Goal: Task Accomplishment & Management: Manage account settings

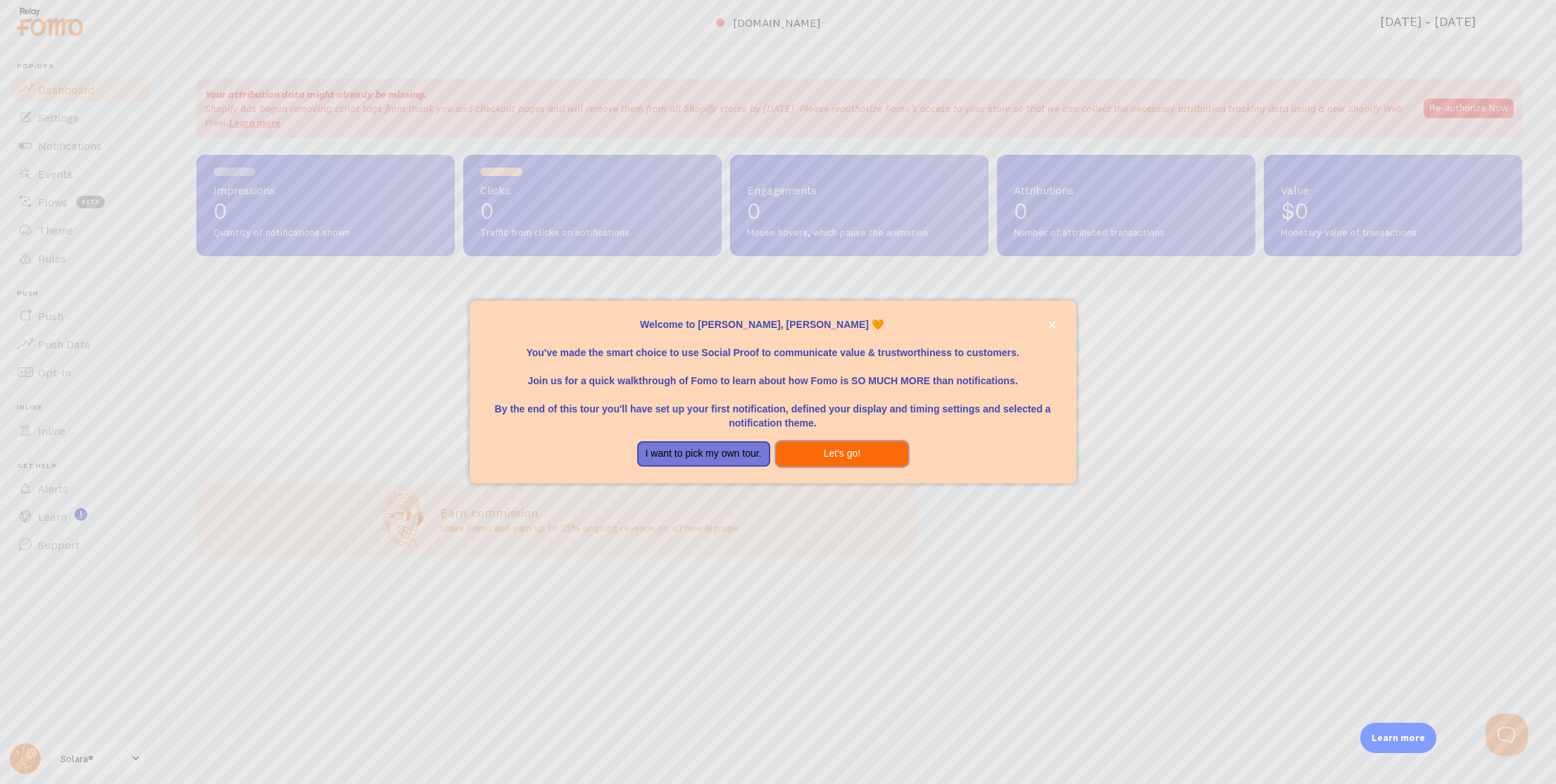
click at [834, 452] on button "Let's go!" at bounding box center [843, 454] width 133 height 26
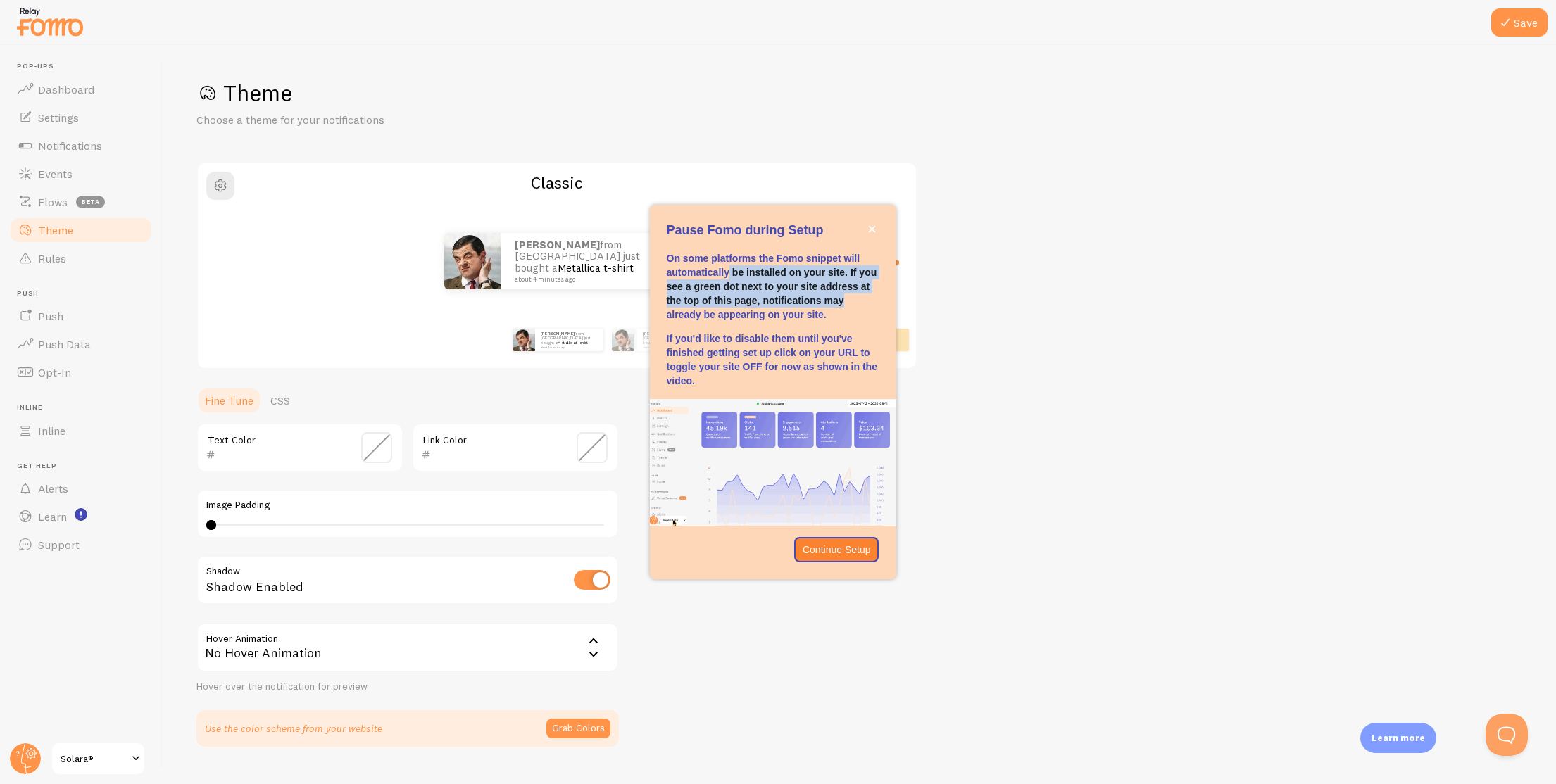
drag, startPoint x: 729, startPoint y: 267, endPoint x: 849, endPoint y: 295, distance: 123.2
click at [849, 295] on p "On some platforms the Fomo snippet will automatically be installed on your site…" at bounding box center [773, 287] width 213 height 71
drag, startPoint x: 821, startPoint y: 338, endPoint x: 842, endPoint y: 465, distance: 128.7
click at [808, 386] on p "If you'd like to disable them until you've finished getting set up click on you…" at bounding box center [773, 360] width 213 height 56
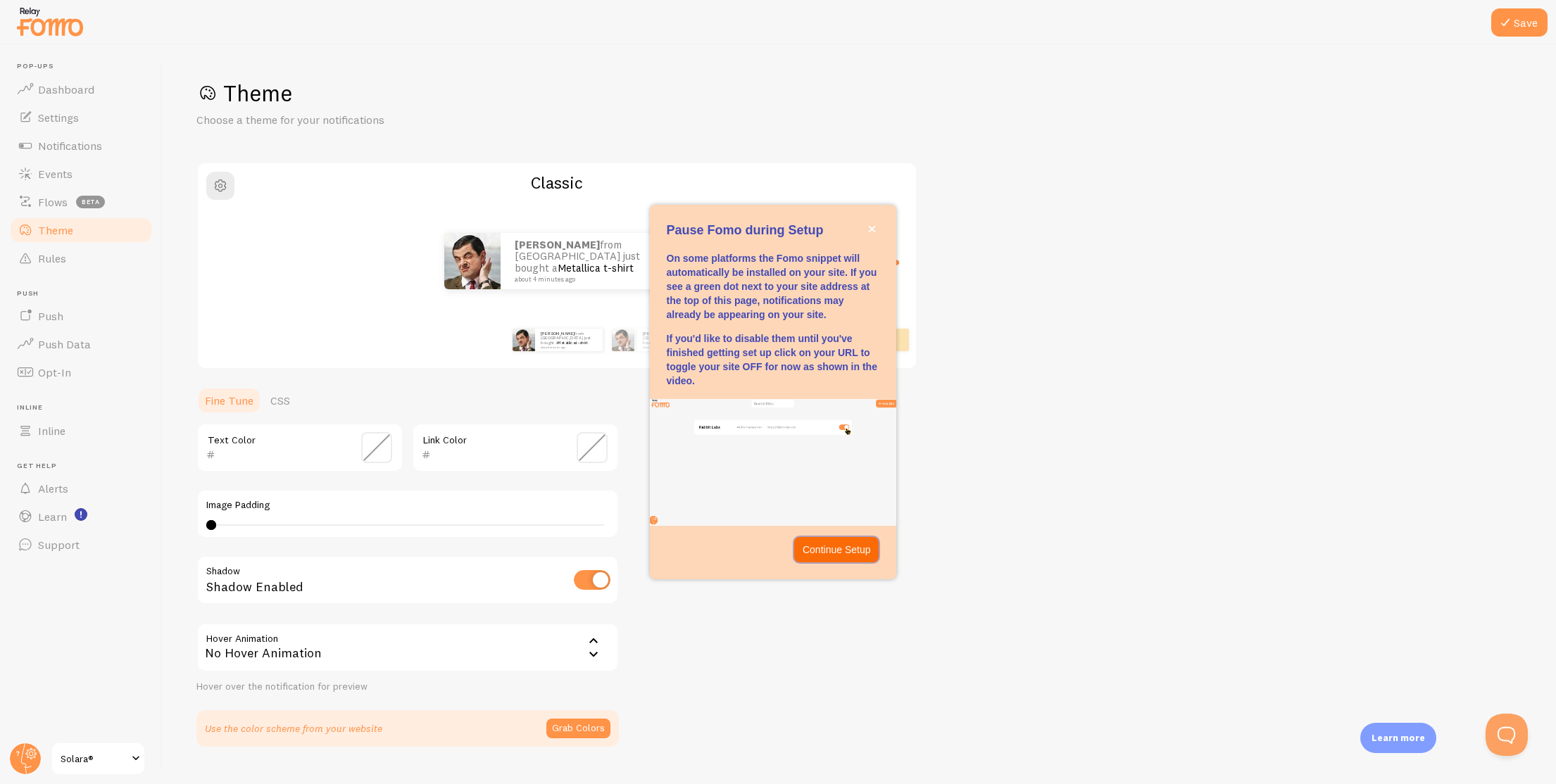
click at [838, 558] on button "Continue Setup" at bounding box center [836, 550] width 85 height 26
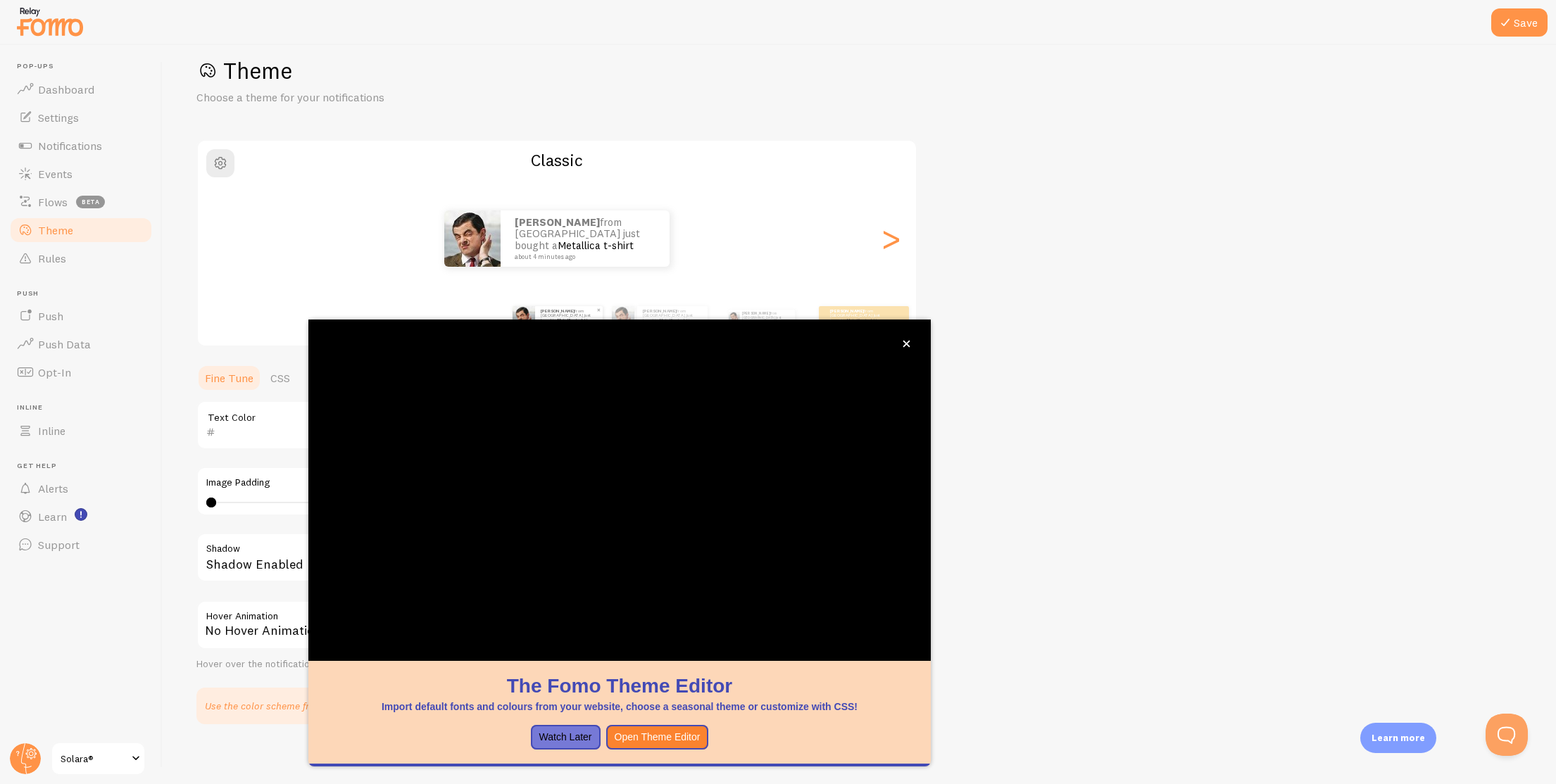
scroll to position [31, 0]
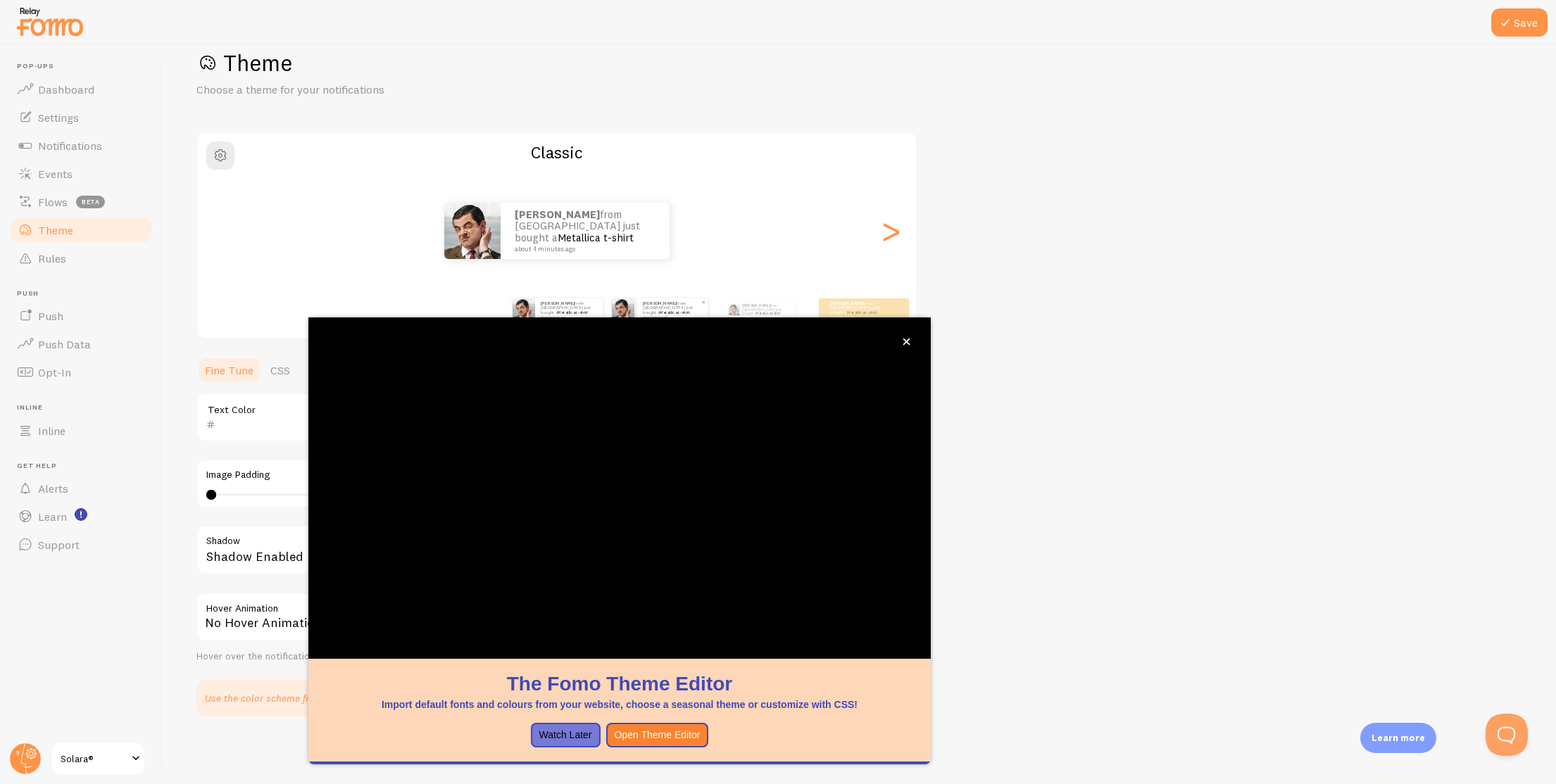
click at [682, 316] on small "about 4 minutes ago" at bounding box center [672, 317] width 58 height 3
click at [894, 237] on div ">" at bounding box center [890, 231] width 17 height 101
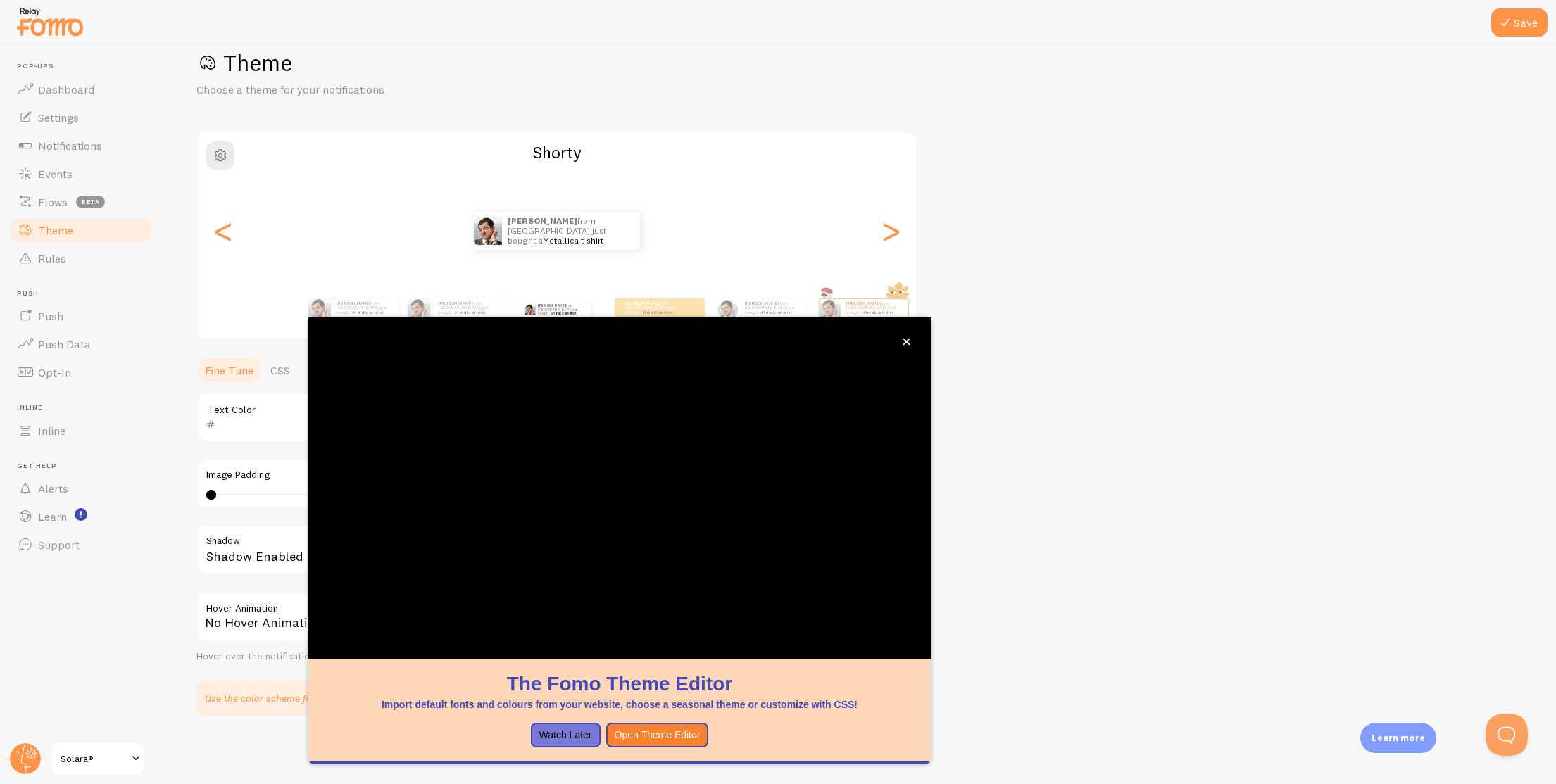
click at [209, 234] on div "[PERSON_NAME] from [GEOGRAPHIC_DATA] just bought a Metallica t-shirt about 4 mi…" at bounding box center [557, 231] width 718 height 38
click at [243, 241] on div "[PERSON_NAME] from [GEOGRAPHIC_DATA] just bought a Metallica t-shirt about 4 mi…" at bounding box center [557, 231] width 718 height 38
click at [223, 242] on div "<" at bounding box center [223, 231] width 17 height 101
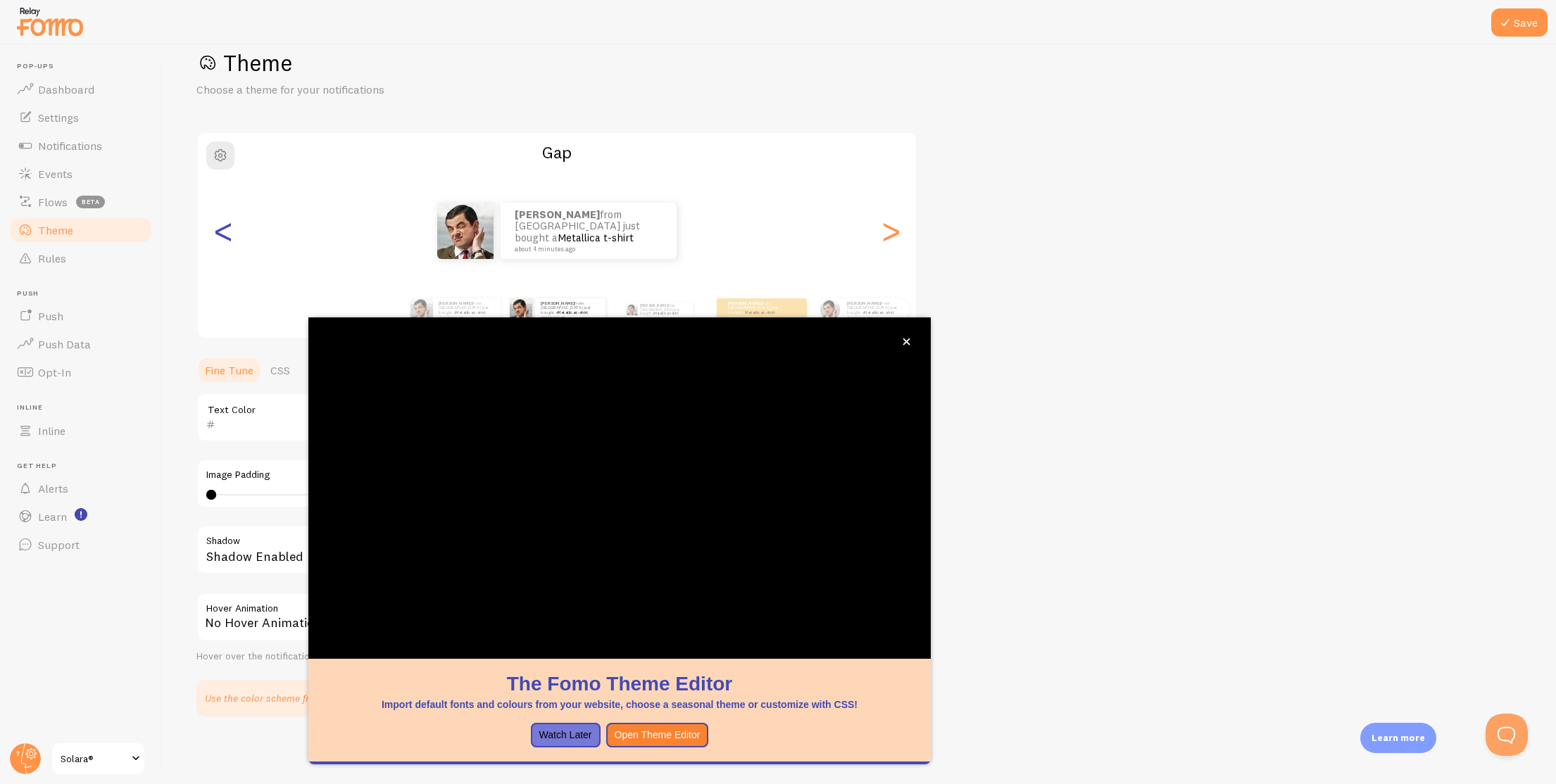
click at [223, 242] on div "<" at bounding box center [223, 231] width 17 height 101
click at [909, 345] on button "close," at bounding box center [906, 341] width 14 height 14
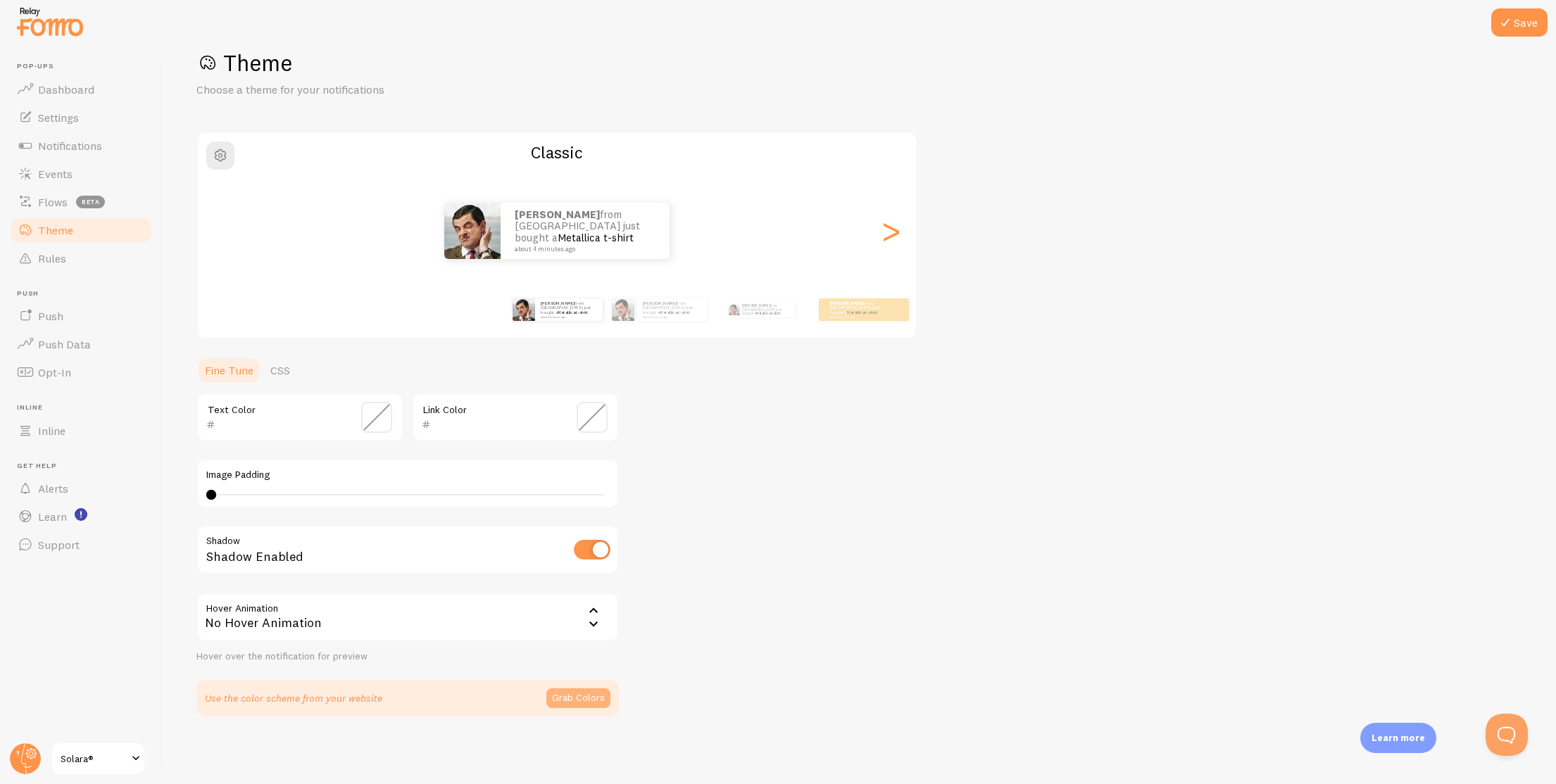
click at [549, 700] on button "Grab Colors" at bounding box center [578, 698] width 64 height 20
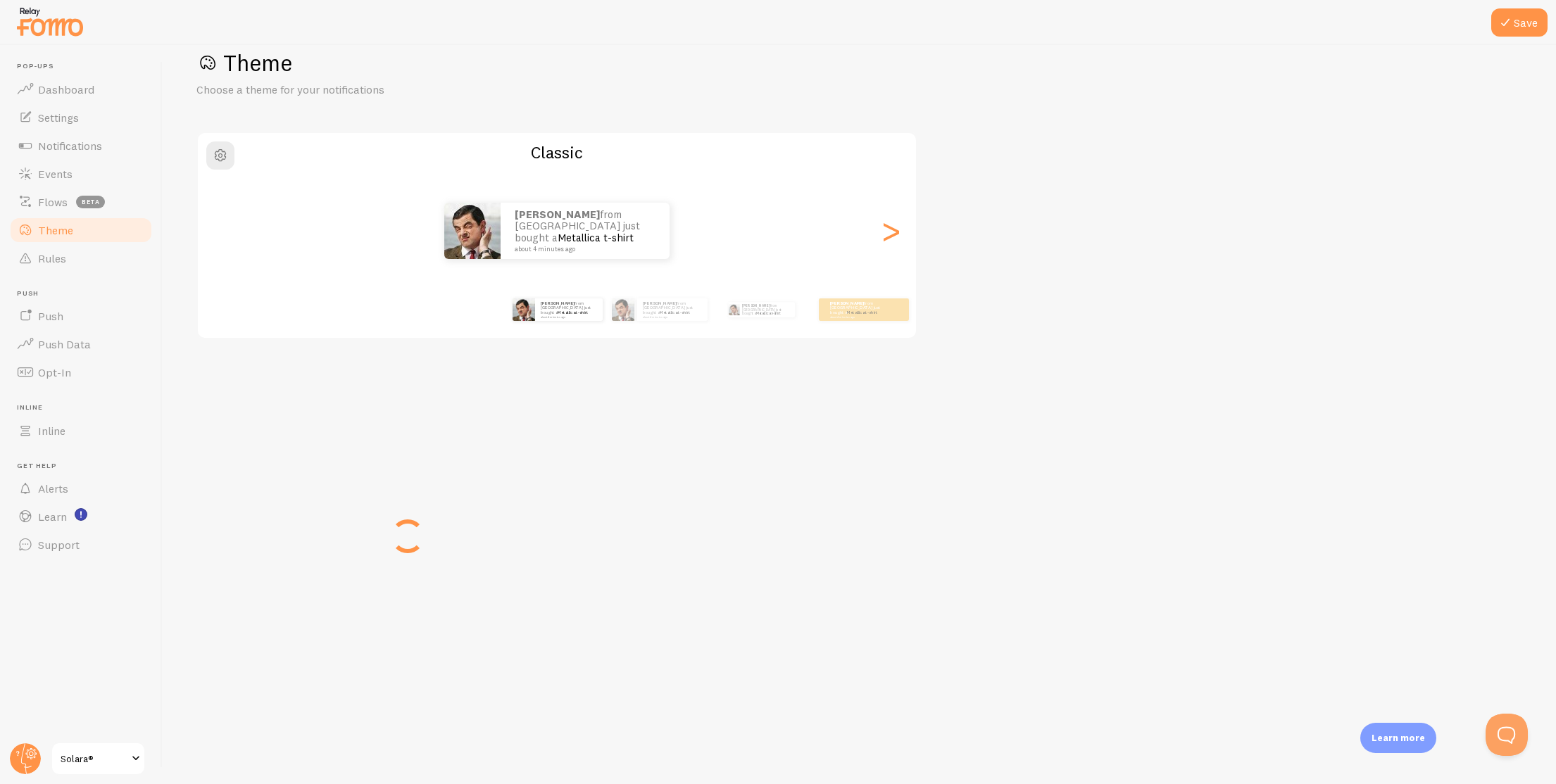
scroll to position [25, 0]
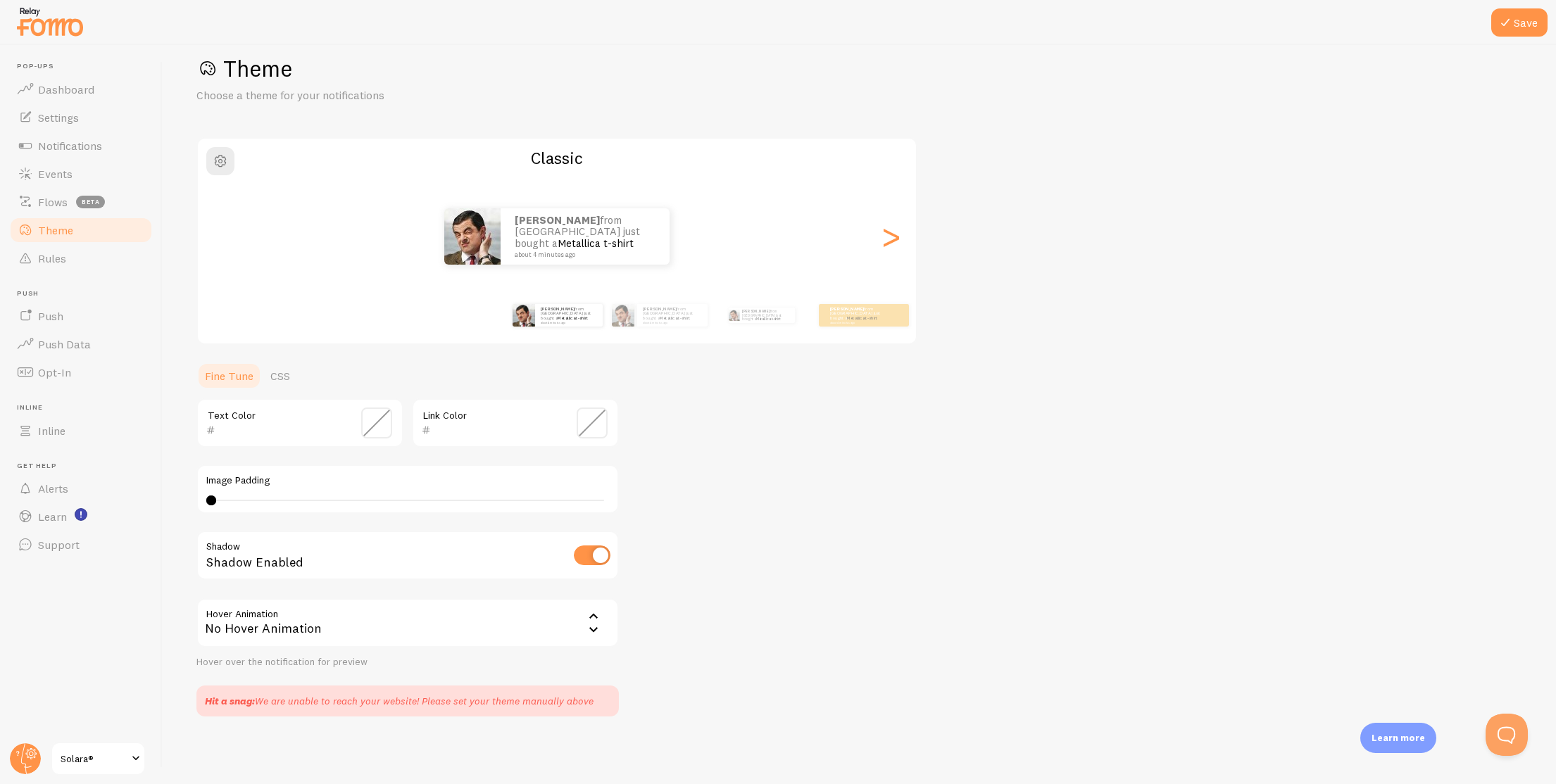
click at [598, 420] on span at bounding box center [592, 423] width 31 height 31
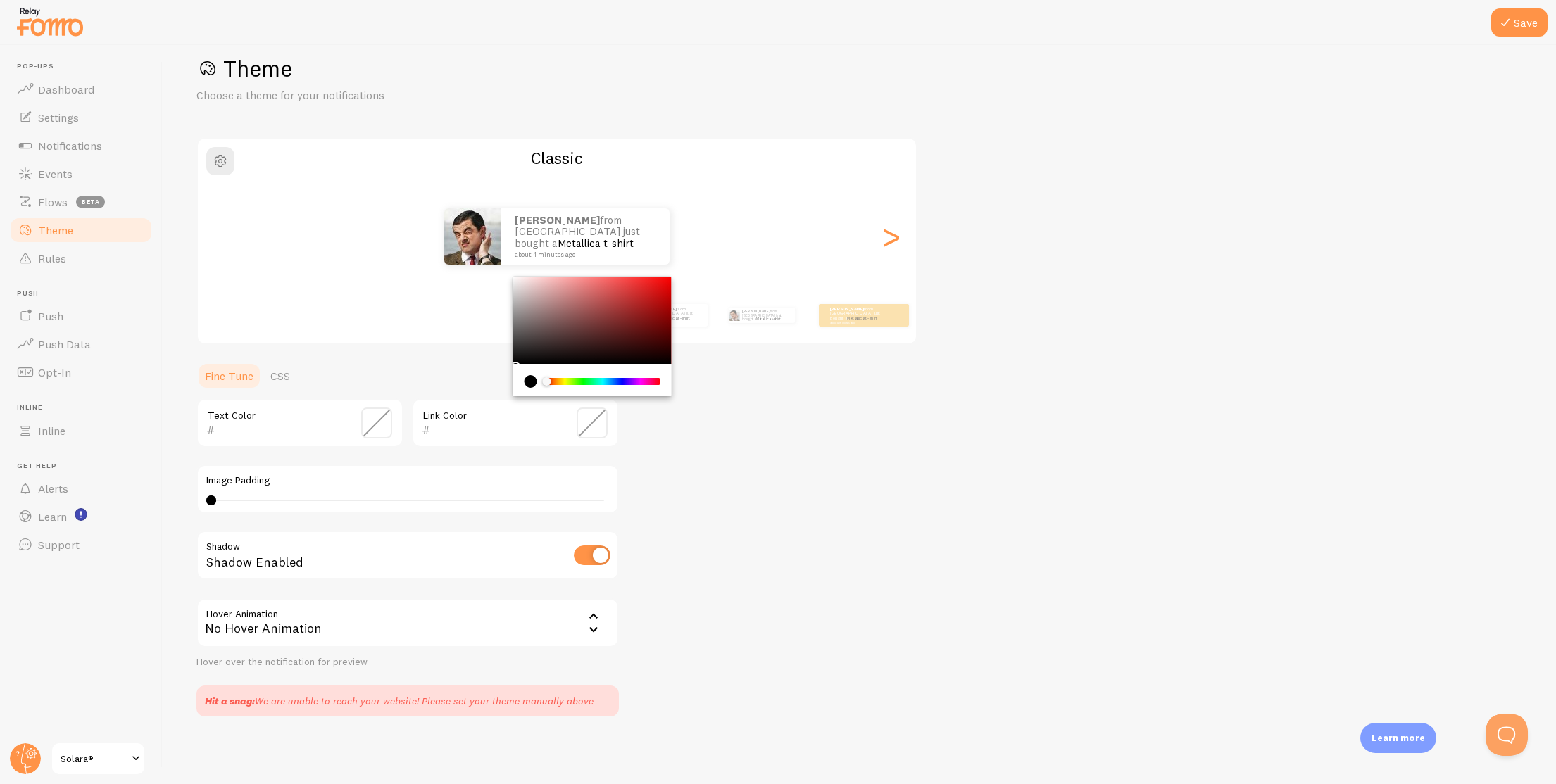
click at [599, 347] on div "Chrome color picker" at bounding box center [592, 320] width 158 height 88
drag, startPoint x: 602, startPoint y: 323, endPoint x: 604, endPoint y: 313, distance: 10.2
click at [603, 315] on div "Chrome color picker" at bounding box center [592, 320] width 158 height 88
click at [604, 313] on div "Chrome color picker" at bounding box center [592, 320] width 158 height 88
click at [600, 341] on div "Chrome color picker" at bounding box center [592, 320] width 158 height 88
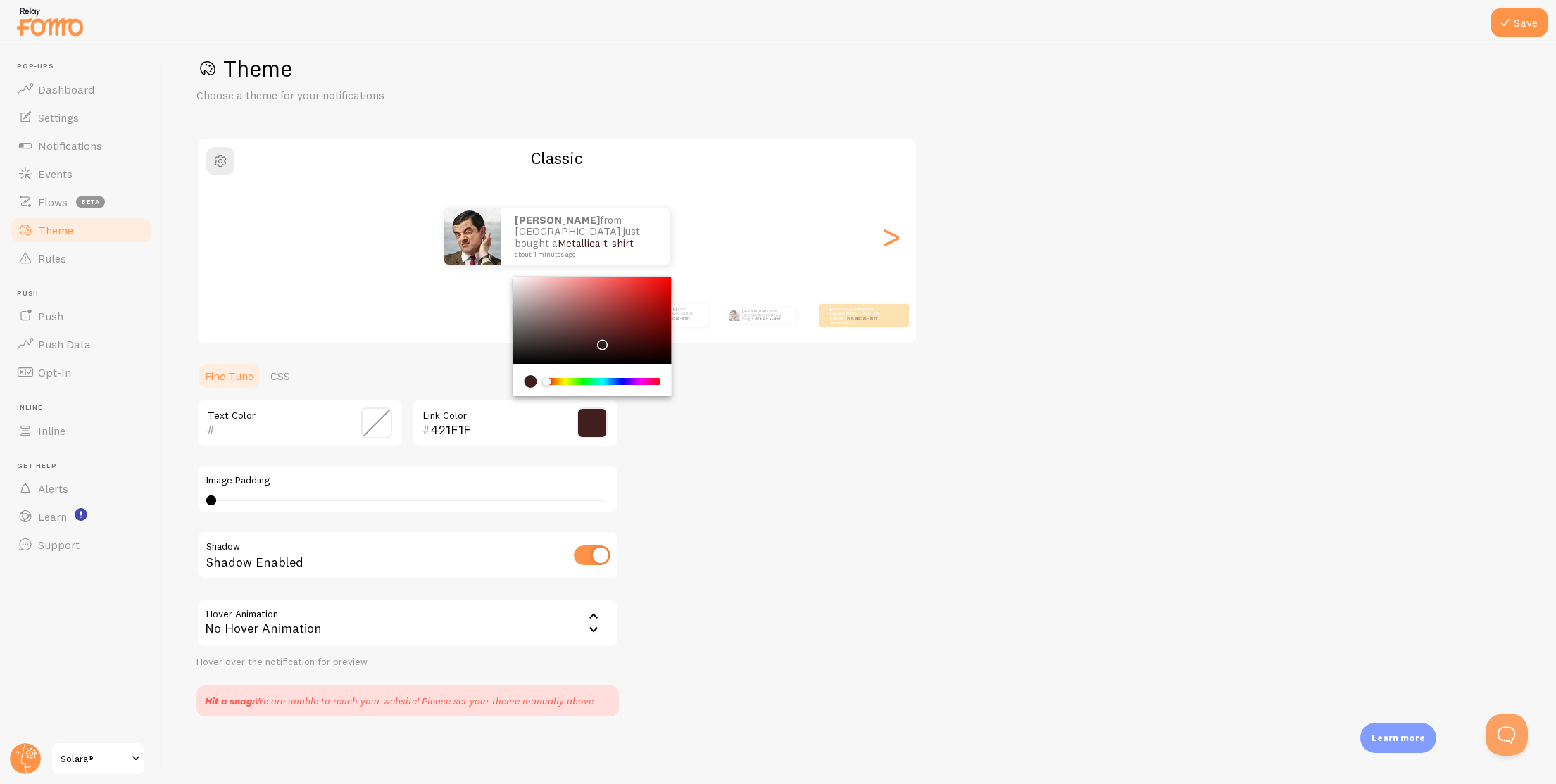
click at [627, 304] on div "Chrome color picker" at bounding box center [592, 320] width 158 height 88
click at [627, 304] on div "Chrome color picker" at bounding box center [630, 308] width 9 height 9
type input "000000"
drag, startPoint x: 627, startPoint y: 304, endPoint x: 437, endPoint y: 391, distance: 209.0
click at [437, 391] on section "Fine Tune CSS Text Color 000000 Link Color Image Padding 0 0 - undefined Shadow…" at bounding box center [407, 539] width 423 height 355
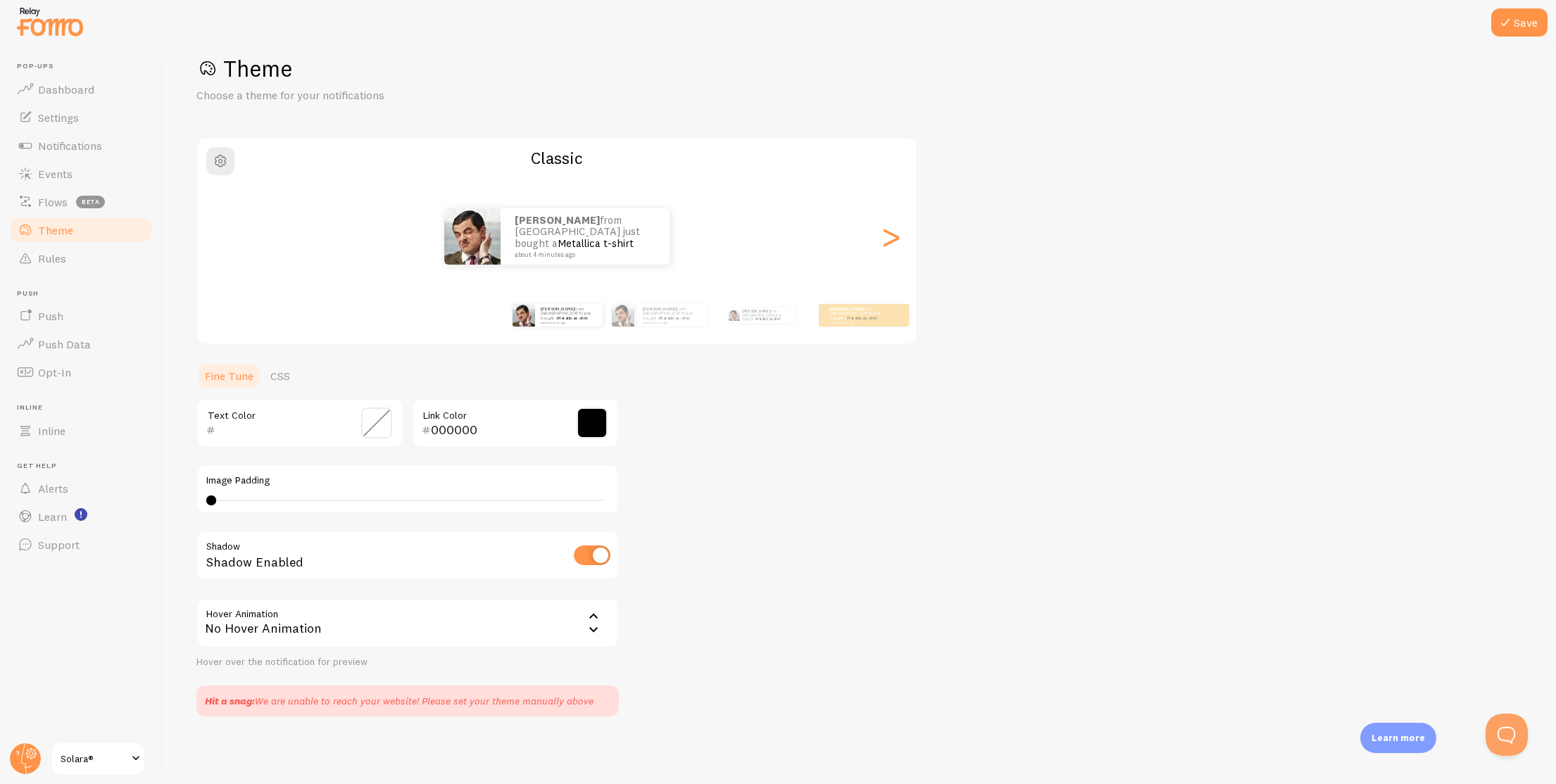
click at [822, 515] on div "Theme Choose a theme for your notifications Classic [PERSON_NAME] from [GEOGRAP…" at bounding box center [859, 385] width 1325 height 663
click at [366, 419] on span at bounding box center [377, 423] width 31 height 31
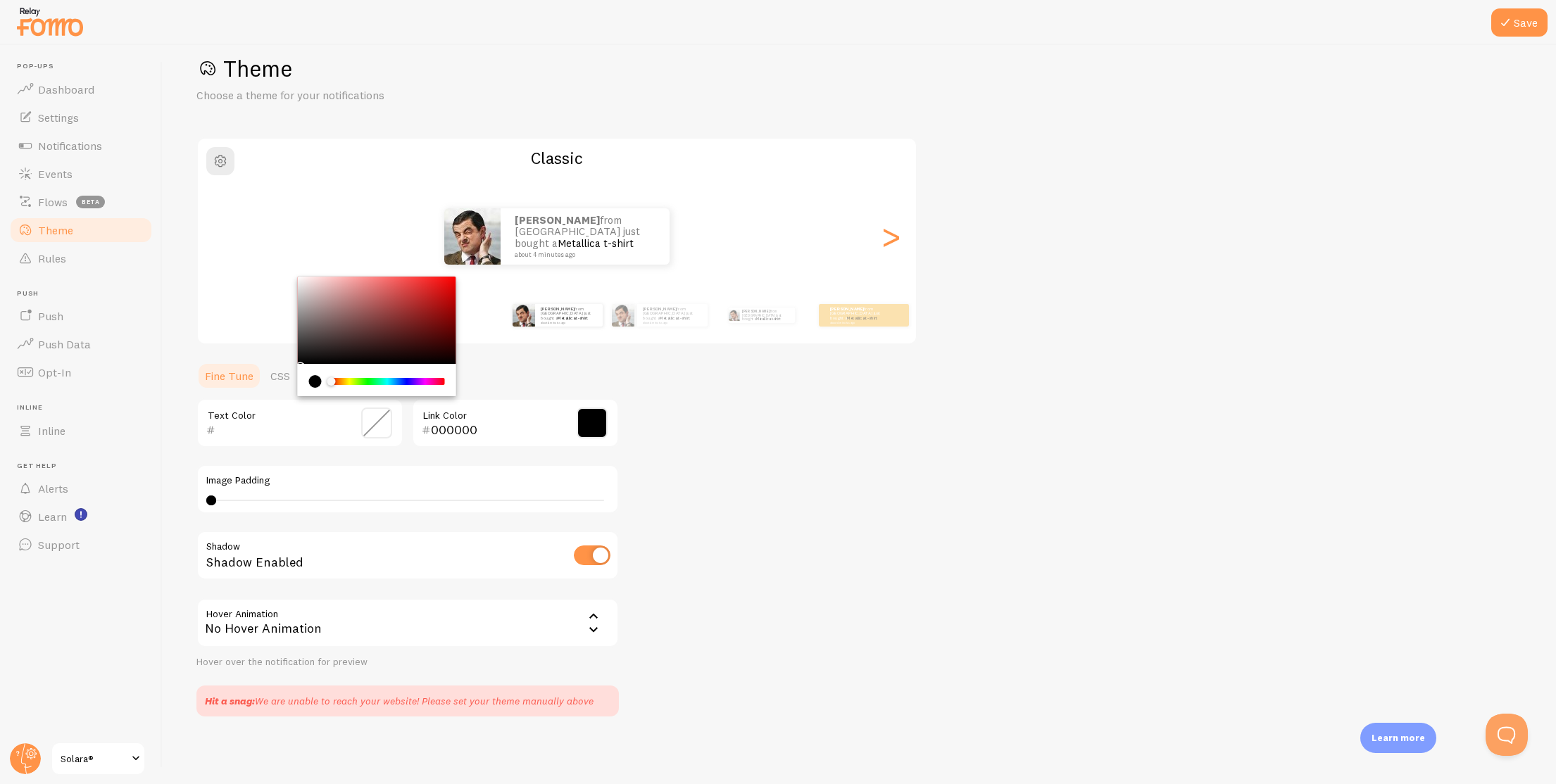
click at [232, 437] on div "Text Color" at bounding box center [300, 423] width 207 height 49
click at [231, 434] on input "text" at bounding box center [280, 430] width 129 height 17
click at [225, 432] on input "text" at bounding box center [280, 430] width 129 height 17
paste input "fa6bbe"
type input "fa6bbe"
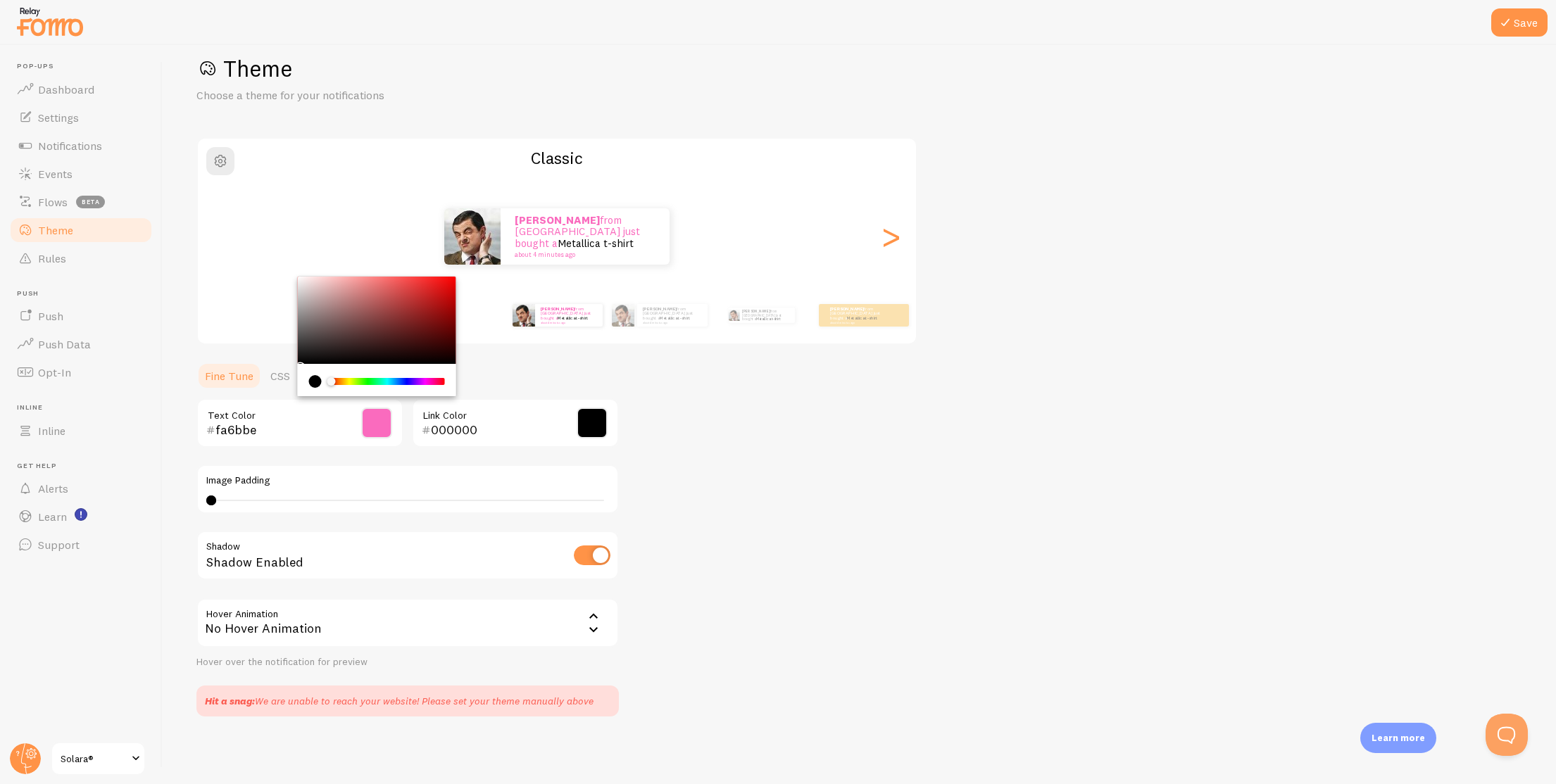
click at [448, 435] on input "000000" at bounding box center [495, 430] width 129 height 17
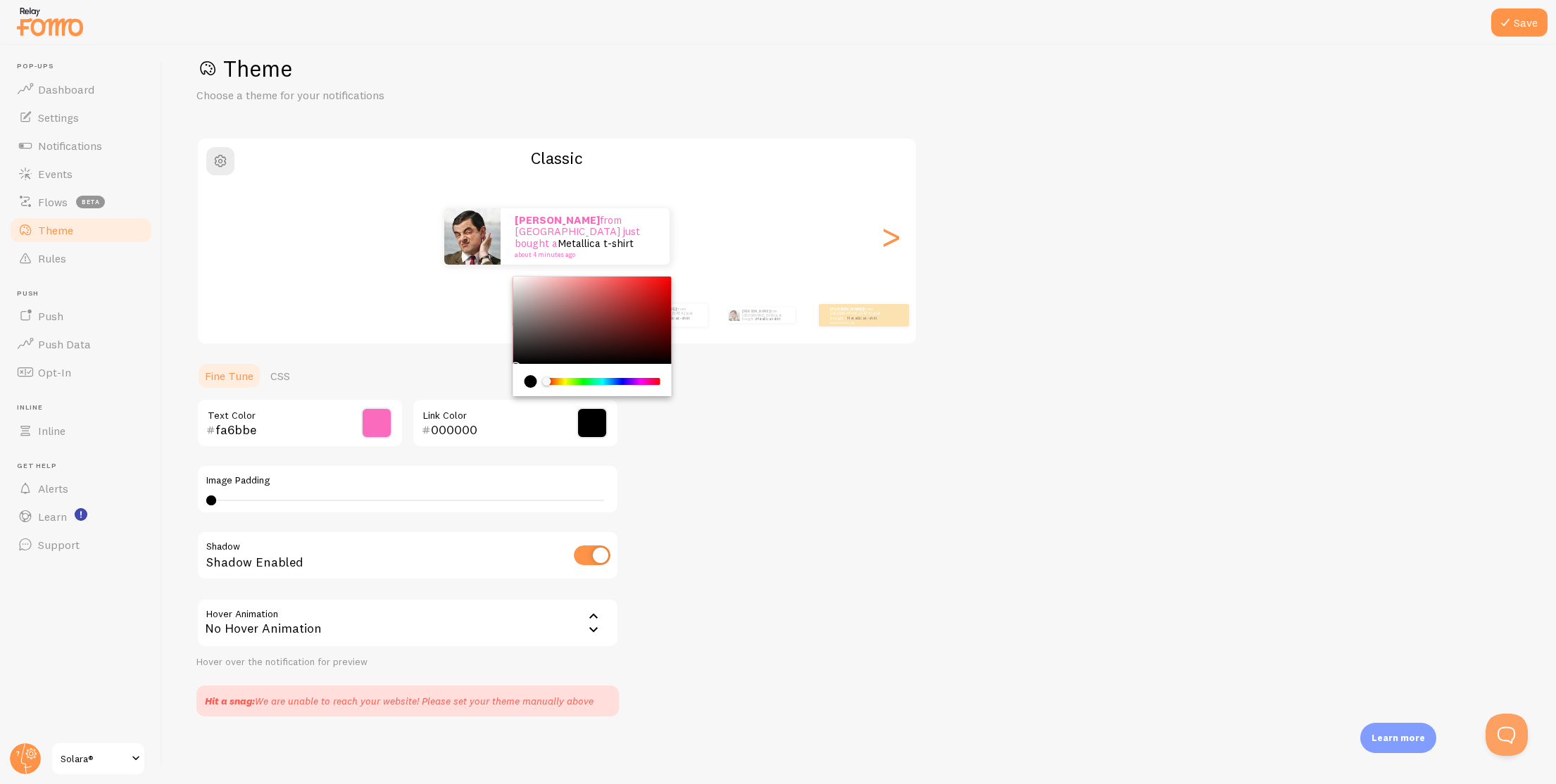
click at [449, 431] on input "000000" at bounding box center [495, 430] width 129 height 17
paste input "fa6bbe"
type input "fa6bbe"
click at [375, 417] on span at bounding box center [377, 423] width 31 height 31
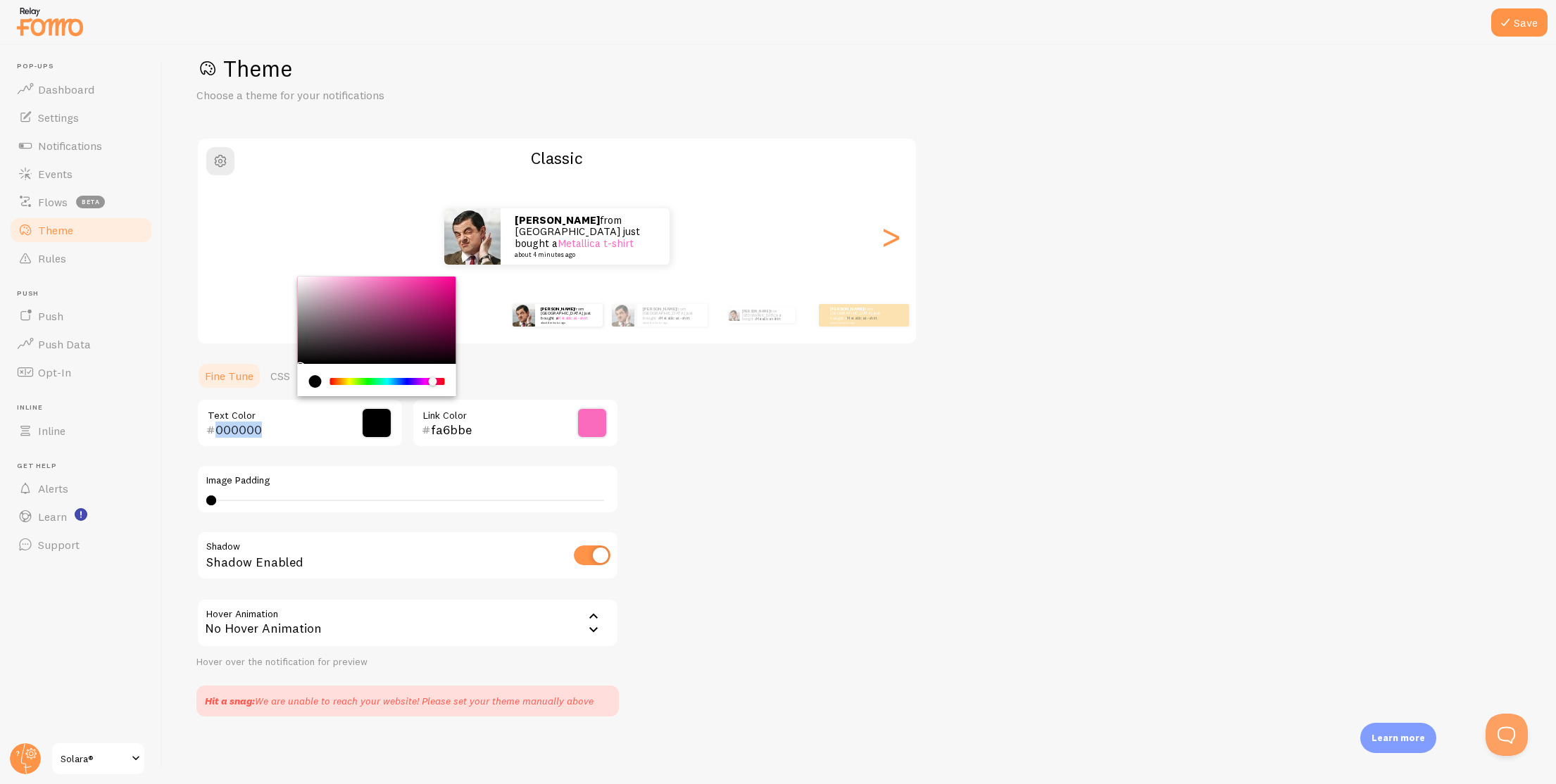
drag, startPoint x: 348, startPoint y: 345, endPoint x: 242, endPoint y: 400, distance: 119.4
click at [242, 400] on div "000000 Text Color" at bounding box center [300, 423] width 207 height 49
click at [818, 452] on div "Theme Choose a theme for your notifications Classic [PERSON_NAME] from [GEOGRAP…" at bounding box center [859, 385] width 1325 height 663
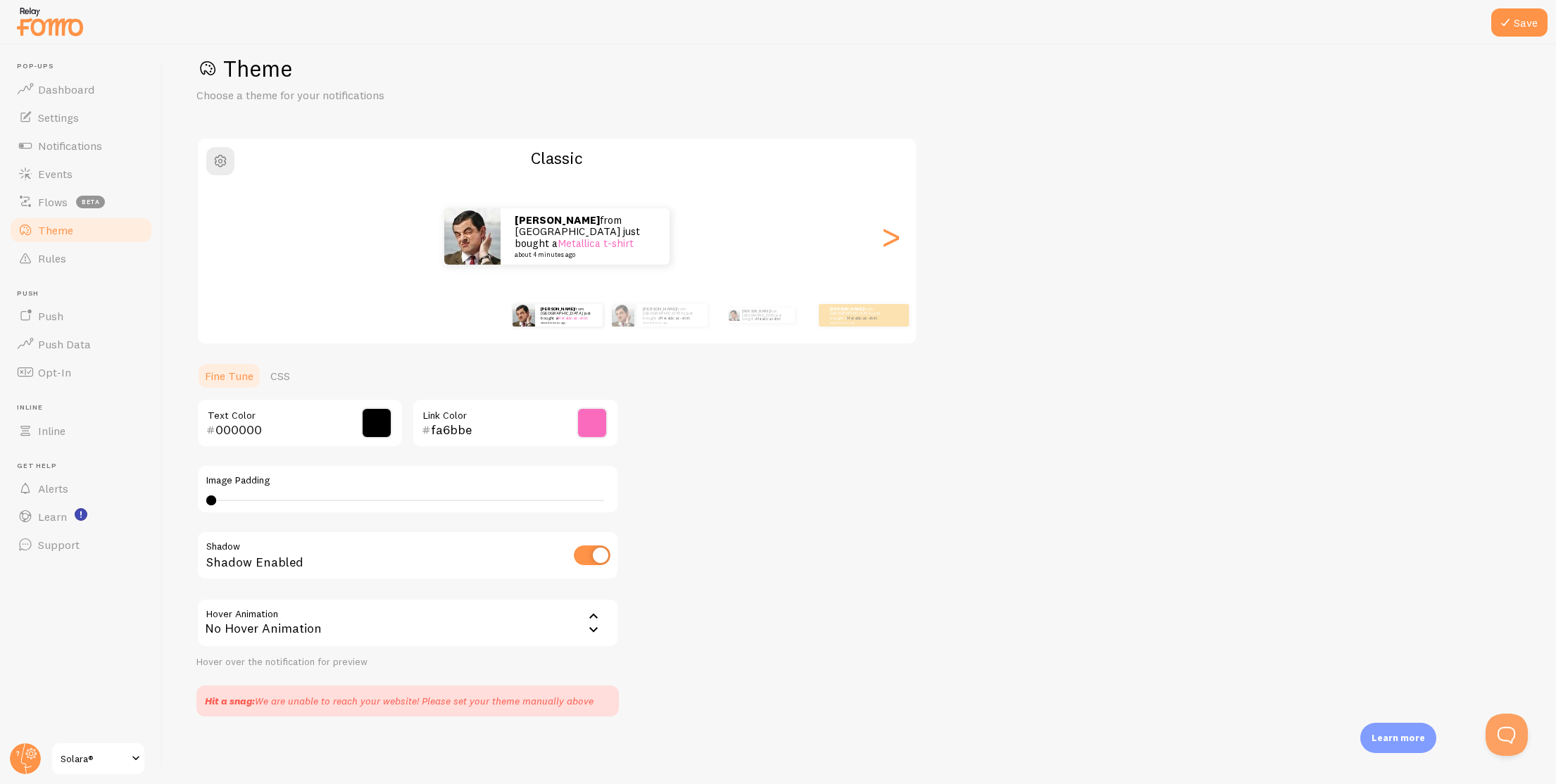
click at [369, 414] on span at bounding box center [377, 423] width 31 height 31
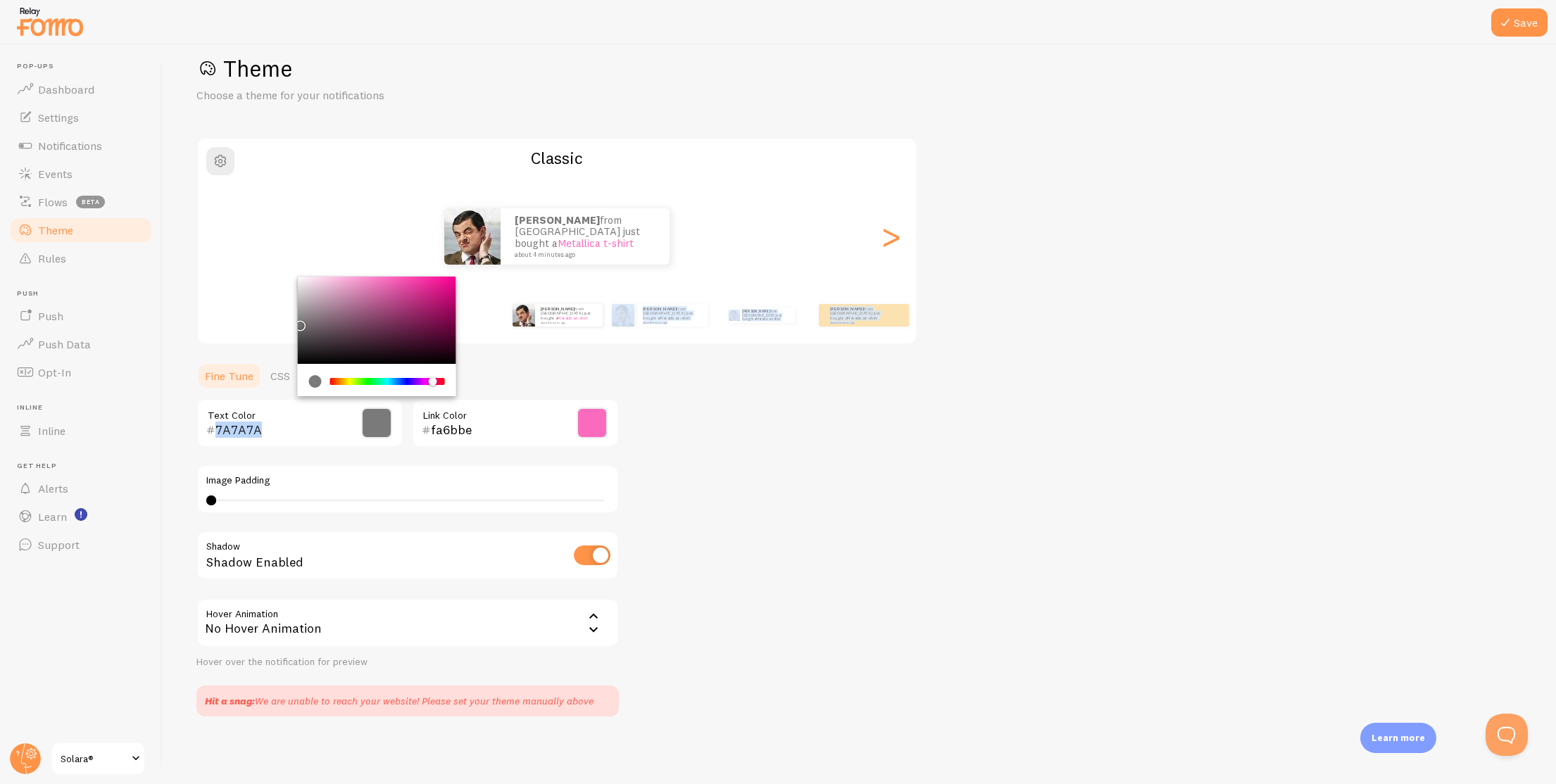
type input "676767"
drag, startPoint x: 308, startPoint y: 341, endPoint x: 263, endPoint y: 329, distance: 46.6
click at [263, 329] on div "Theme Choose a theme for your notifications Classic [PERSON_NAME] from [GEOGRAP…" at bounding box center [859, 385] width 1325 height 663
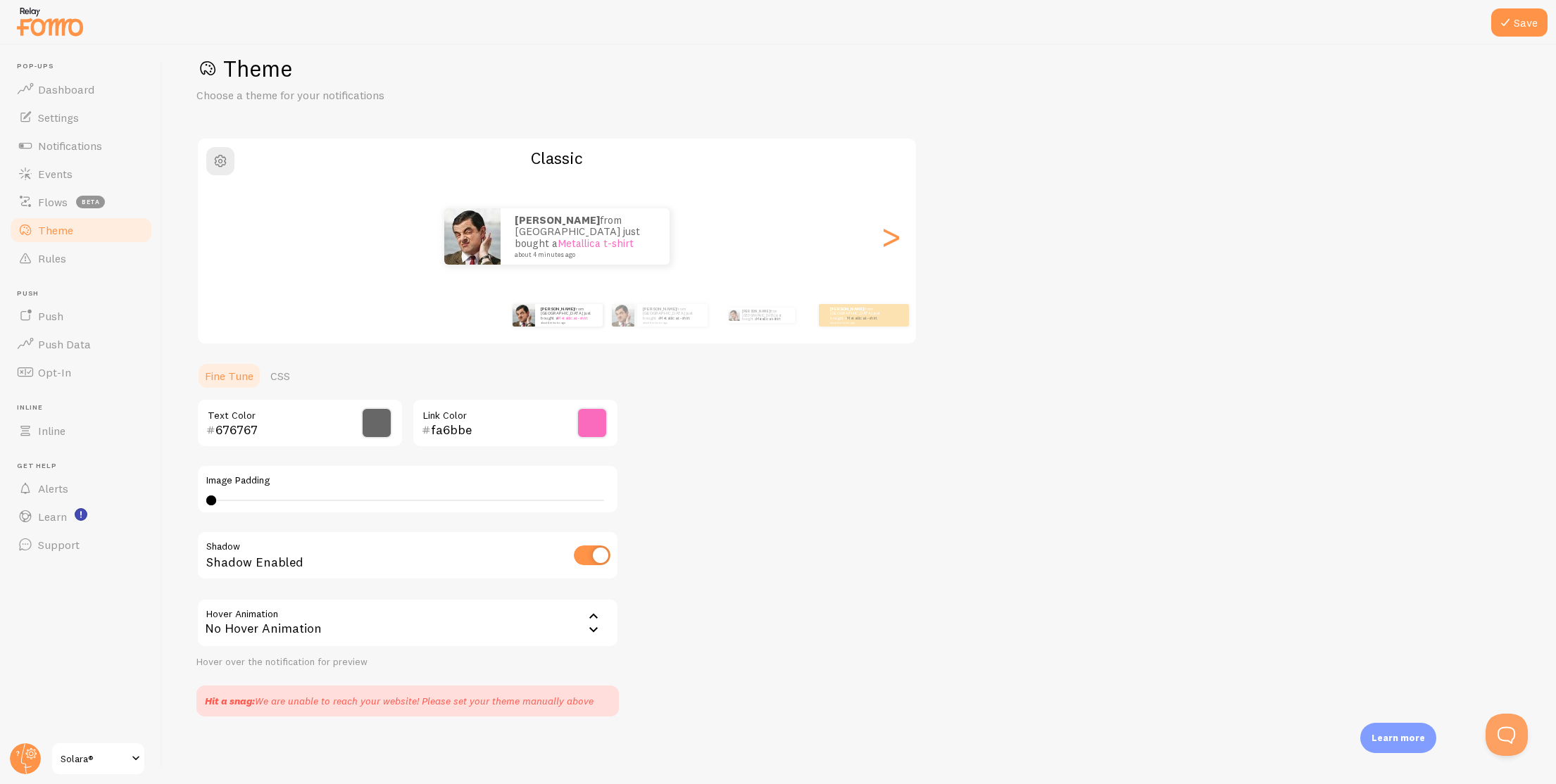
click at [599, 402] on div "fa6bbe Link Color" at bounding box center [516, 423] width 207 height 49
click at [599, 420] on span at bounding box center [592, 423] width 31 height 31
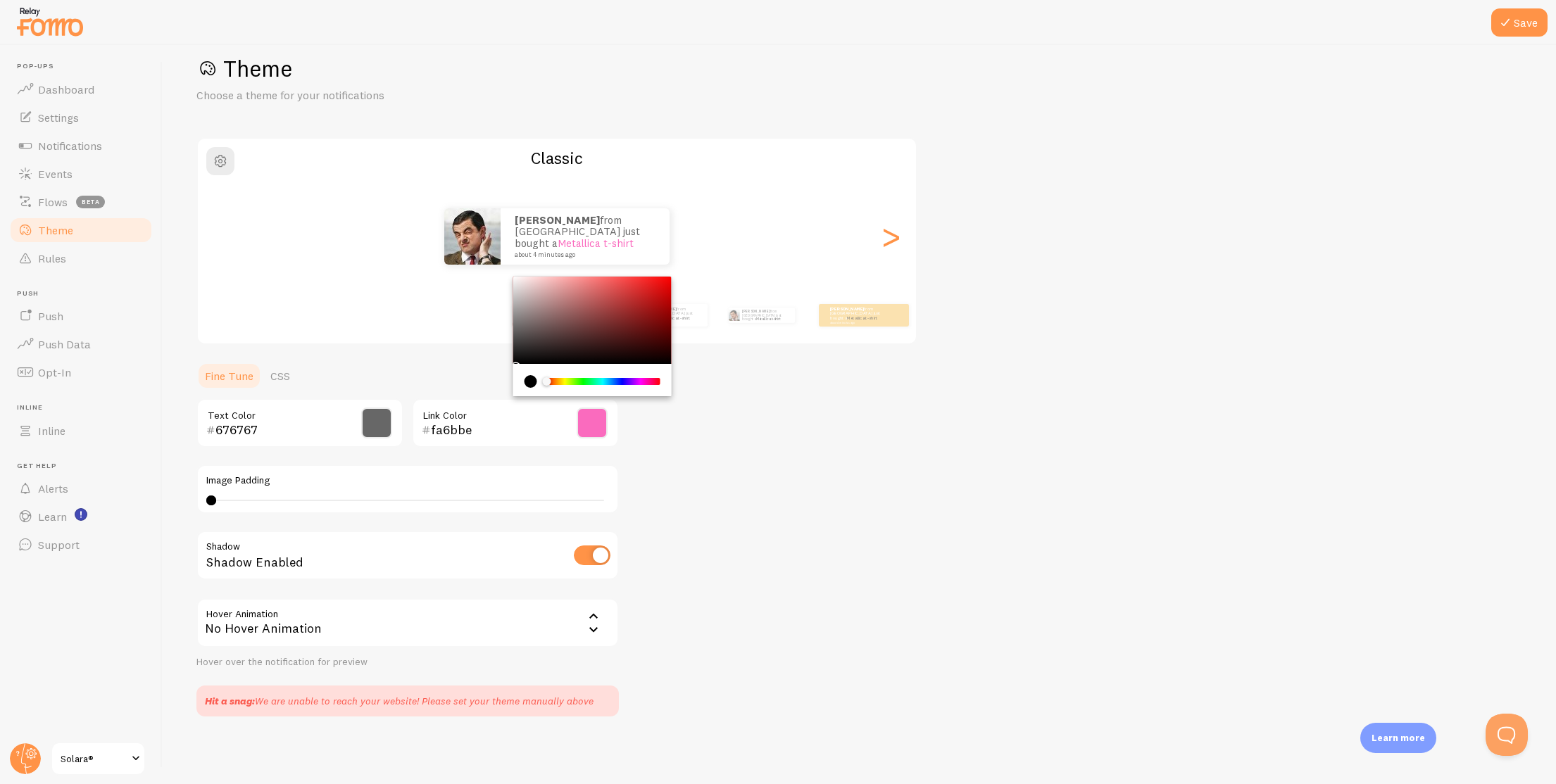
type input "000000"
drag, startPoint x: 504, startPoint y: 377, endPoint x: 480, endPoint y: 406, distance: 37.6
click at [480, 406] on div "000000 Link Color" at bounding box center [516, 423] width 207 height 49
click at [954, 418] on div "Theme Choose a theme for your notifications Classic [PERSON_NAME] from [GEOGRAP…" at bounding box center [859, 385] width 1325 height 663
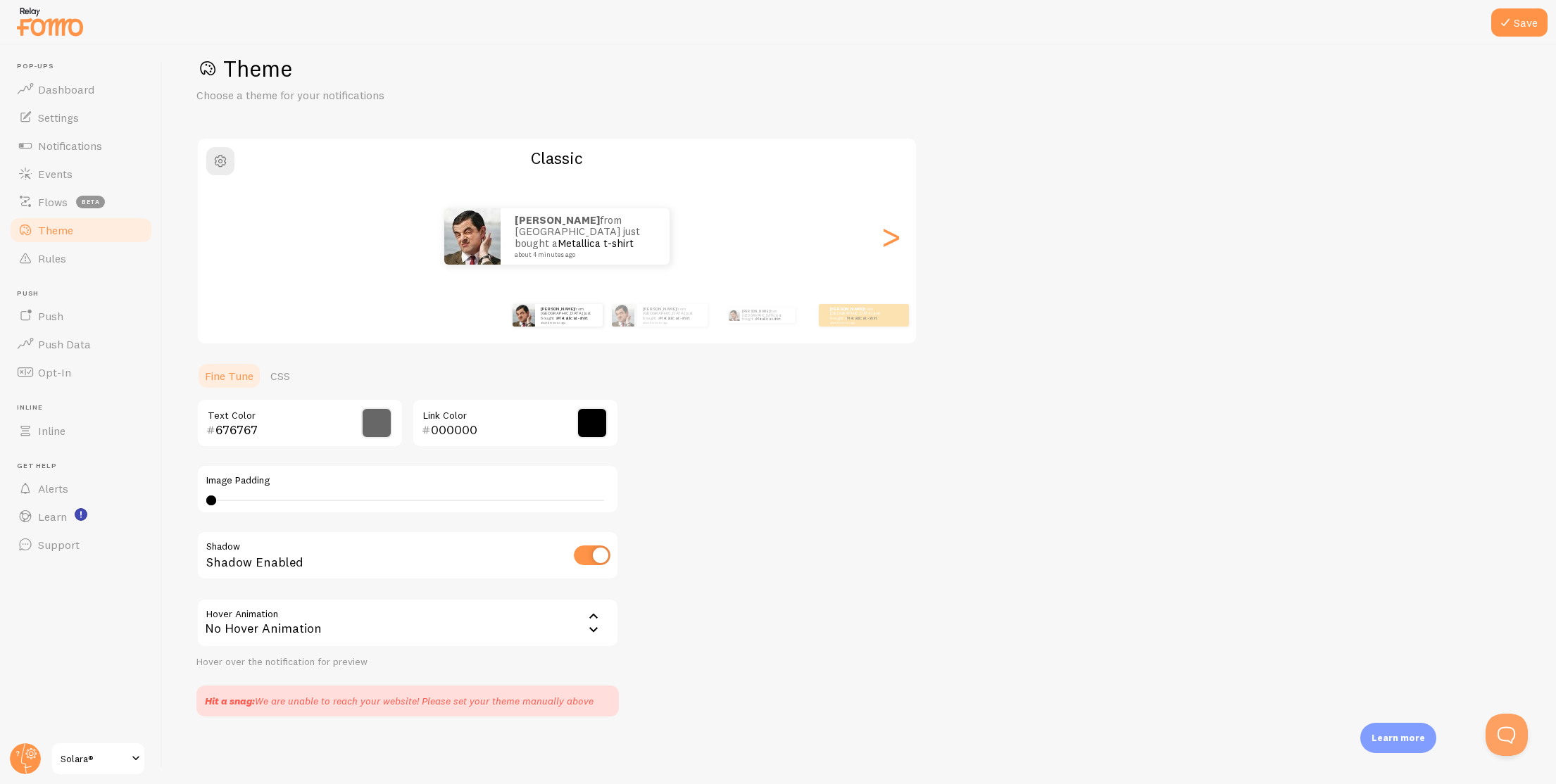
click at [831, 423] on div "Theme Choose a theme for your notifications Classic [PERSON_NAME] from [GEOGRAP…" at bounding box center [859, 385] width 1325 height 663
click at [888, 242] on div ">" at bounding box center [890, 236] width 17 height 101
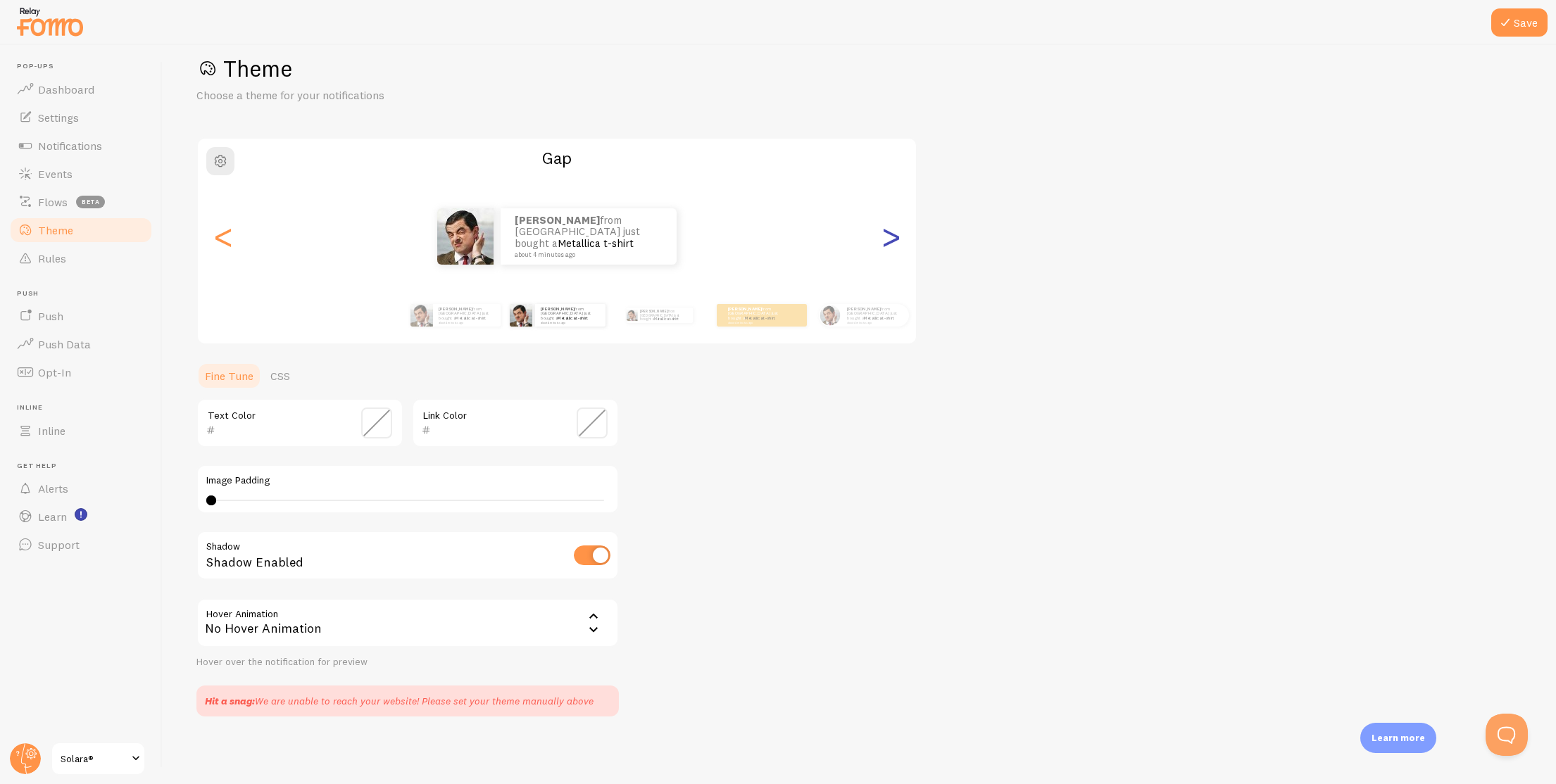
click at [888, 238] on div ">" at bounding box center [890, 236] width 17 height 101
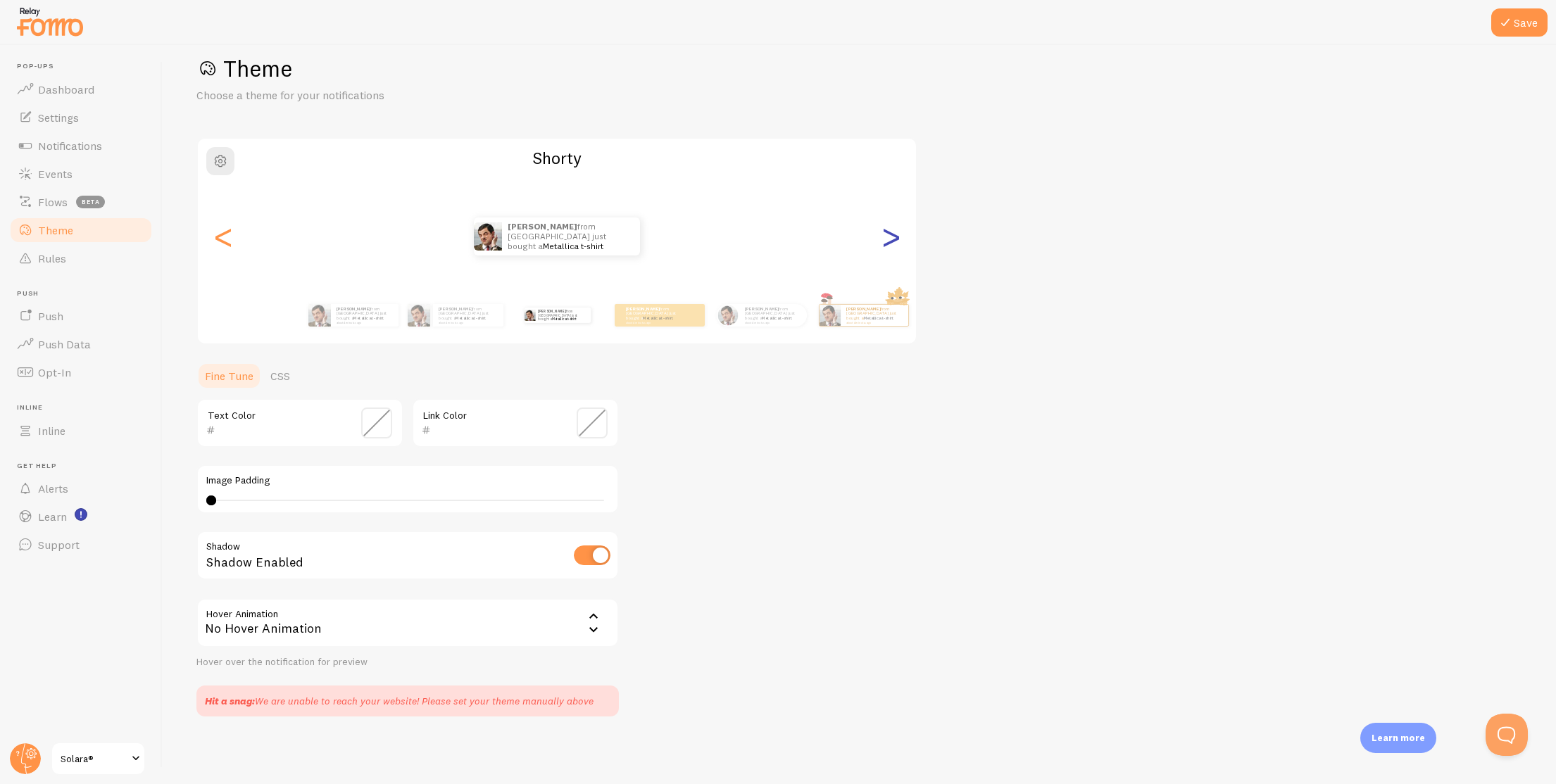
click at [888, 238] on div ">" at bounding box center [890, 236] width 17 height 101
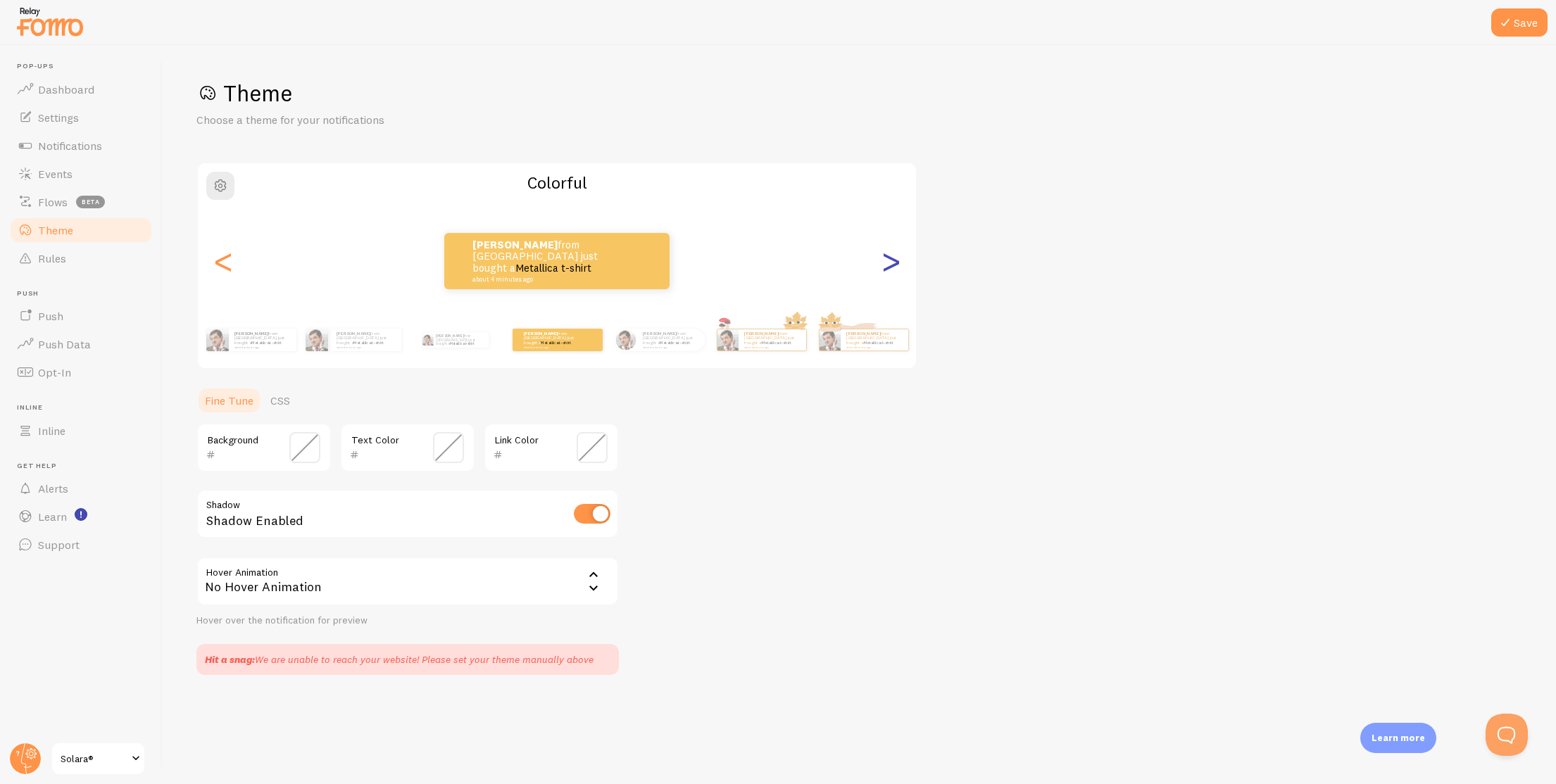
scroll to position [0, 0]
click at [888, 238] on div ">" at bounding box center [890, 261] width 17 height 101
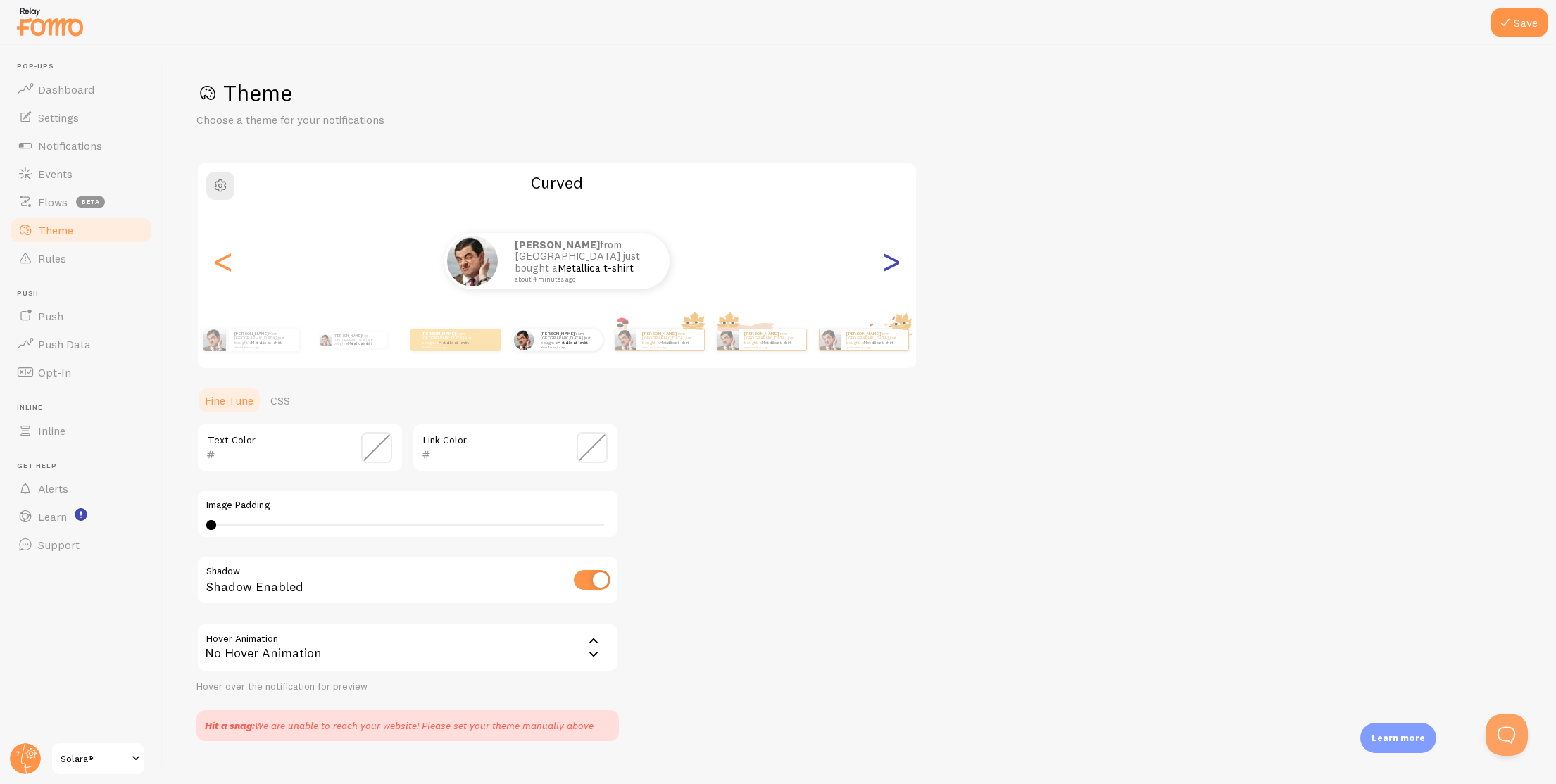
click at [888, 238] on div ">" at bounding box center [890, 261] width 17 height 101
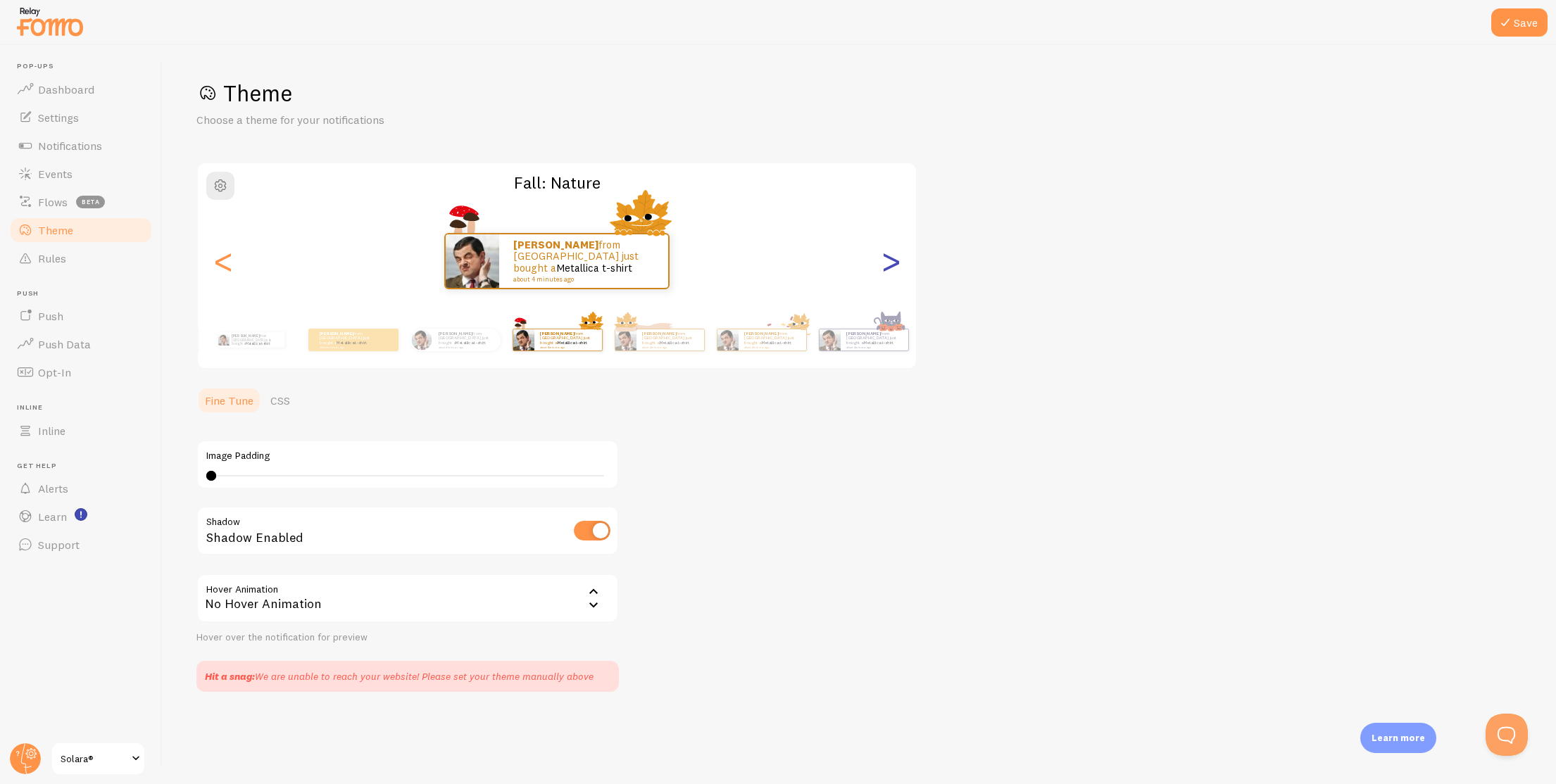
type input "0"
click at [888, 238] on div ">" at bounding box center [890, 261] width 17 height 101
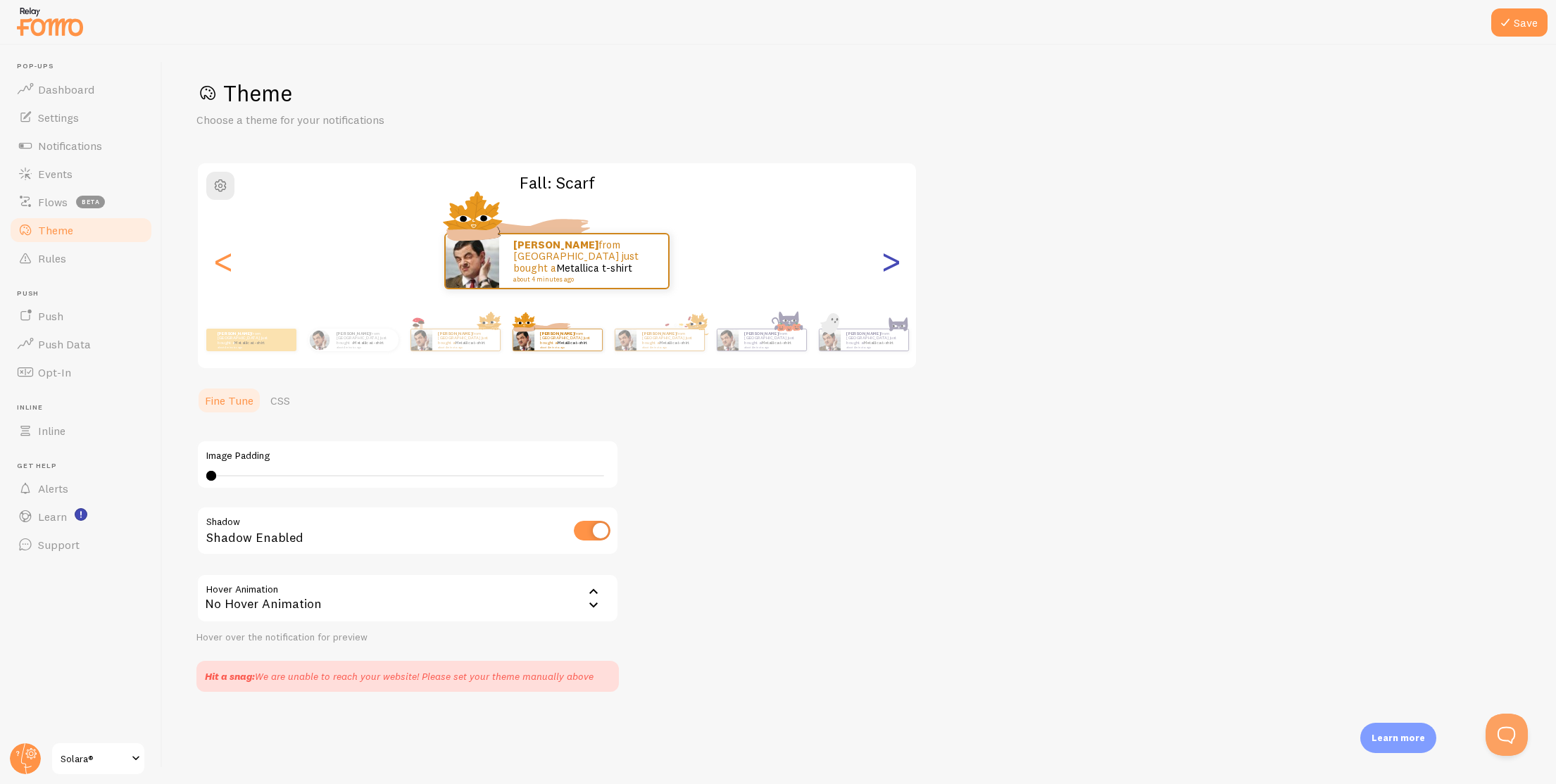
click at [888, 238] on div ">" at bounding box center [890, 261] width 17 height 101
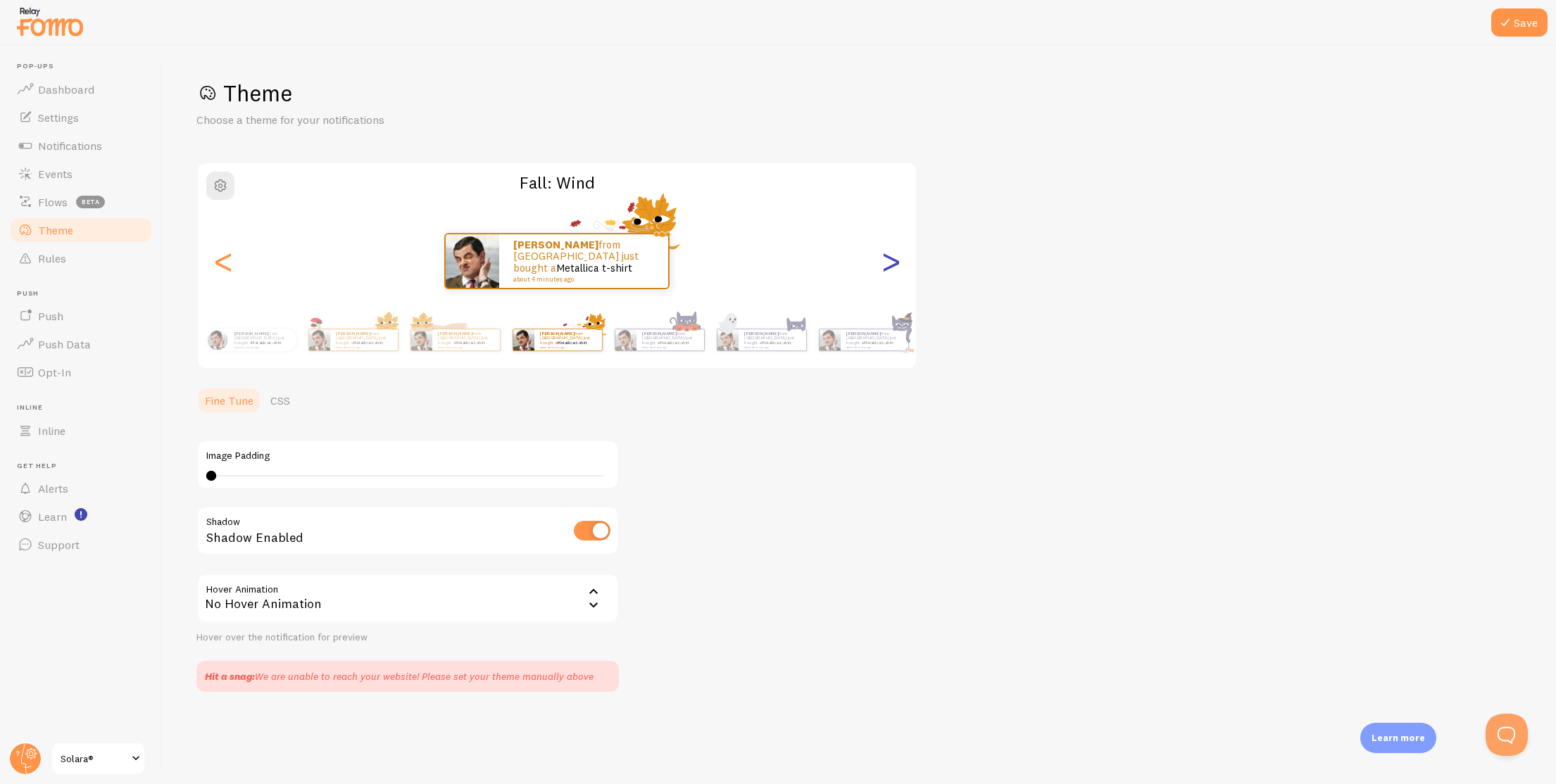
click at [888, 238] on div ">" at bounding box center [890, 261] width 17 height 101
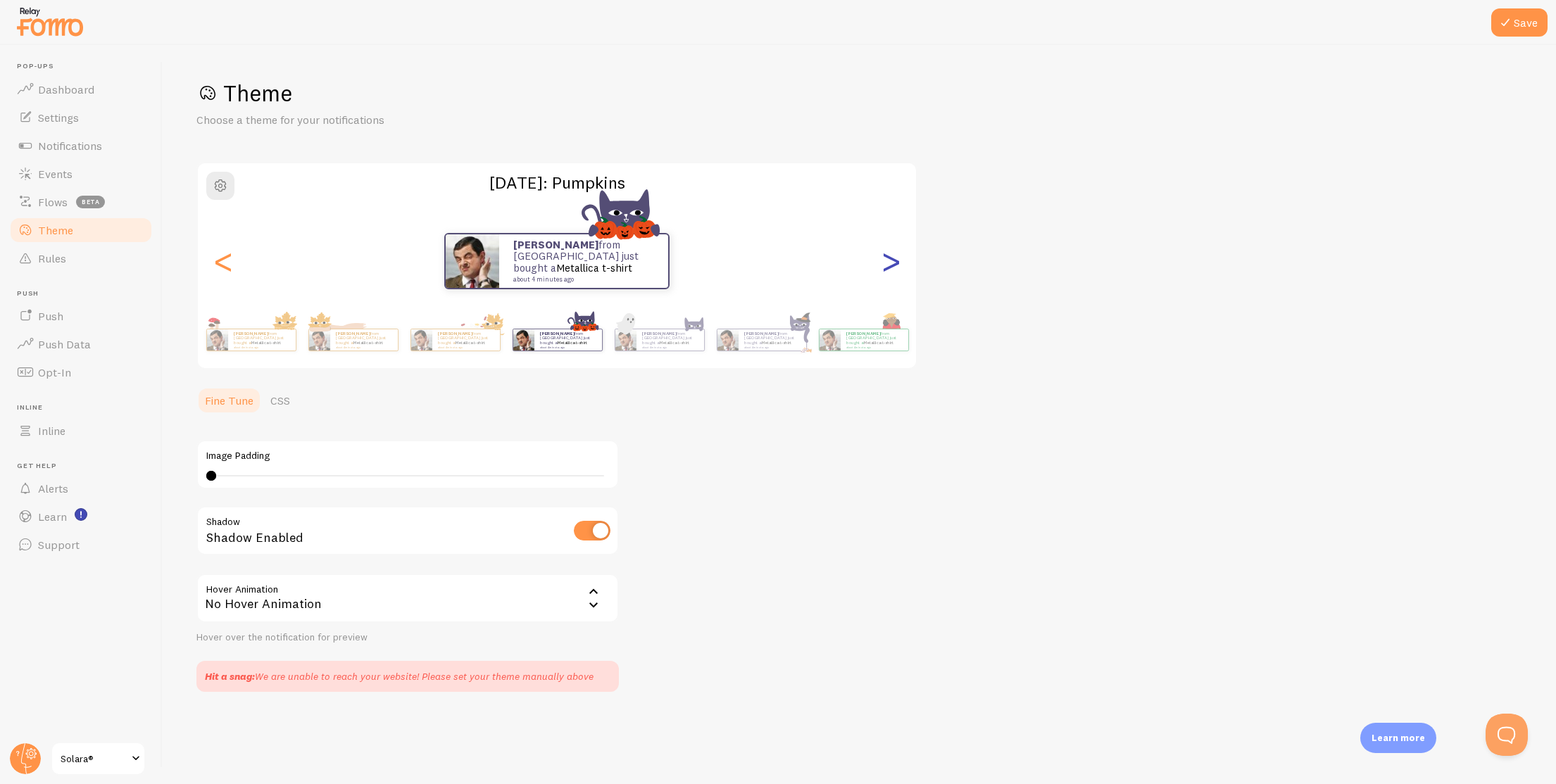
click at [888, 238] on div ">" at bounding box center [890, 261] width 17 height 101
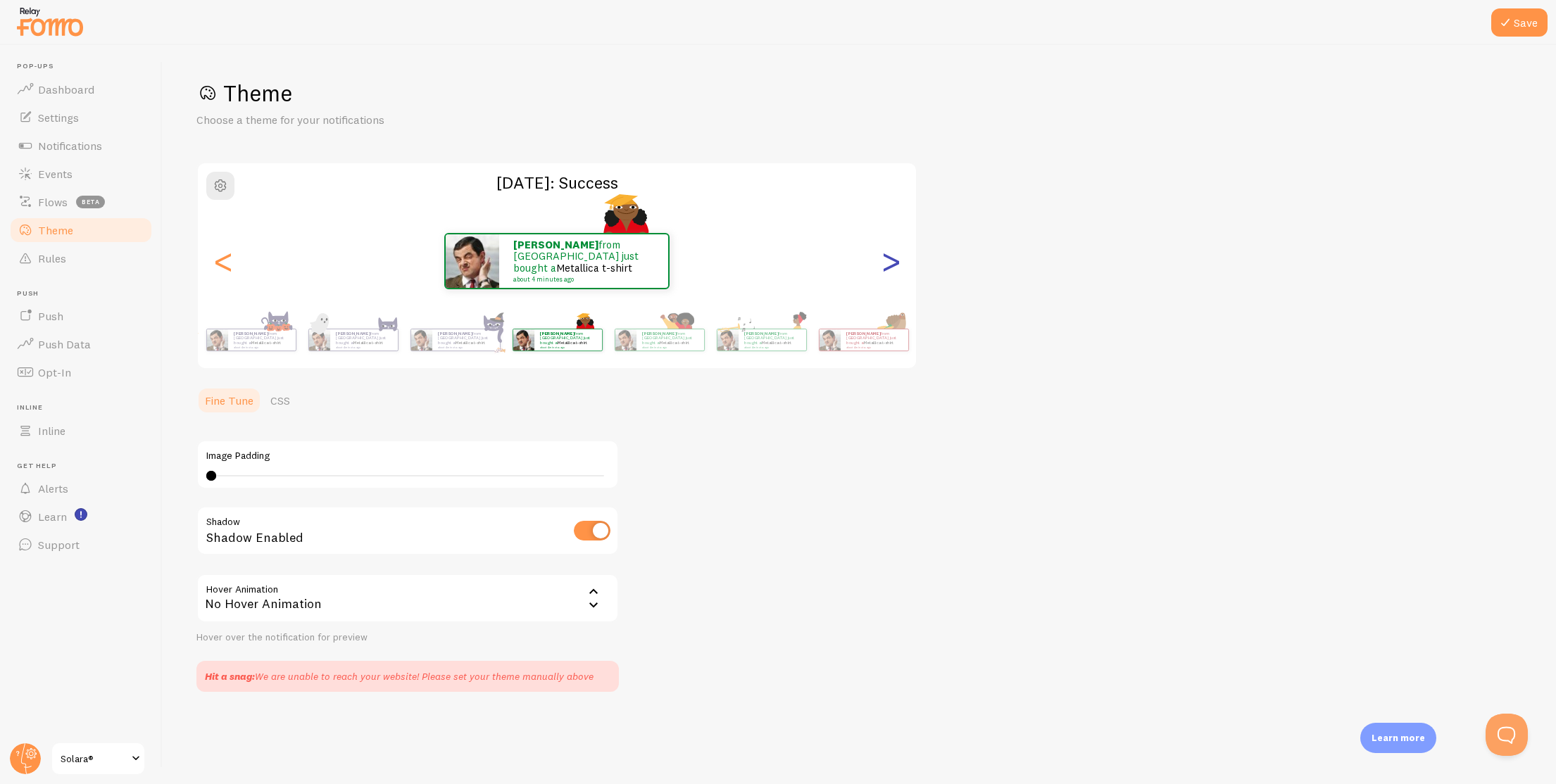
click at [888, 238] on div ">" at bounding box center [890, 261] width 17 height 101
click at [214, 270] on div "<" at bounding box center [223, 261] width 17 height 101
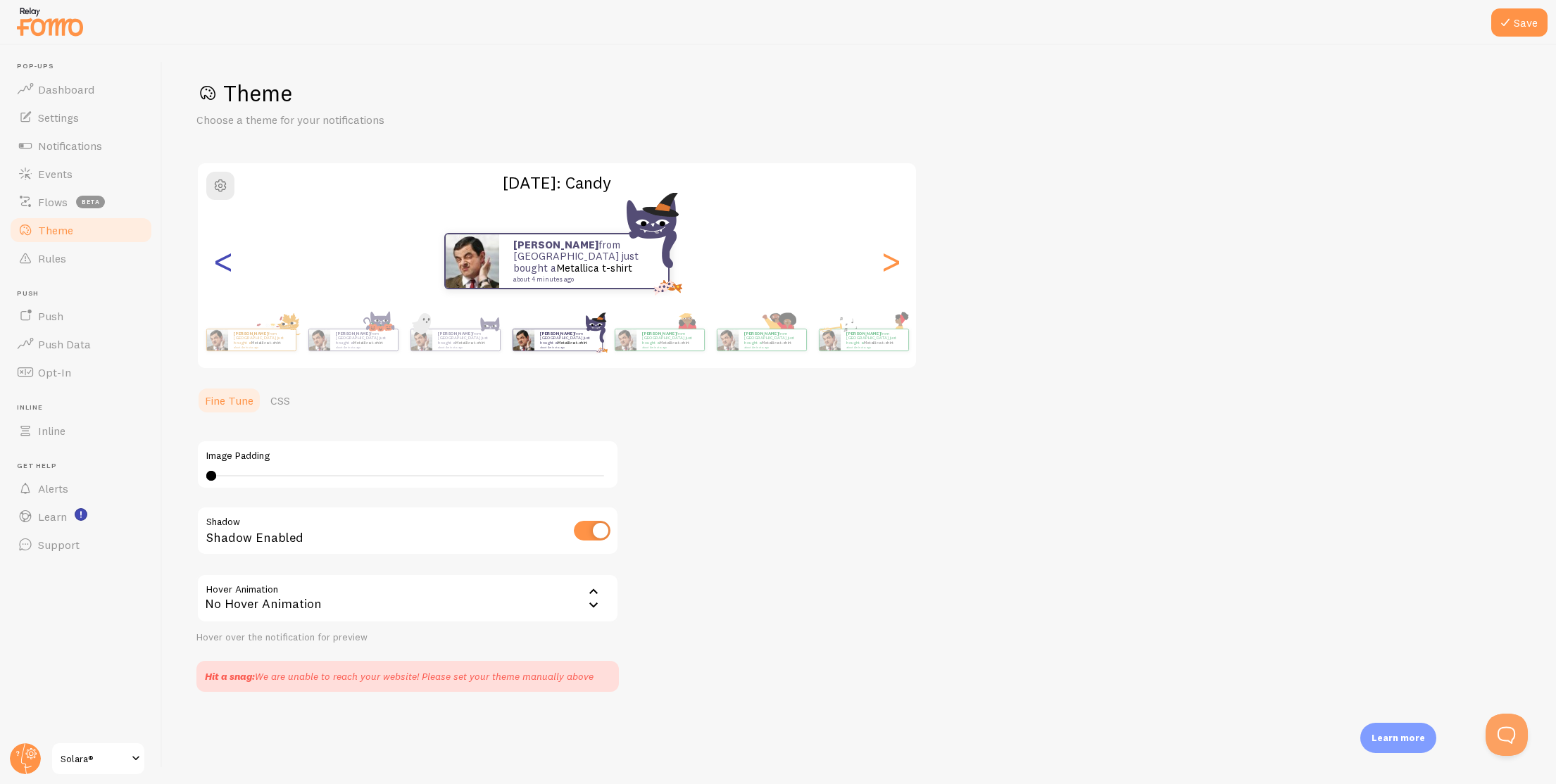
click at [214, 270] on div "<" at bounding box center [223, 261] width 17 height 101
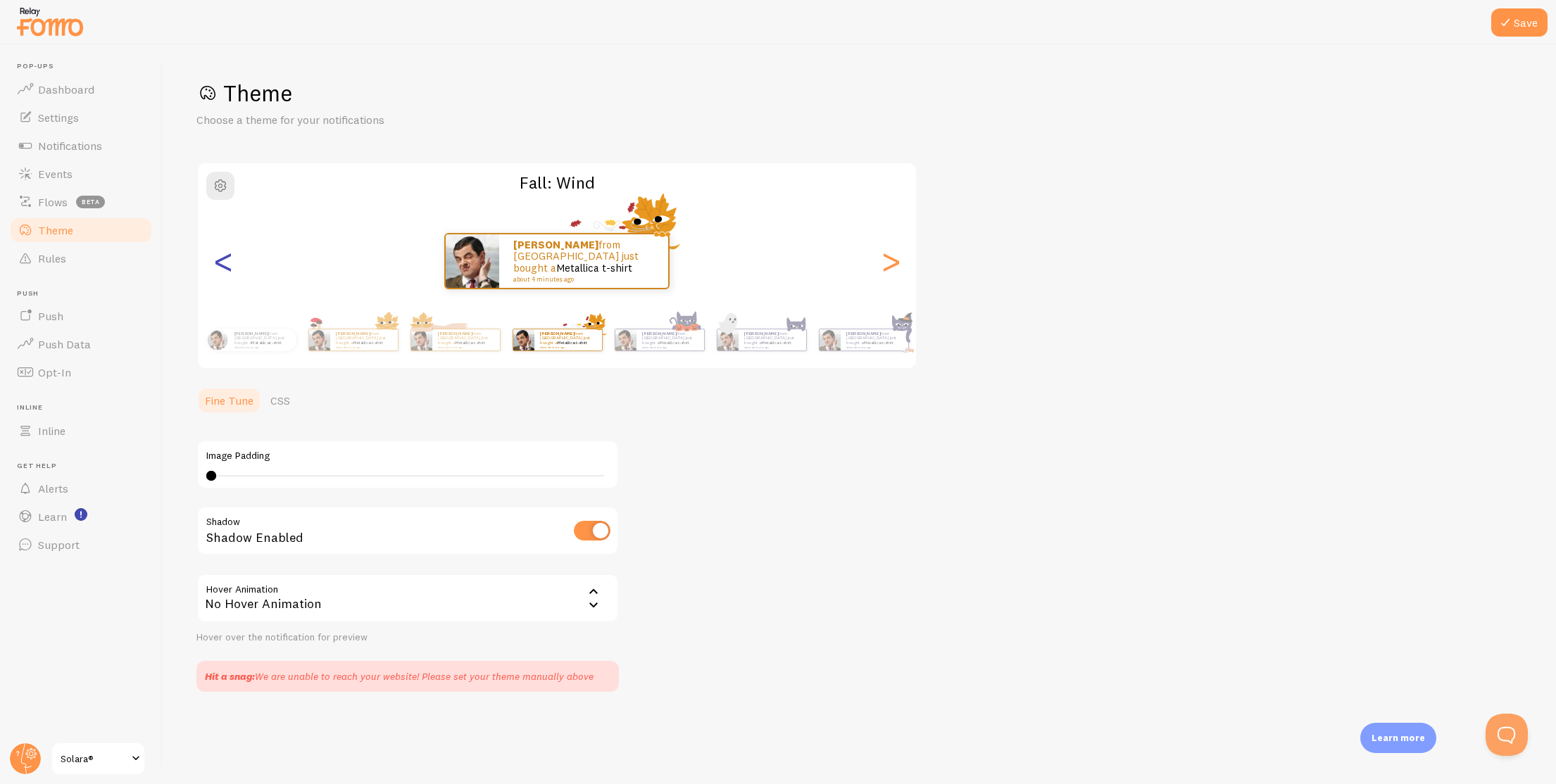
click at [214, 270] on div "<" at bounding box center [223, 261] width 17 height 101
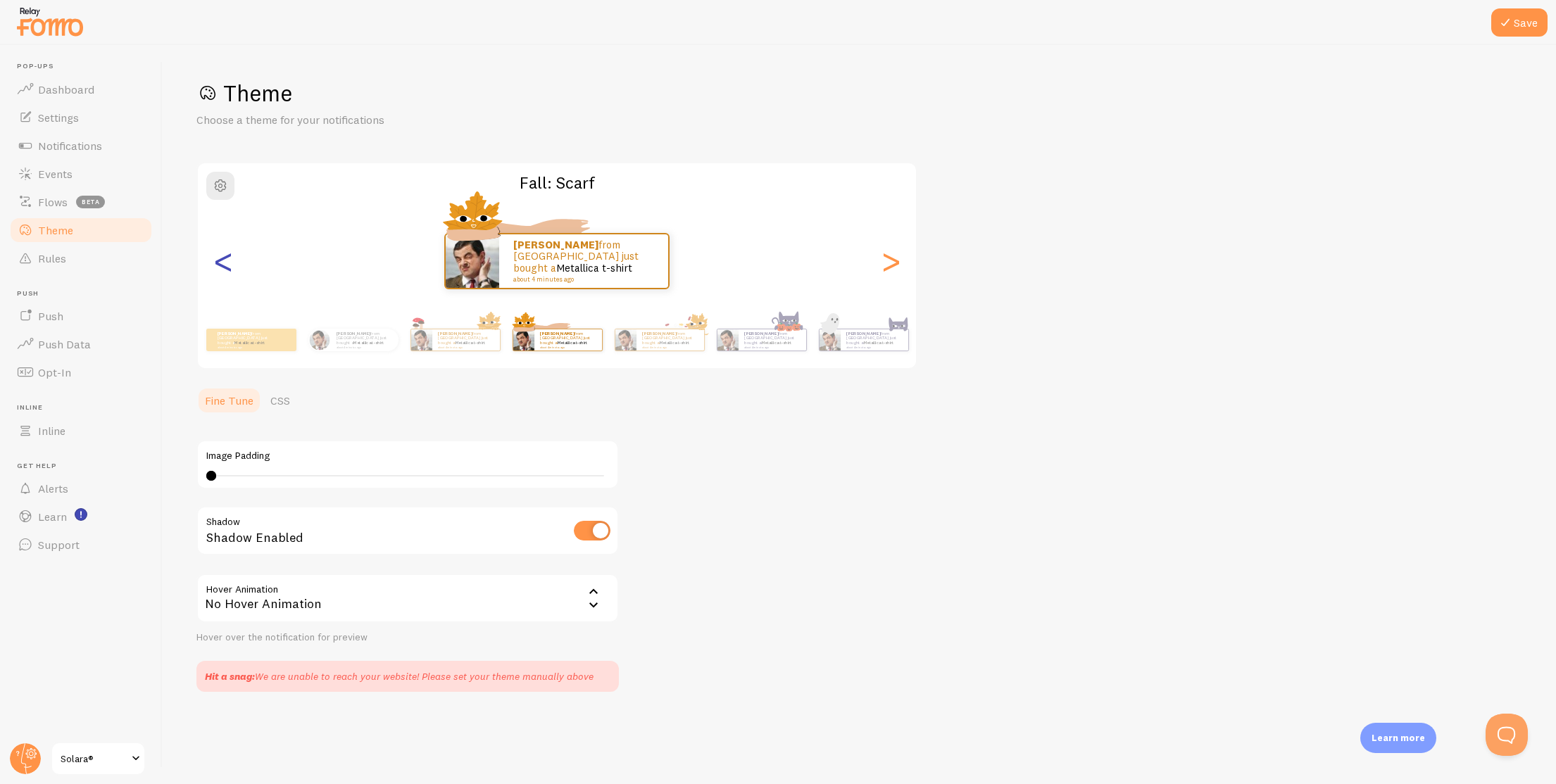
click at [214, 270] on div "<" at bounding box center [223, 261] width 17 height 101
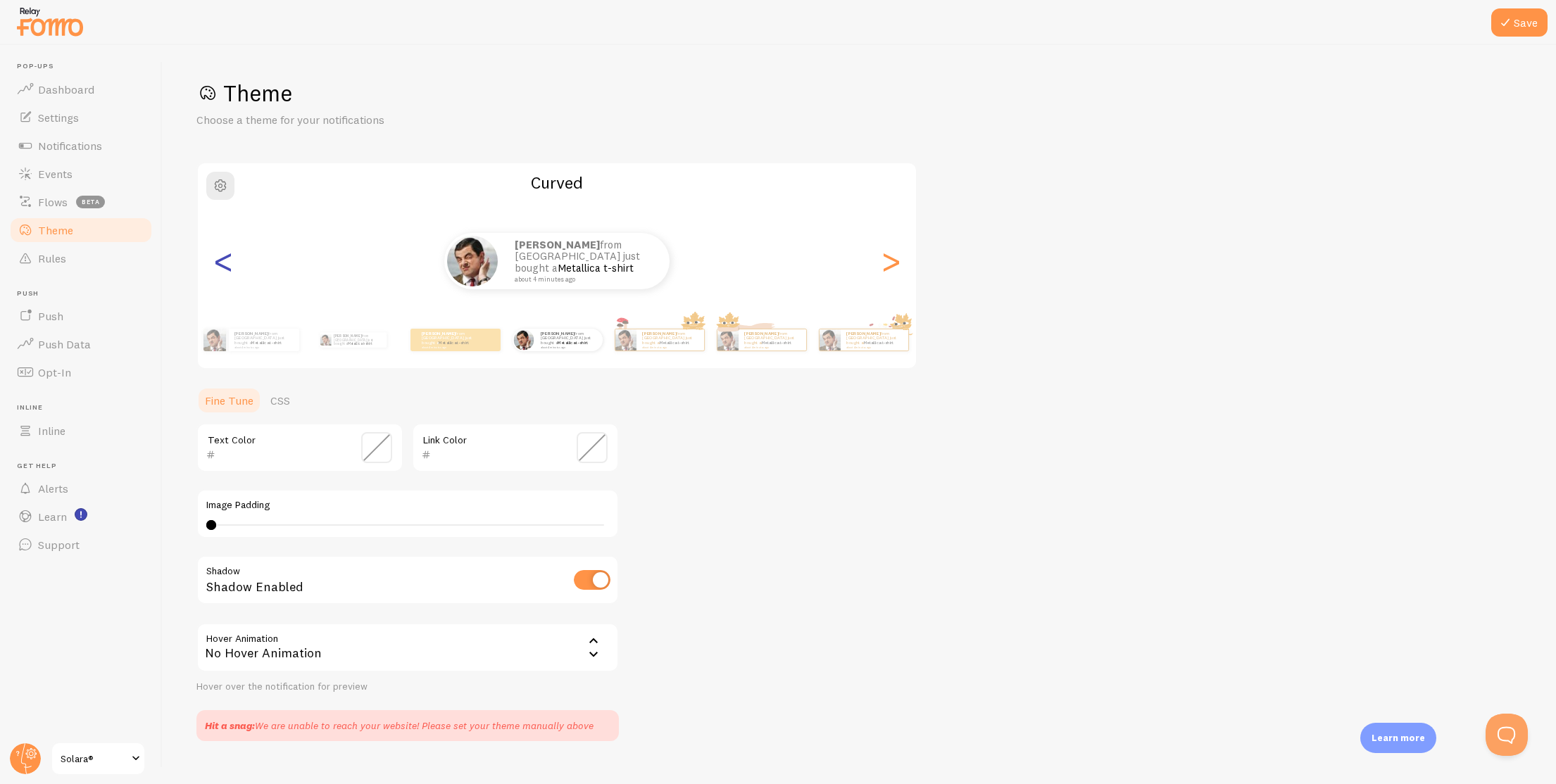
click at [214, 270] on div "<" at bounding box center [223, 261] width 17 height 101
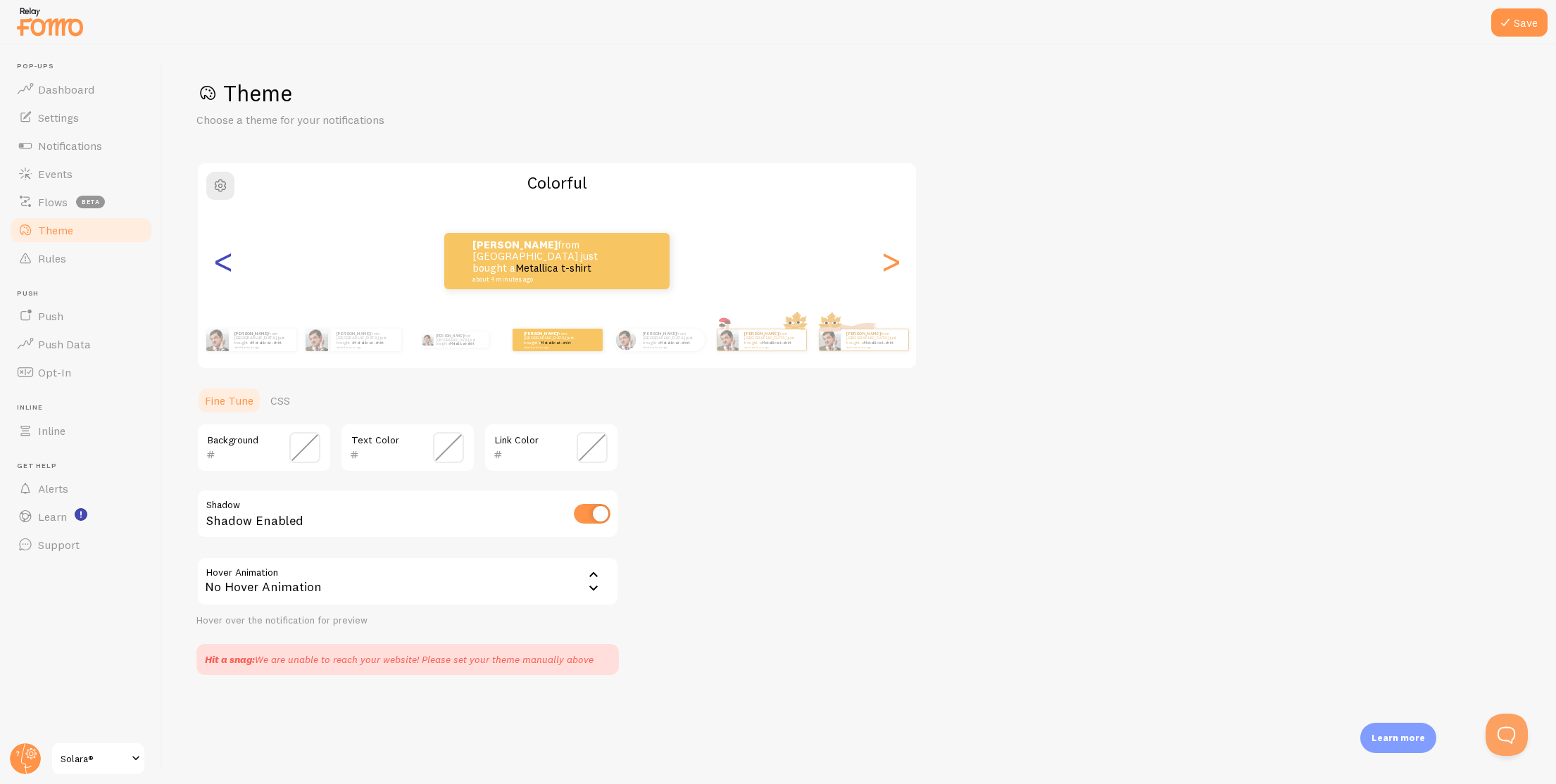
click at [214, 270] on div "<" at bounding box center [223, 261] width 17 height 101
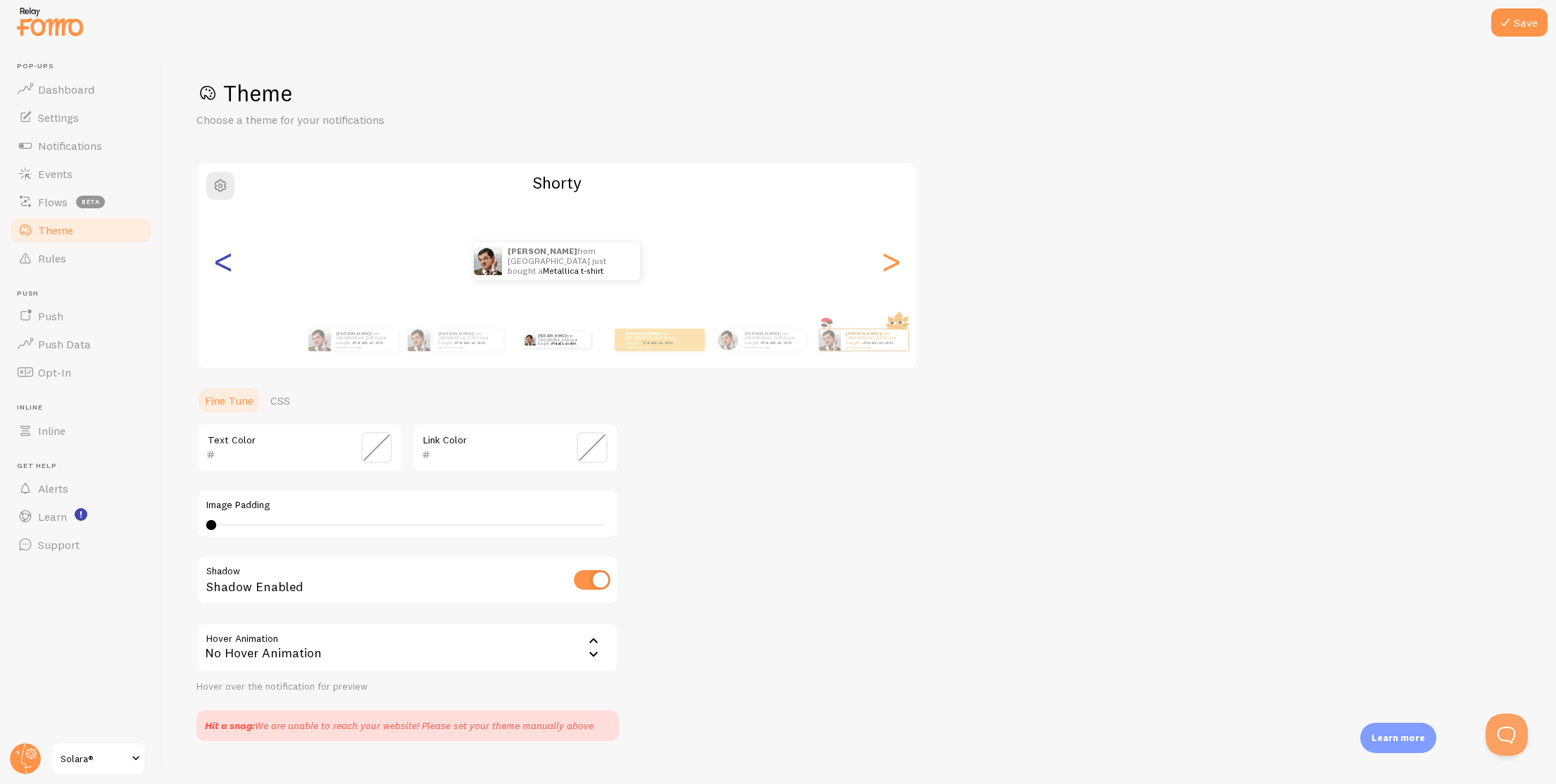
click at [214, 270] on div "<" at bounding box center [223, 261] width 17 height 101
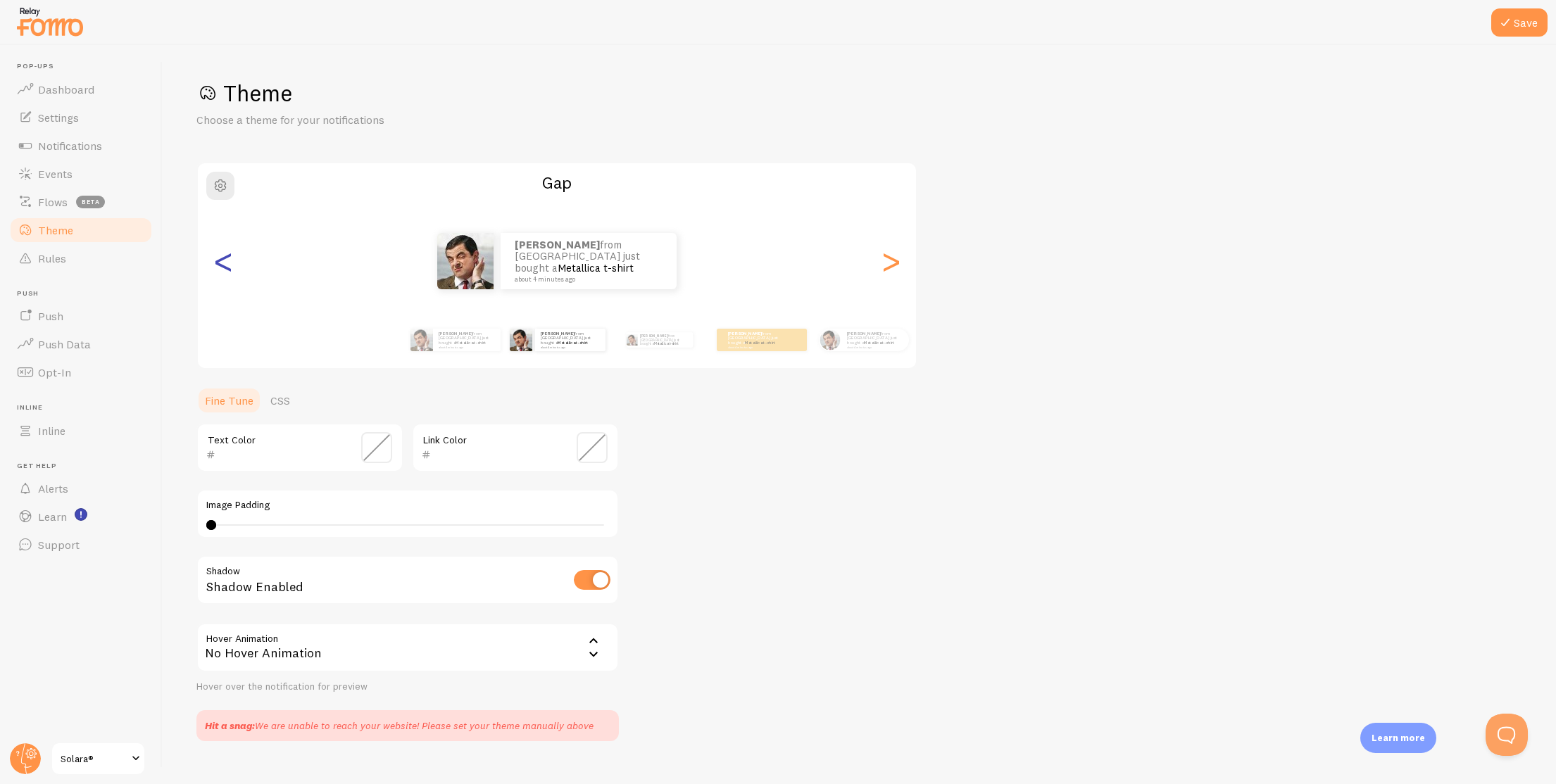
click at [214, 270] on div "<" at bounding box center [223, 261] width 17 height 101
type input "676767"
type input "000000"
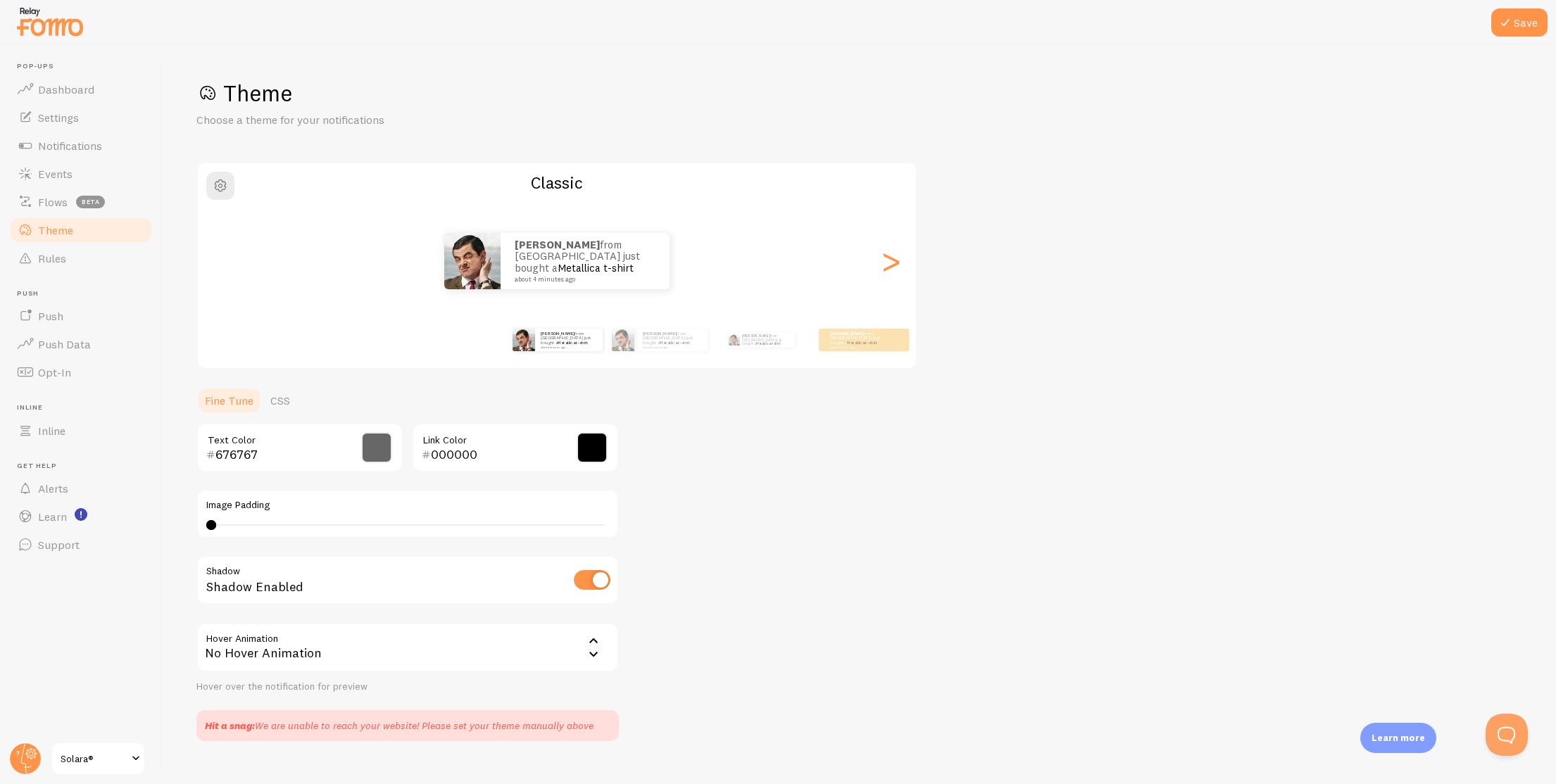
click at [214, 270] on div "[PERSON_NAME] from [GEOGRAPHIC_DATA] just bought a Metallica t-shirt about 4 mi…" at bounding box center [557, 261] width 718 height 56
click at [895, 257] on div ">" at bounding box center [890, 261] width 17 height 101
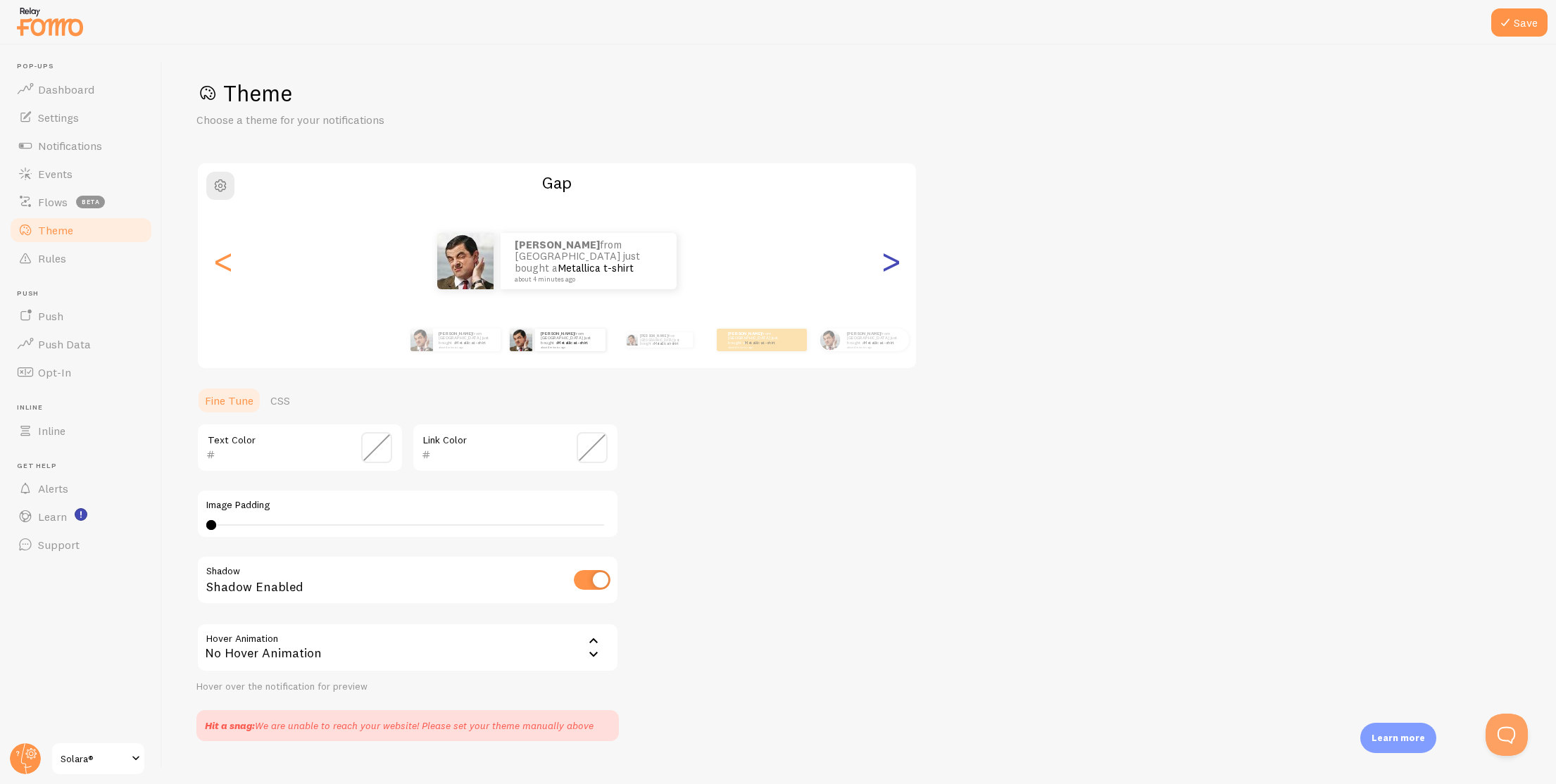
click at [894, 258] on div ">" at bounding box center [890, 261] width 17 height 101
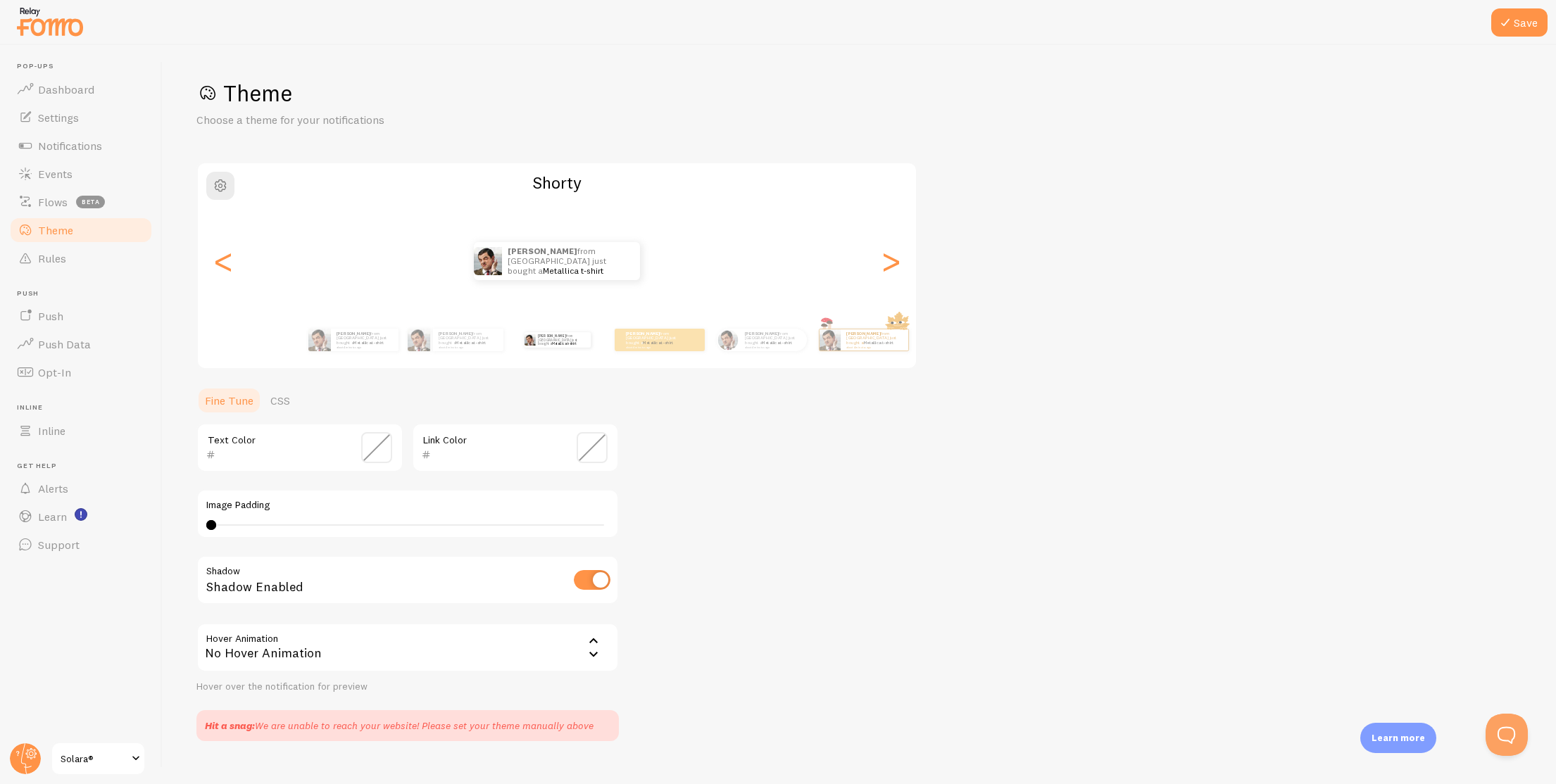
click at [239, 269] on div "[PERSON_NAME] from [GEOGRAPHIC_DATA] just bought a Metallica t-shirt about 4 mi…" at bounding box center [557, 260] width 718 height 38
click at [209, 268] on div "[PERSON_NAME] from [GEOGRAPHIC_DATA] just bought a Metallica t-shirt about 4 mi…" at bounding box center [557, 260] width 718 height 38
click at [231, 272] on div "<" at bounding box center [223, 261] width 17 height 101
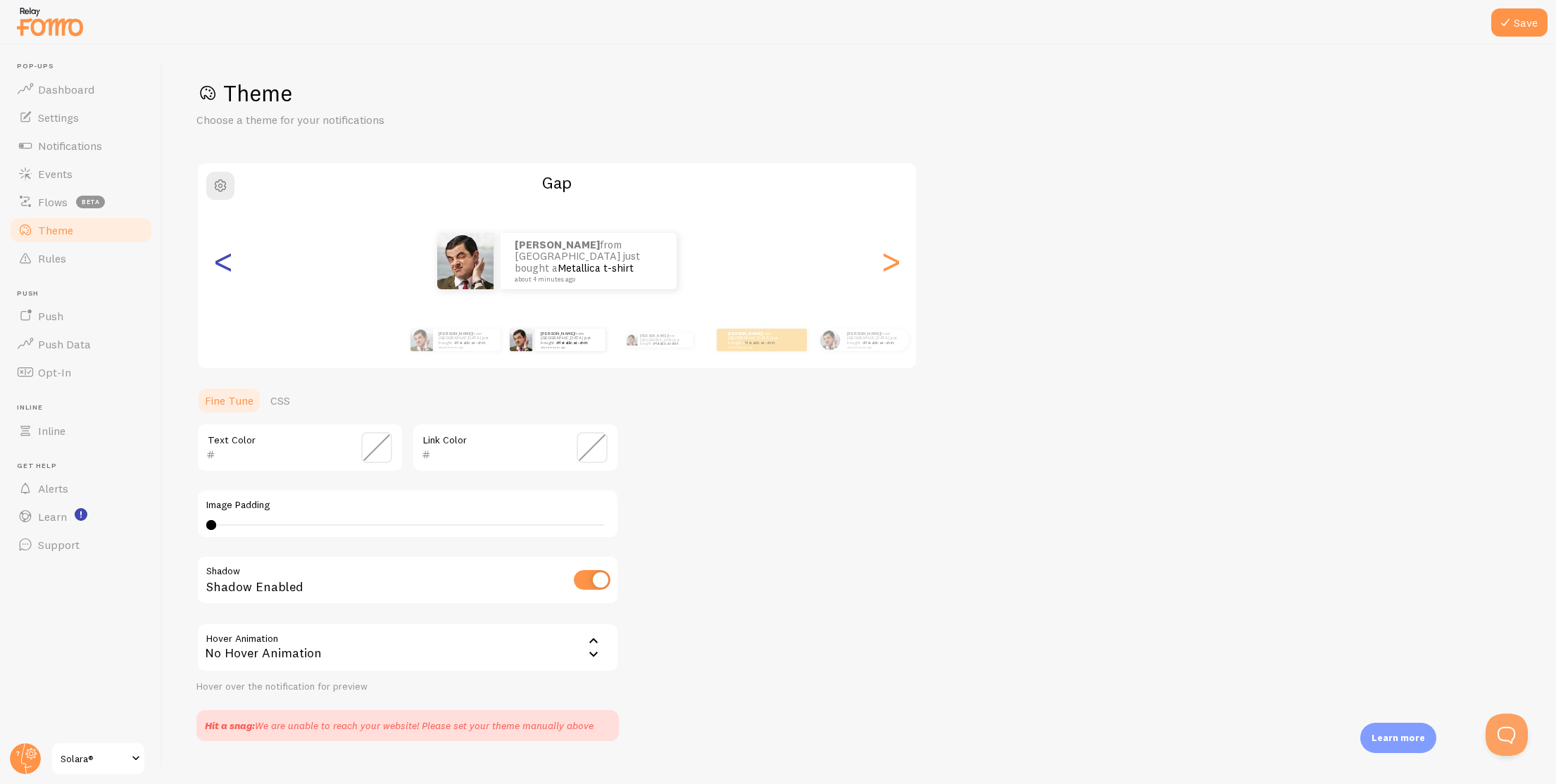
click at [231, 268] on div "<" at bounding box center [223, 261] width 17 height 101
type input "676767"
type input "000000"
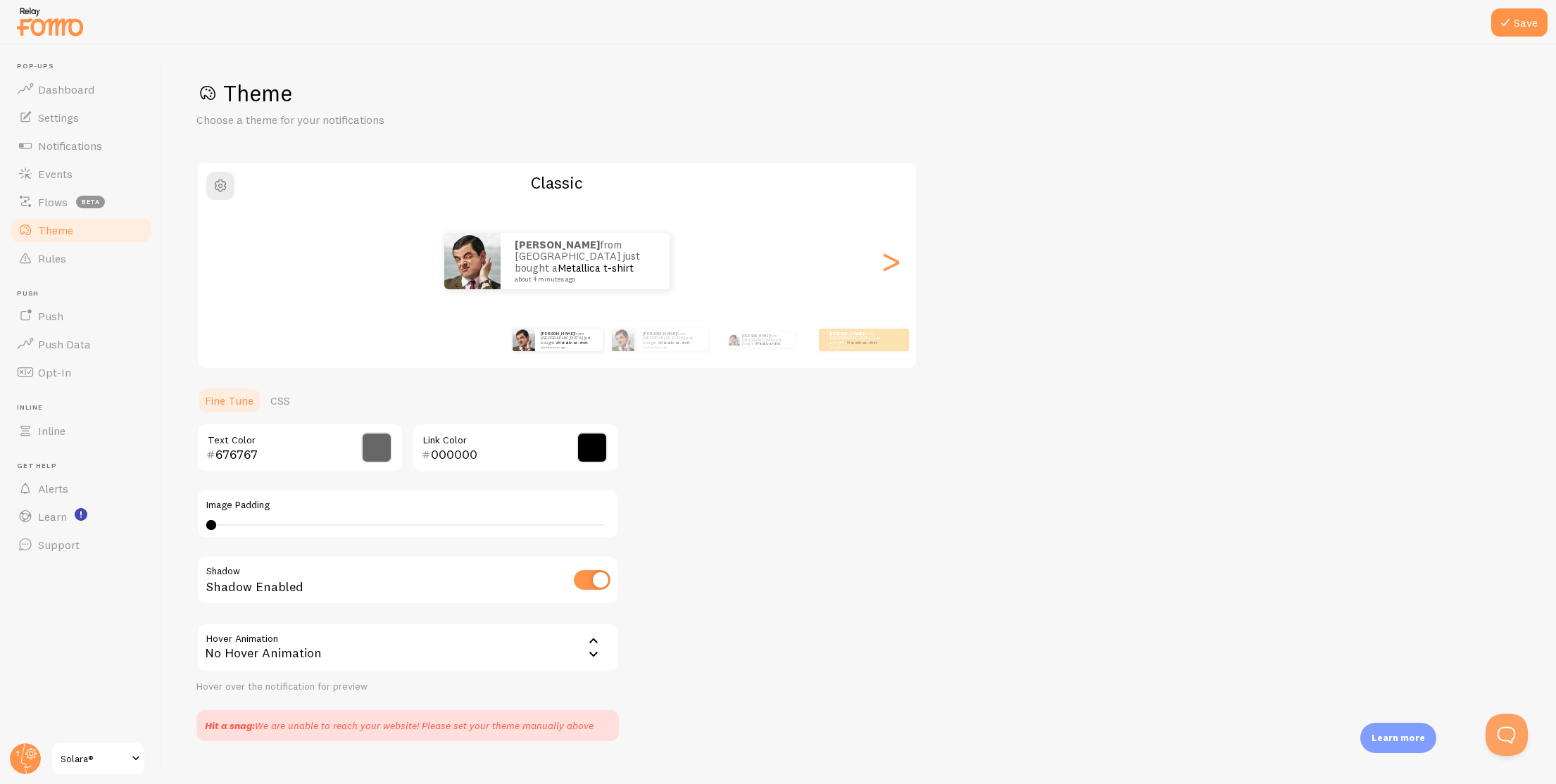
drag, startPoint x: 230, startPoint y: 526, endPoint x: 269, endPoint y: 521, distance: 39.3
click at [267, 524] on div "0 0 - undefined" at bounding box center [407, 525] width 402 height 11
type input "0"
drag, startPoint x: 268, startPoint y: 524, endPoint x: 121, endPoint y: 529, distance: 147.1
click at [115, 536] on main "Pop-ups Dashboard Settings Notifications Events Flows beta Theme Rules [GEOGRAP…" at bounding box center [778, 414] width 1556 height 739
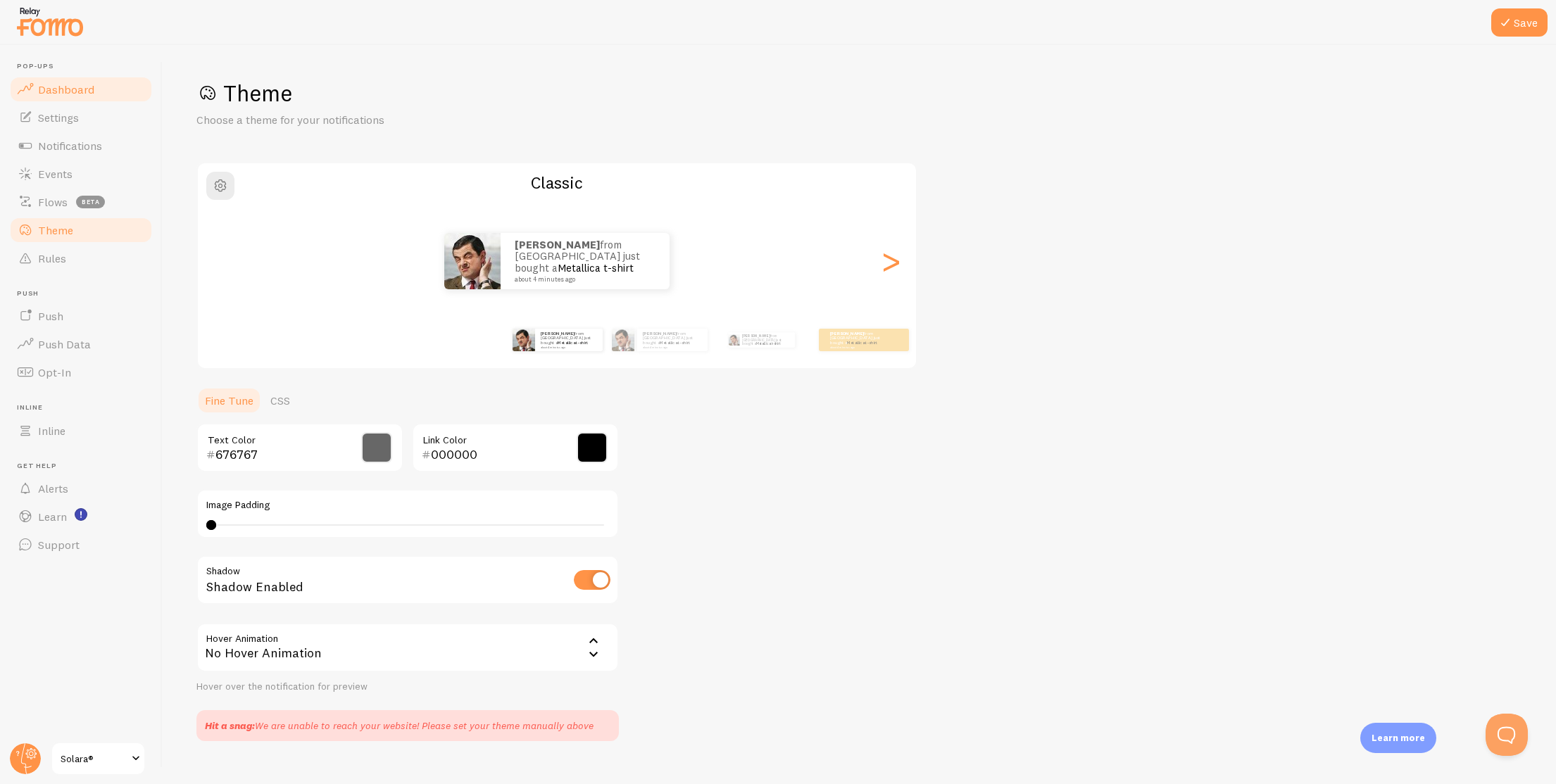
click at [79, 97] on link "Dashboard" at bounding box center [81, 89] width 145 height 28
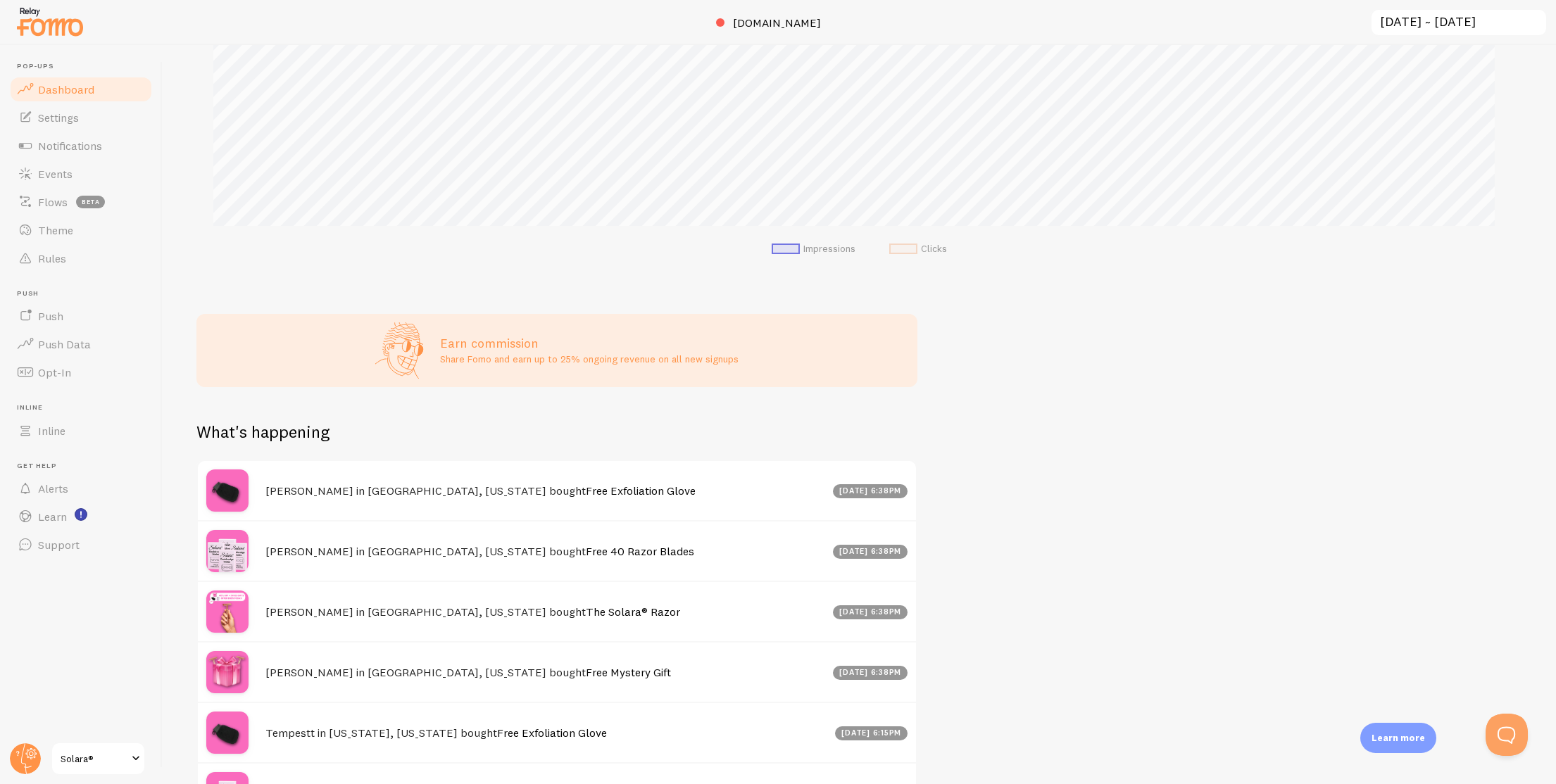
scroll to position [487, 0]
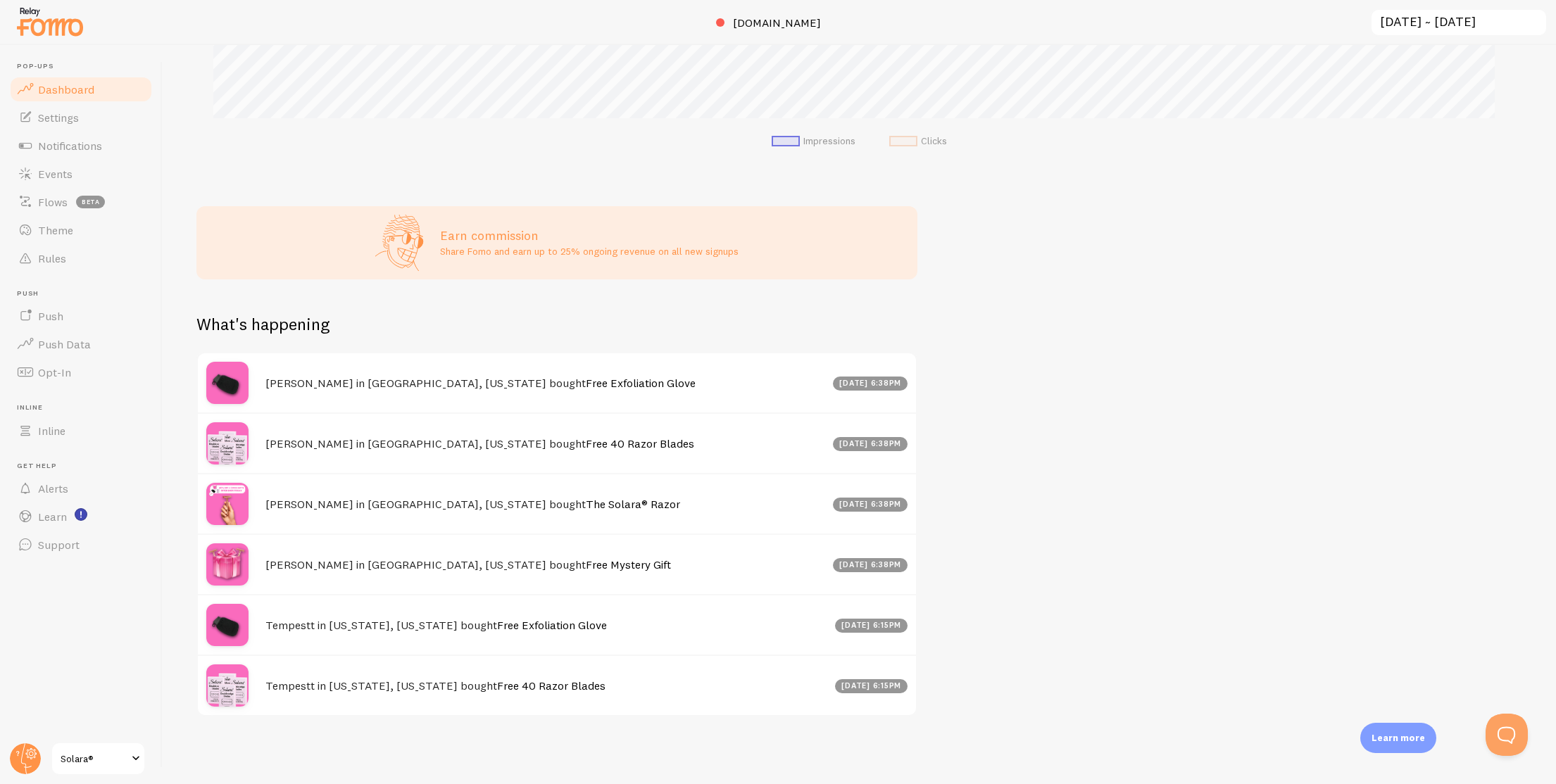
click at [497, 688] on link "Free 40 Razor Blades" at bounding box center [551, 686] width 108 height 14
click at [94, 112] on link "Settings" at bounding box center [81, 117] width 145 height 28
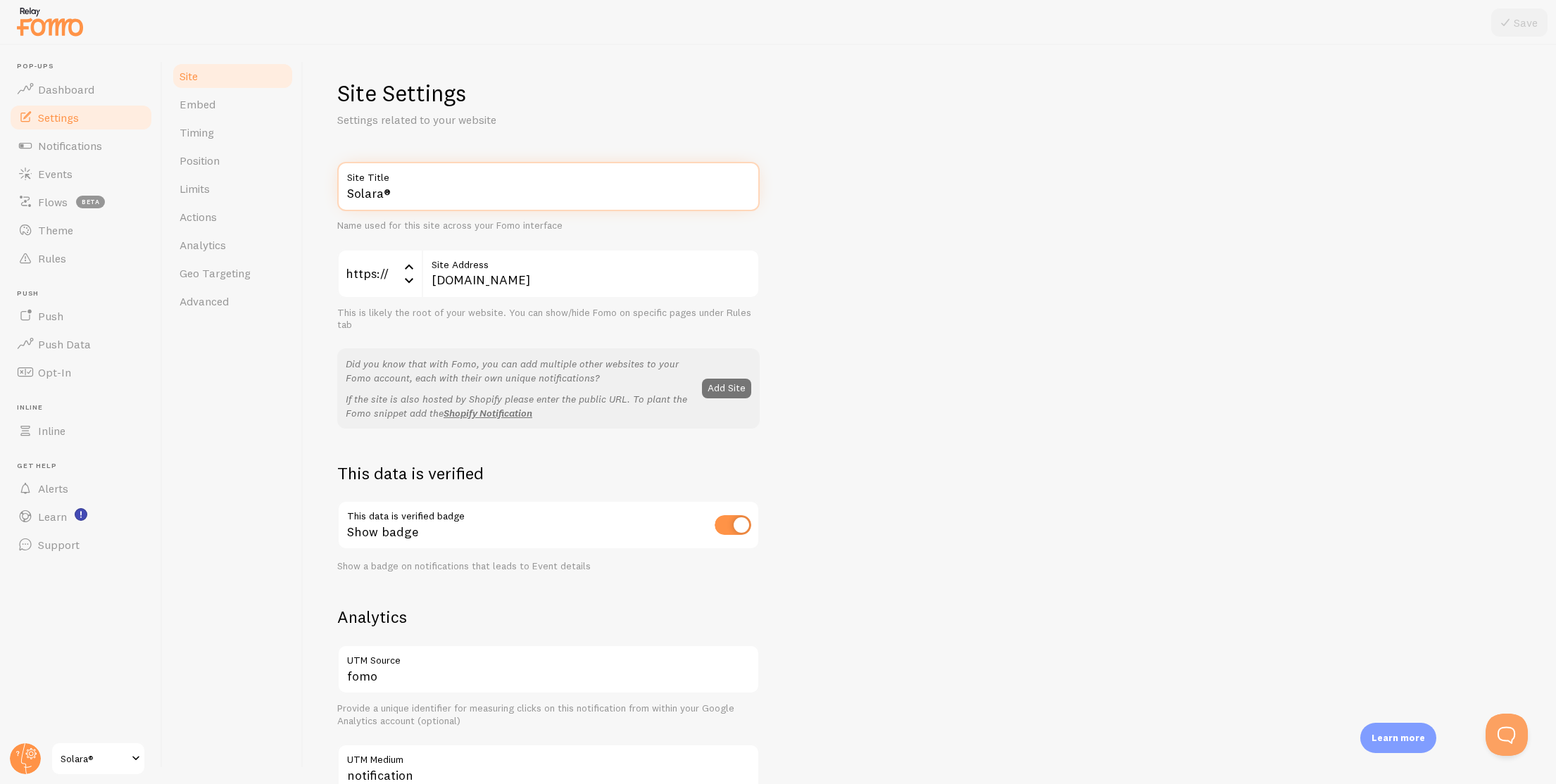
click at [455, 206] on input "Solara®" at bounding box center [549, 186] width 423 height 49
click at [623, 219] on div "Name used for this site across your Fomo interface" at bounding box center [549, 226] width 423 height 13
click at [220, 104] on link "Embed" at bounding box center [232, 104] width 123 height 28
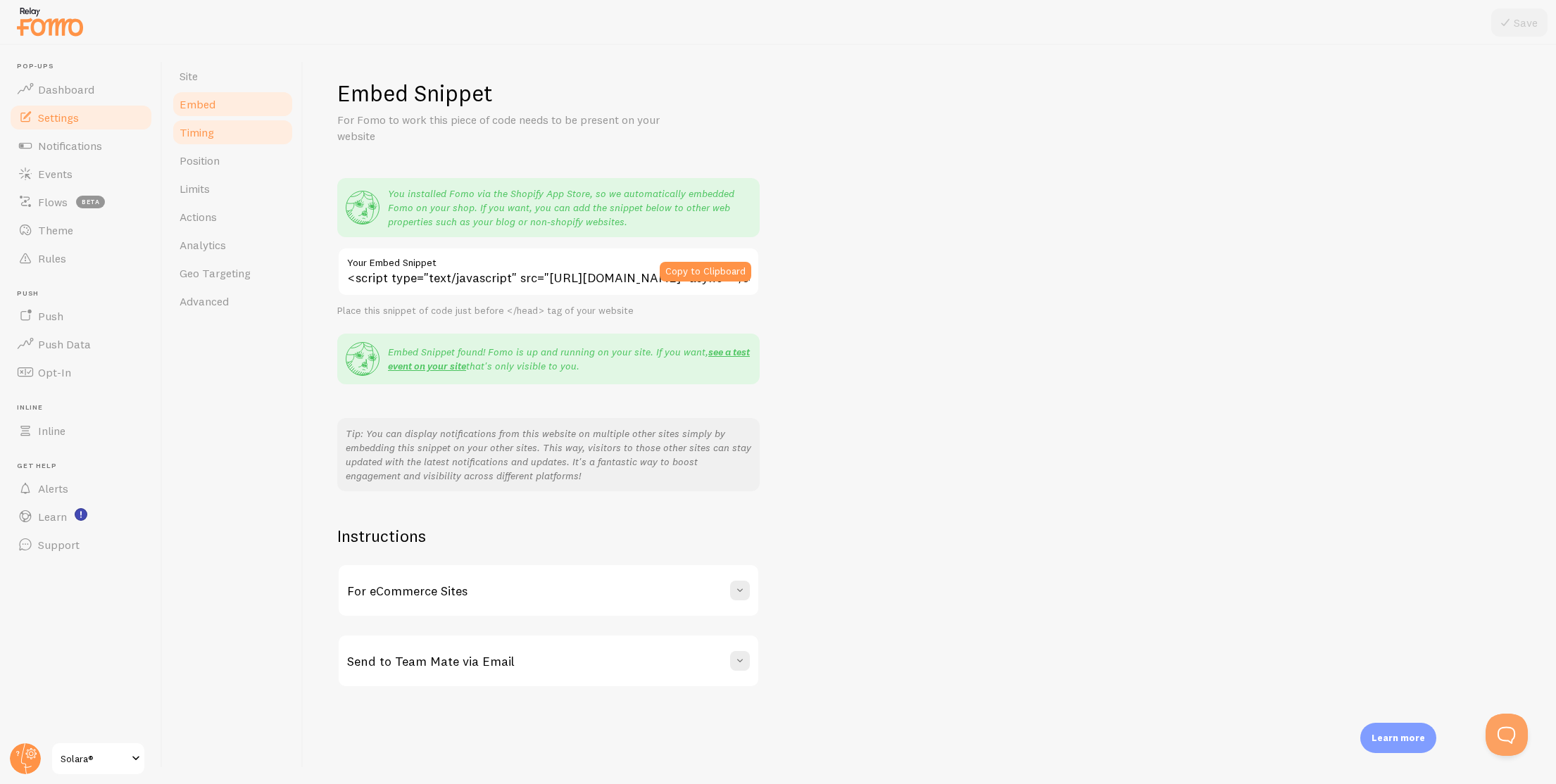
click at [259, 120] on link "Timing" at bounding box center [232, 132] width 123 height 28
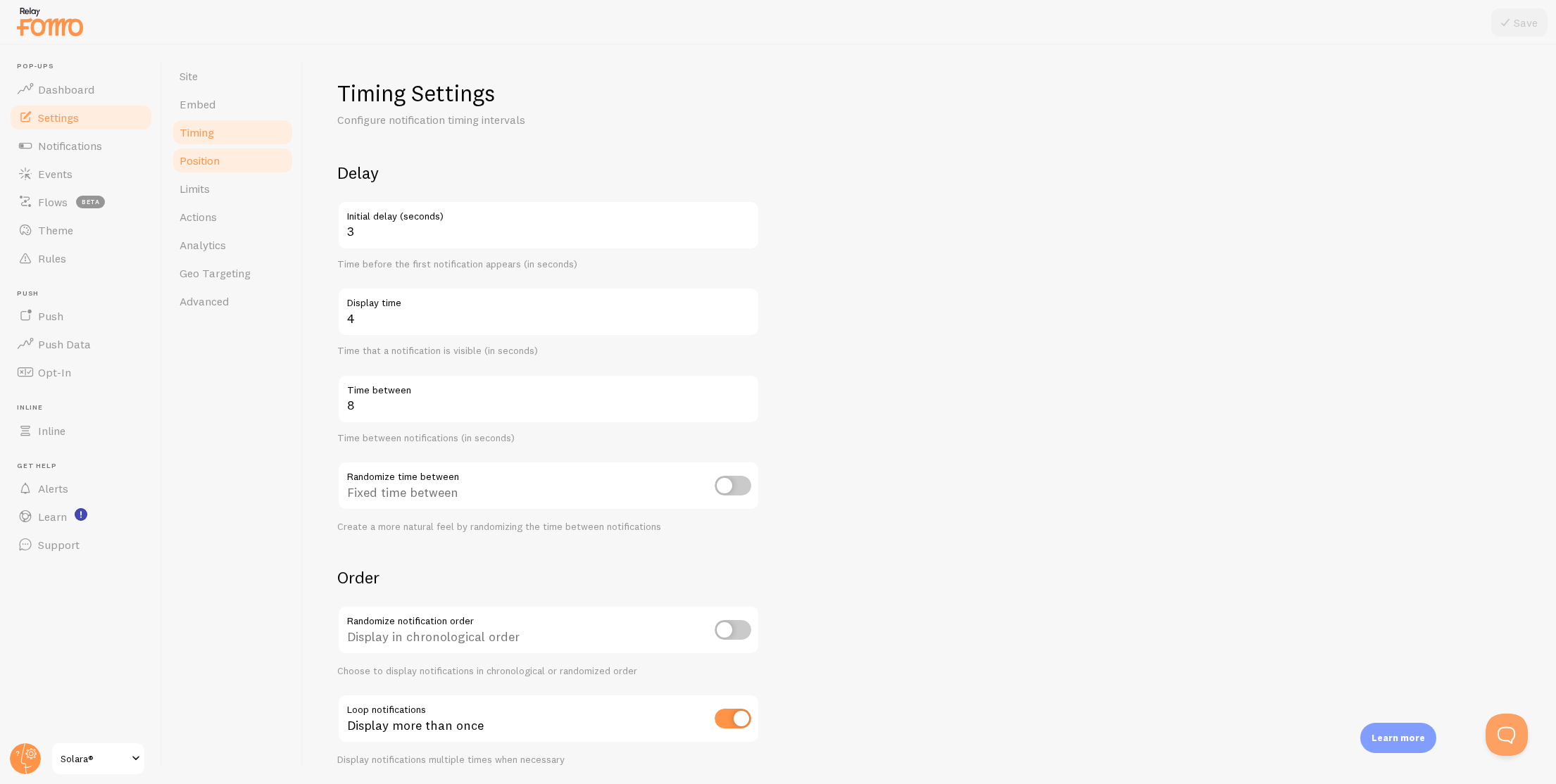
click at [274, 167] on link "Position" at bounding box center [232, 160] width 123 height 28
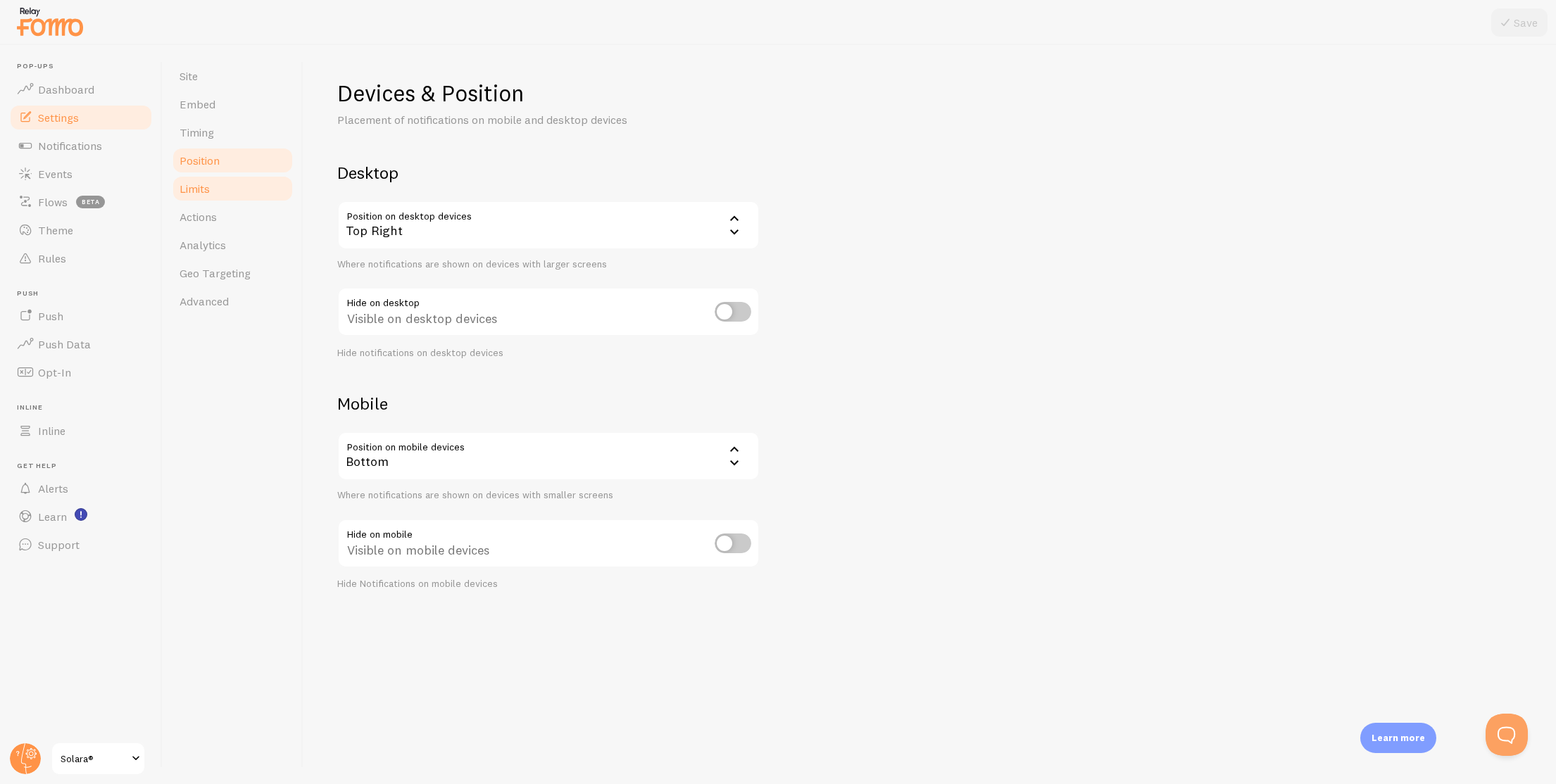
click at [220, 193] on link "Limits" at bounding box center [232, 188] width 123 height 28
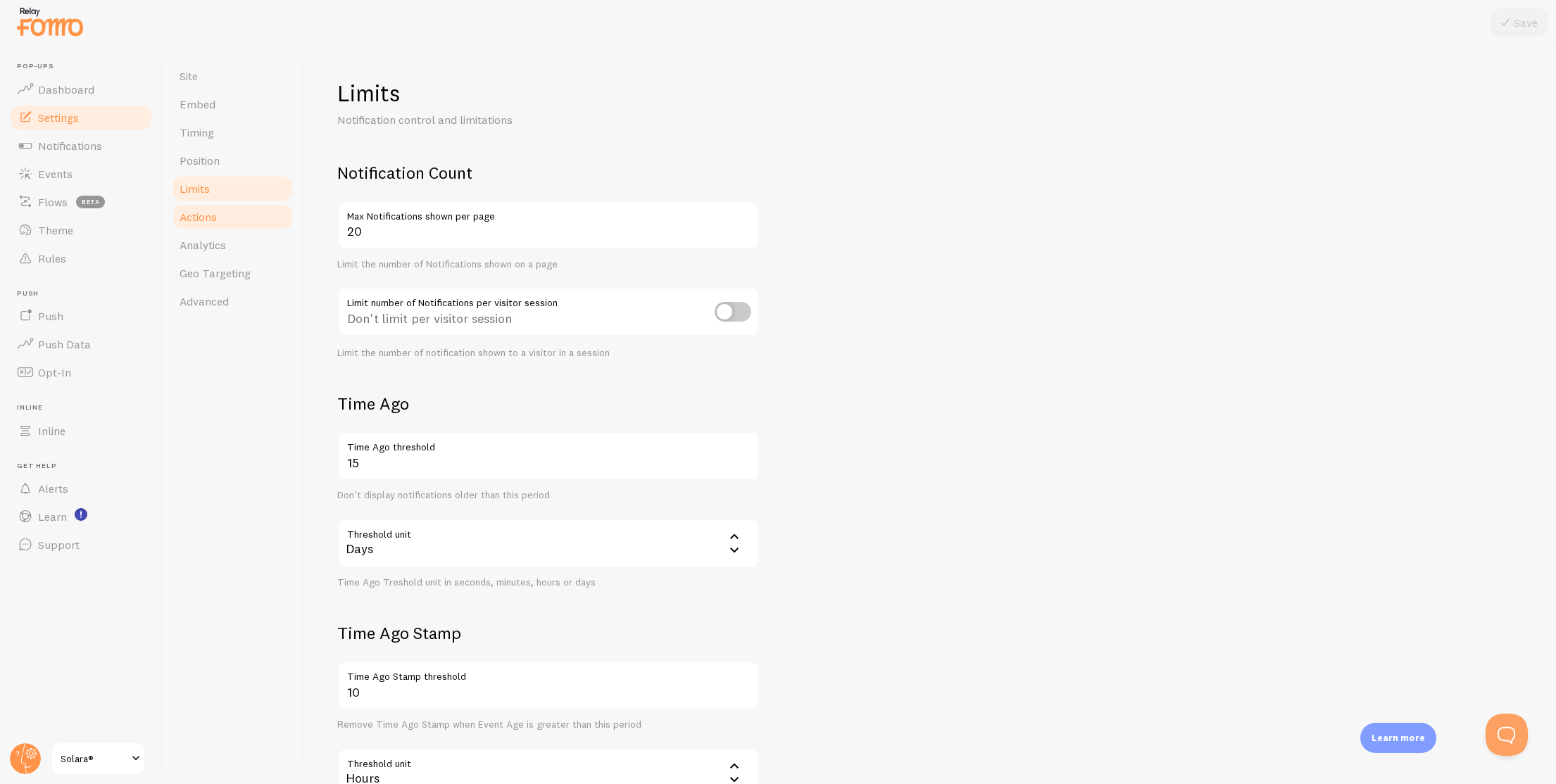
click at [242, 214] on link "Actions" at bounding box center [232, 216] width 123 height 28
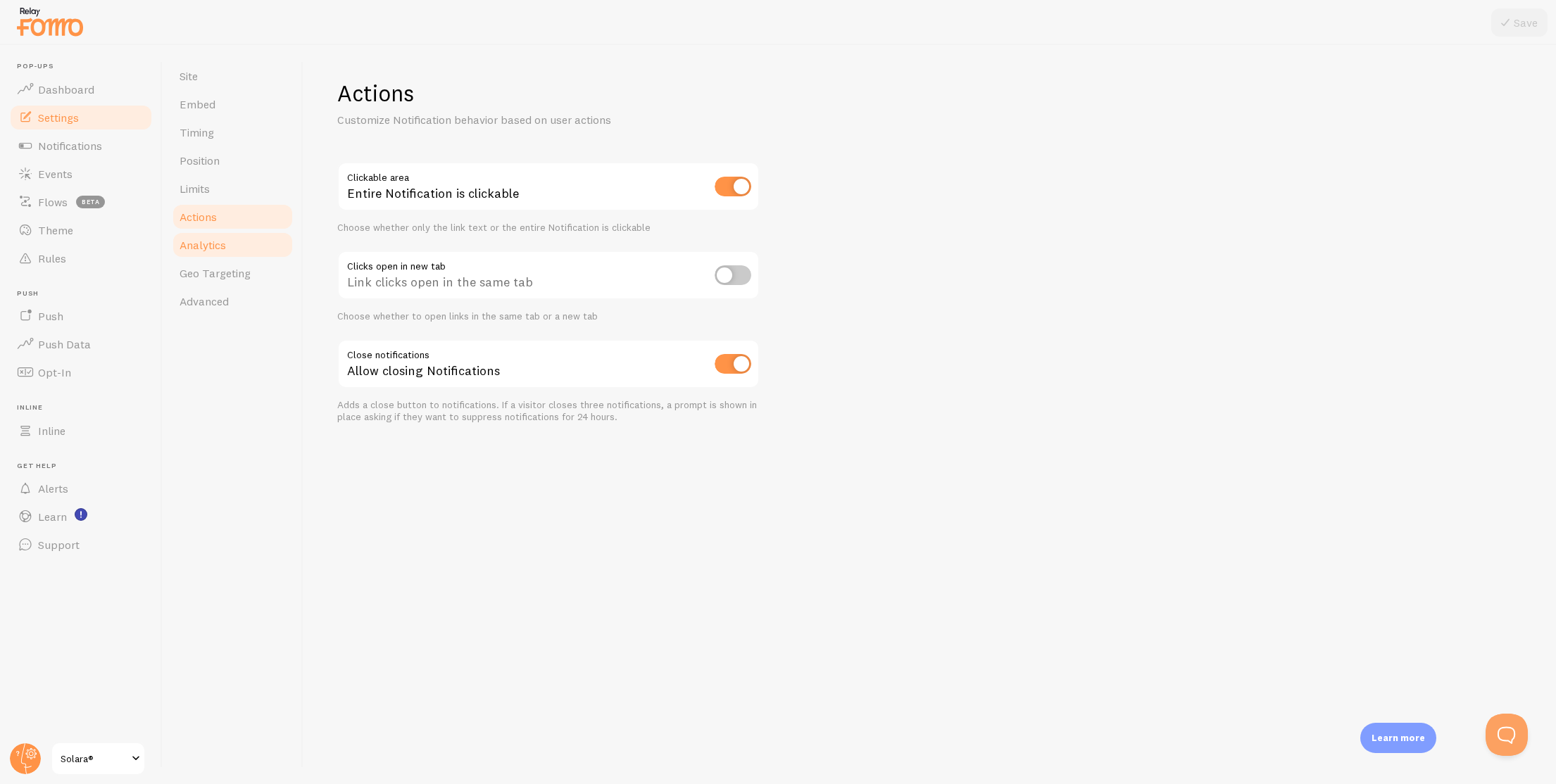
click at [246, 245] on link "Analytics" at bounding box center [232, 244] width 123 height 28
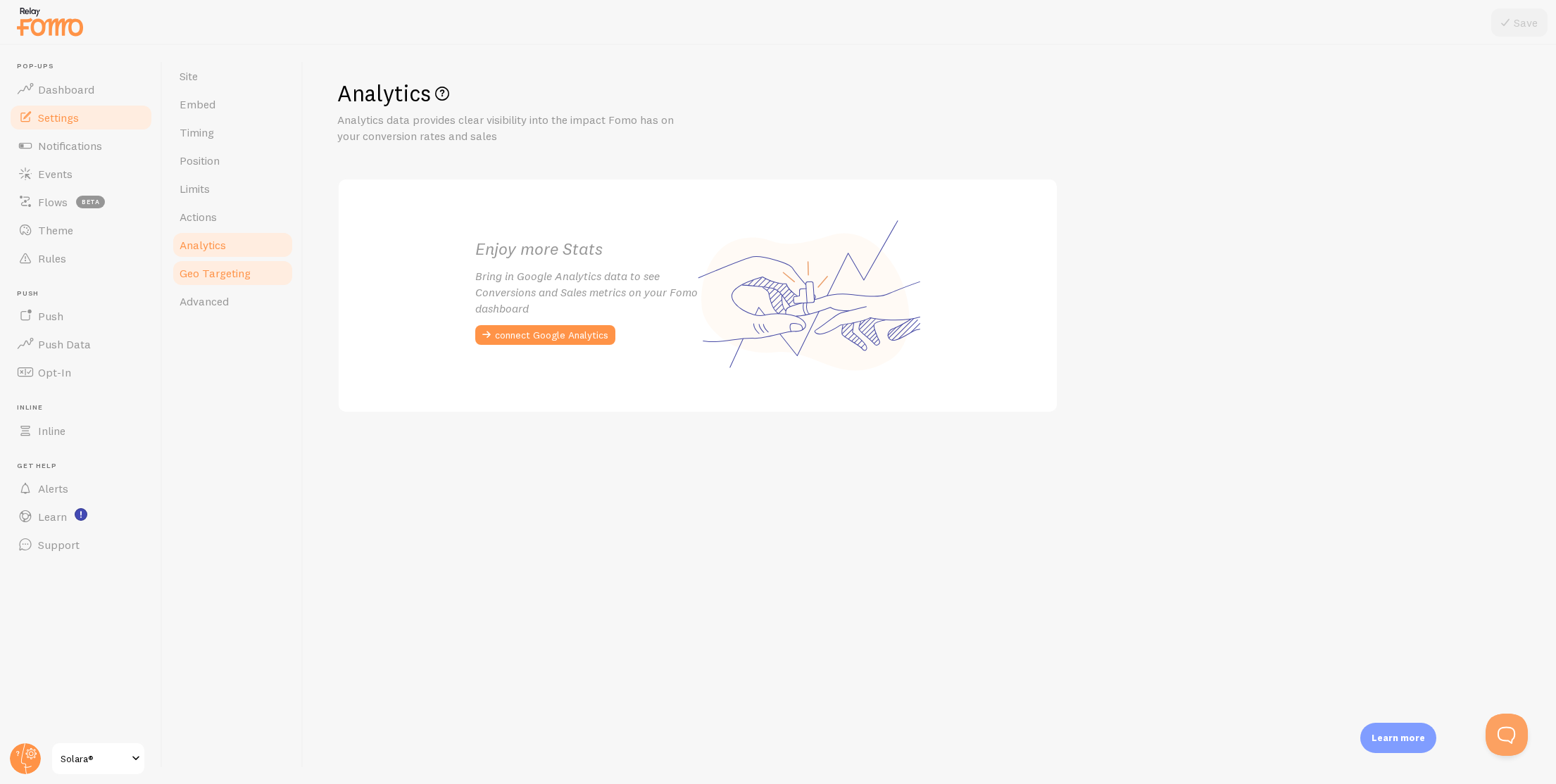
click at [219, 275] on span "Geo Targeting" at bounding box center [214, 273] width 71 height 14
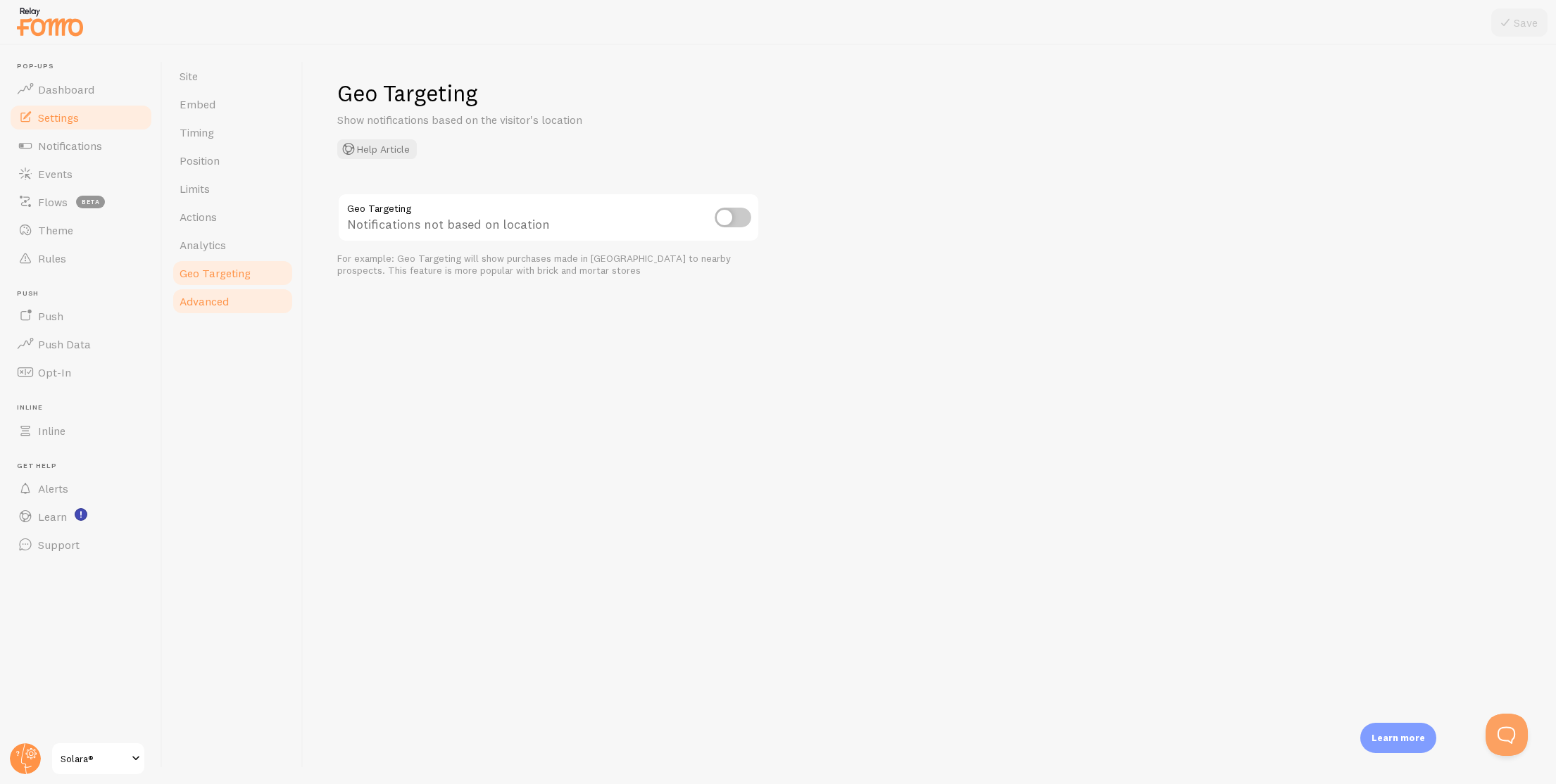
click at [212, 298] on span "Advanced" at bounding box center [203, 301] width 49 height 14
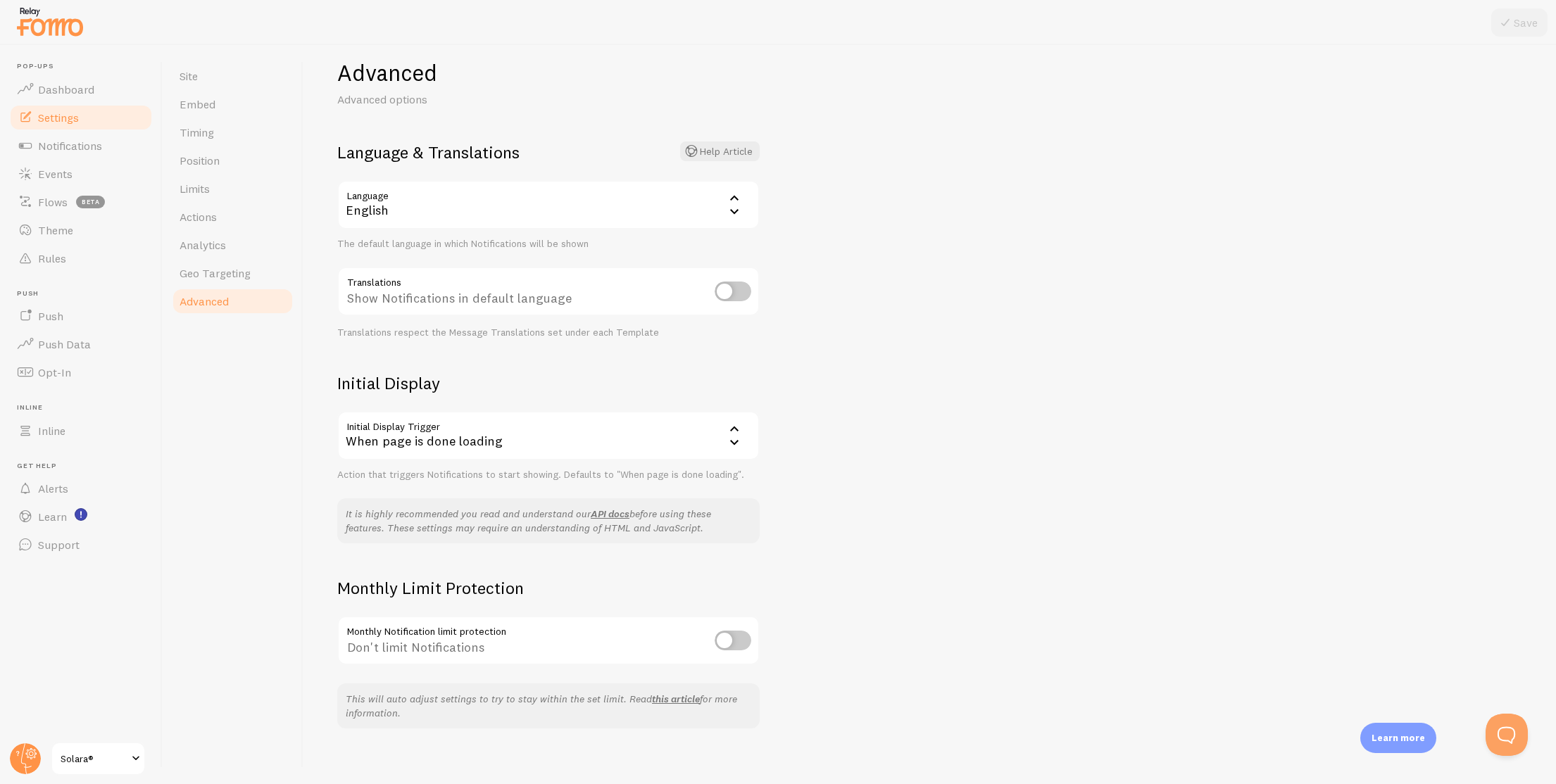
scroll to position [32, 0]
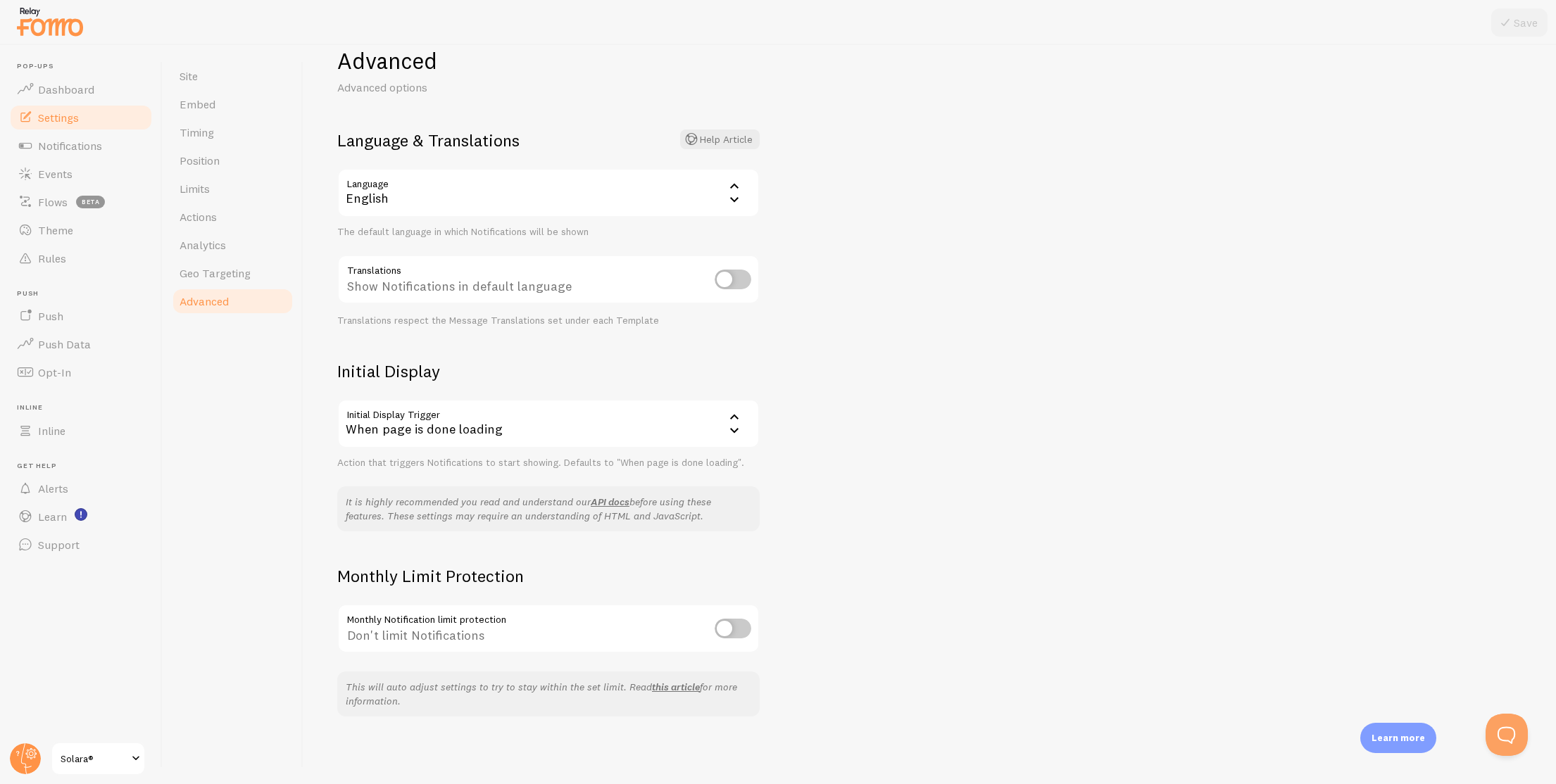
click at [512, 423] on div "When page is done loading" at bounding box center [549, 423] width 423 height 49
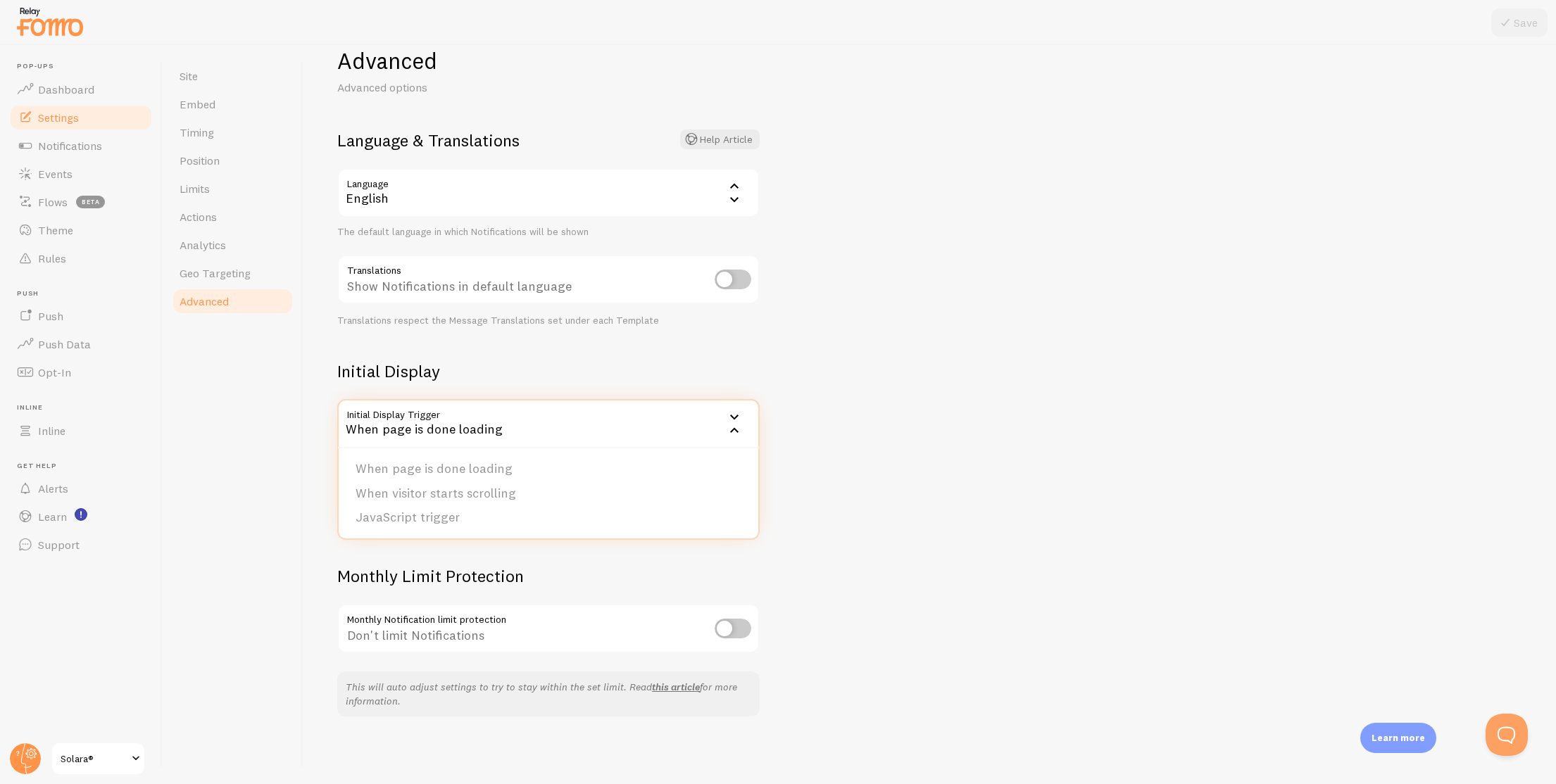
click at [512, 423] on div "When page is done loading" at bounding box center [549, 423] width 423 height 49
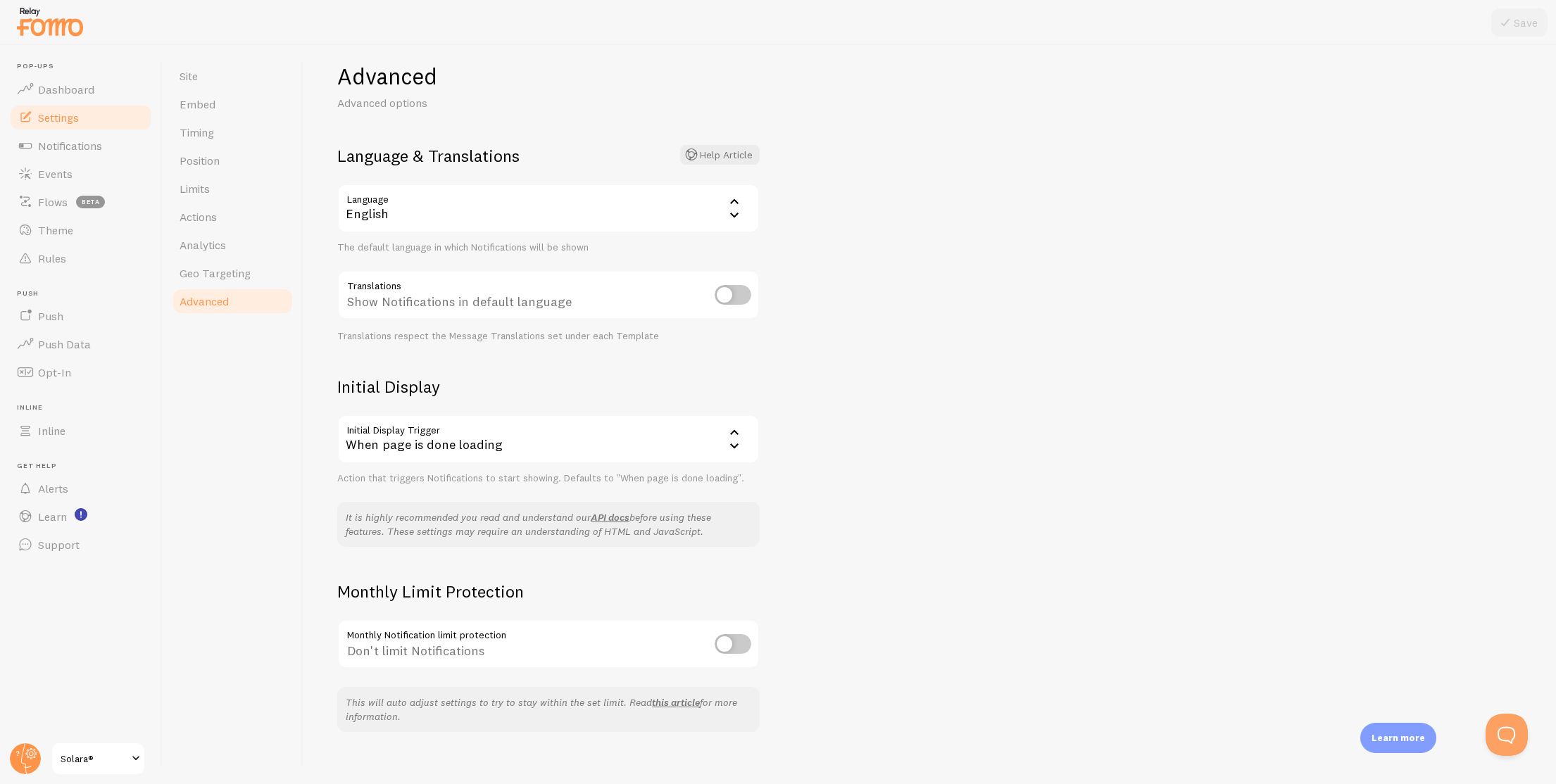
scroll to position [0, 0]
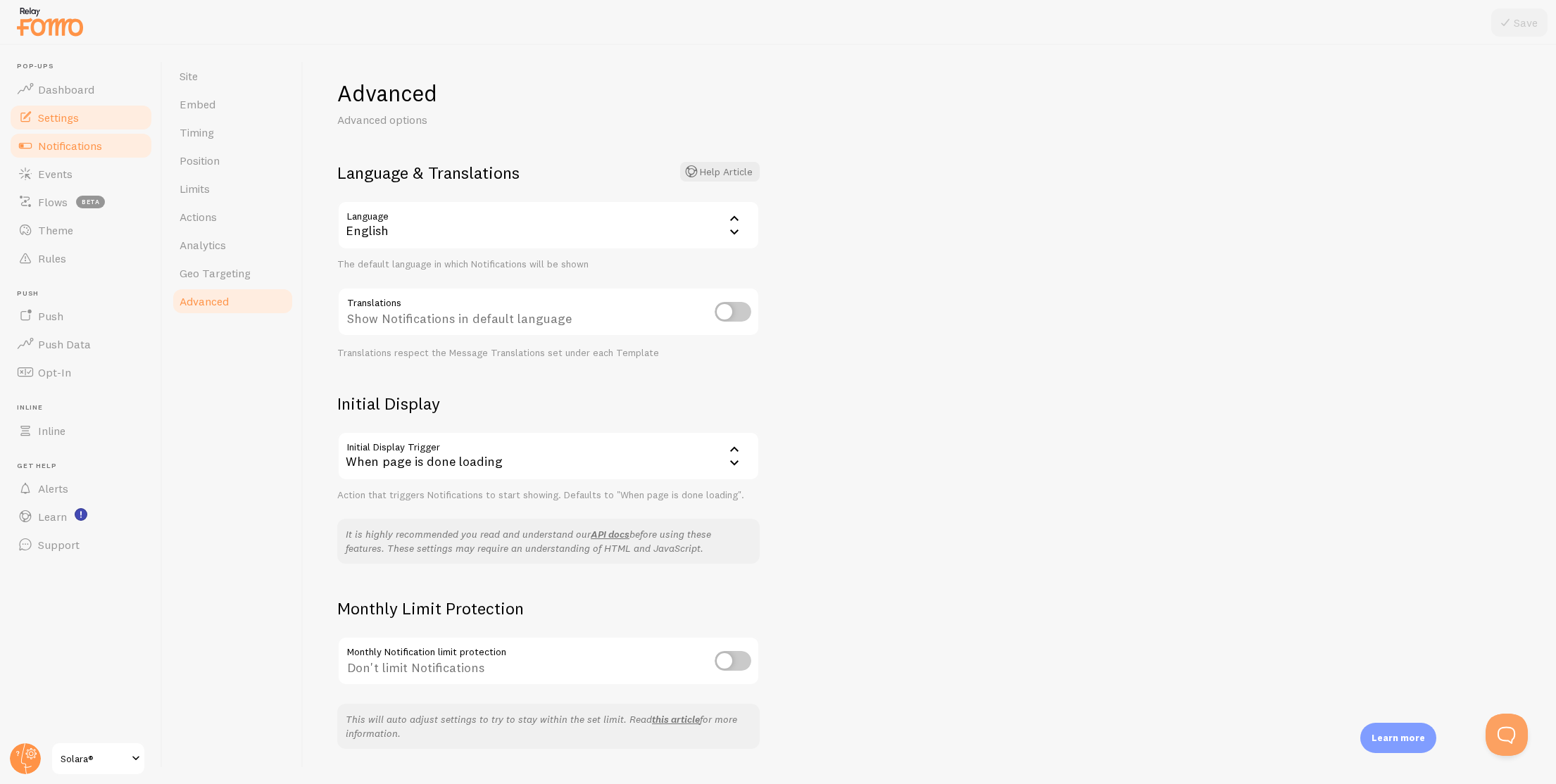
click at [99, 151] on span "Notifications" at bounding box center [70, 146] width 64 height 14
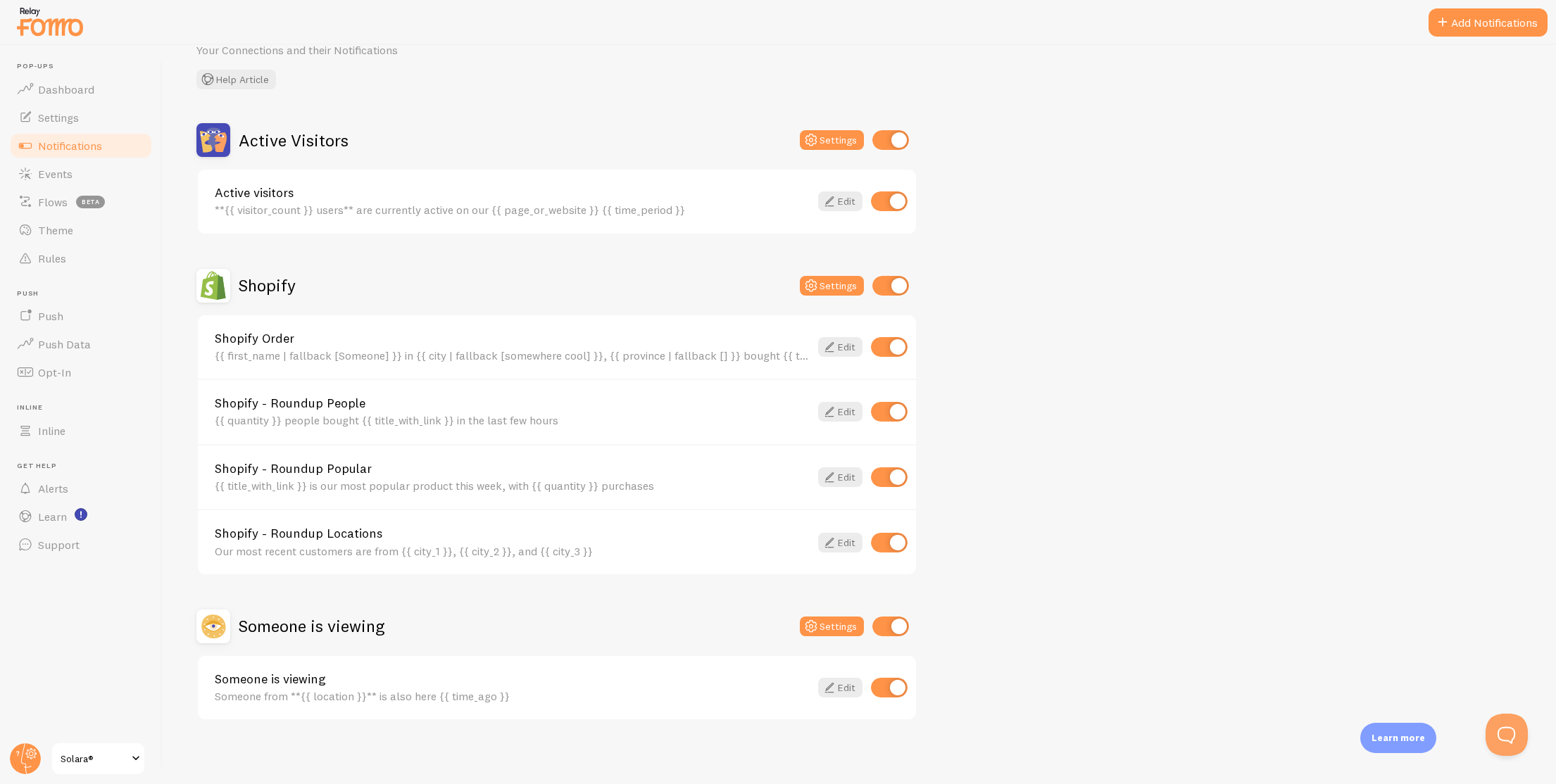
scroll to position [74, 0]
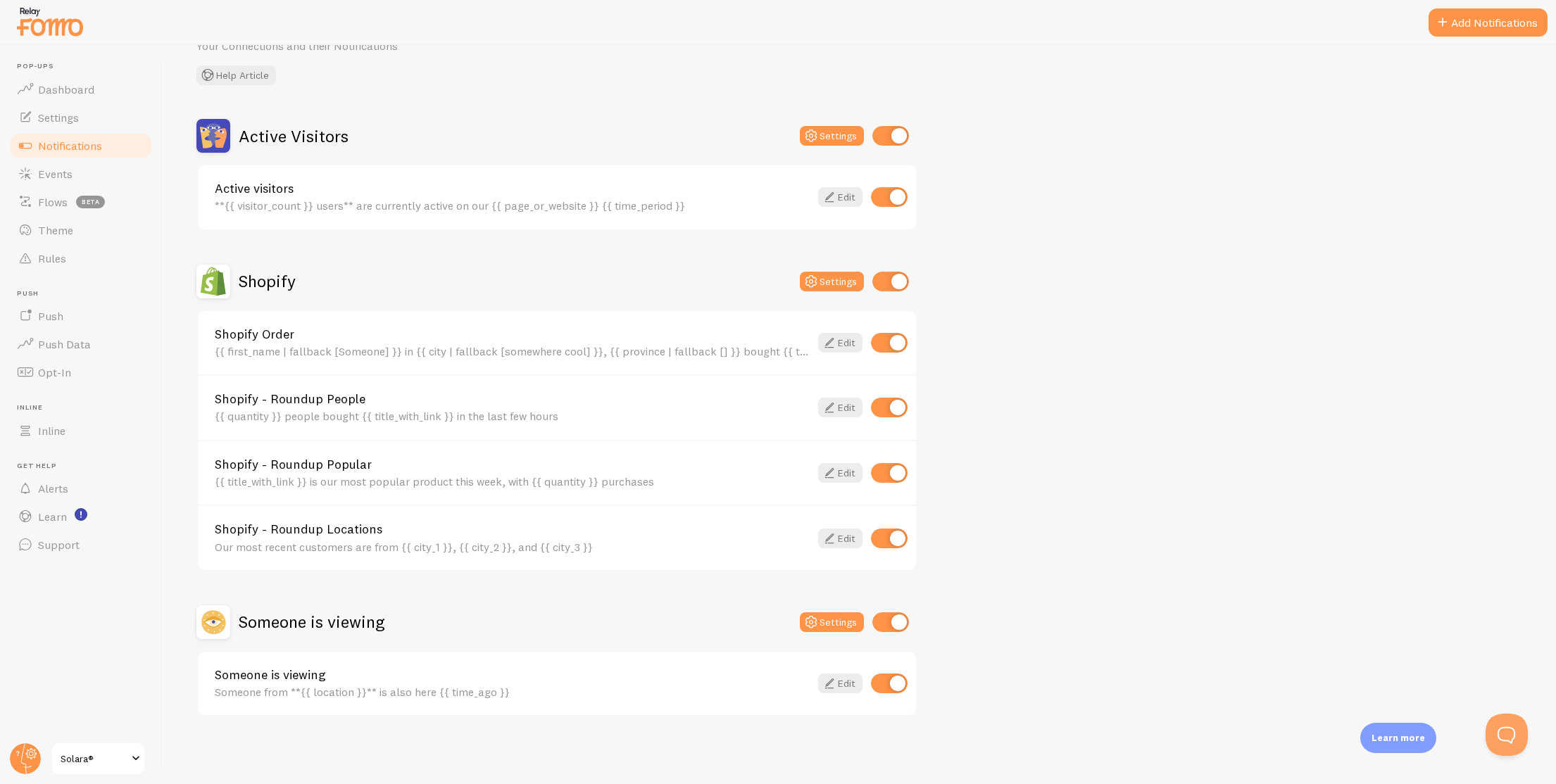
click at [874, 407] on input "checkbox" at bounding box center [889, 407] width 37 height 20
checkbox input "false"
click at [884, 469] on input "checkbox" at bounding box center [889, 473] width 37 height 20
checkbox input "false"
click at [884, 537] on input "checkbox" at bounding box center [889, 538] width 37 height 20
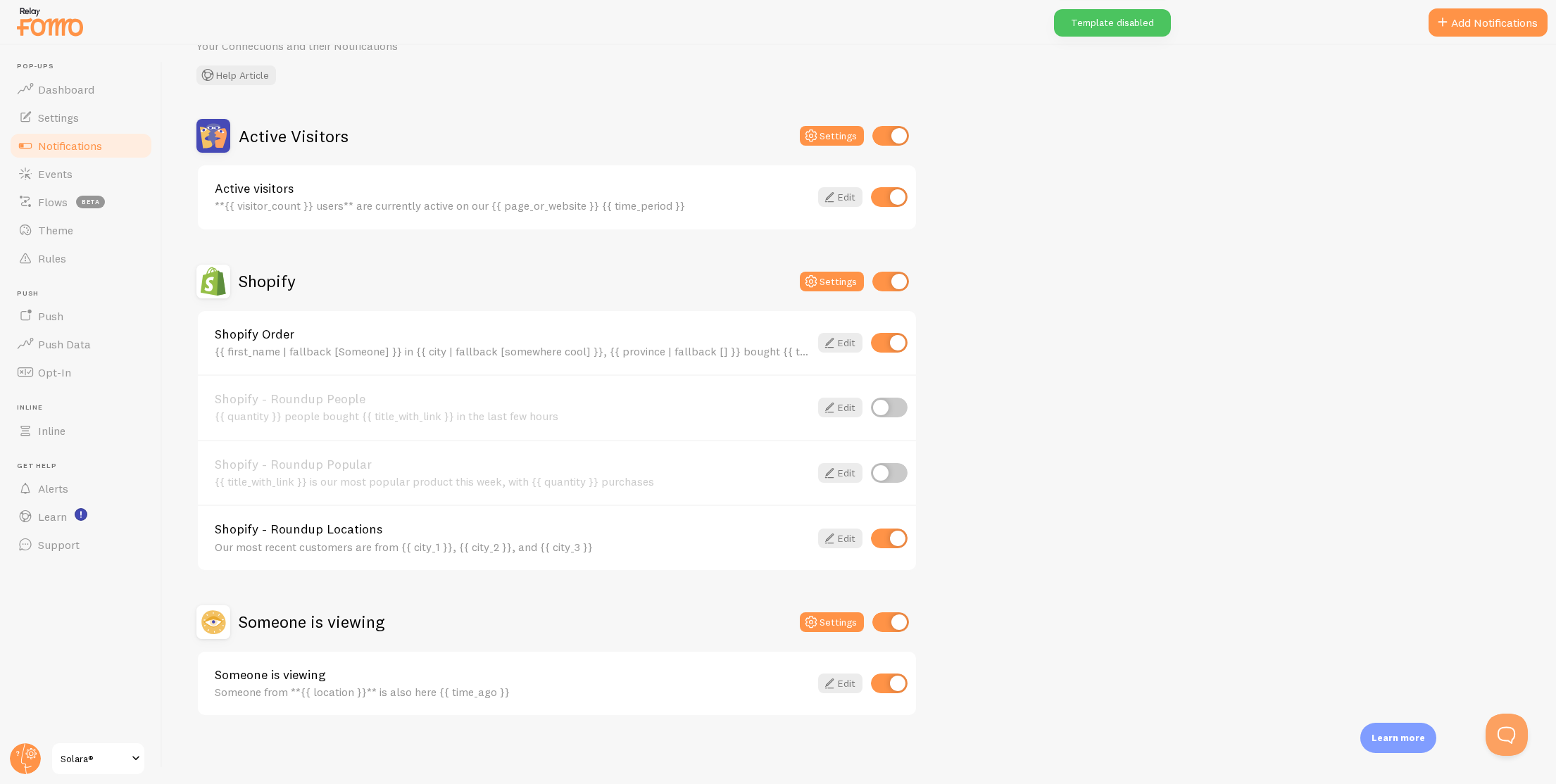
checkbox input "false"
click at [878, 680] on input "checkbox" at bounding box center [889, 684] width 37 height 20
checkbox input "false"
click at [824, 274] on button "Settings" at bounding box center [831, 281] width 64 height 20
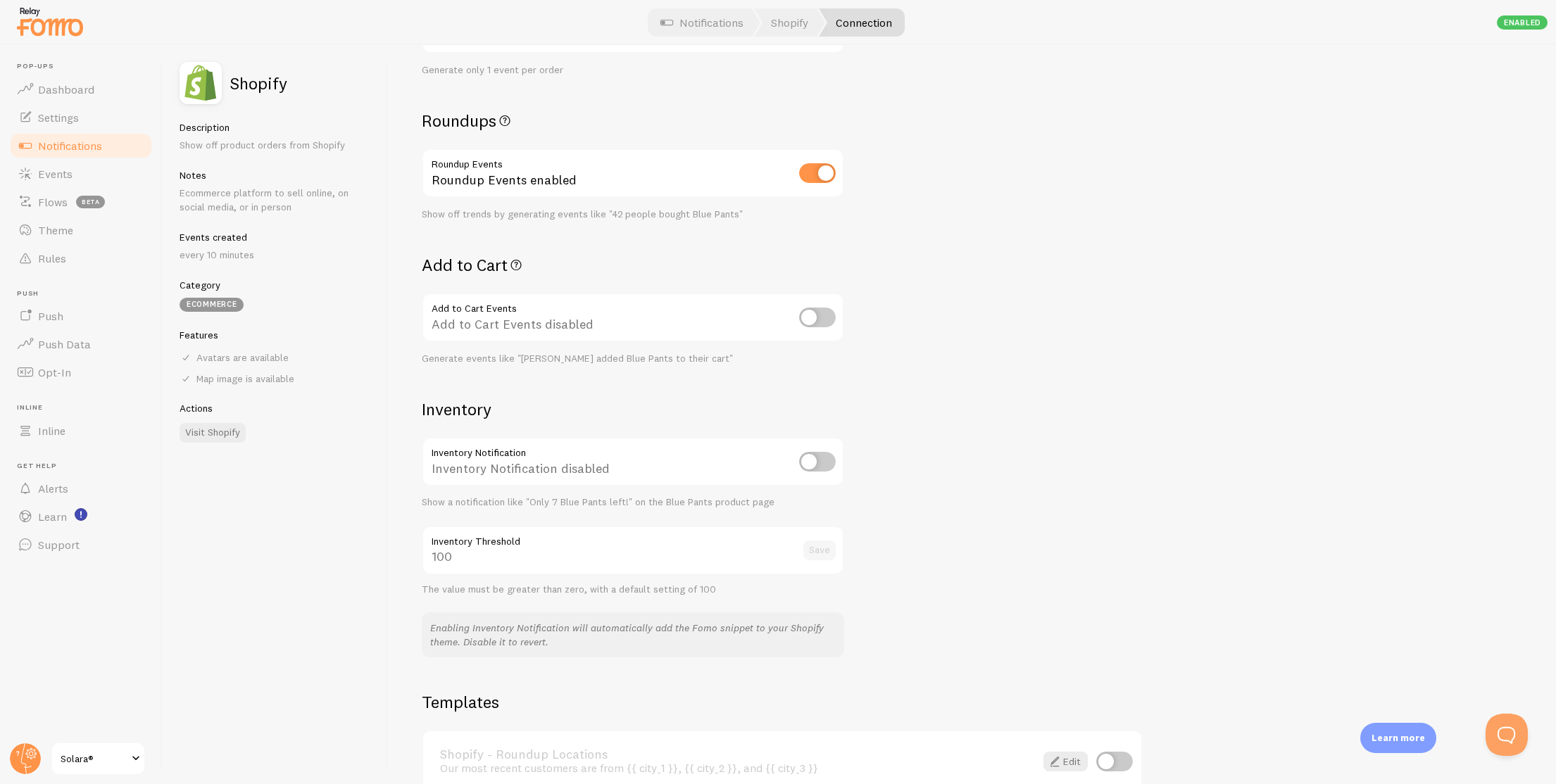
scroll to position [339, 0]
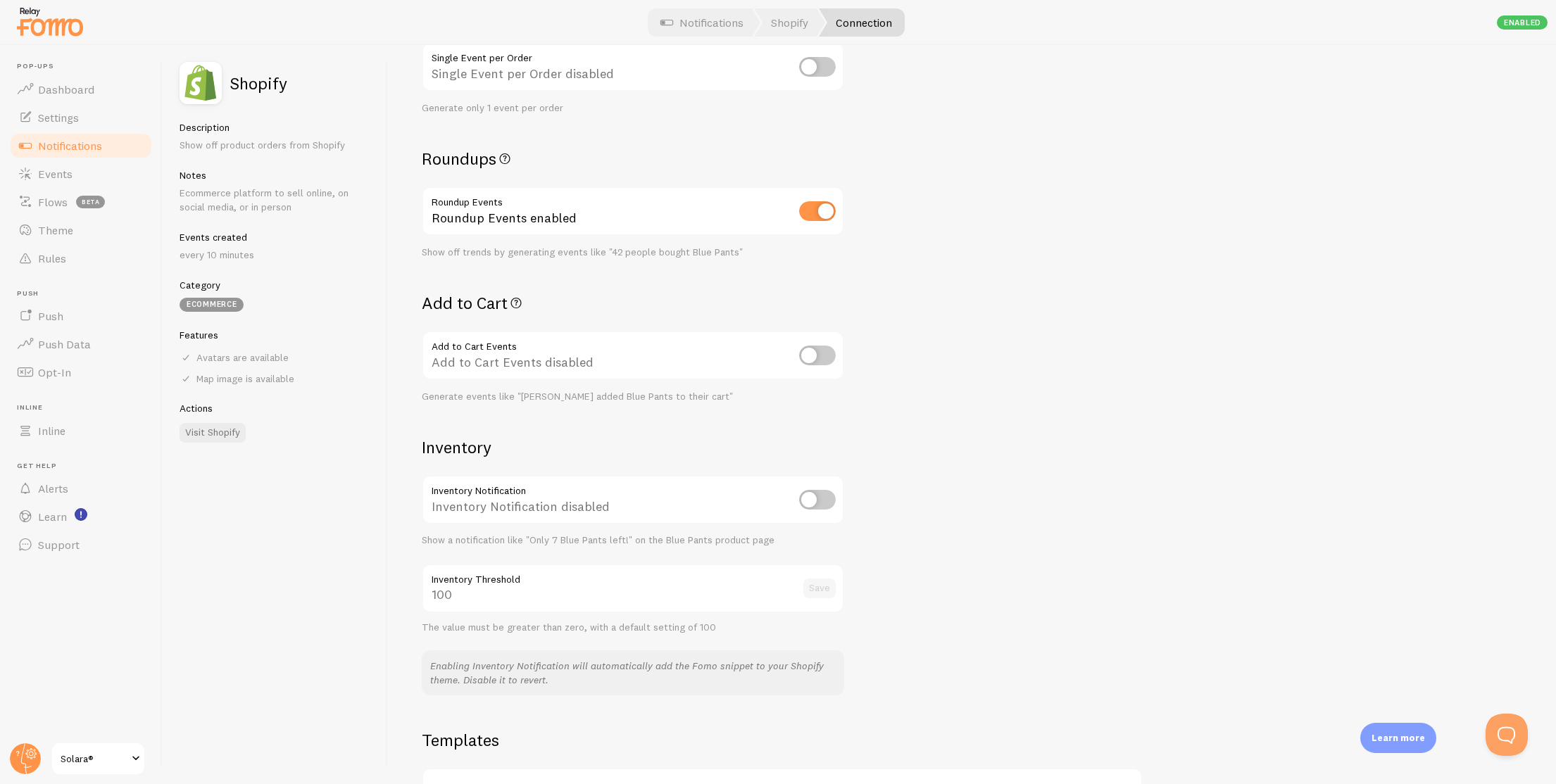
click at [815, 350] on input "checkbox" at bounding box center [818, 355] width 37 height 20
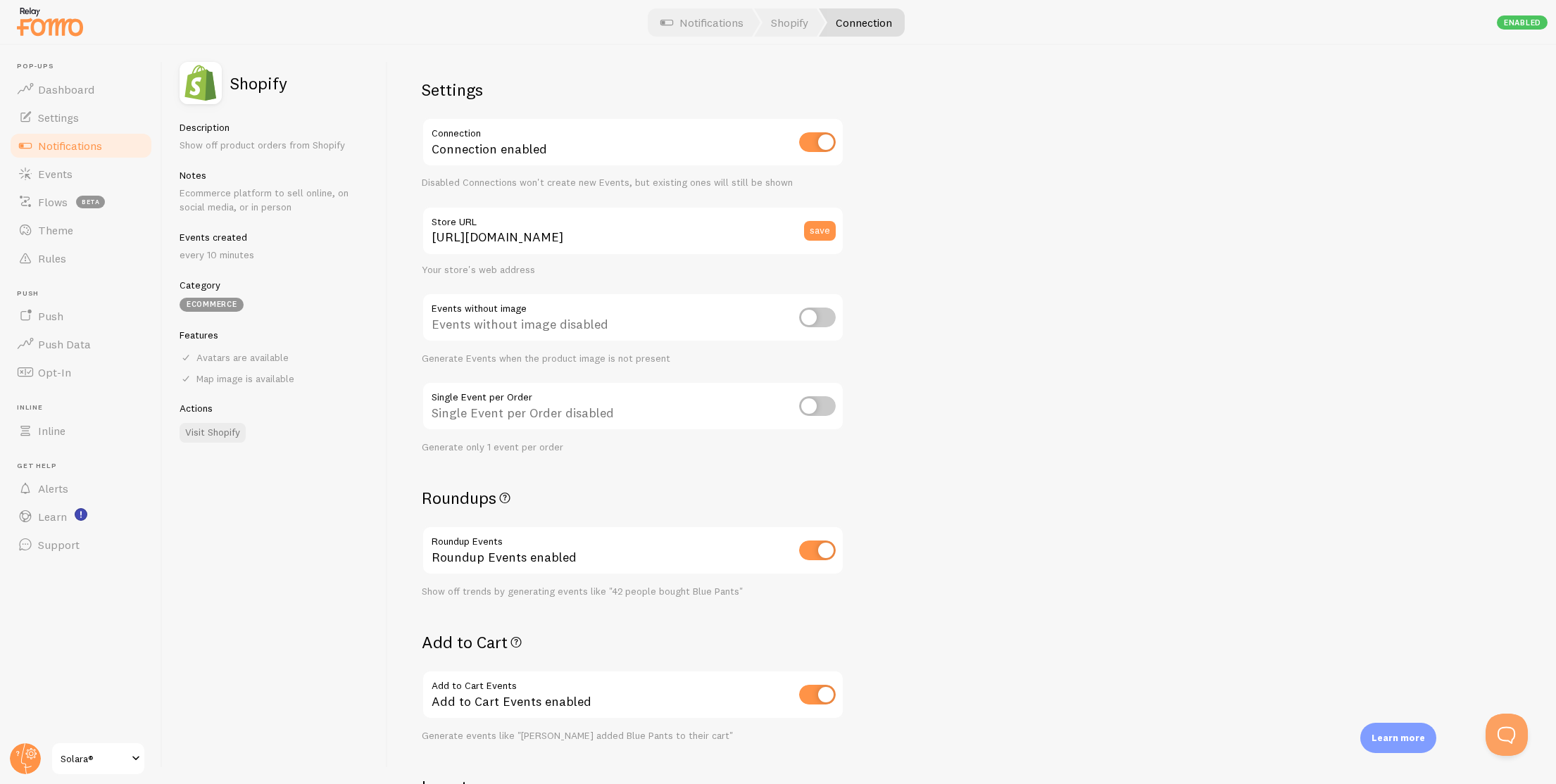
scroll to position [127, 0]
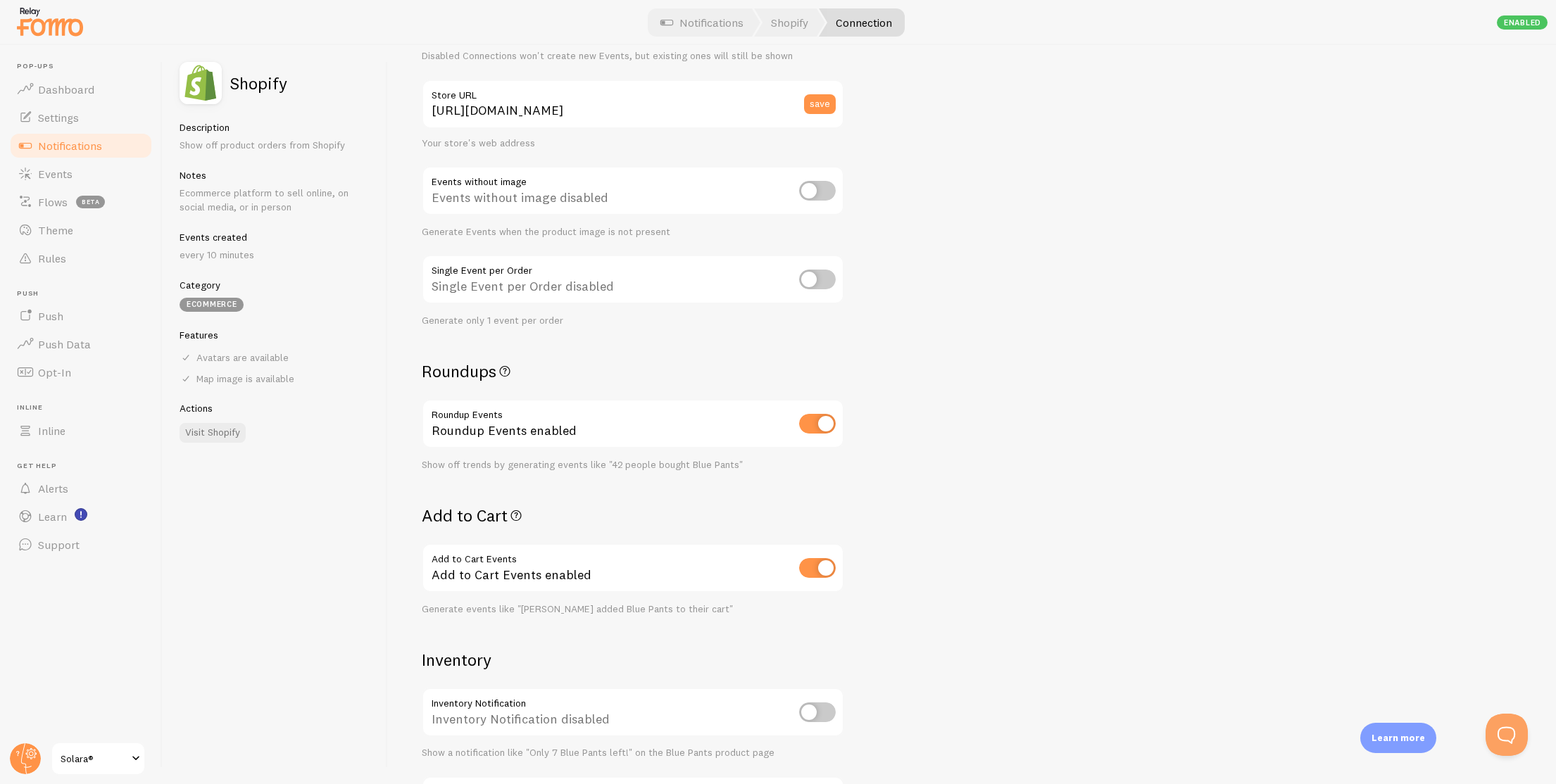
click at [810, 563] on input "checkbox" at bounding box center [818, 568] width 37 height 20
checkbox input "false"
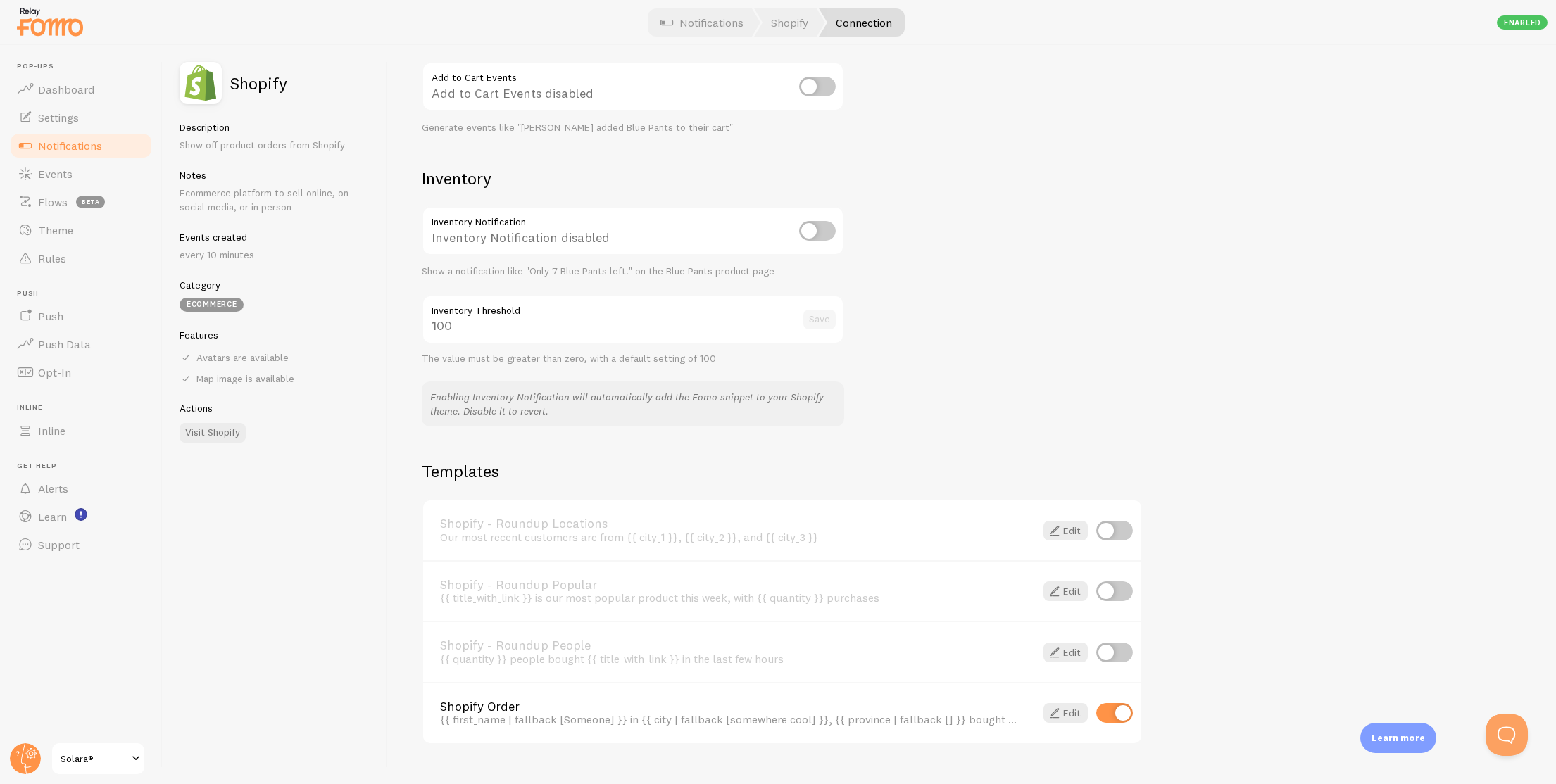
scroll to position [635, 0]
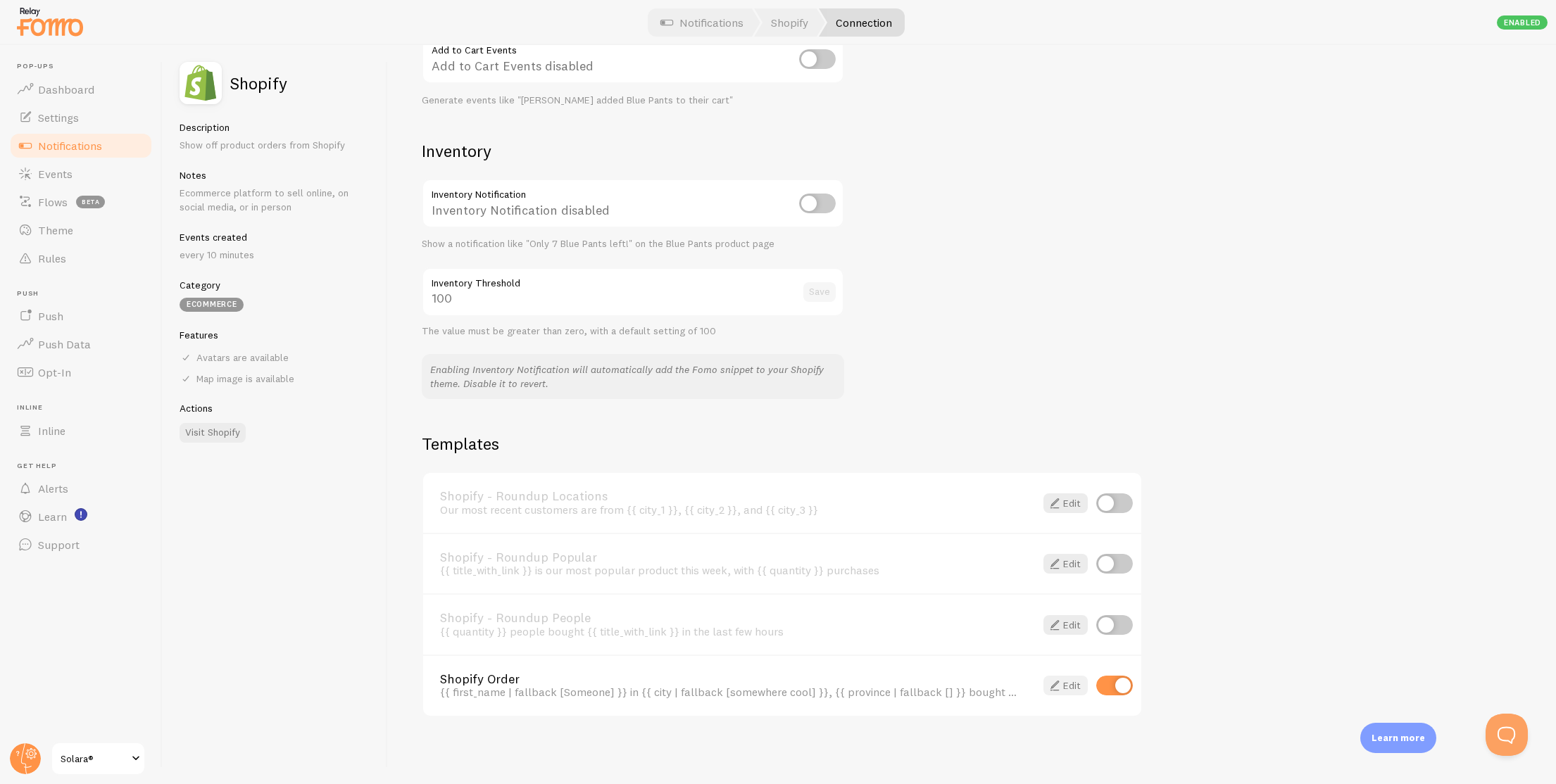
click at [1069, 692] on link "Edit" at bounding box center [1065, 685] width 44 height 20
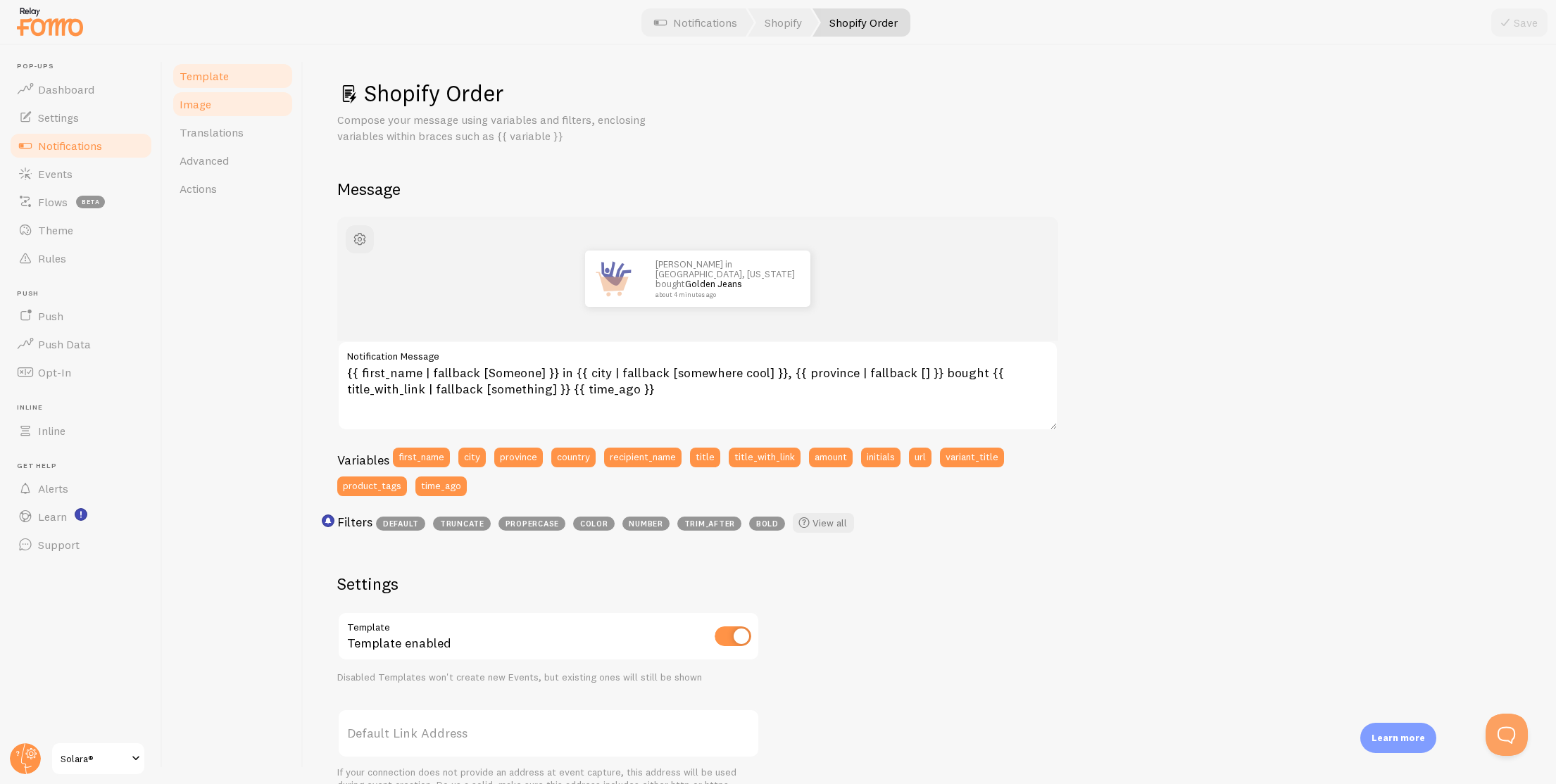
click at [259, 104] on link "Image" at bounding box center [232, 104] width 123 height 28
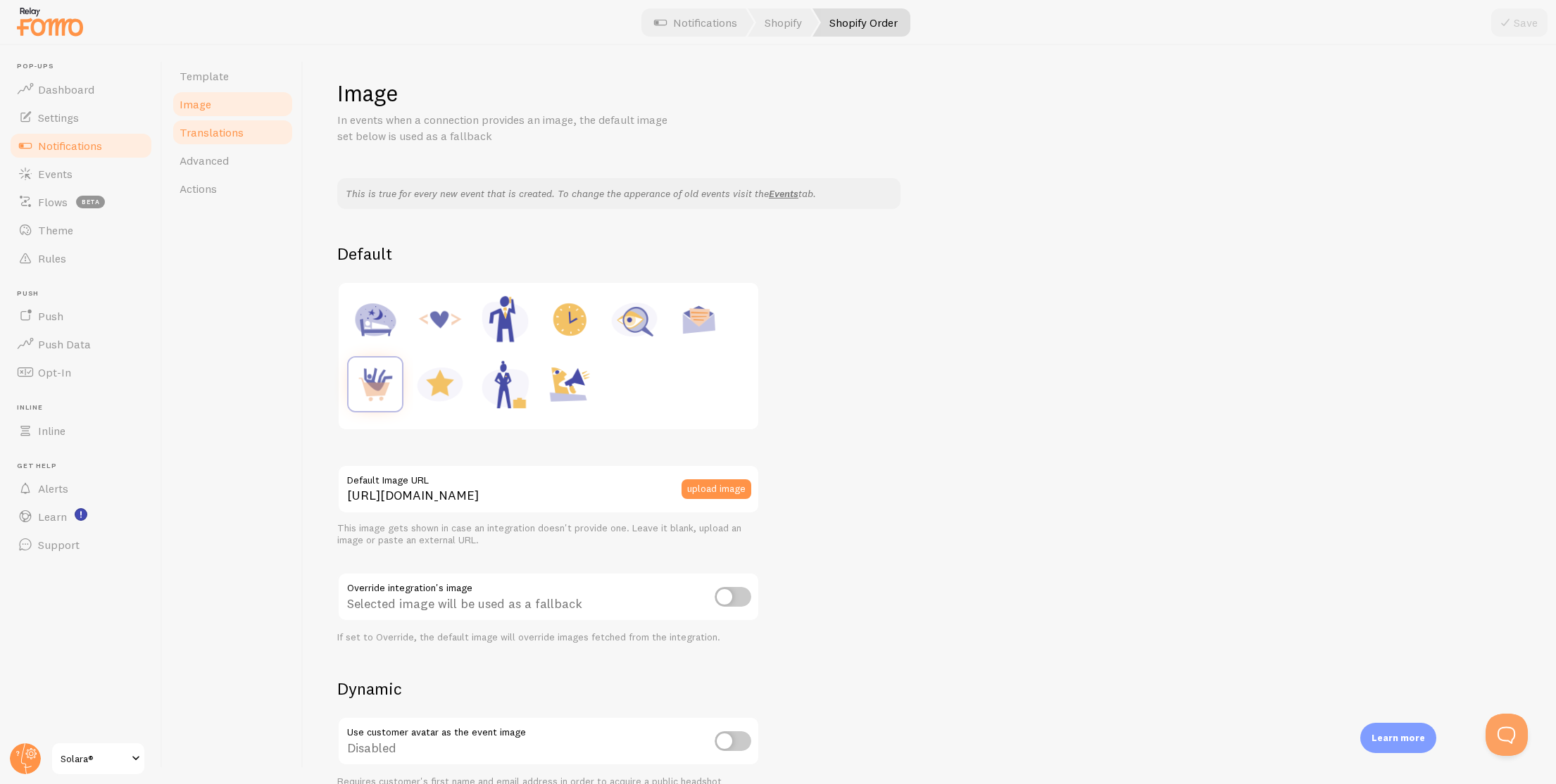
click at [250, 119] on link "Translations" at bounding box center [232, 132] width 123 height 28
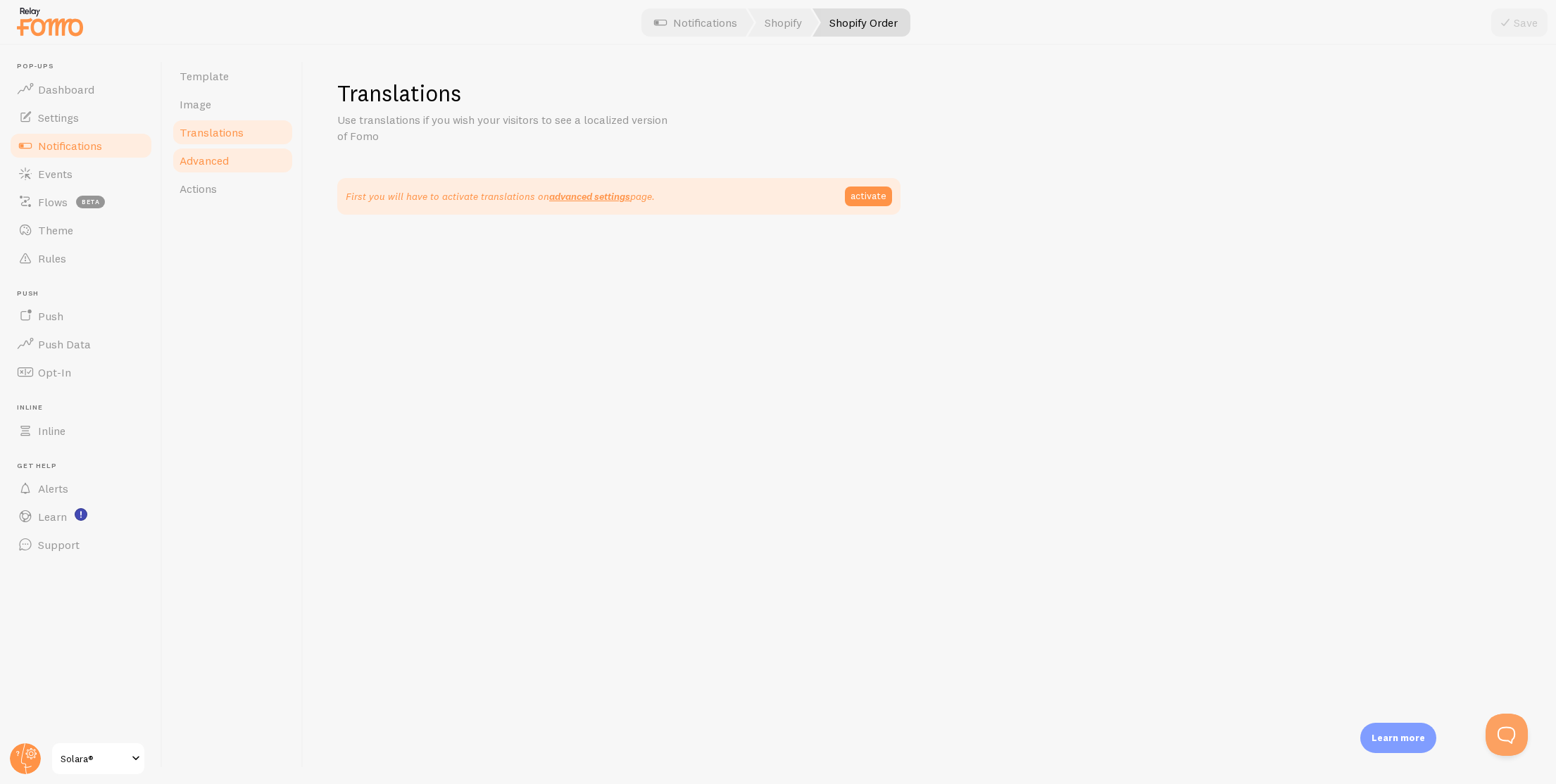
click at [215, 161] on span "Advanced" at bounding box center [203, 161] width 49 height 14
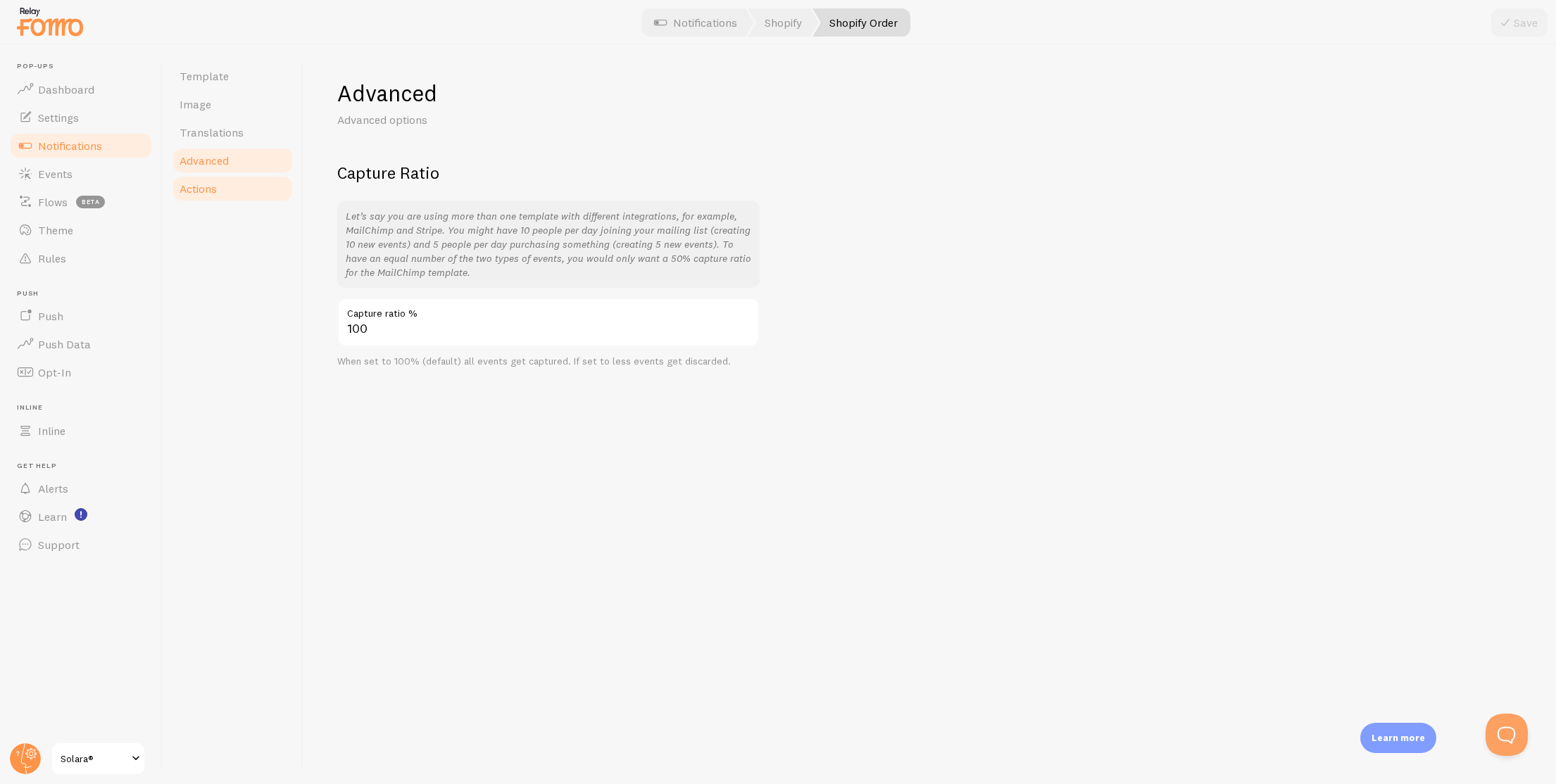
click at [206, 178] on link "Actions" at bounding box center [232, 188] width 123 height 28
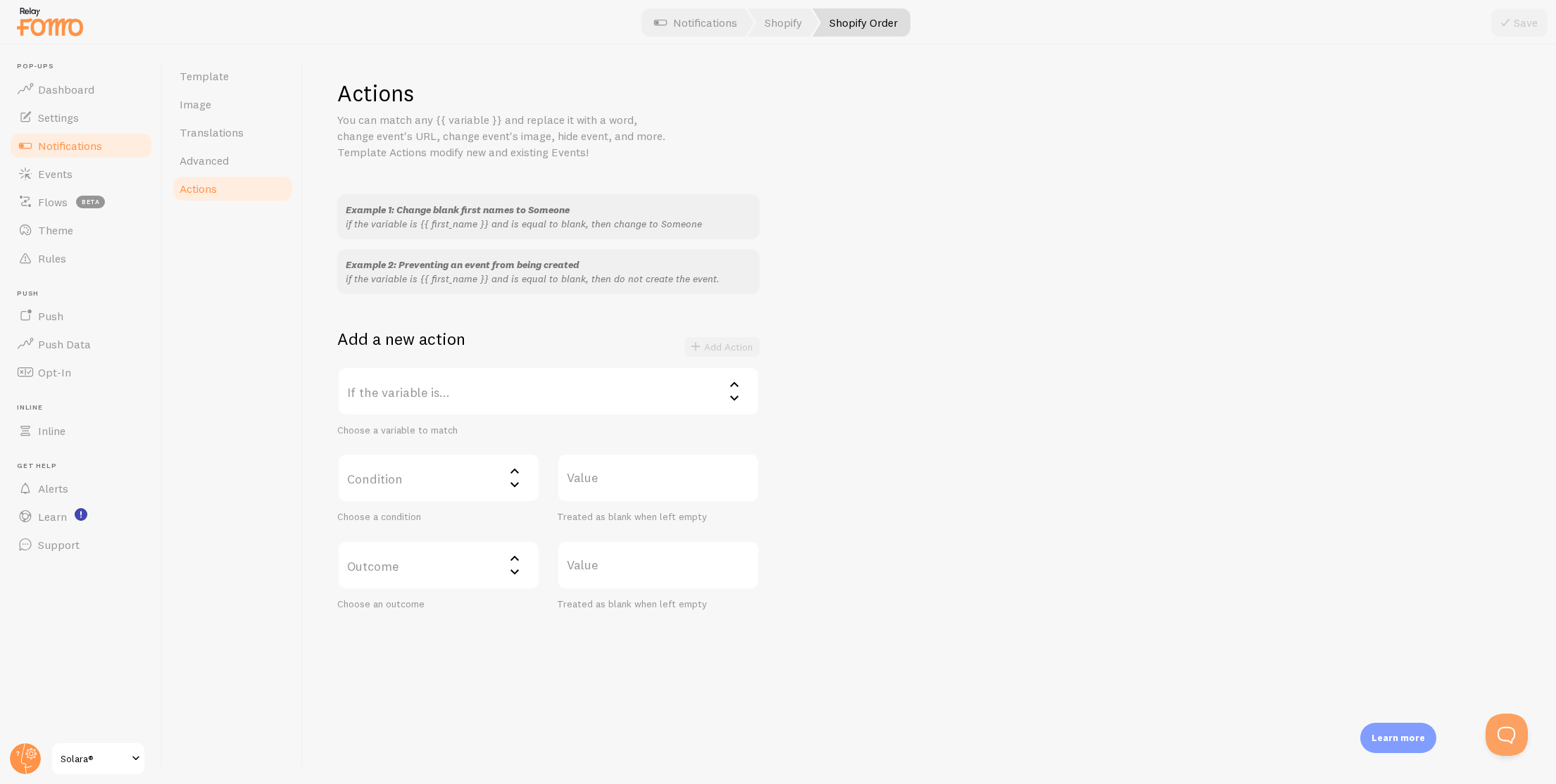
click at [91, 149] on span "Notifications" at bounding box center [70, 146] width 64 height 14
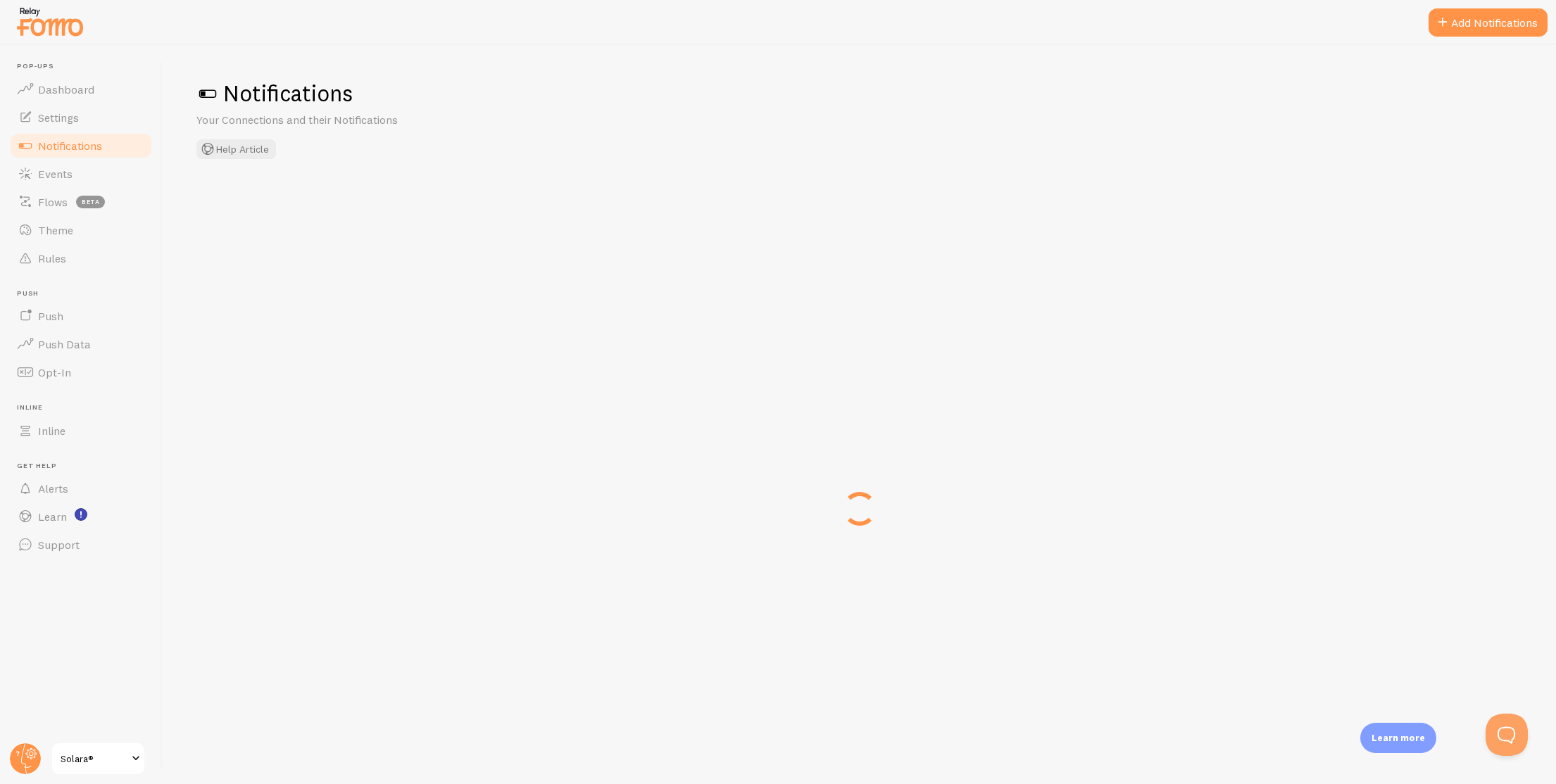
checkbox input "false"
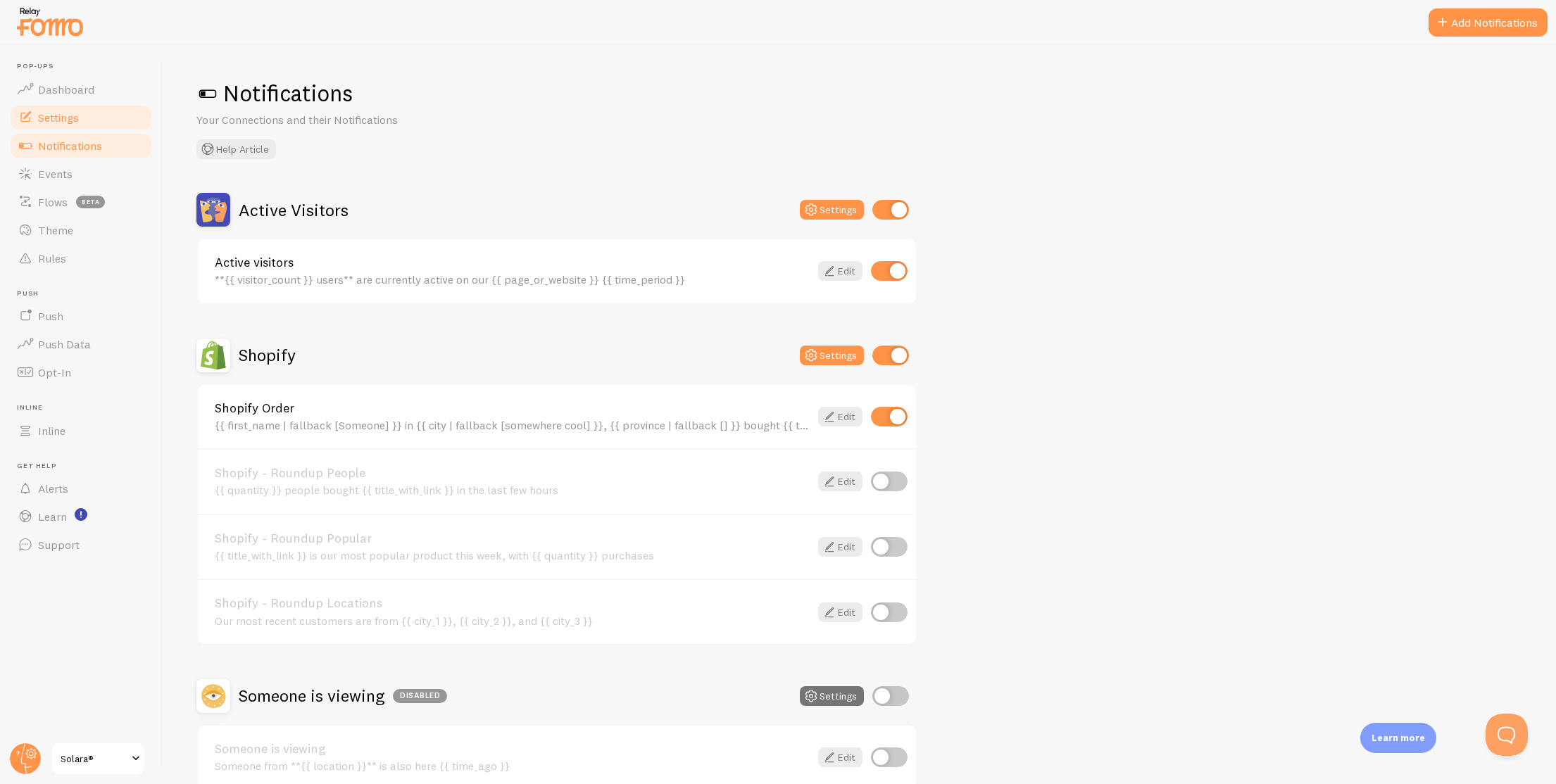
click at [92, 126] on link "Settings" at bounding box center [81, 117] width 145 height 28
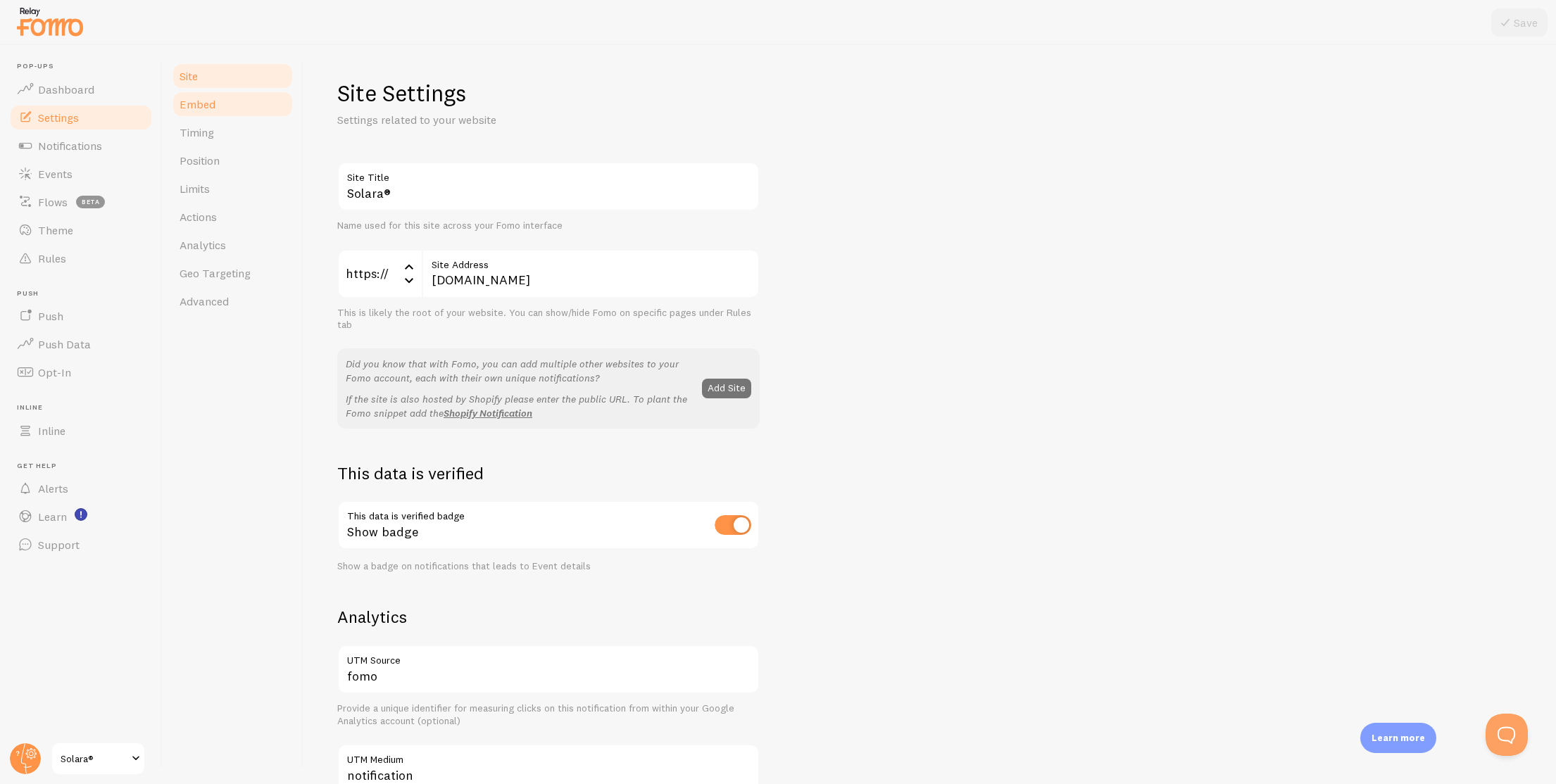
click at [230, 109] on link "Embed" at bounding box center [232, 104] width 123 height 28
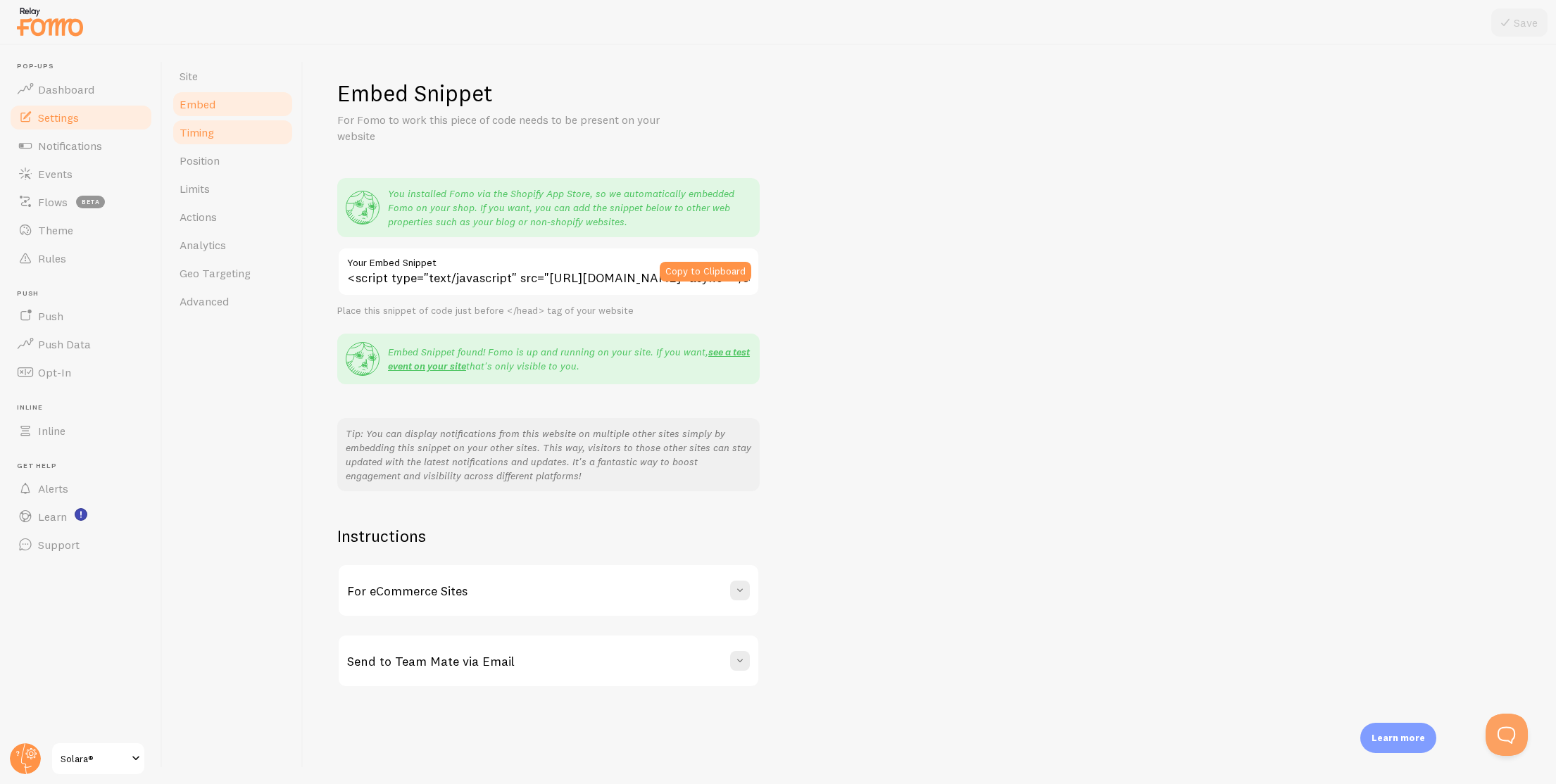
click at [243, 120] on link "Timing" at bounding box center [232, 132] width 123 height 28
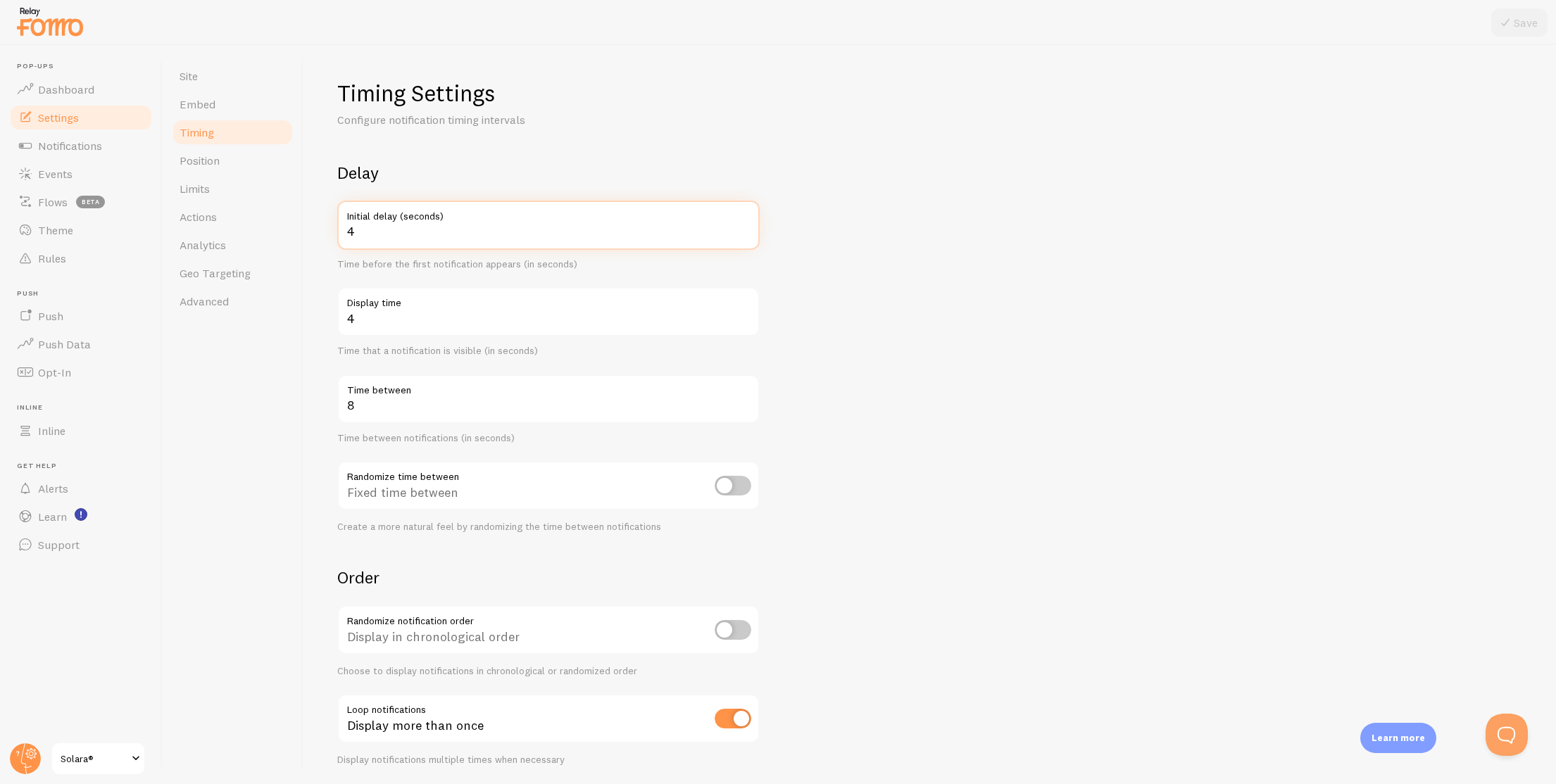
click at [742, 231] on input "4" at bounding box center [549, 225] width 423 height 49
type input "5"
click at [742, 231] on input "5" at bounding box center [549, 225] width 423 height 49
type input "5"
click at [744, 316] on input "5" at bounding box center [549, 312] width 423 height 49
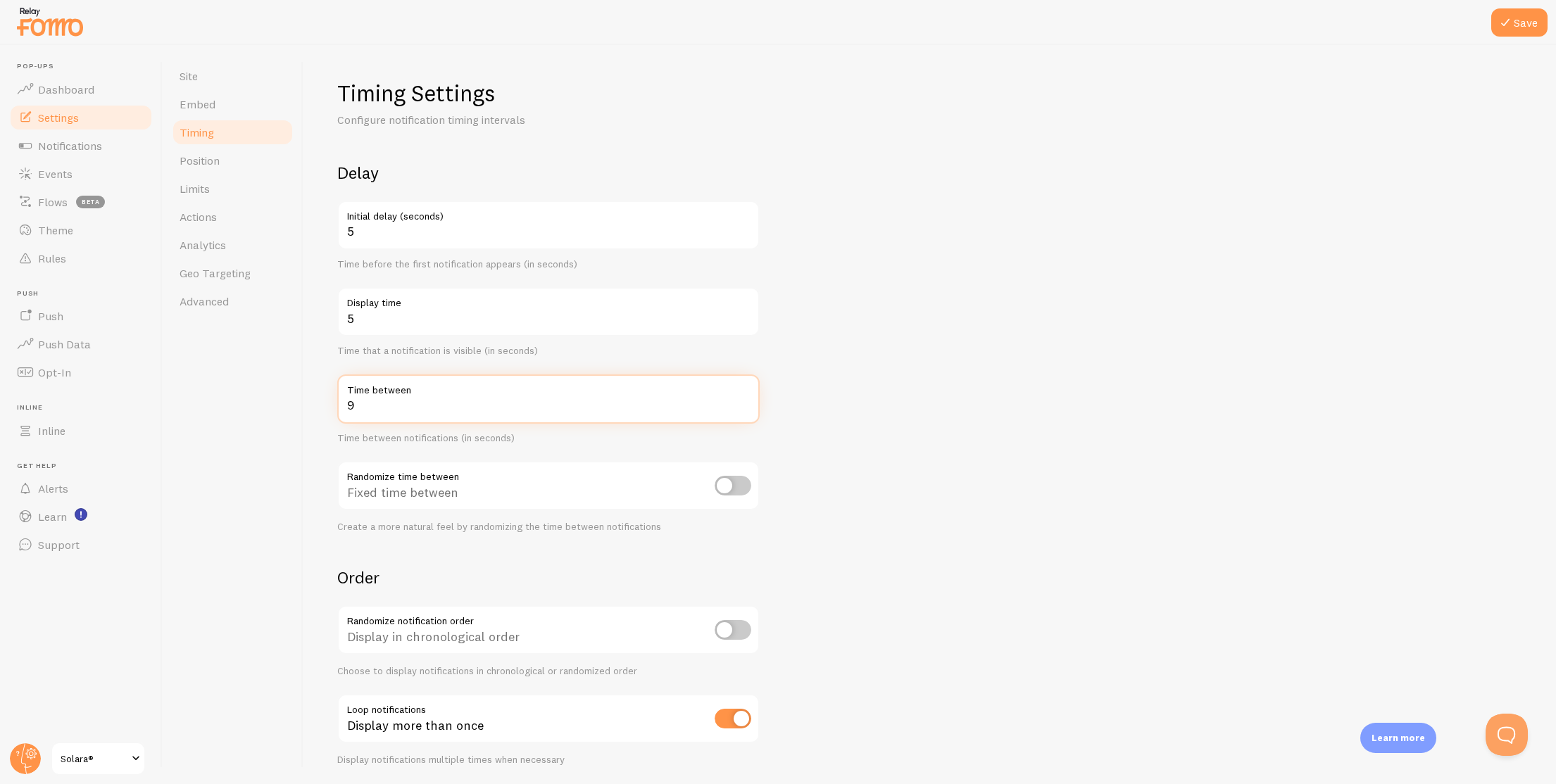
click at [745, 399] on input "9" at bounding box center [549, 398] width 423 height 49
type input "10"
click at [745, 399] on input "10" at bounding box center [549, 398] width 423 height 49
click at [731, 488] on input "checkbox" at bounding box center [733, 485] width 37 height 20
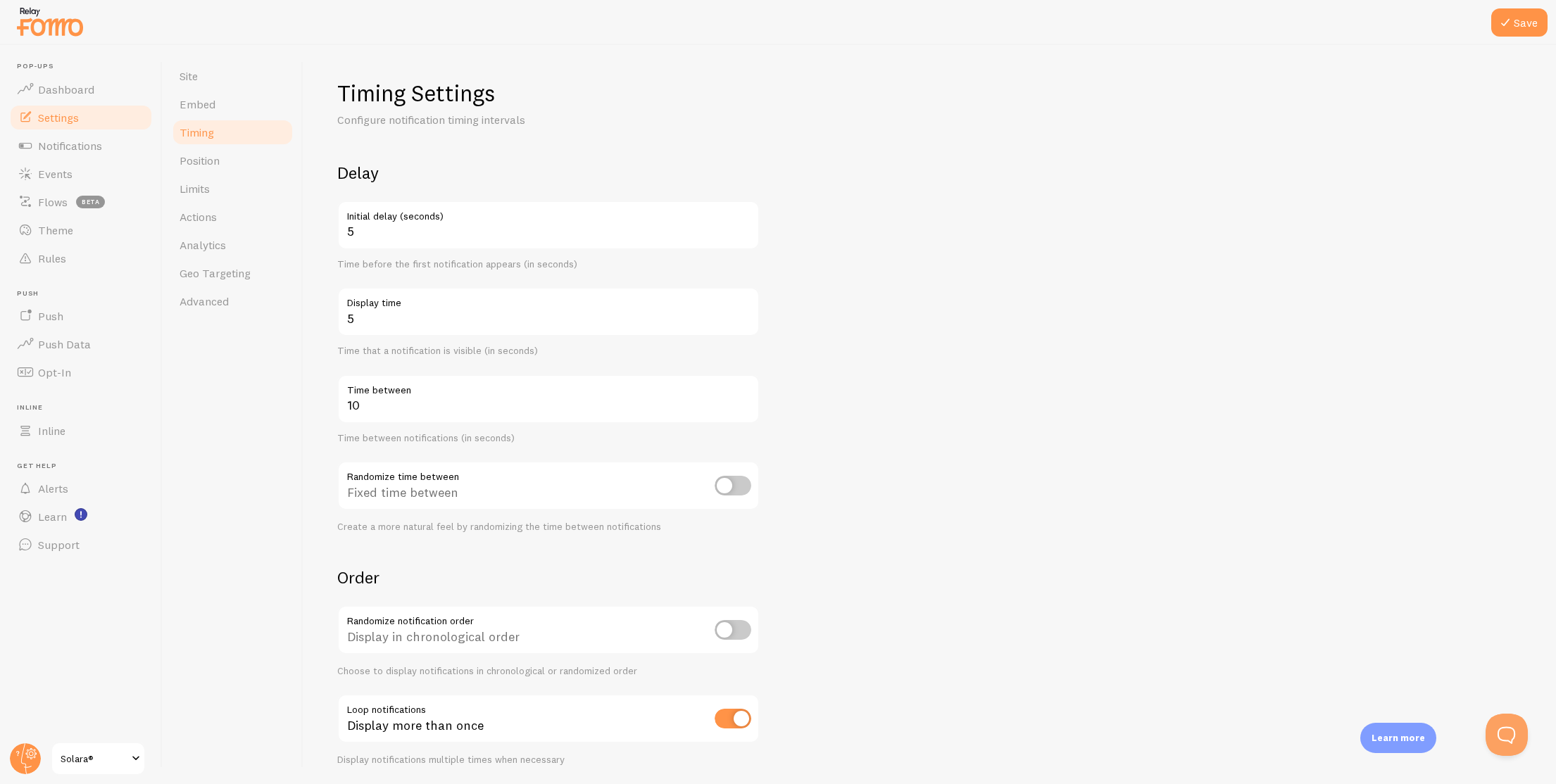
click at [731, 488] on input "checkbox" at bounding box center [733, 485] width 37 height 20
checkbox input "false"
click at [1510, 31] on button "Save" at bounding box center [1519, 22] width 56 height 28
click at [207, 153] on span "Position" at bounding box center [199, 161] width 40 height 14
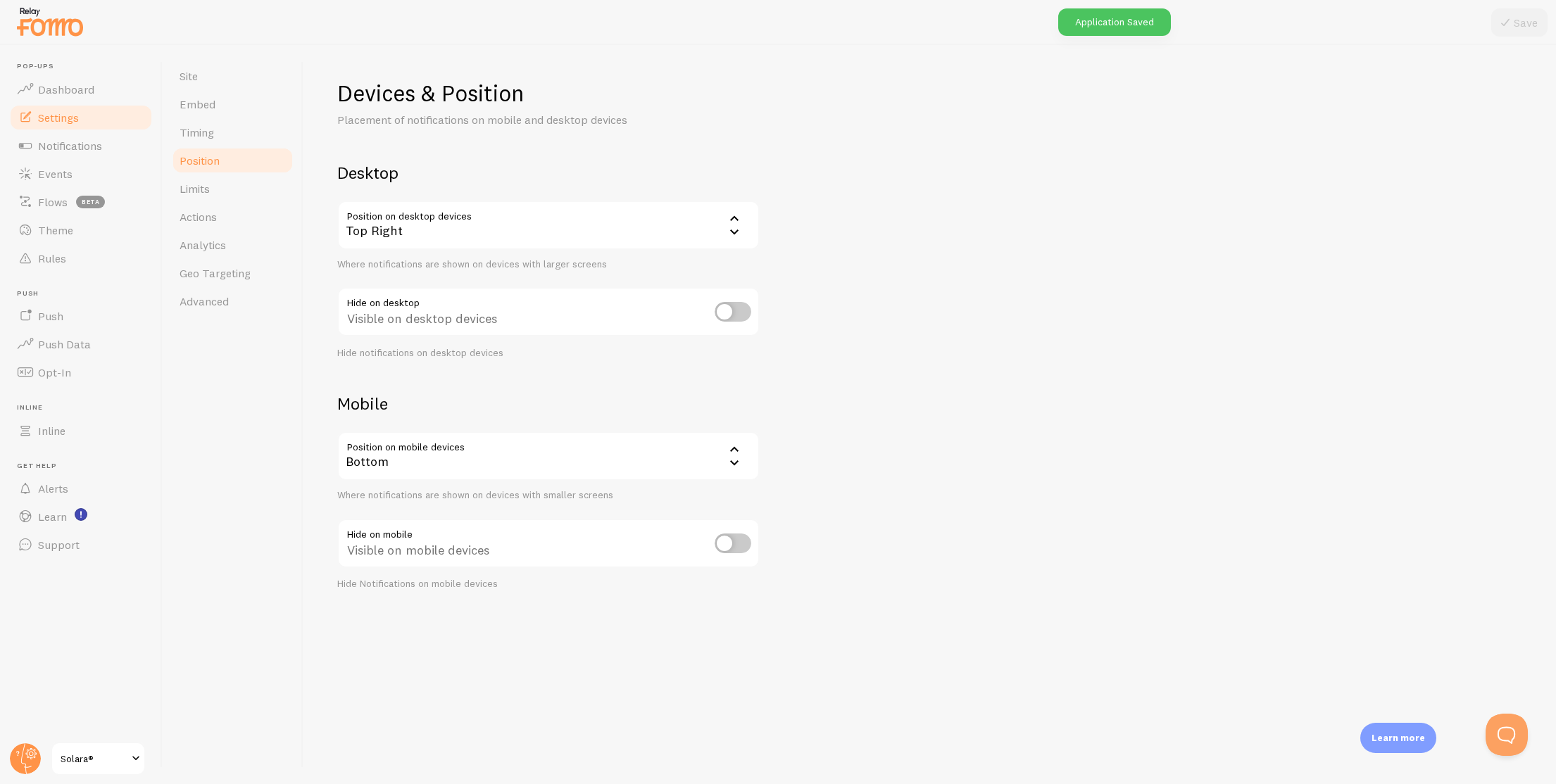
click at [209, 169] on link "Position" at bounding box center [232, 160] width 123 height 28
click at [212, 186] on link "Limits" at bounding box center [232, 188] width 123 height 28
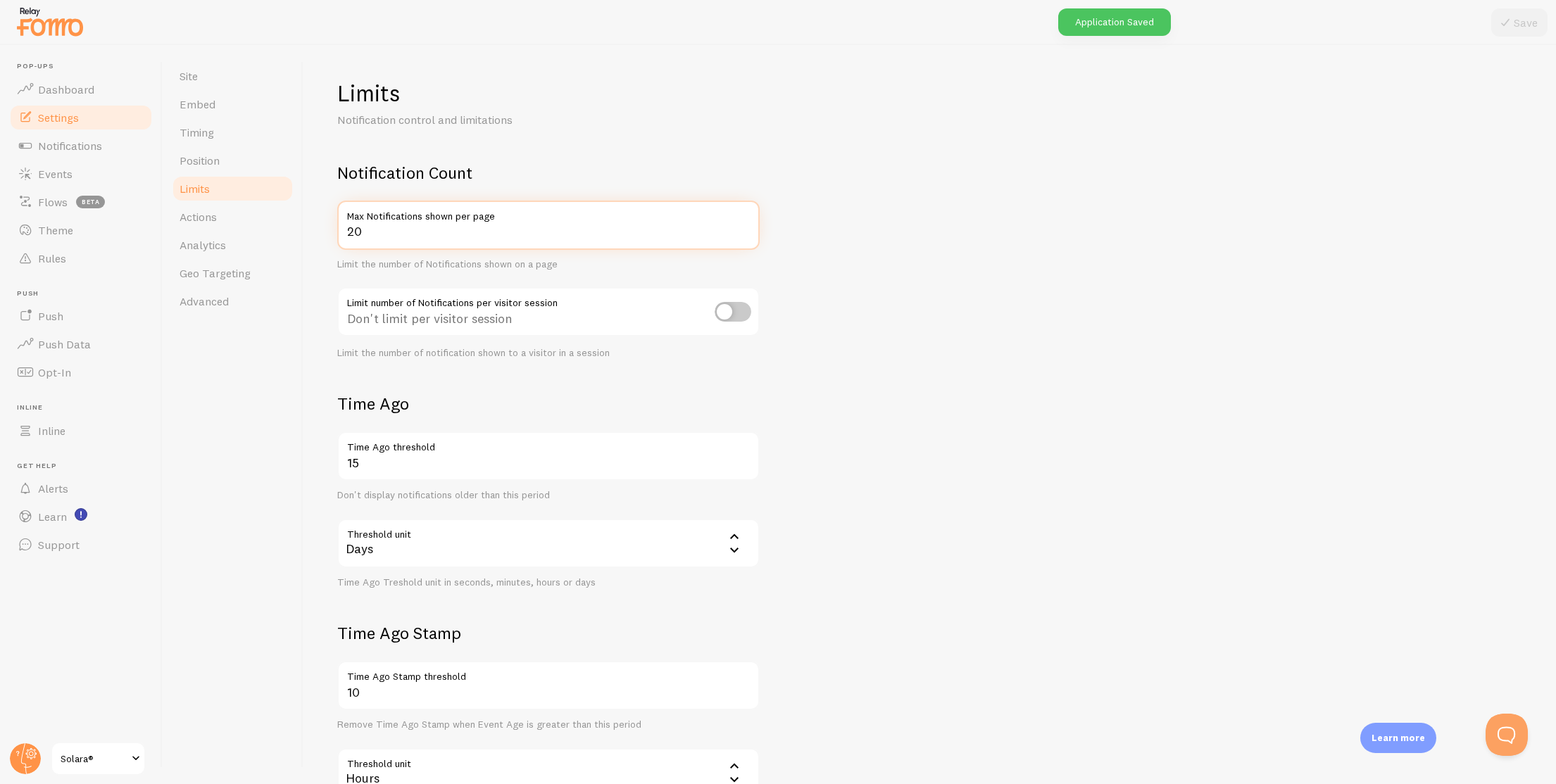
click at [419, 236] on input "20" at bounding box center [549, 225] width 423 height 49
type input "4"
click at [1534, 26] on button "Save" at bounding box center [1519, 22] width 56 height 28
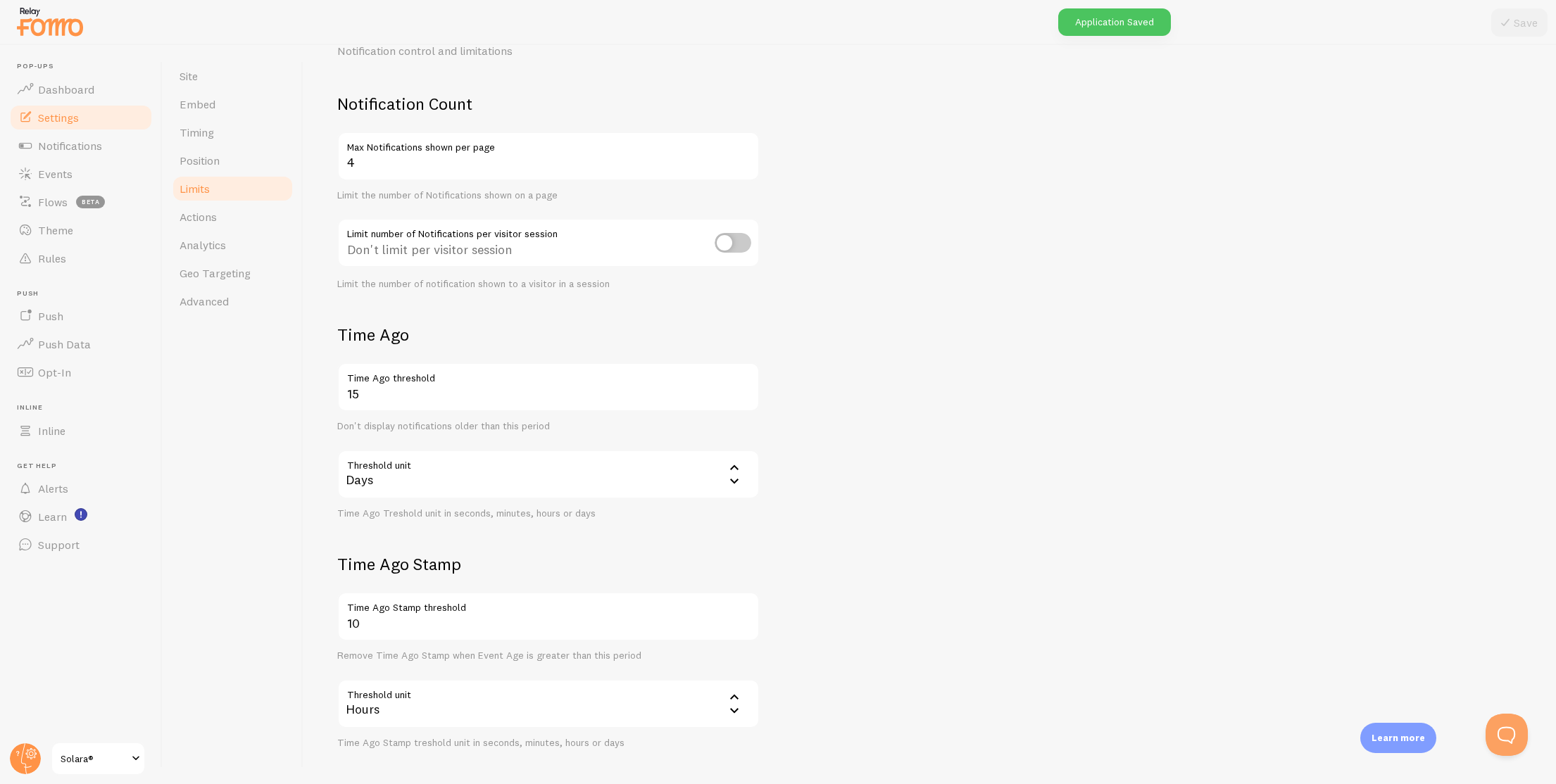
scroll to position [128, 0]
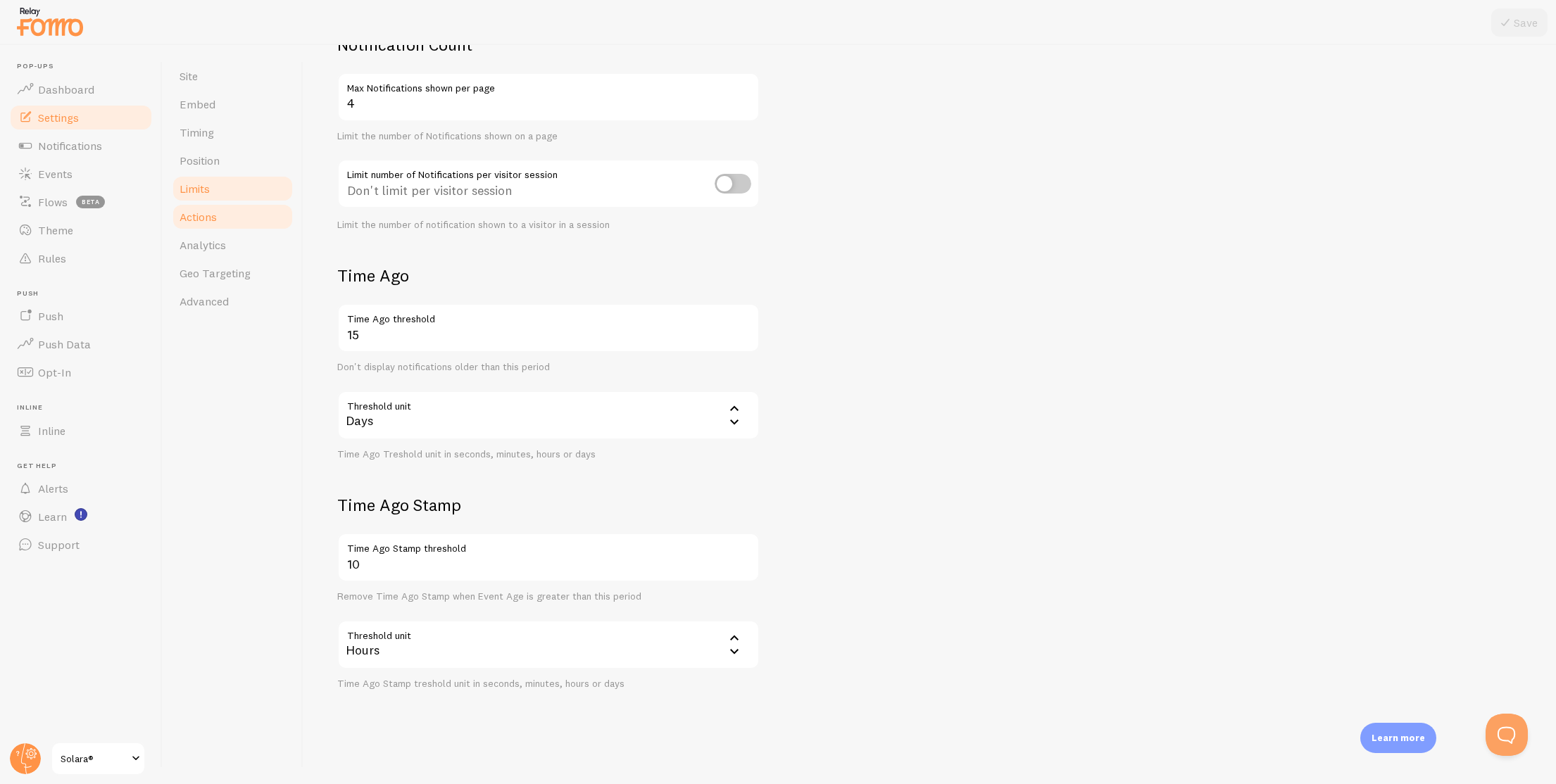
click at [251, 227] on link "Actions" at bounding box center [232, 216] width 123 height 28
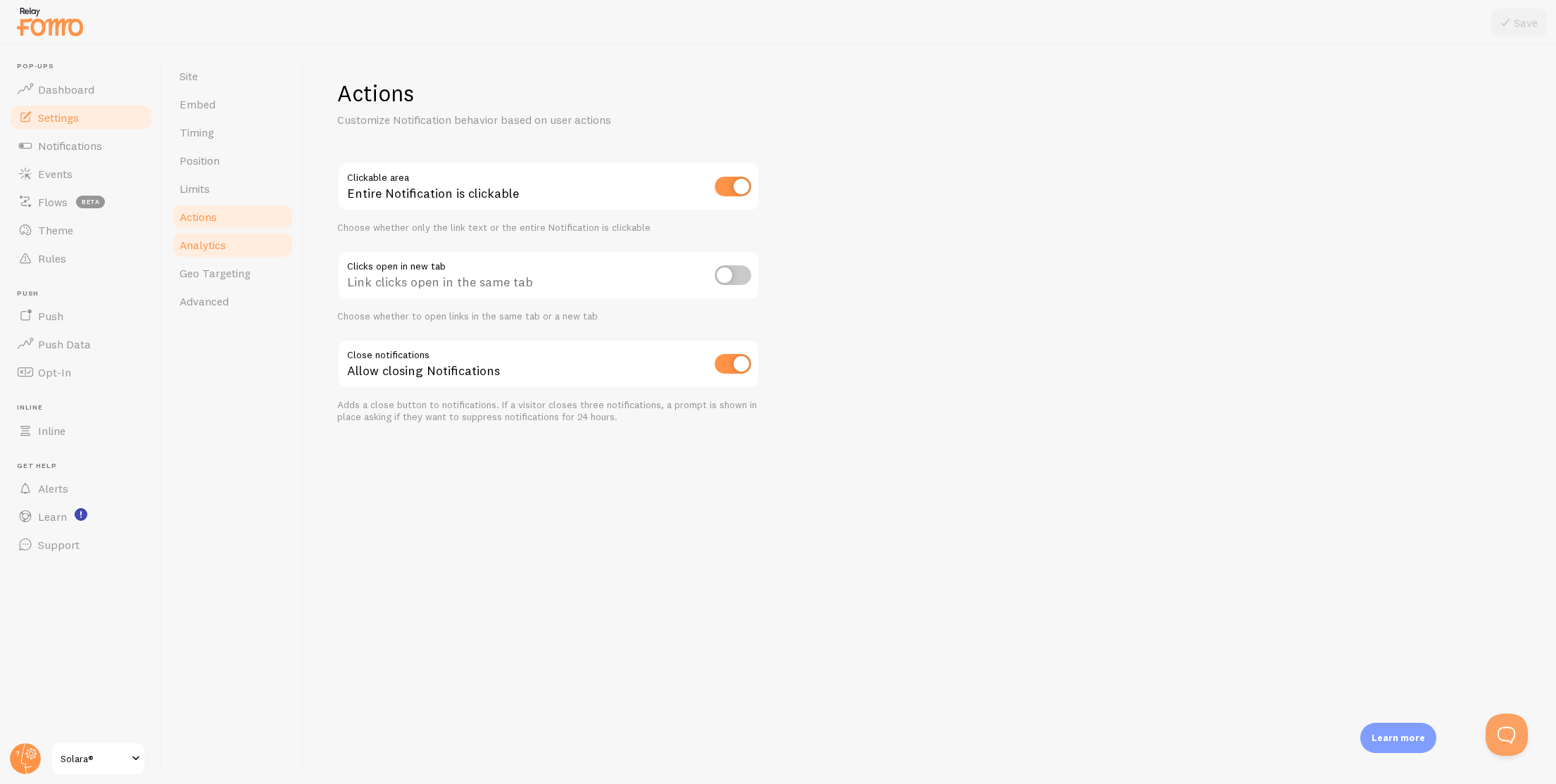
click at [243, 235] on link "Analytics" at bounding box center [232, 244] width 123 height 28
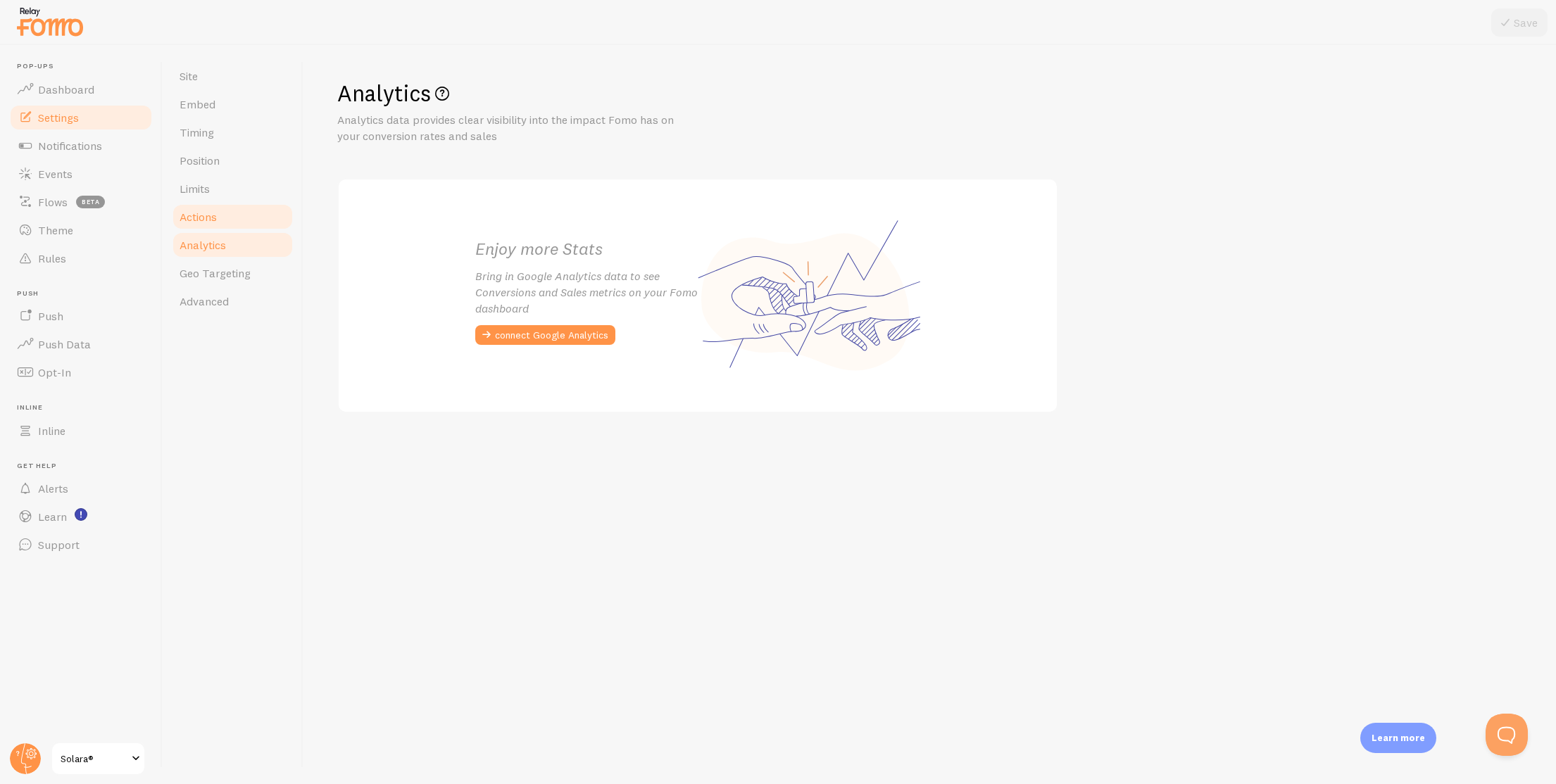
click at [235, 218] on link "Actions" at bounding box center [232, 216] width 123 height 28
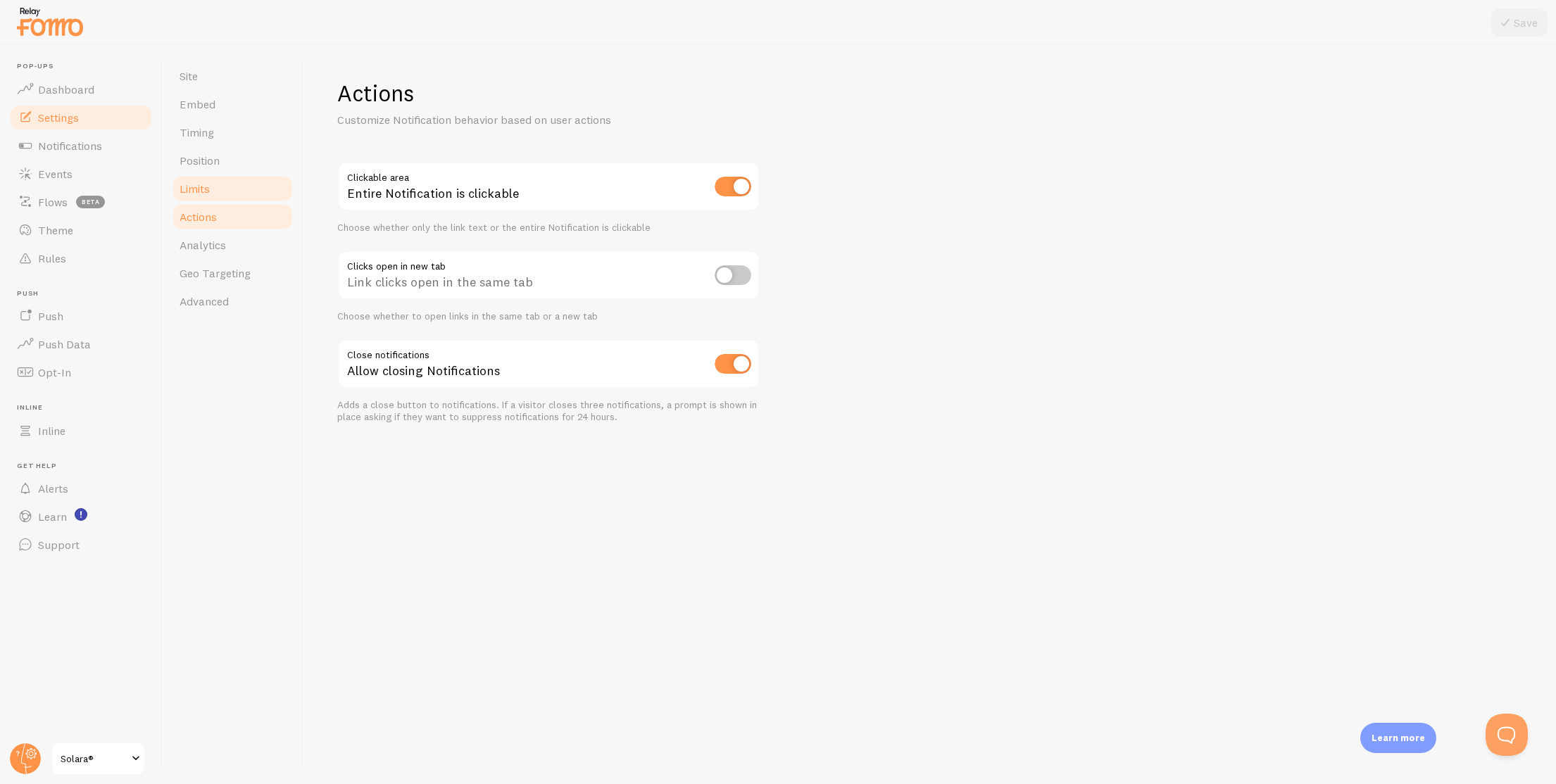
click at [245, 180] on link "Limits" at bounding box center [232, 188] width 123 height 28
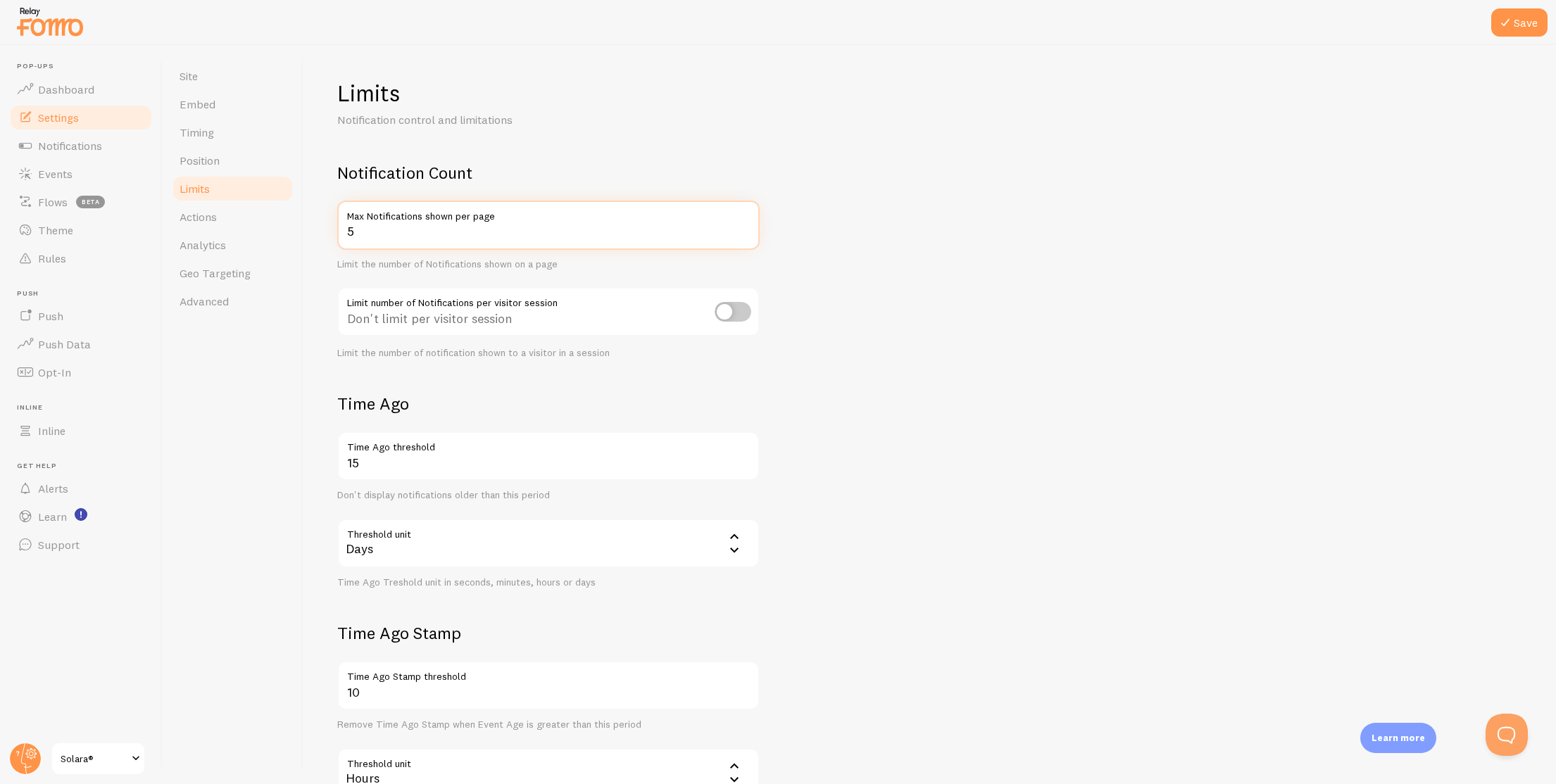
type input "5"
click at [742, 225] on input "5" at bounding box center [549, 225] width 423 height 49
click at [1505, 26] on icon at bounding box center [1505, 22] width 17 height 17
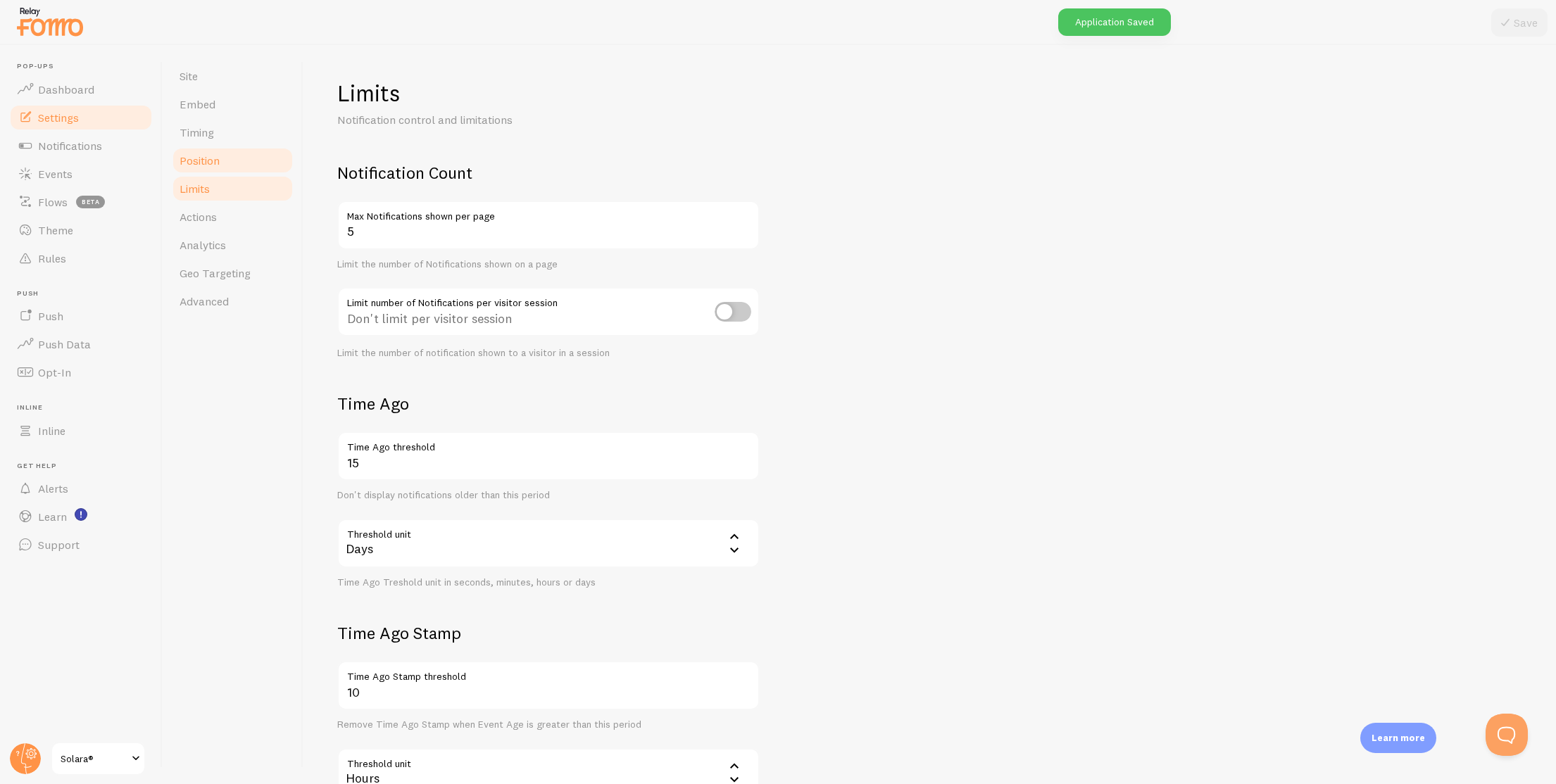
click at [224, 163] on link "Position" at bounding box center [232, 160] width 123 height 28
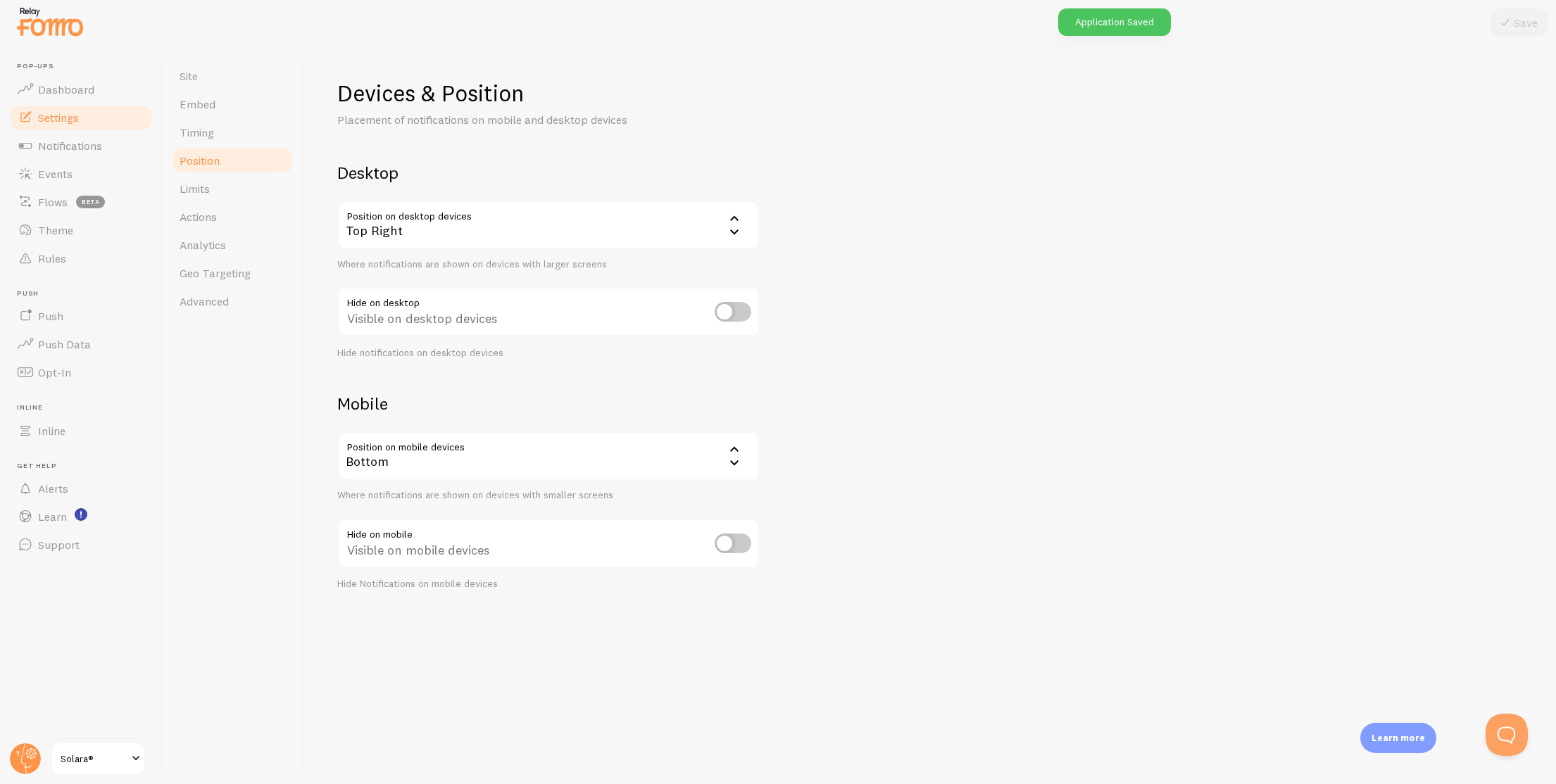
click at [228, 151] on link "Position" at bounding box center [232, 160] width 123 height 28
click at [224, 128] on link "Timing" at bounding box center [232, 132] width 123 height 28
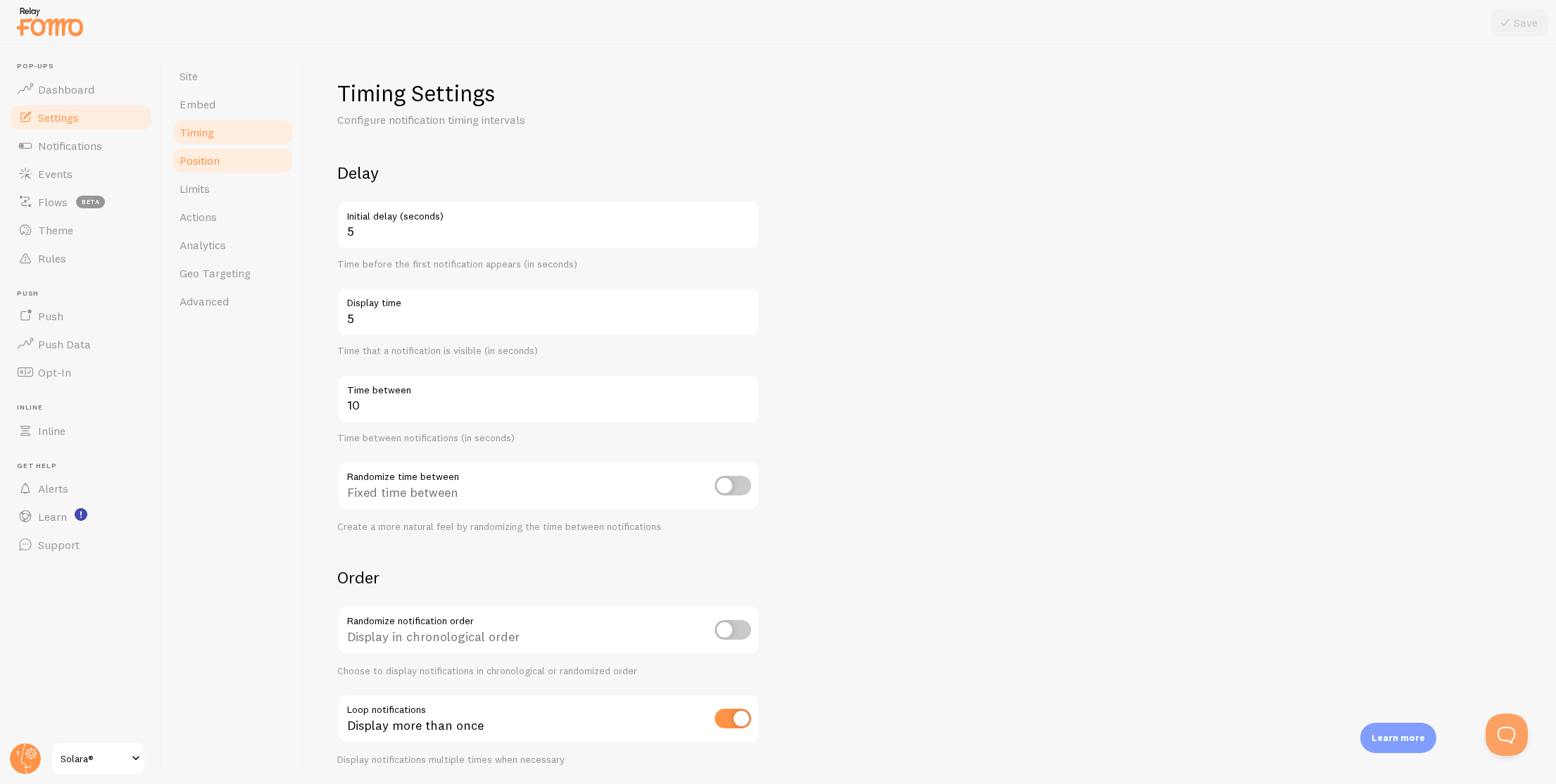
click at [255, 161] on link "Position" at bounding box center [232, 160] width 123 height 28
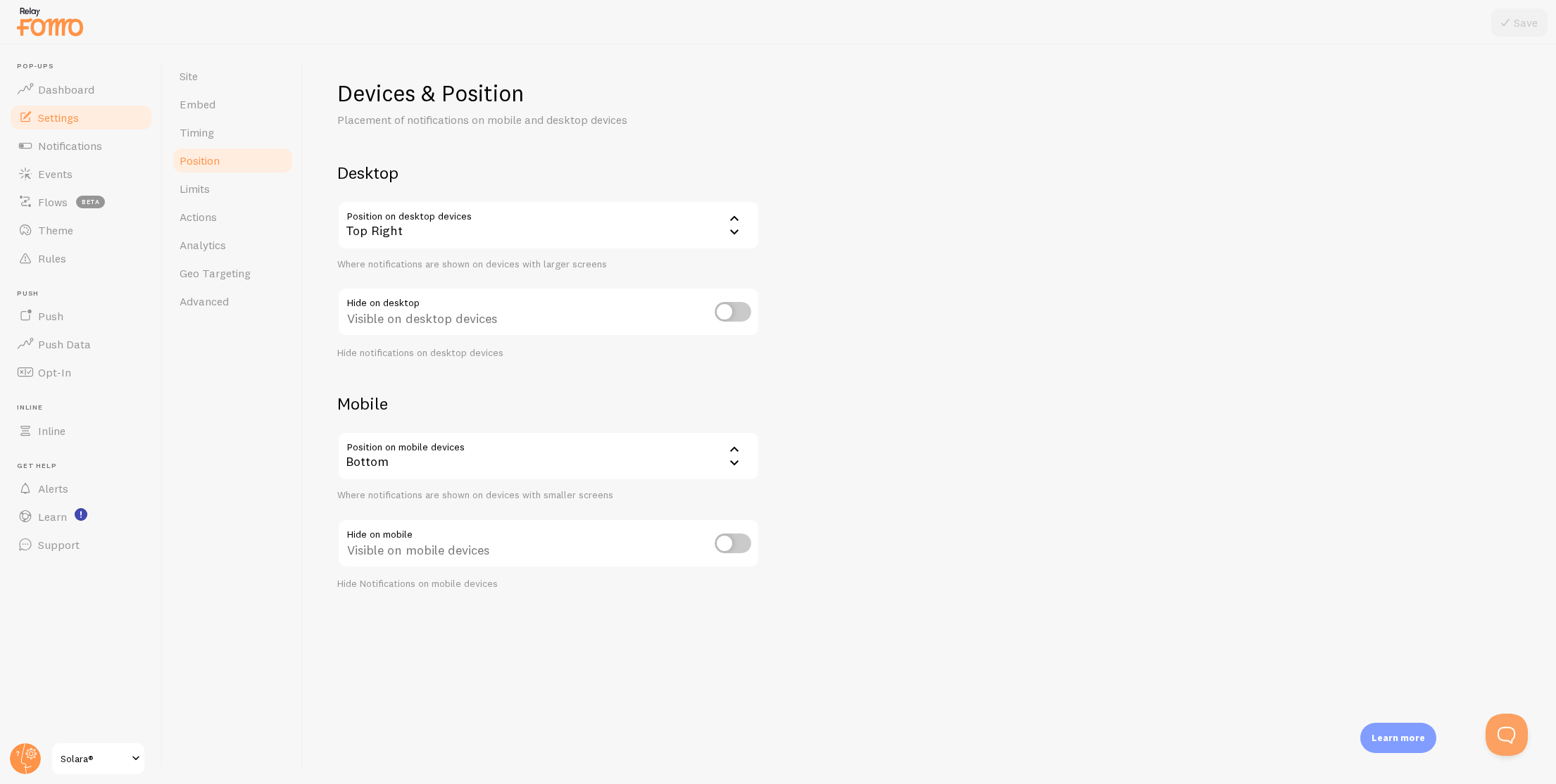
click at [424, 212] on div "Top Right" at bounding box center [549, 225] width 423 height 49
click at [446, 263] on li "Bottom Left" at bounding box center [548, 271] width 419 height 25
click at [1502, 18] on icon at bounding box center [1505, 22] width 17 height 17
click at [88, 149] on span "Notifications" at bounding box center [70, 146] width 64 height 14
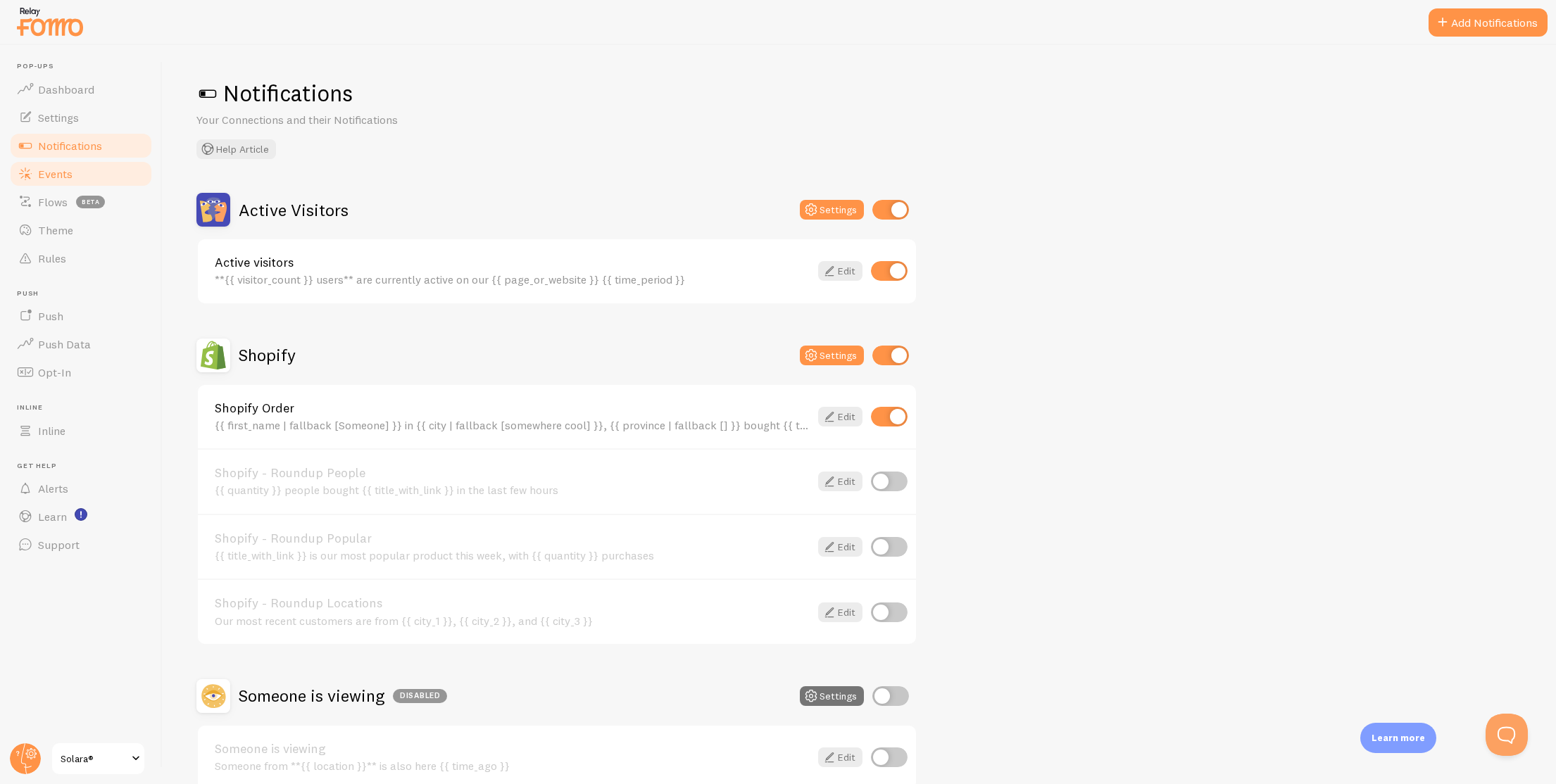
click at [103, 174] on link "Events" at bounding box center [81, 174] width 145 height 28
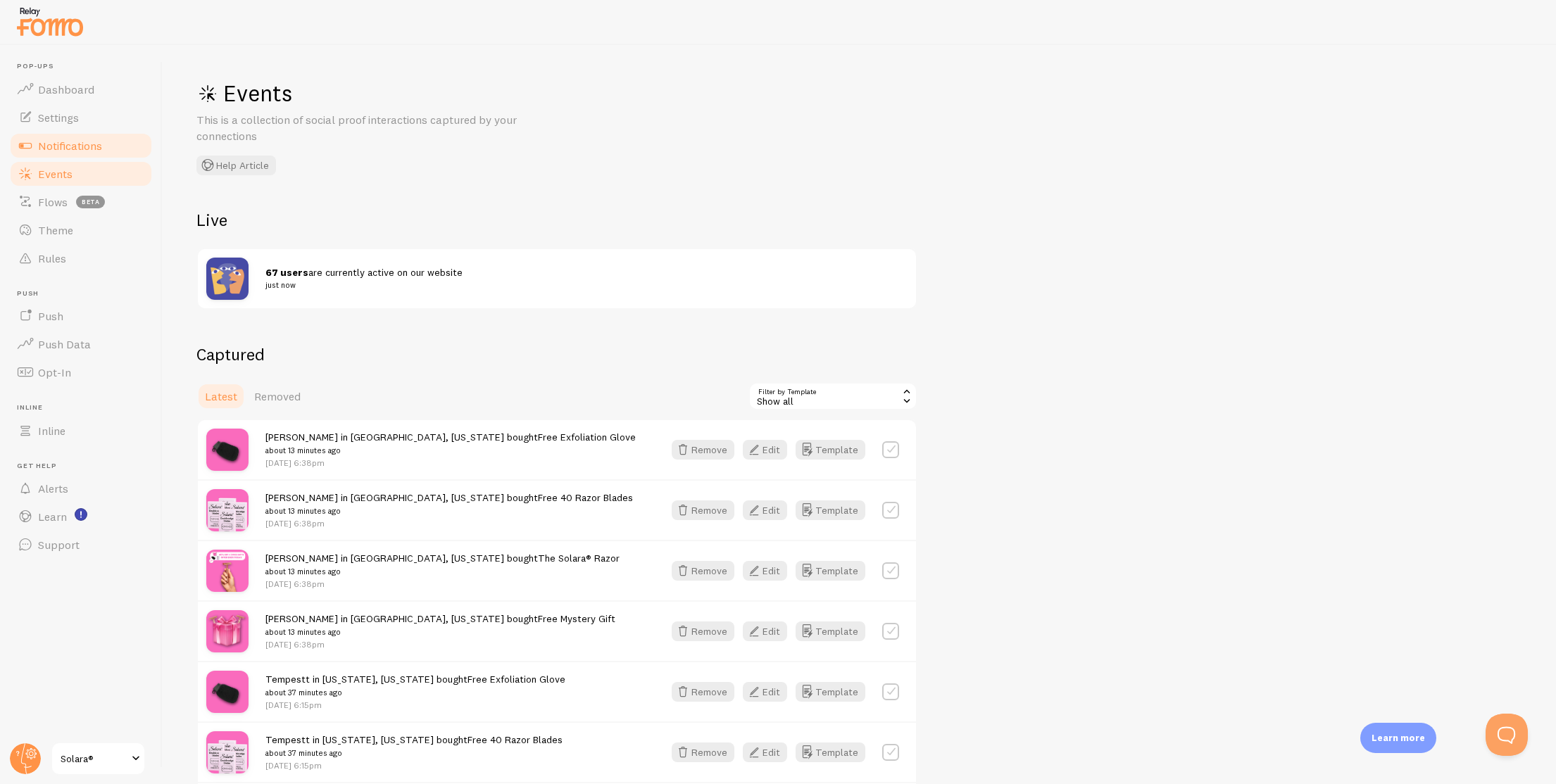
click at [115, 136] on link "Notifications" at bounding box center [81, 145] width 145 height 28
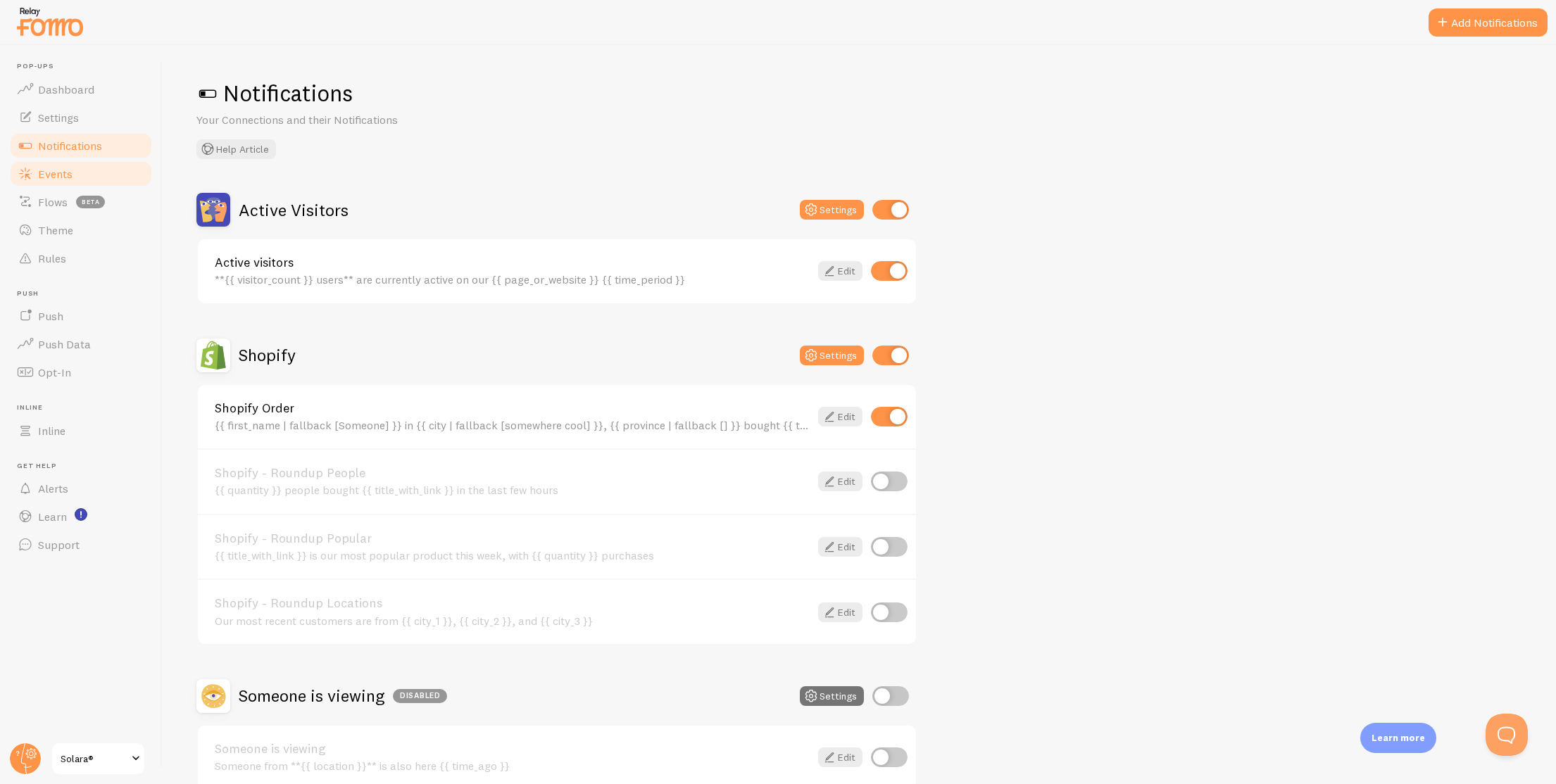
click at [107, 181] on link "Events" at bounding box center [81, 174] width 145 height 28
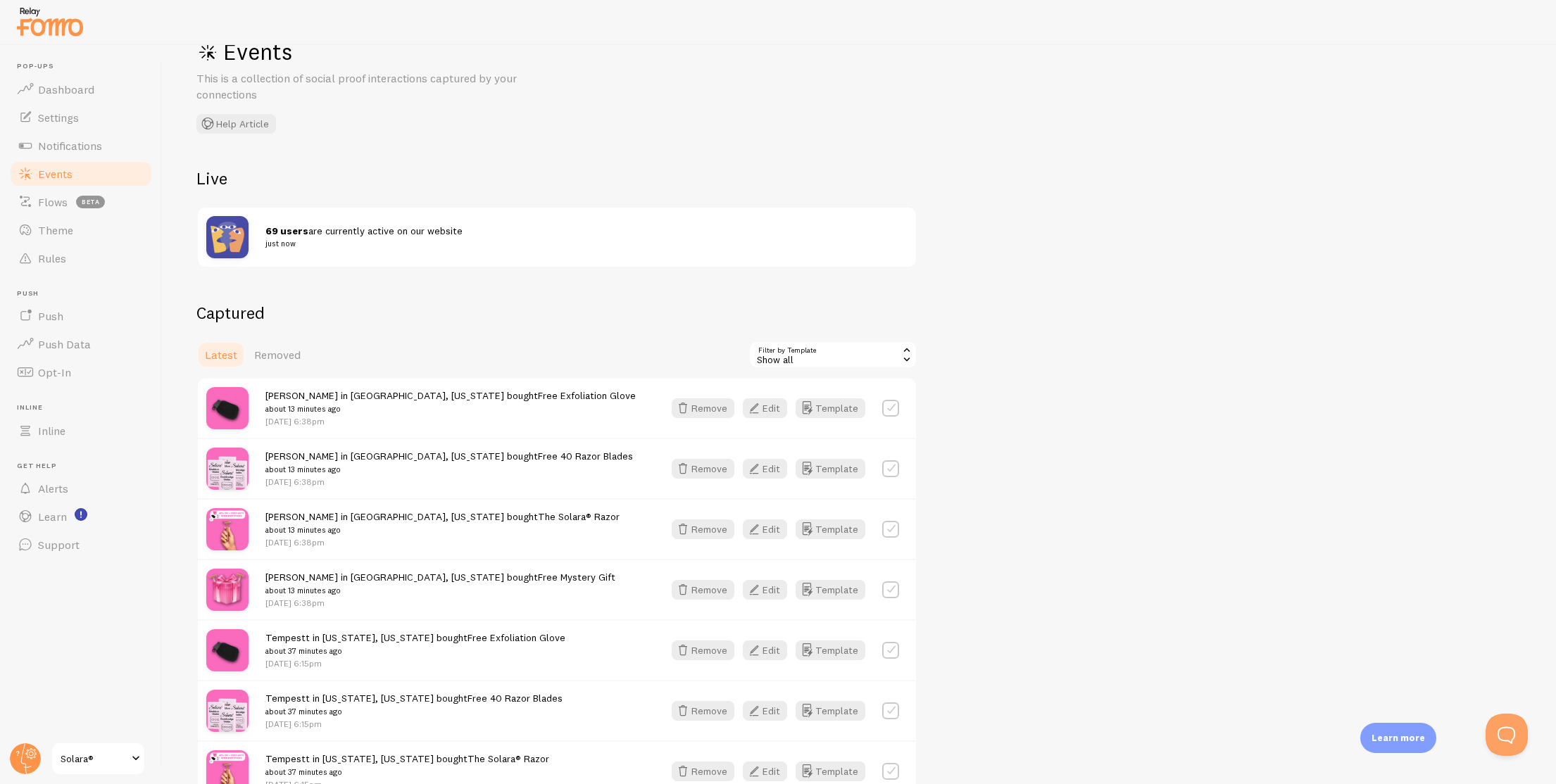
scroll to position [40, 0]
click at [816, 353] on div "Show all" at bounding box center [832, 356] width 169 height 28
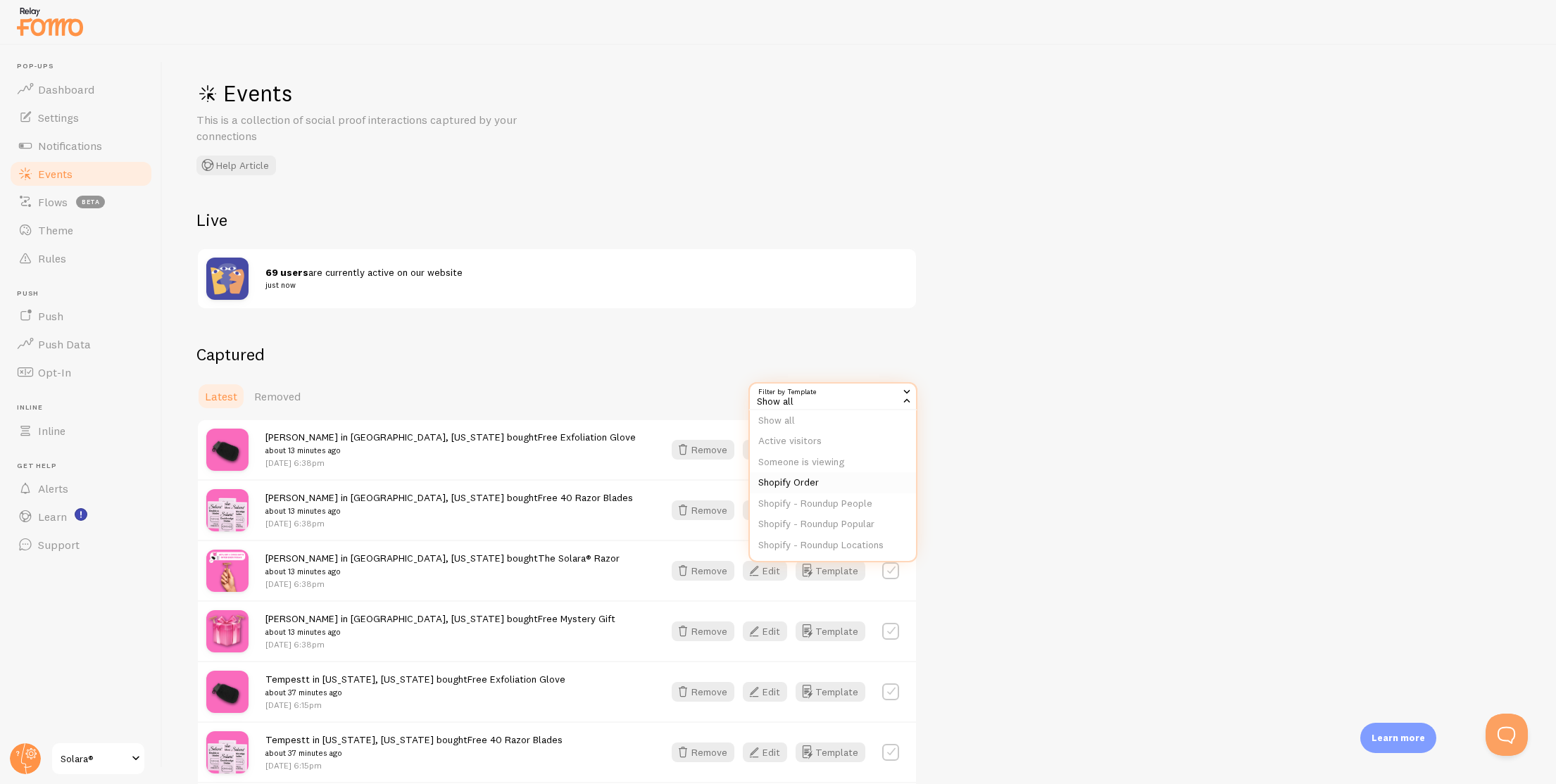
scroll to position [21, 0]
click at [371, 397] on div "Latest Removed Filter by Template all Show all Show all Active visitors Someone…" at bounding box center [556, 396] width 721 height 28
click at [293, 403] on link "Removed" at bounding box center [277, 396] width 63 height 28
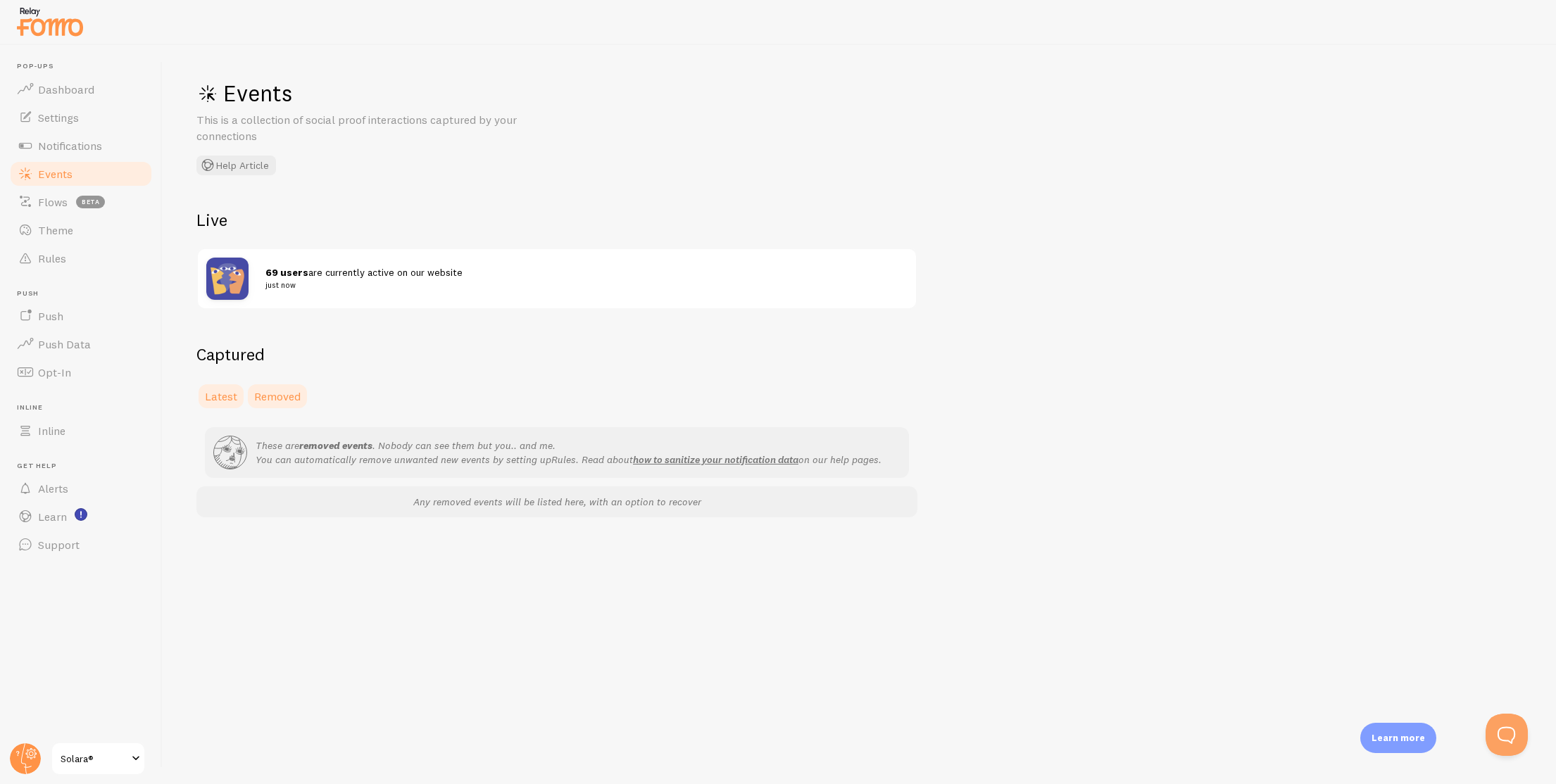
click at [224, 402] on span "Latest" at bounding box center [221, 397] width 32 height 14
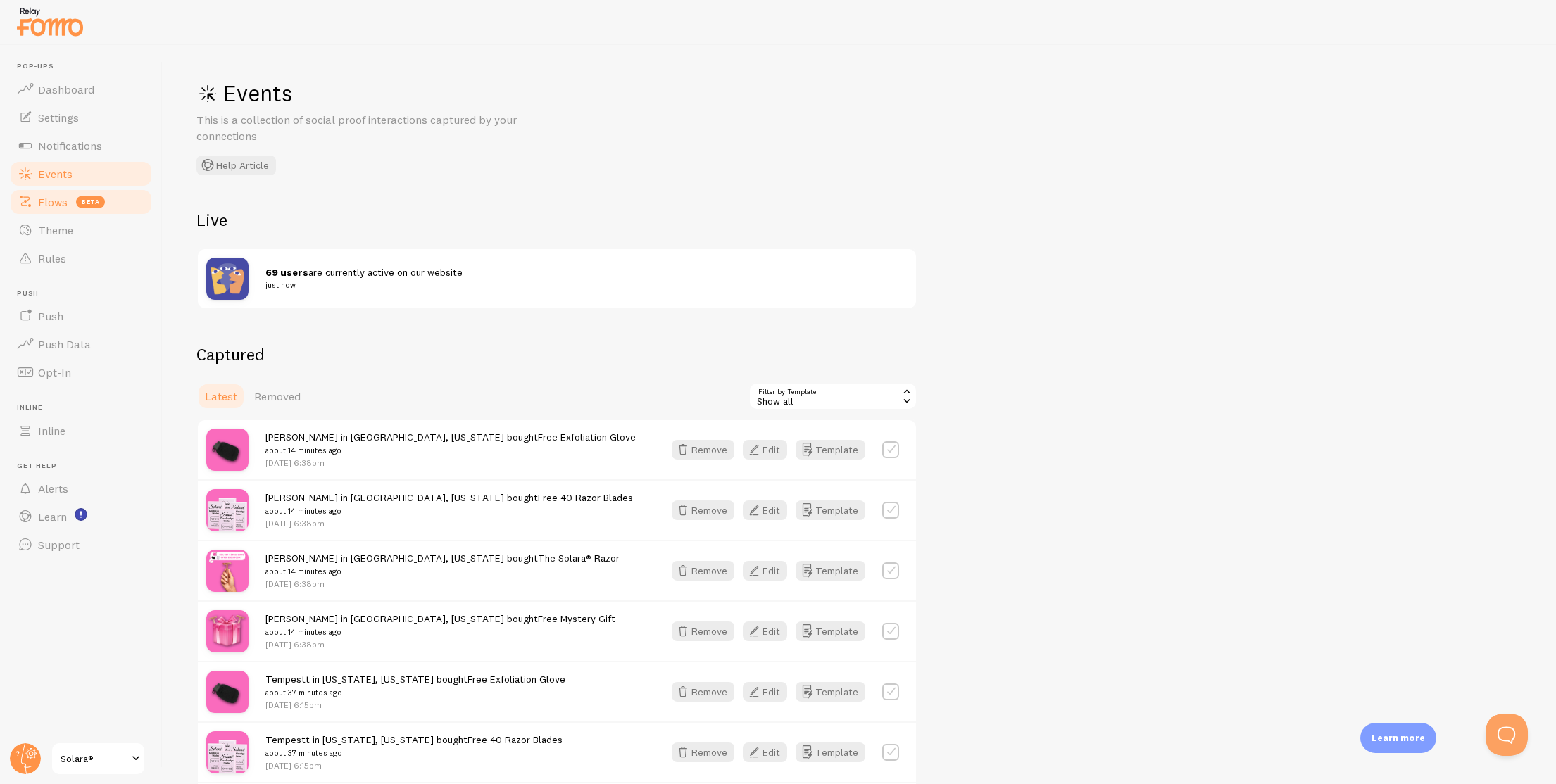
click at [104, 188] on link "Flows beta" at bounding box center [81, 202] width 145 height 28
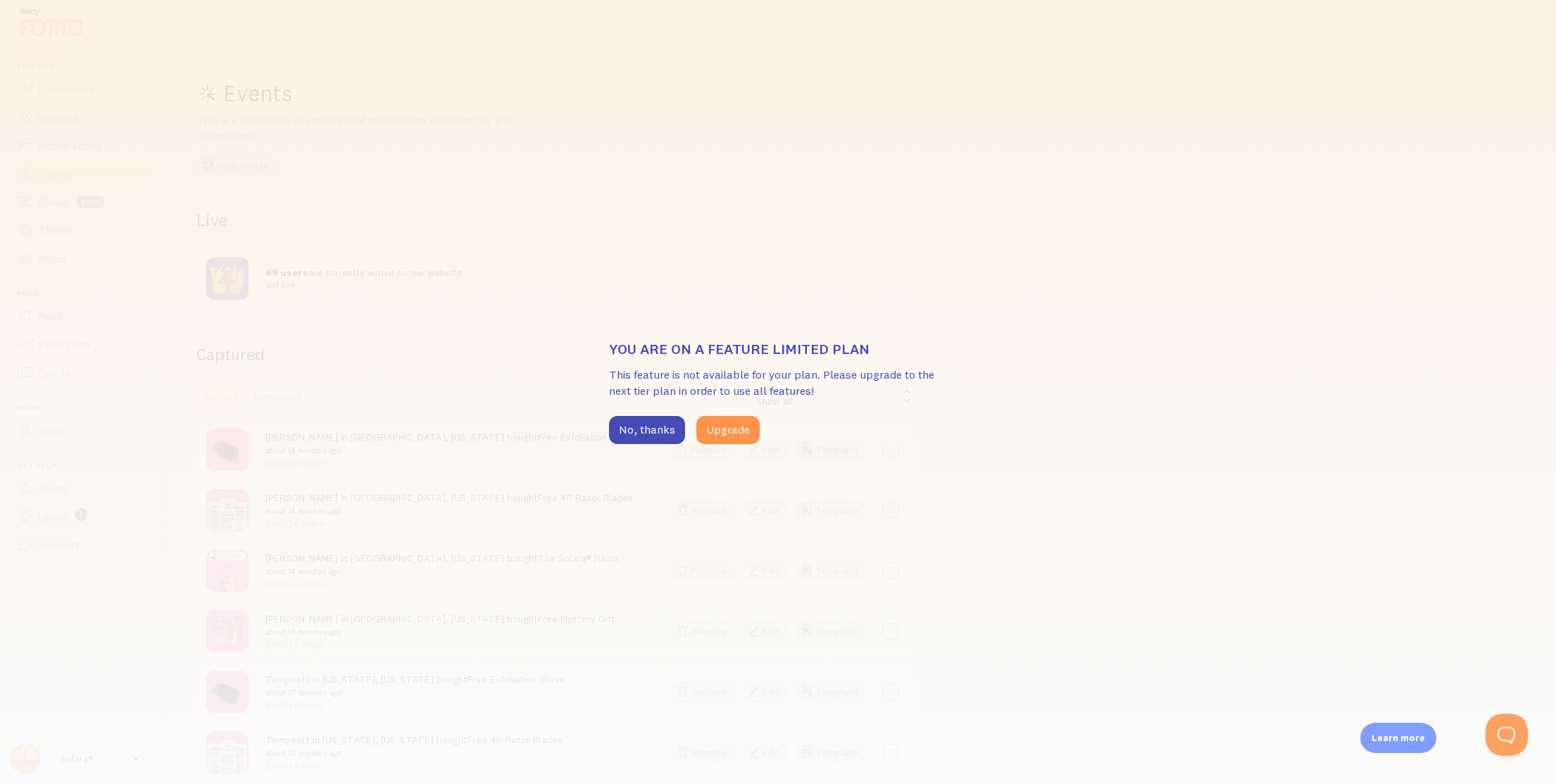
click at [232, 247] on div "You are on a feature limited plan This feature is not available for your plan. …" at bounding box center [778, 392] width 1556 height 784
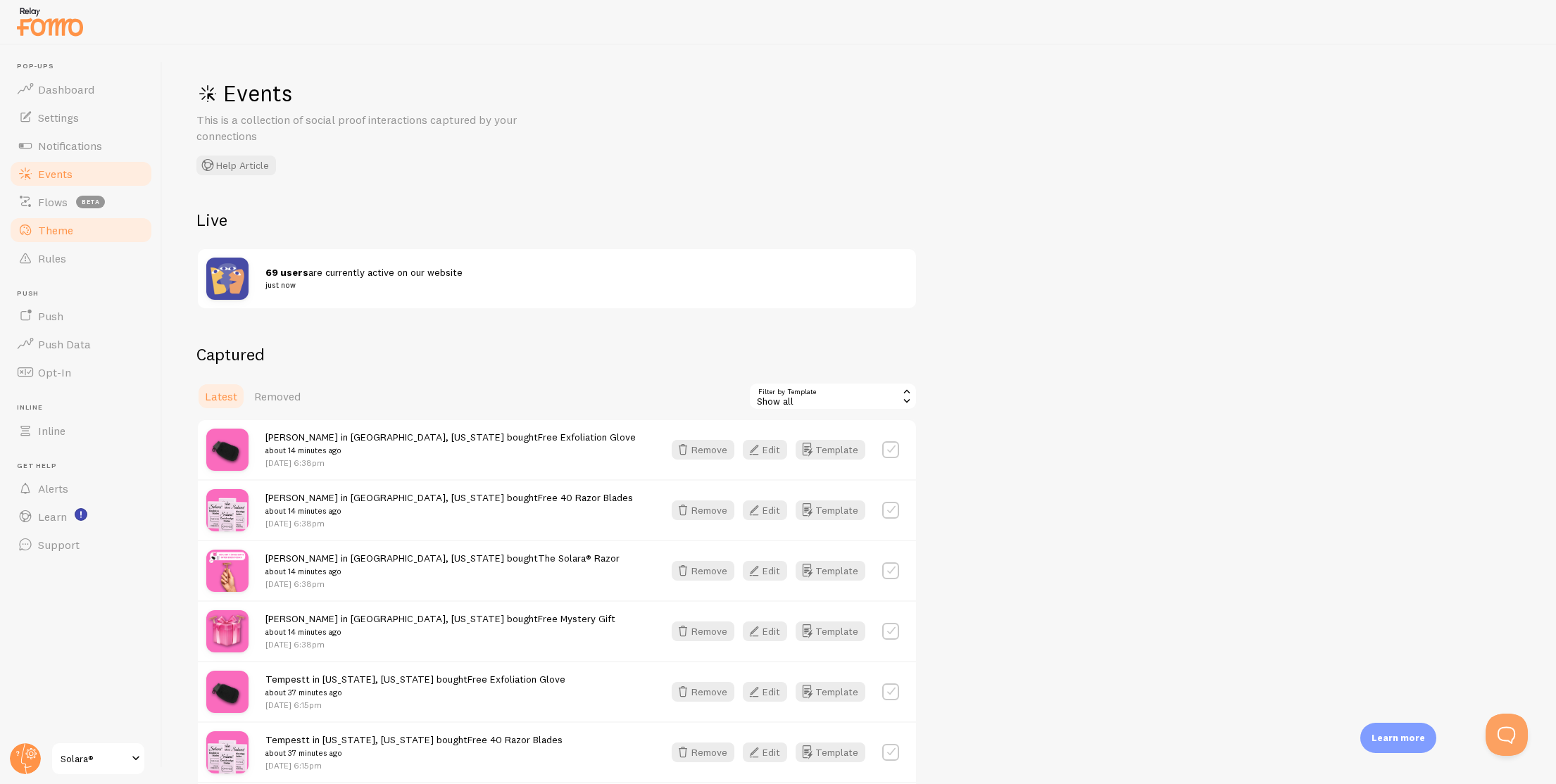
click at [101, 225] on link "Theme" at bounding box center [81, 230] width 145 height 28
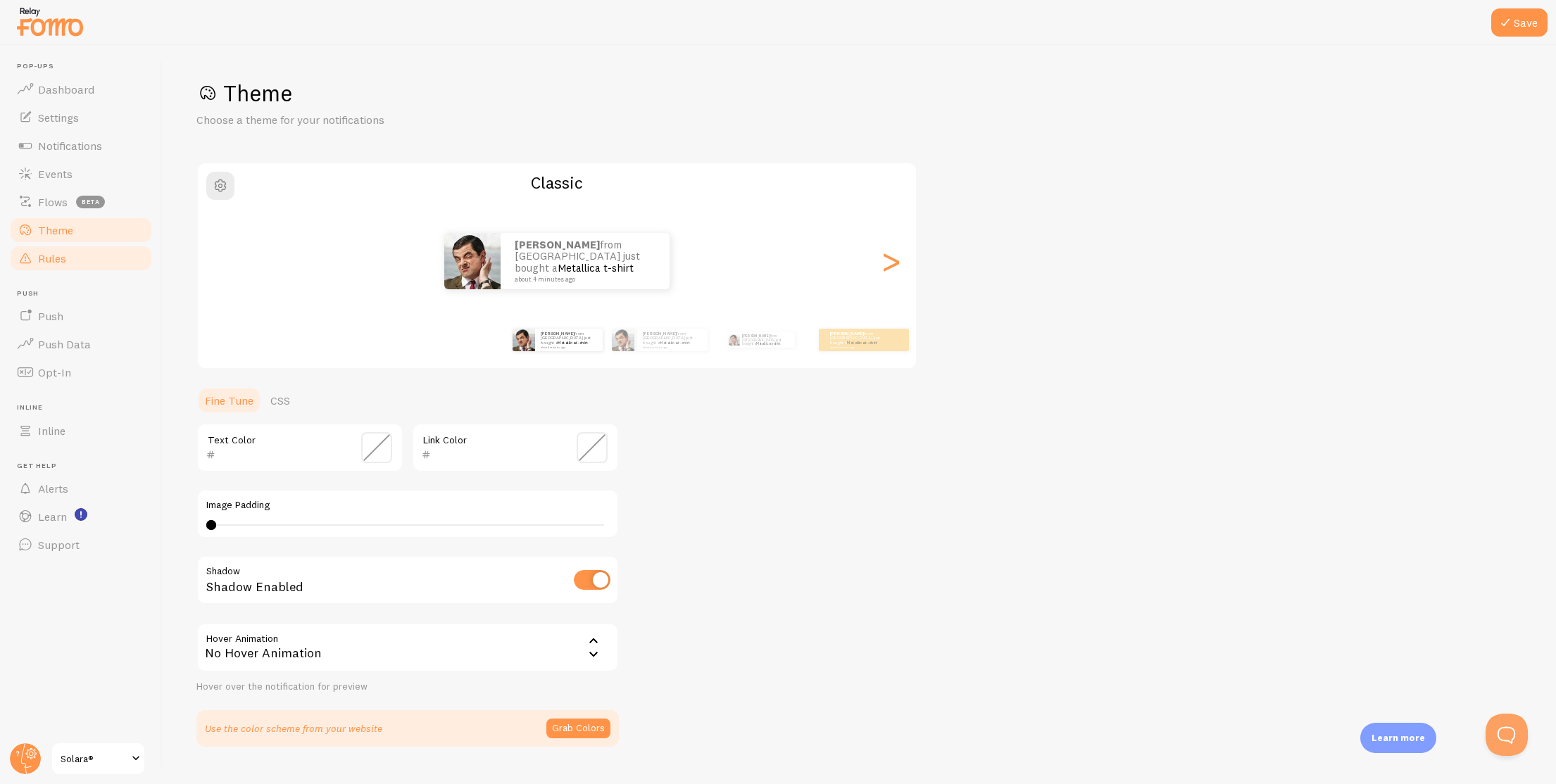
click at [89, 259] on link "Rules" at bounding box center [81, 258] width 145 height 28
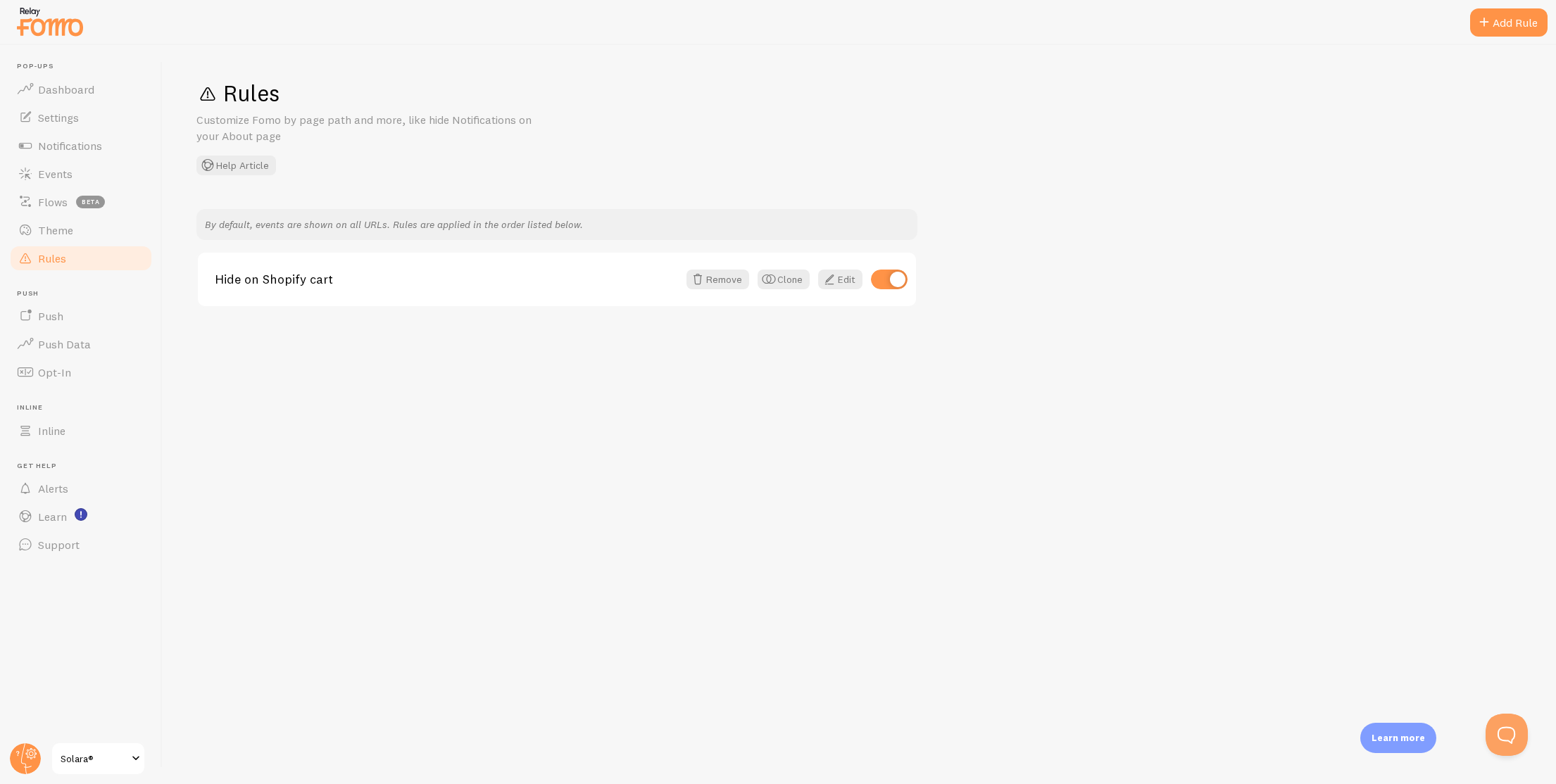
drag, startPoint x: 362, startPoint y: 231, endPoint x: 538, endPoint y: 219, distance: 176.4
click at [538, 219] on p "By default, events are shown on all URLs. Rules are applied in the order listed…" at bounding box center [557, 225] width 704 height 14
click at [128, 231] on link "Theme" at bounding box center [81, 230] width 145 height 28
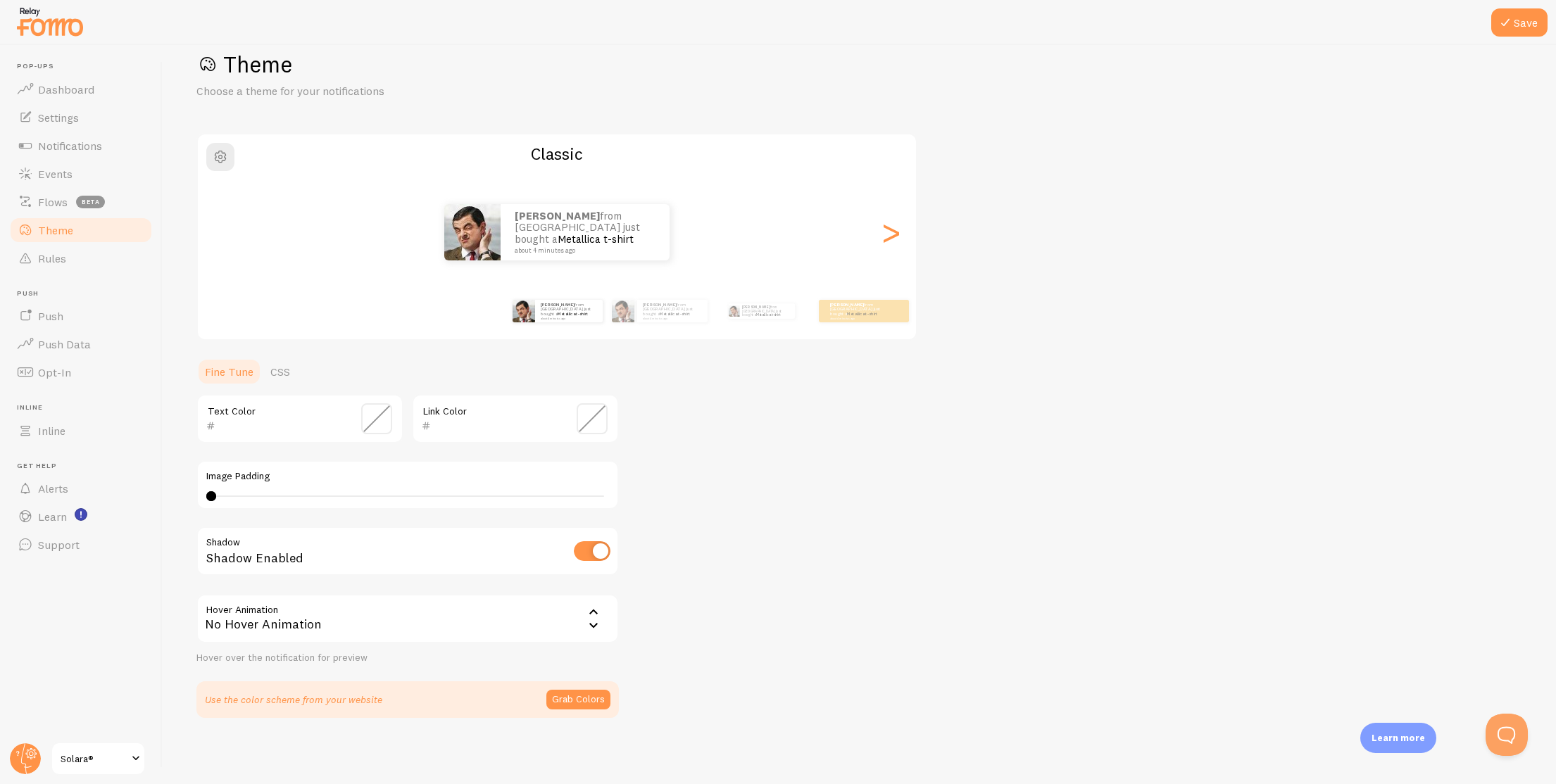
scroll to position [31, 0]
click at [71, 251] on link "Rules" at bounding box center [81, 258] width 145 height 28
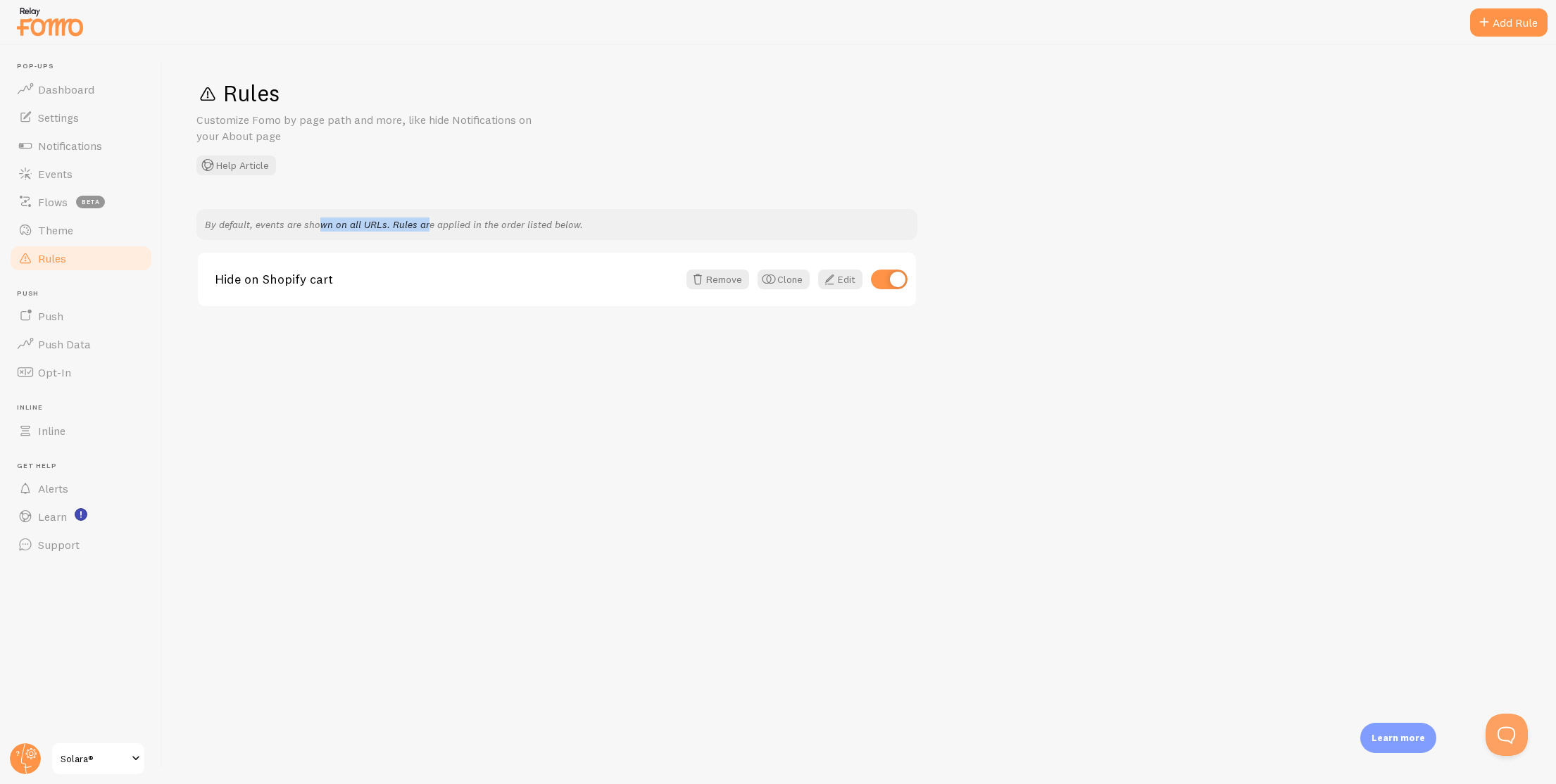
drag, startPoint x: 247, startPoint y: 230, endPoint x: 353, endPoint y: 225, distance: 106.1
click at [353, 225] on p "By default, events are shown on all URLs. Rules are applied in the order listed…" at bounding box center [557, 225] width 704 height 14
click at [1507, 731] on button "Open Beacon popover" at bounding box center [1503, 732] width 43 height 43
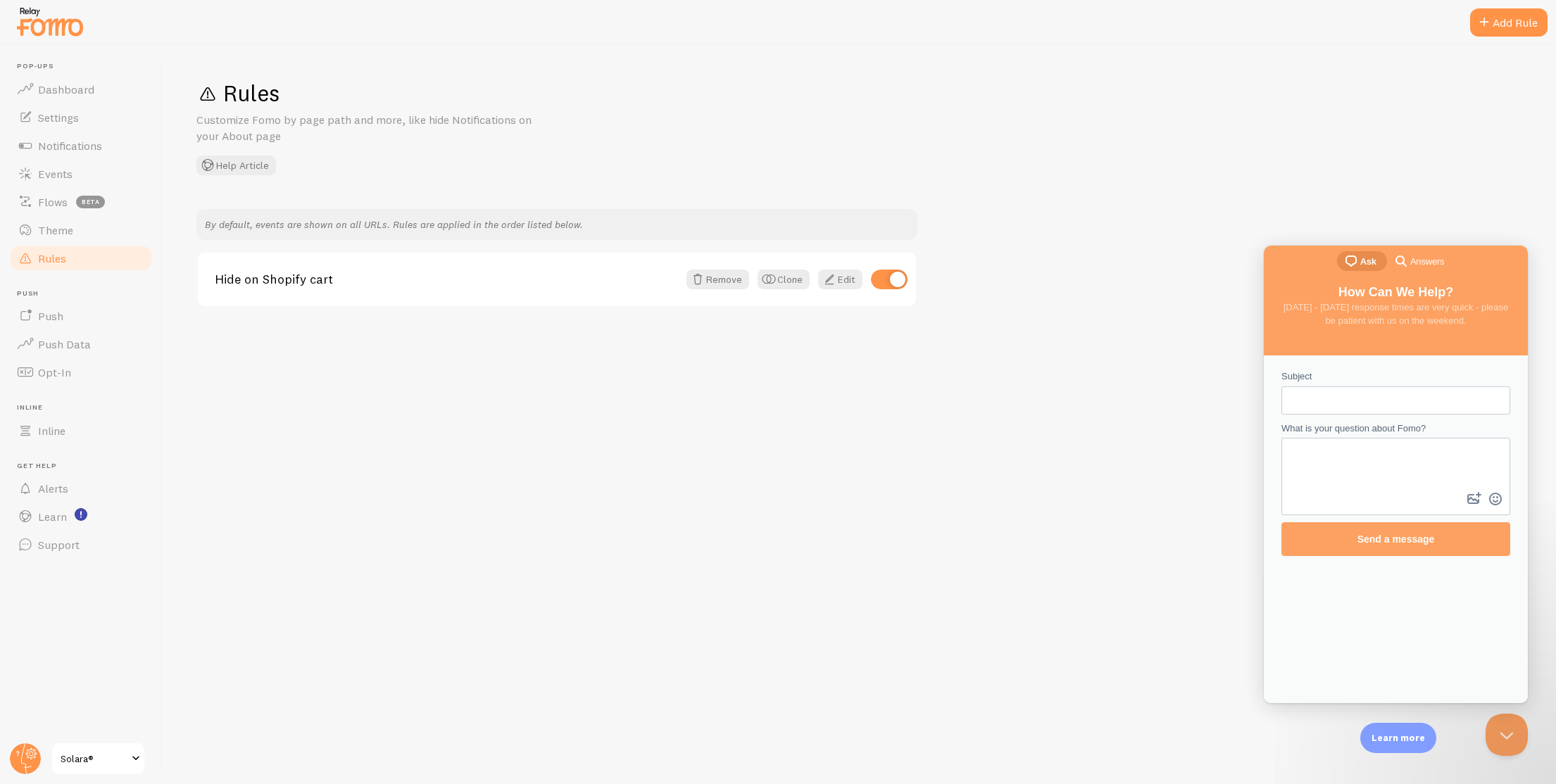
click at [1399, 403] on input "Subject" at bounding box center [1395, 401] width 206 height 26
type input "Cart"
click at [1416, 484] on textarea "What is your question about Fomo?" at bounding box center [1395, 464] width 226 height 50
type textarea "The n"
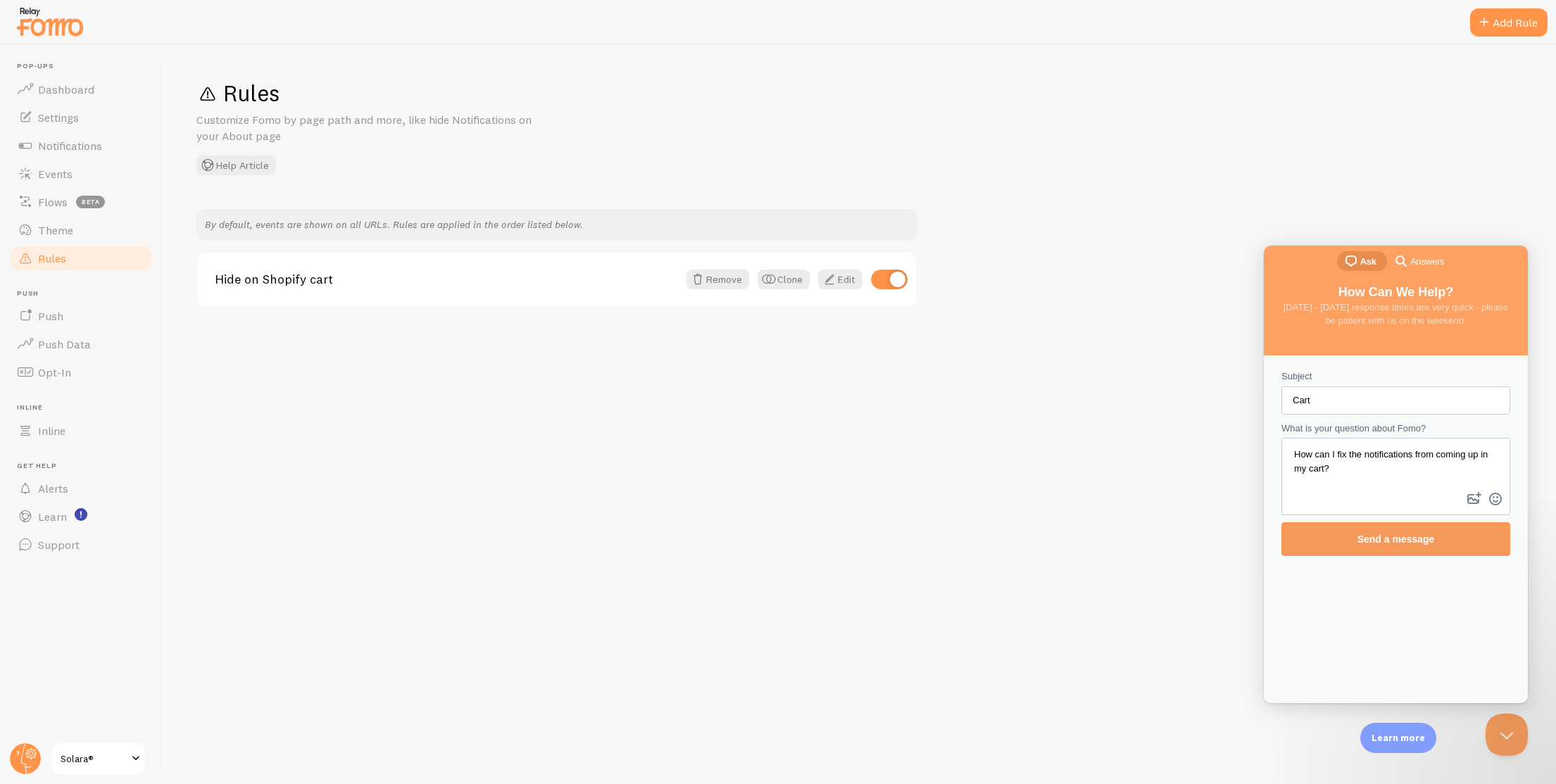
type textarea "How can I fix the notifications from coming up in my cart?"
click at [1335, 535] on span "Send a message" at bounding box center [1395, 539] width 198 height 32
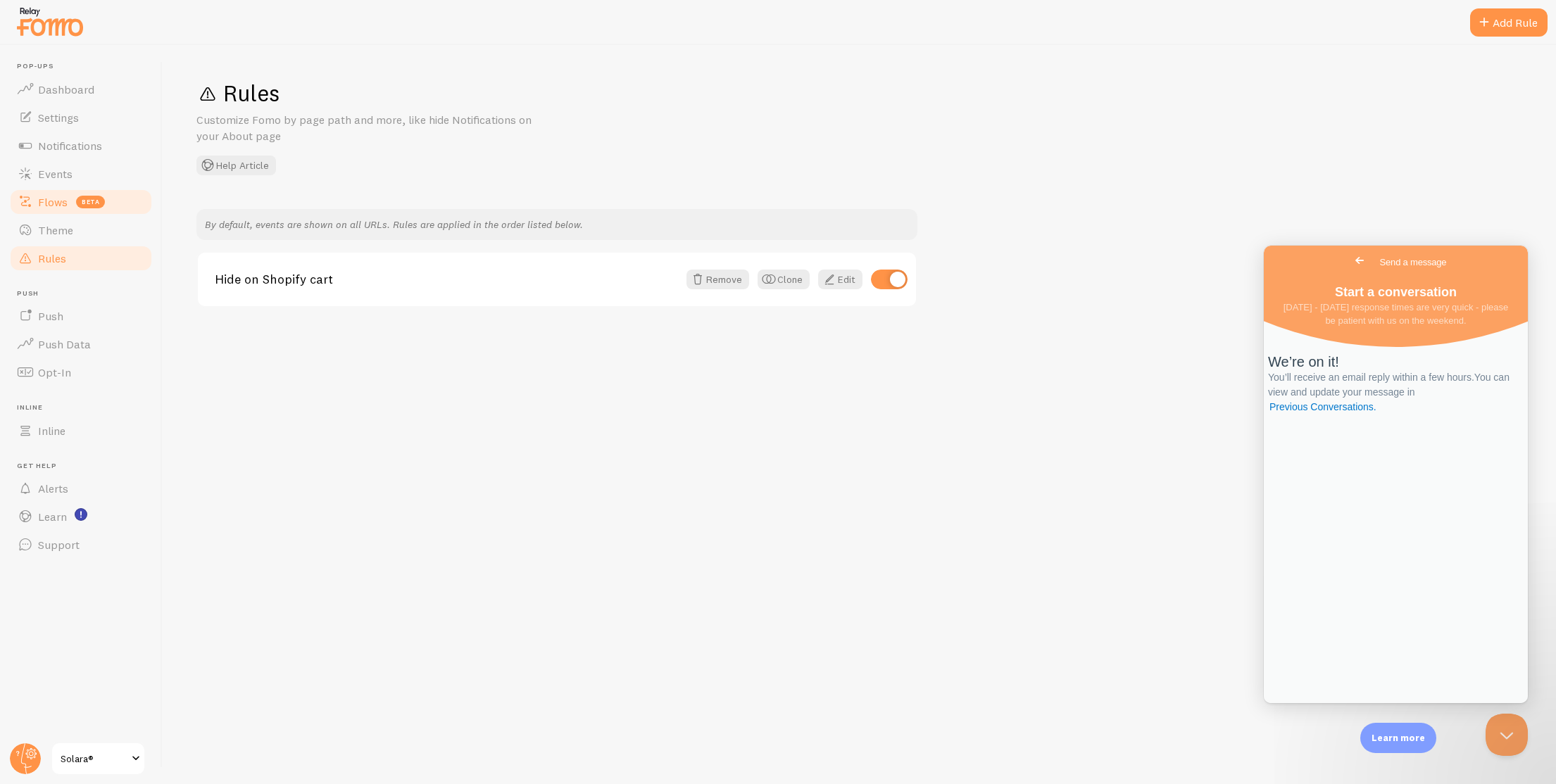
click at [77, 220] on link "Theme" at bounding box center [81, 230] width 145 height 28
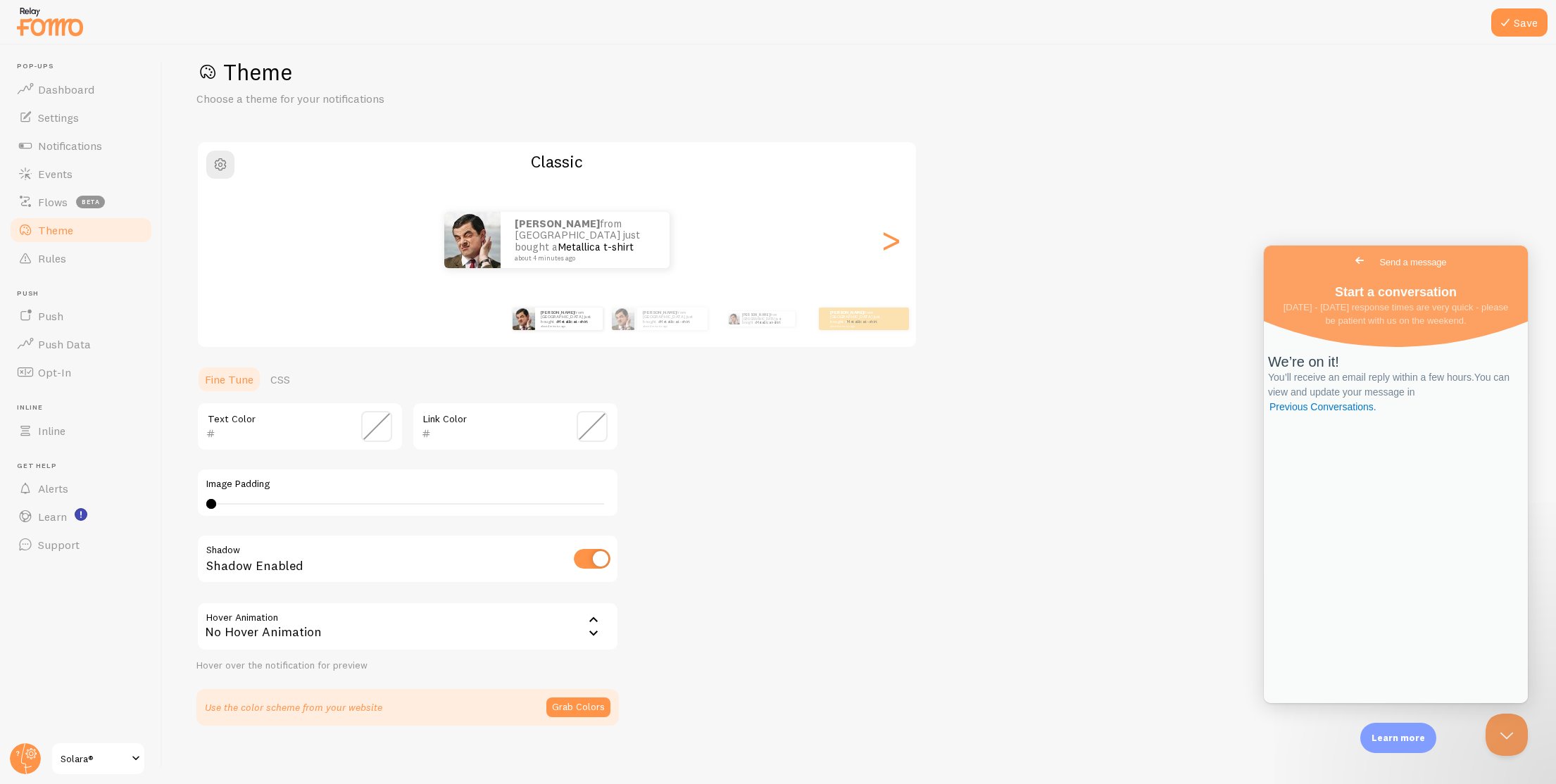
scroll to position [31, 0]
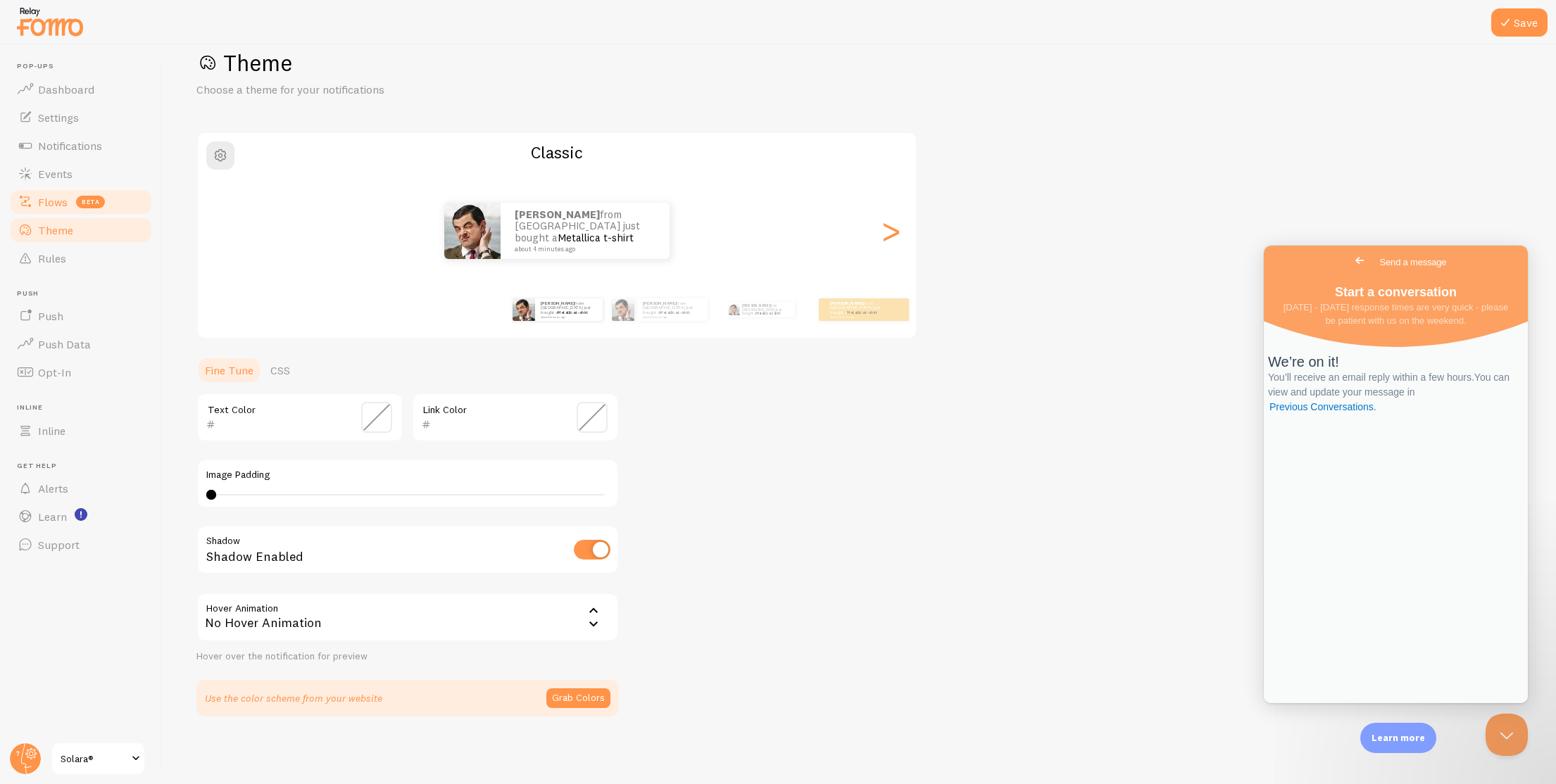
click at [59, 205] on span "Flows" at bounding box center [52, 202] width 30 height 14
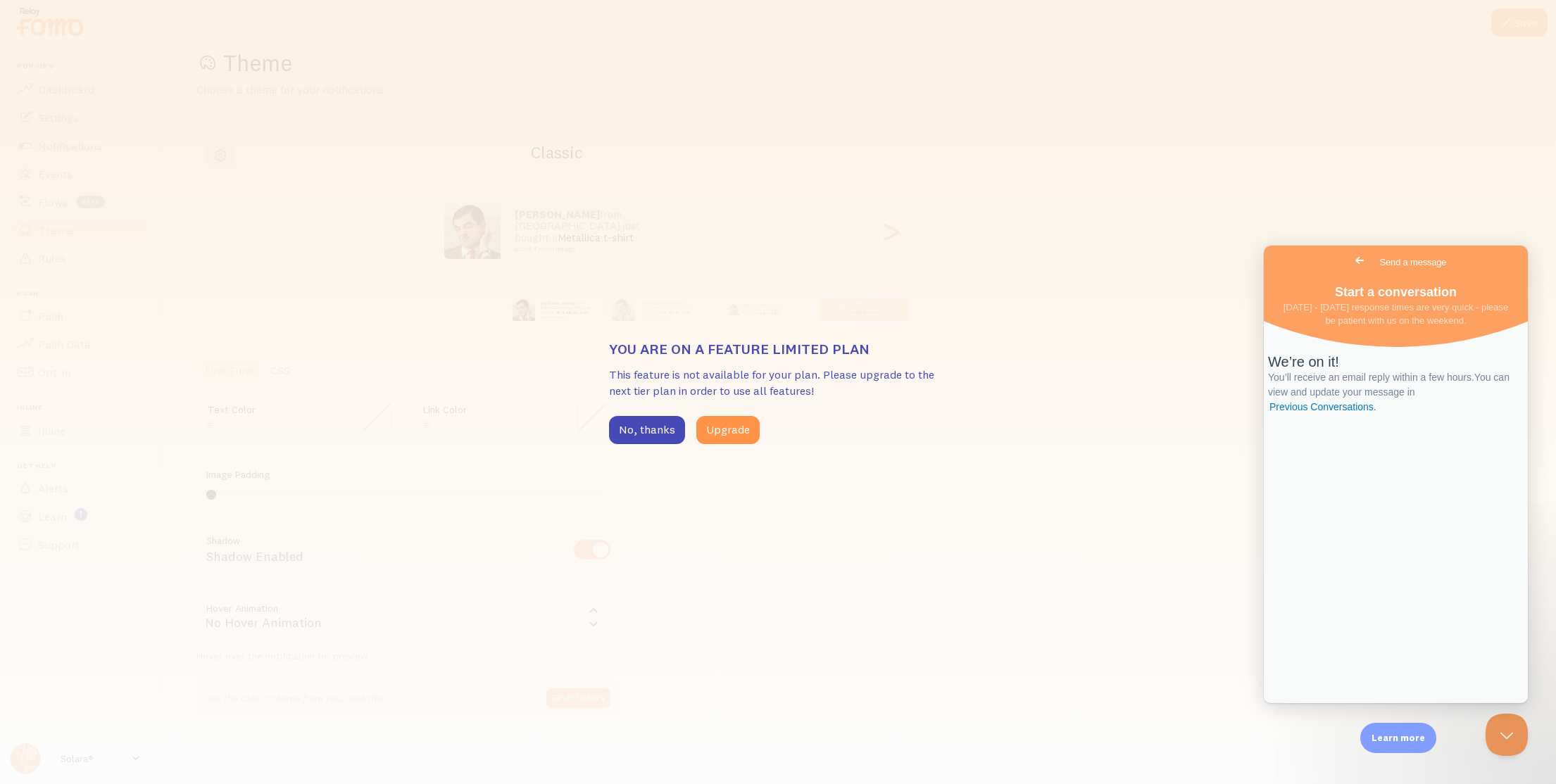
click at [63, 201] on div "You are on a feature limited plan This feature is not available for your plan. …" at bounding box center [778, 392] width 1556 height 784
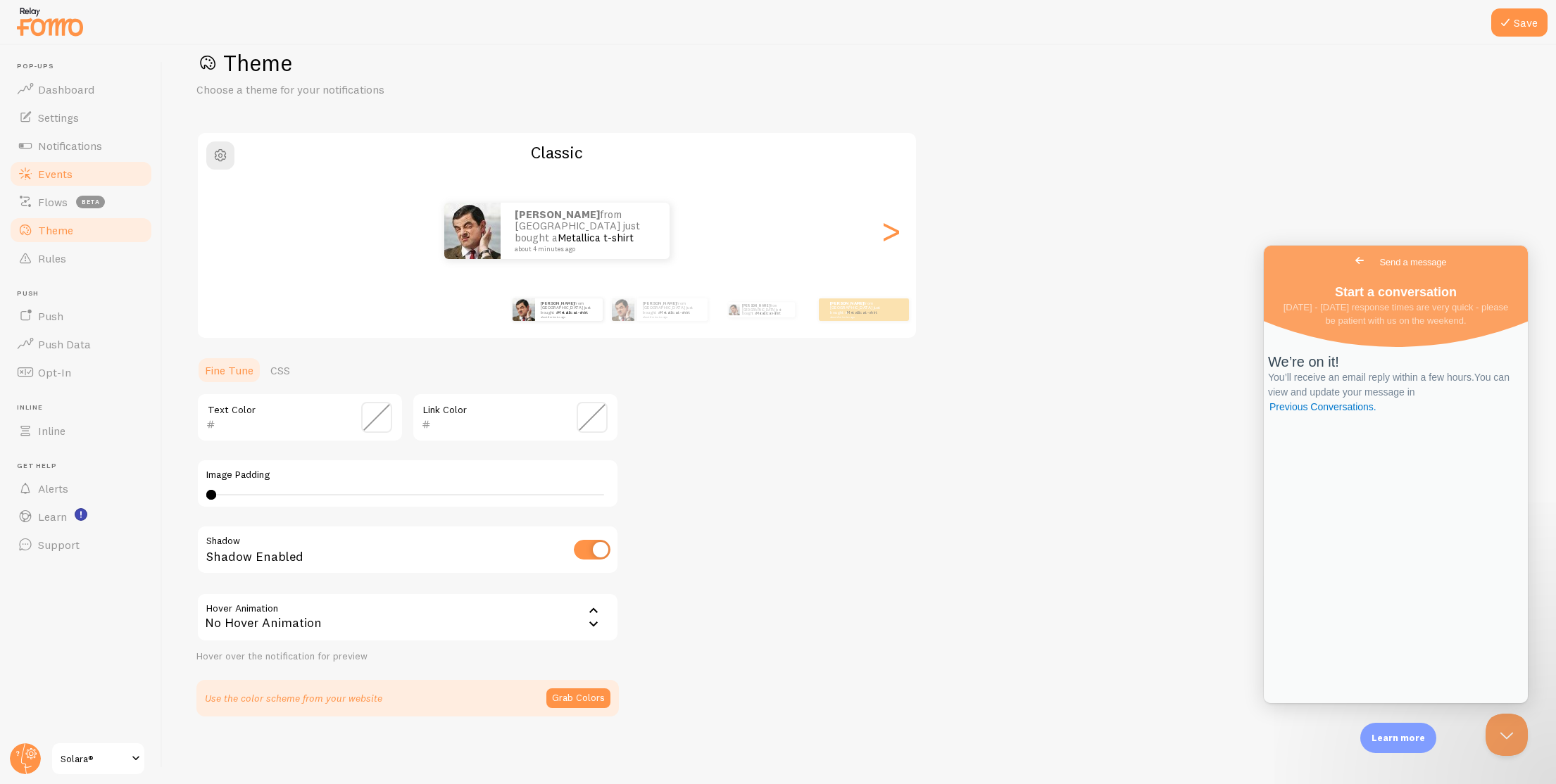
click at [112, 175] on link "Events" at bounding box center [81, 174] width 145 height 28
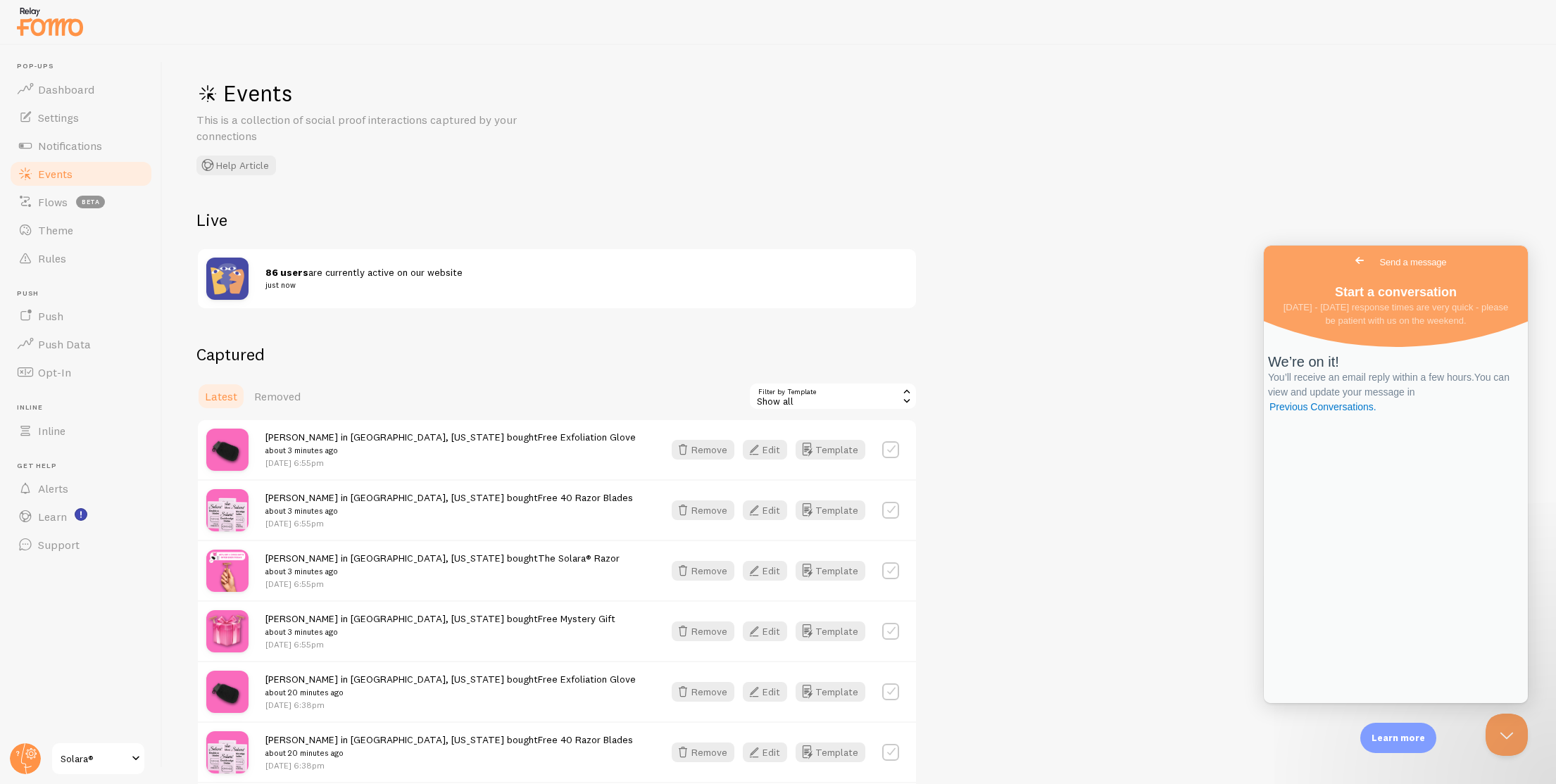
click at [260, 267] on div at bounding box center [236, 279] width 59 height 43
click at [272, 281] on small "just now" at bounding box center [578, 285] width 625 height 13
click at [288, 274] on strong "86 users" at bounding box center [286, 272] width 43 height 13
drag, startPoint x: 329, startPoint y: 275, endPoint x: 304, endPoint y: 269, distance: 25.7
click at [304, 269] on span "86 users are currently active on our website just now" at bounding box center [578, 279] width 625 height 26
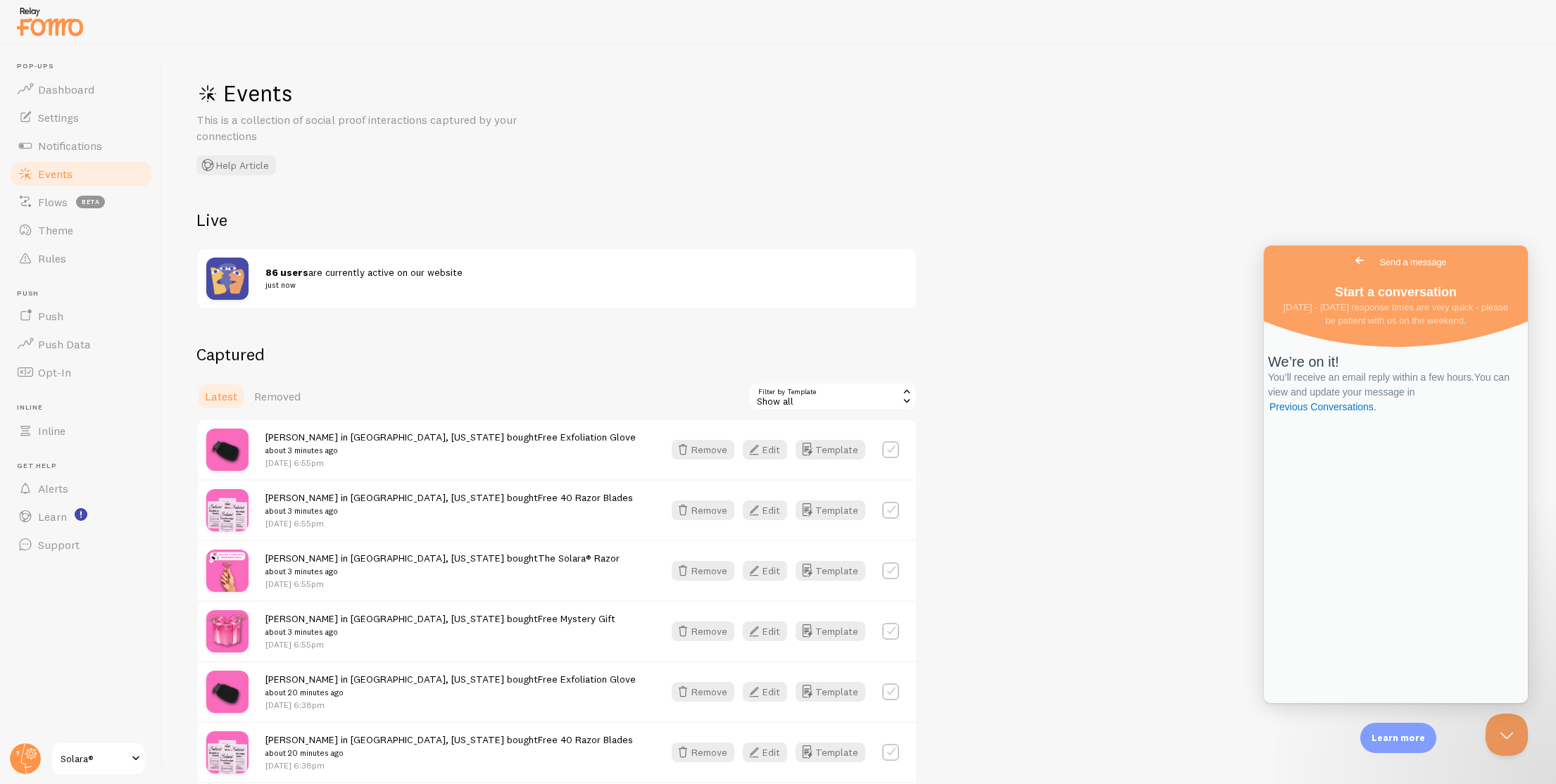
click at [386, 268] on span "86 users are currently active on our website just now" at bounding box center [578, 279] width 625 height 26
click at [282, 282] on small "just now" at bounding box center [578, 285] width 625 height 13
click at [86, 150] on span "Notifications" at bounding box center [70, 146] width 64 height 14
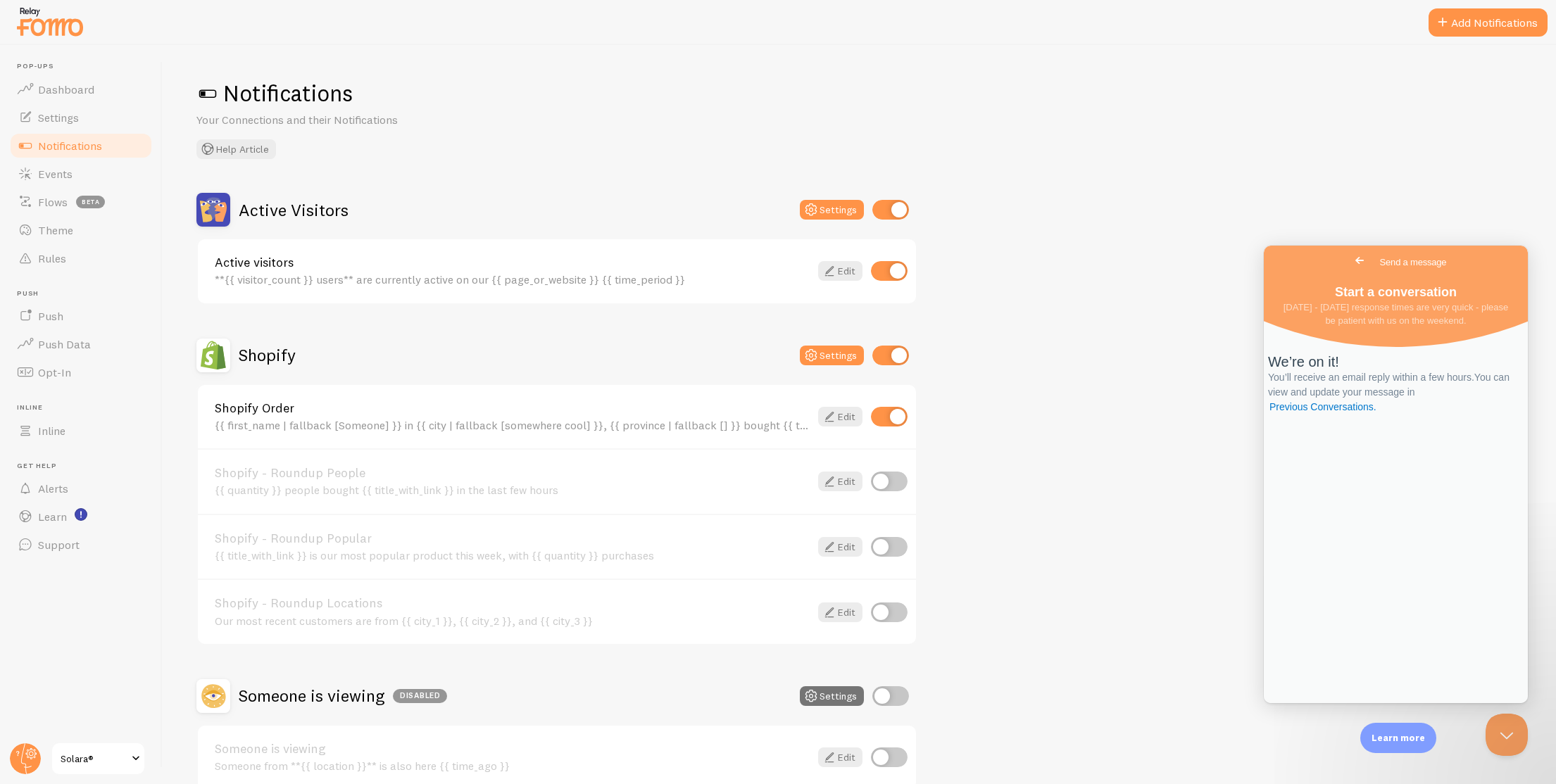
click at [902, 214] on input "checkbox" at bounding box center [891, 210] width 37 height 20
checkbox input "false"
click at [108, 231] on link "Theme" at bounding box center [81, 230] width 145 height 28
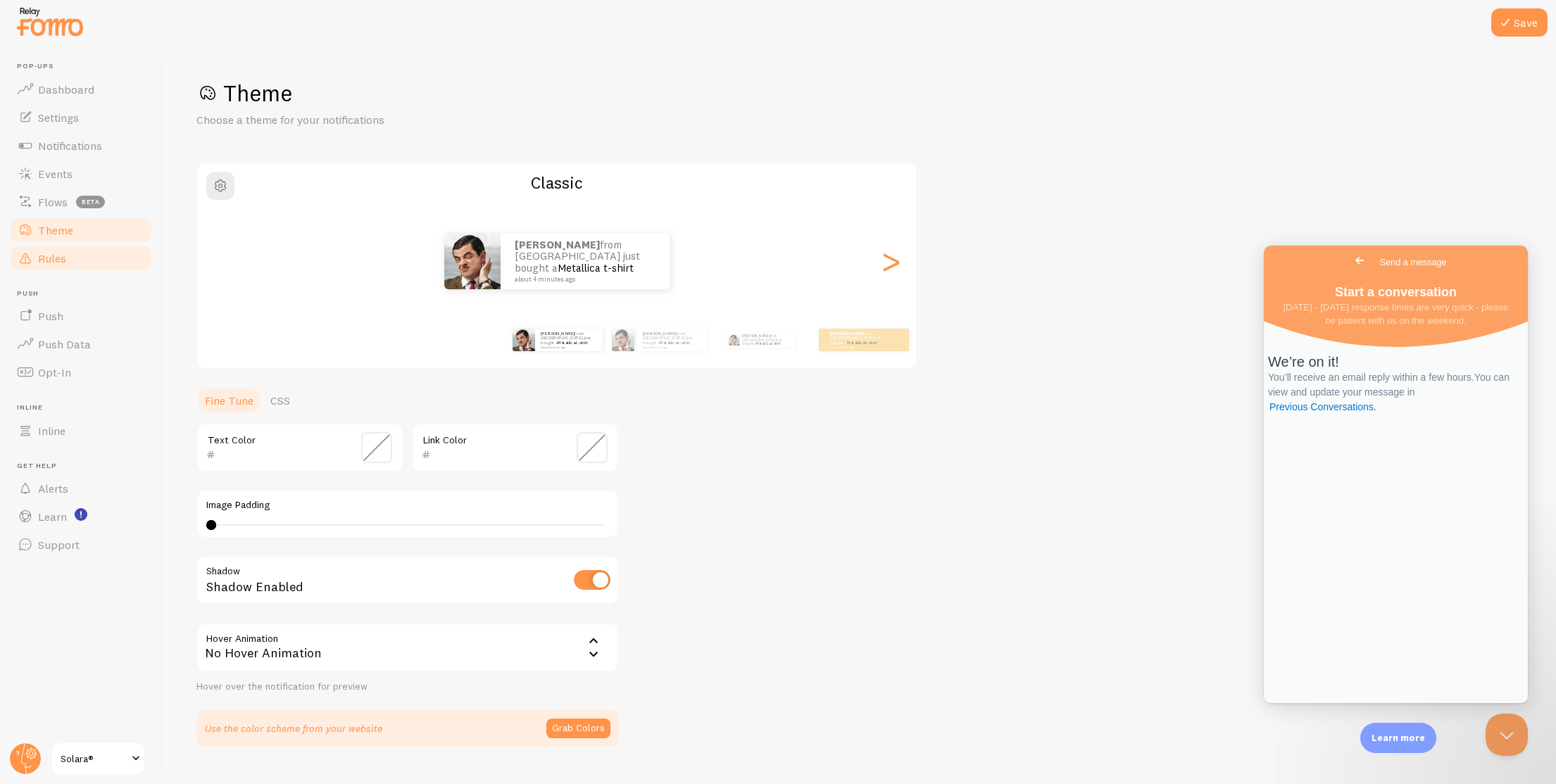
click at [104, 269] on link "Rules" at bounding box center [81, 258] width 145 height 28
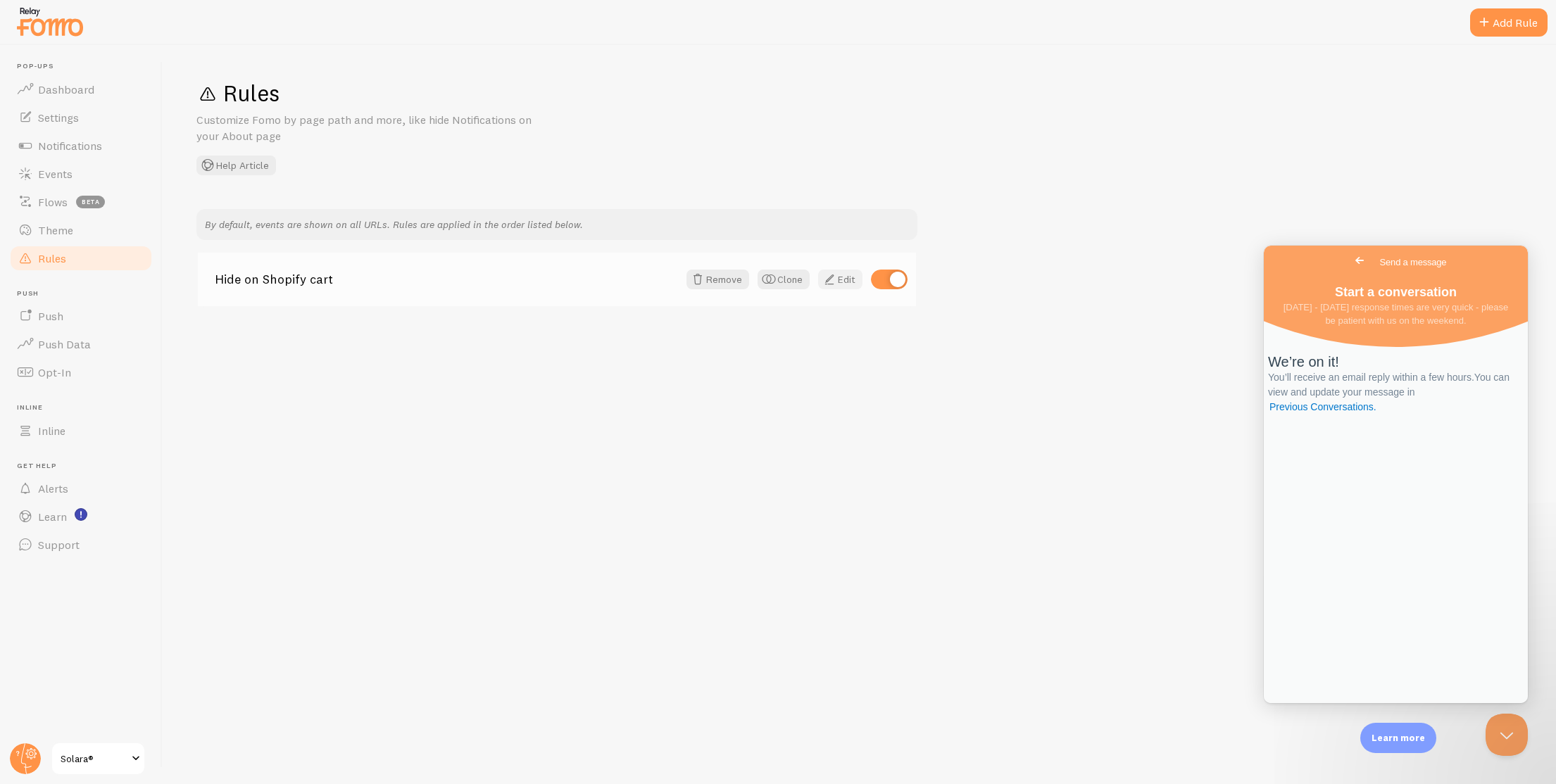
click at [853, 288] on div "Hide on Shopify cart Remove Clone Edit" at bounding box center [557, 280] width 718 height 54
click at [853, 288] on link "Edit" at bounding box center [839, 280] width 44 height 20
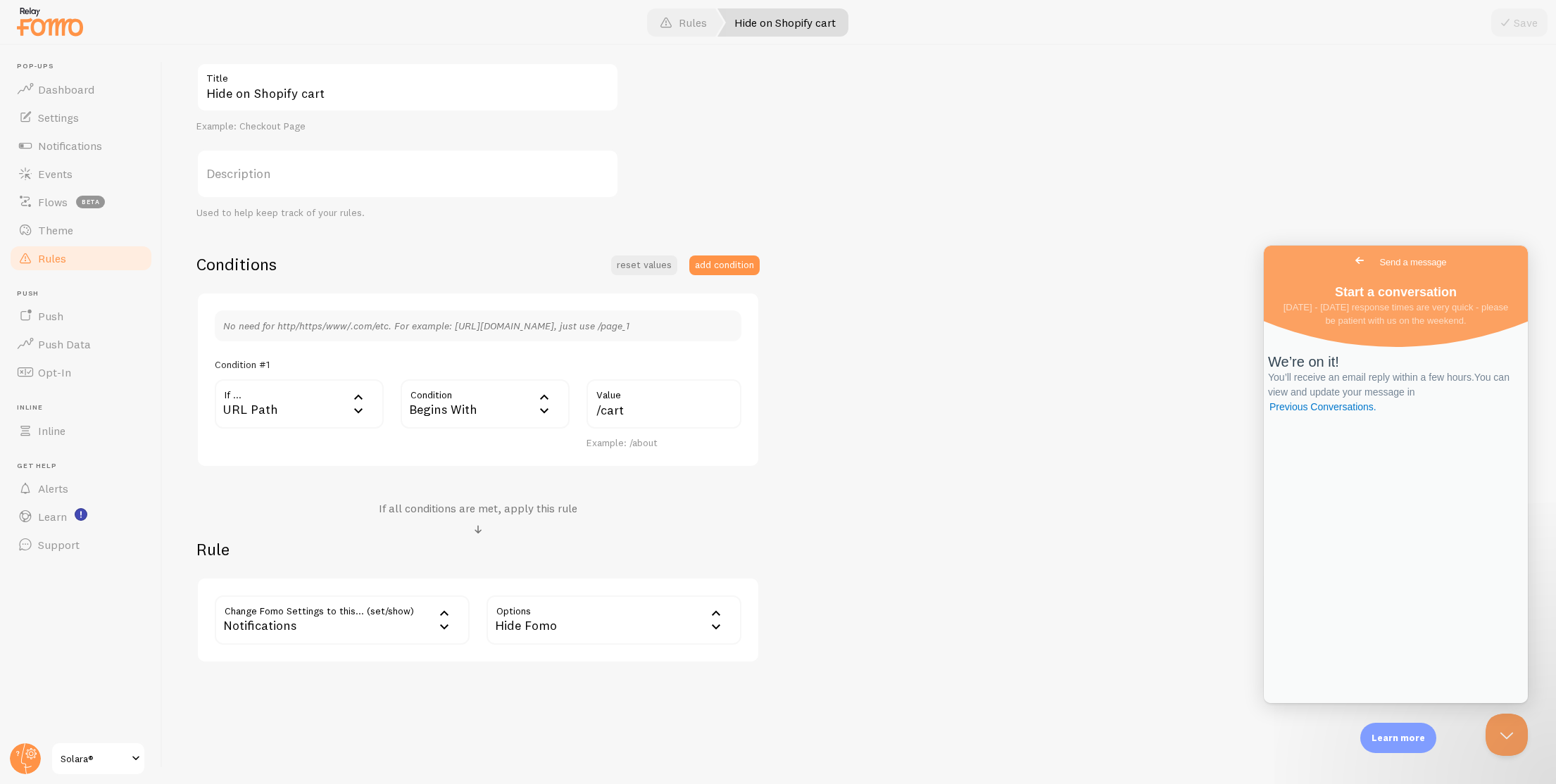
scroll to position [146, 0]
click at [344, 424] on div "URL Path" at bounding box center [299, 403] width 169 height 49
click at [496, 386] on div "Begins With" at bounding box center [485, 403] width 169 height 49
click at [647, 397] on label "Value" at bounding box center [664, 391] width 155 height 24
click at [647, 397] on input "/cart" at bounding box center [664, 403] width 155 height 49
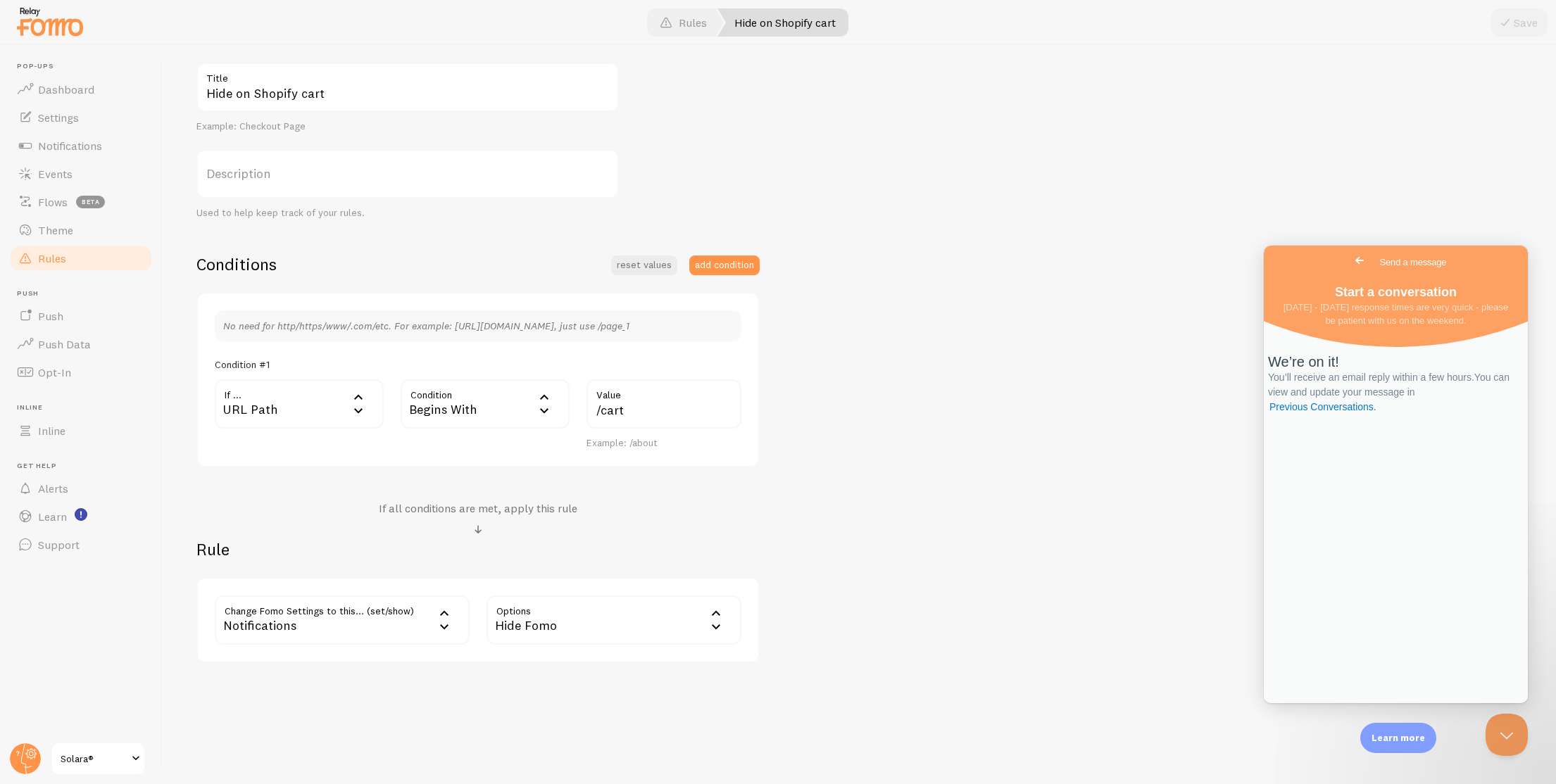
click at [647, 397] on label "Value" at bounding box center [664, 391] width 155 height 24
click at [647, 397] on input "/cart" at bounding box center [664, 403] width 155 height 49
click at [786, 191] on div "Hide on Shopify cart Title Example: Checkout Page Description Used to help keep…" at bounding box center [859, 362] width 1325 height 600
click at [549, 634] on div "Hide Fomo" at bounding box center [614, 619] width 255 height 49
click at [550, 629] on div "Hide Fomo" at bounding box center [614, 619] width 255 height 49
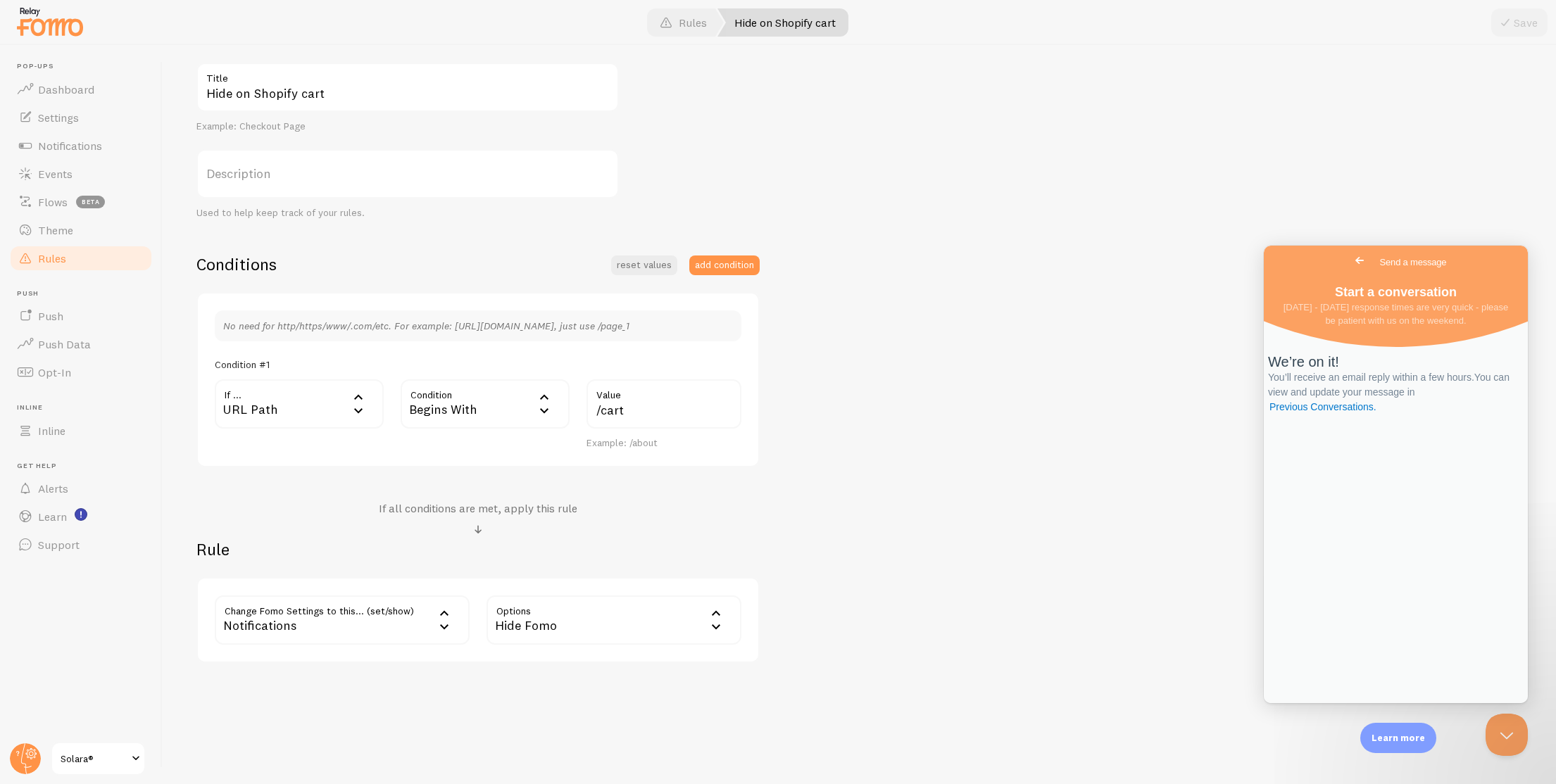
click at [350, 411] on icon at bounding box center [358, 410] width 17 height 17
click at [430, 320] on p "No need for http/https/www/.com/etc. For example: [URL][DOMAIN_NAME], just use …" at bounding box center [478, 326] width 509 height 14
click at [260, 387] on div "URL Path" at bounding box center [299, 403] width 169 height 49
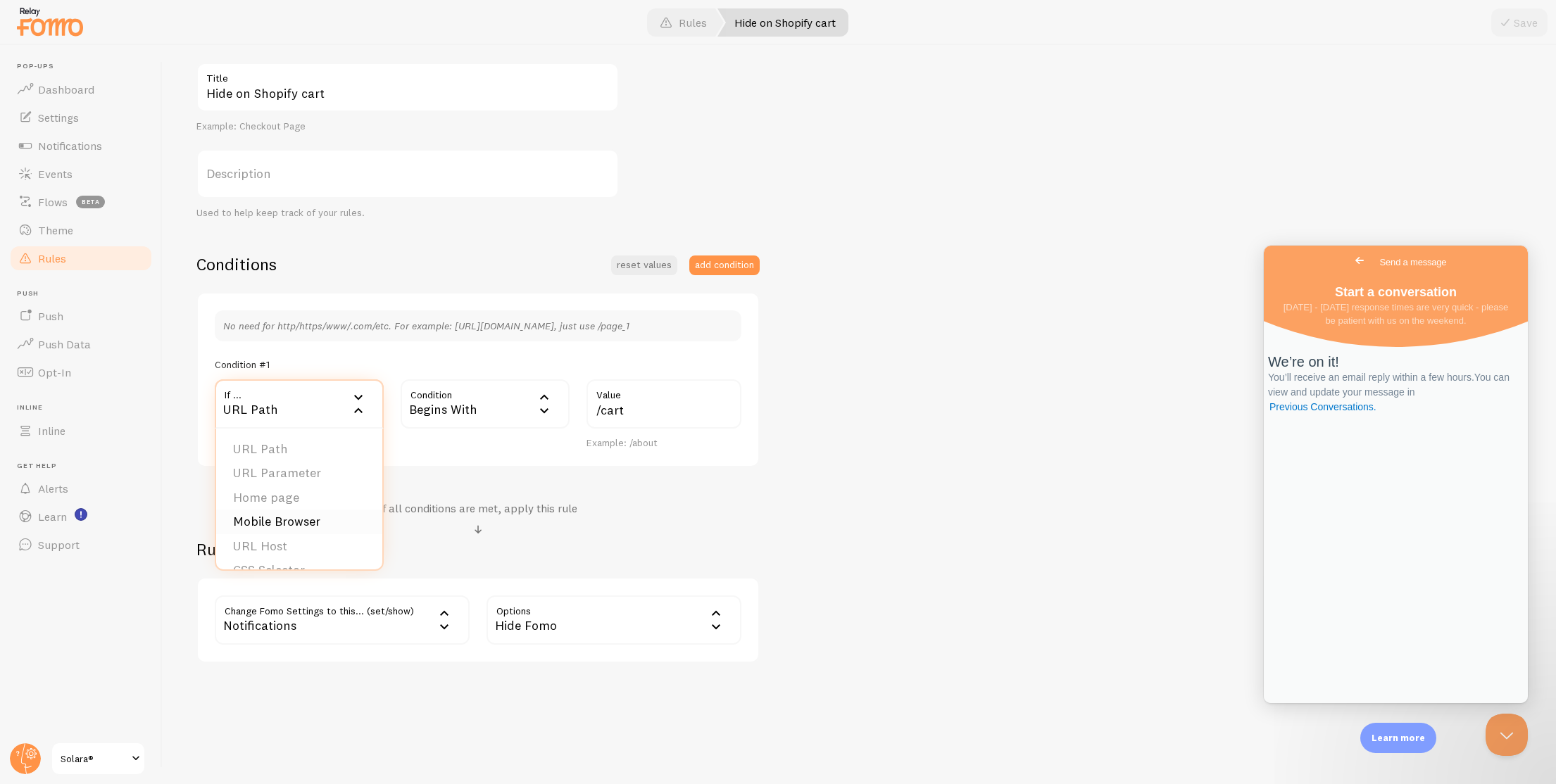
click at [329, 515] on li "Mobile Browser" at bounding box center [299, 521] width 166 height 25
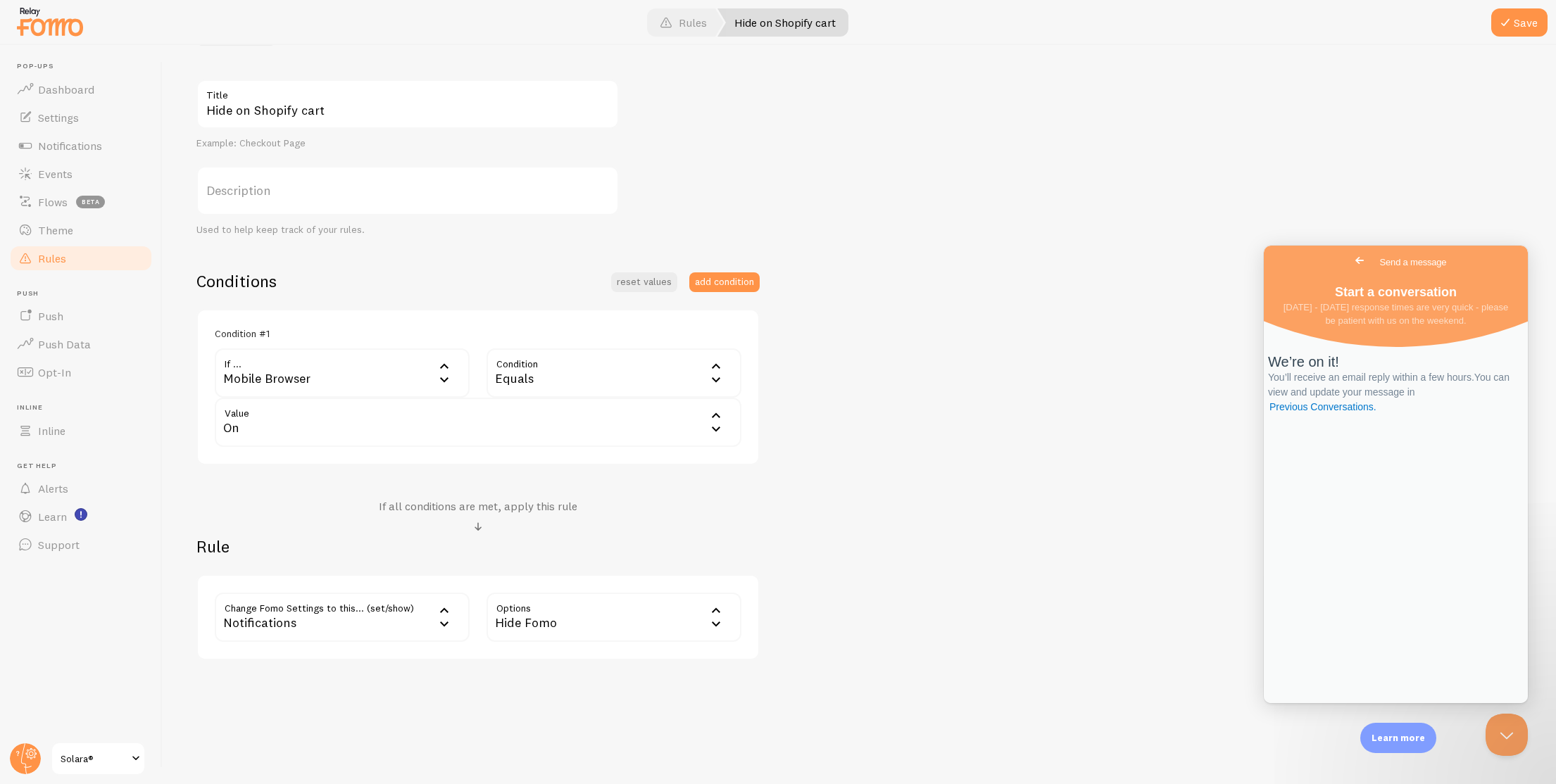
scroll to position [129, 0]
click at [527, 383] on div "Equals" at bounding box center [614, 373] width 255 height 49
click at [385, 429] on div "On" at bounding box center [477, 422] width 526 height 49
click at [549, 367] on div "Equals" at bounding box center [614, 373] width 255 height 49
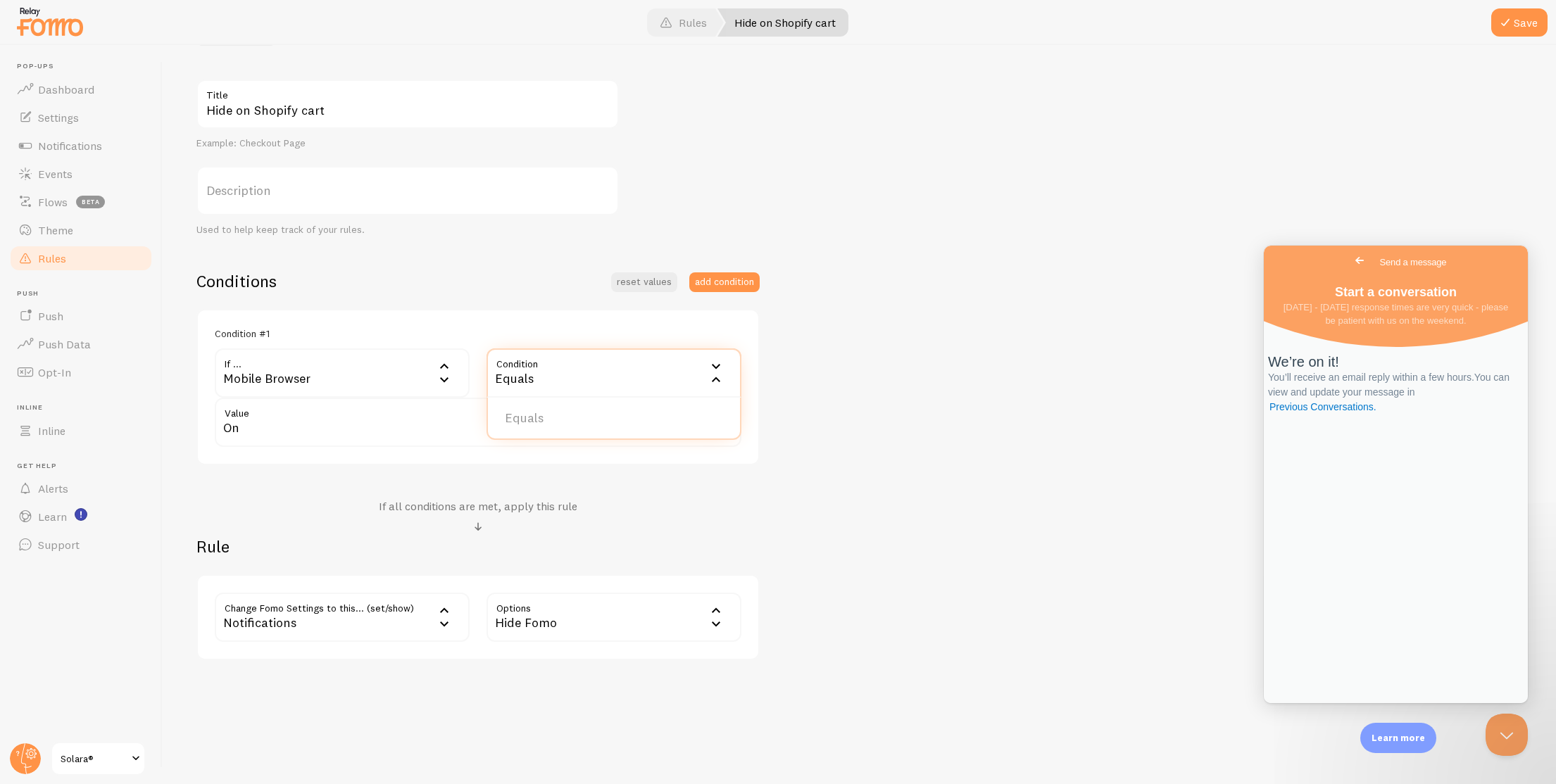
click at [549, 367] on div "Equals" at bounding box center [614, 373] width 255 height 49
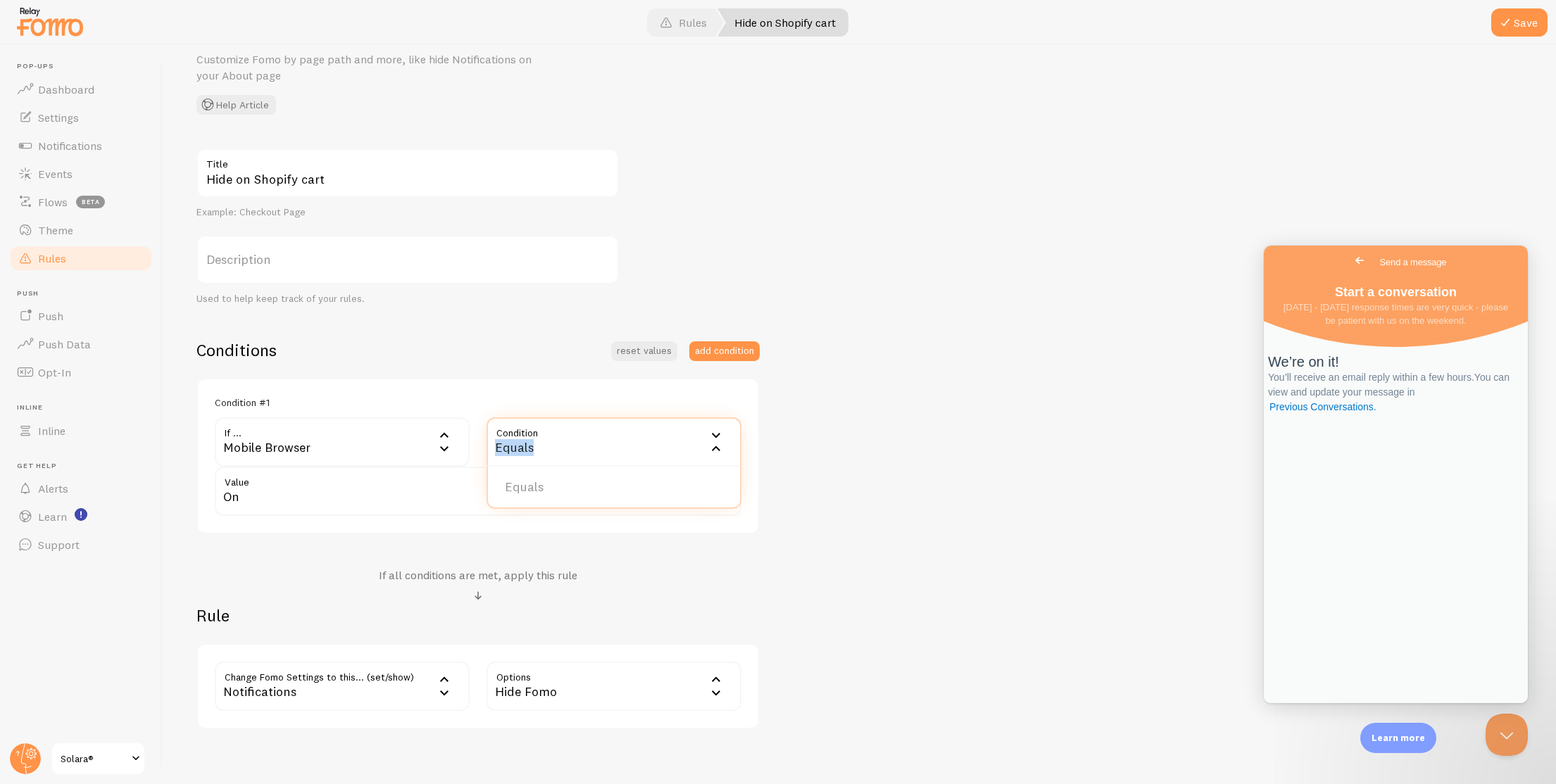
scroll to position [0, 0]
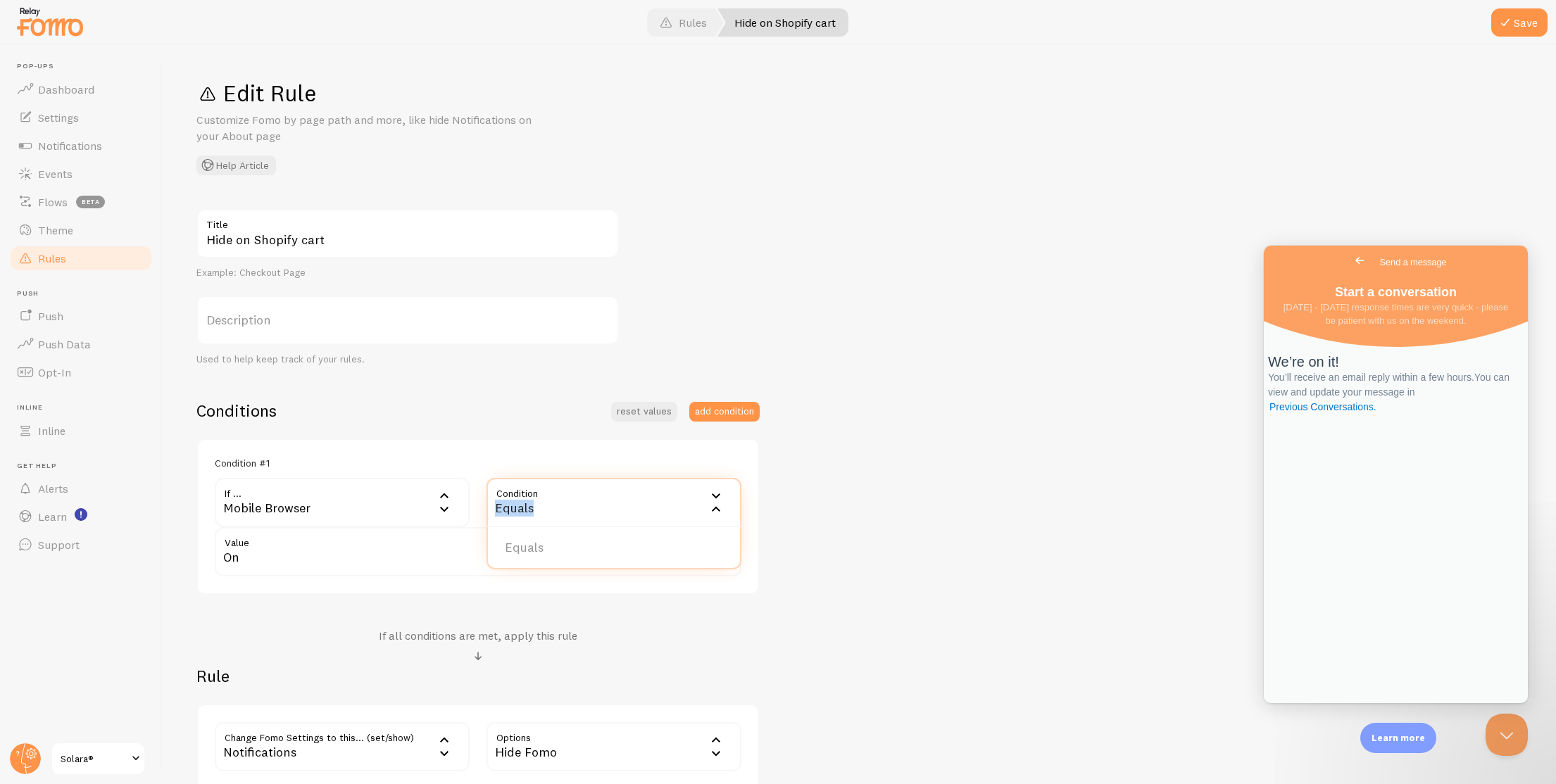
click at [544, 496] on div "Equals" at bounding box center [614, 502] width 255 height 49
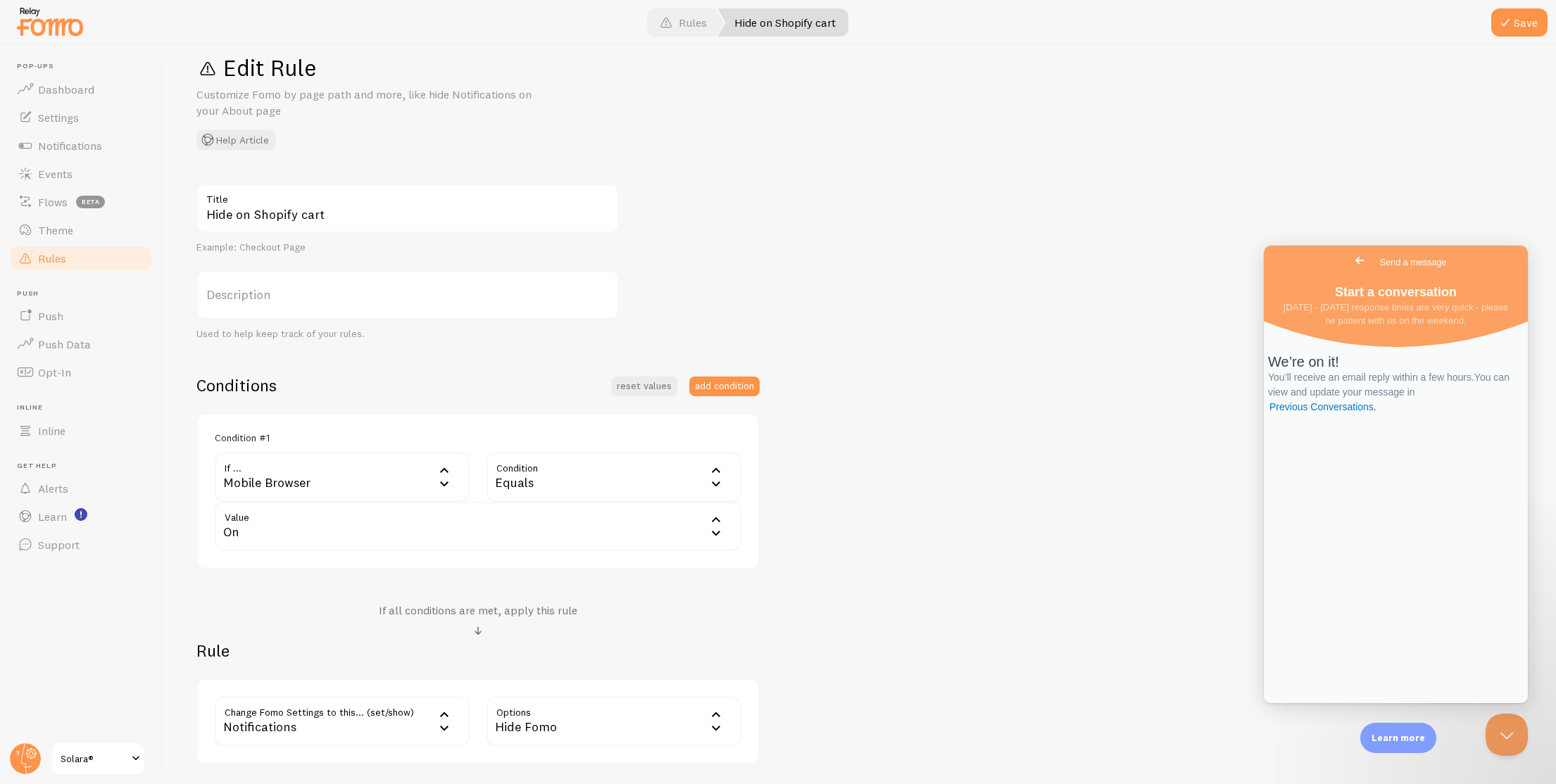
click at [395, 464] on div "Mobile Browser" at bounding box center [341, 476] width 255 height 49
click at [373, 521] on li "URL Path" at bounding box center [342, 522] width 252 height 25
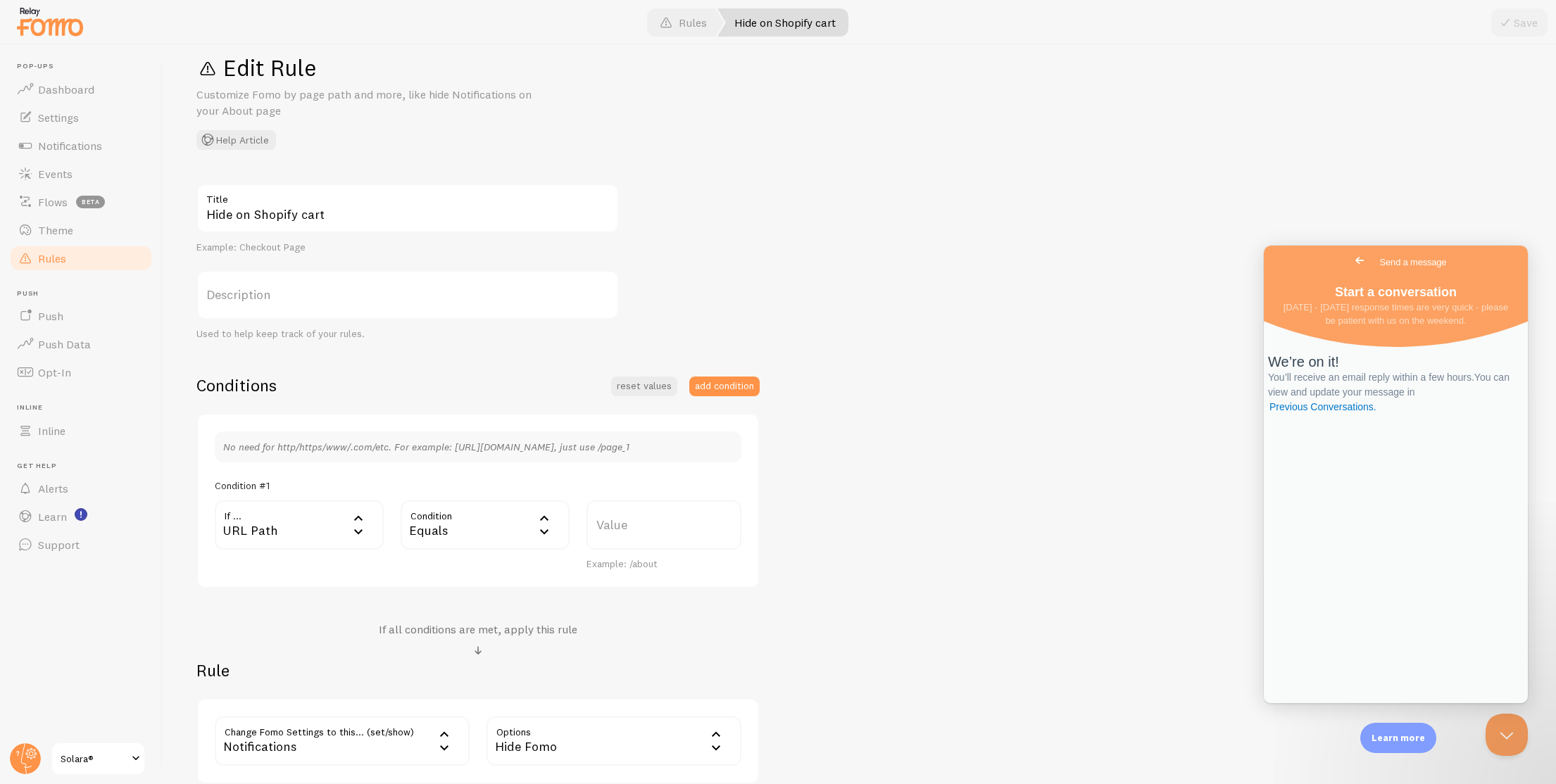
click at [330, 518] on div "URL Path" at bounding box center [299, 525] width 169 height 49
click at [305, 654] on li "URL Host" at bounding box center [299, 646] width 166 height 25
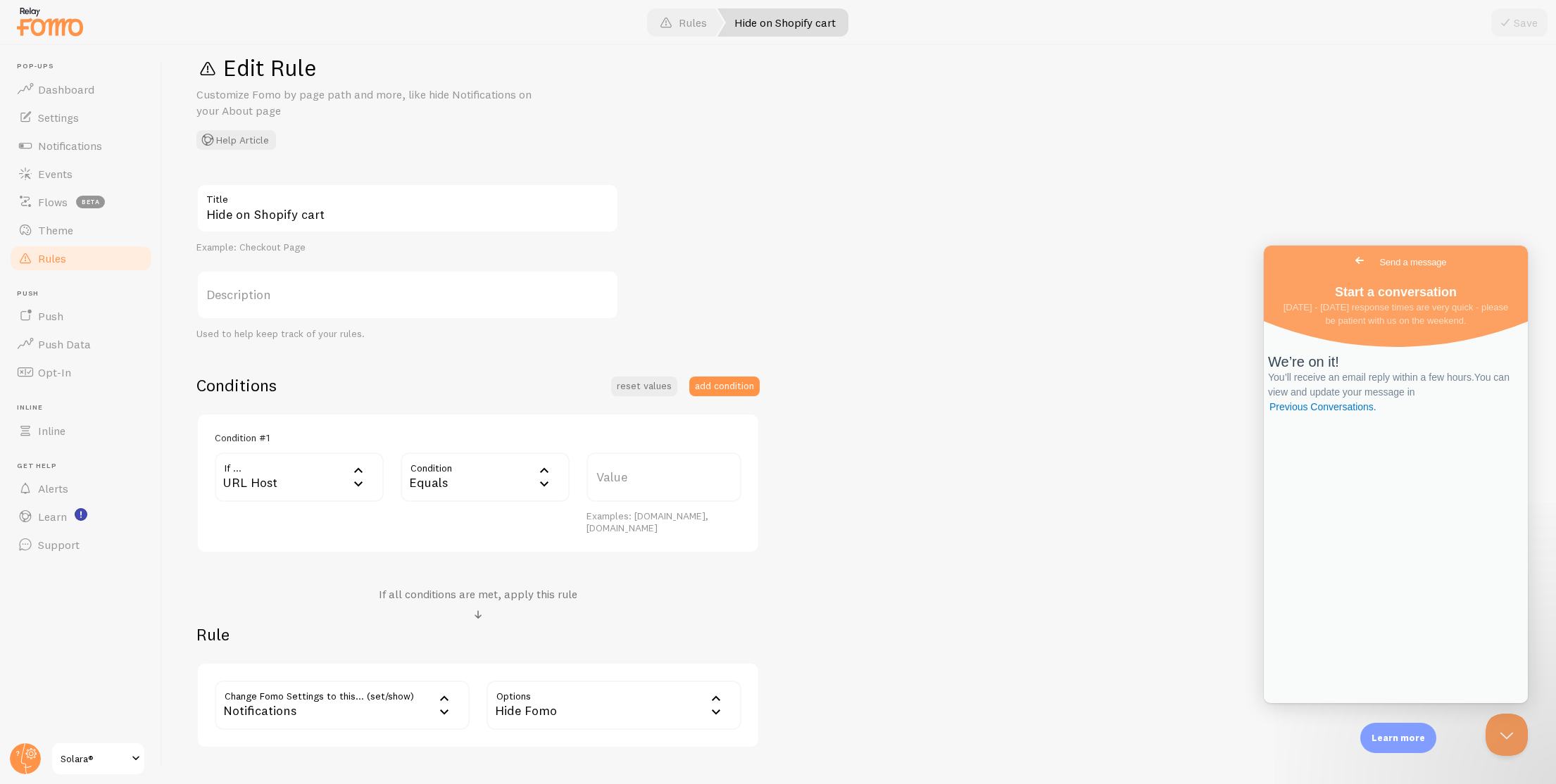
click at [496, 476] on div "Equals" at bounding box center [485, 476] width 169 height 49
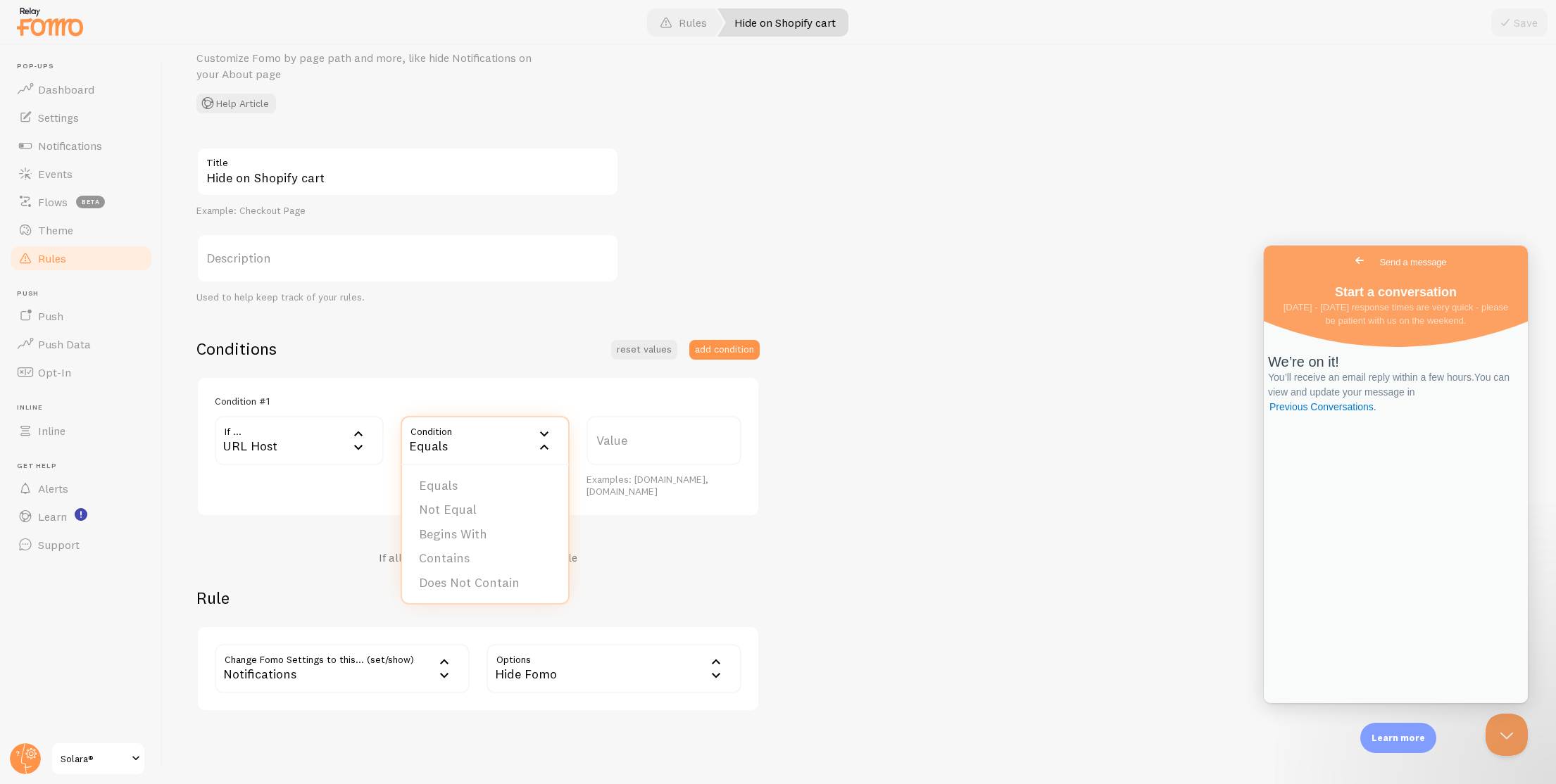
scroll to position [76, 0]
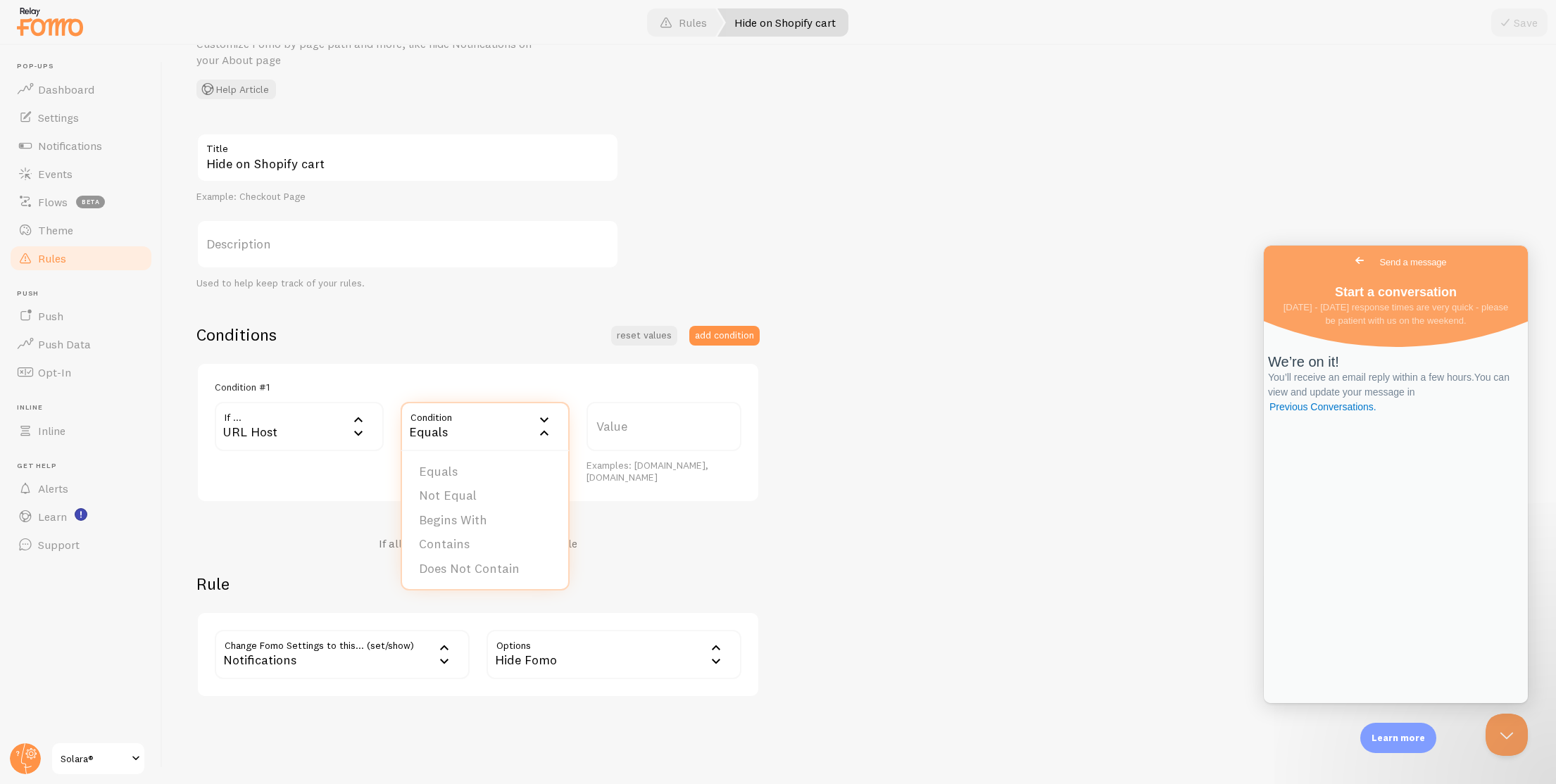
click at [515, 419] on div "Equals" at bounding box center [485, 426] width 169 height 49
click at [267, 443] on div "URL Host" at bounding box center [299, 426] width 169 height 49
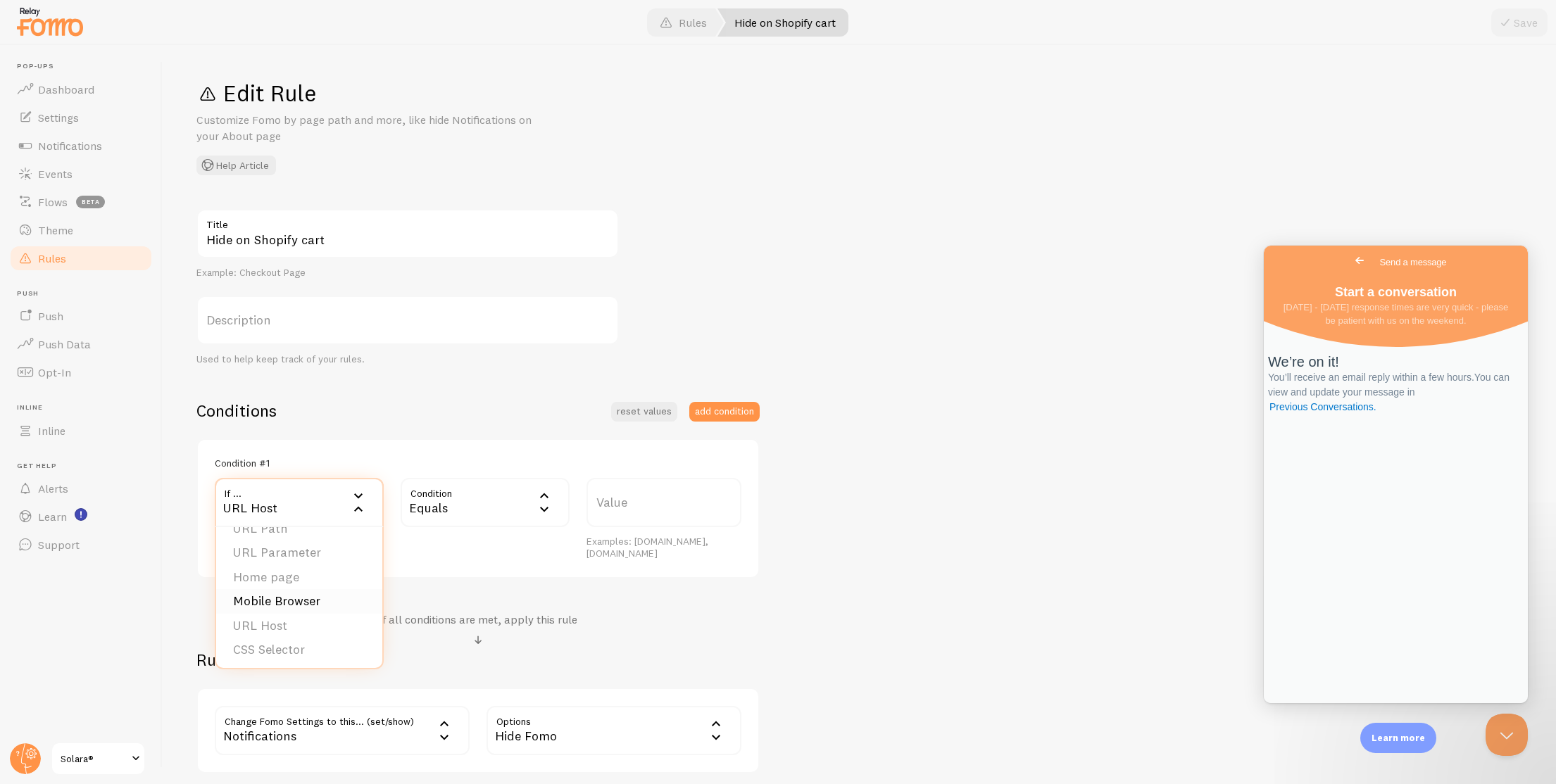
scroll to position [0, 0]
click at [329, 541] on li "URL Path" at bounding box center [299, 548] width 166 height 25
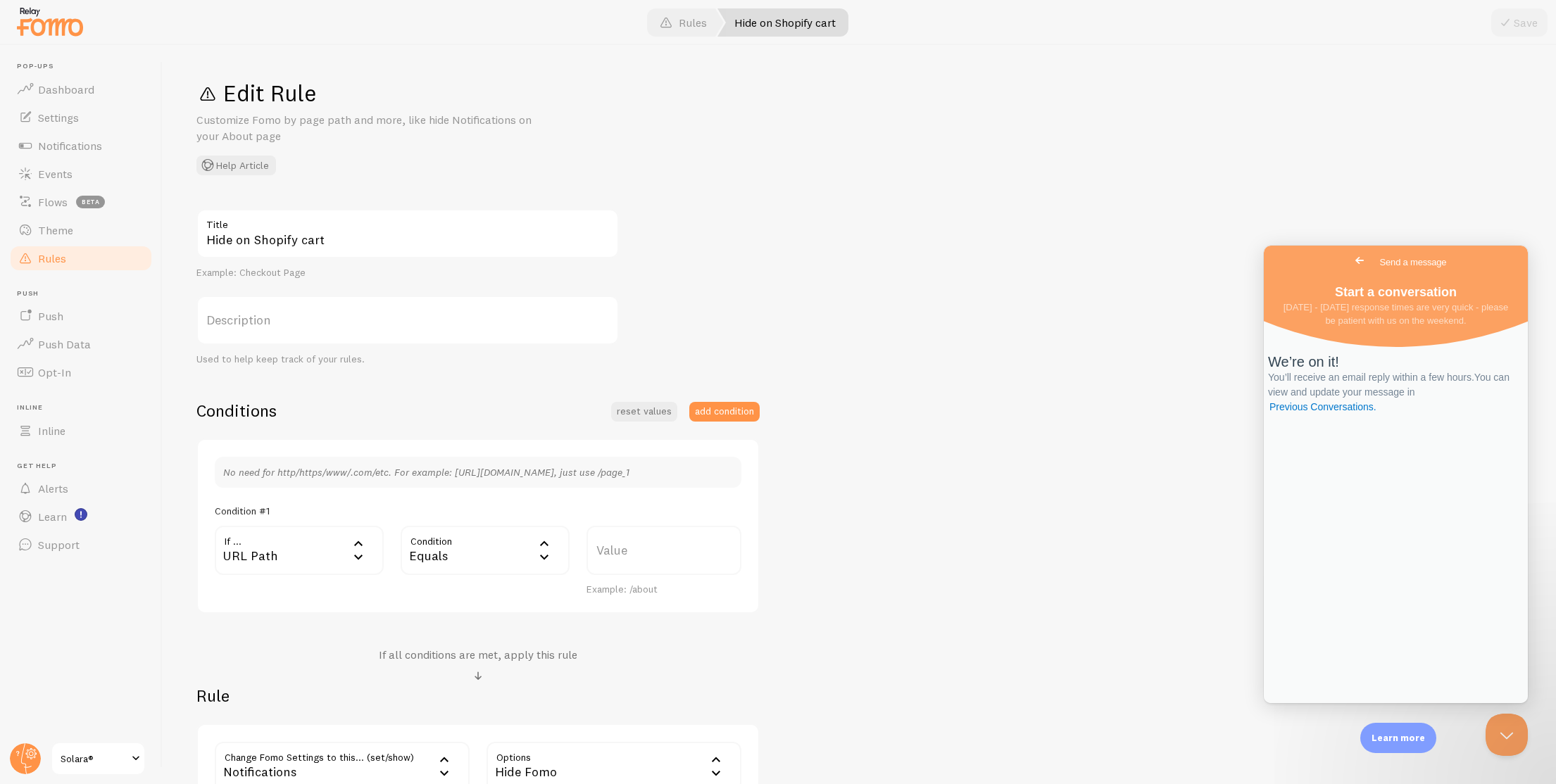
click at [444, 503] on div "No need for http/https/www/.com/etc. For example: [URL][DOMAIN_NAME], just use …" at bounding box center [477, 527] width 526 height 140
click at [447, 548] on div "Equals" at bounding box center [485, 550] width 169 height 49
click at [468, 671] on li "Contains" at bounding box center [484, 668] width 166 height 25
click at [646, 539] on label "Value" at bounding box center [664, 550] width 155 height 49
click at [646, 539] on input "Value" at bounding box center [664, 550] width 155 height 49
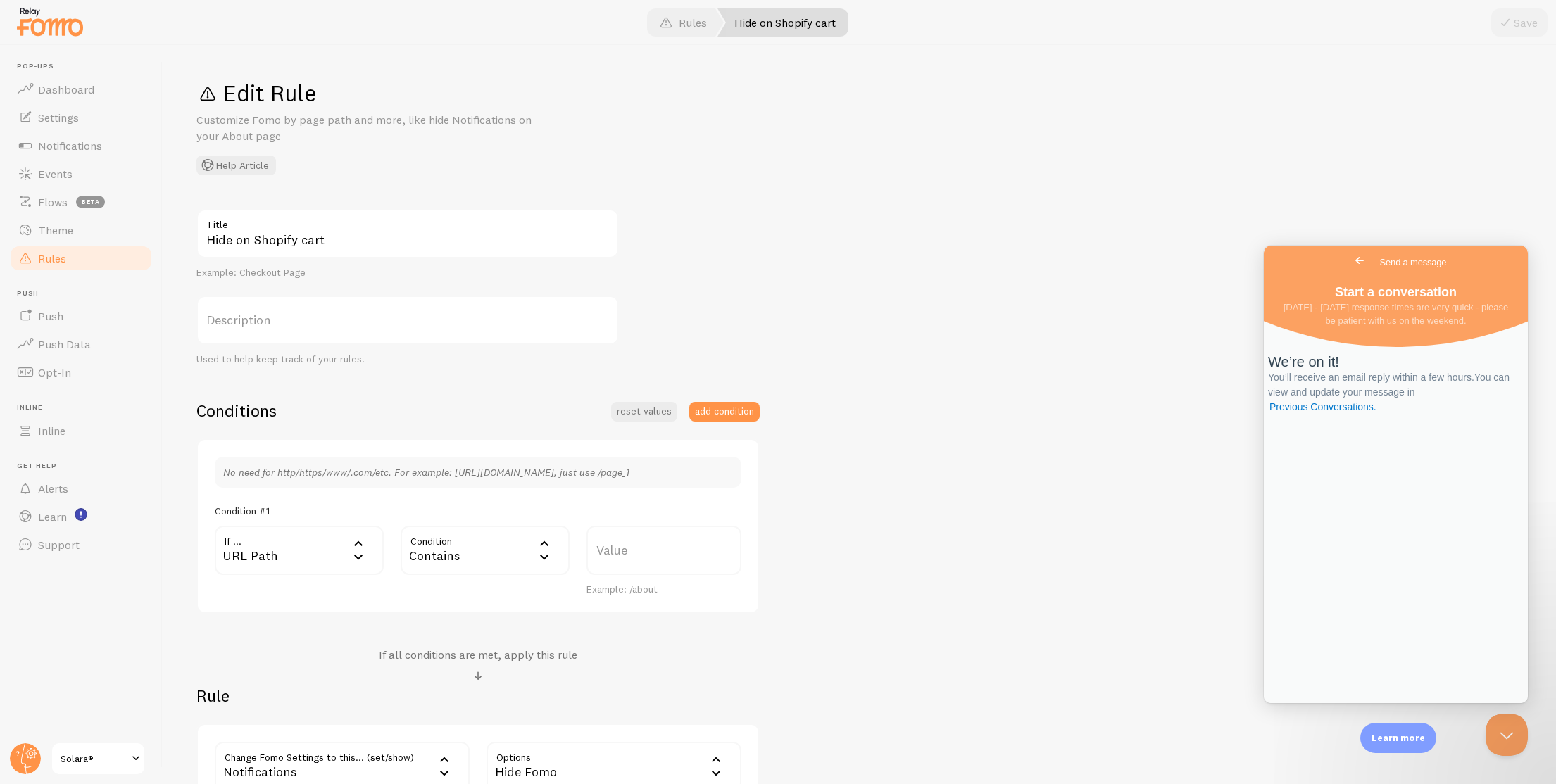
click at [641, 552] on label "Value" at bounding box center [664, 550] width 155 height 49
click at [641, 552] on input "Value" at bounding box center [664, 550] width 155 height 49
click at [479, 572] on div "Contains" at bounding box center [485, 550] width 169 height 49
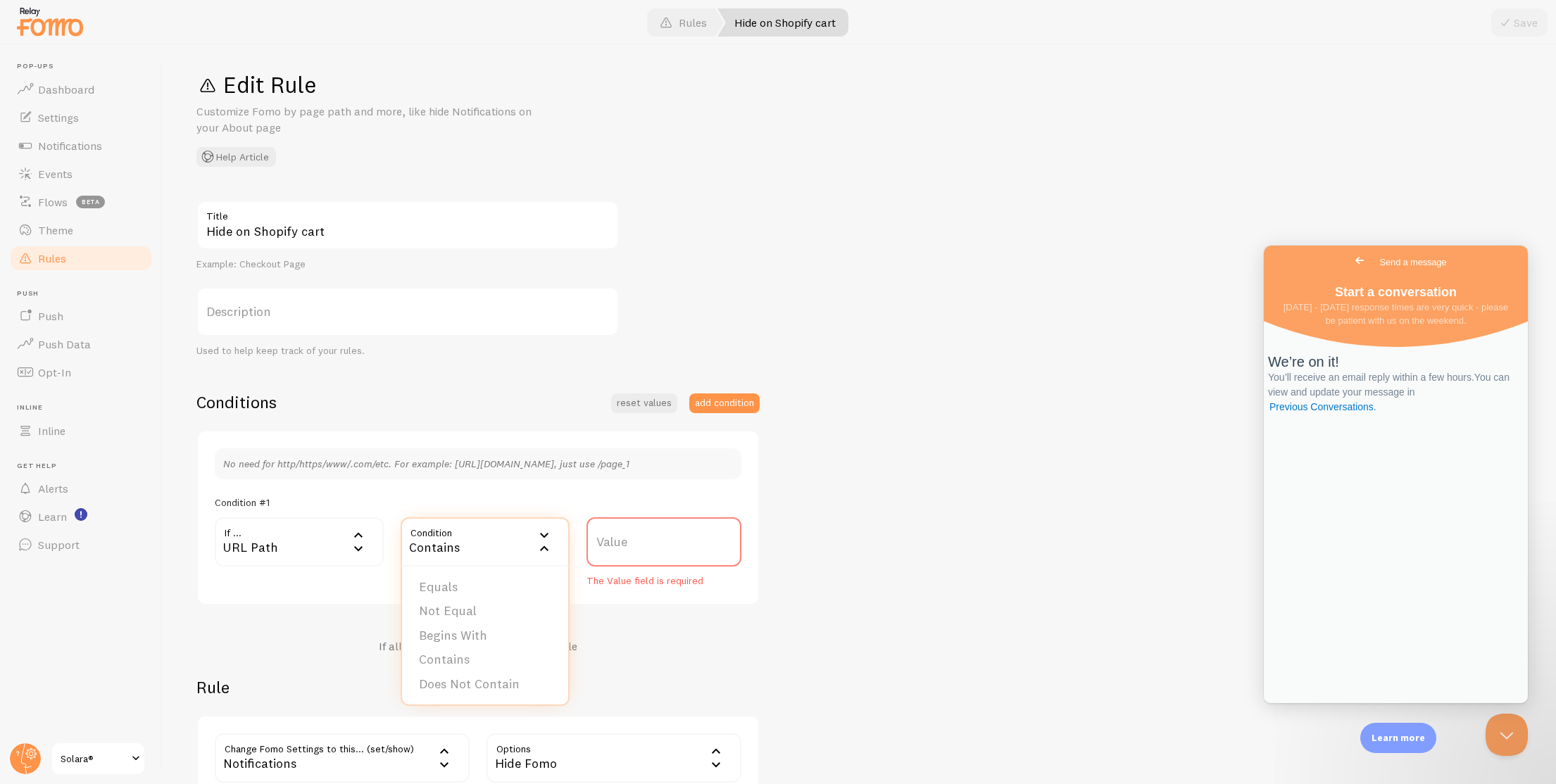
scroll to position [11, 0]
click at [411, 521] on div "Contains" at bounding box center [485, 539] width 169 height 49
click at [276, 537] on div "URL Path" at bounding box center [299, 539] width 169 height 49
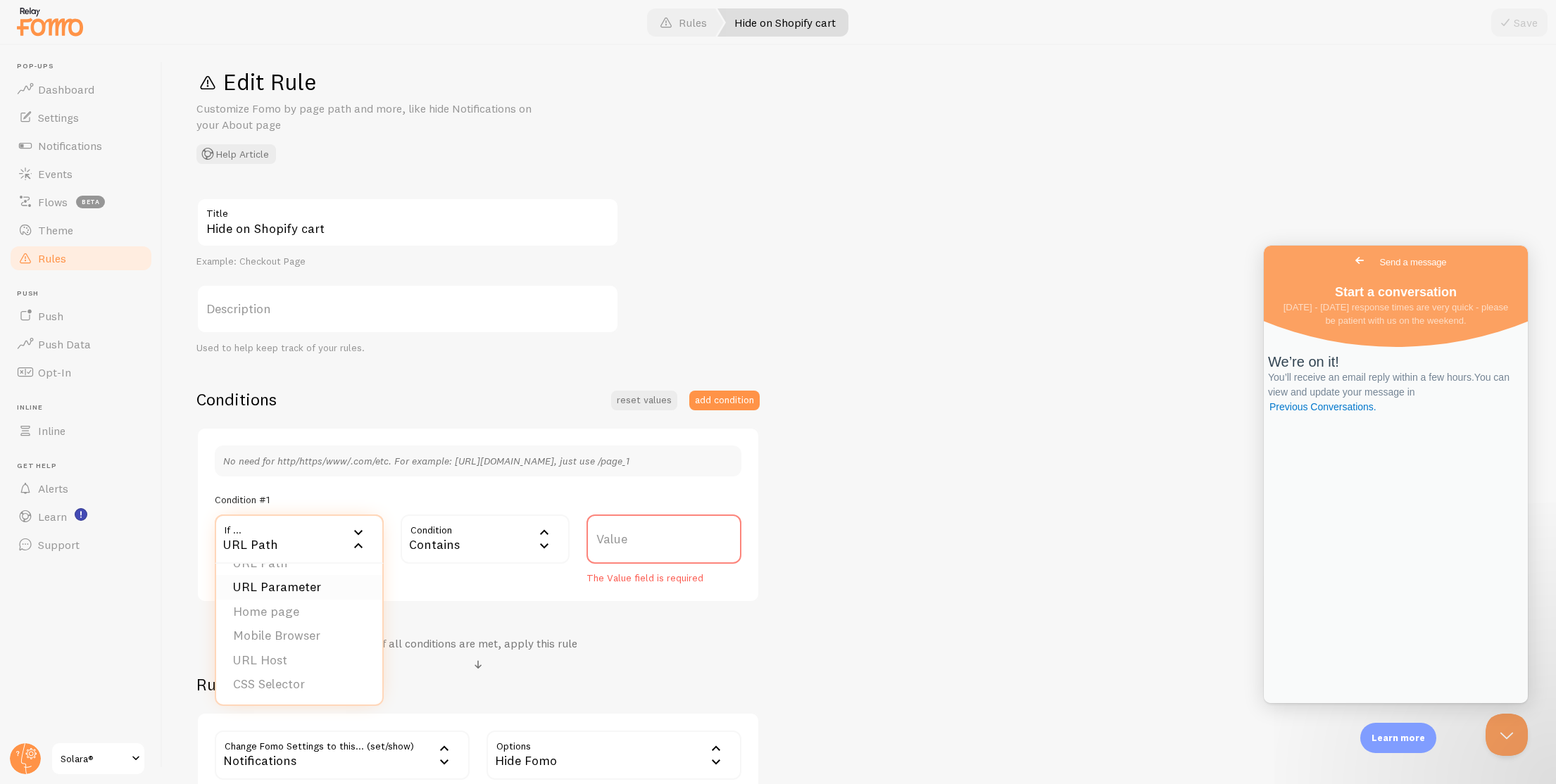
scroll to position [22, 0]
click at [312, 639] on li "Mobile Browser" at bounding box center [299, 635] width 166 height 25
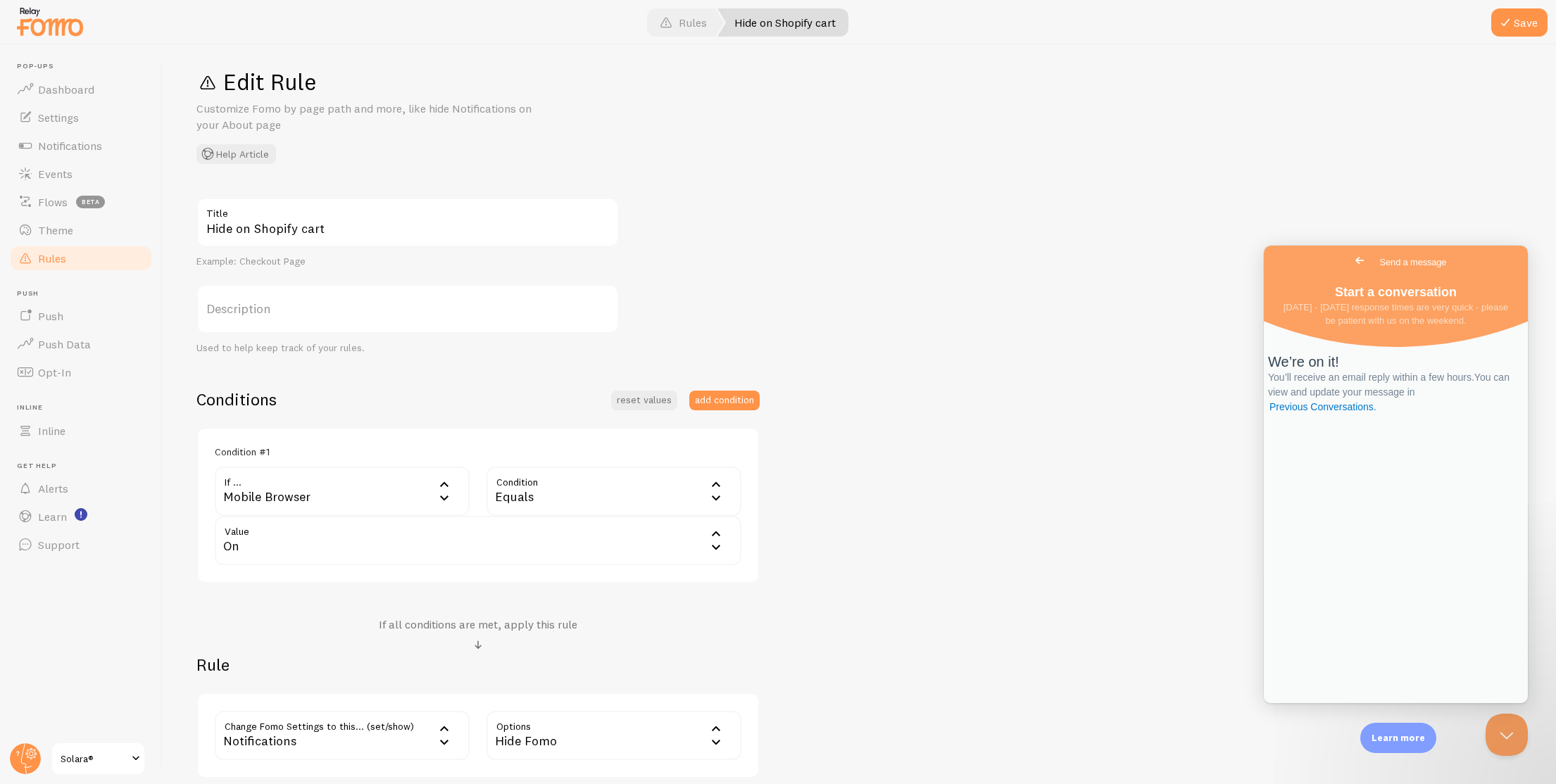
click at [320, 487] on div "Mobile Browser" at bounding box center [341, 491] width 255 height 49
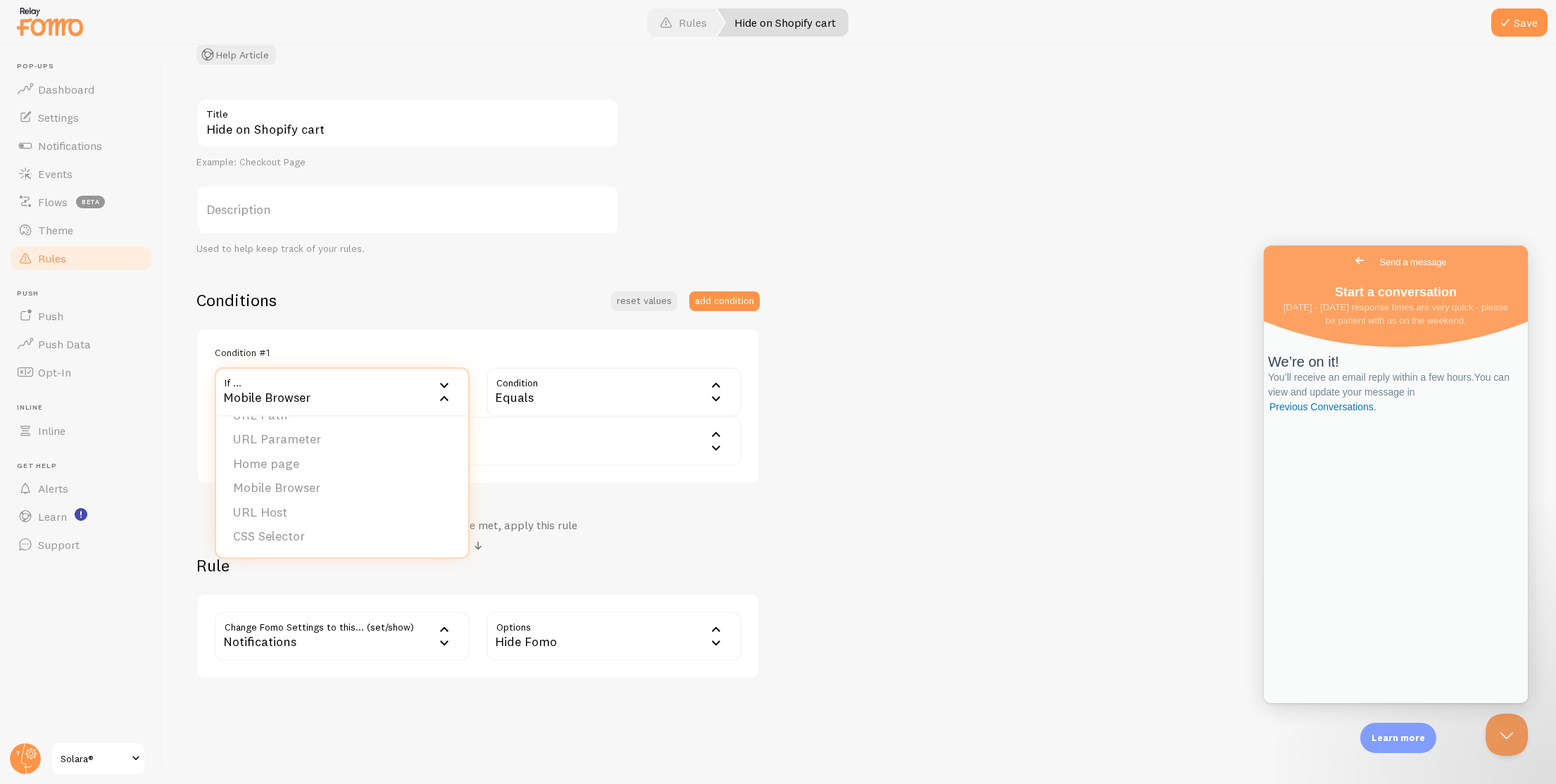
click at [335, 549] on ul "URL Path URL Parameter Home page Mobile Browser URL Host CSS Selector" at bounding box center [342, 487] width 252 height 141
drag, startPoint x: 362, startPoint y: 385, endPoint x: 350, endPoint y: 459, distance: 75.0
click at [362, 385] on div "Mobile Browser" at bounding box center [341, 391] width 255 height 49
click at [319, 547] on li "CSS Selector" at bounding box center [342, 537] width 252 height 25
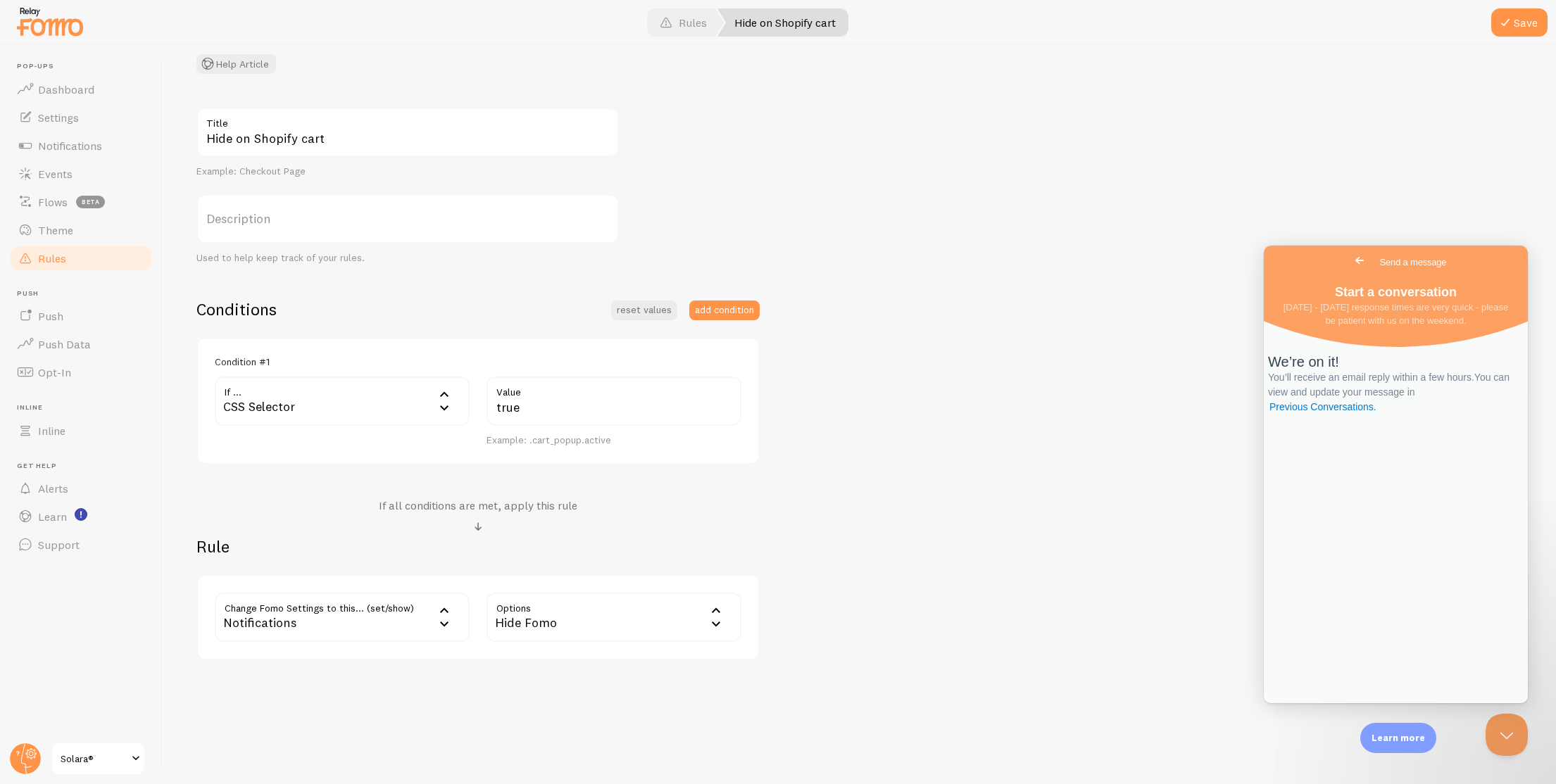
scroll to position [100, 0]
click at [504, 395] on label "Value" at bounding box center [614, 390] width 255 height 24
click at [504, 395] on input "true" at bounding box center [614, 402] width 255 height 49
click at [395, 404] on div "CSS Selector" at bounding box center [341, 402] width 255 height 49
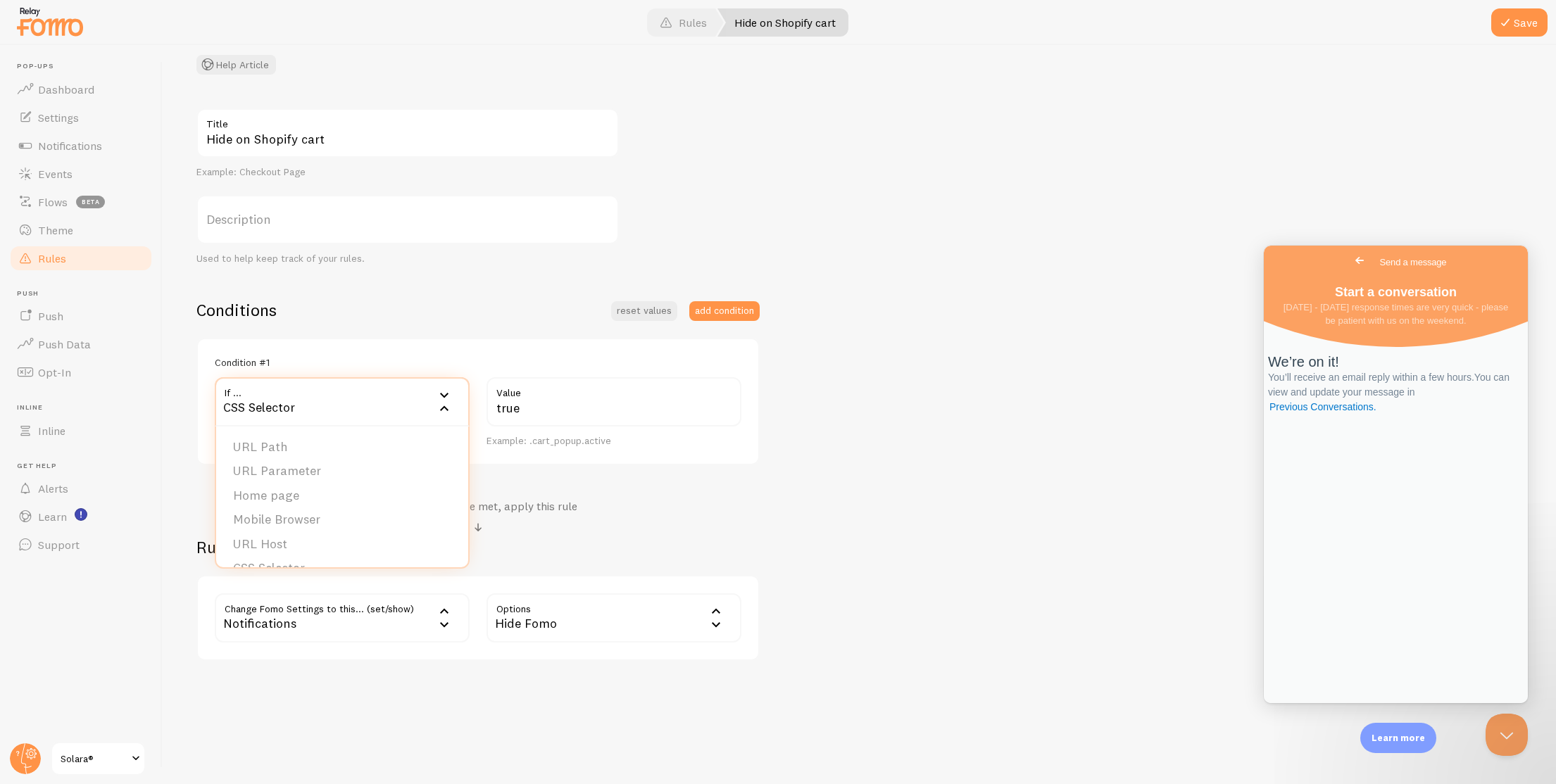
click at [304, 427] on ul "URL Path URL Parameter Home page Mobile Browser URL Host CSS Selector" at bounding box center [342, 496] width 252 height 141
click at [315, 395] on div "CSS Selector" at bounding box center [341, 402] width 255 height 49
click at [292, 448] on li "URL Path" at bounding box center [342, 447] width 252 height 25
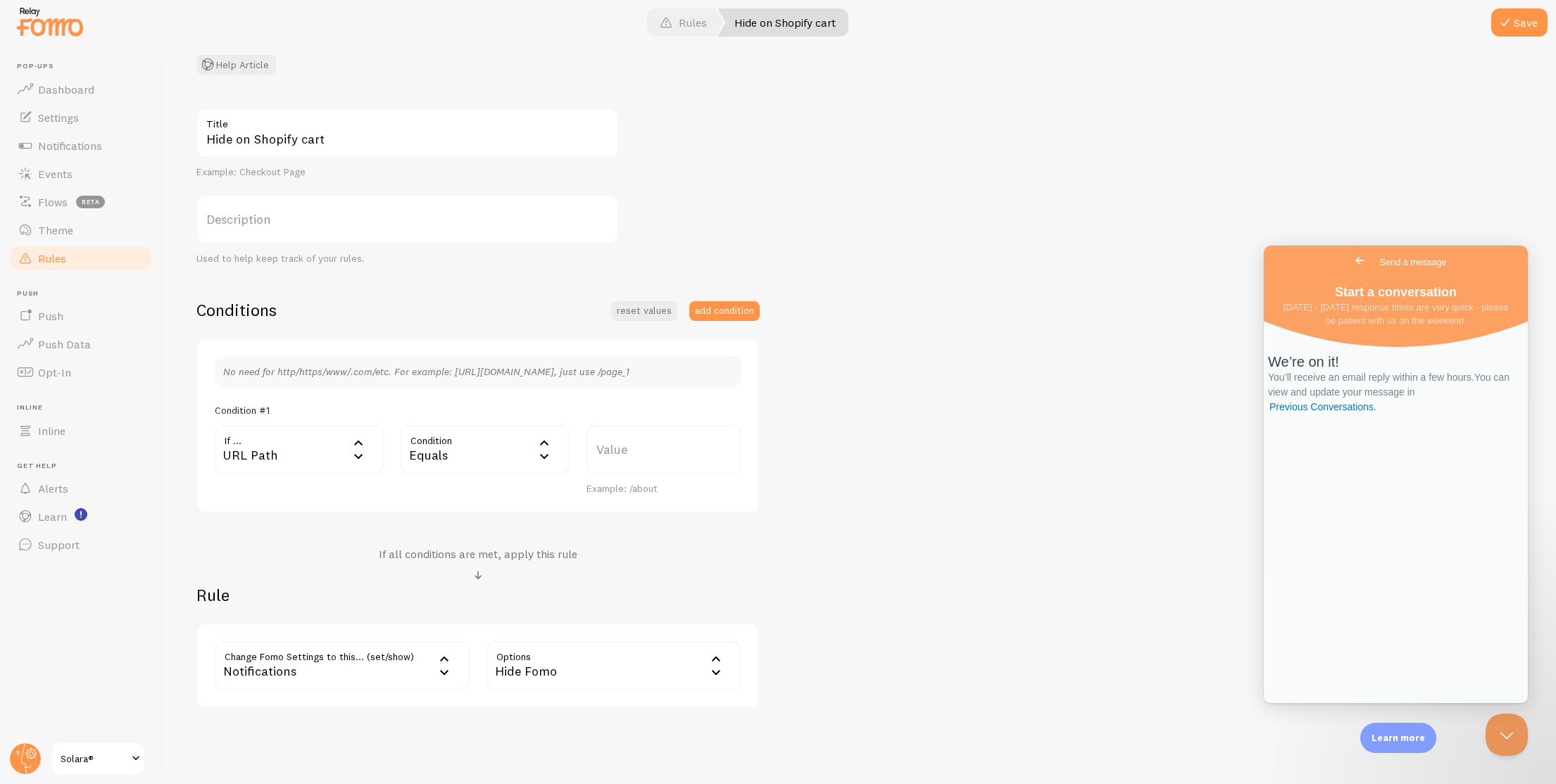
click at [640, 453] on label "Value" at bounding box center [664, 449] width 155 height 49
click at [640, 453] on input "Value" at bounding box center [664, 449] width 155 height 49
click at [417, 649] on div "Notifications" at bounding box center [341, 665] width 255 height 49
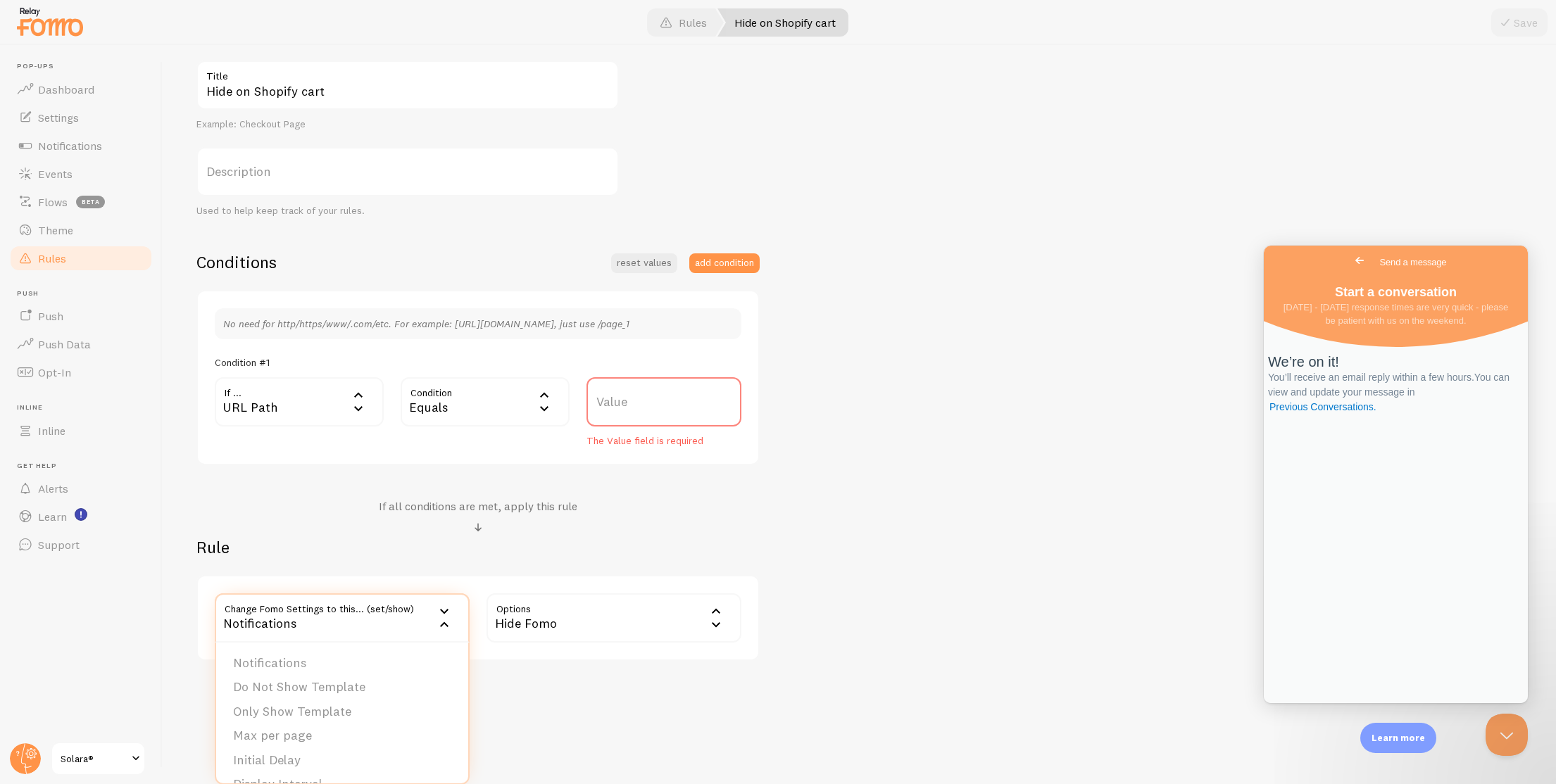
click at [341, 617] on div "Notifications" at bounding box center [341, 618] width 255 height 49
click at [345, 623] on div "Notifications" at bounding box center [341, 618] width 255 height 49
click at [611, 615] on div "Hide Fomo" at bounding box center [614, 618] width 255 height 49
click at [646, 366] on div "Condition #1" at bounding box center [477, 362] width 526 height 13
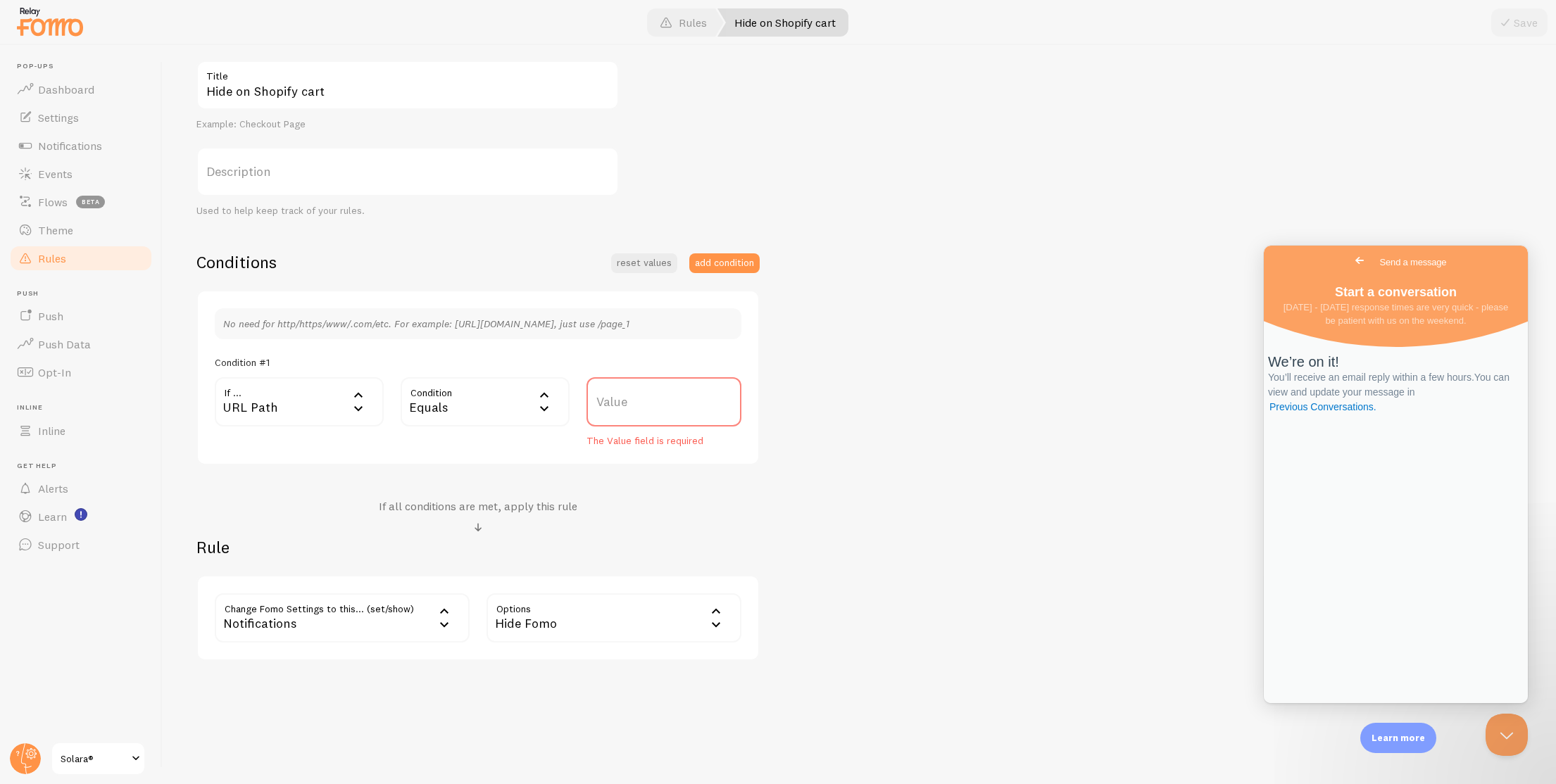
click at [654, 388] on label "Value" at bounding box center [664, 402] width 155 height 49
click at [654, 388] on input "Value" at bounding box center [664, 402] width 155 height 49
drag, startPoint x: 466, startPoint y: 330, endPoint x: 675, endPoint y: 333, distance: 209.0
click at [675, 333] on div "No need for http/https/www/.com/etc. For example: [URL][DOMAIN_NAME], just use …" at bounding box center [477, 324] width 526 height 31
click at [660, 390] on label "Value" at bounding box center [664, 402] width 155 height 49
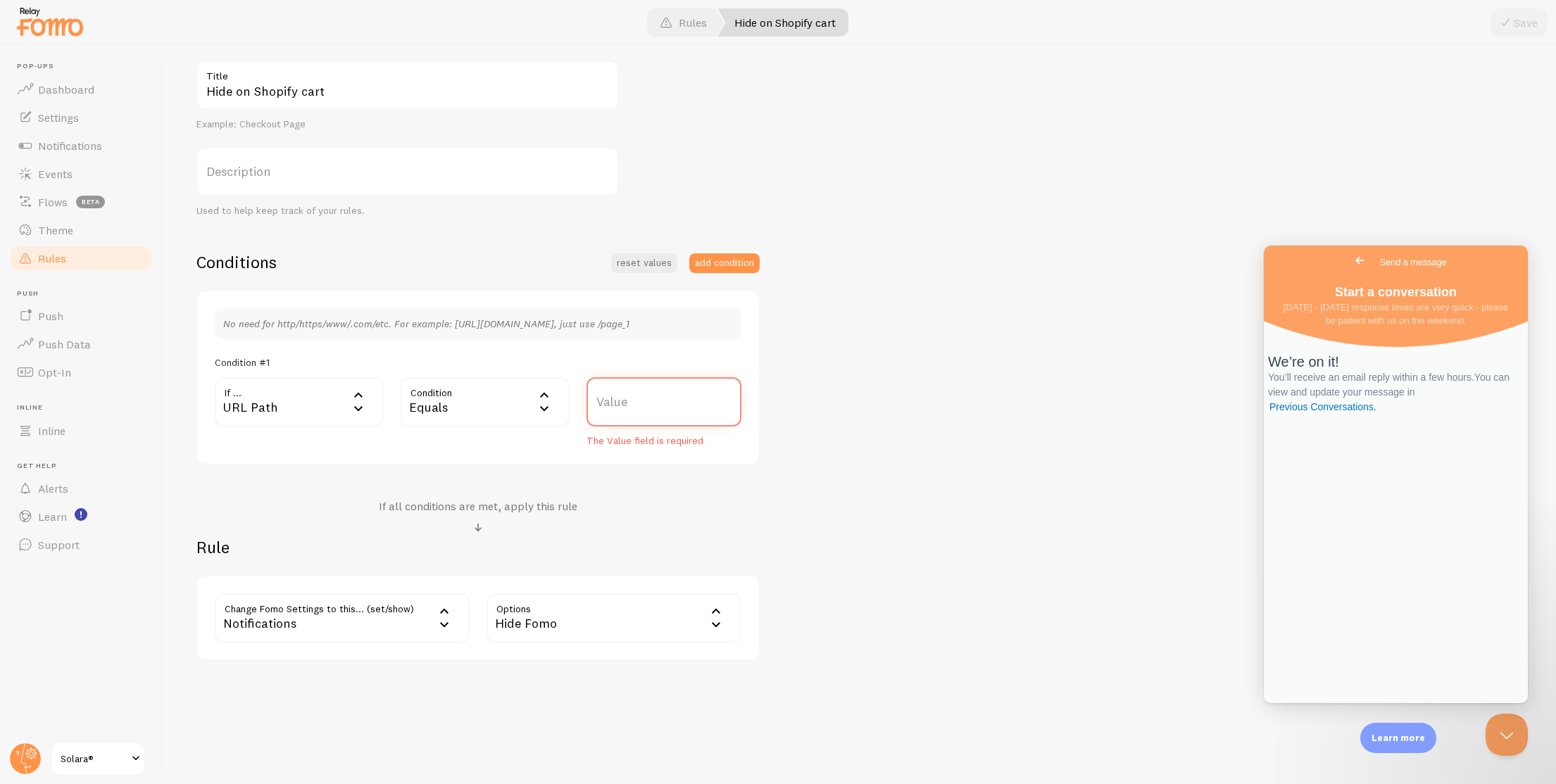
click at [660, 390] on input "Value" at bounding box center [664, 402] width 155 height 49
click at [655, 414] on label "Value" at bounding box center [664, 402] width 155 height 49
click at [655, 414] on input "Value" at bounding box center [664, 402] width 155 height 49
drag, startPoint x: 748, startPoint y: 142, endPoint x: 672, endPoint y: 316, distance: 189.9
click at [672, 316] on div "Hide on Shopify cart Title Example: Checkout Page Description Used to help keep…" at bounding box center [859, 360] width 1325 height 600
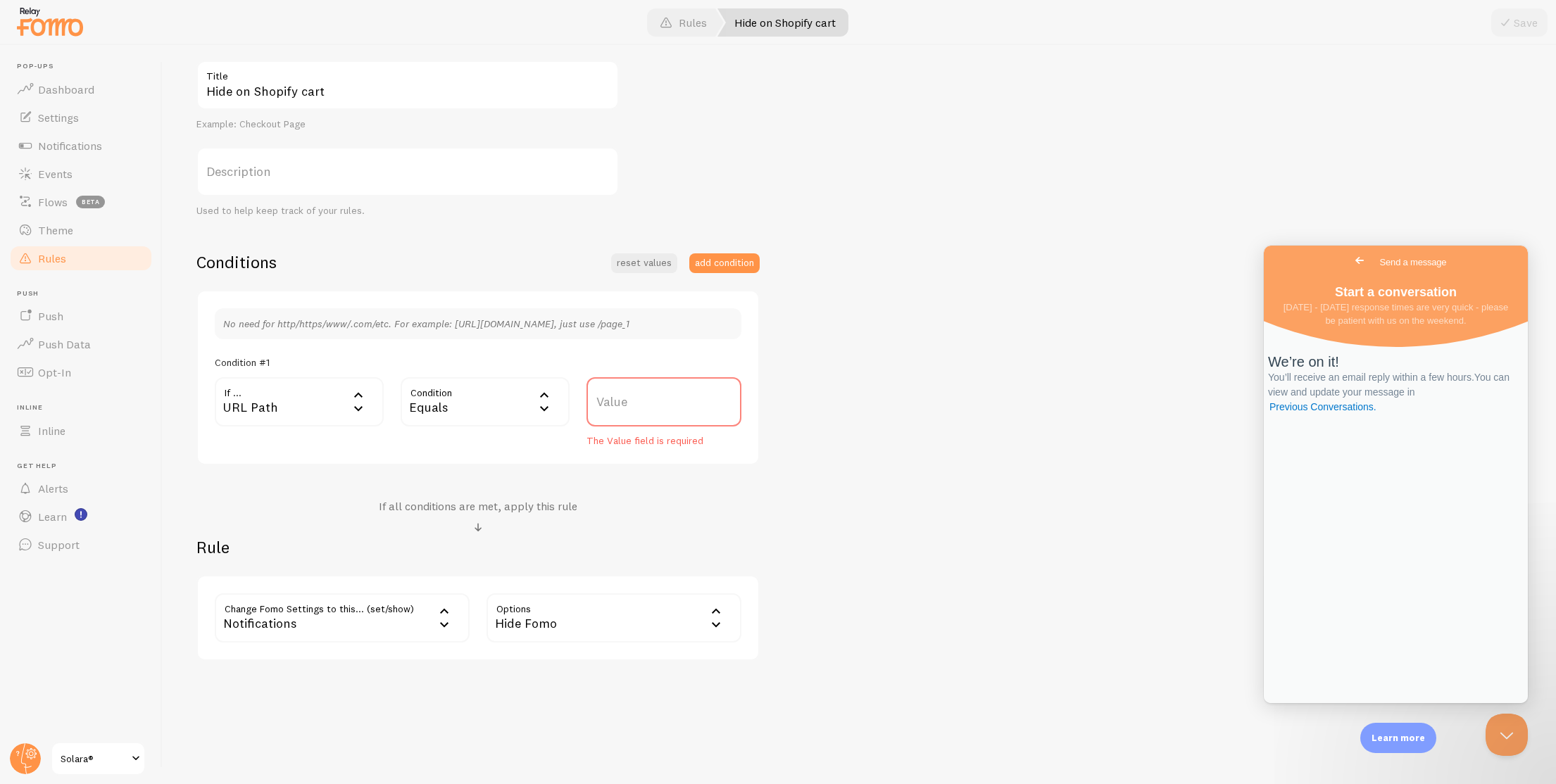
click at [672, 315] on div "No need for http/https/www/.com/etc. For example: [URL][DOMAIN_NAME], just use …" at bounding box center [477, 324] width 526 height 31
click at [711, 257] on button "add condition" at bounding box center [725, 263] width 71 height 20
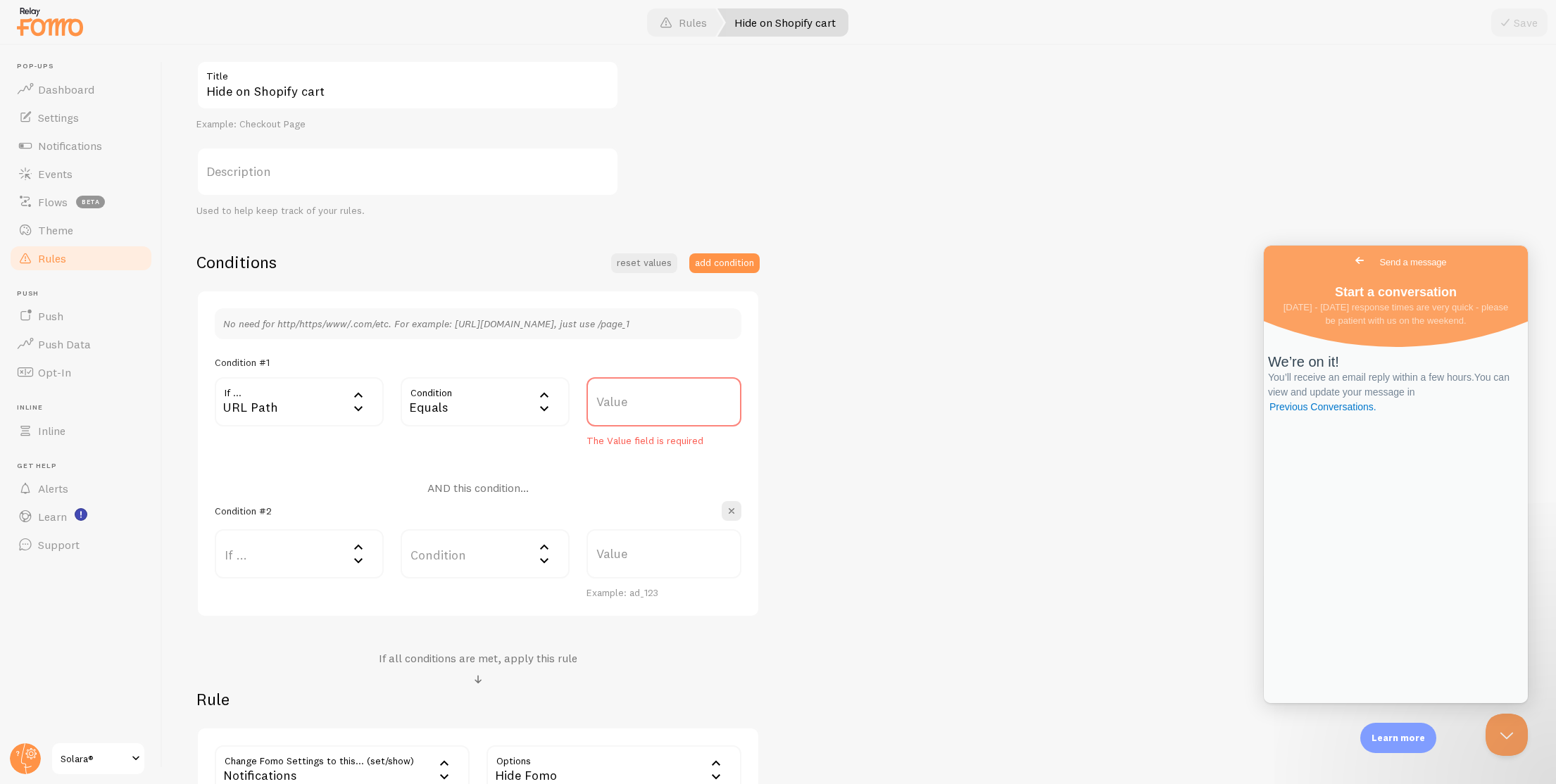
click at [292, 549] on label "If ..." at bounding box center [299, 553] width 169 height 49
click at [323, 557] on div "If user is on..." at bounding box center [299, 553] width 169 height 49
click at [730, 509] on span "button" at bounding box center [732, 511] width 14 height 14
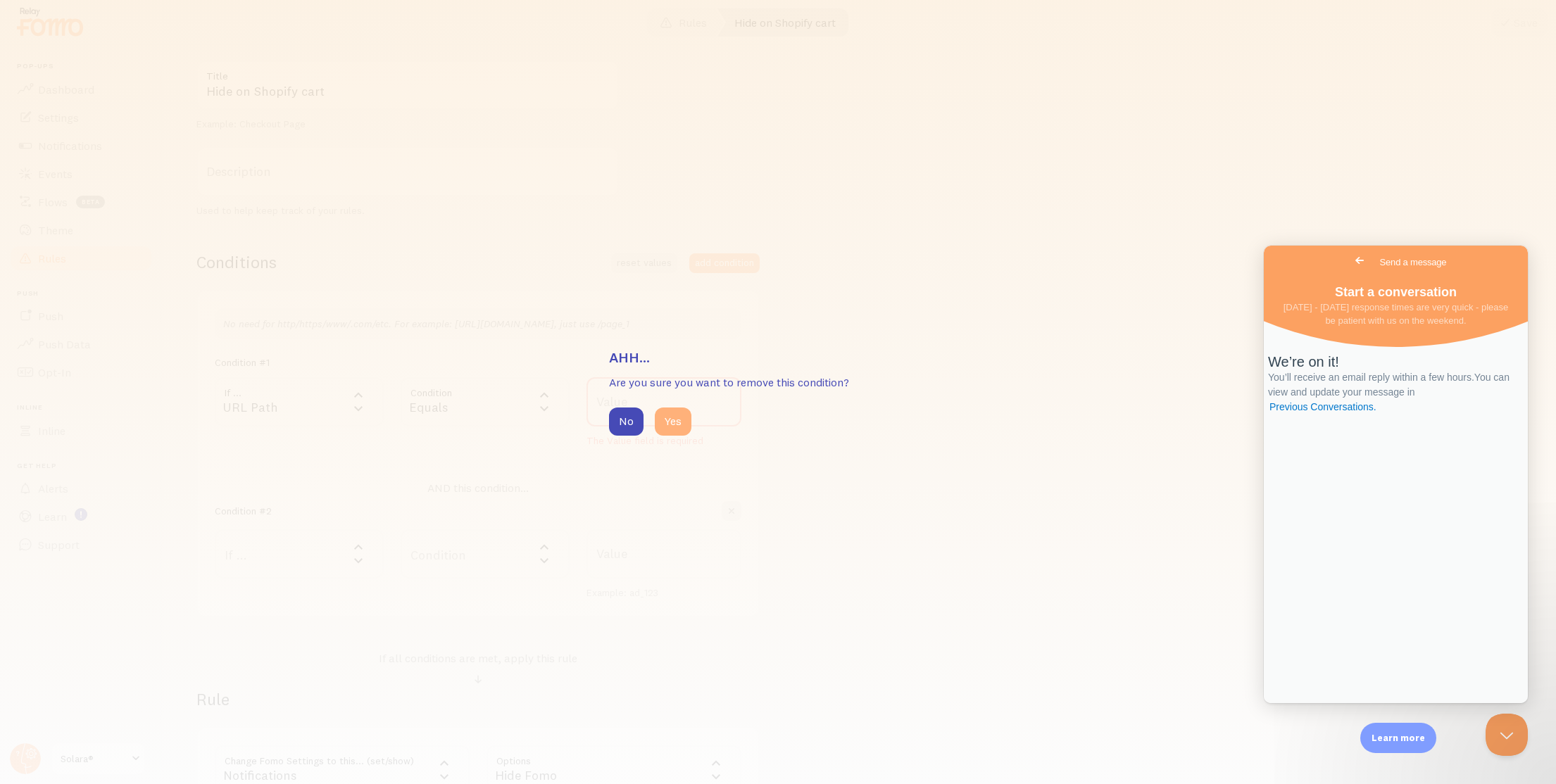
click at [659, 424] on button "Yes" at bounding box center [673, 421] width 37 height 28
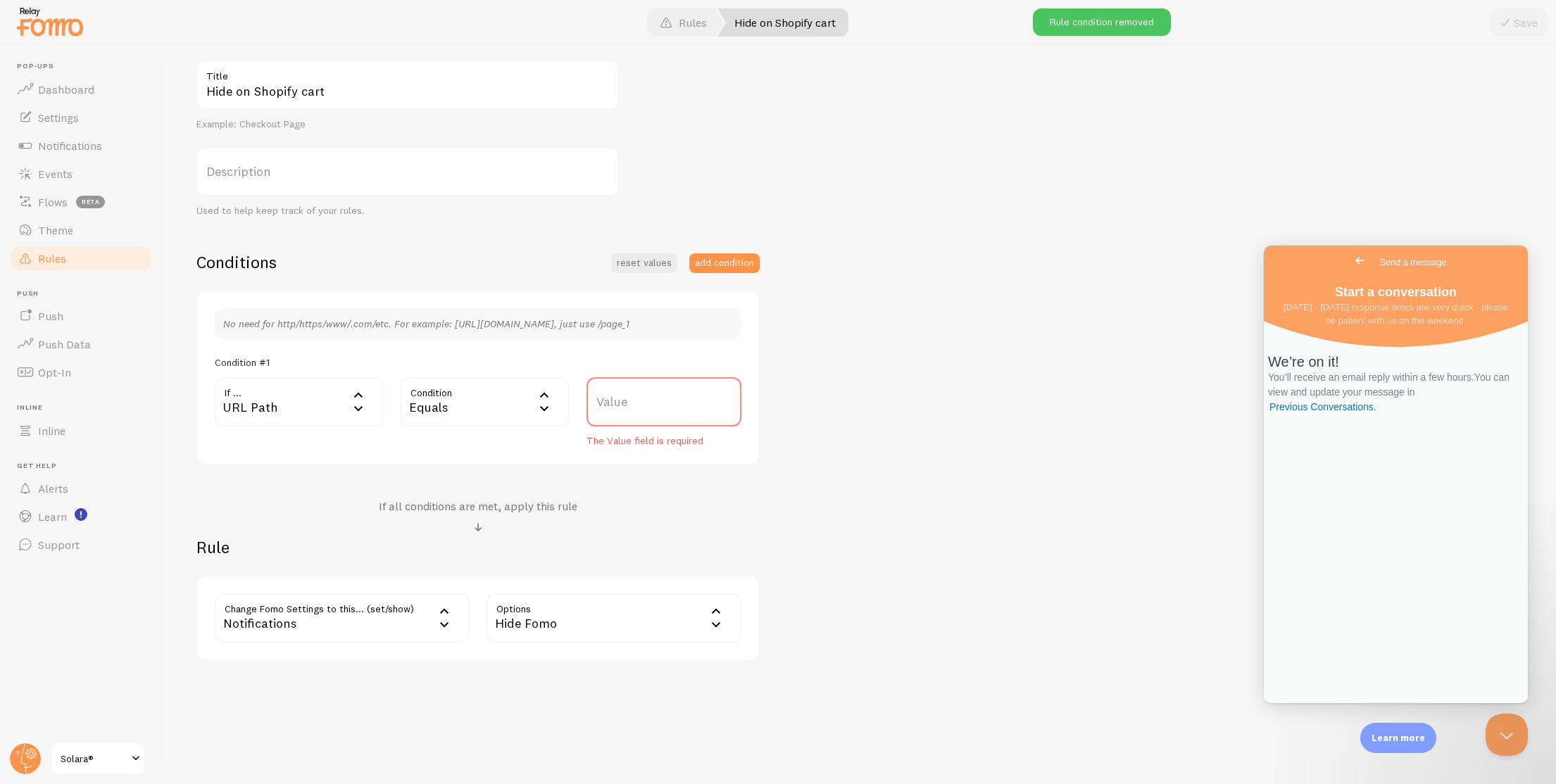
click at [826, 172] on div "Hide on Shopify cart Title Example: Checkout Page Description Used to help keep…" at bounding box center [859, 360] width 1325 height 600
click at [112, 242] on link "Theme" at bounding box center [81, 230] width 145 height 28
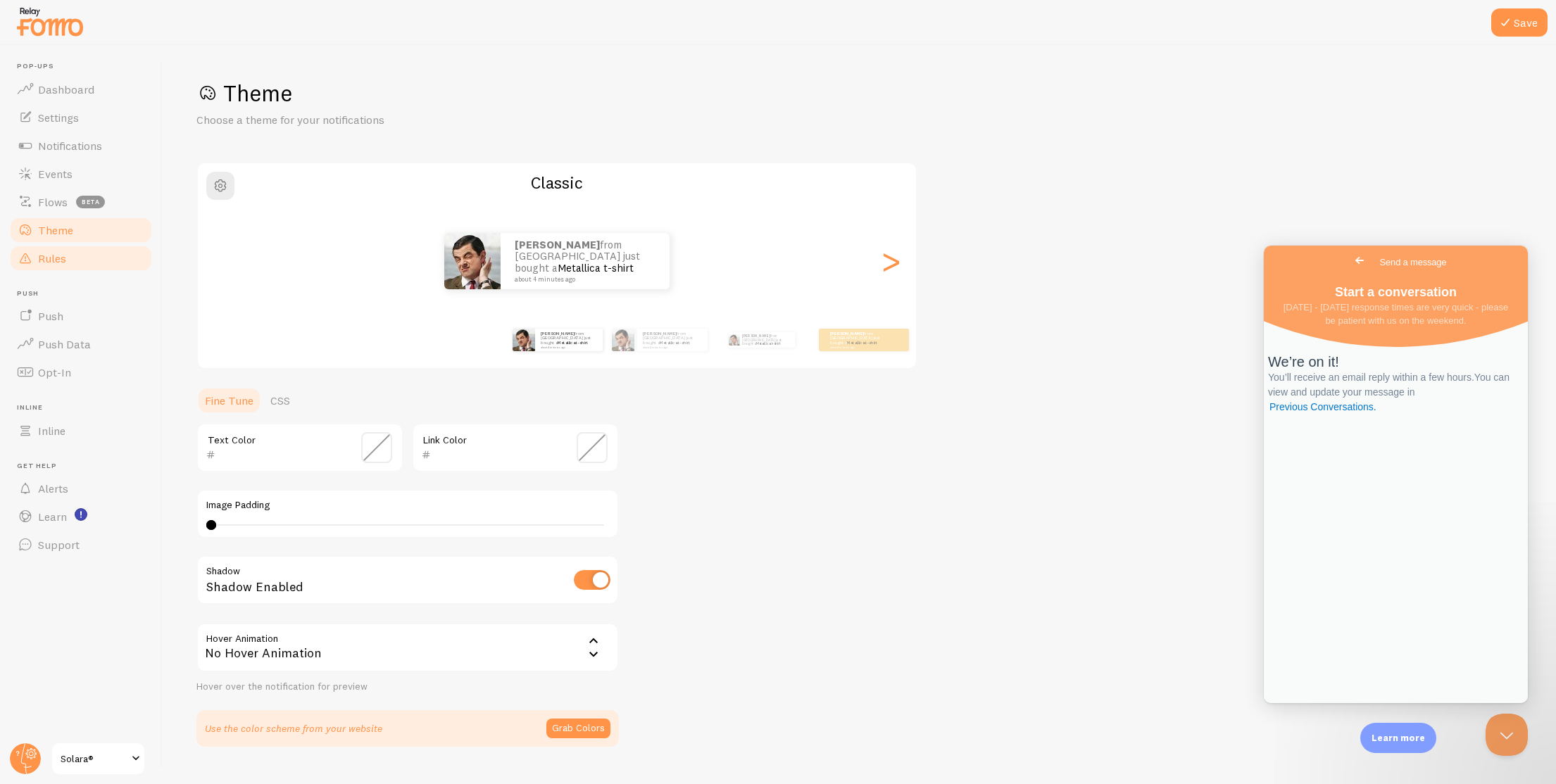
click at [100, 258] on link "Rules" at bounding box center [81, 258] width 145 height 28
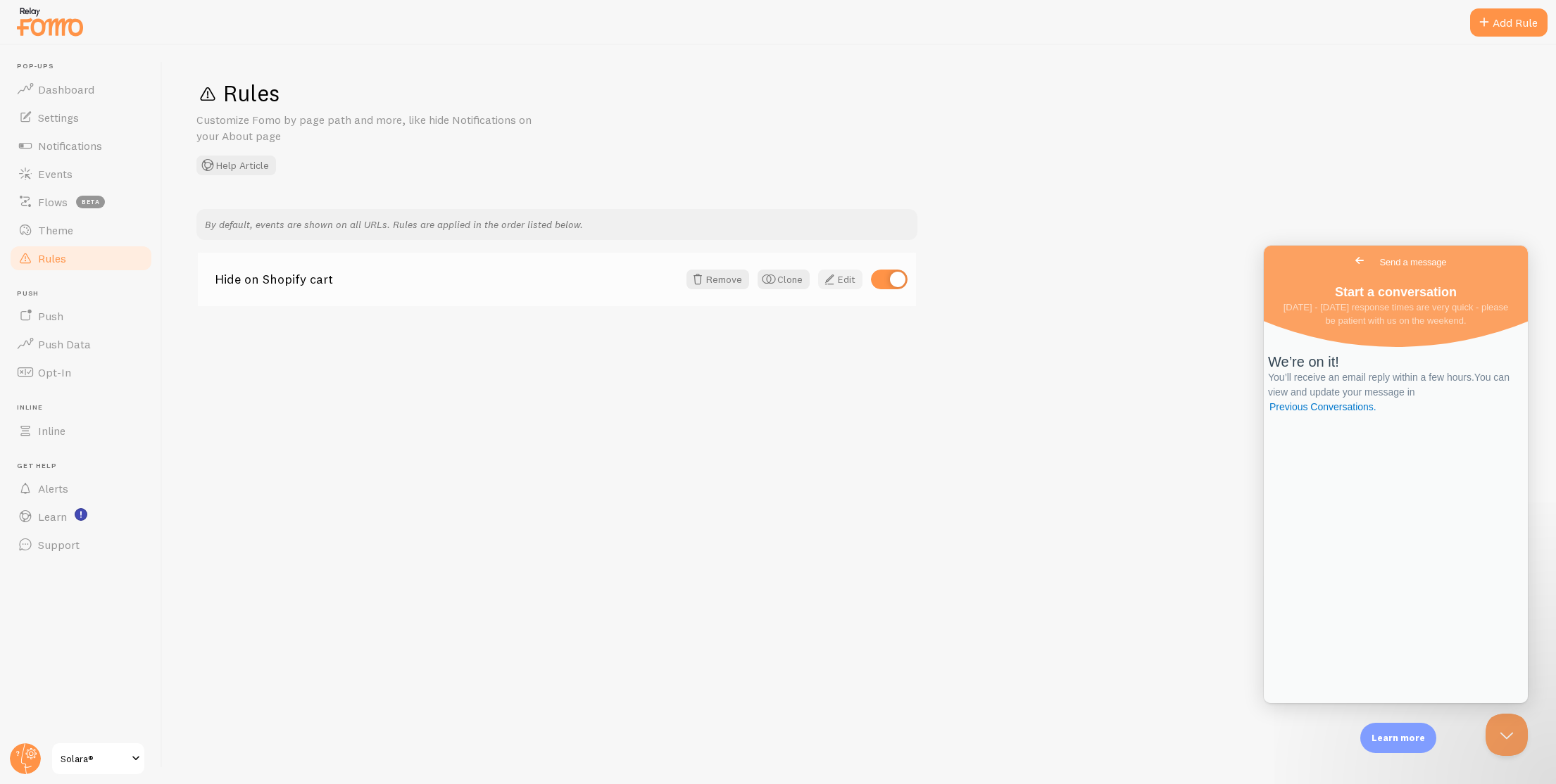
click at [843, 282] on link "Edit" at bounding box center [839, 280] width 44 height 20
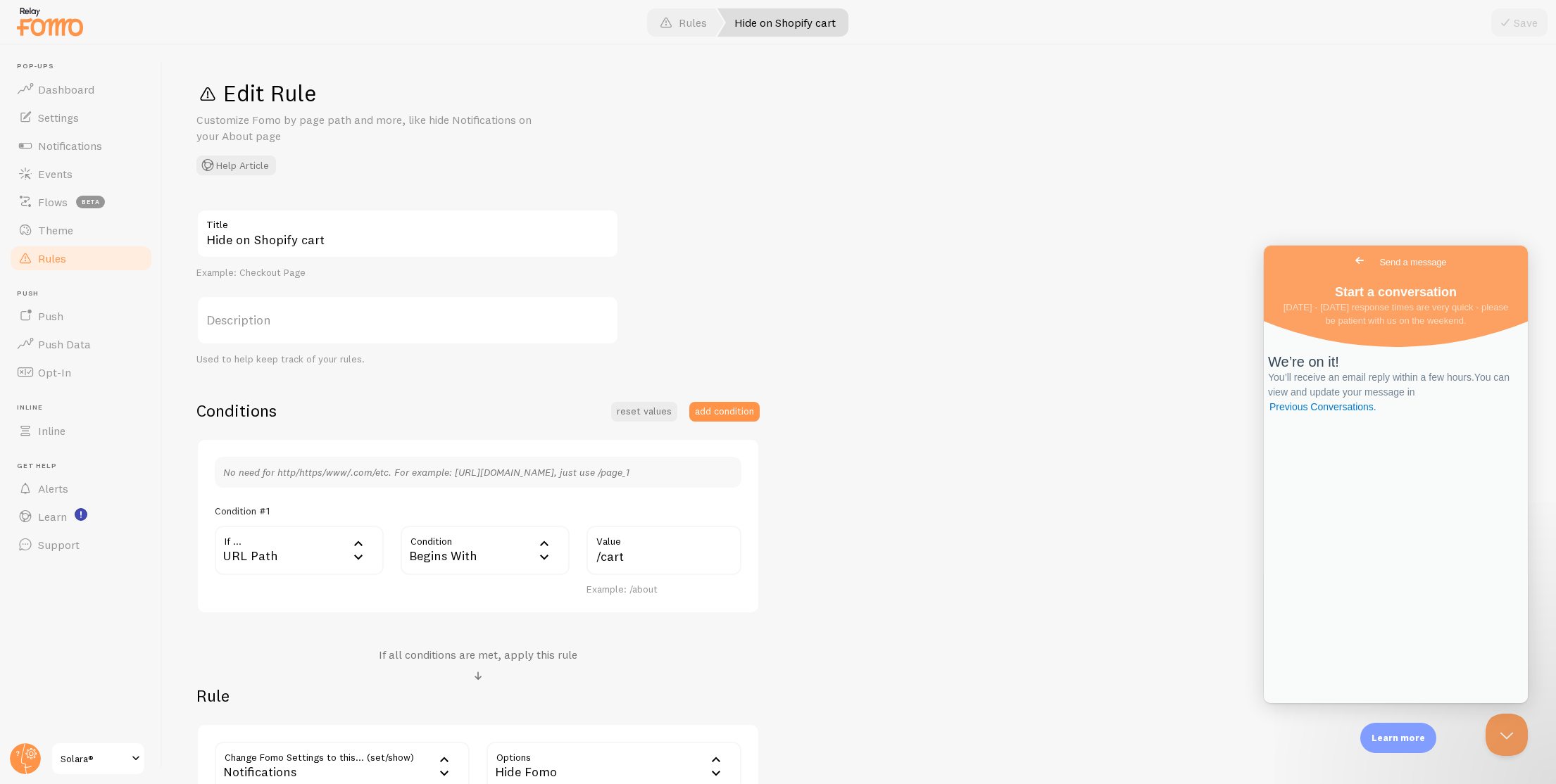
click at [362, 547] on icon at bounding box center [358, 543] width 17 height 17
click at [518, 545] on div "Begins With" at bounding box center [485, 550] width 169 height 49
click at [645, 552] on input "/cart" at bounding box center [664, 550] width 155 height 49
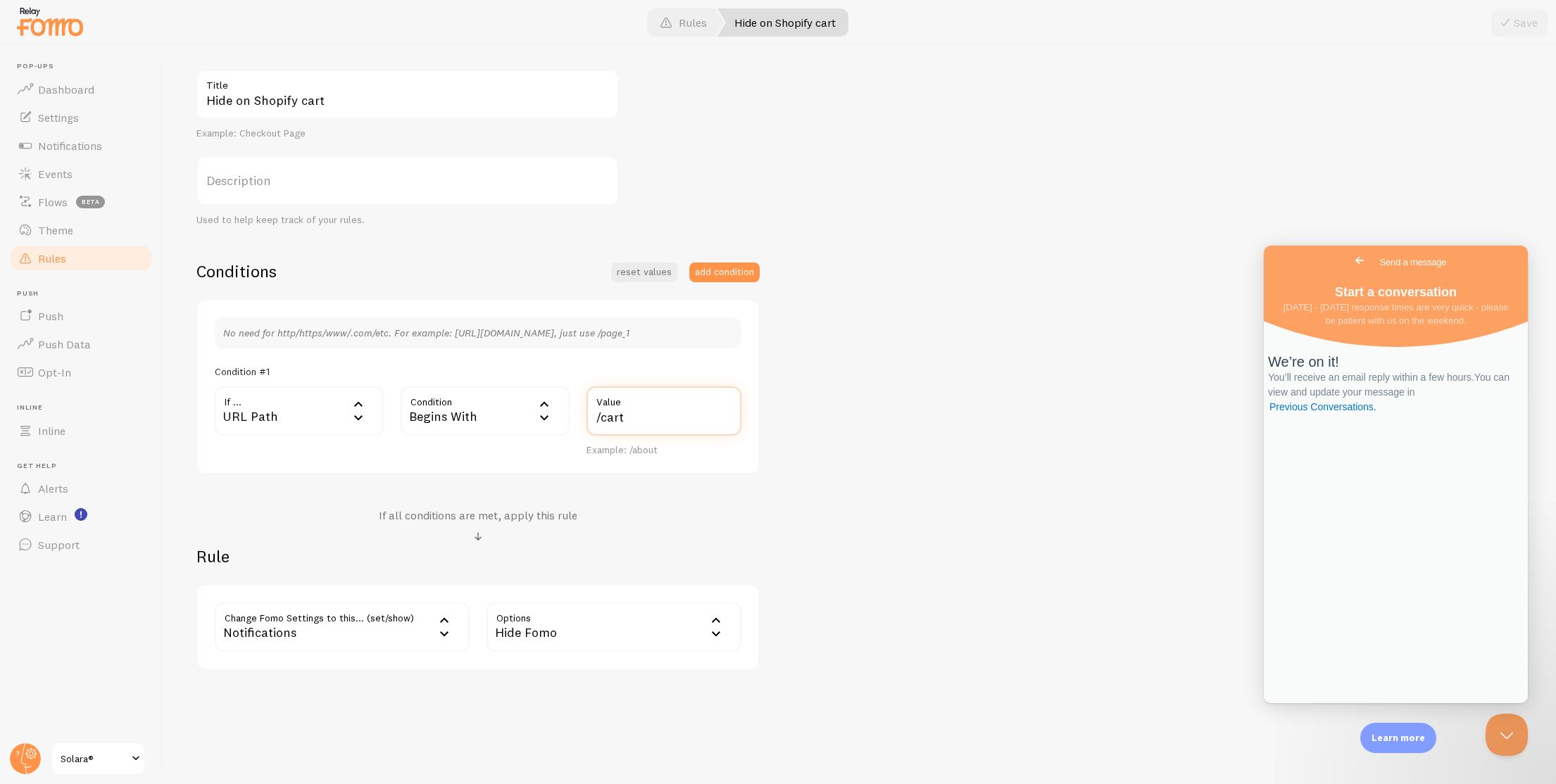
scroll to position [142, 0]
drag, startPoint x: 682, startPoint y: 415, endPoint x: 950, endPoint y: 409, distance: 268.1
click at [945, 409] on div "Hide on Shopify cart Title Example: Checkout Page Description Used to help keep…" at bounding box center [859, 366] width 1325 height 600
click at [950, 408] on div "Hide on Shopify cart Title Example: Checkout Page Description Used to help keep…" at bounding box center [859, 366] width 1325 height 600
click at [545, 414] on icon at bounding box center [544, 414] width 9 height 5
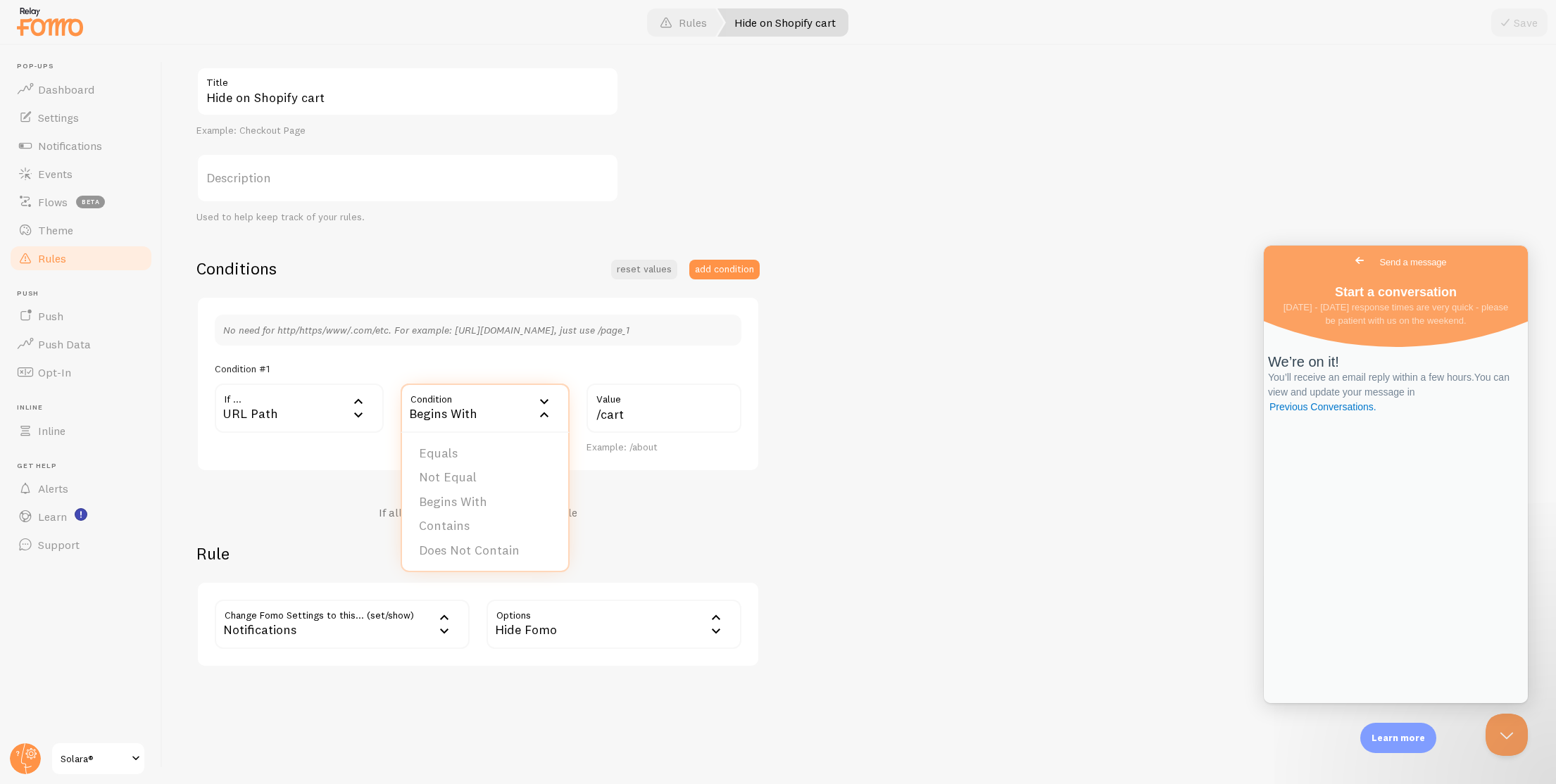
click at [304, 416] on div "URL Path" at bounding box center [299, 408] width 169 height 49
click at [296, 550] on li "CSS Selector" at bounding box center [299, 553] width 166 height 25
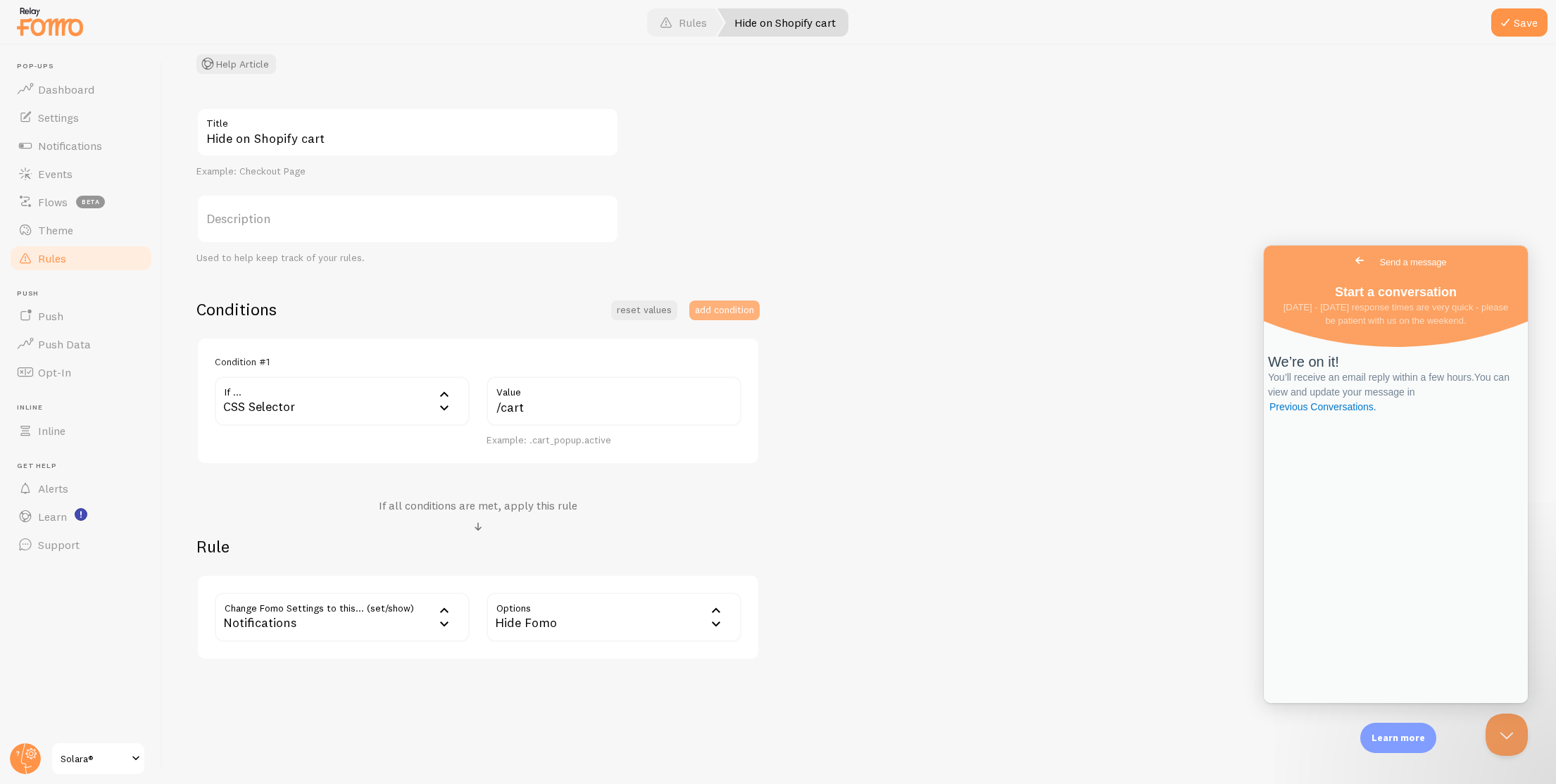
scroll to position [100, 0]
click at [588, 390] on label "Value" at bounding box center [614, 390] width 255 height 24
click at [588, 390] on input "/cart" at bounding box center [614, 402] width 255 height 49
click at [588, 391] on label "Value" at bounding box center [614, 390] width 255 height 24
click at [588, 391] on input "/cart" at bounding box center [614, 402] width 255 height 49
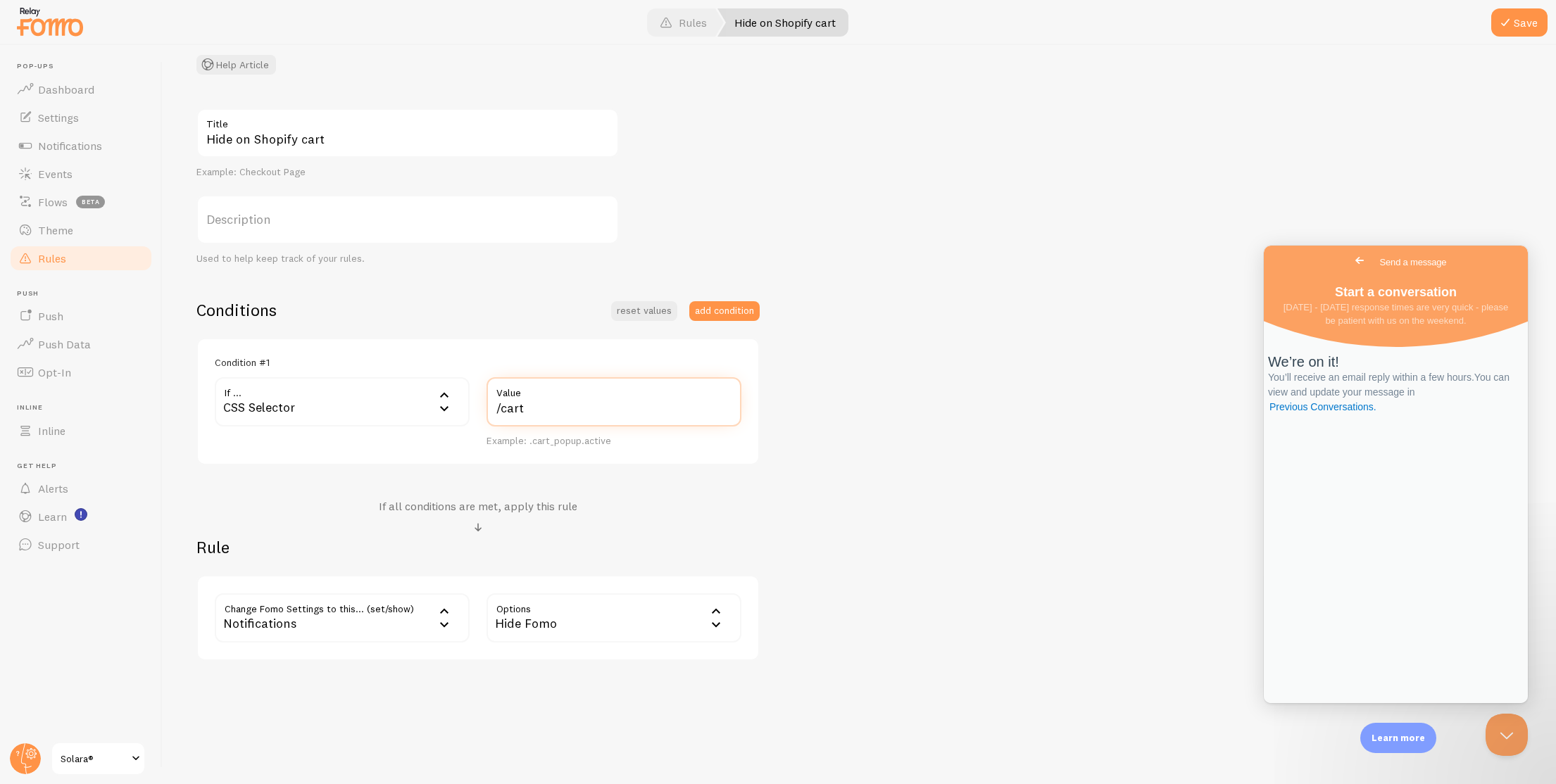
click at [570, 419] on input "/cart" at bounding box center [614, 402] width 255 height 49
paste input ".cart-drawer.is-open"
click at [1107, 263] on div "Hide on Shopify cart Title Example: Checkout Page Description Used to help keep…" at bounding box center [859, 385] width 1325 height 553
click at [499, 402] on input "/.cart-drawer.is-open" at bounding box center [614, 402] width 255 height 49
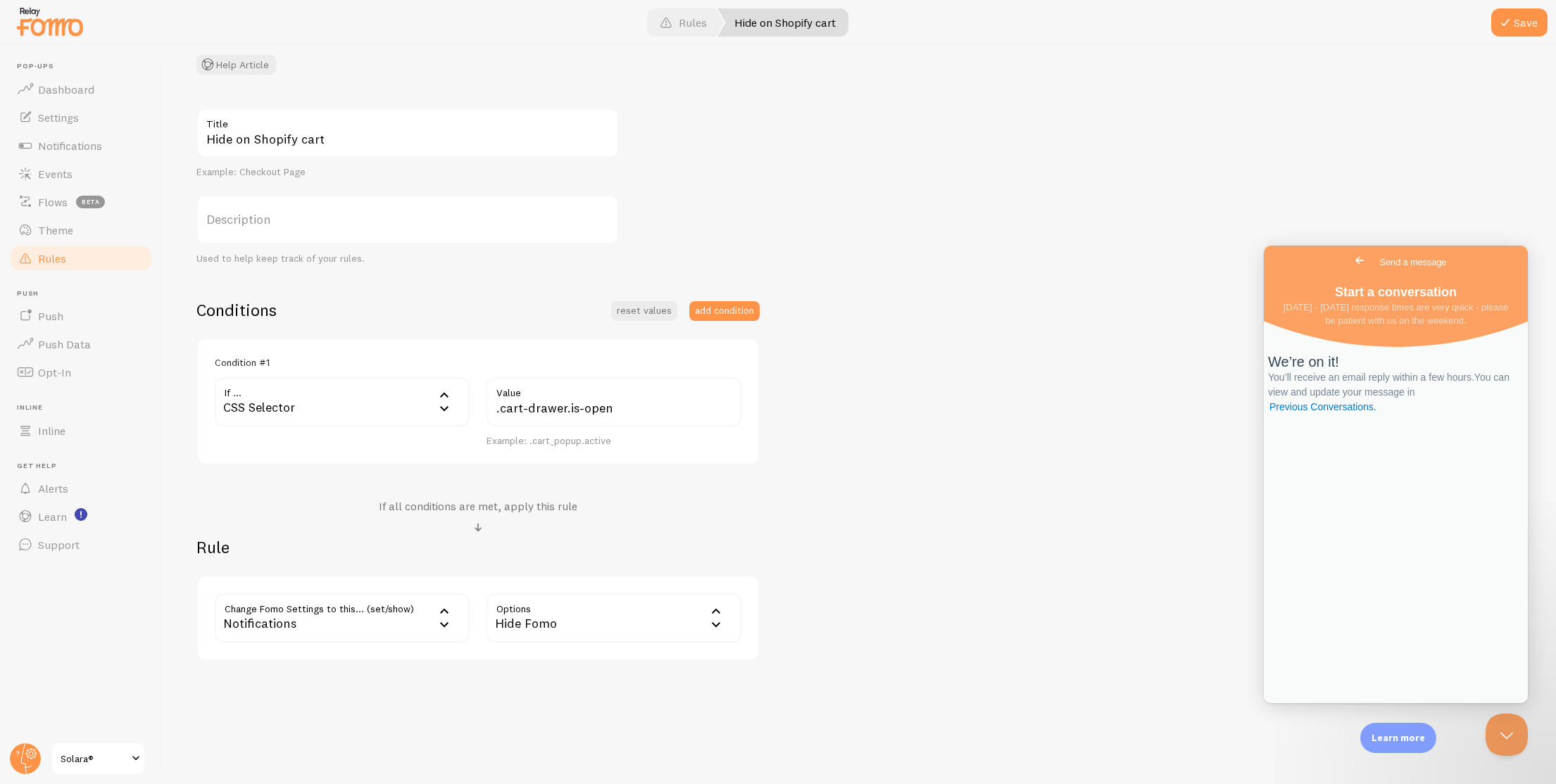
click at [876, 410] on div "Hide on Shopify cart Title Example: Checkout Page Description Used to help keep…" at bounding box center [859, 385] width 1325 height 553
click at [651, 414] on input ".cart-drawer.is-open" at bounding box center [614, 402] width 255 height 49
click at [582, 439] on div "Example: .cart_popup.active" at bounding box center [614, 442] width 255 height 13
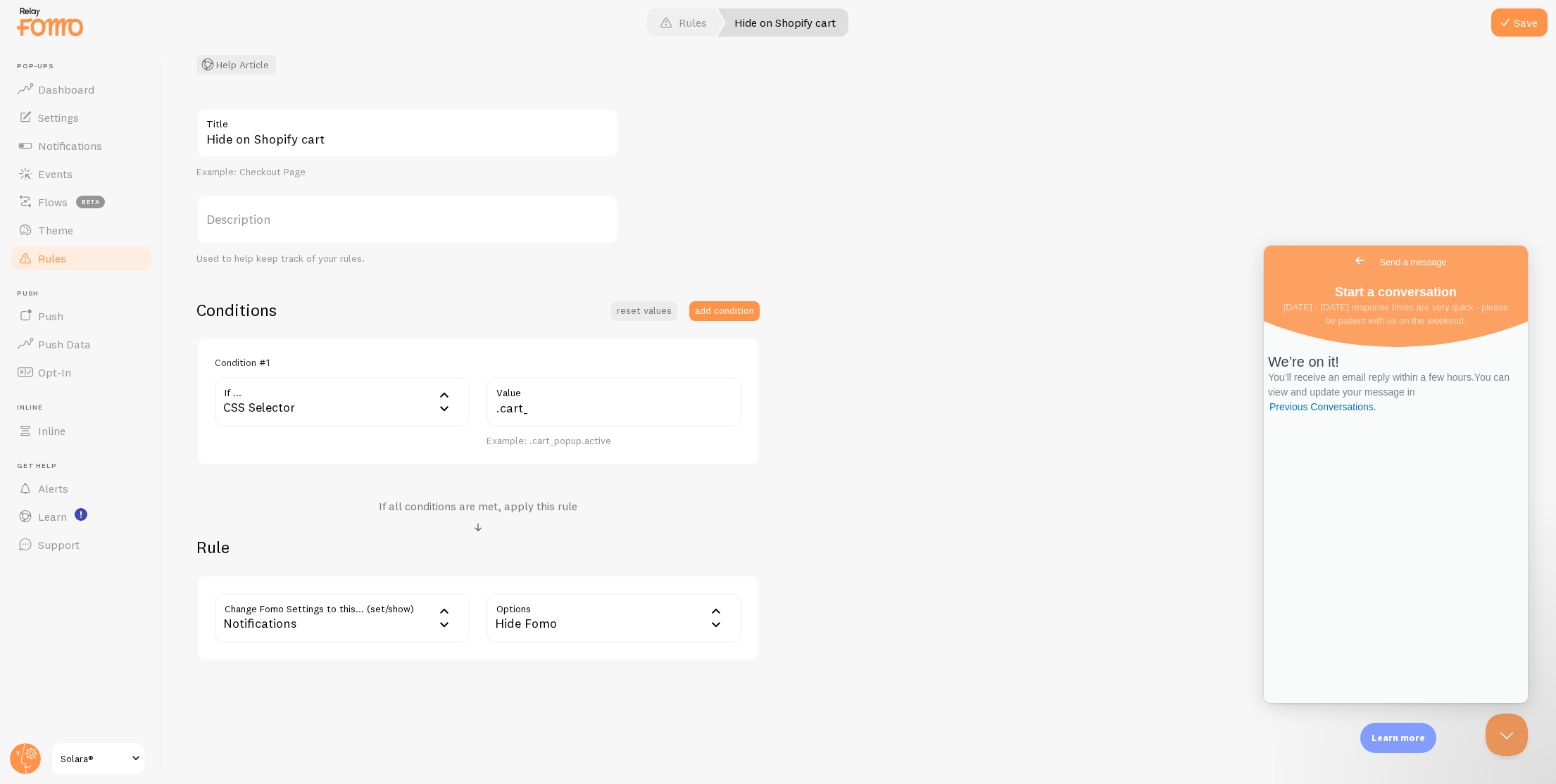
click at [582, 440] on div "Example: .cart_popup.active" at bounding box center [614, 442] width 255 height 13
click at [589, 439] on div "Example: .cart_popup.active" at bounding box center [614, 442] width 255 height 13
drag, startPoint x: 611, startPoint y: 437, endPoint x: 529, endPoint y: 439, distance: 82.0
click at [529, 439] on div "Example: .cart_popup.active" at bounding box center [614, 442] width 255 height 13
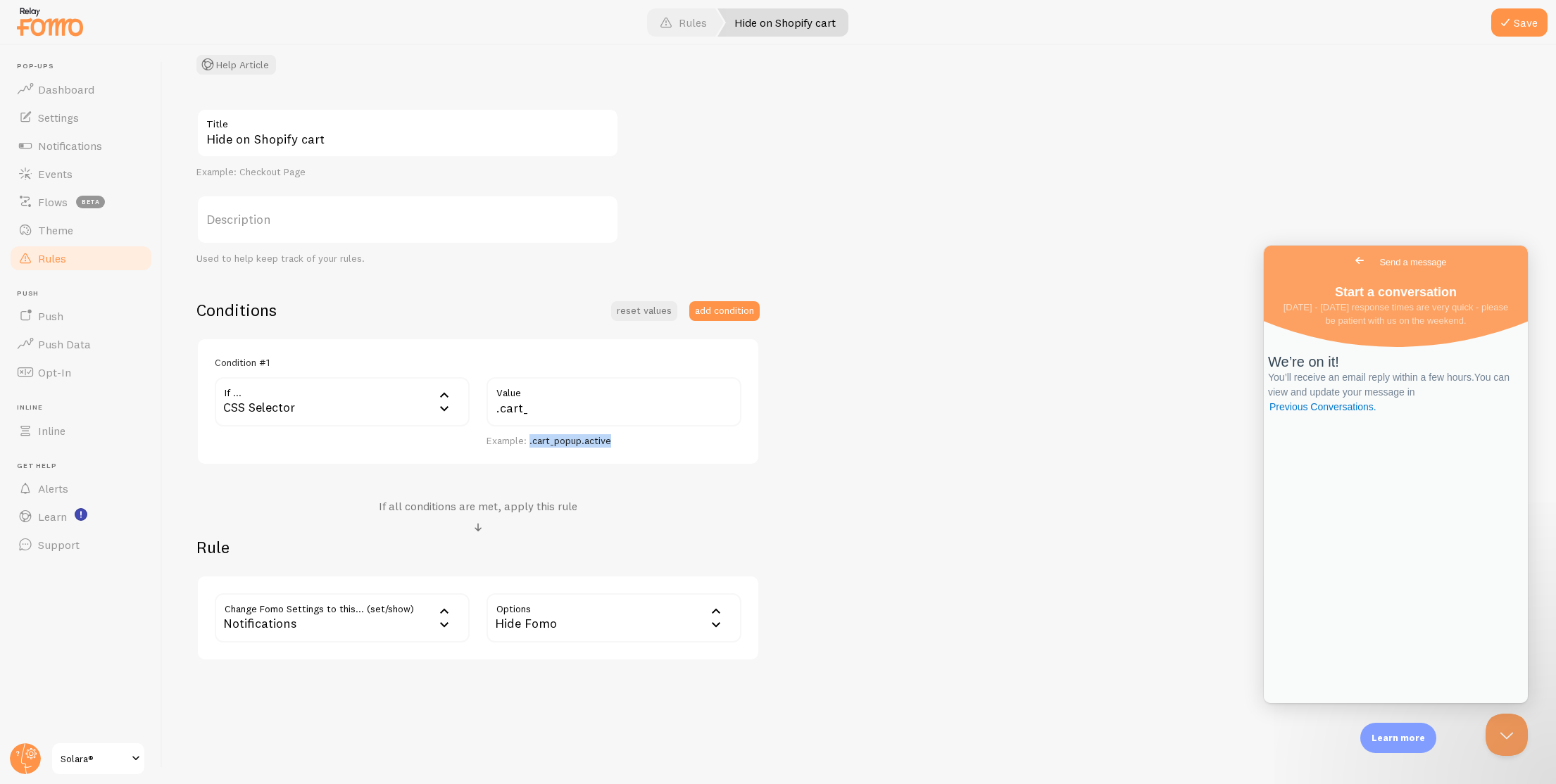
copy div ".cart_popup.active"
click at [604, 391] on label "Value" at bounding box center [614, 390] width 255 height 24
click at [604, 391] on input ".cart_" at bounding box center [614, 402] width 255 height 49
click at [602, 401] on input ".cart_" at bounding box center [614, 402] width 255 height 49
paste input "popup.active"
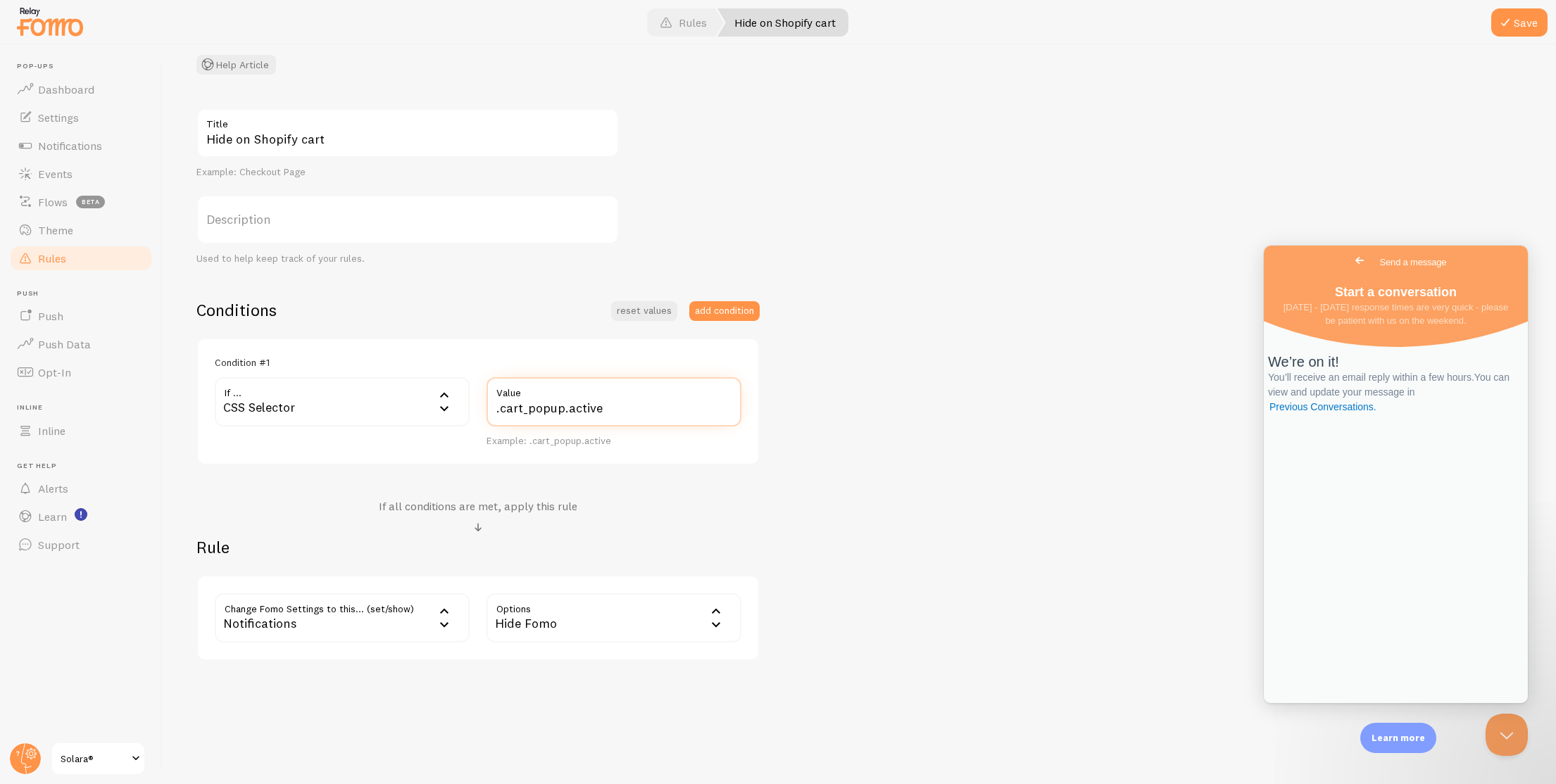
type input ".cart_popup.active"
click at [920, 451] on div "Hide on Shopify cart Title Example: Checkout Page Description Used to help keep…" at bounding box center [859, 385] width 1325 height 553
click at [1503, 28] on span at bounding box center [1505, 22] width 17 height 17
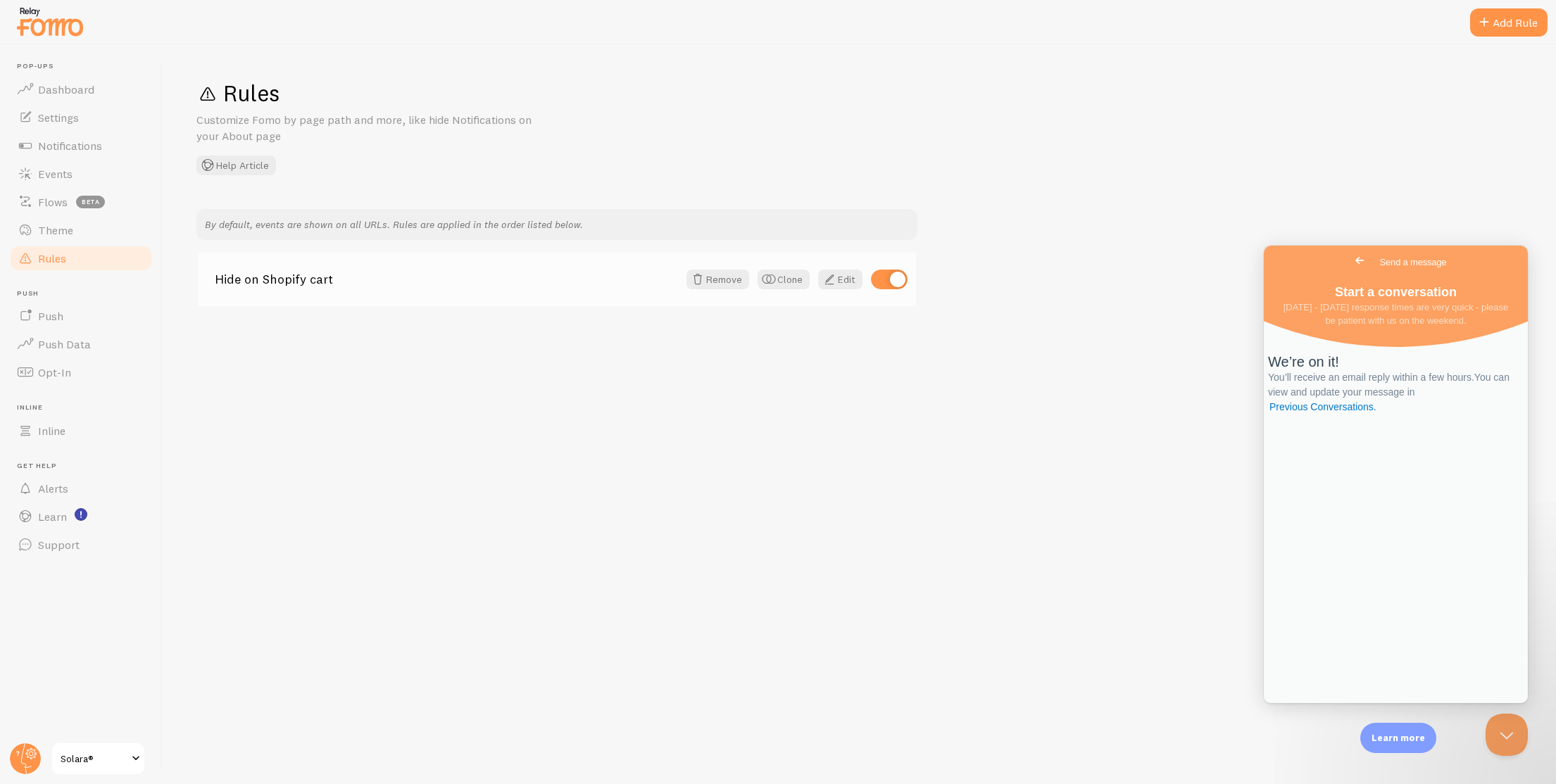
click at [823, 290] on div "Hide on Shopify cart Remove Clone Edit" at bounding box center [557, 280] width 718 height 54
click at [830, 291] on div "Hide on Shopify cart Remove Clone Edit" at bounding box center [557, 280] width 718 height 54
click at [839, 280] on link "Edit" at bounding box center [839, 280] width 44 height 20
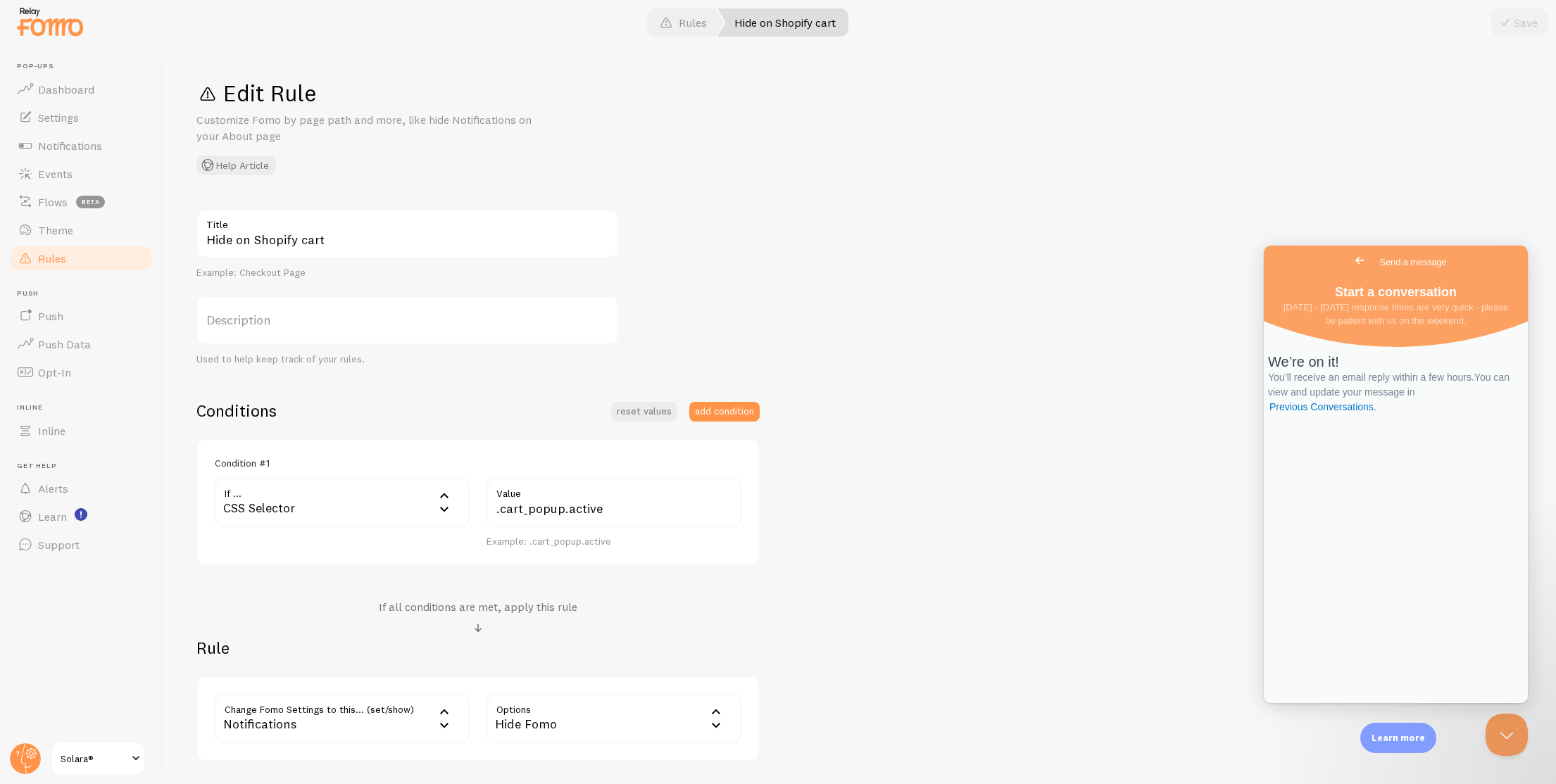
scroll to position [100, 0]
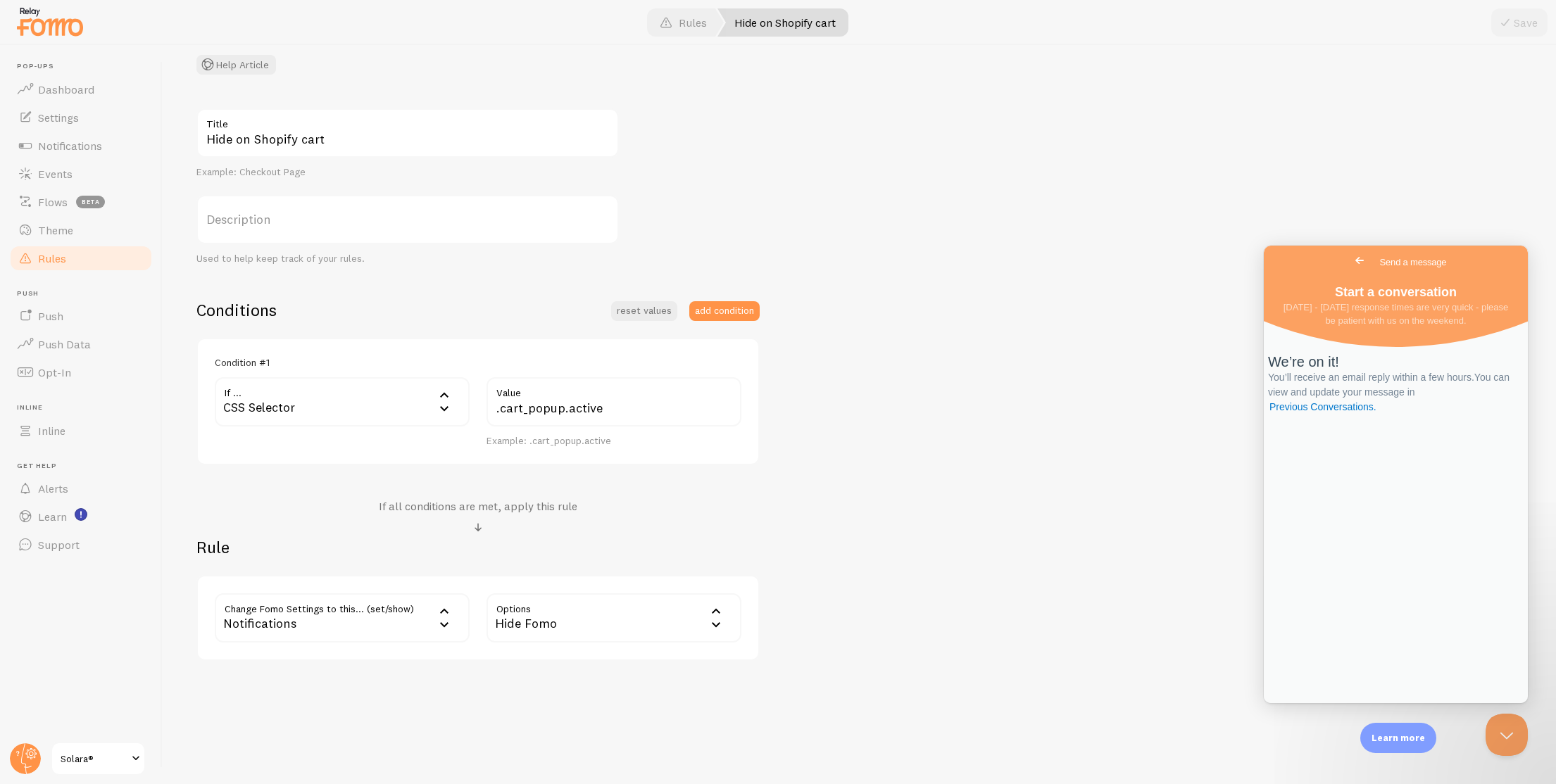
click at [382, 223] on label "Description" at bounding box center [407, 219] width 423 height 49
click at [382, 223] on input "Description" at bounding box center [407, 219] width 423 height 49
click at [688, 414] on input ".cart_popup.active" at bounding box center [614, 402] width 255 height 49
click at [721, 314] on button "add condition" at bounding box center [725, 311] width 71 height 20
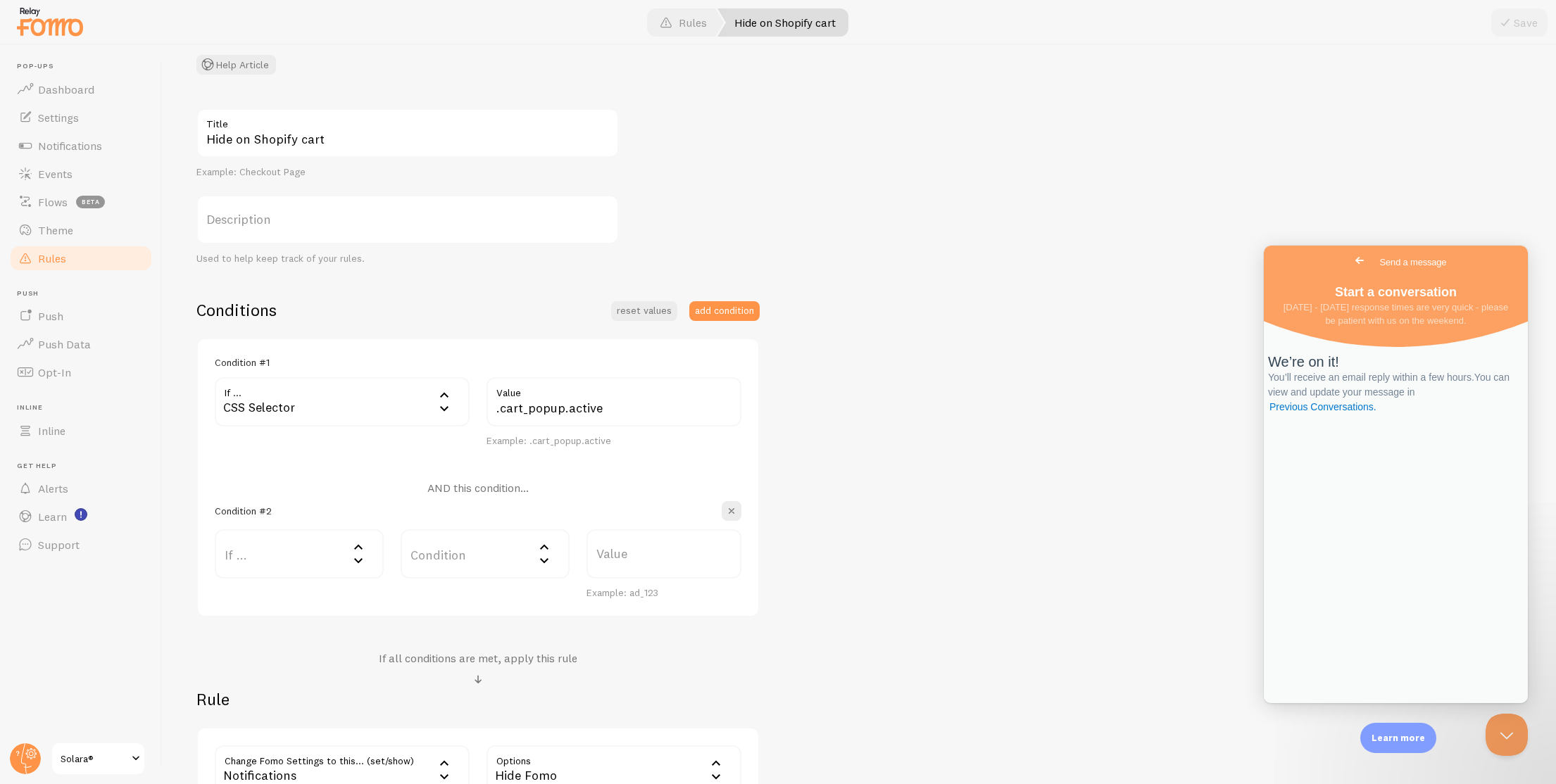
click at [256, 555] on label "If ..." at bounding box center [299, 553] width 169 height 49
click at [314, 698] on li "CSS Selector" at bounding box center [299, 698] width 166 height 25
click at [515, 565] on label "Value" at bounding box center [614, 553] width 255 height 49
click at [515, 565] on input "Value" at bounding box center [614, 553] width 255 height 49
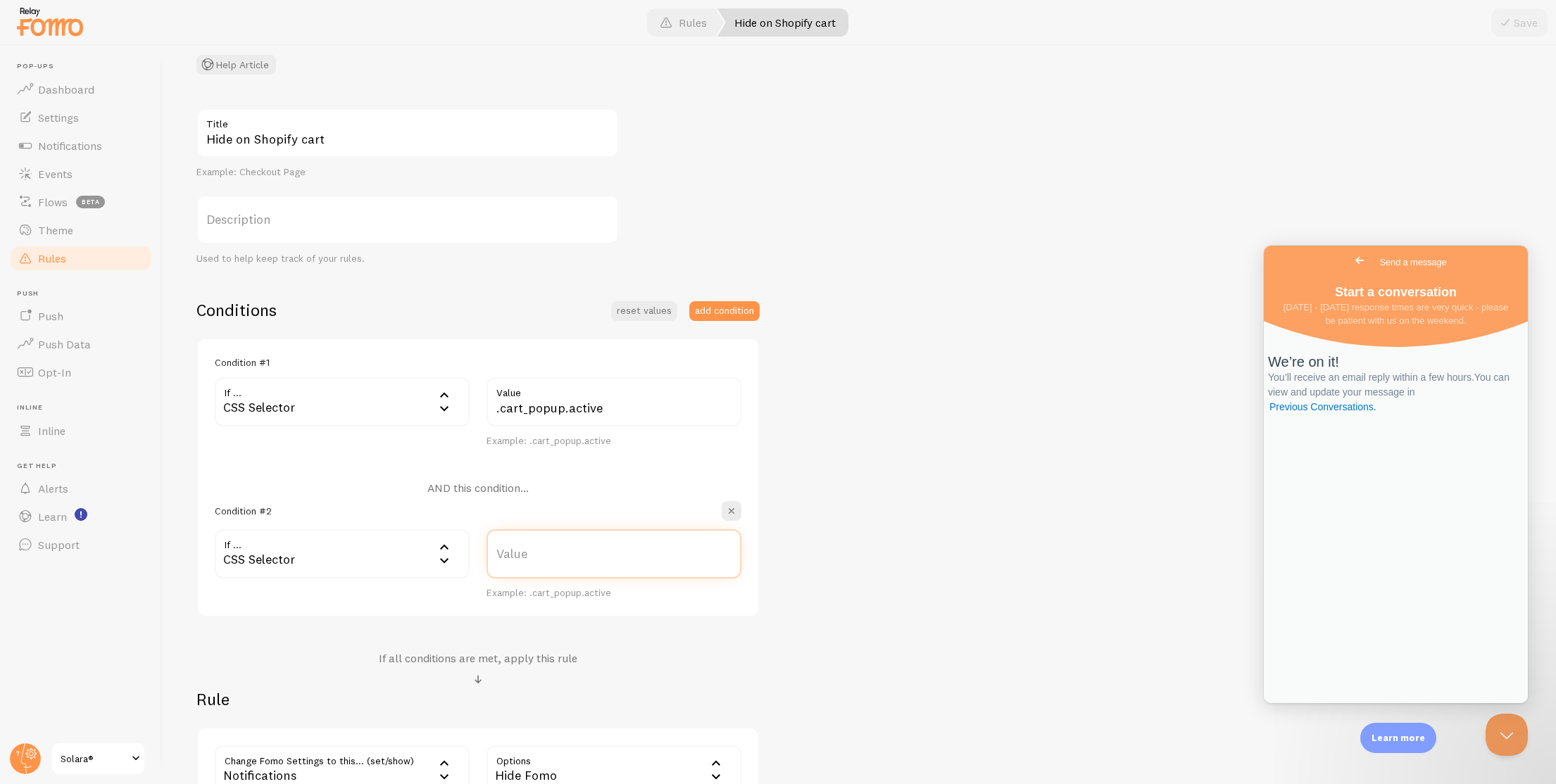
paste input ".cart-drawer.is-open"
type input ".cart-drawer.is-open"
click at [739, 308] on button "add condition" at bounding box center [725, 311] width 71 height 20
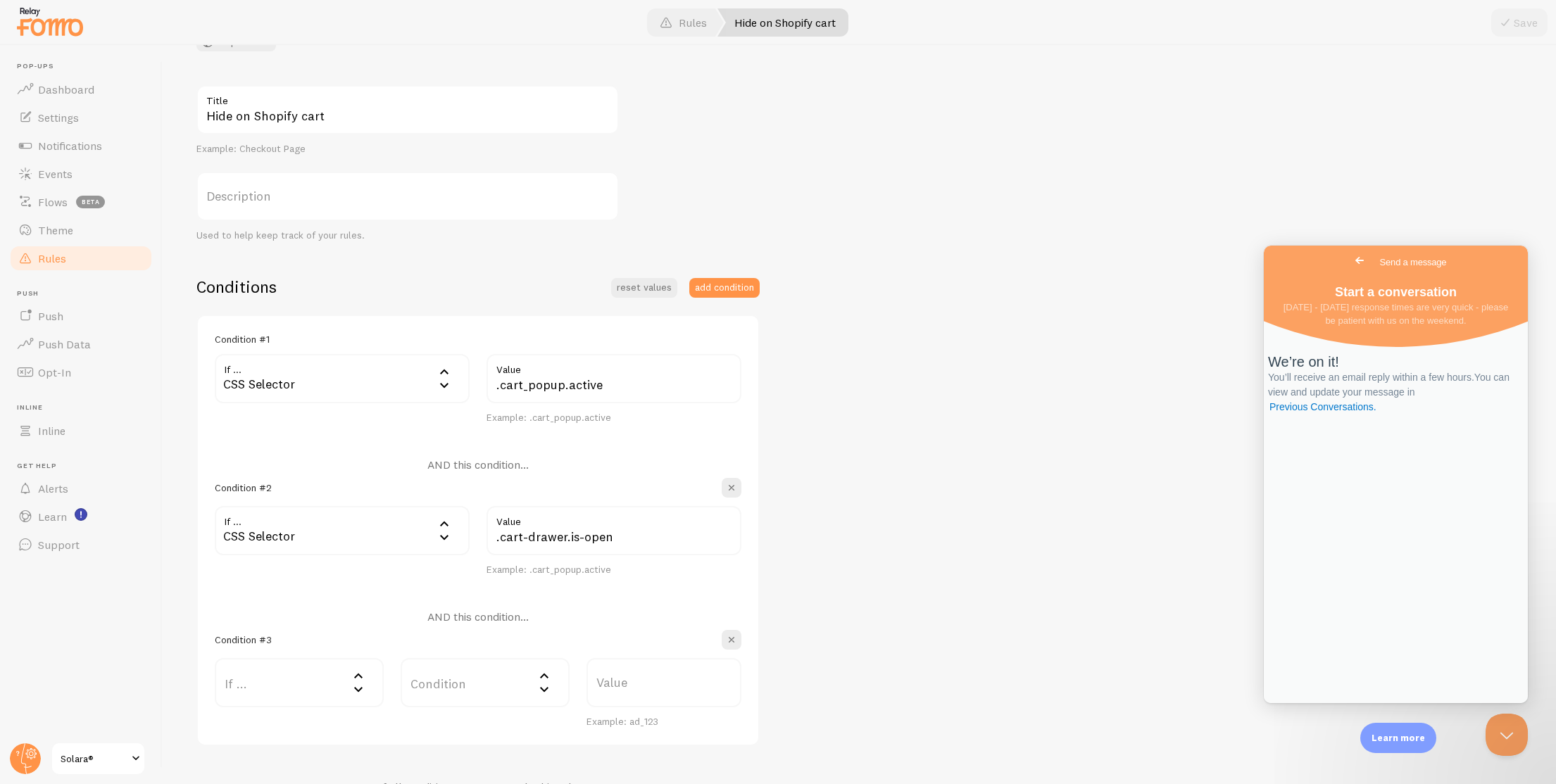
scroll to position [137, 0]
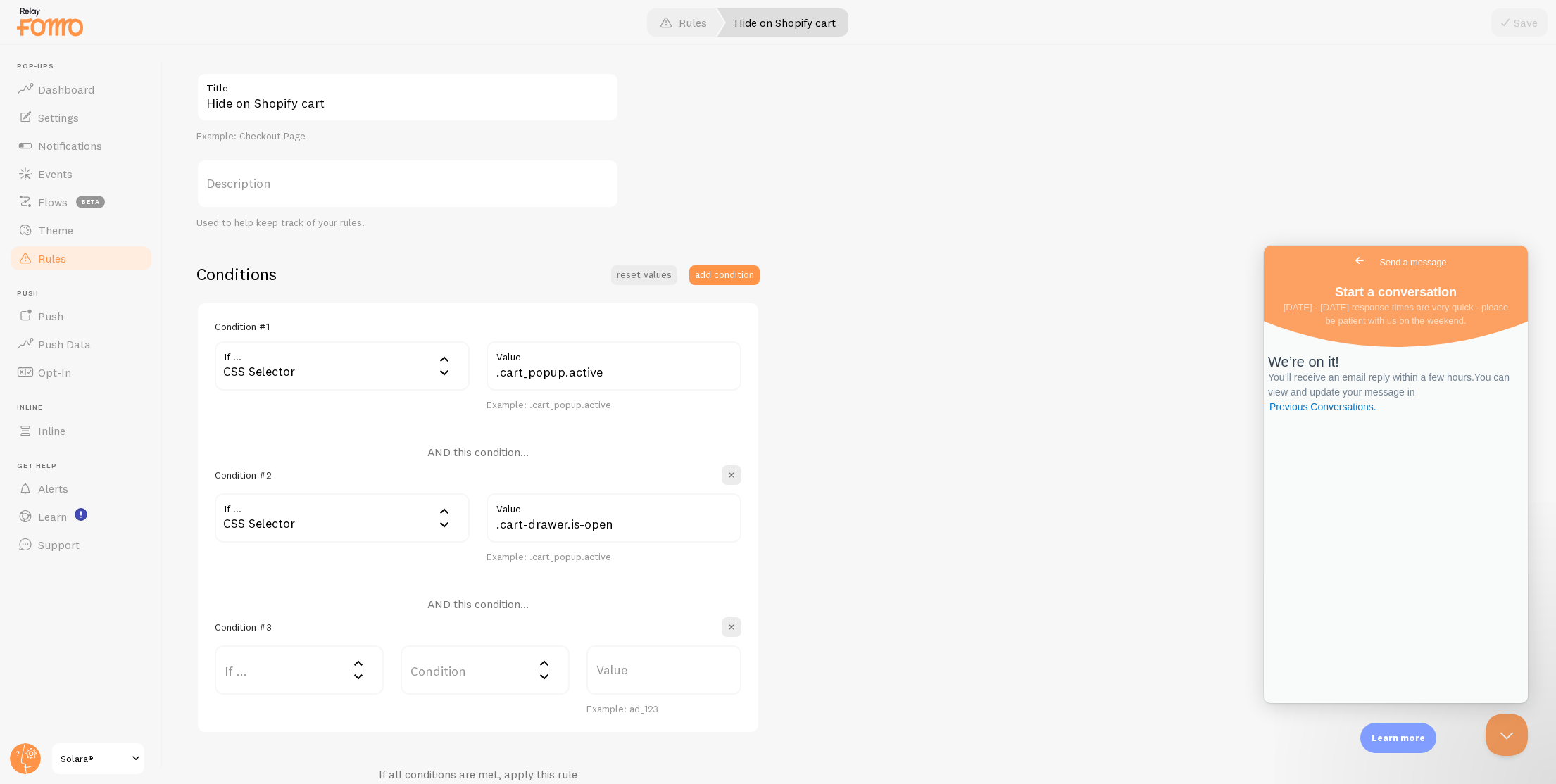
click at [320, 662] on label "If ..." at bounding box center [299, 670] width 169 height 49
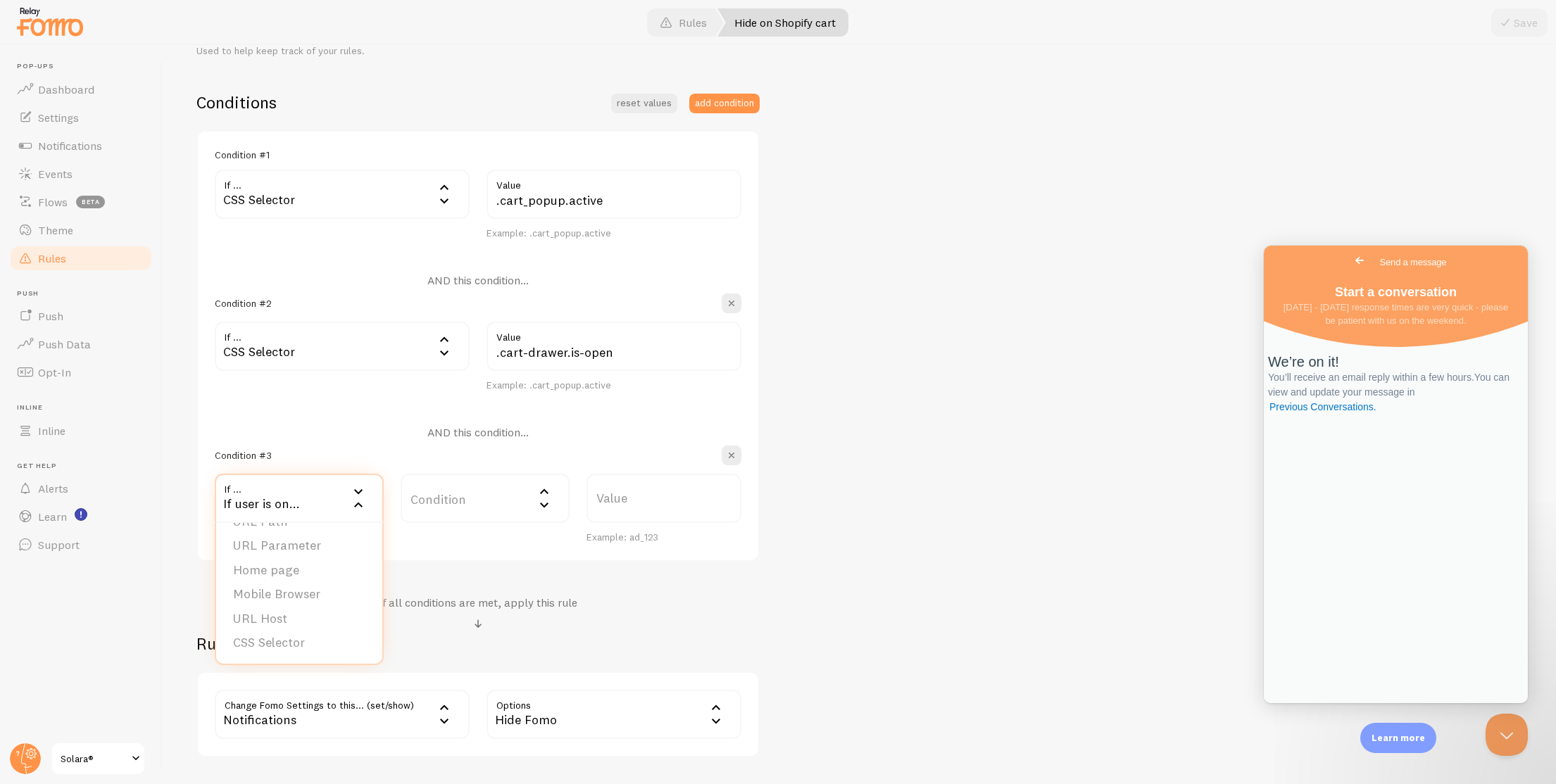
scroll to position [406, 0]
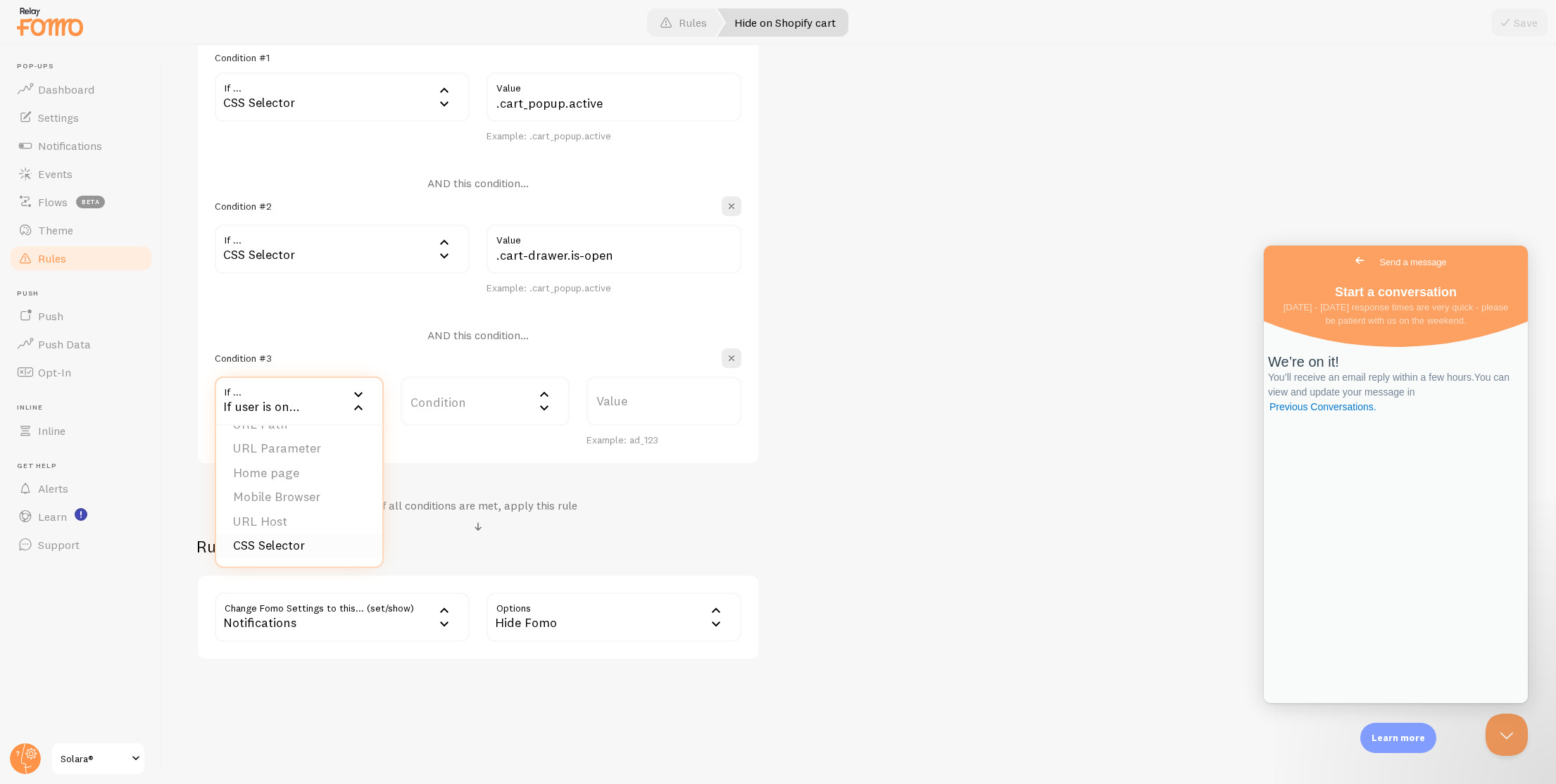
click at [329, 537] on li "CSS Selector" at bounding box center [299, 545] width 166 height 25
click at [569, 381] on label "Value" at bounding box center [614, 401] width 255 height 49
click at [569, 381] on input "Value" at bounding box center [614, 401] width 255 height 49
paste input "body.cart-open"
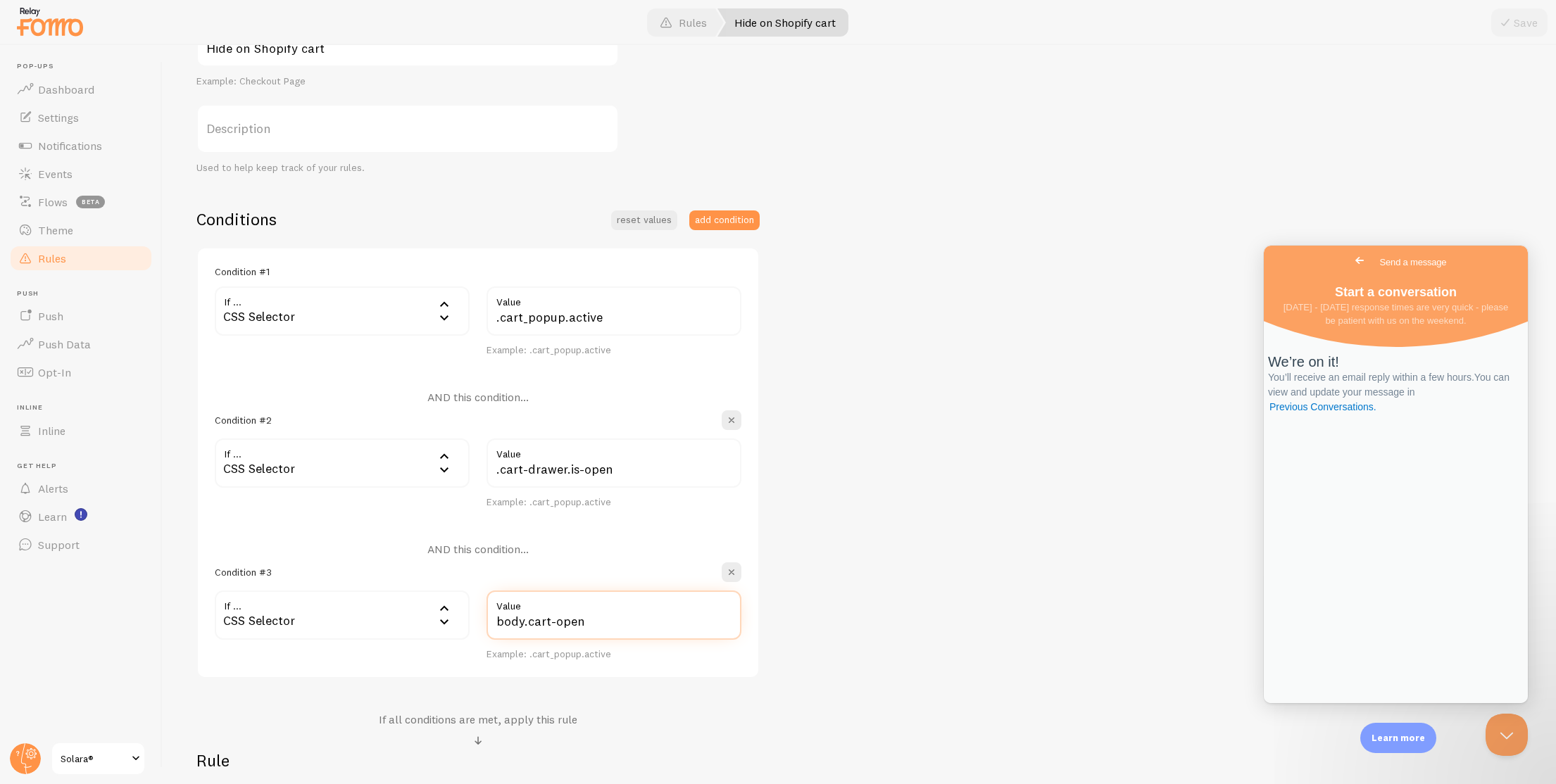
scroll to position [0, 0]
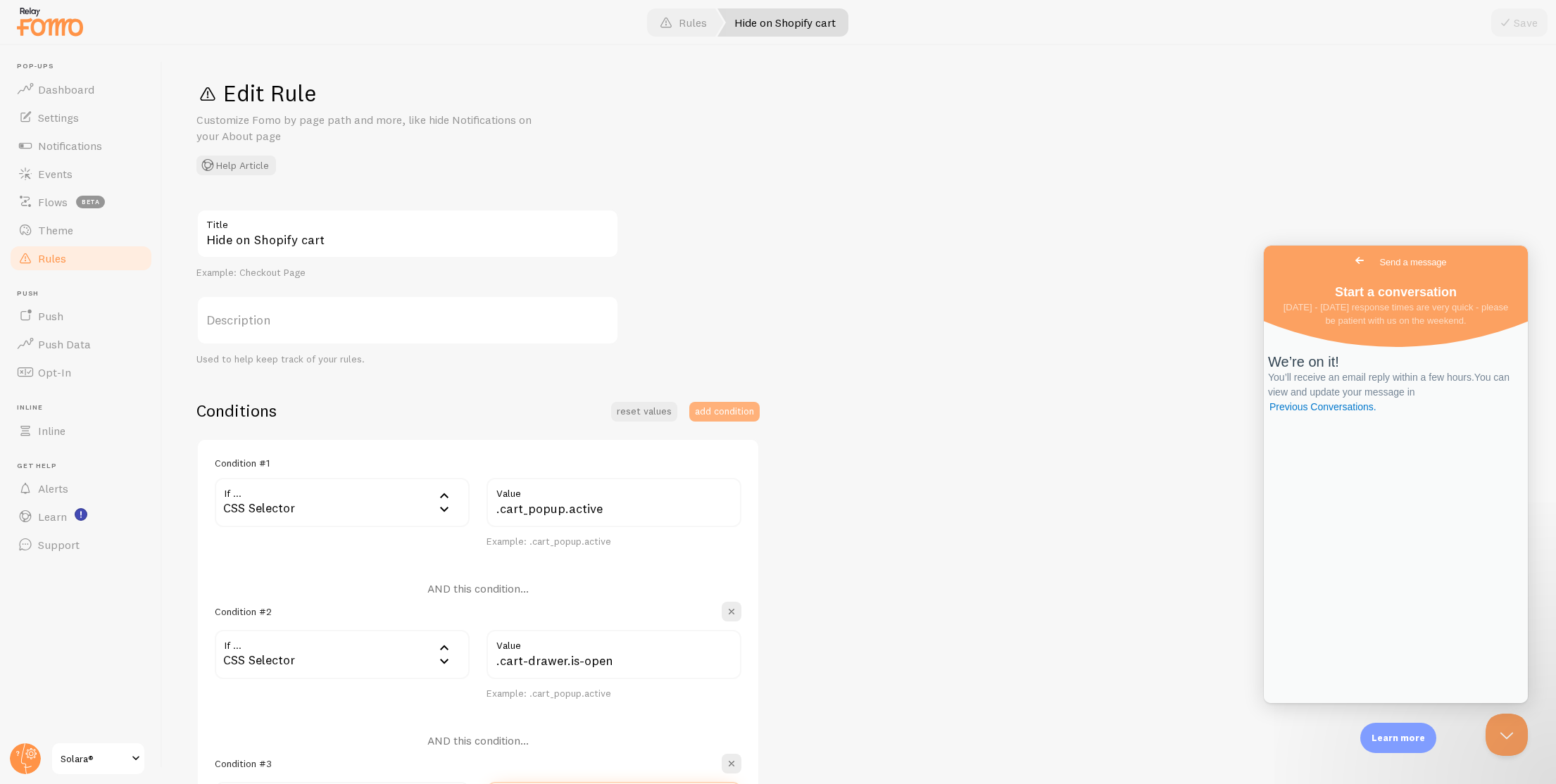
type input "body.cart-open"
drag, startPoint x: 727, startPoint y: 412, endPoint x: 1131, endPoint y: 37, distance: 551.2
click at [726, 412] on button "add condition" at bounding box center [725, 411] width 71 height 20
click at [727, 419] on button "add condition" at bounding box center [725, 411] width 71 height 20
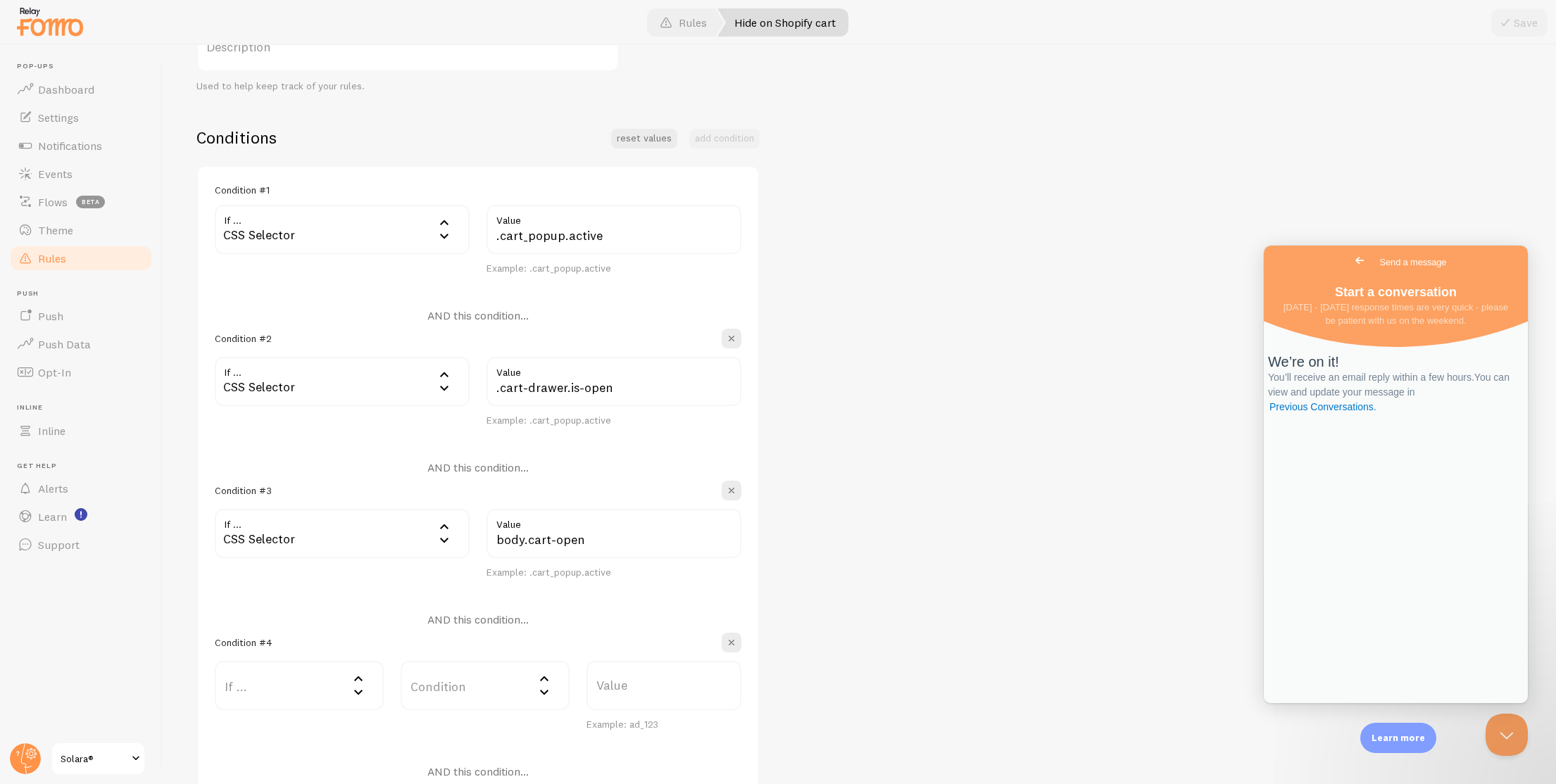
scroll to position [276, 0]
click at [321, 689] on label "If ..." at bounding box center [299, 682] width 169 height 49
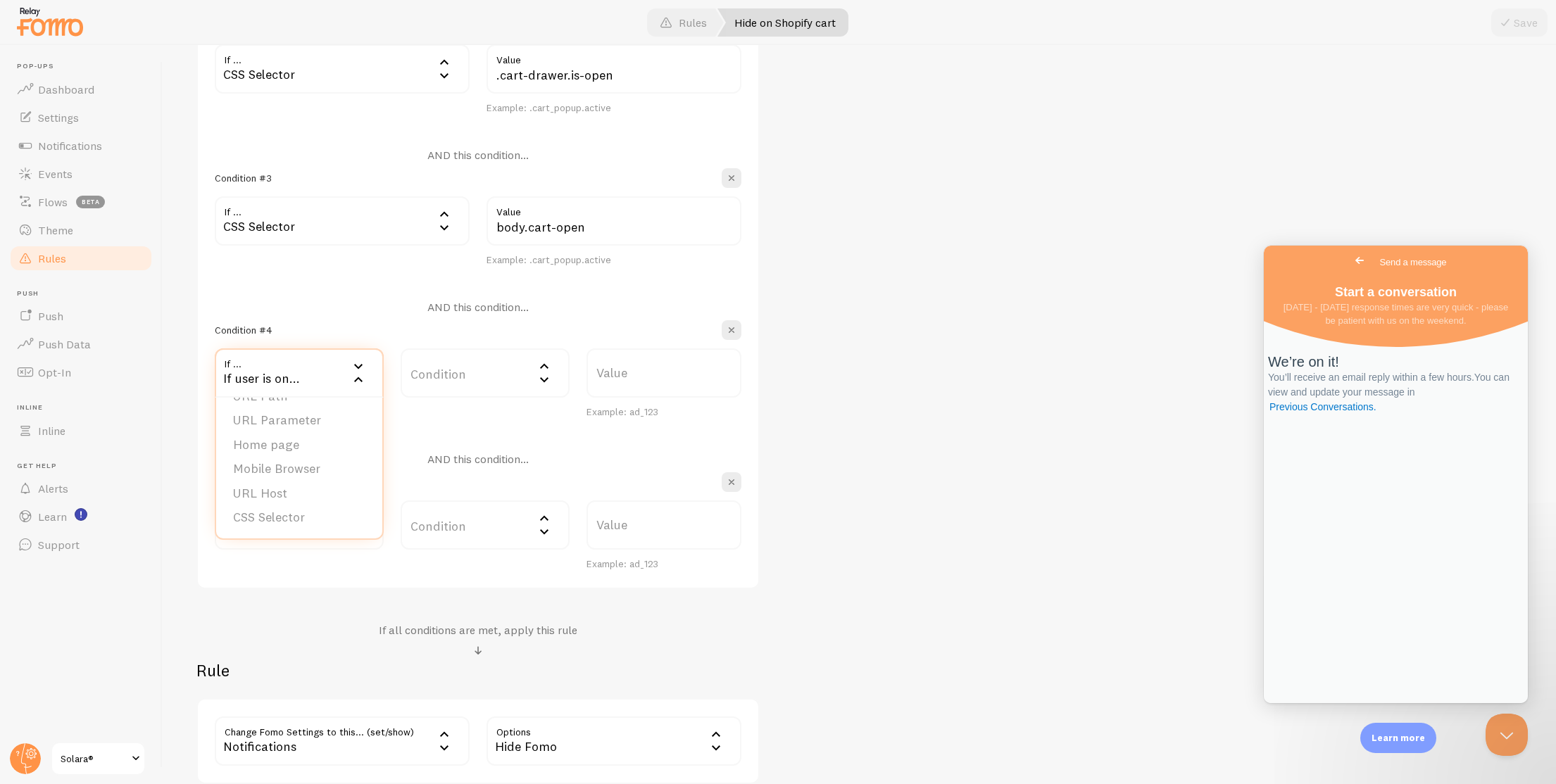
scroll to position [709, 0]
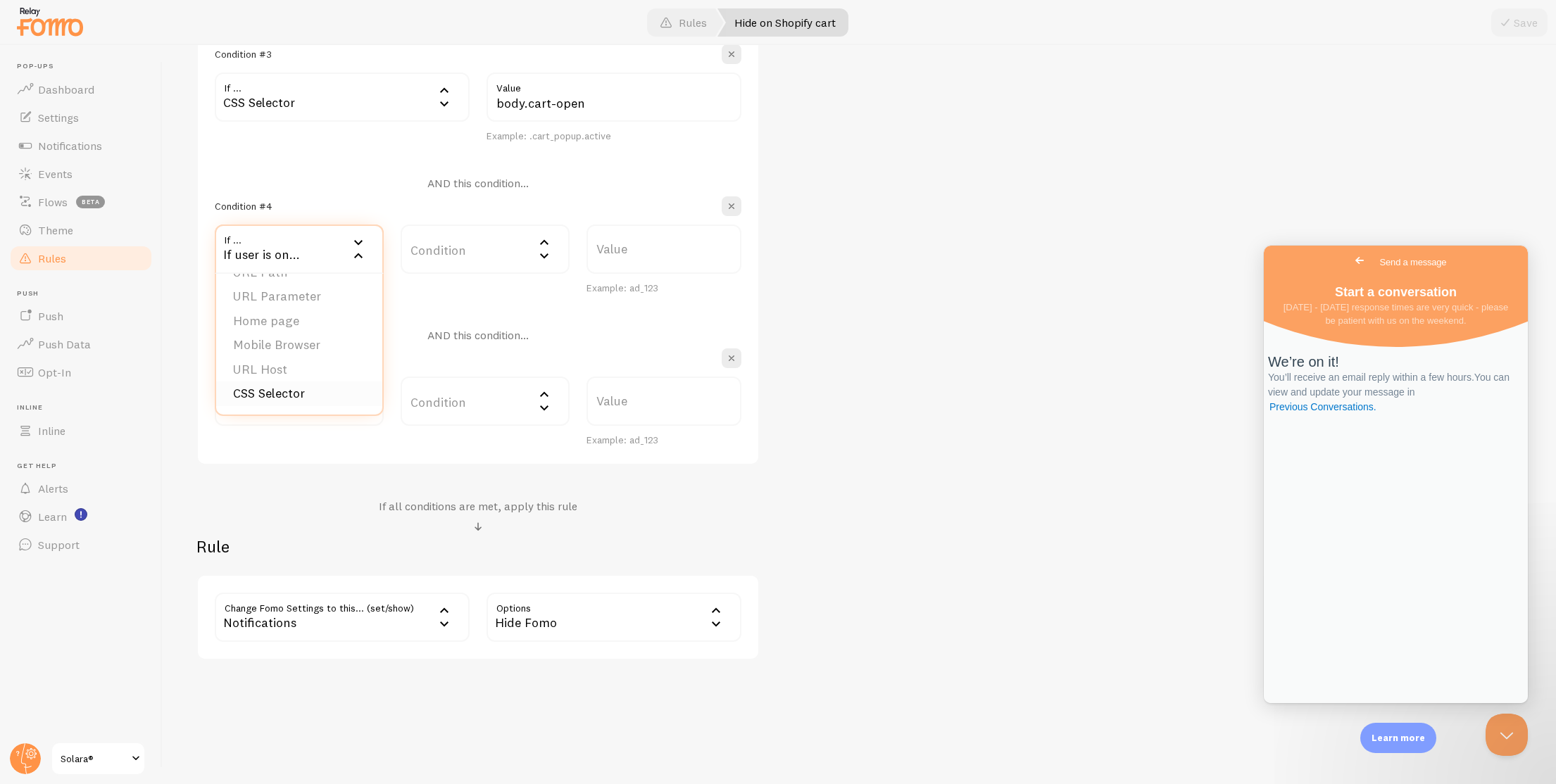
click at [344, 384] on li "CSS Selector" at bounding box center [299, 394] width 166 height 25
click at [560, 243] on label "Value" at bounding box center [614, 249] width 255 height 49
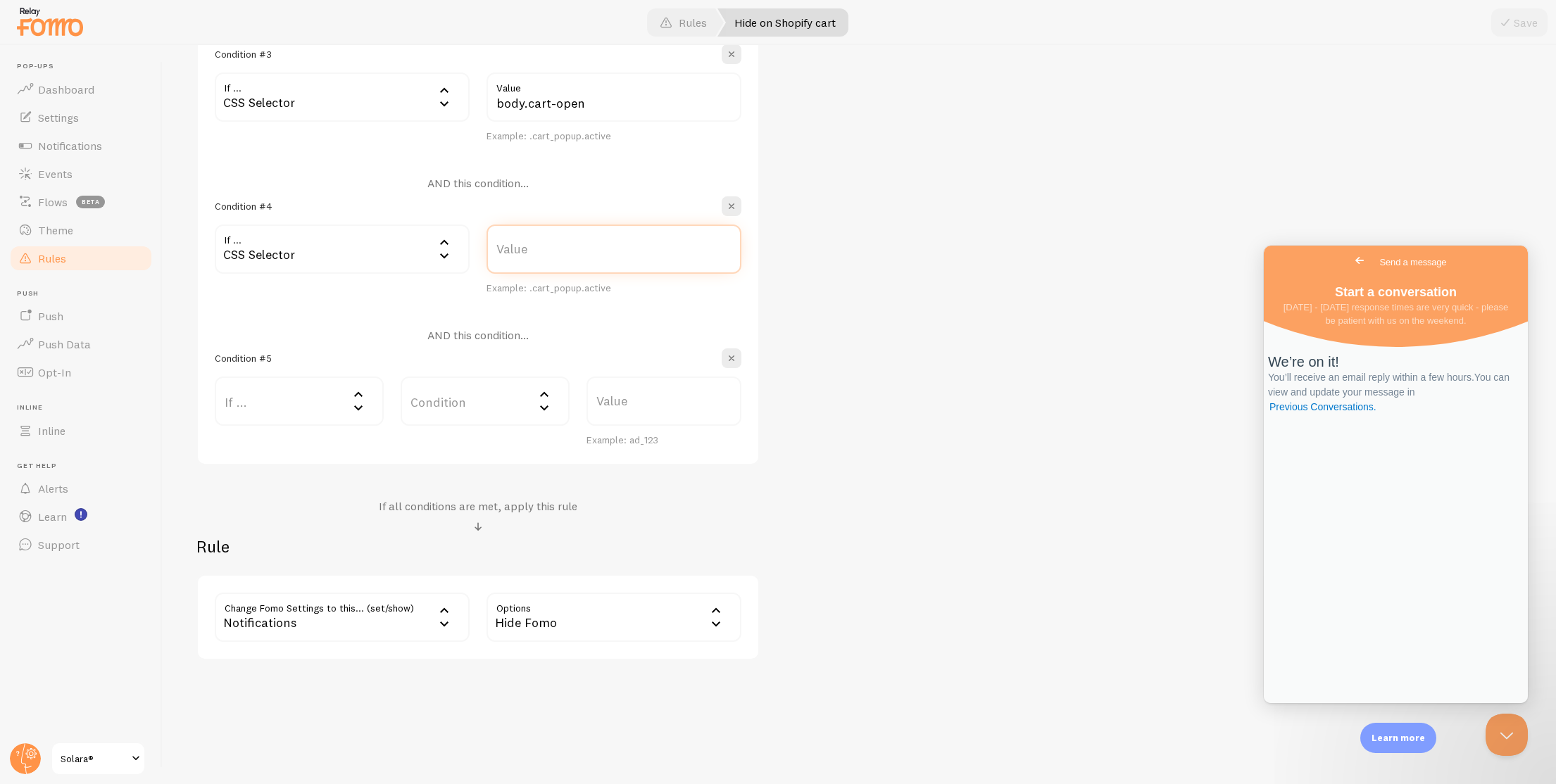
click at [560, 243] on input "Value" at bounding box center [614, 249] width 255 height 49
paste input ".js-drawer-open-cart"
type input ".js-drawer-open-cart"
click at [733, 361] on span "button" at bounding box center [732, 358] width 14 height 14
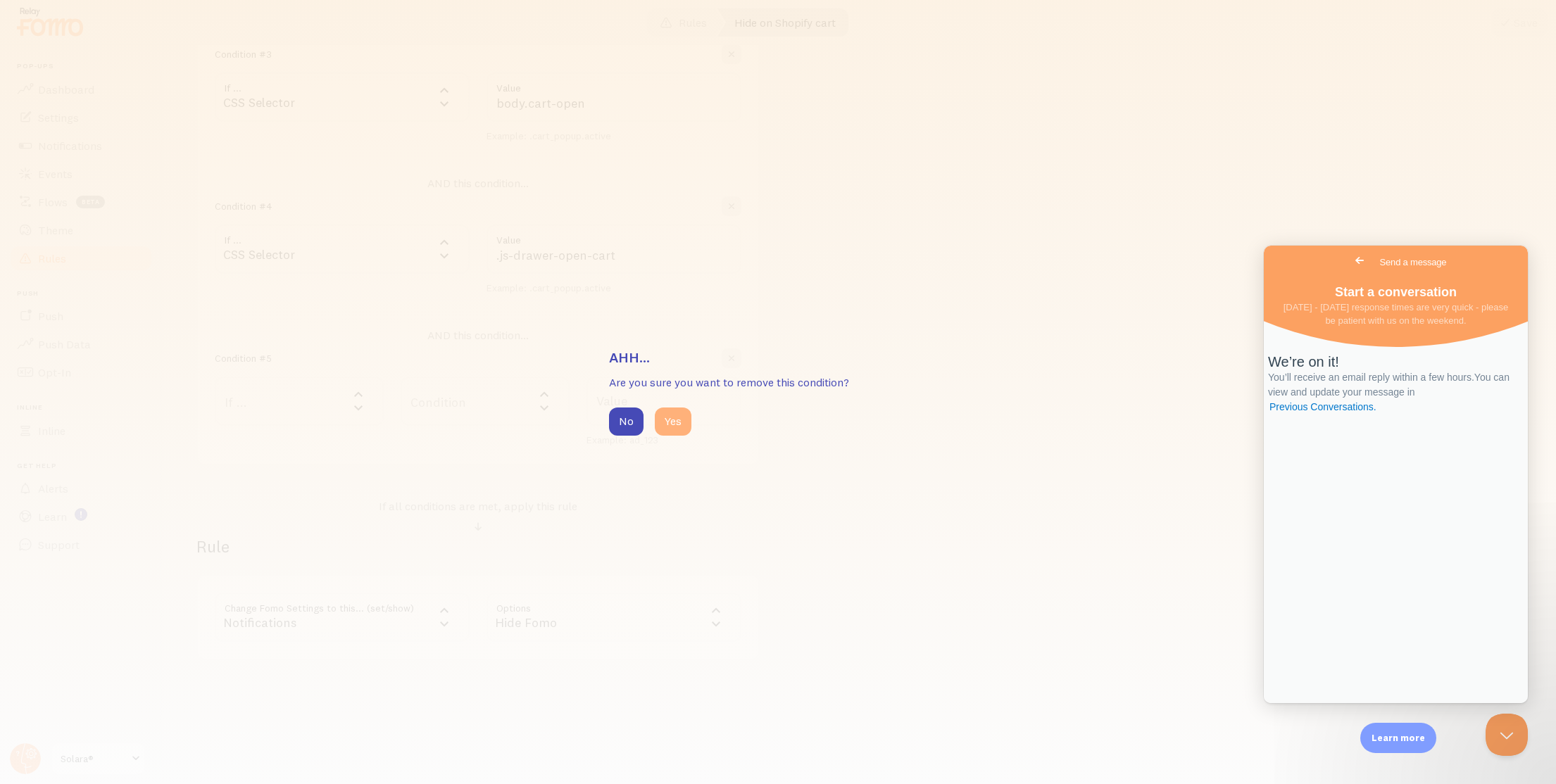
click at [684, 423] on button "Yes" at bounding box center [673, 421] width 37 height 28
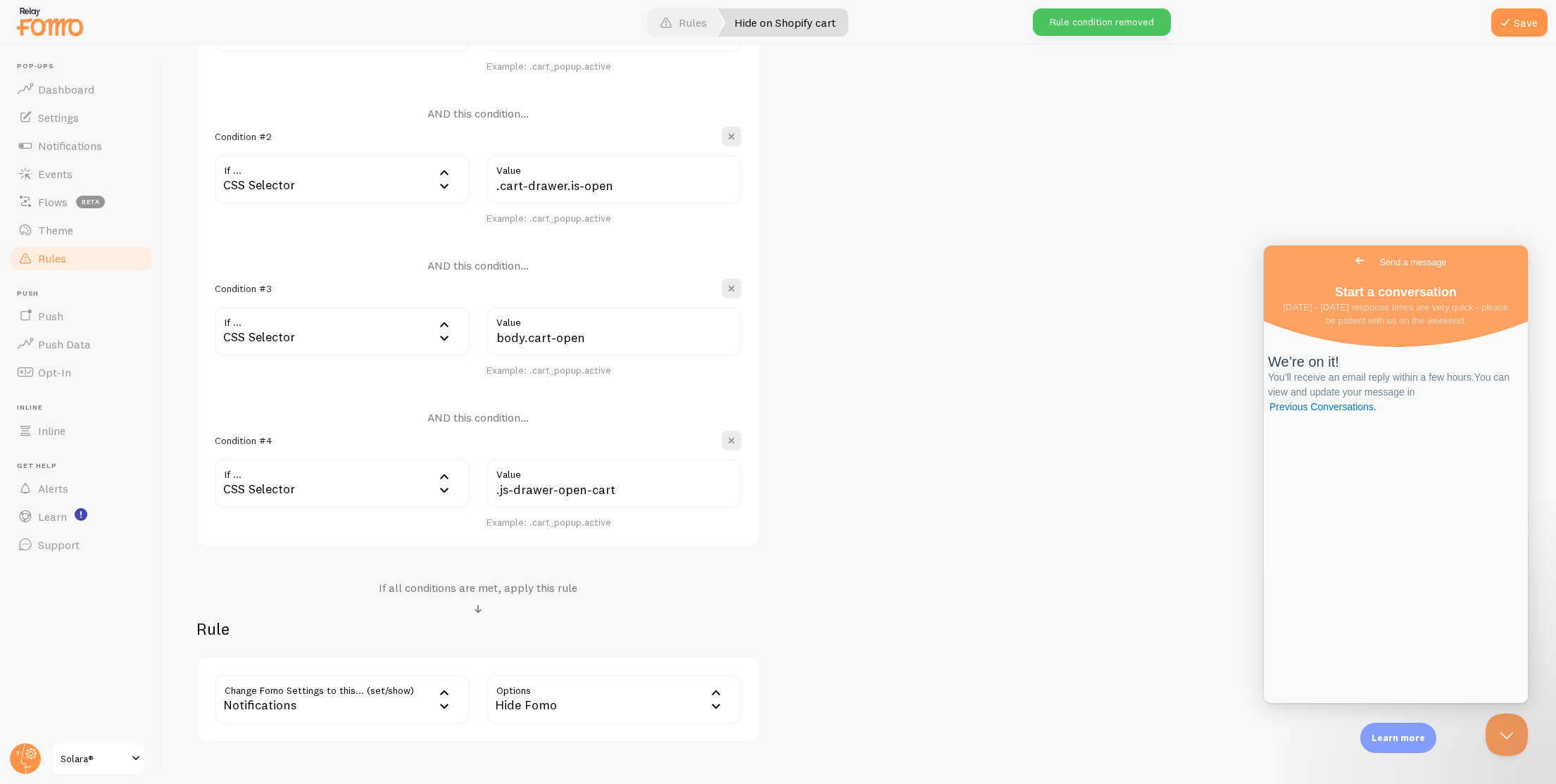
scroll to position [462, 0]
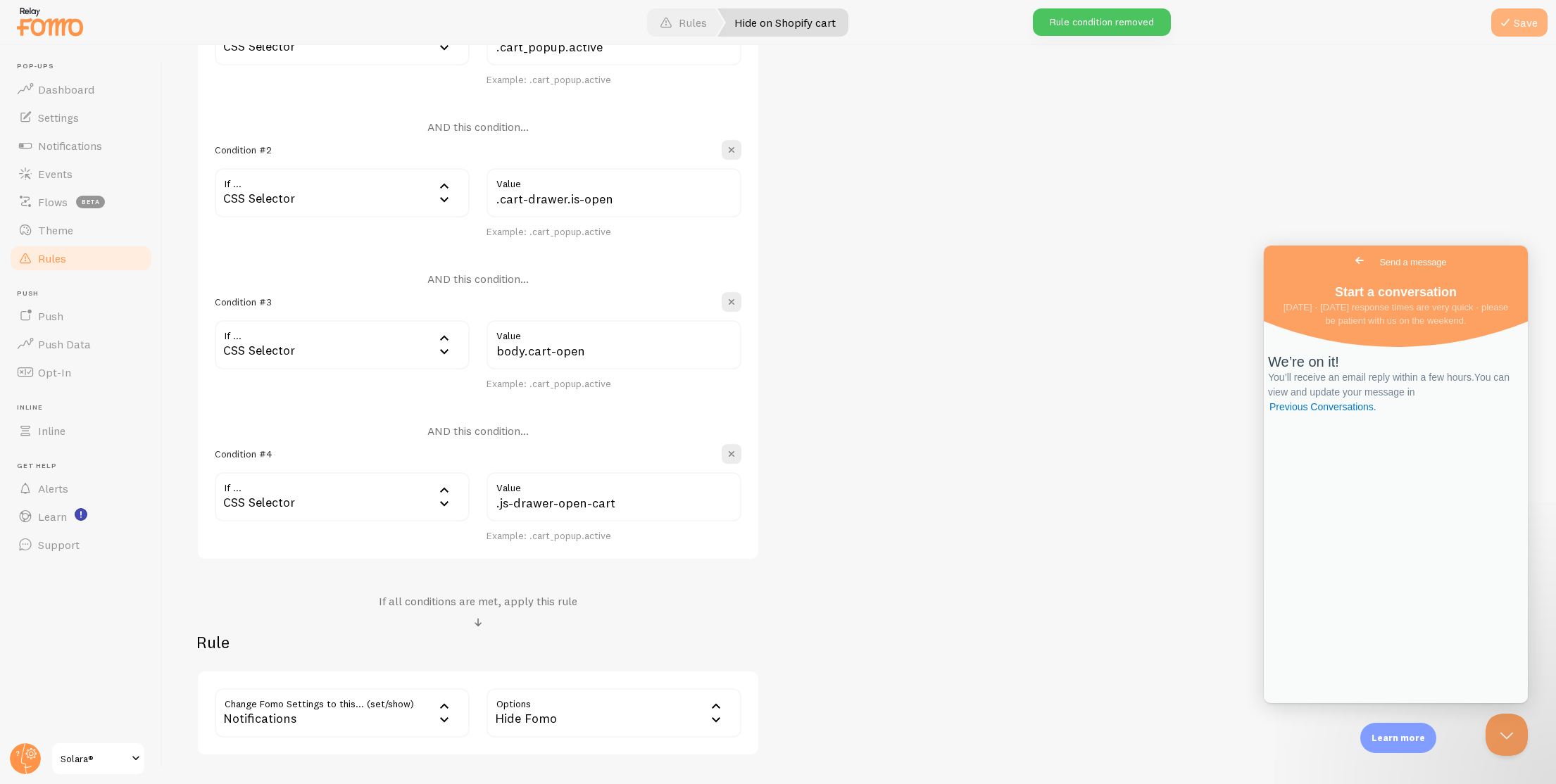
click at [1503, 17] on span at bounding box center [1505, 22] width 17 height 17
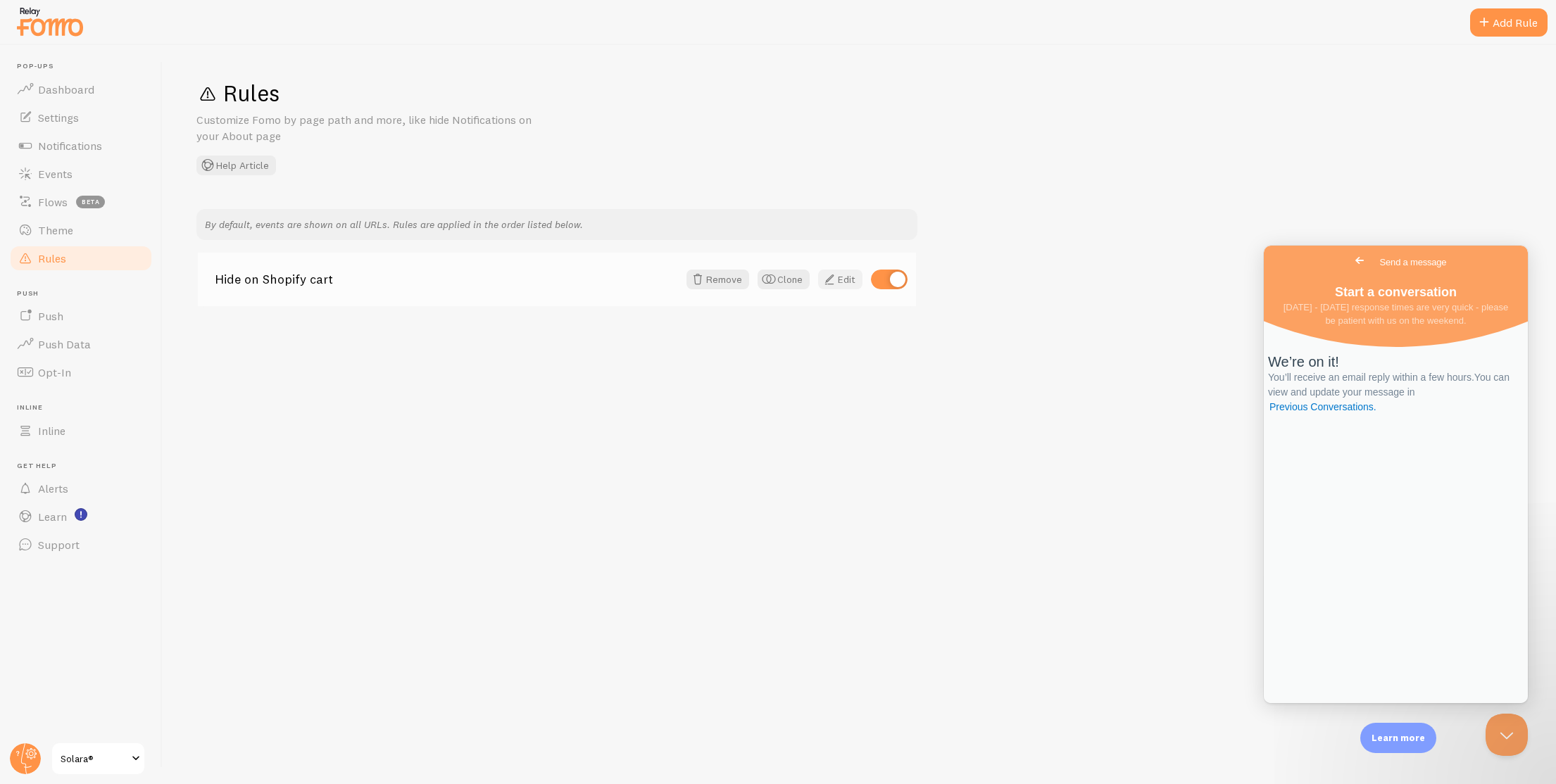
click at [832, 280] on span at bounding box center [829, 279] width 17 height 17
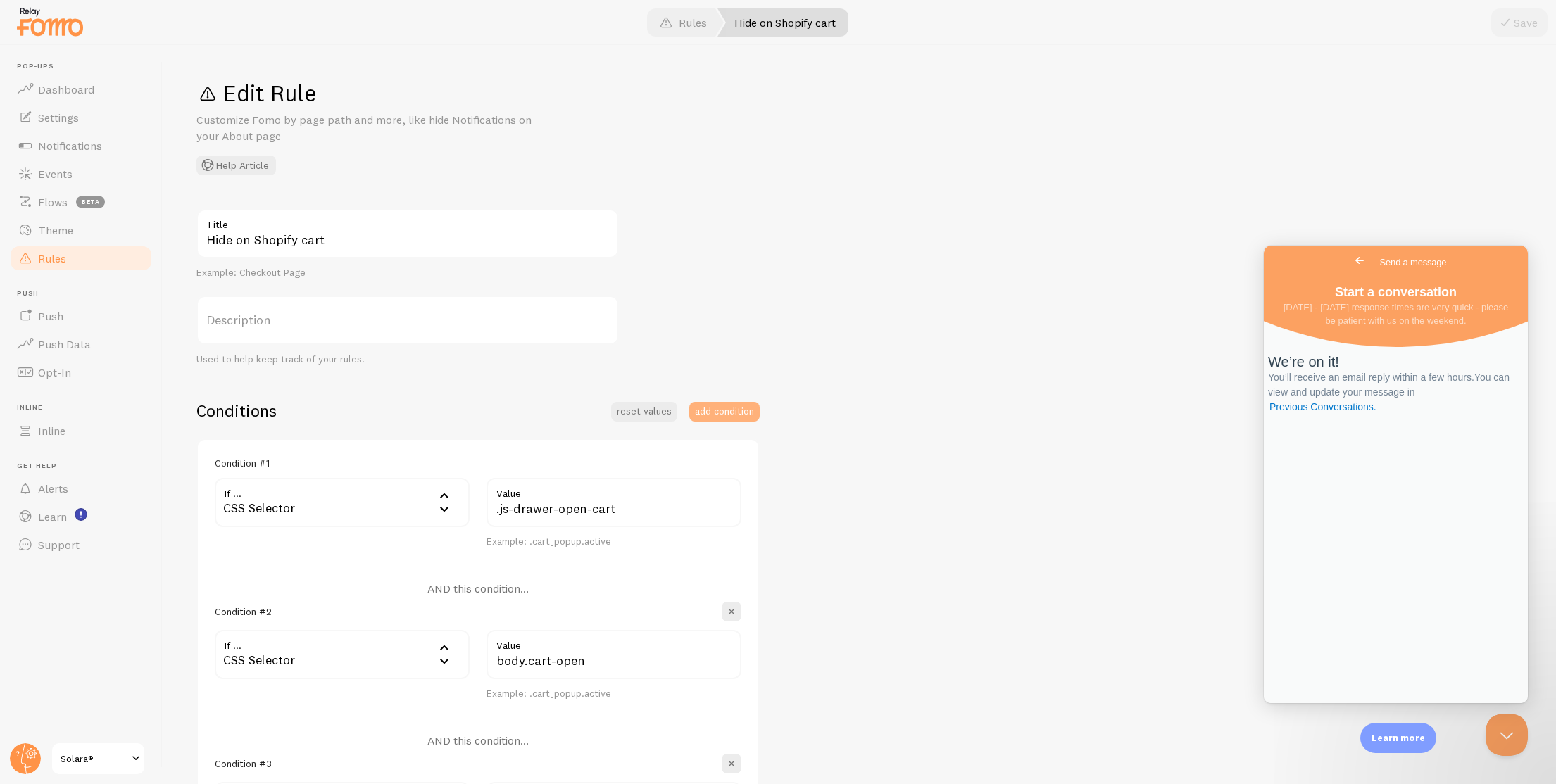
click at [737, 406] on button "add condition" at bounding box center [725, 411] width 71 height 20
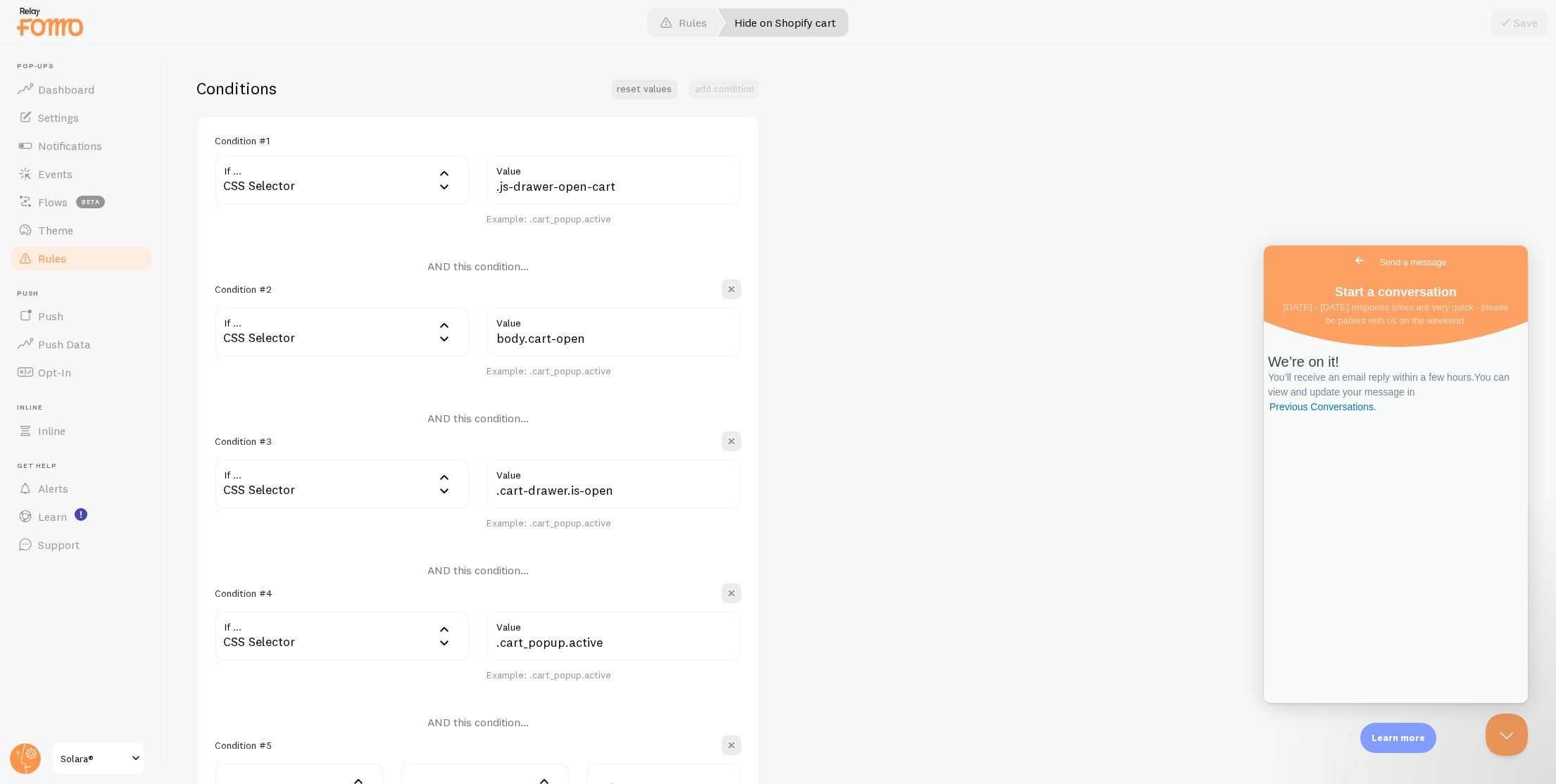
scroll to position [465, 0]
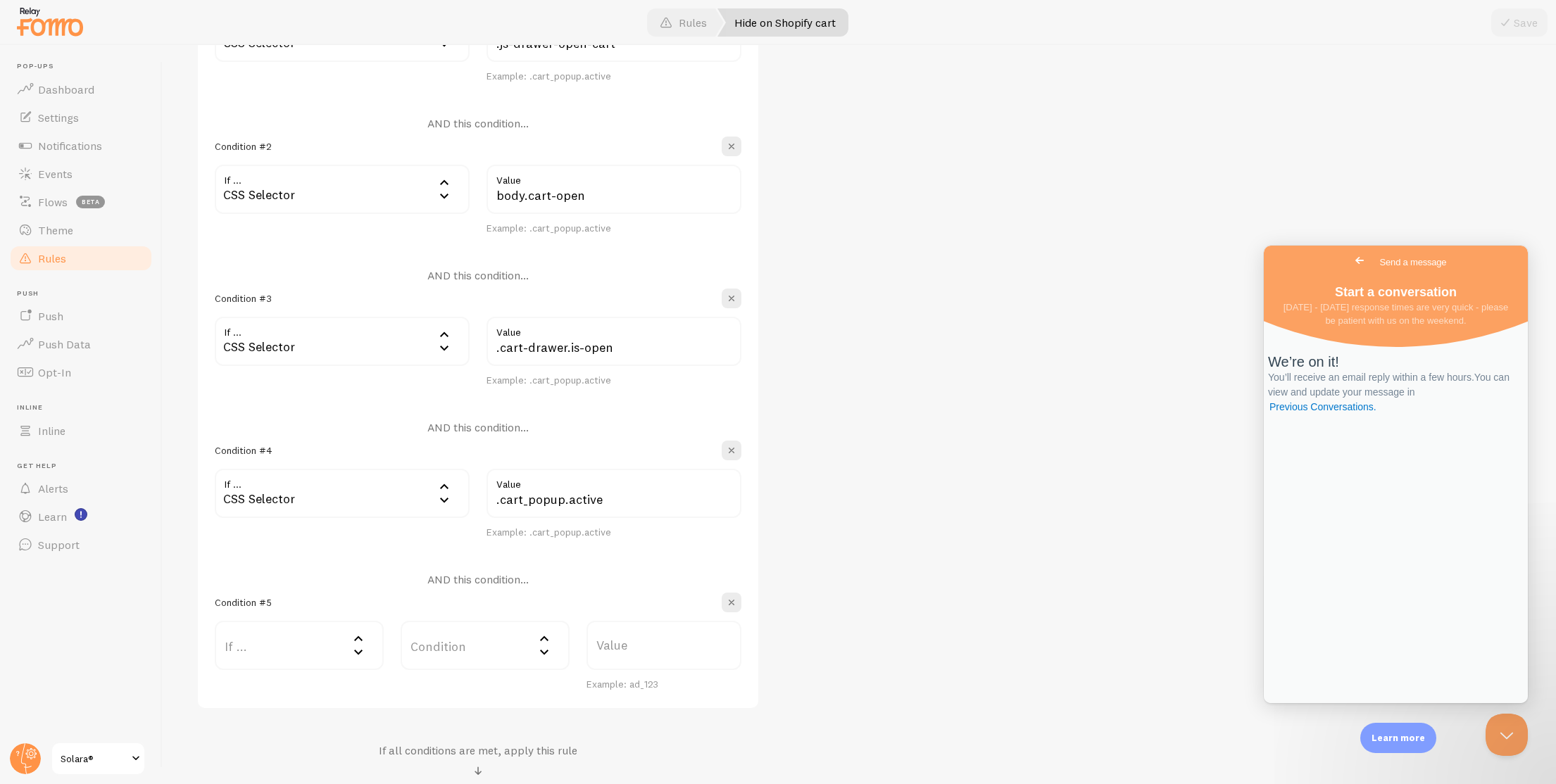
click at [296, 668] on label "If ..." at bounding box center [299, 645] width 169 height 49
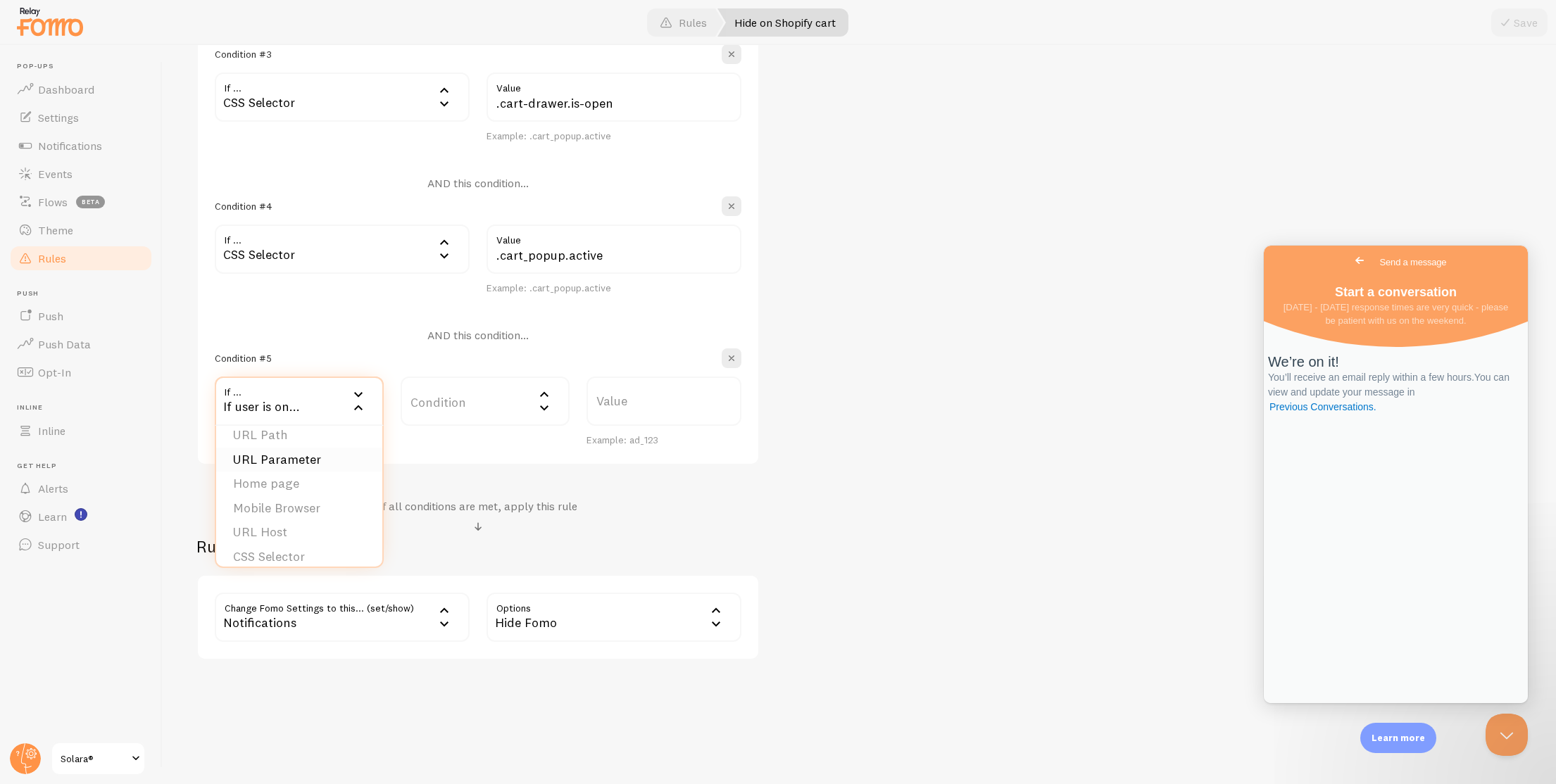
scroll to position [22, 0]
click at [288, 548] on li "CSS Selector" at bounding box center [299, 546] width 166 height 25
click at [602, 400] on label "Value" at bounding box center [614, 401] width 255 height 49
click at [602, 400] on input "Value" at bounding box center [614, 401] width 255 height 49
paste input "body.cart-drawer-open"
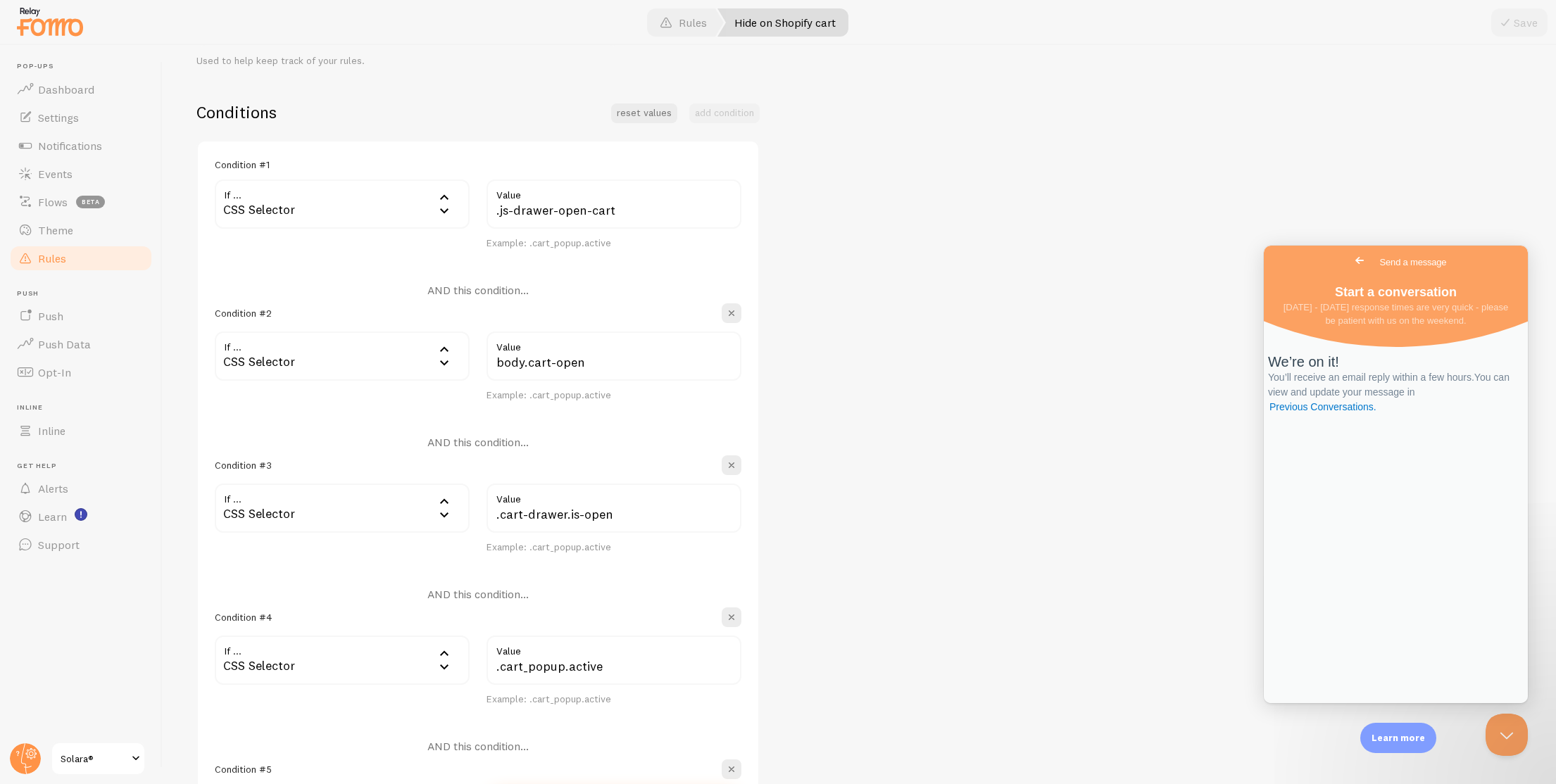
scroll to position [709, 0]
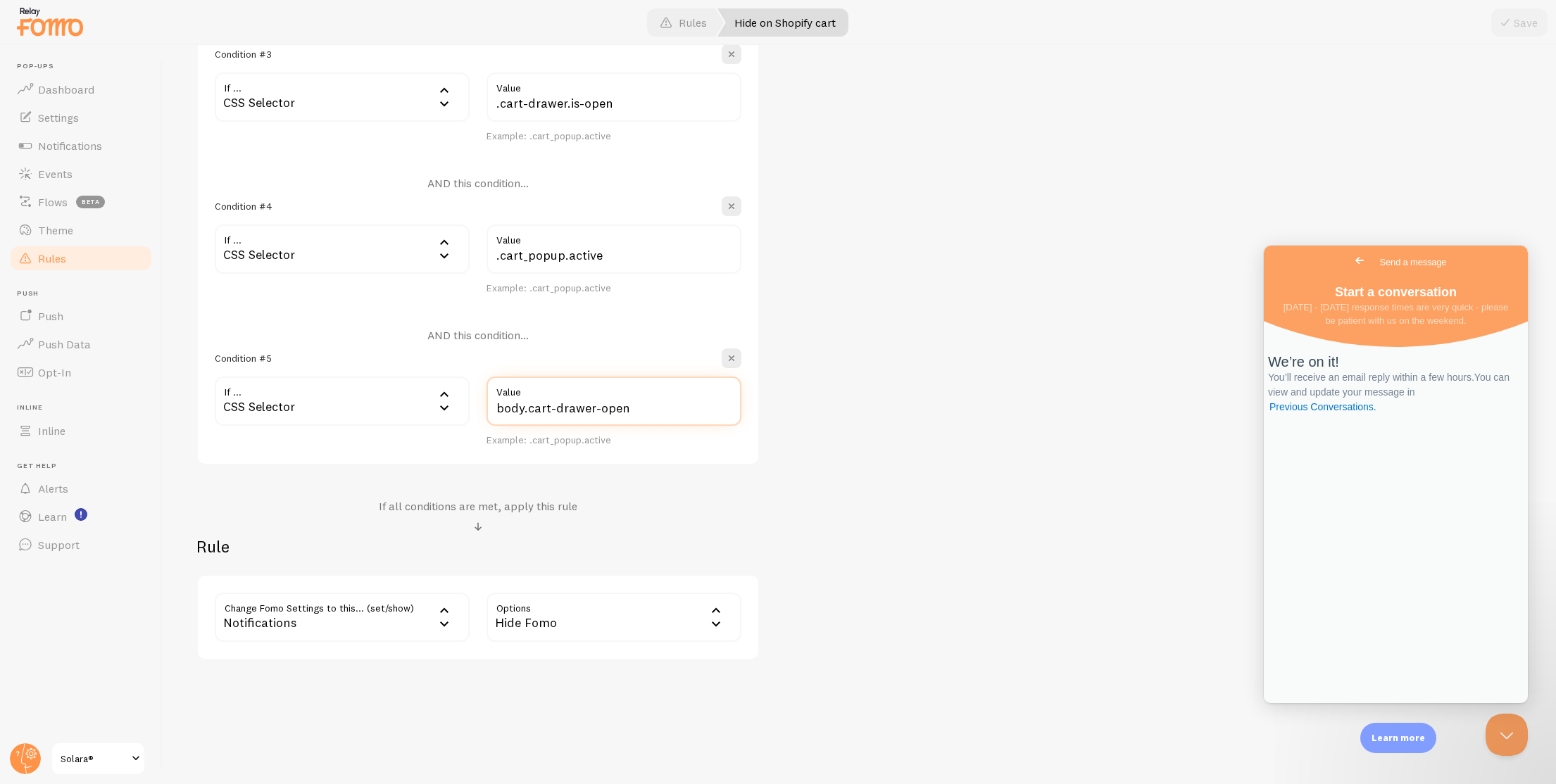
type input "body.cart-drawer-open"
click at [642, 400] on input "body.cart-drawer-open" at bounding box center [614, 401] width 255 height 49
click at [1000, 410] on div "Hide on Shopify cart Title Example: Checkout Page Description Used to help keep…" at bounding box center [859, 80] width 1325 height 1161
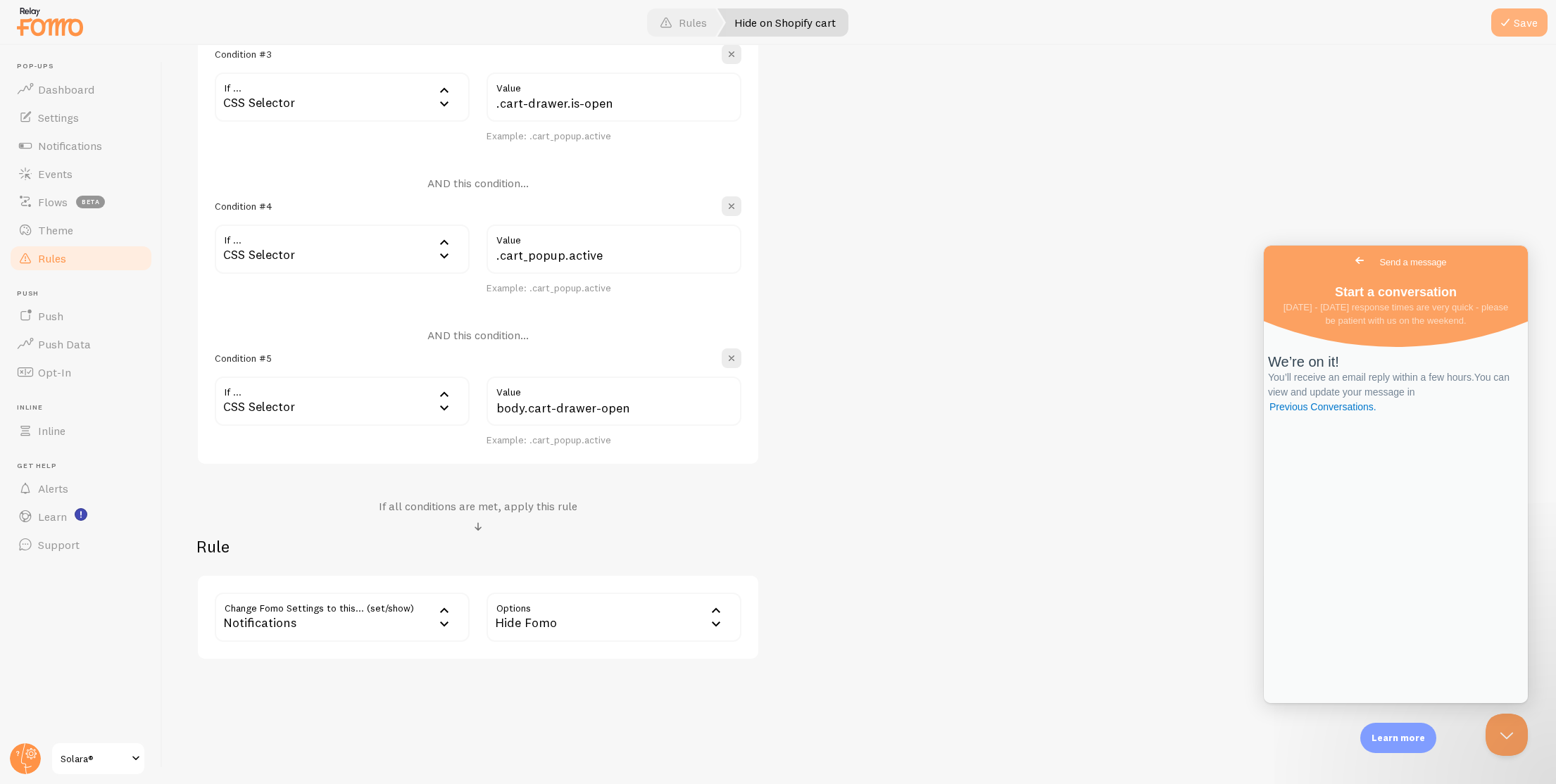
click at [1509, 34] on button "Save" at bounding box center [1519, 22] width 56 height 28
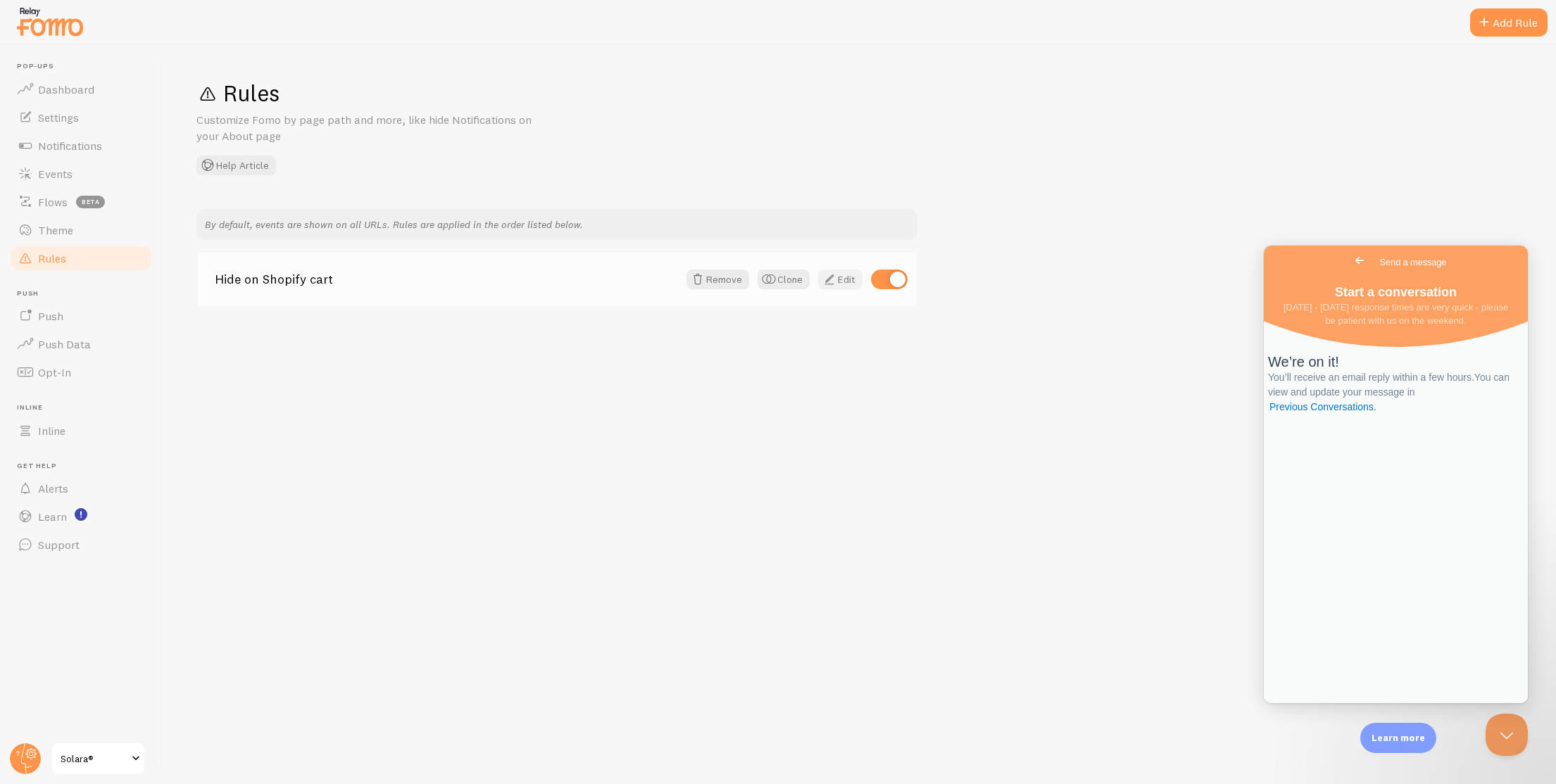
click at [839, 278] on link "Edit" at bounding box center [839, 280] width 44 height 20
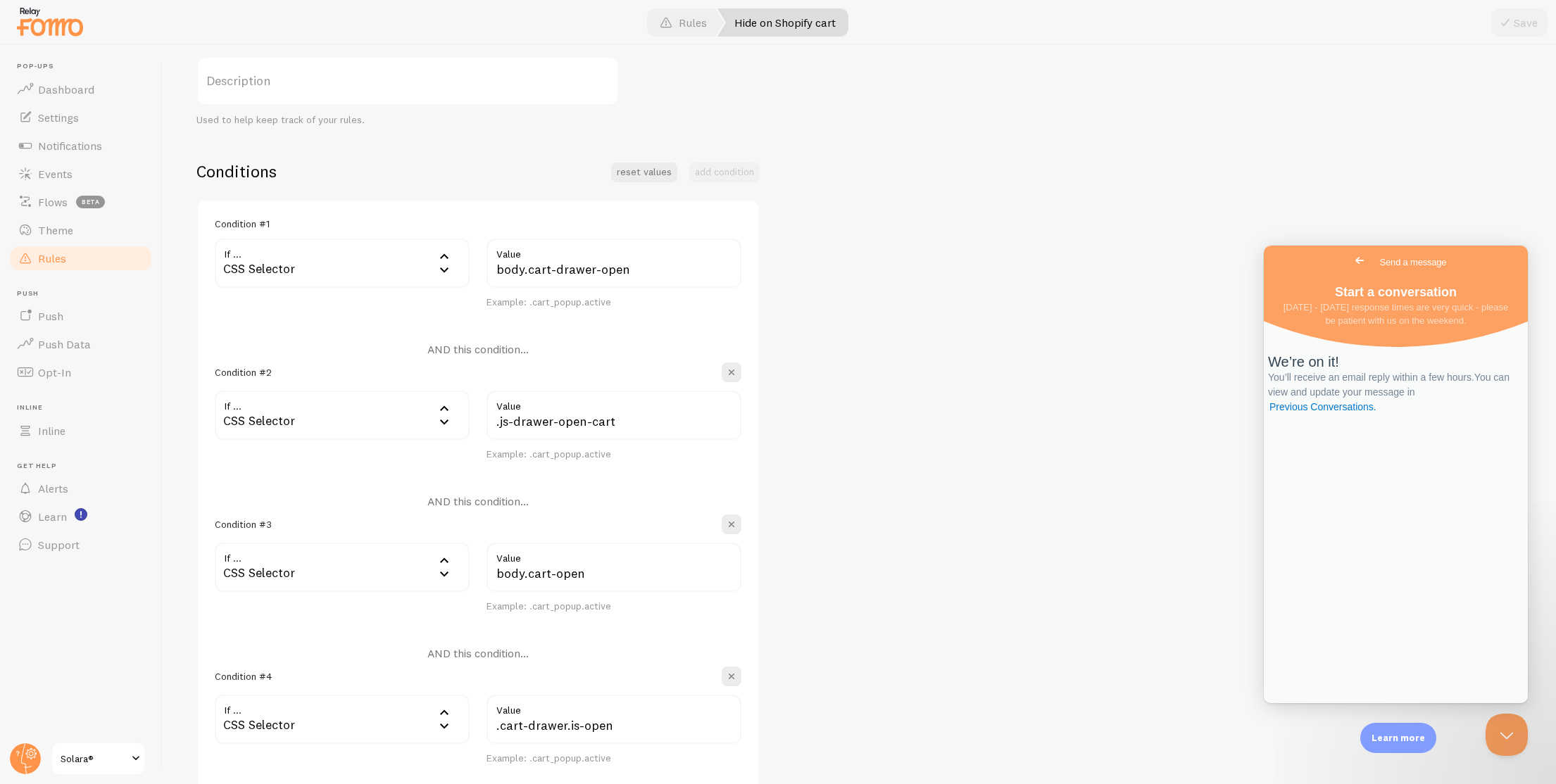
scroll to position [133, 0]
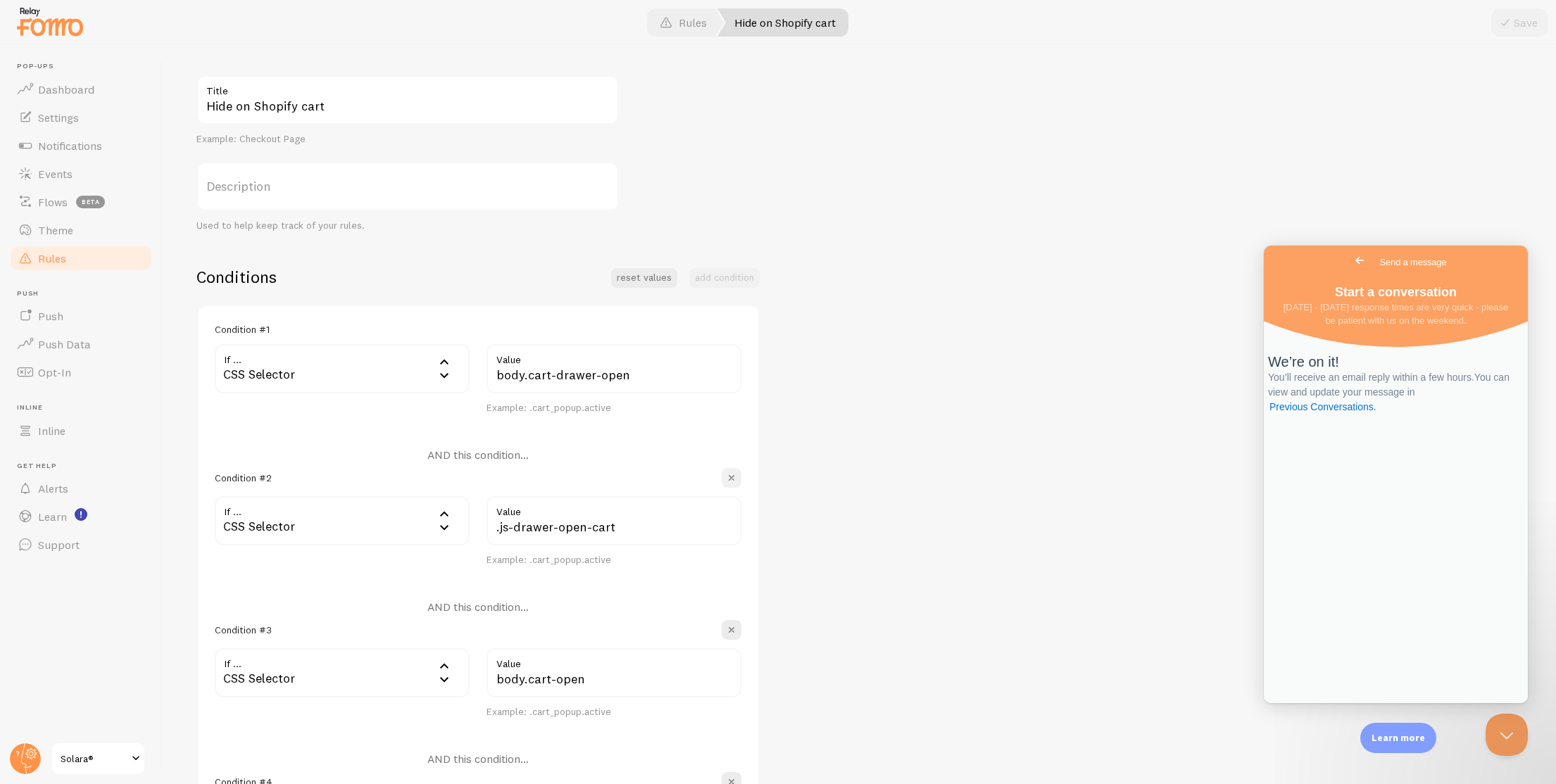
click at [726, 477] on span "button" at bounding box center [732, 478] width 14 height 14
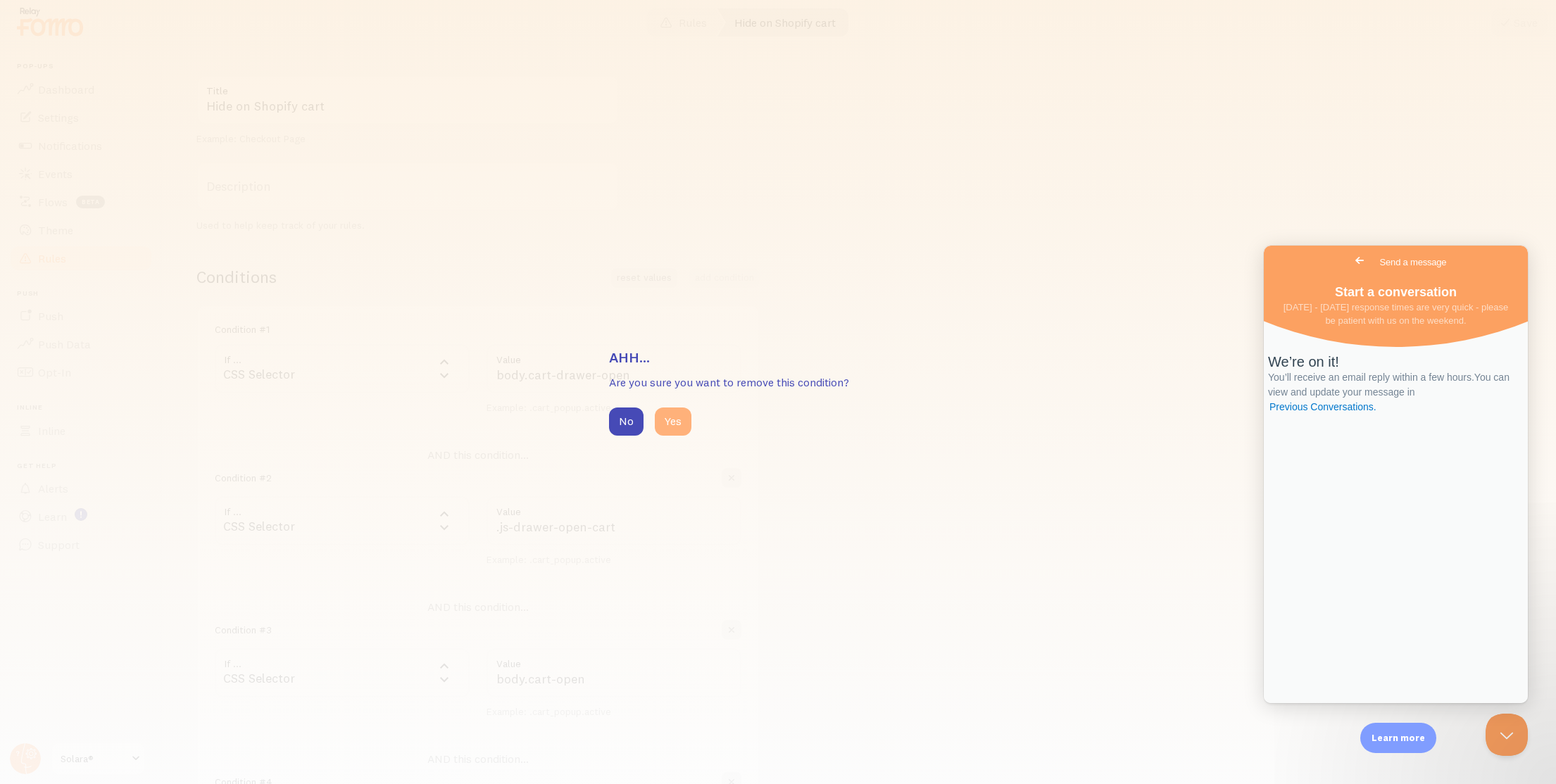
click at [670, 432] on button "Yes" at bounding box center [673, 421] width 37 height 28
type input "body.cart-open"
type input ".cart-drawer.is-open"
type input ".cart_popup.active"
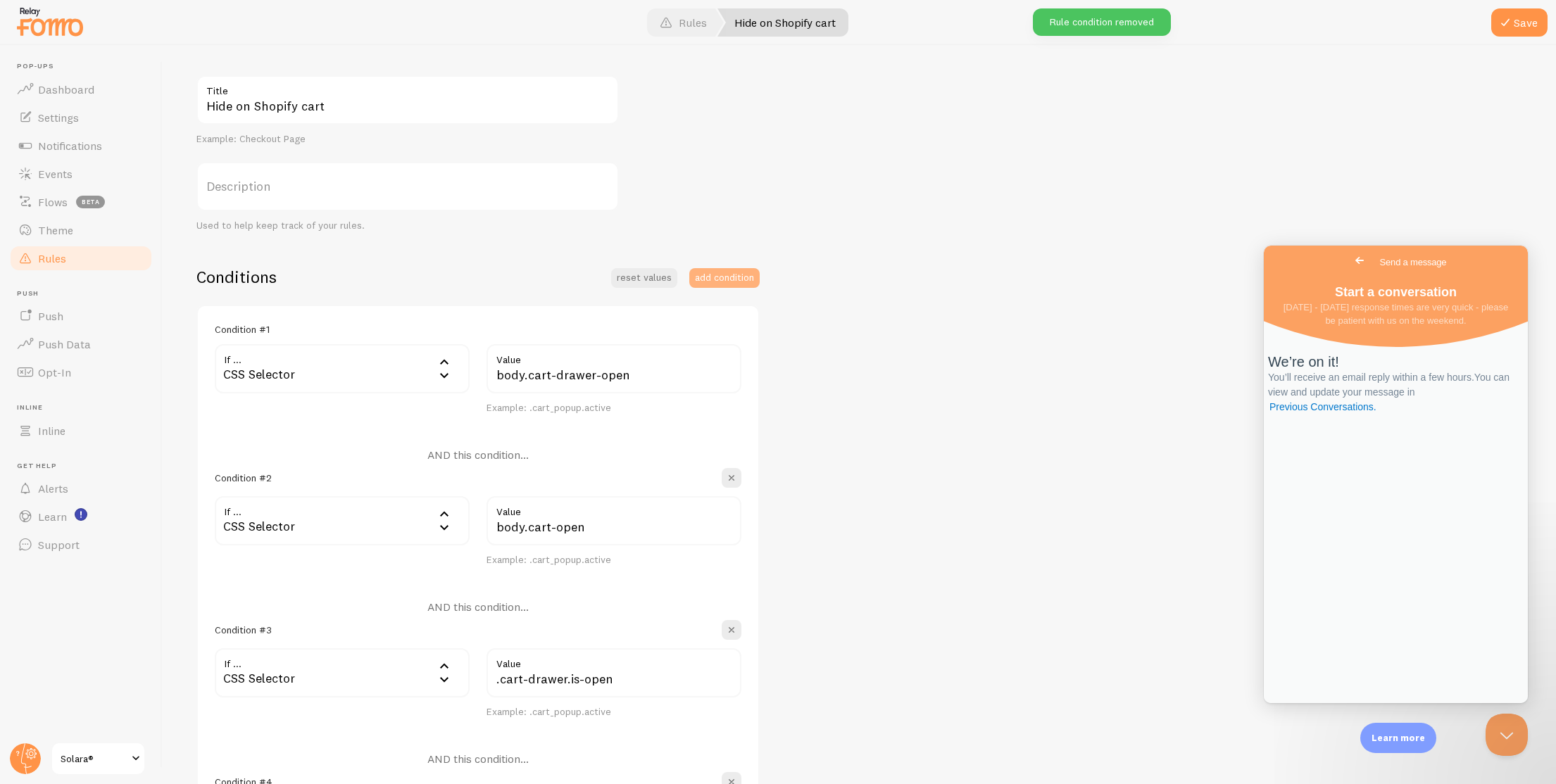
click at [704, 270] on button "add condition" at bounding box center [725, 278] width 71 height 20
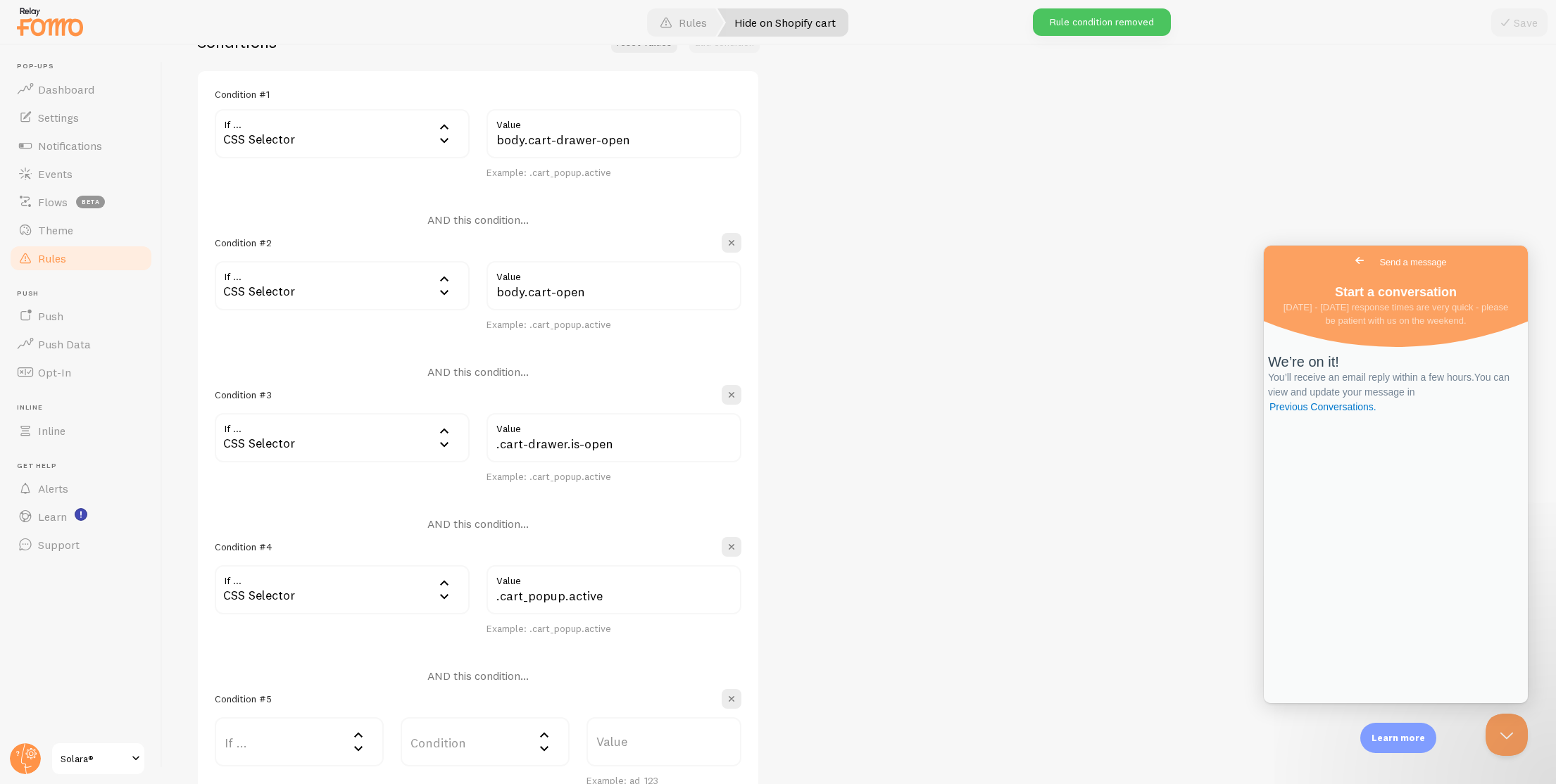
scroll to position [627, 0]
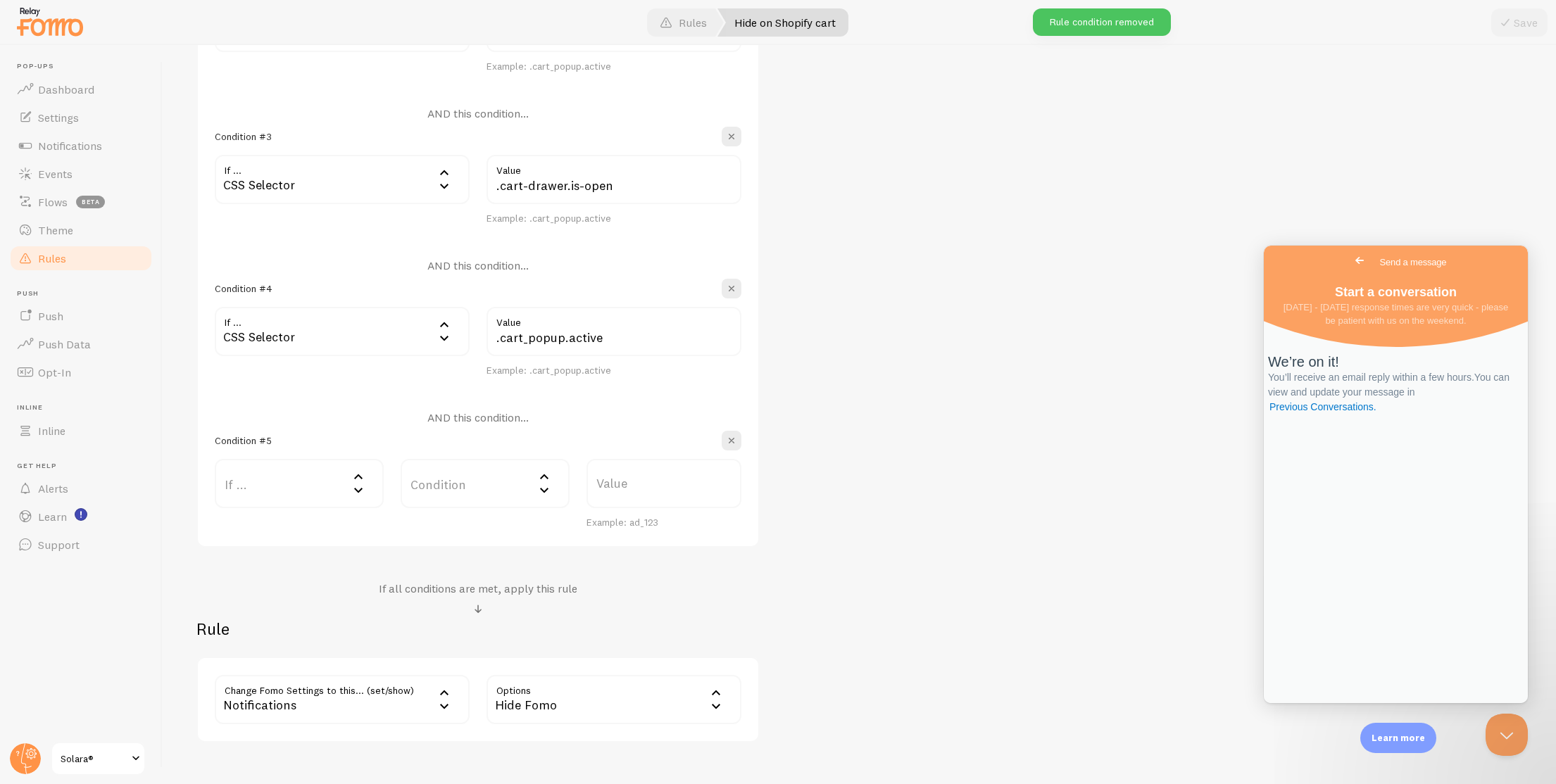
click at [262, 479] on label "If ..." at bounding box center [299, 483] width 169 height 49
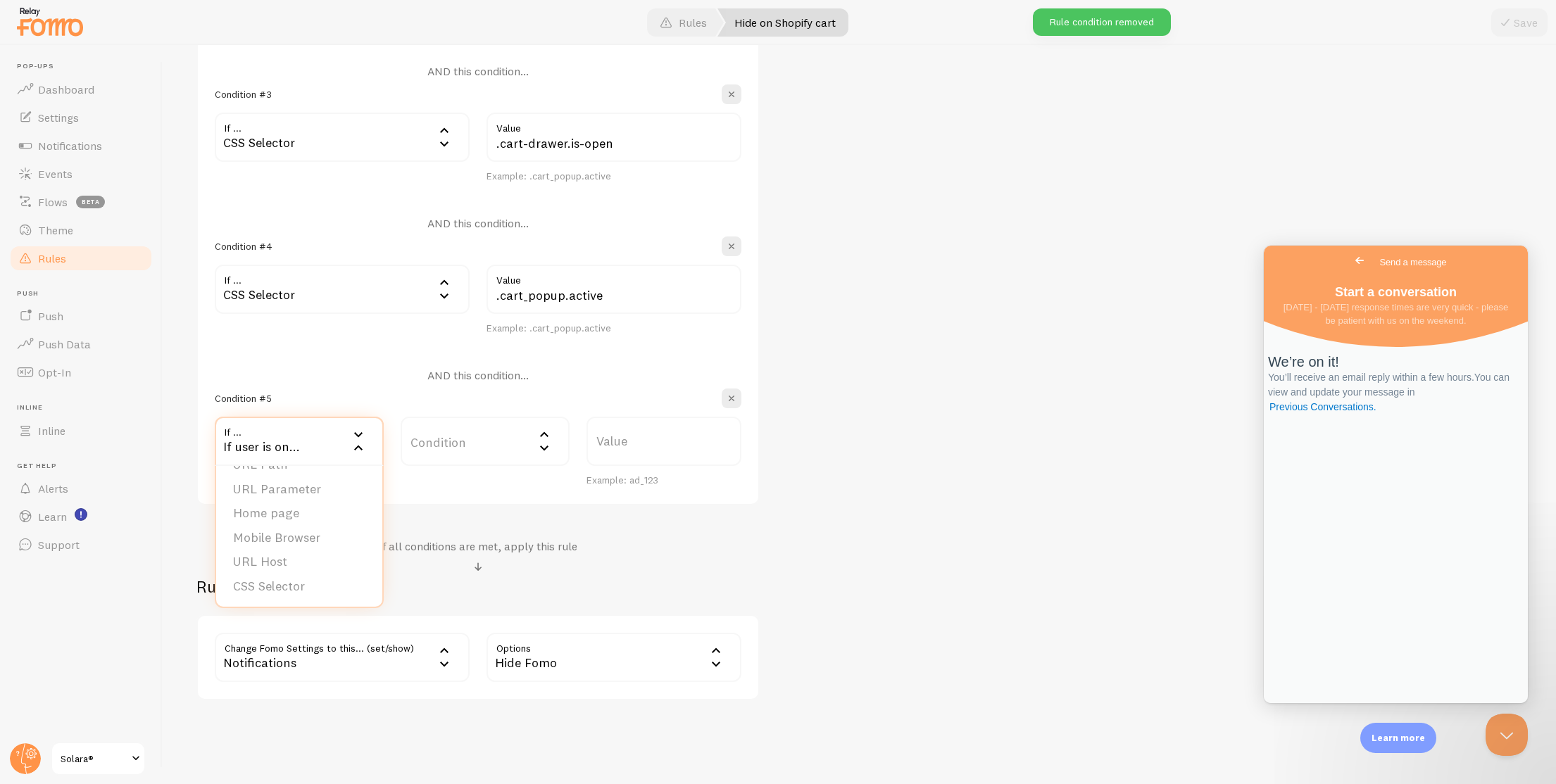
scroll to position [709, 0]
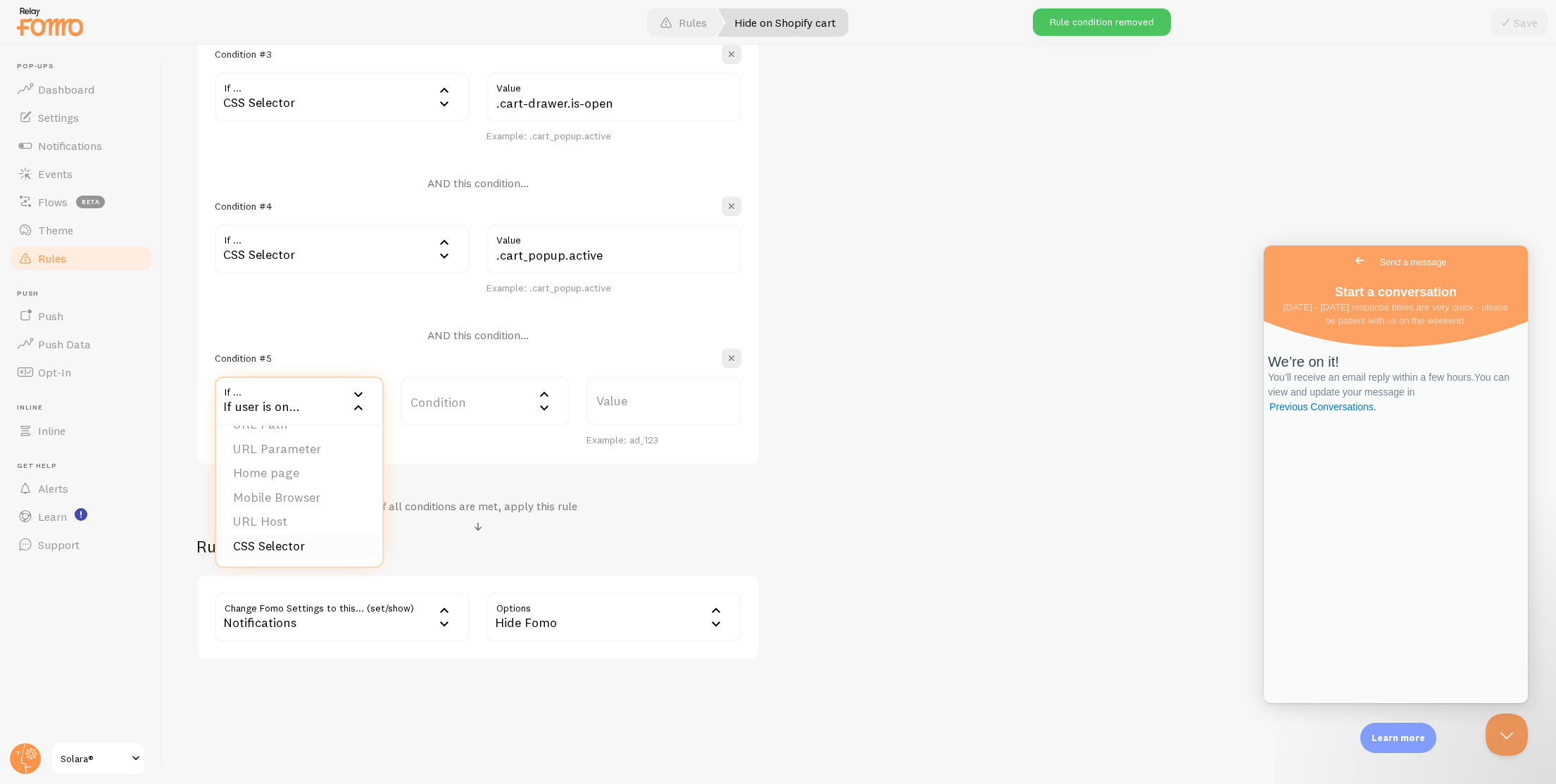
click at [333, 557] on li "CSS Selector" at bounding box center [299, 546] width 166 height 25
click at [541, 401] on label "Value" at bounding box center [614, 401] width 255 height 49
click at [541, 401] on input "Value" at bounding box center [614, 401] width 255 height 49
paste input "cart-drawer[open]"
type input "cart-drawer[open]"
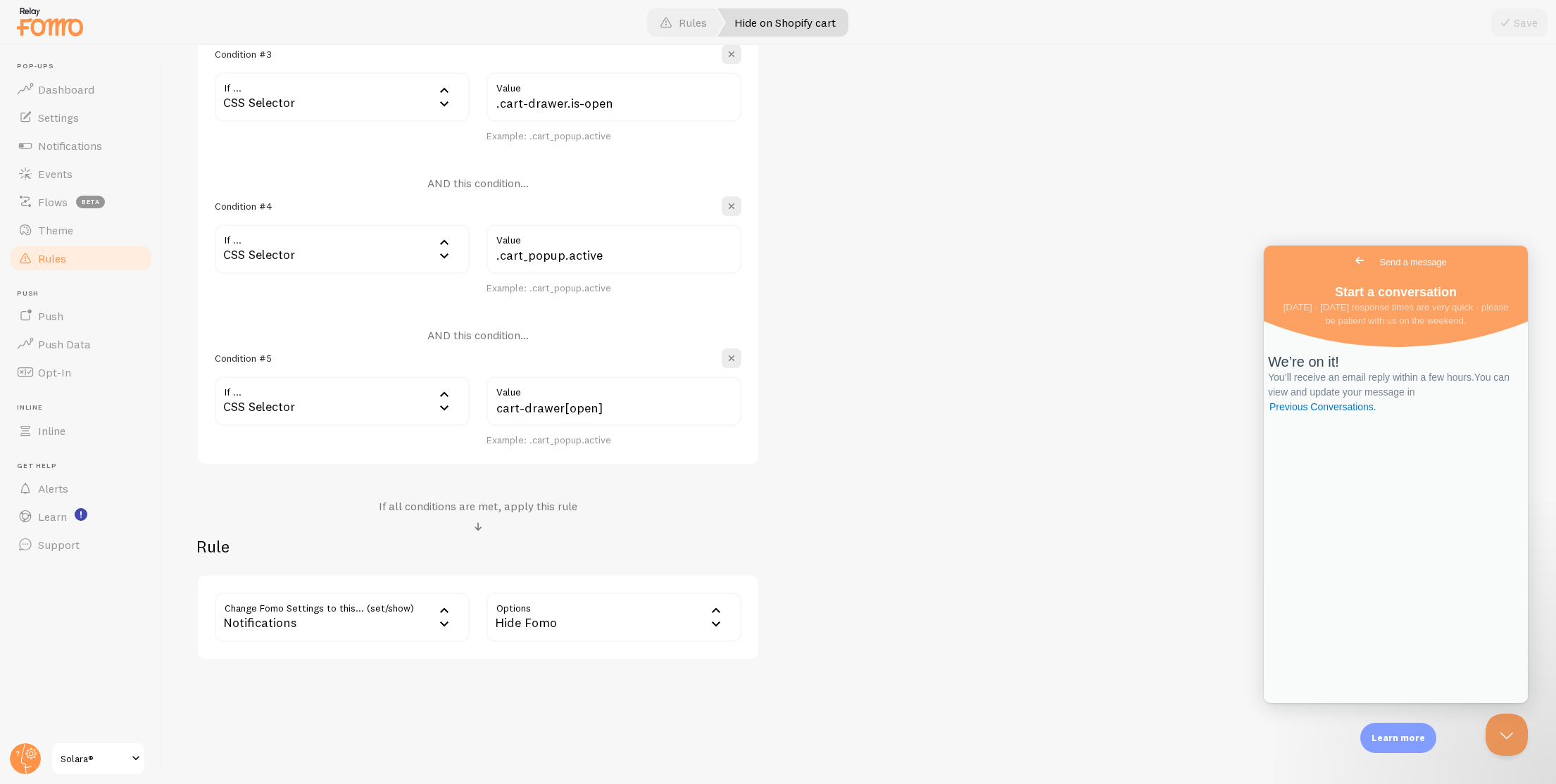
click at [847, 394] on div "Hide on Shopify cart Title Example: Checkout Page Description Used to help keep…" at bounding box center [859, 80] width 1325 height 1161
click at [1501, 23] on span at bounding box center [1505, 22] width 17 height 17
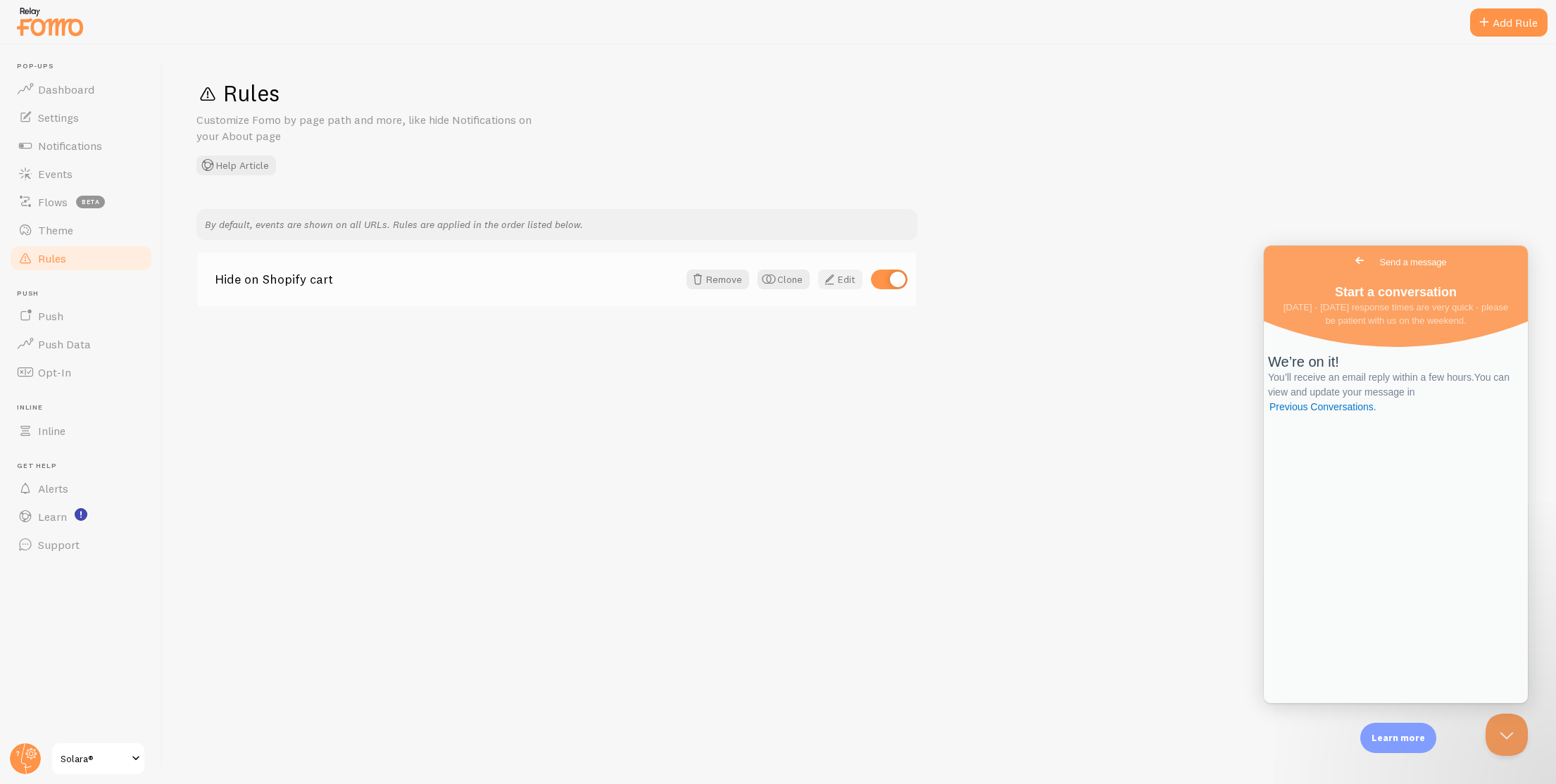
click at [839, 278] on link "Edit" at bounding box center [839, 280] width 44 height 20
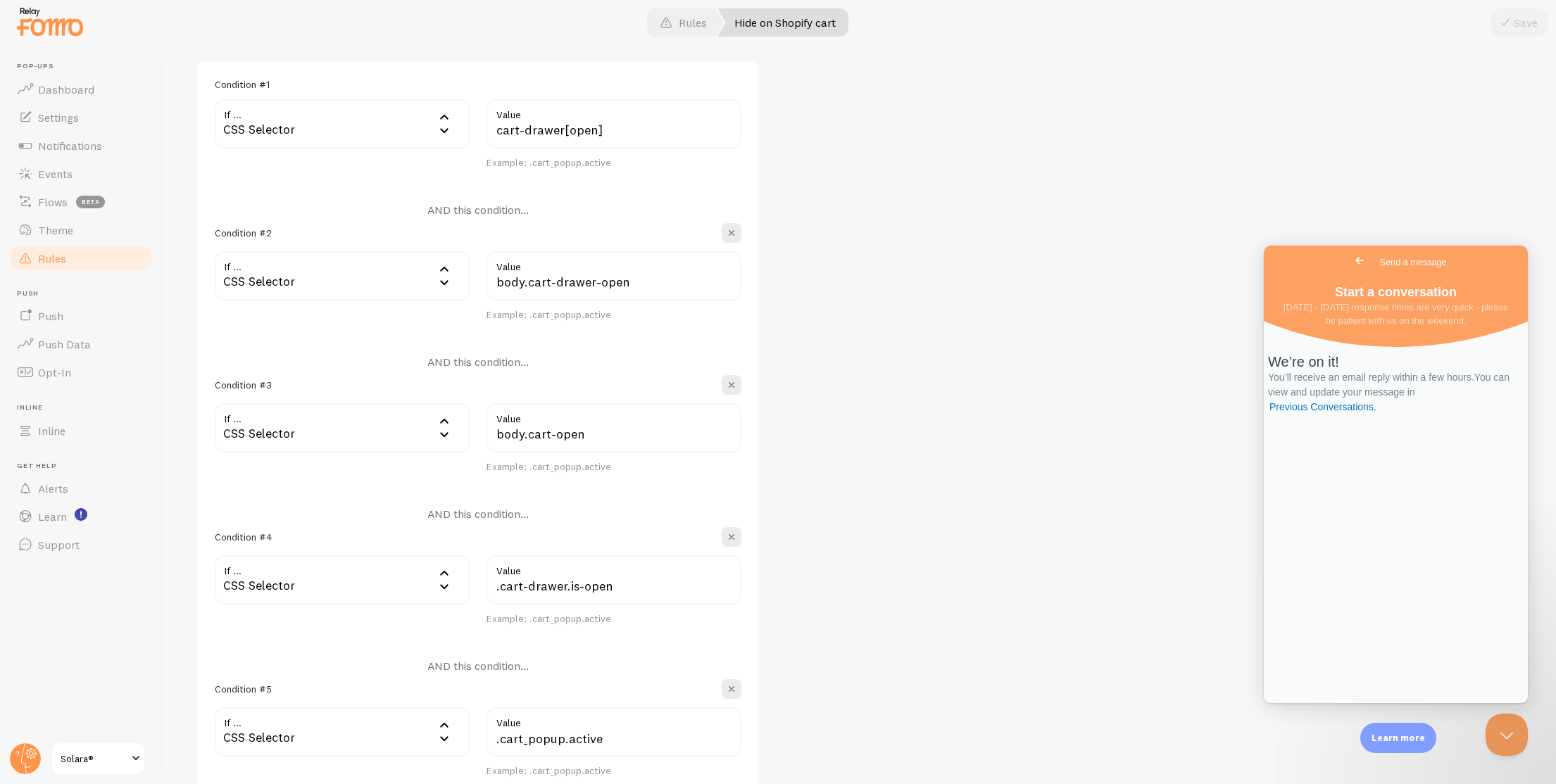
scroll to position [344, 0]
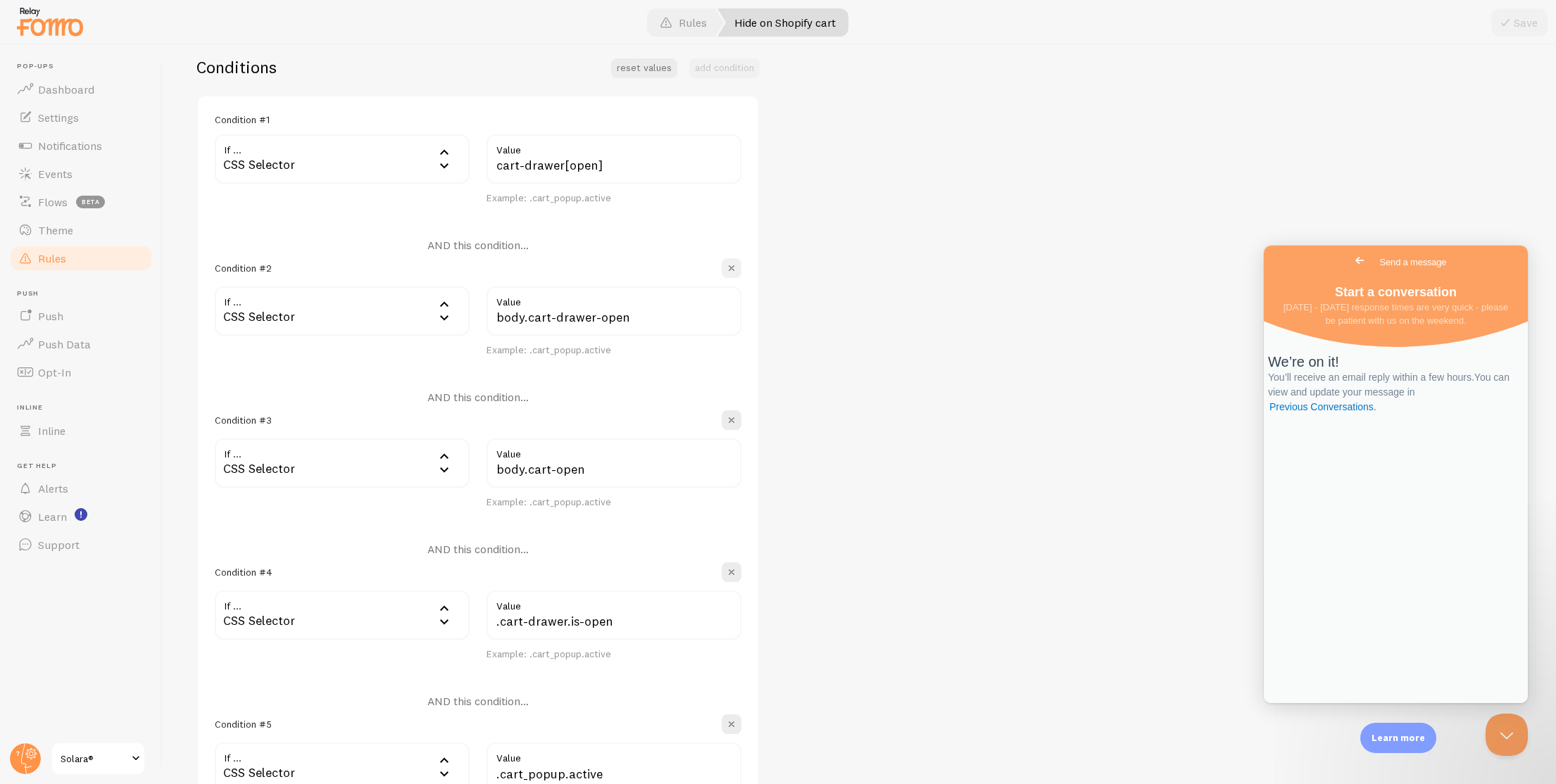
click at [736, 265] on span "button" at bounding box center [732, 268] width 14 height 14
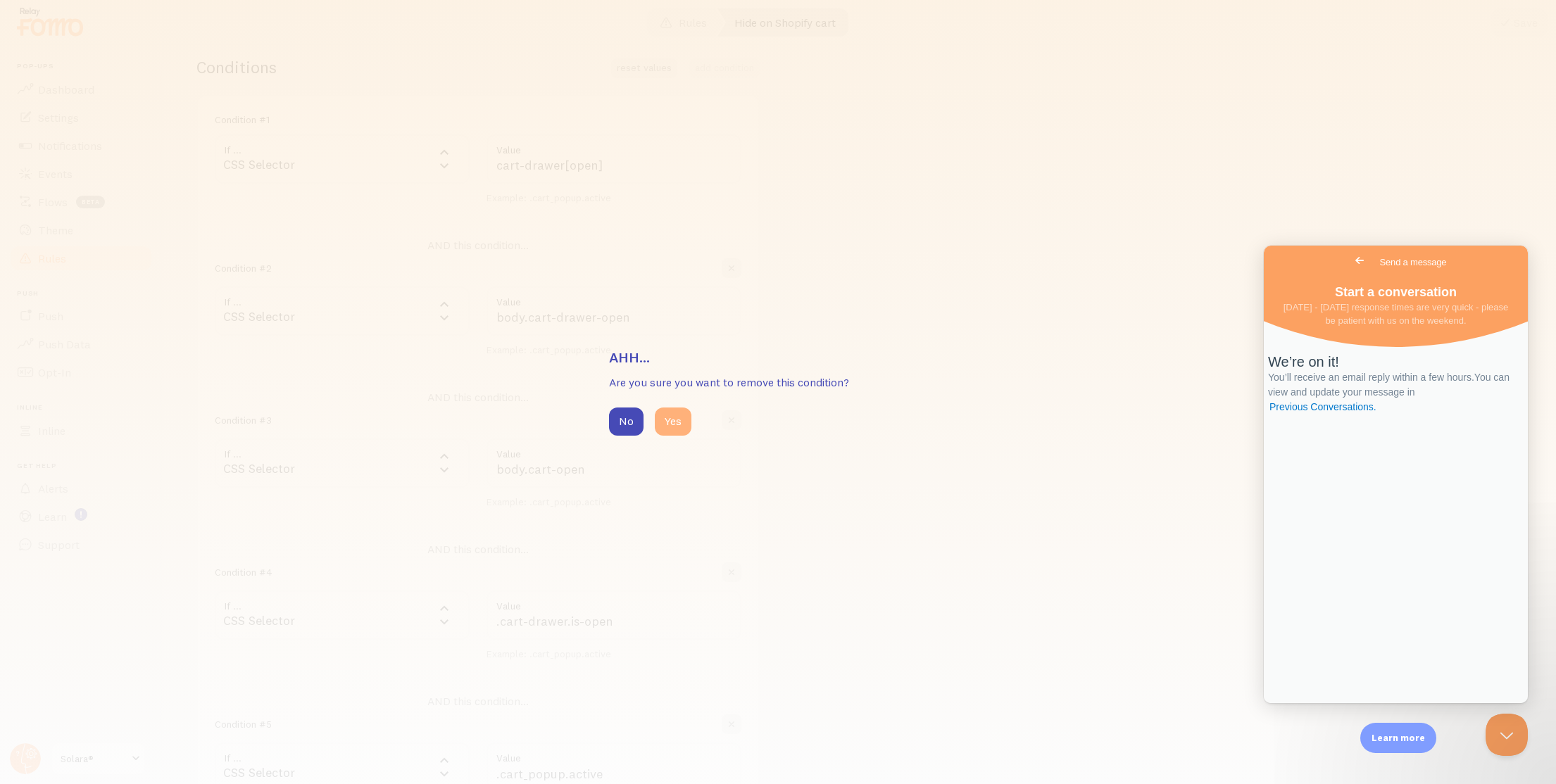
click at [681, 425] on button "Yes" at bounding box center [673, 421] width 37 height 28
type input "body.cart-open"
type input ".cart-drawer.is-open"
type input ".cart_popup.active"
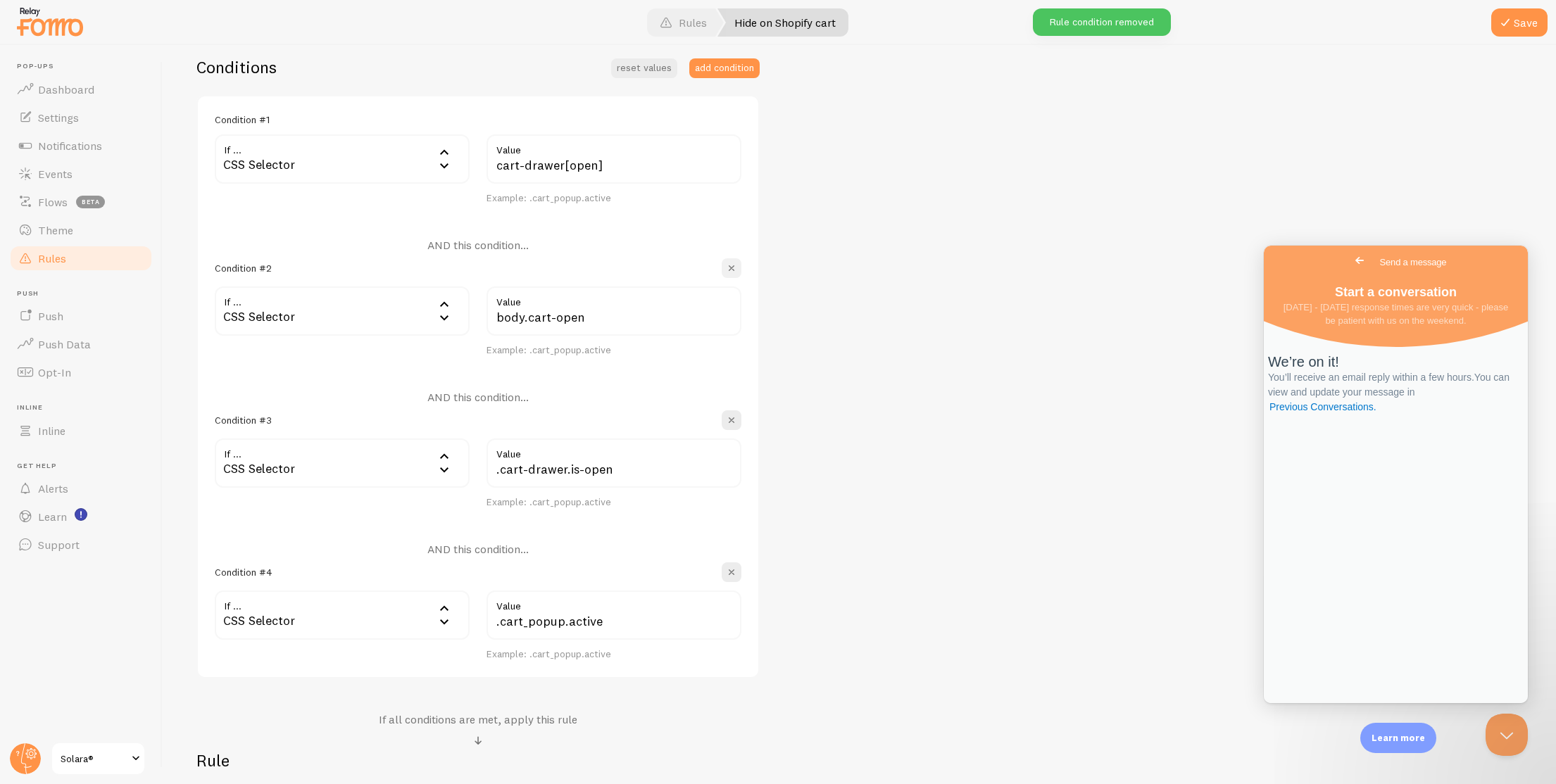
click at [737, 263] on span "button" at bounding box center [732, 268] width 14 height 14
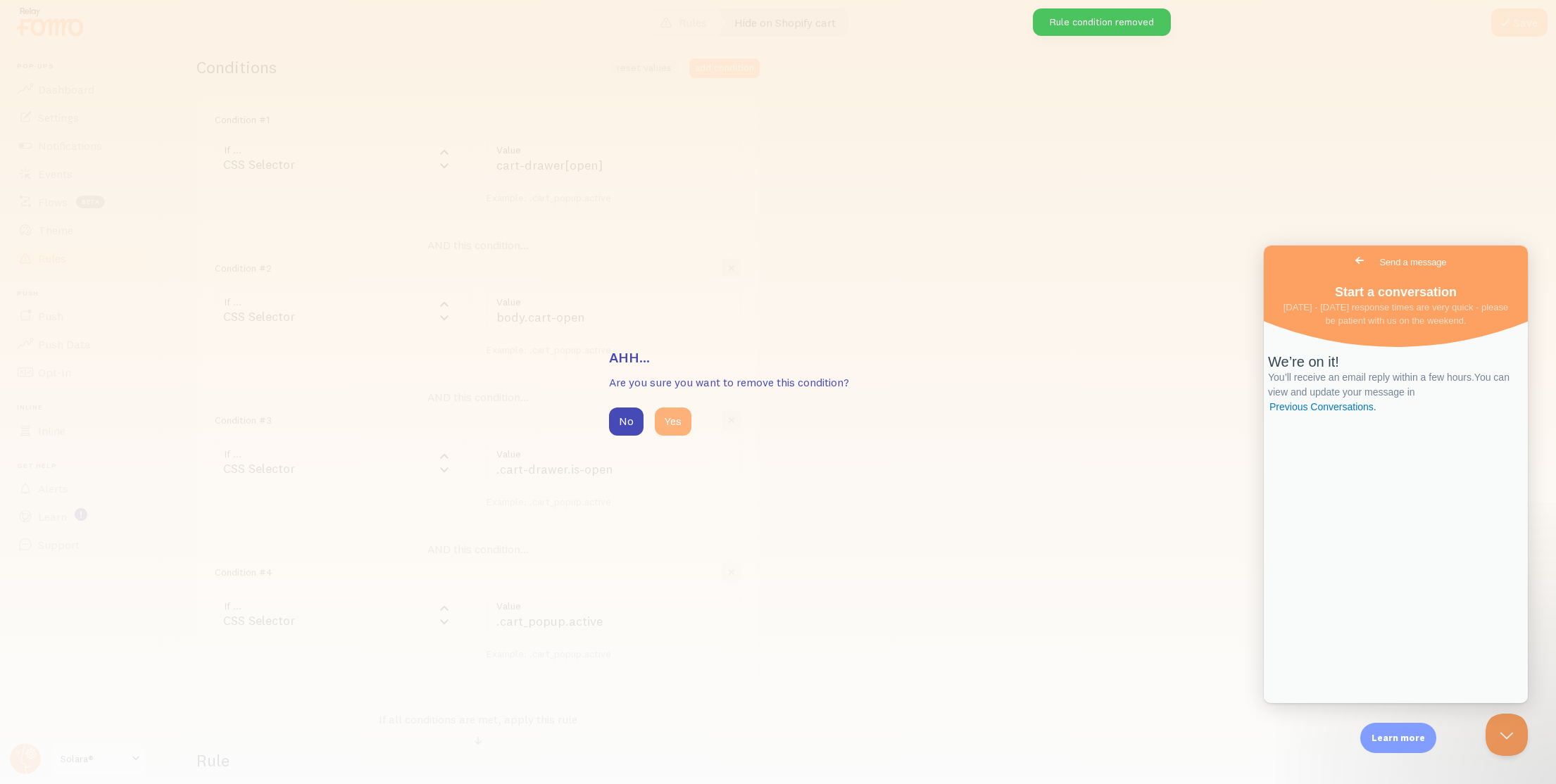
click at [676, 430] on button "Yes" at bounding box center [673, 421] width 37 height 28
type input ".cart-drawer.is-open"
type input ".cart_popup.active"
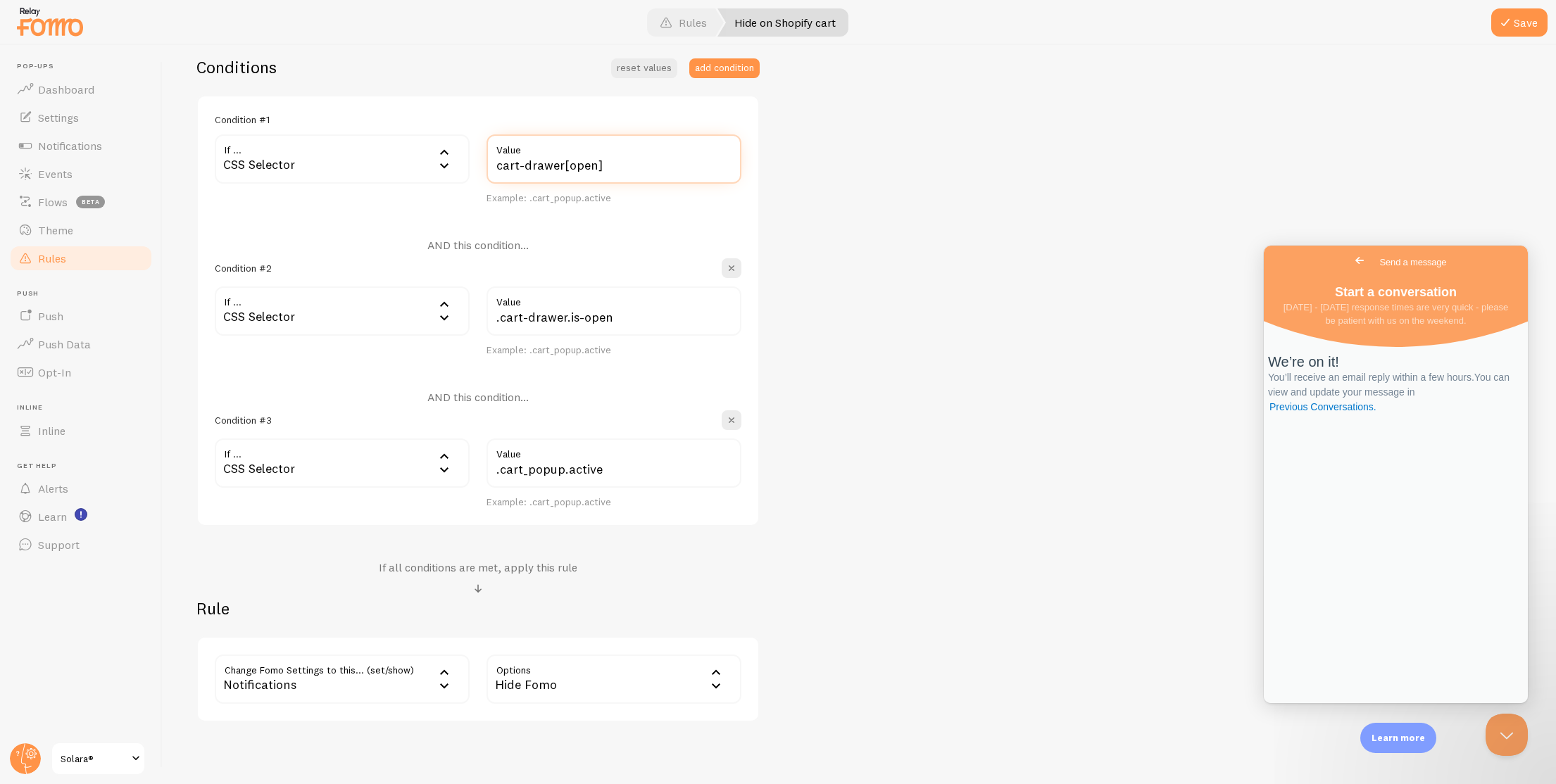
click at [619, 157] on input "cart-drawer[open]" at bounding box center [614, 158] width 255 height 49
click at [834, 231] on div "Hide on Shopify cart Title Example: Checkout Page Description Used to help keep…" at bounding box center [859, 294] width 1325 height 856
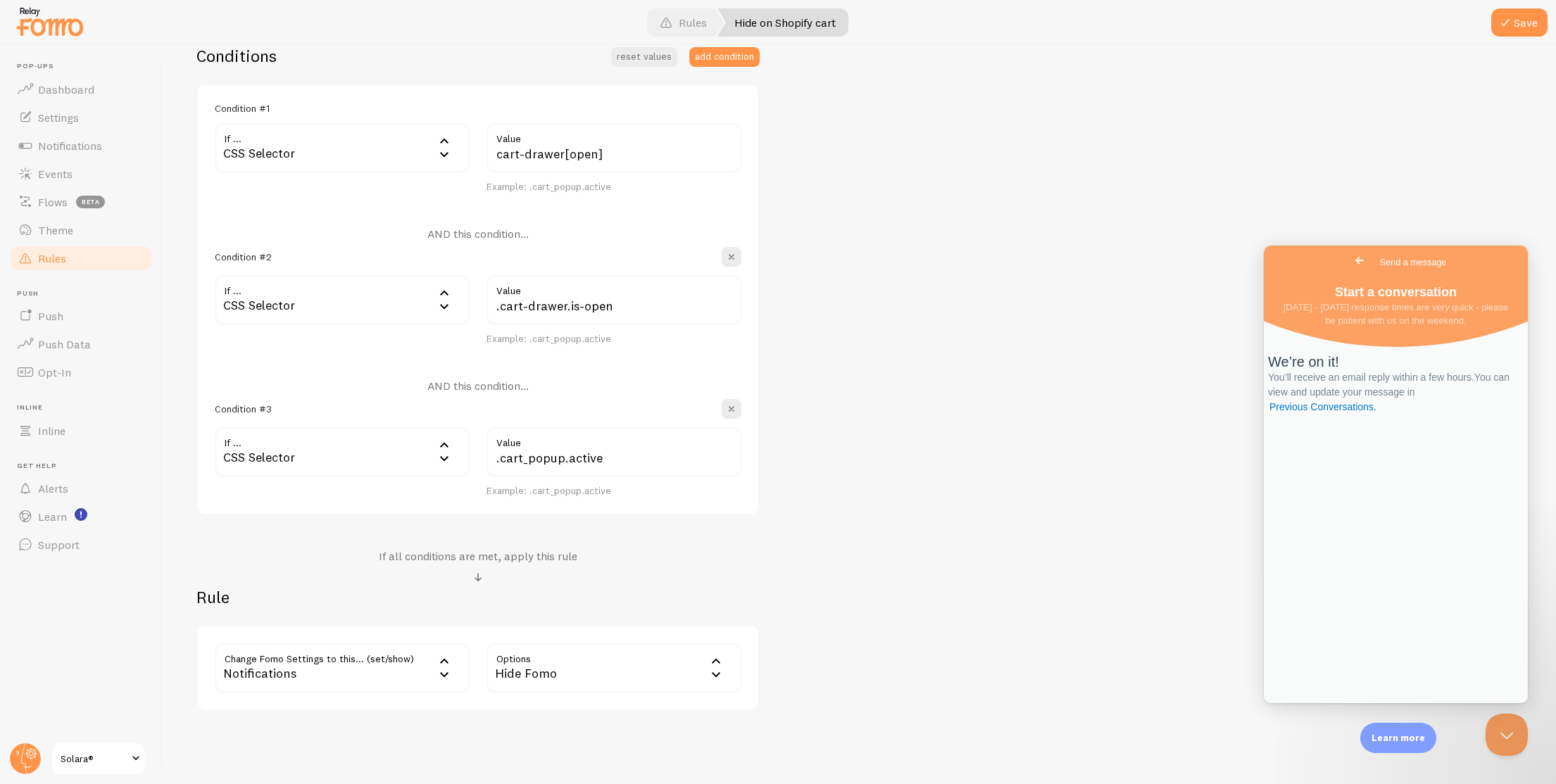
scroll to position [355, 0]
click at [738, 65] on button "add condition" at bounding box center [725, 57] width 71 height 20
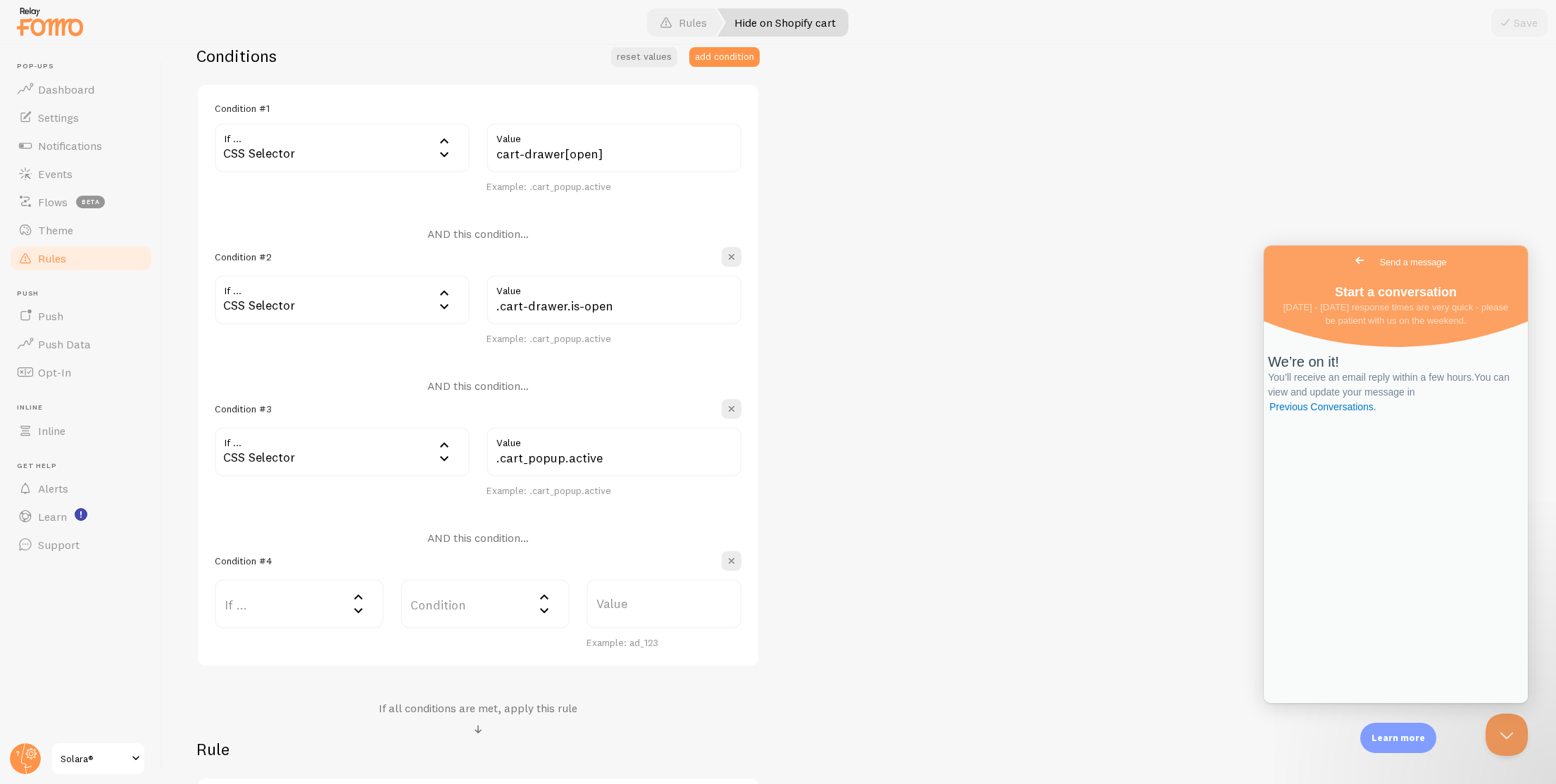
click at [311, 615] on label "If ..." at bounding box center [299, 603] width 169 height 49
click at [311, 745] on li "CSS Selector" at bounding box center [299, 745] width 166 height 25
click at [524, 611] on label "Value" at bounding box center [614, 601] width 255 height 49
click at [524, 611] on input "Value" at bounding box center [614, 601] width 255 height 49
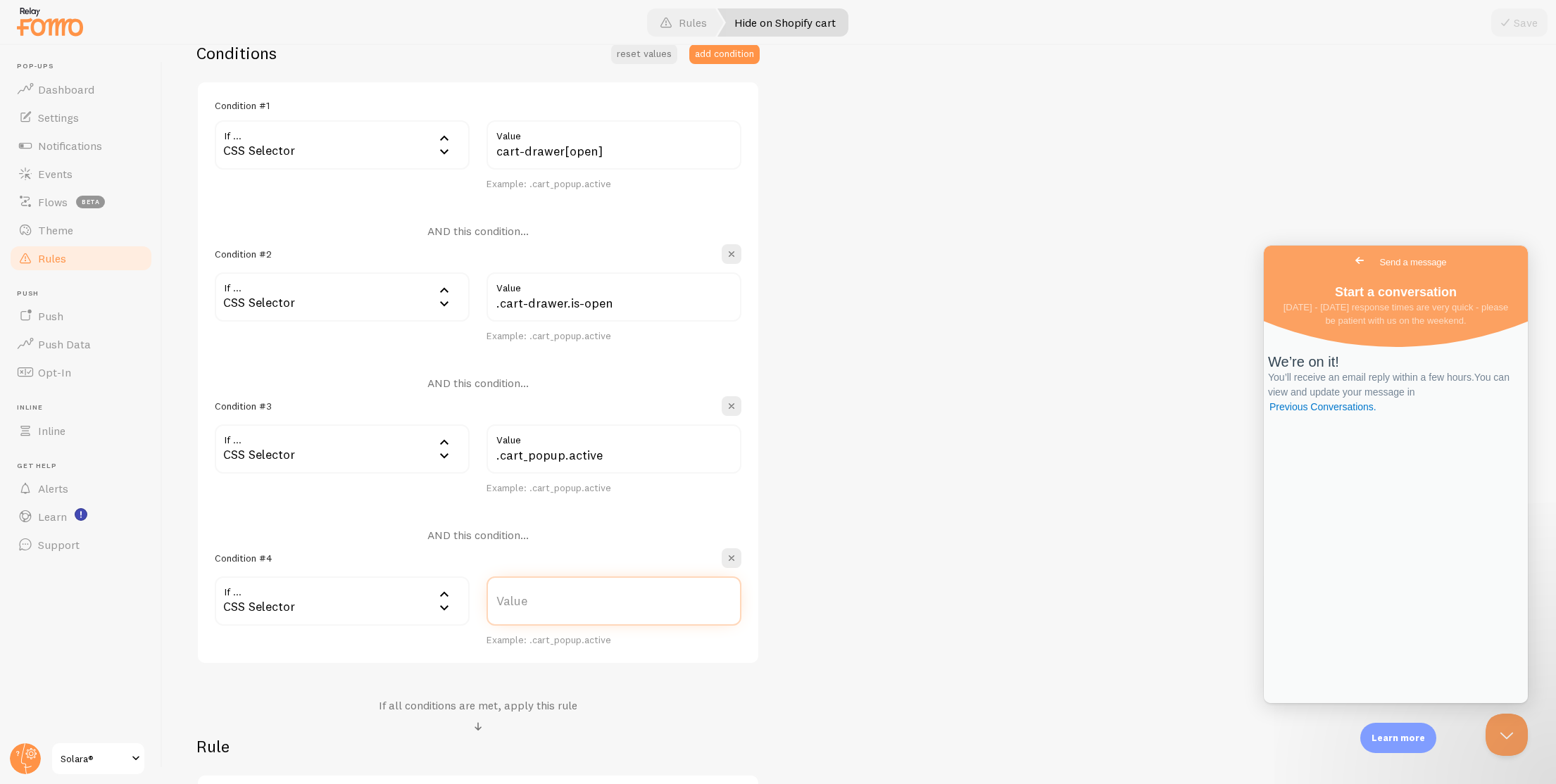
paste input "#CartDrawer[open]"
type input "#CartDrawer[open]"
click at [730, 54] on button "add condition" at bounding box center [725, 54] width 71 height 20
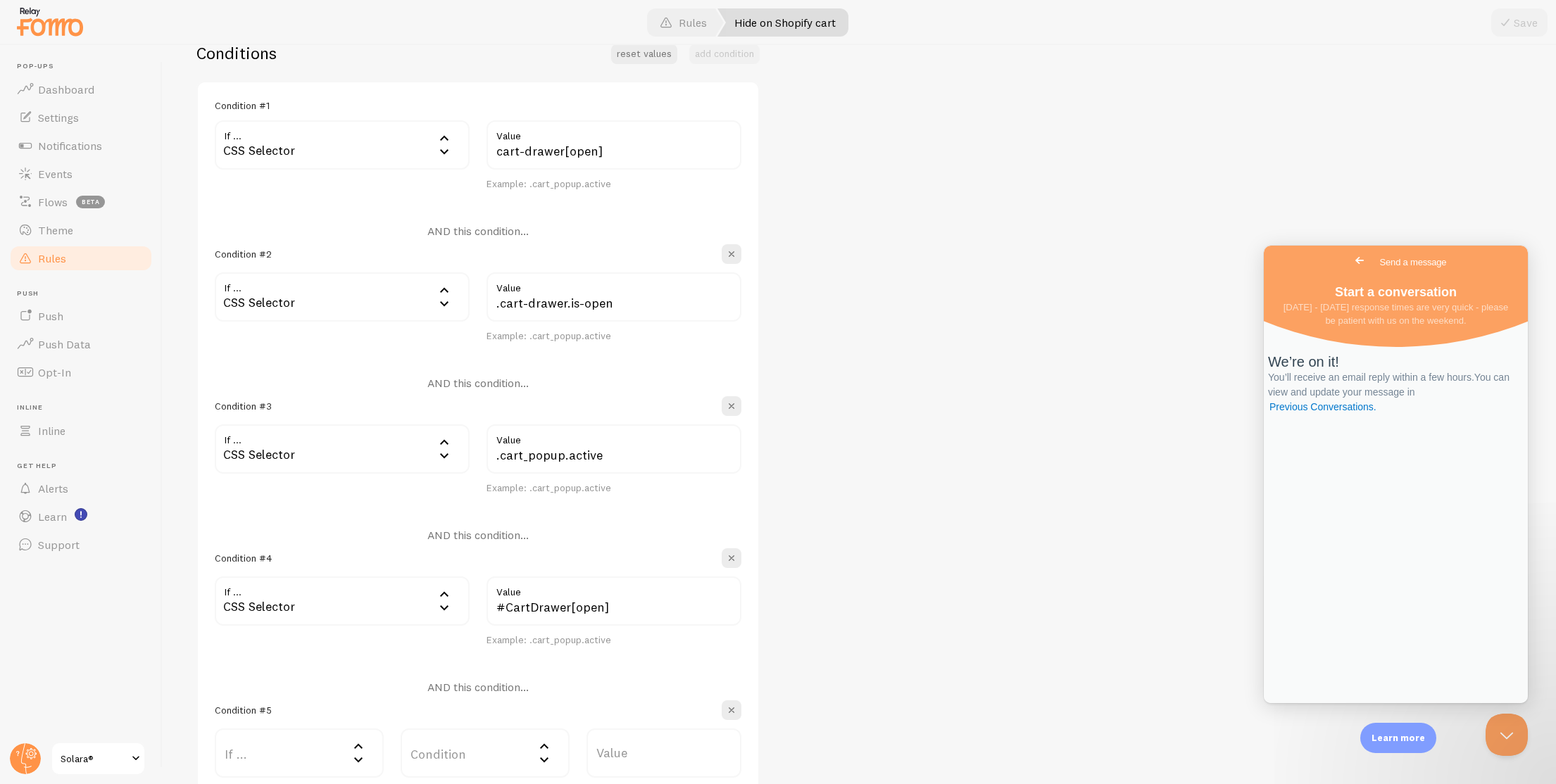
scroll to position [500, 0]
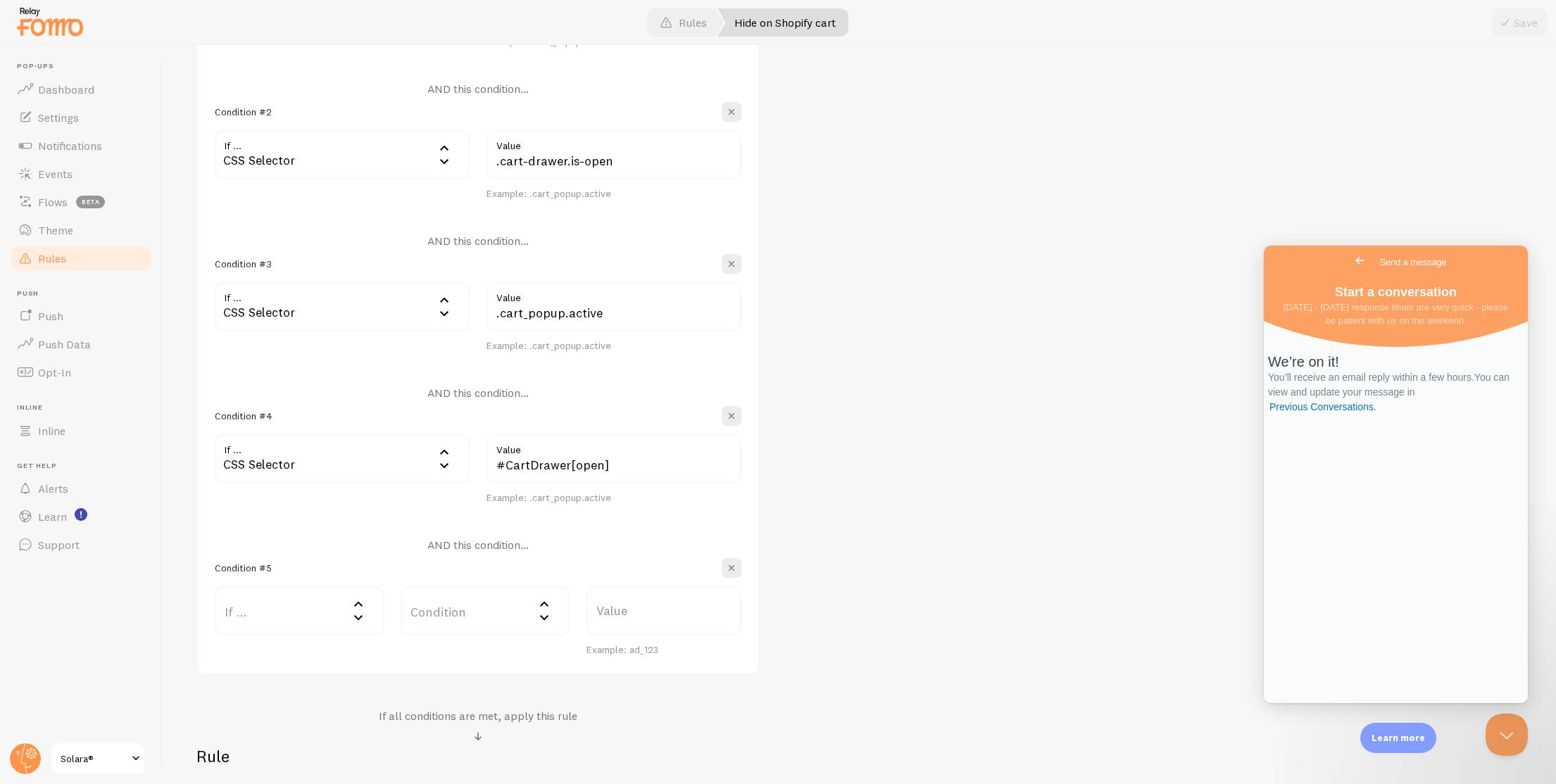
drag, startPoint x: 321, startPoint y: 601, endPoint x: 313, endPoint y: 642, distance: 41.8
click at [321, 601] on label "If ..." at bounding box center [299, 610] width 169 height 49
click at [296, 753] on li "CSS Selector" at bounding box center [299, 756] width 166 height 25
click at [553, 623] on label "Value" at bounding box center [614, 610] width 255 height 49
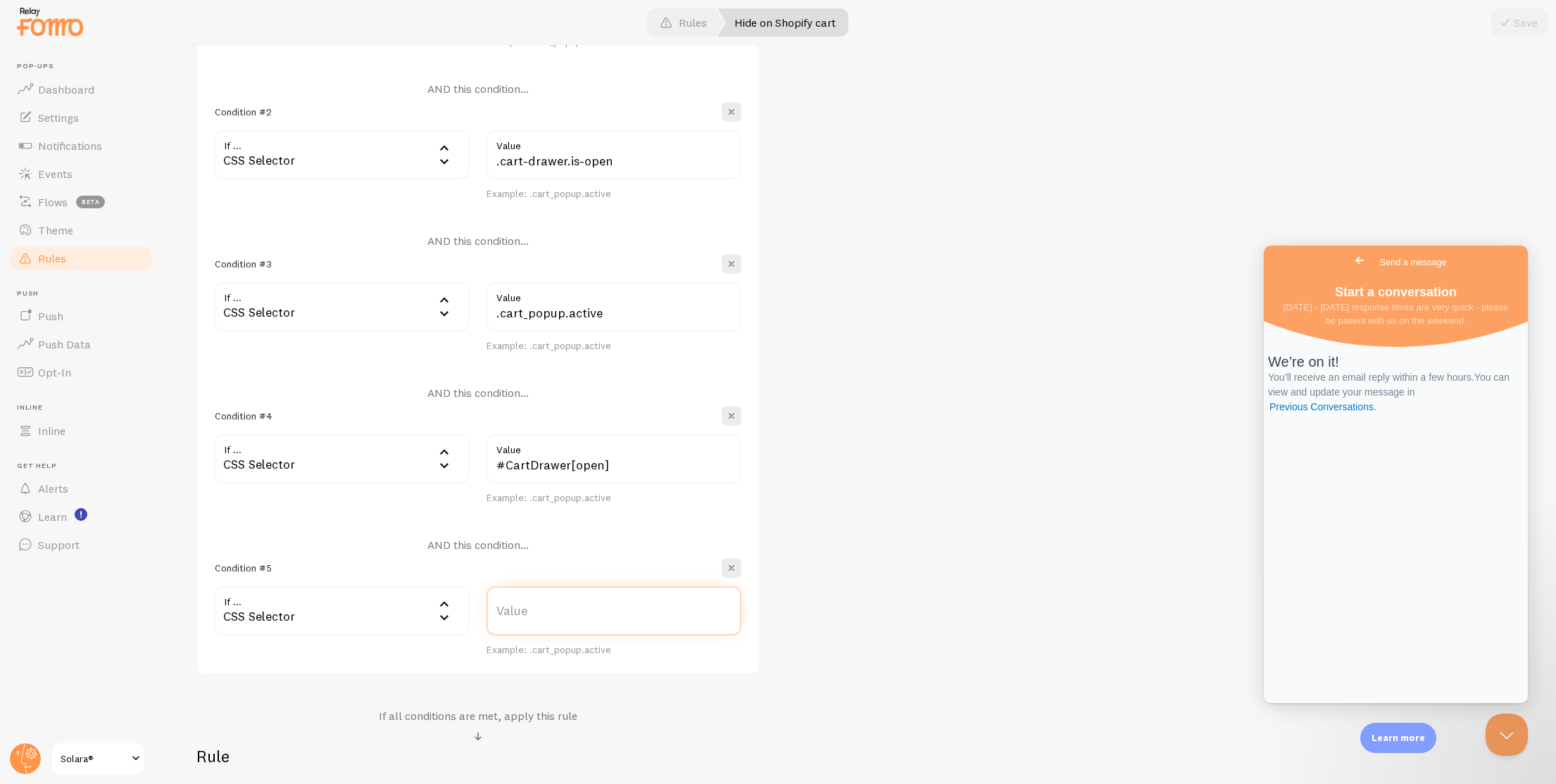
click at [553, 623] on input "Value" at bounding box center [614, 610] width 255 height 49
paste input "cart-drawer[aria-hidden="false"]"
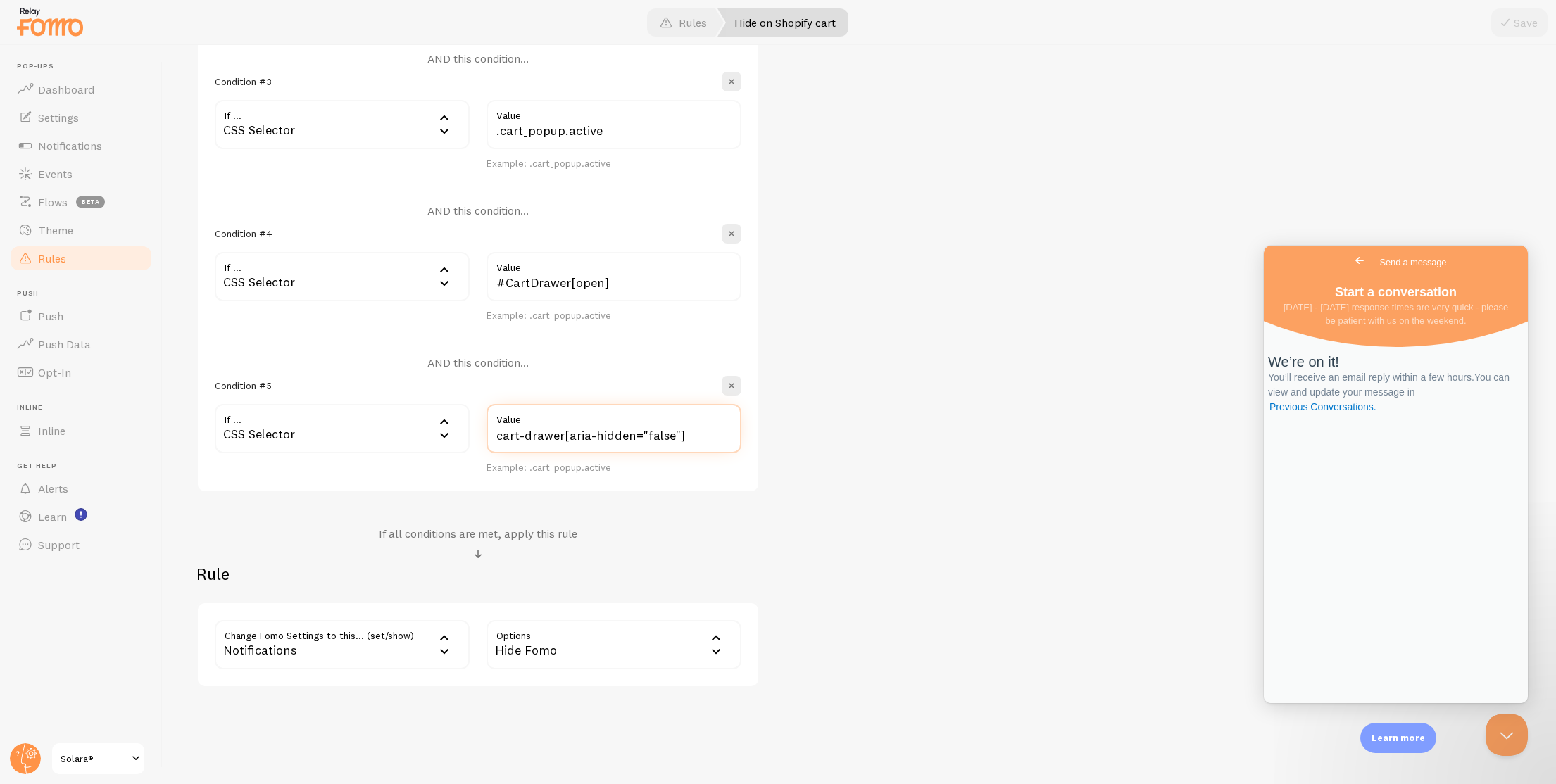
scroll to position [709, 0]
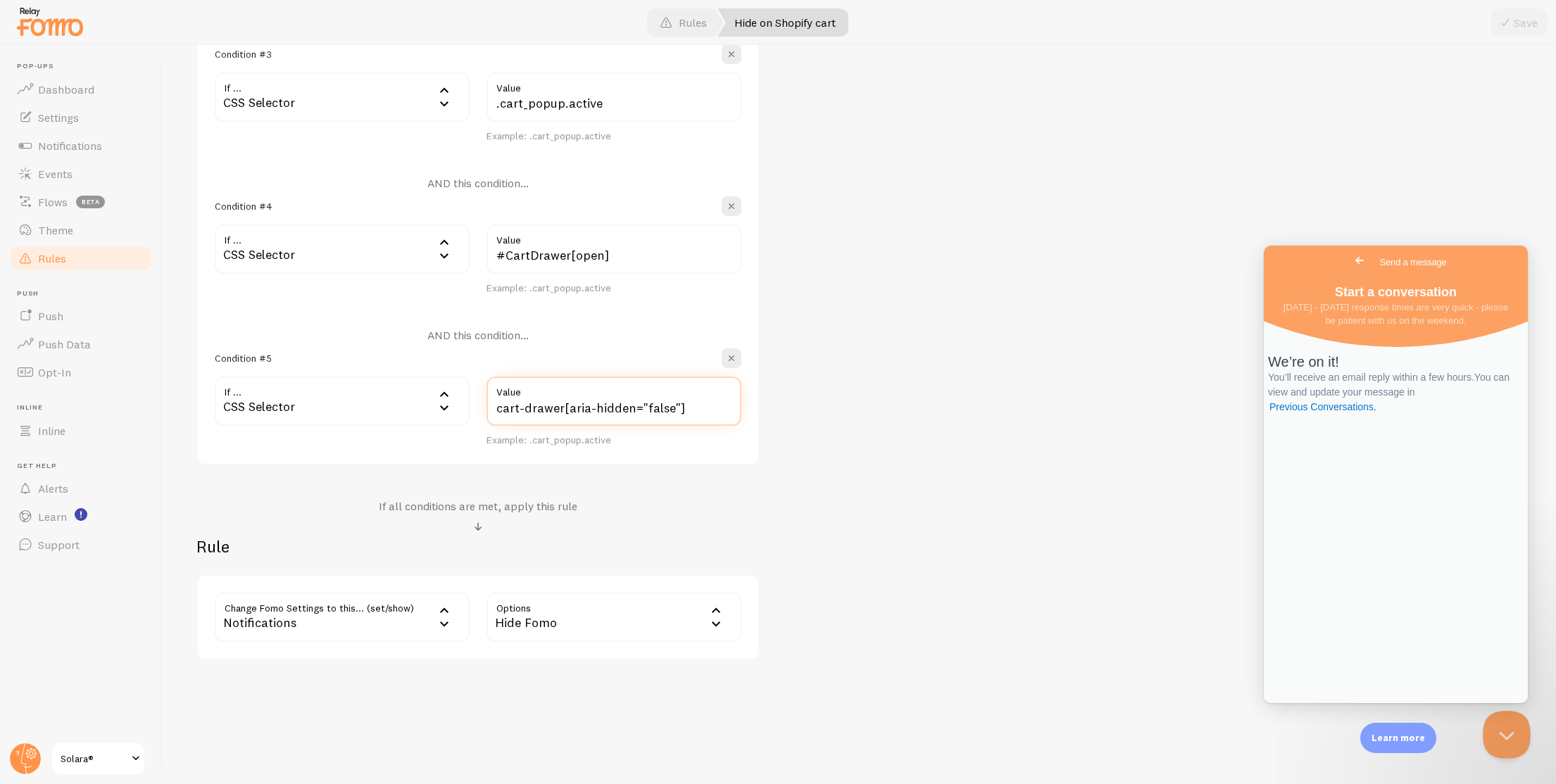
type input "cart-drawer[aria-hidden="false"]"
click at [1505, 729] on button "Close Beacon popover" at bounding box center [1503, 732] width 43 height 43
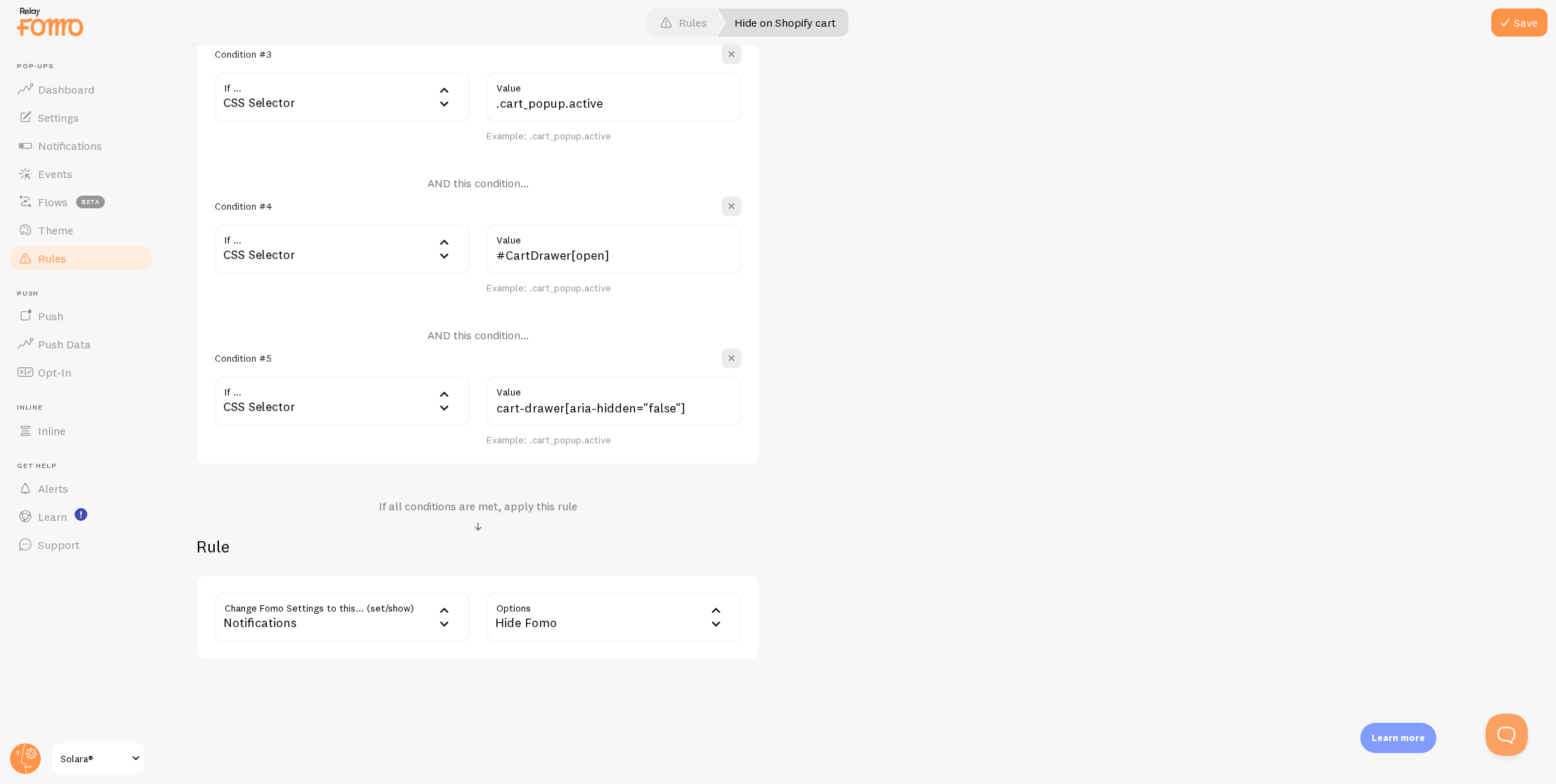
click at [1260, 582] on div "Hide on Shopify cart Title Example: Checkout Page Description Used to help keep…" at bounding box center [859, 80] width 1325 height 1161
click at [1526, 24] on button "Save" at bounding box center [1519, 22] width 56 height 28
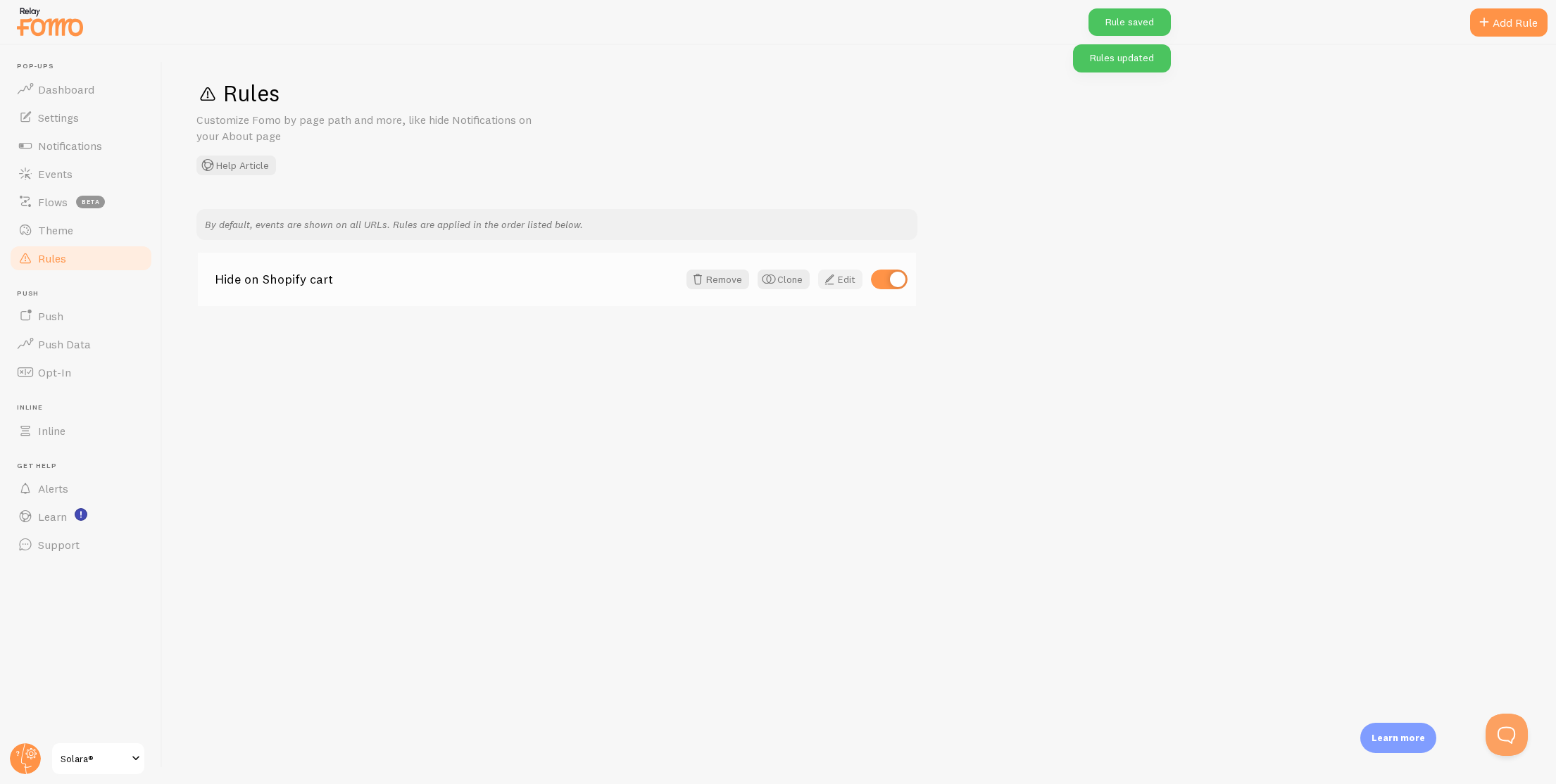
click at [852, 274] on link "Edit" at bounding box center [839, 280] width 44 height 20
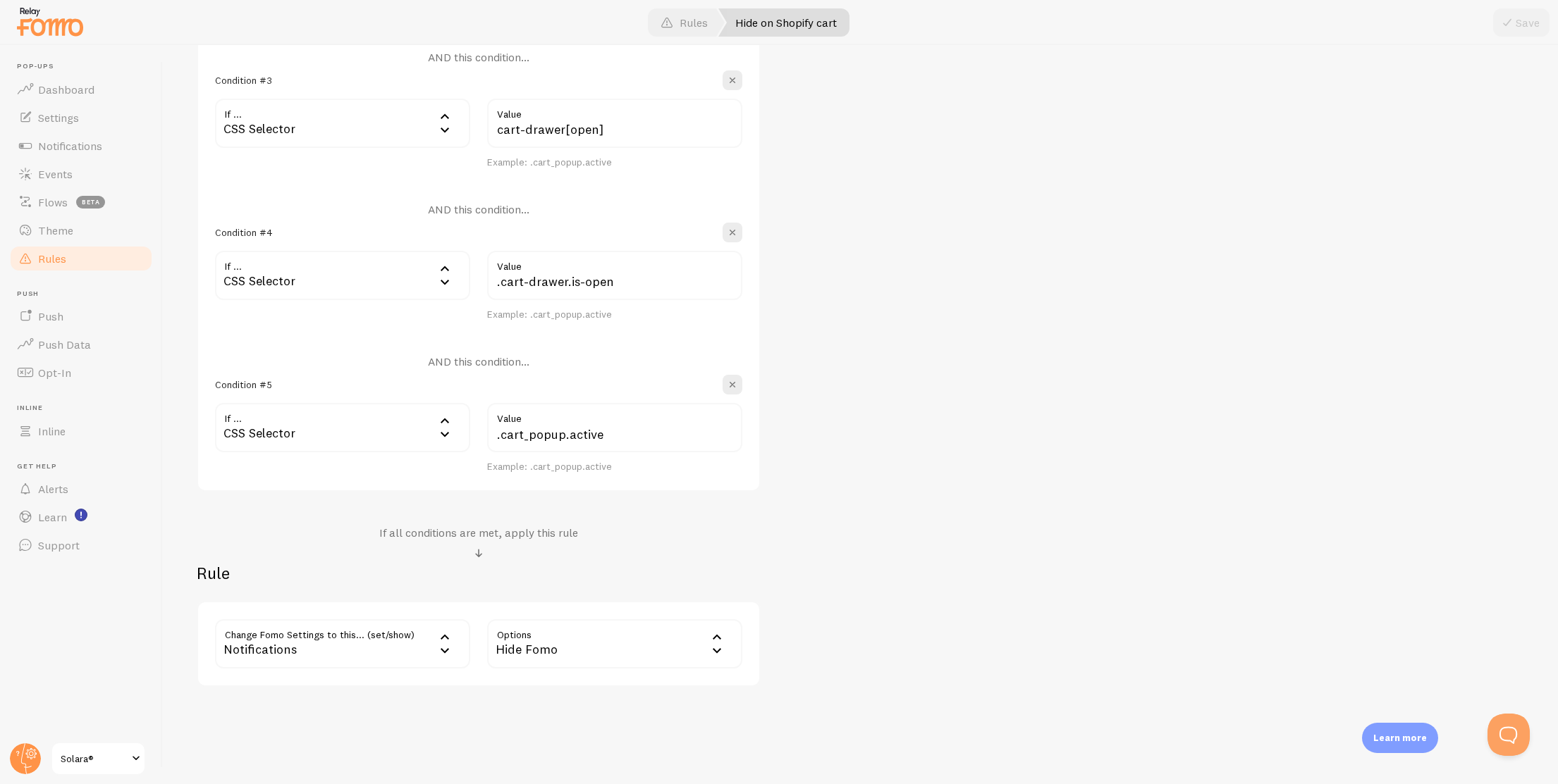
scroll to position [711, 0]
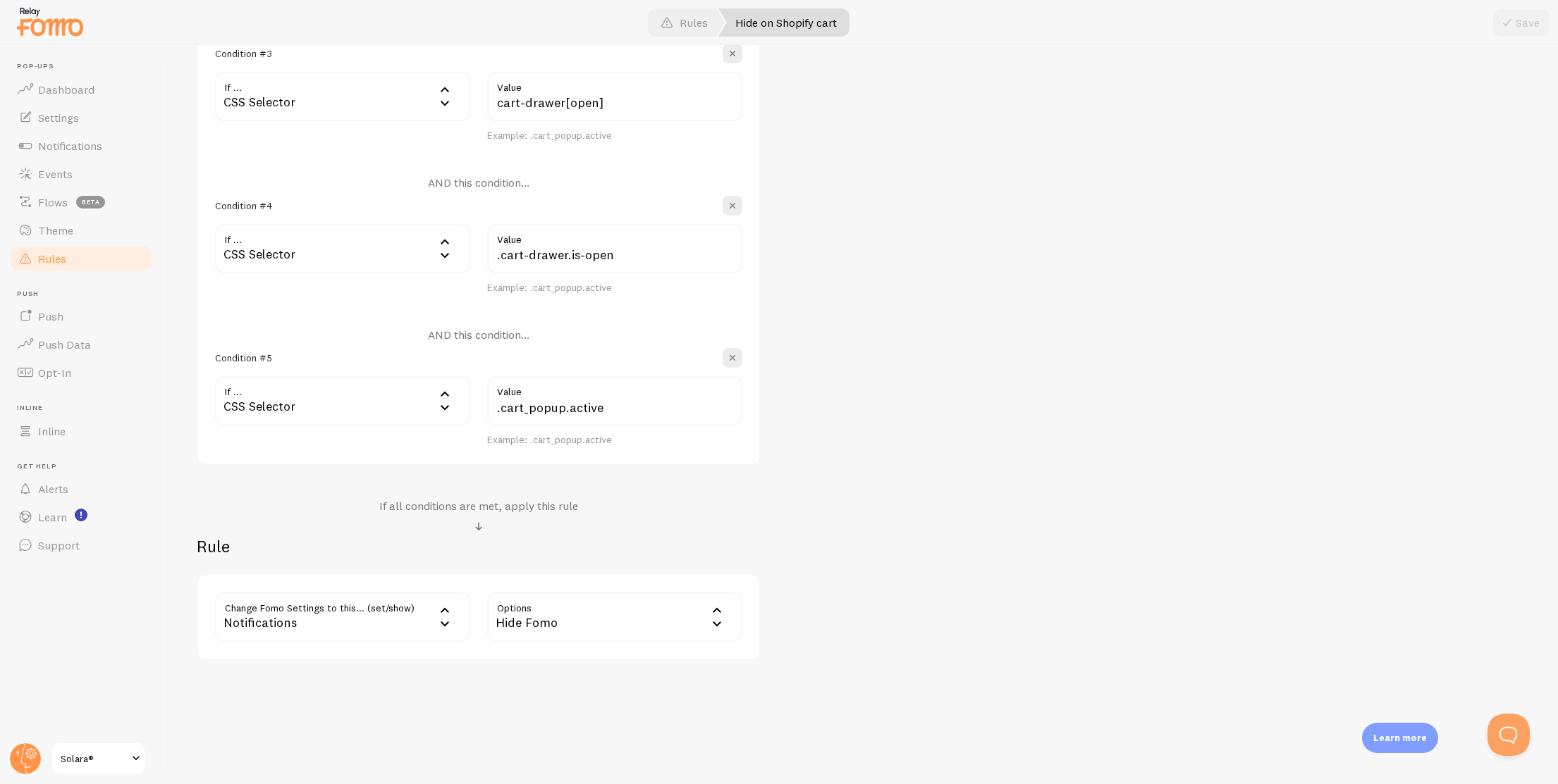
click at [627, 612] on div "Hide Fomo" at bounding box center [615, 617] width 255 height 49
click at [298, 623] on div "Notifications" at bounding box center [342, 617] width 255 height 49
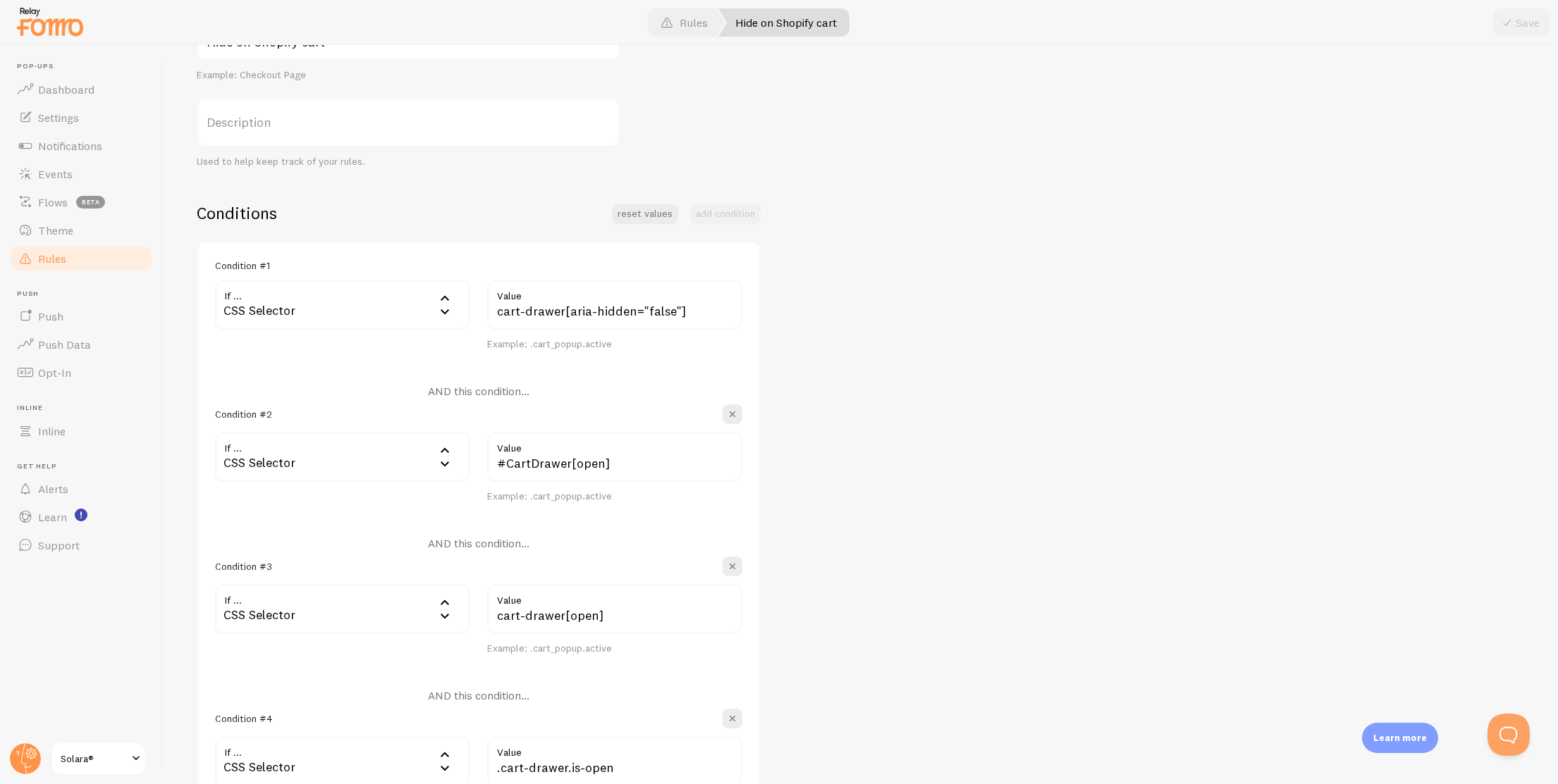
scroll to position [195, 0]
click at [355, 312] on div "CSS Selector" at bounding box center [342, 307] width 255 height 49
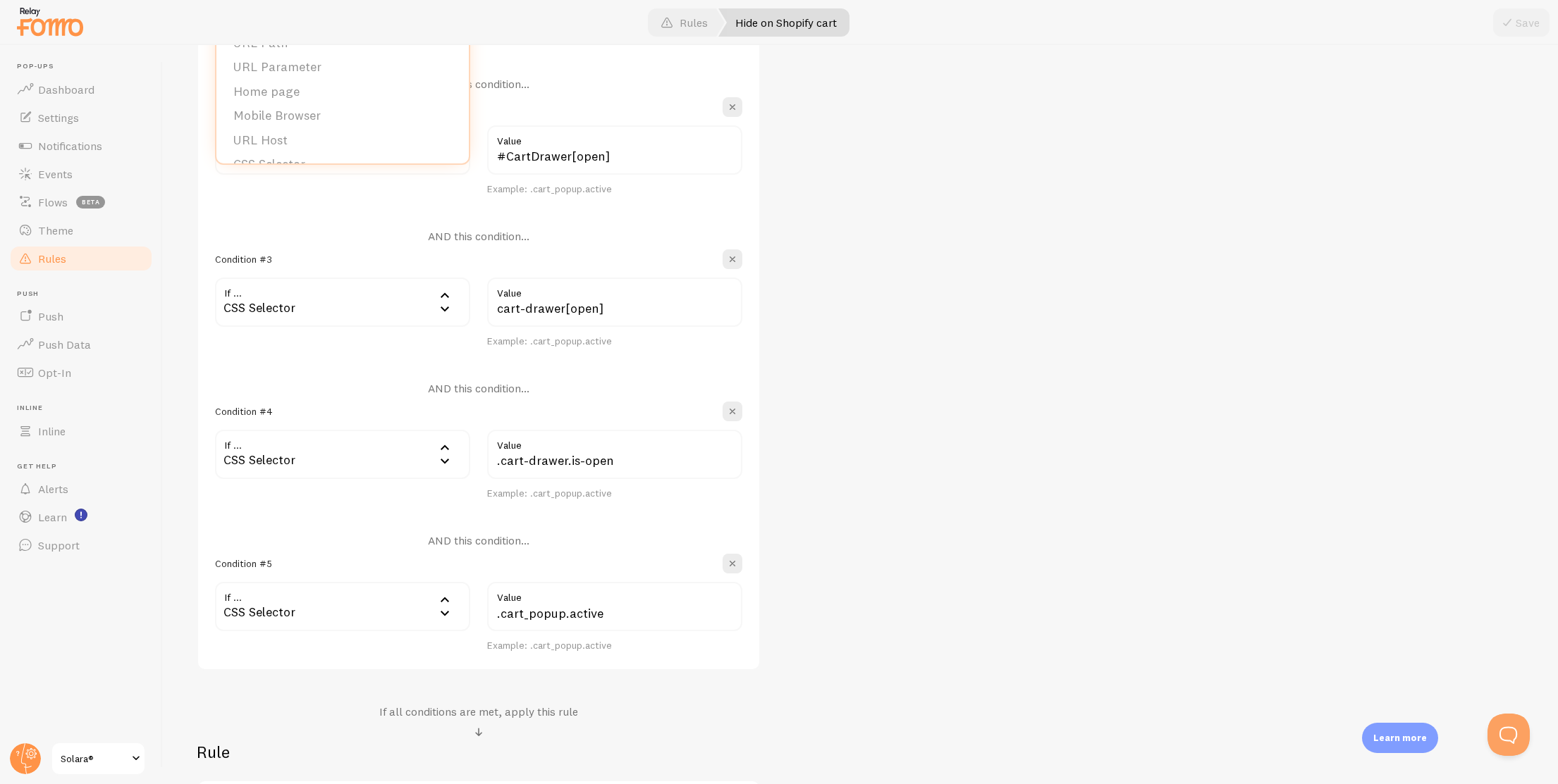
scroll to position [711, 0]
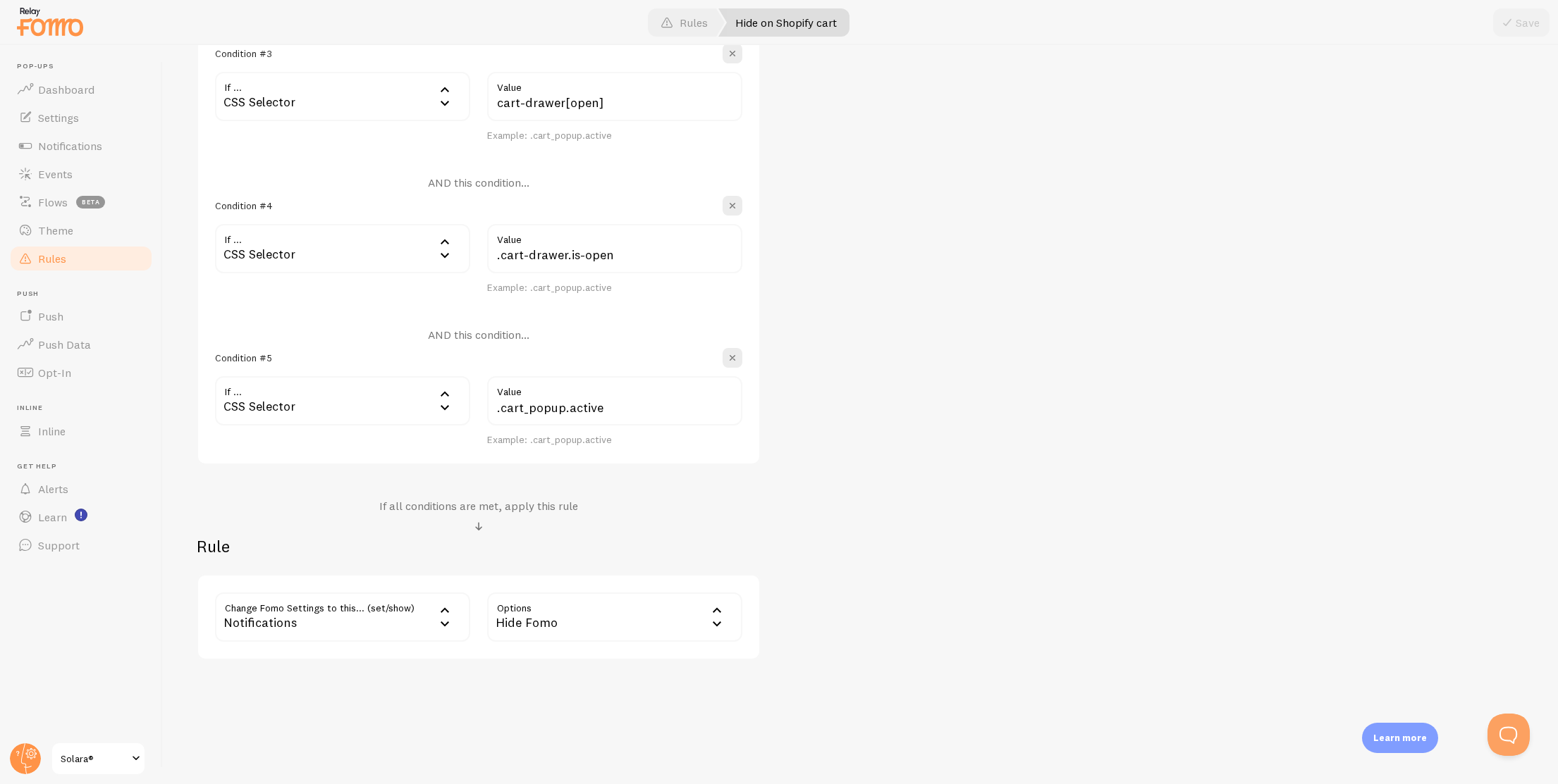
click at [963, 339] on div "Hide on Shopify cart Title Example: Checkout Page Description Used to help keep…" at bounding box center [860, 79] width 1327 height 1162
click at [459, 527] on div at bounding box center [478, 527] width 199 height 17
click at [485, 523] on span at bounding box center [478, 527] width 17 height 17
click at [482, 527] on span at bounding box center [478, 527] width 17 height 17
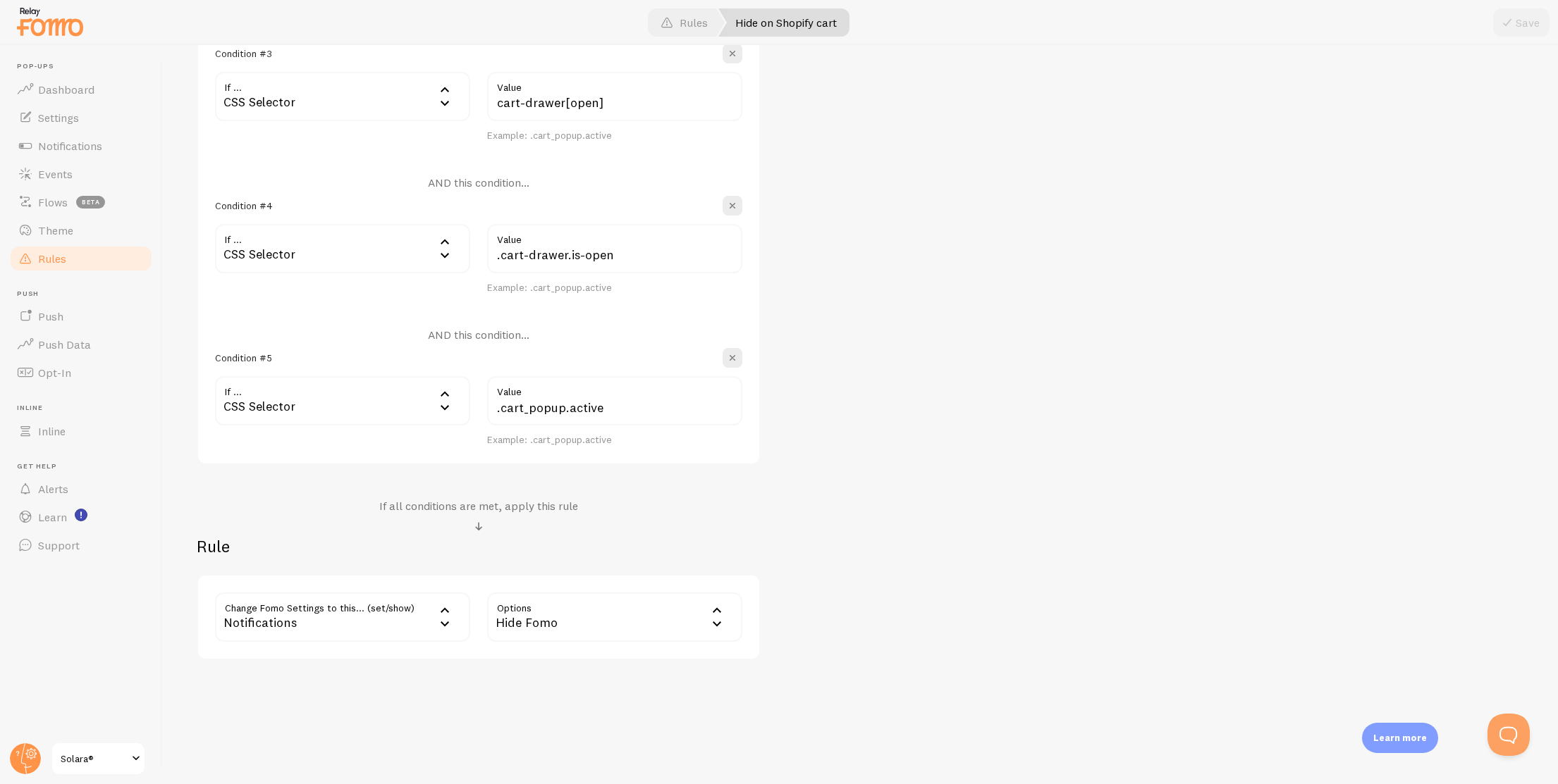
drag, startPoint x: 482, startPoint y: 527, endPoint x: 458, endPoint y: 529, distance: 24.1
click at [458, 529] on div at bounding box center [478, 527] width 199 height 17
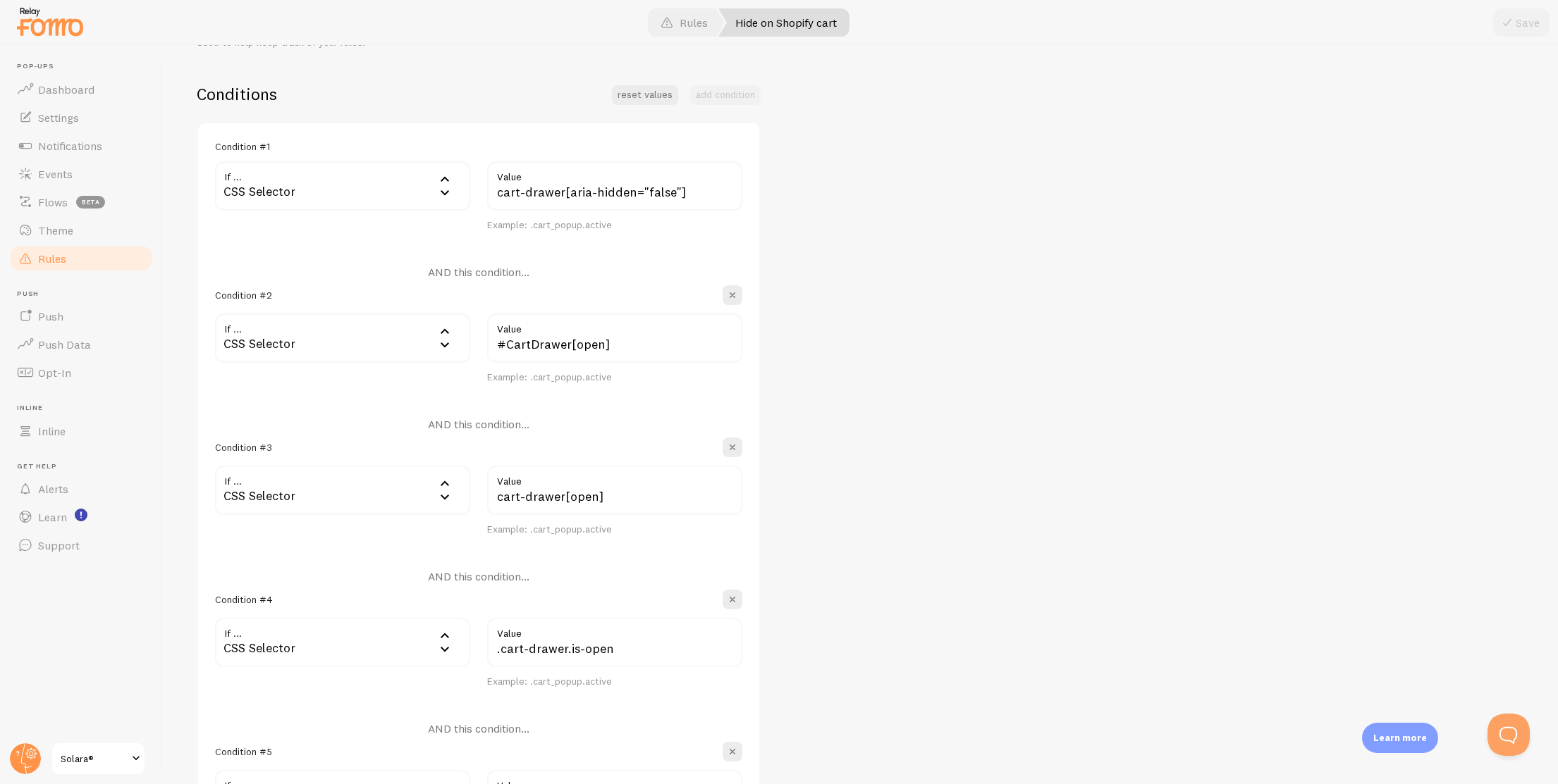
scroll to position [327, 0]
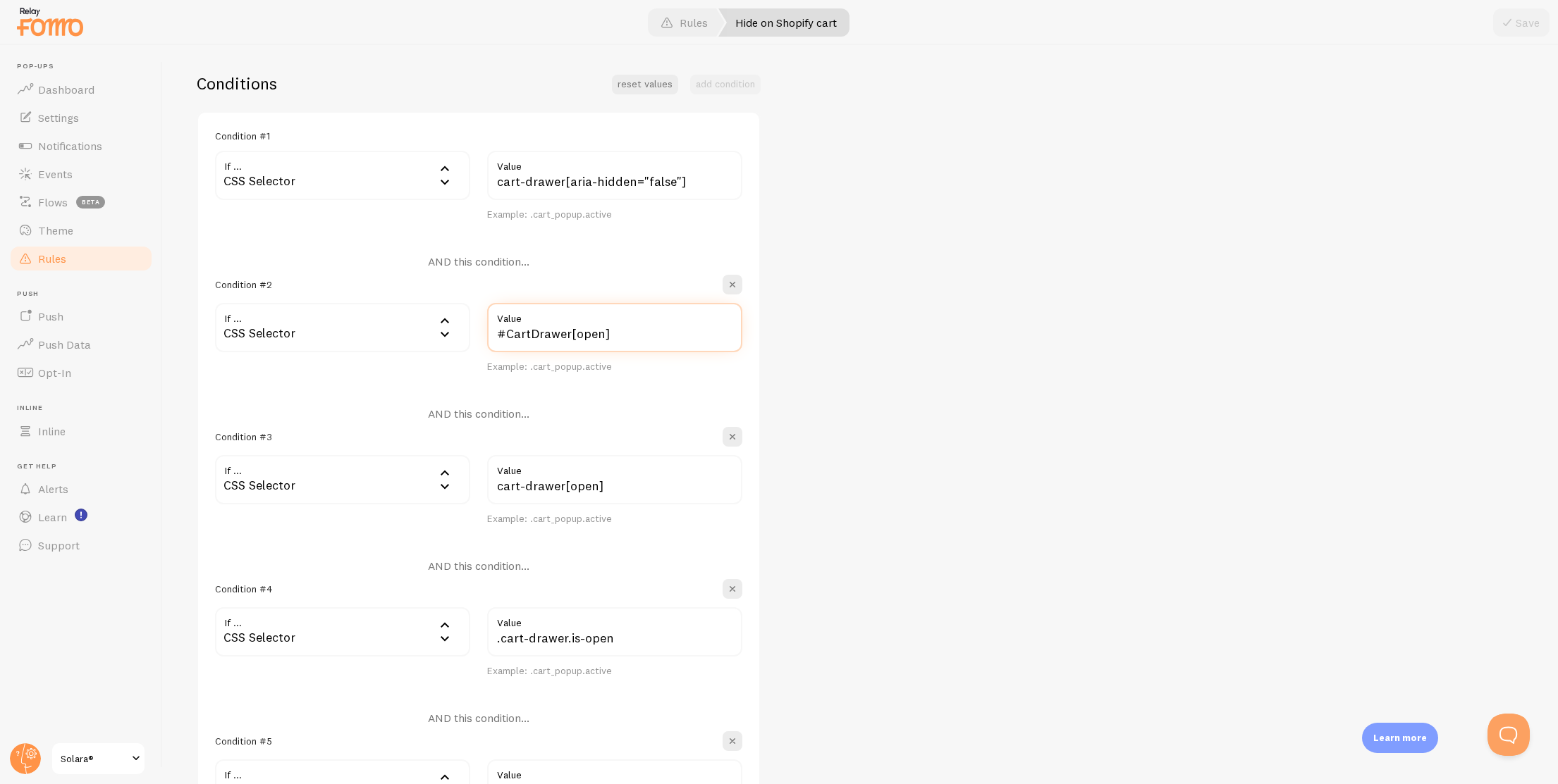
drag, startPoint x: 626, startPoint y: 332, endPoint x: 491, endPoint y: 332, distance: 135.0
click at [491, 332] on input "#CartDrawer[open]" at bounding box center [615, 327] width 255 height 49
click at [731, 285] on span "button" at bounding box center [733, 285] width 14 height 14
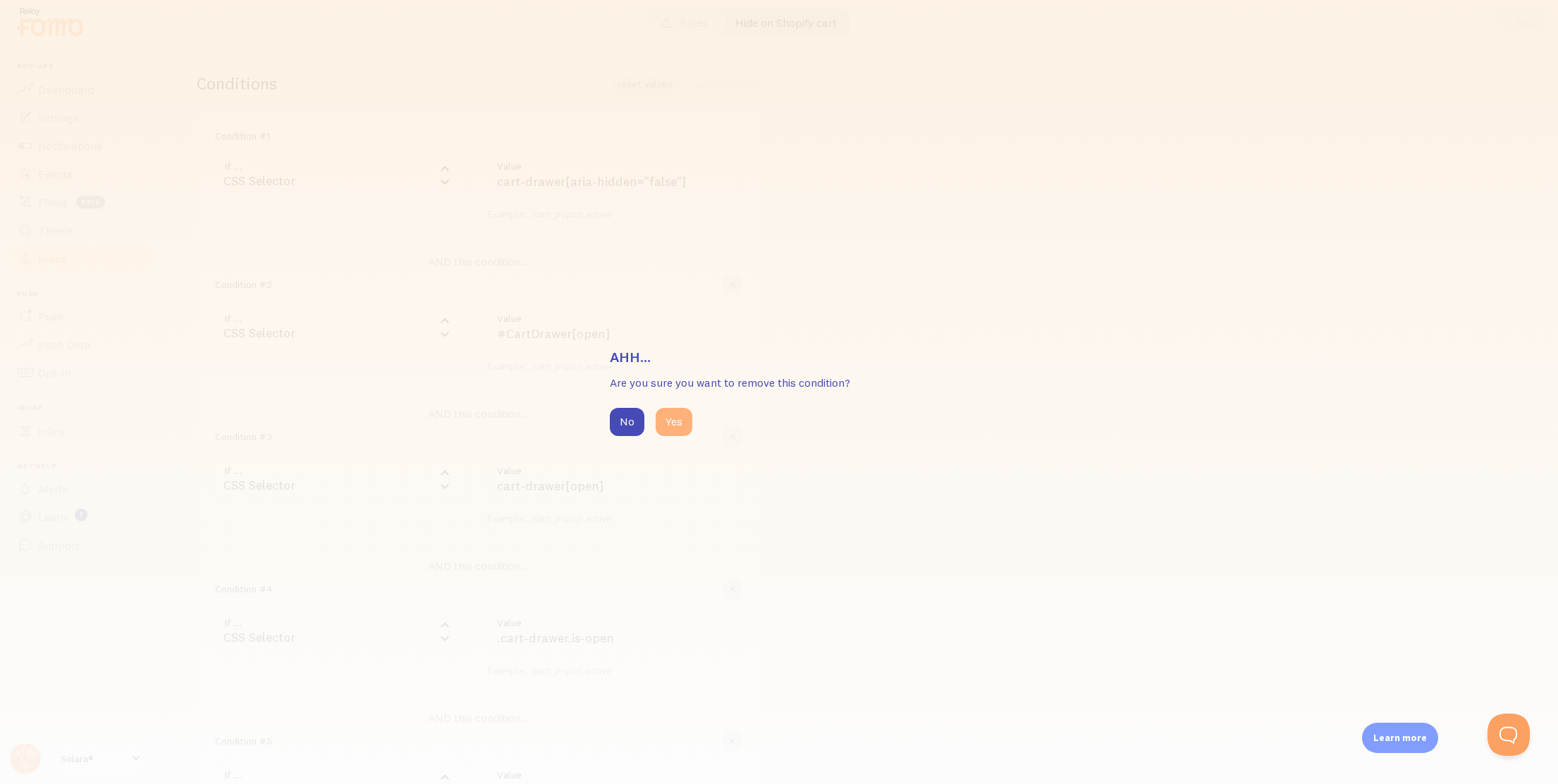
click at [685, 419] on button "Yes" at bounding box center [674, 421] width 37 height 28
type input "cart-drawer[open]"
type input ".cart-drawer.is-open"
type input ".cart_popup.active"
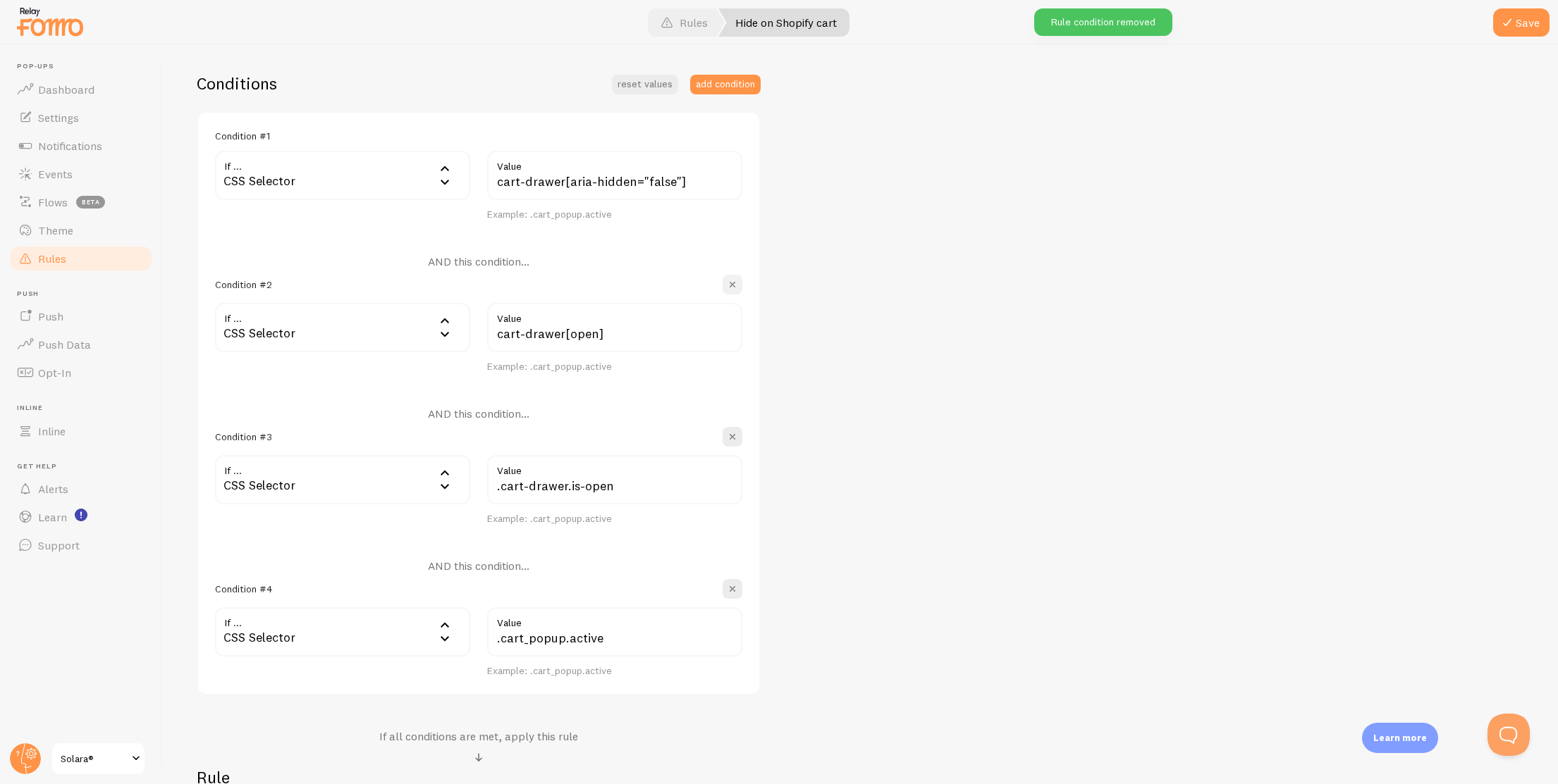
click at [738, 287] on button "button" at bounding box center [732, 285] width 20 height 20
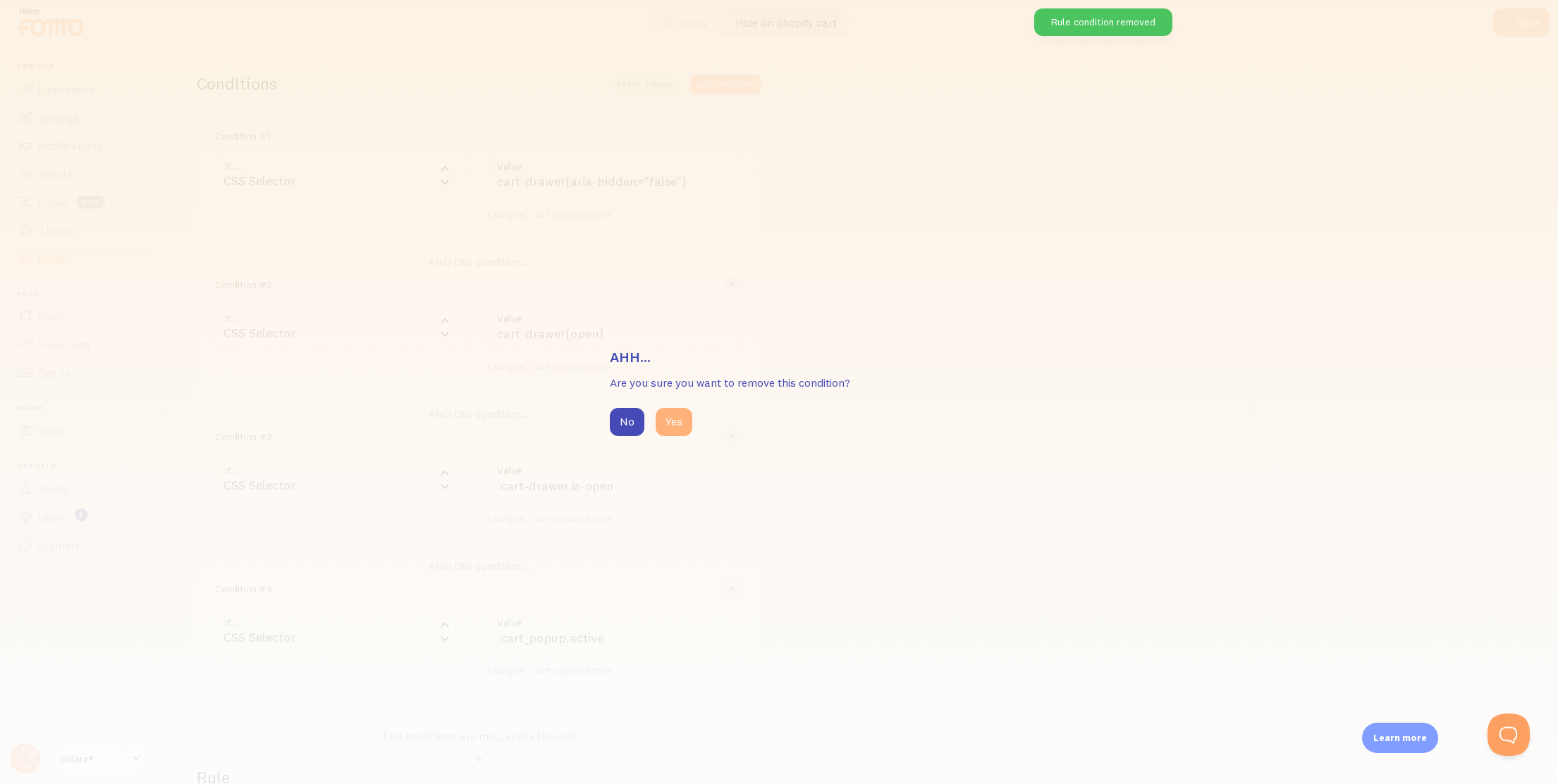
click at [686, 425] on button "Yes" at bounding box center [674, 421] width 37 height 28
type input ".cart-drawer.is-open"
type input ".cart_popup.active"
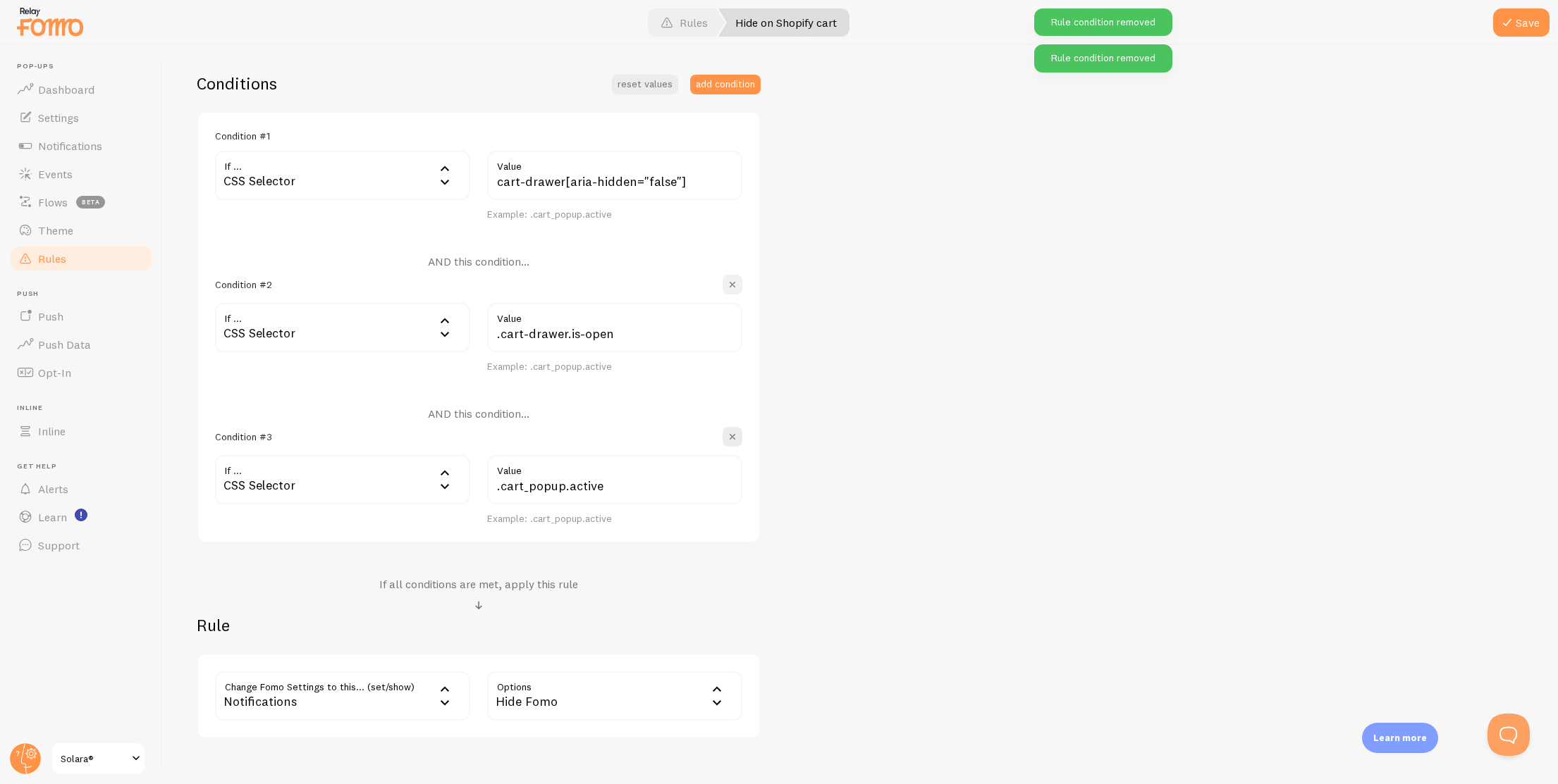
click at [741, 288] on button "button" at bounding box center [732, 285] width 20 height 20
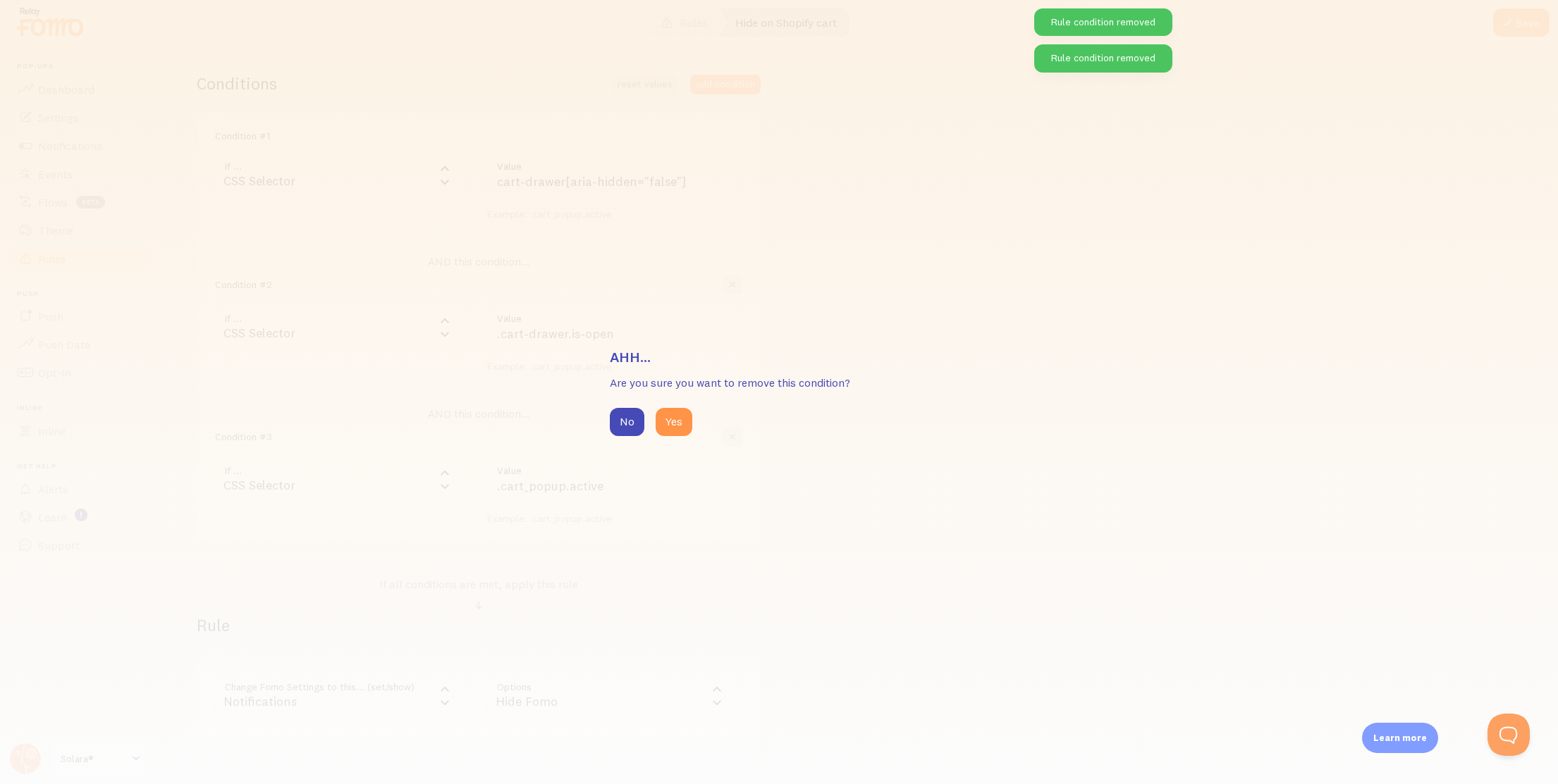
click at [693, 413] on div "No Yes" at bounding box center [779, 421] width 339 height 28
click at [685, 417] on button "Yes" at bounding box center [674, 421] width 37 height 28
type input ".cart_popup.active"
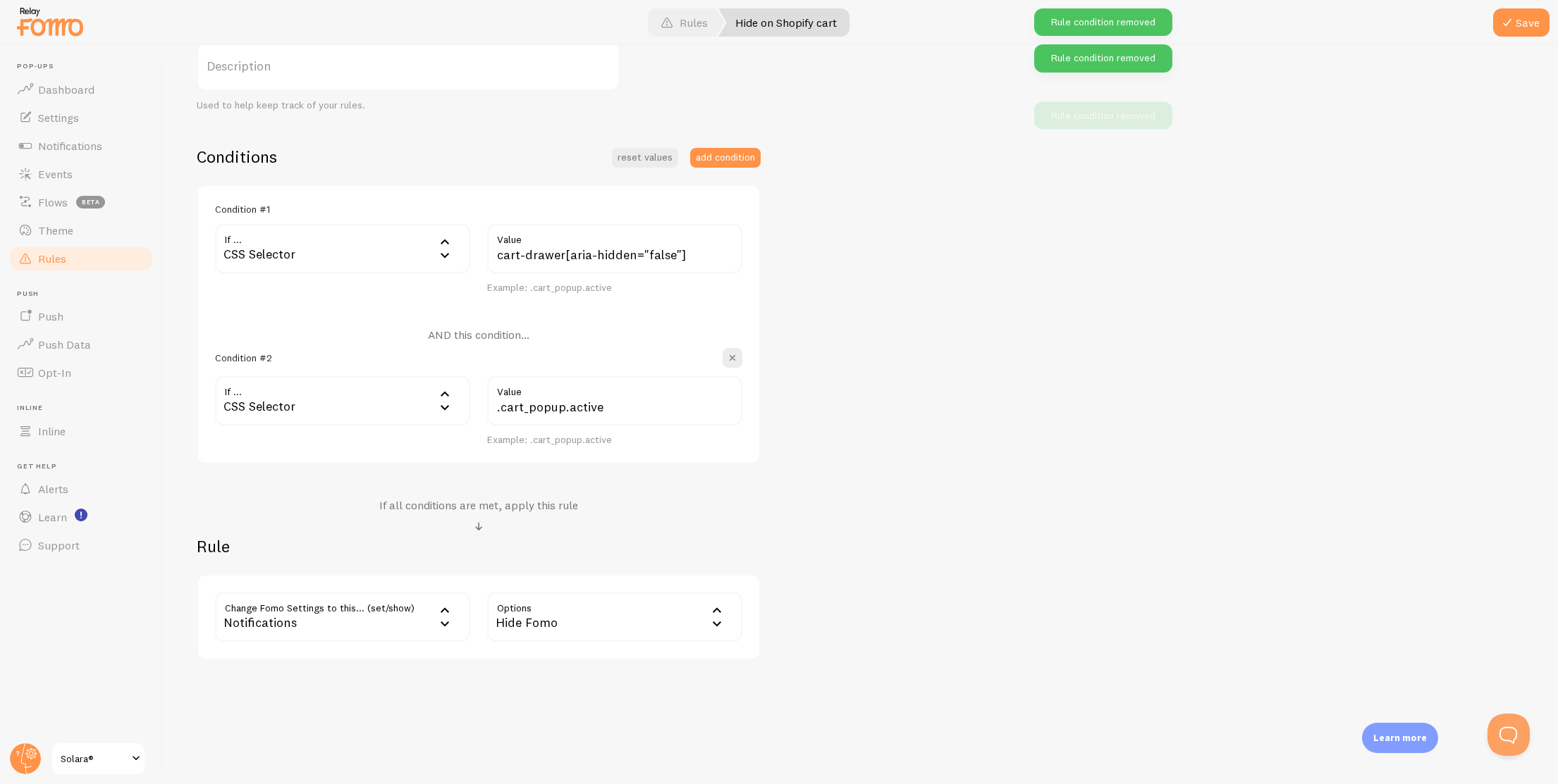
scroll to position [253, 0]
click at [627, 402] on input ".cart_popup.active" at bounding box center [615, 401] width 255 height 49
click at [732, 357] on span "button" at bounding box center [733, 359] width 14 height 14
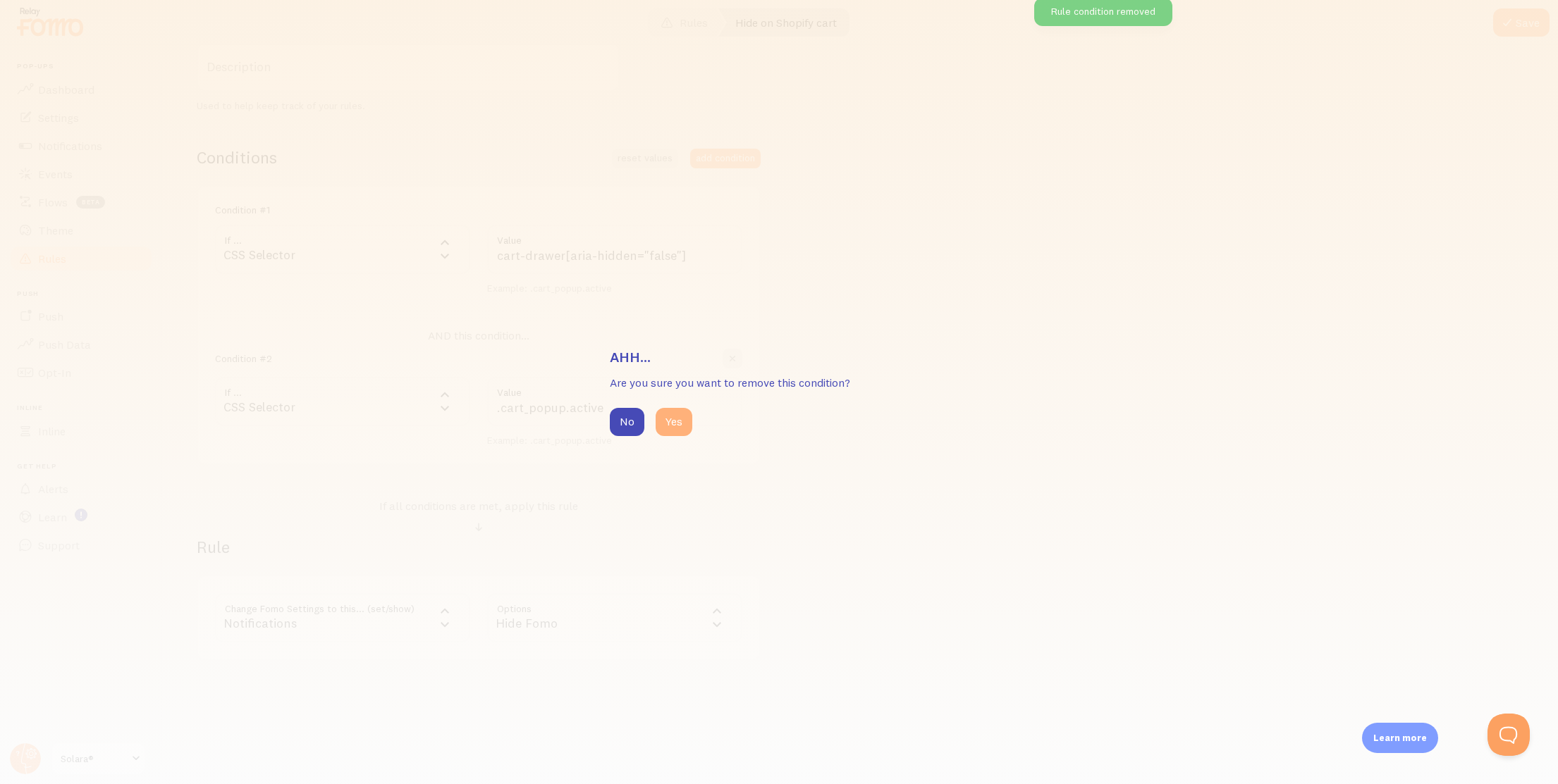
click at [680, 417] on button "Yes" at bounding box center [674, 421] width 37 height 28
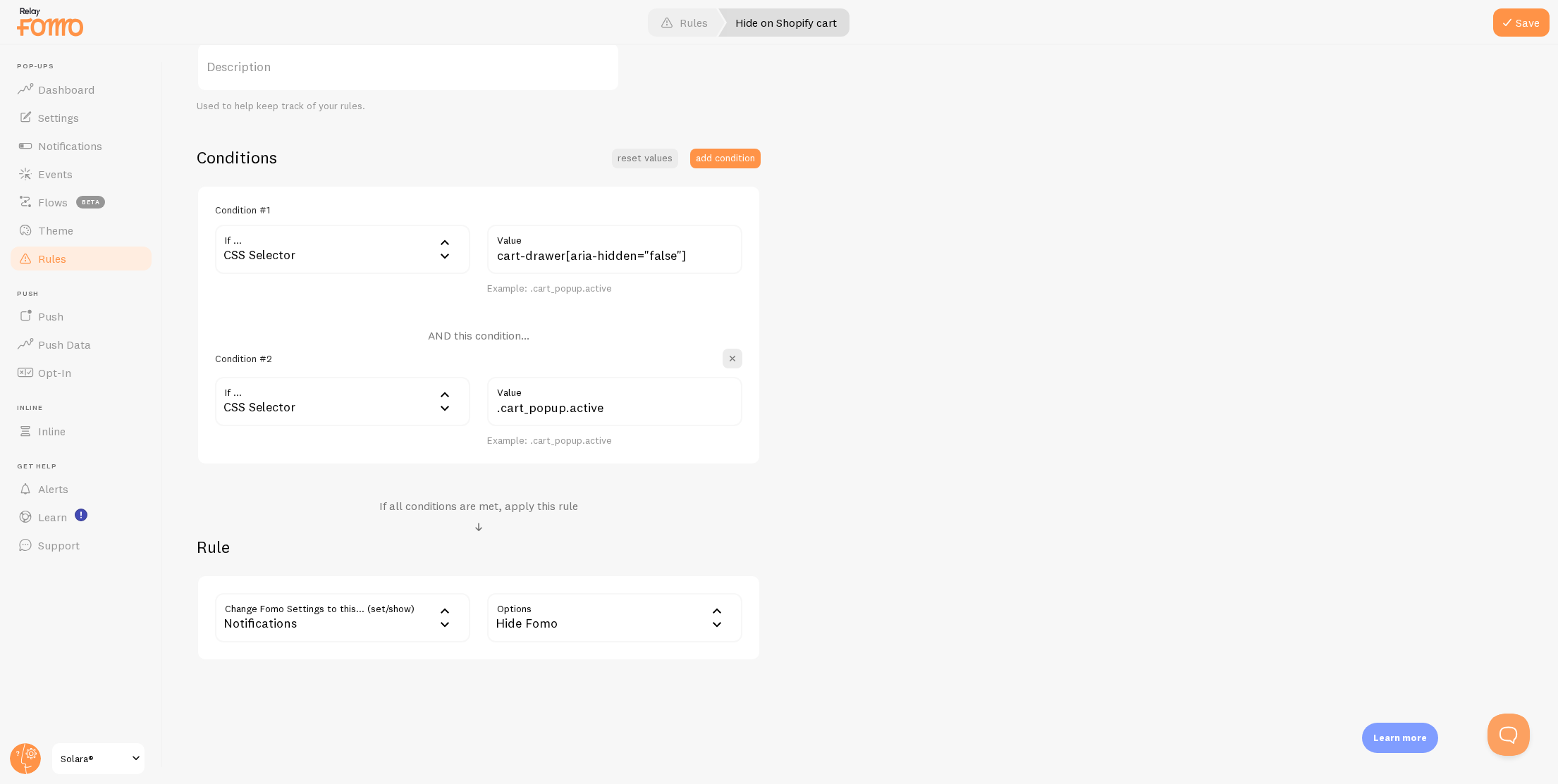
scroll to position [101, 0]
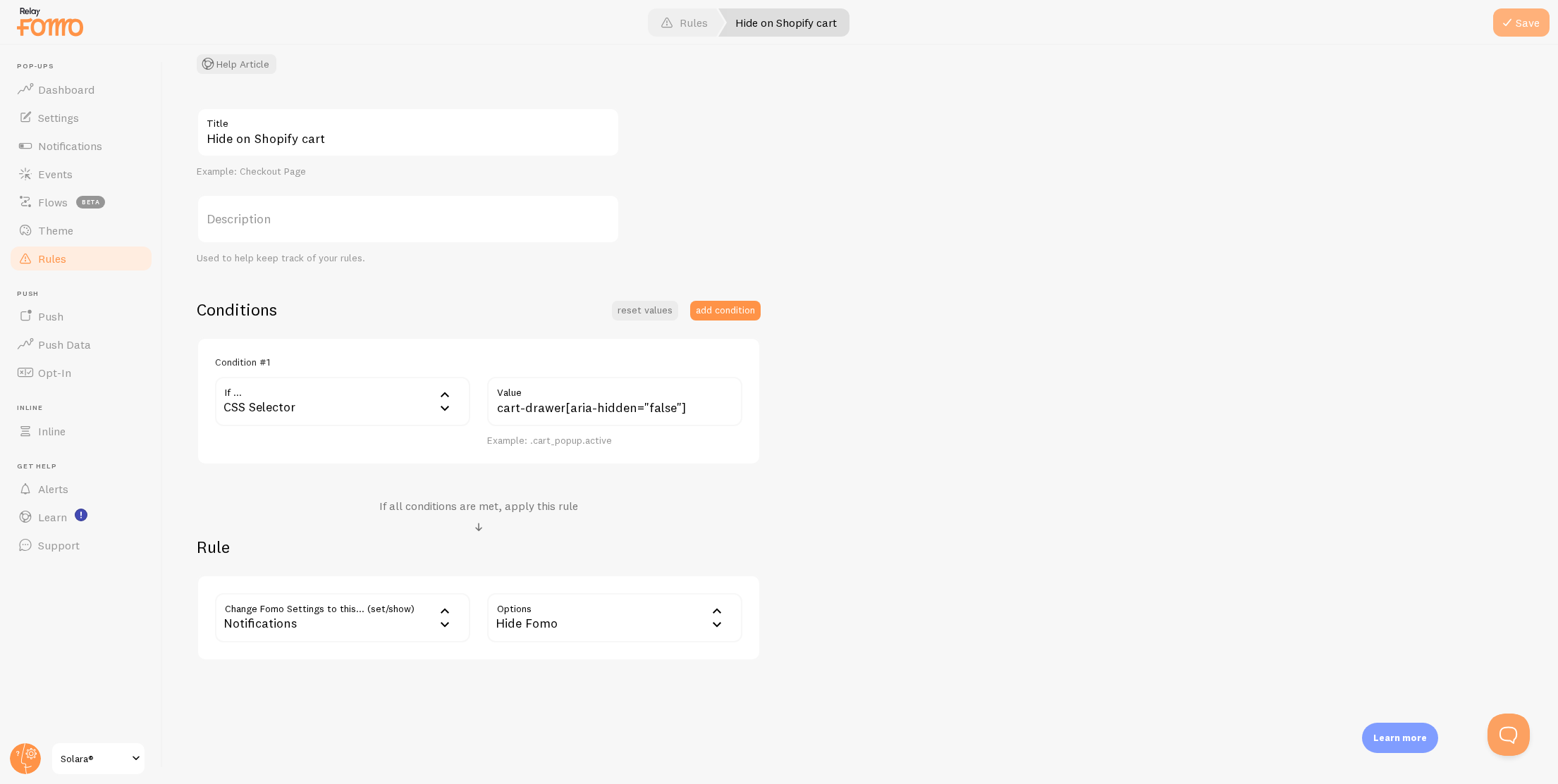
click at [1518, 26] on button "Save" at bounding box center [1521, 23] width 56 height 28
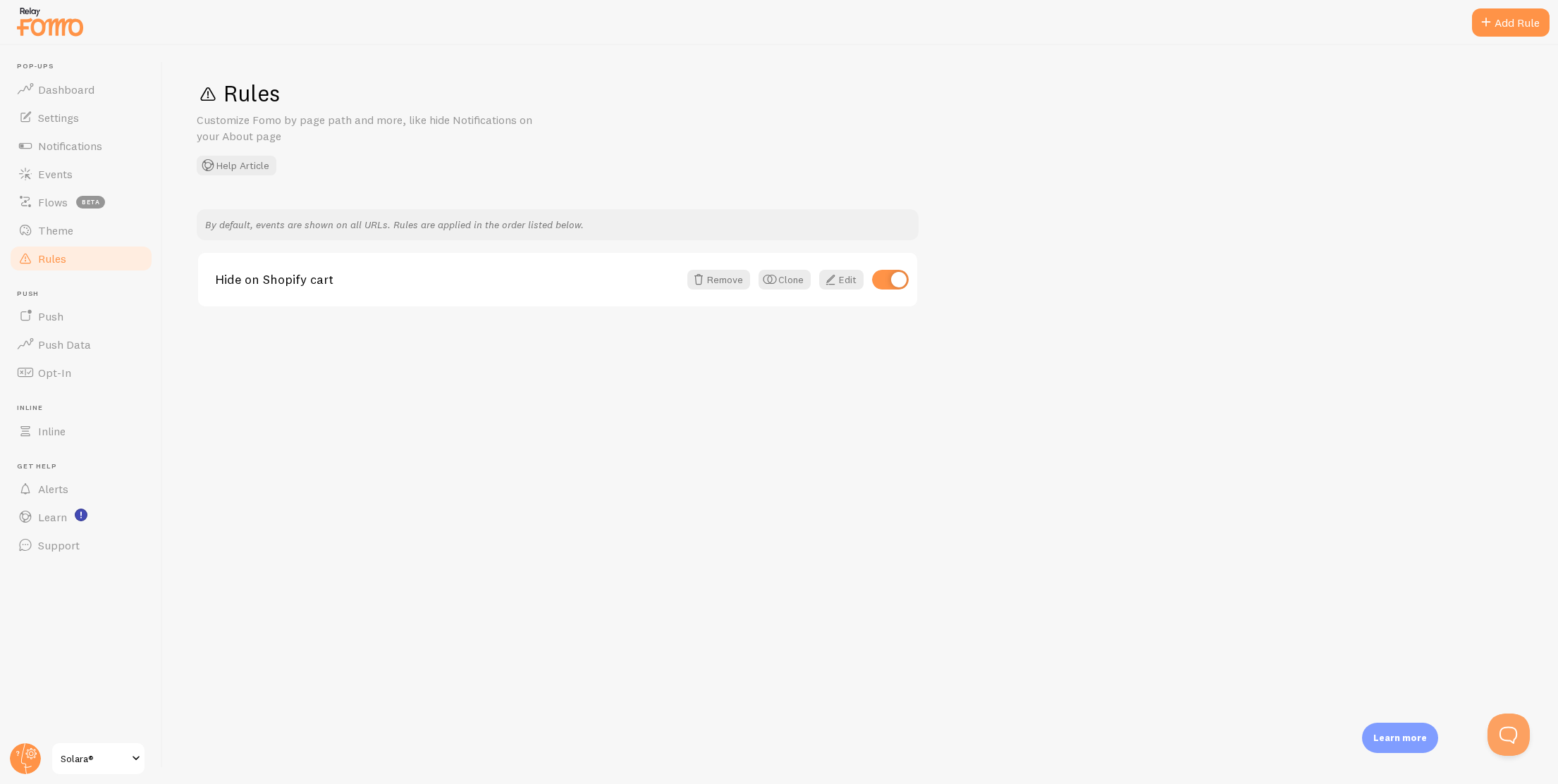
click at [1486, 6] on div at bounding box center [779, 23] width 1558 height 45
click at [1486, 10] on div "Add Rule" at bounding box center [1511, 23] width 77 height 28
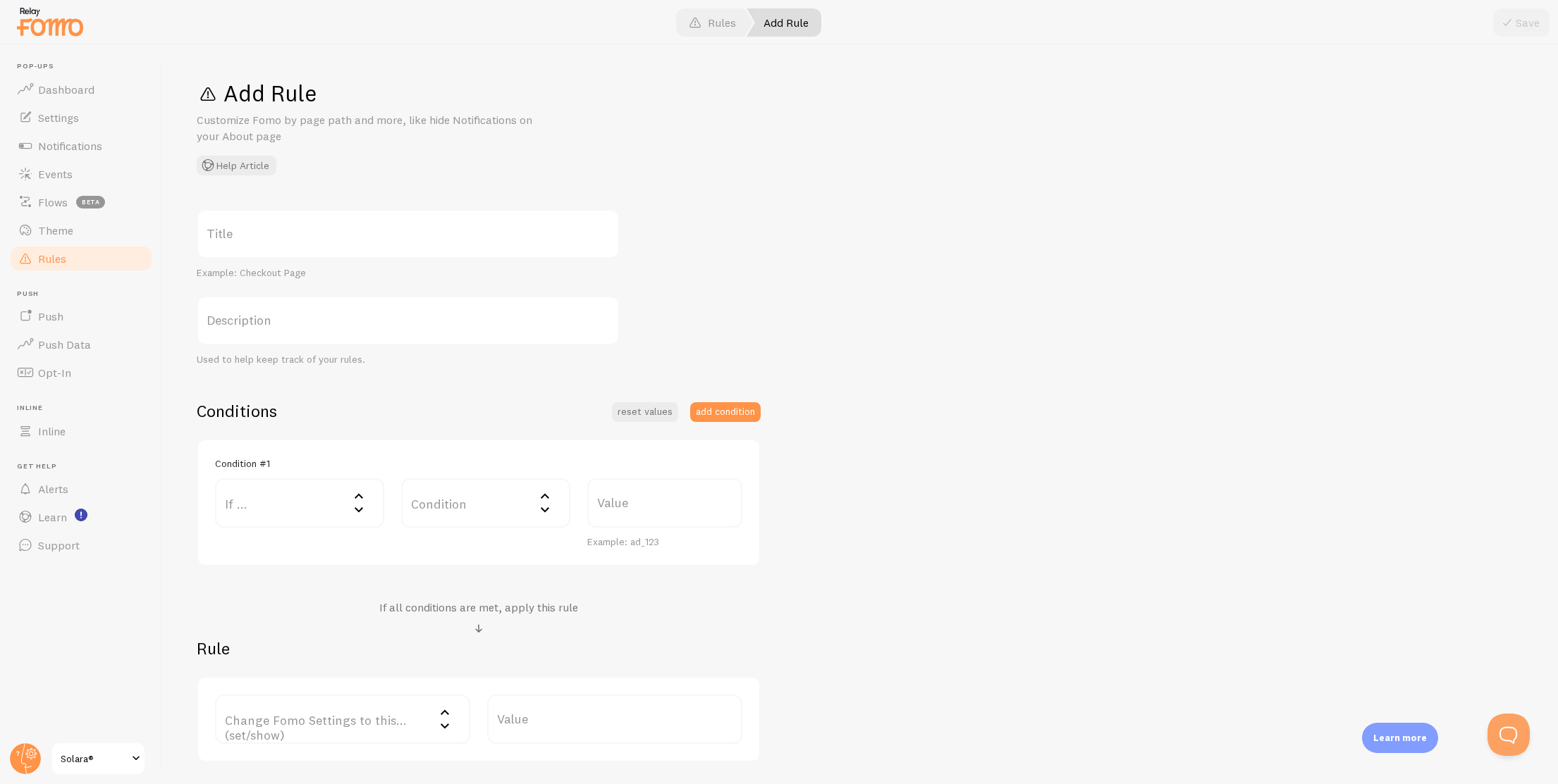
click at [312, 517] on label "If ..." at bounding box center [299, 503] width 169 height 49
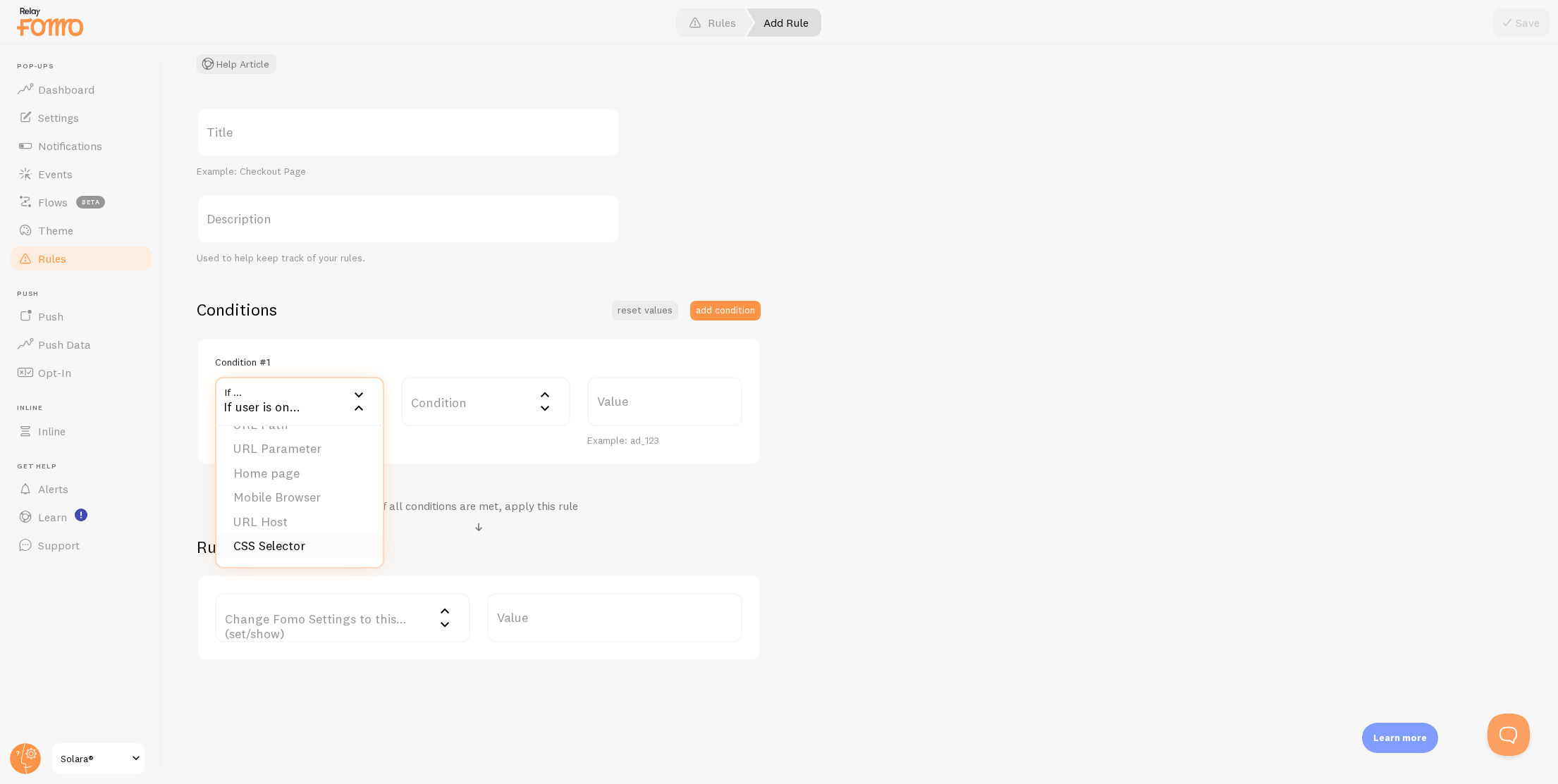
click at [332, 550] on li "CSS Selector" at bounding box center [299, 546] width 166 height 25
click at [576, 393] on label "Value" at bounding box center [615, 401] width 255 height 49
click at [576, 393] on input "Value" at bounding box center [615, 401] width 255 height 49
click at [338, 117] on label "Title" at bounding box center [408, 132] width 423 height 49
click at [338, 117] on input "Title" at bounding box center [408, 132] width 423 height 49
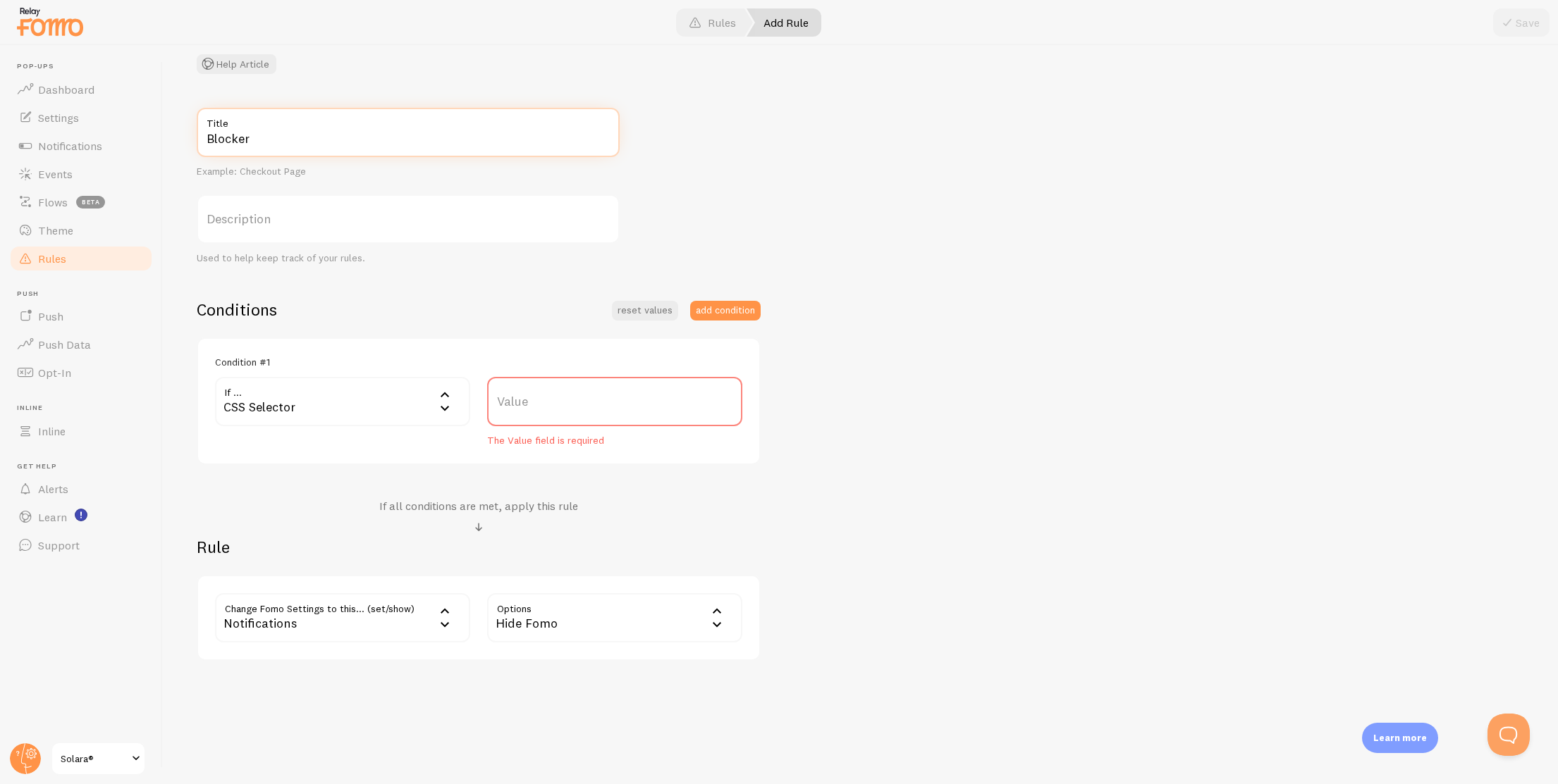
paste input ".cart_popup.active"
drag, startPoint x: 396, startPoint y: 150, endPoint x: 344, endPoint y: 177, distance: 58.6
click at [273, 149] on input "Blocker.cart_popup.active" at bounding box center [408, 132] width 423 height 49
type input "Blocker.cart_popup.active"
click at [558, 417] on label "Value" at bounding box center [615, 401] width 255 height 49
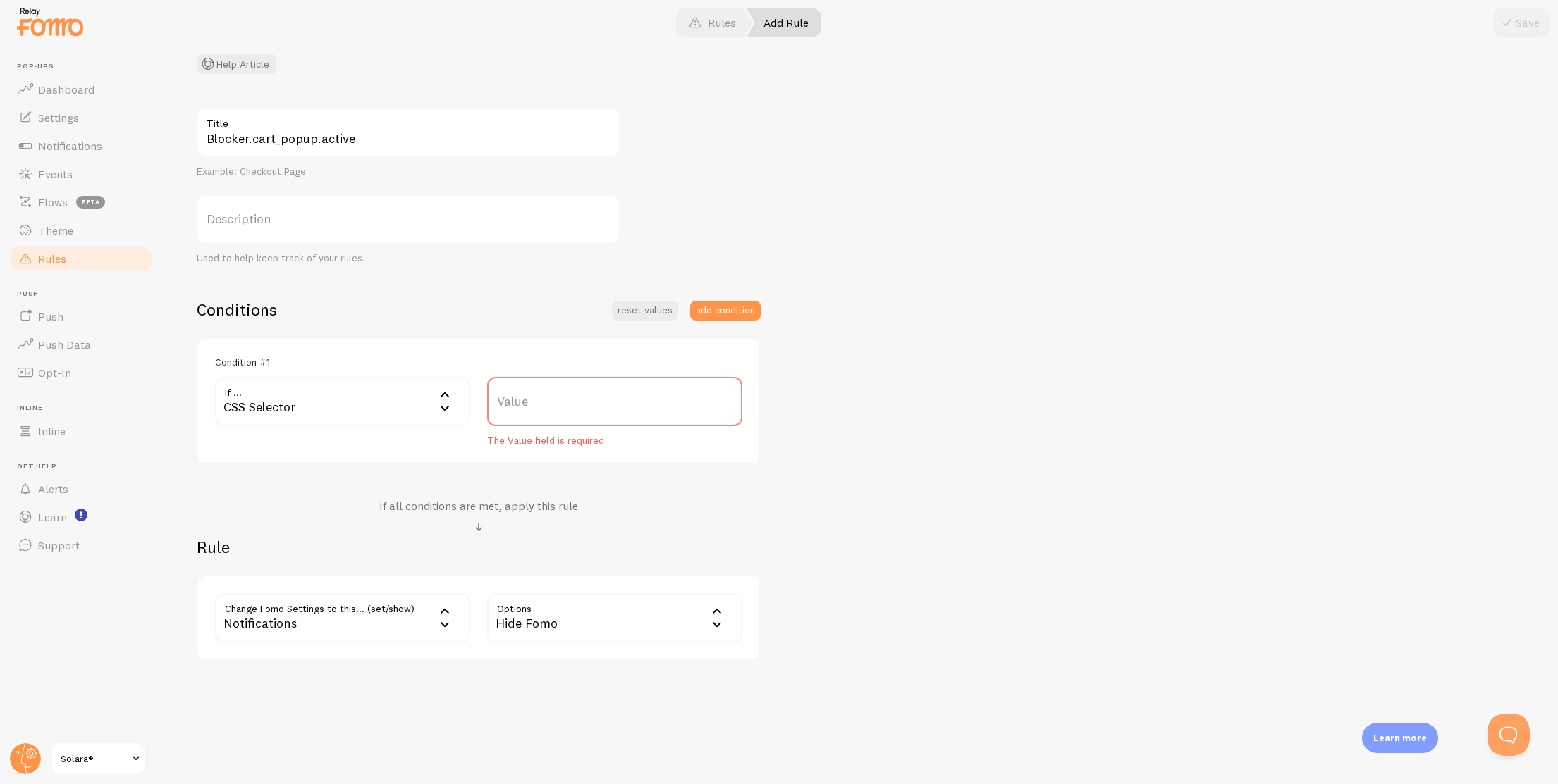
click at [558, 417] on input "Value" at bounding box center [615, 401] width 255 height 49
click at [563, 403] on label "Value" at bounding box center [615, 401] width 255 height 49
click at [563, 403] on input "Value" at bounding box center [615, 401] width 255 height 49
paste input ".cart_popup.active"
type input ".cart_popup.active"
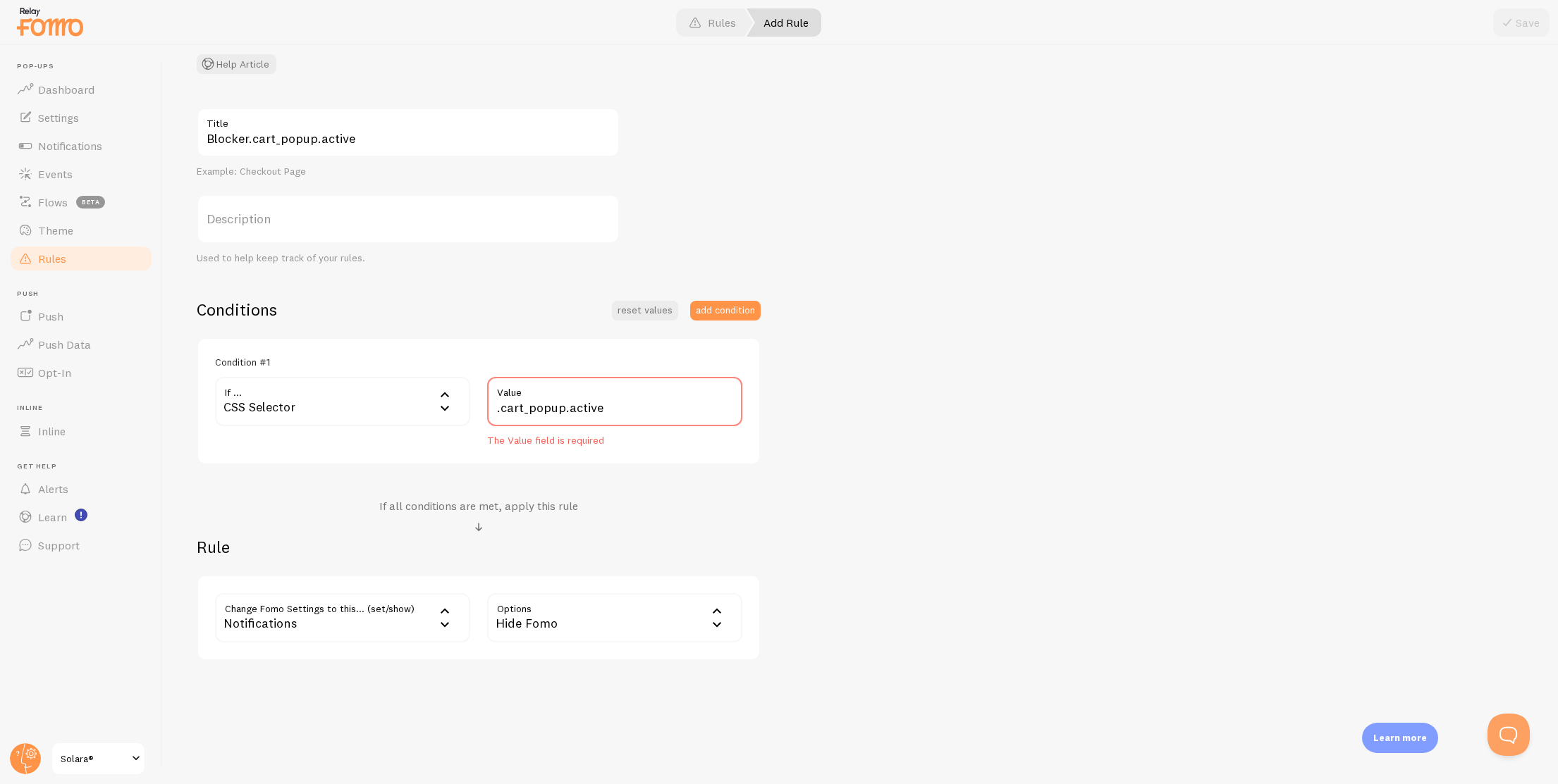
click at [869, 398] on div "Blocker.cart_popup.active Title Example: Checkout Page Description Used to help…" at bounding box center [860, 384] width 1327 height 553
click at [1501, 27] on span at bounding box center [1507, 23] width 17 height 17
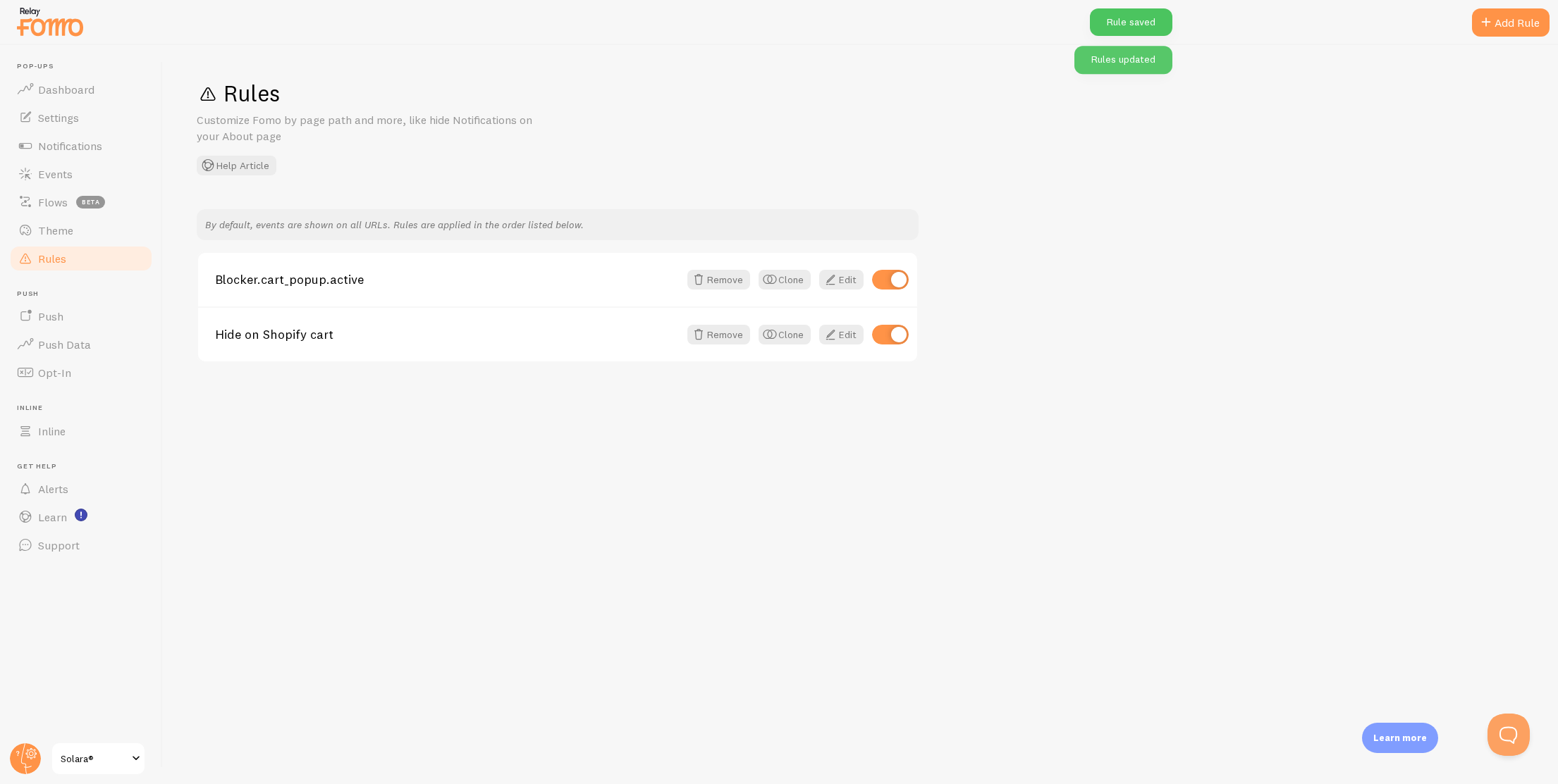
click at [846, 281] on link "Edit" at bounding box center [841, 280] width 44 height 20
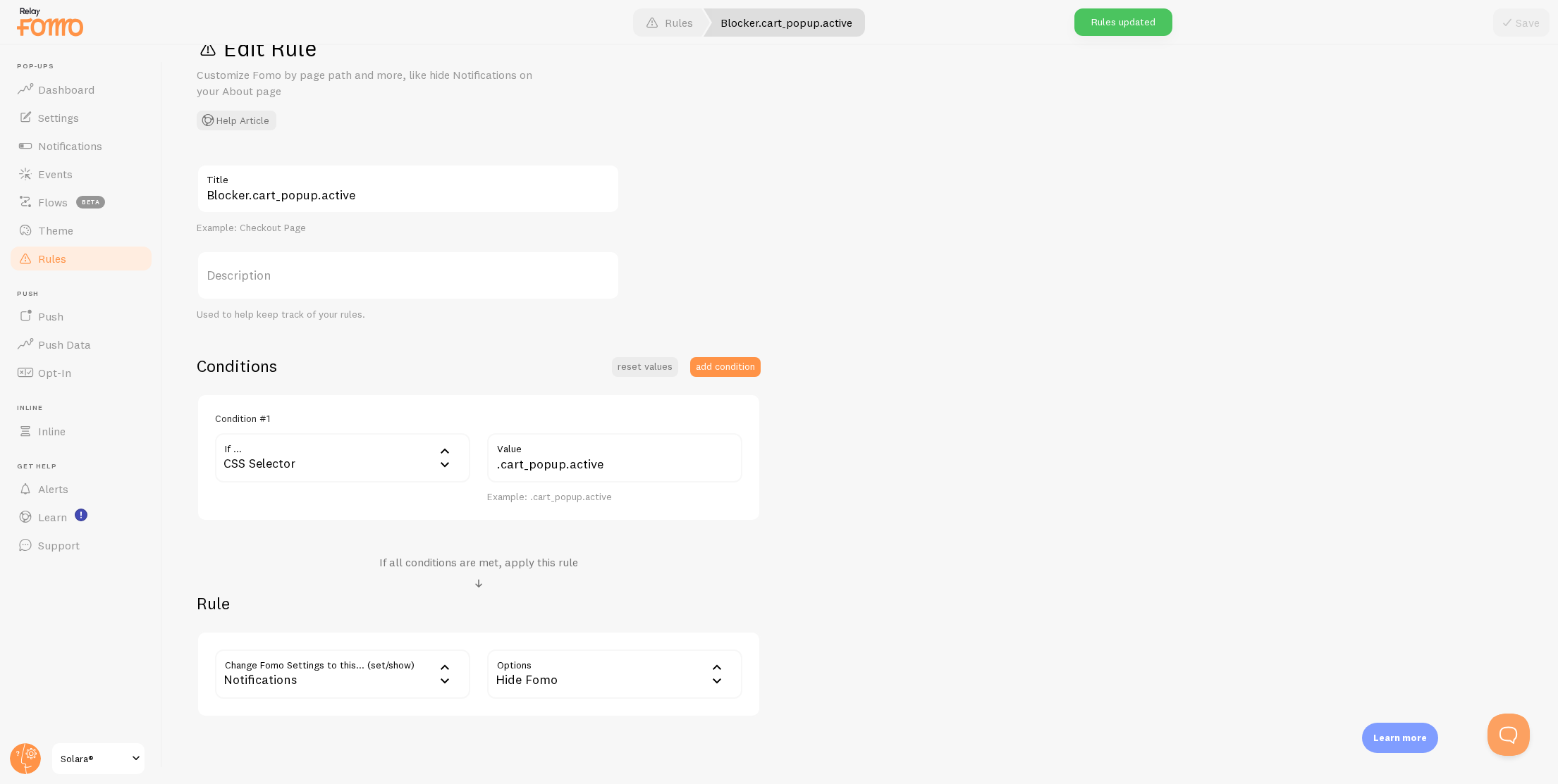
scroll to position [101, 0]
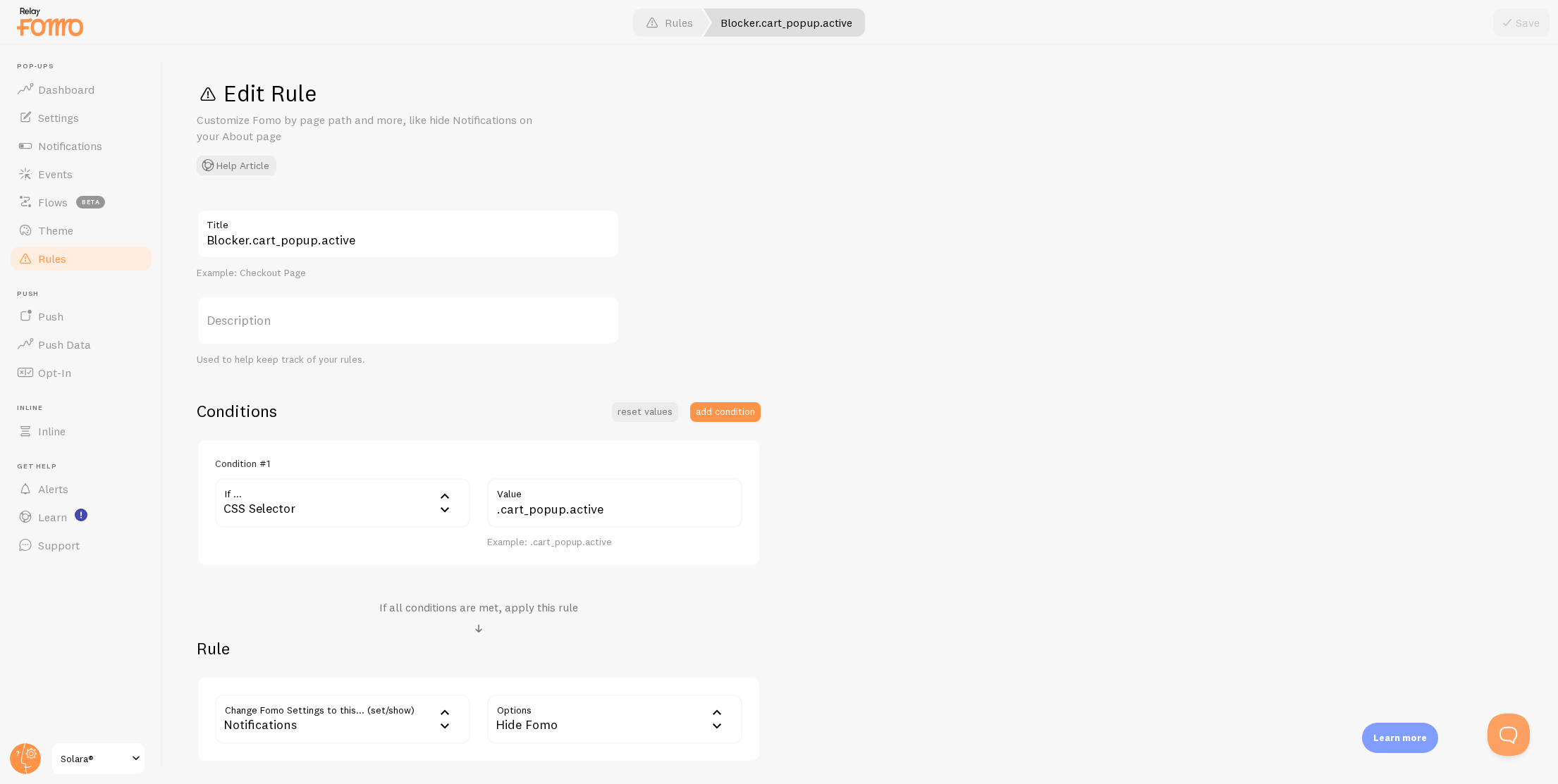
scroll to position [101, 0]
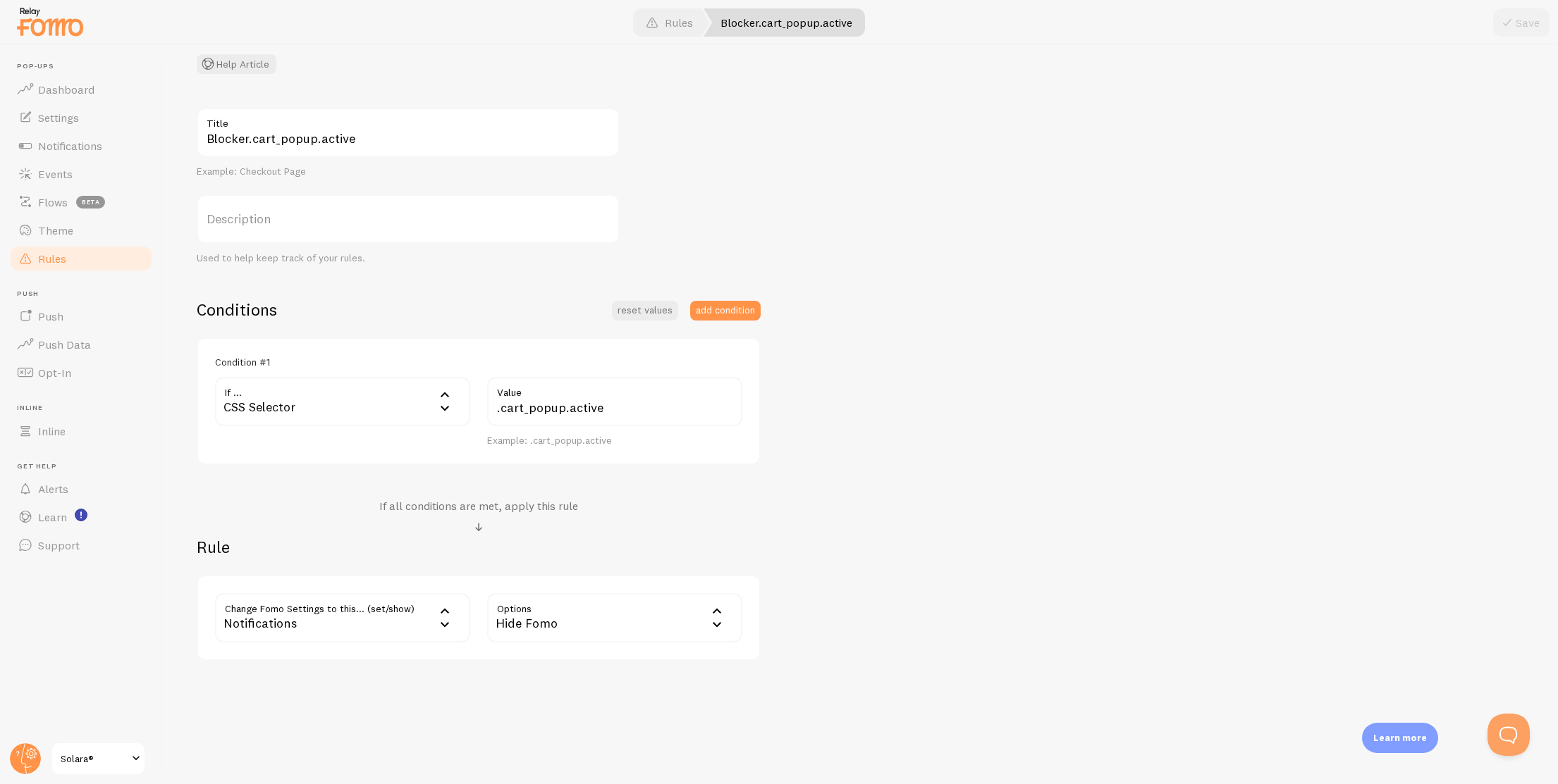
click at [81, 262] on link "Rules" at bounding box center [81, 258] width 146 height 28
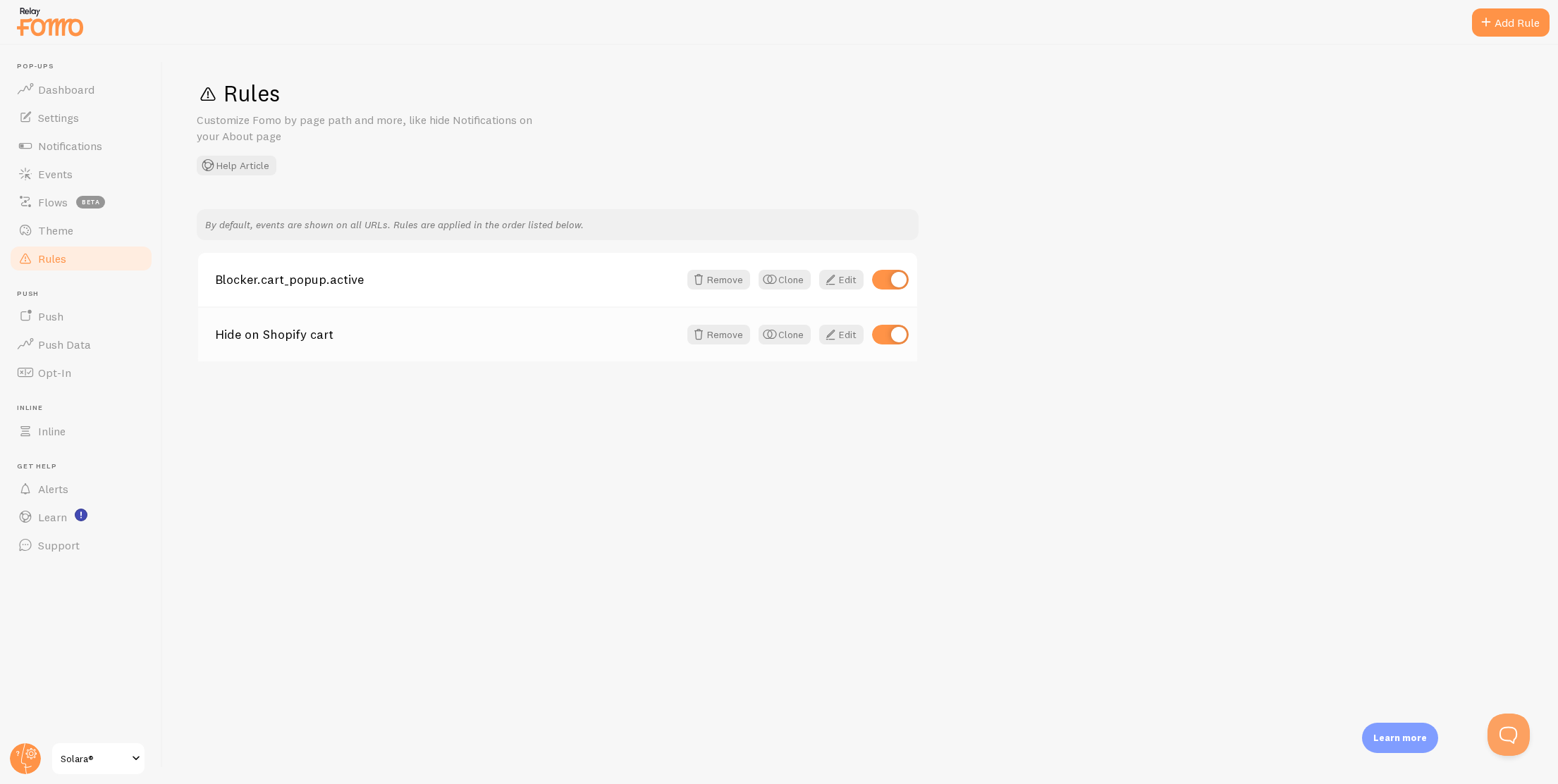
click at [379, 344] on div "Hide on Shopify cart Remove Clone Edit" at bounding box center [557, 334] width 719 height 55
click at [832, 330] on span at bounding box center [830, 335] width 17 height 17
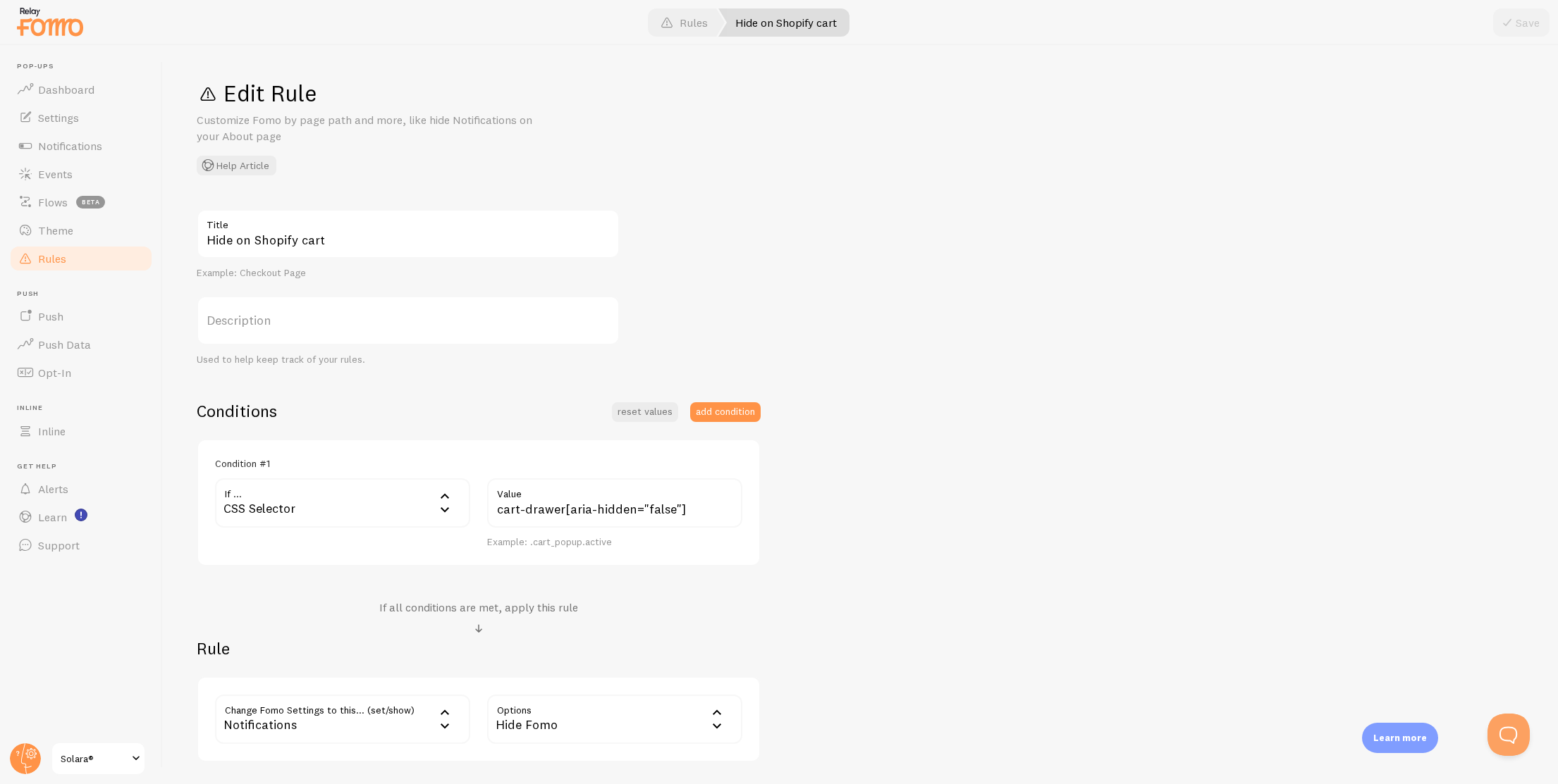
click at [90, 267] on link "Rules" at bounding box center [81, 258] width 146 height 28
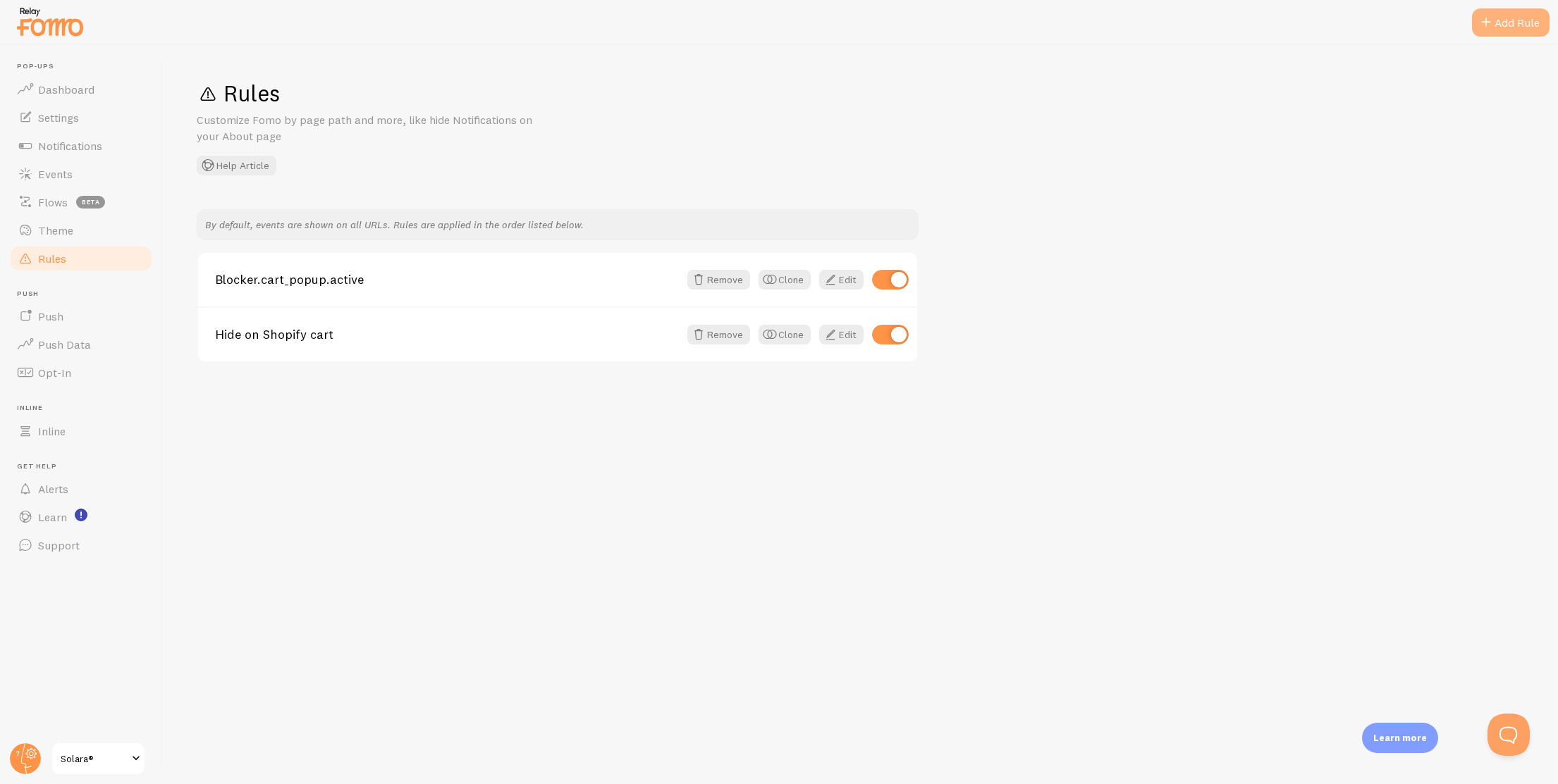
click at [1514, 32] on div "Add Rule" at bounding box center [1511, 23] width 77 height 28
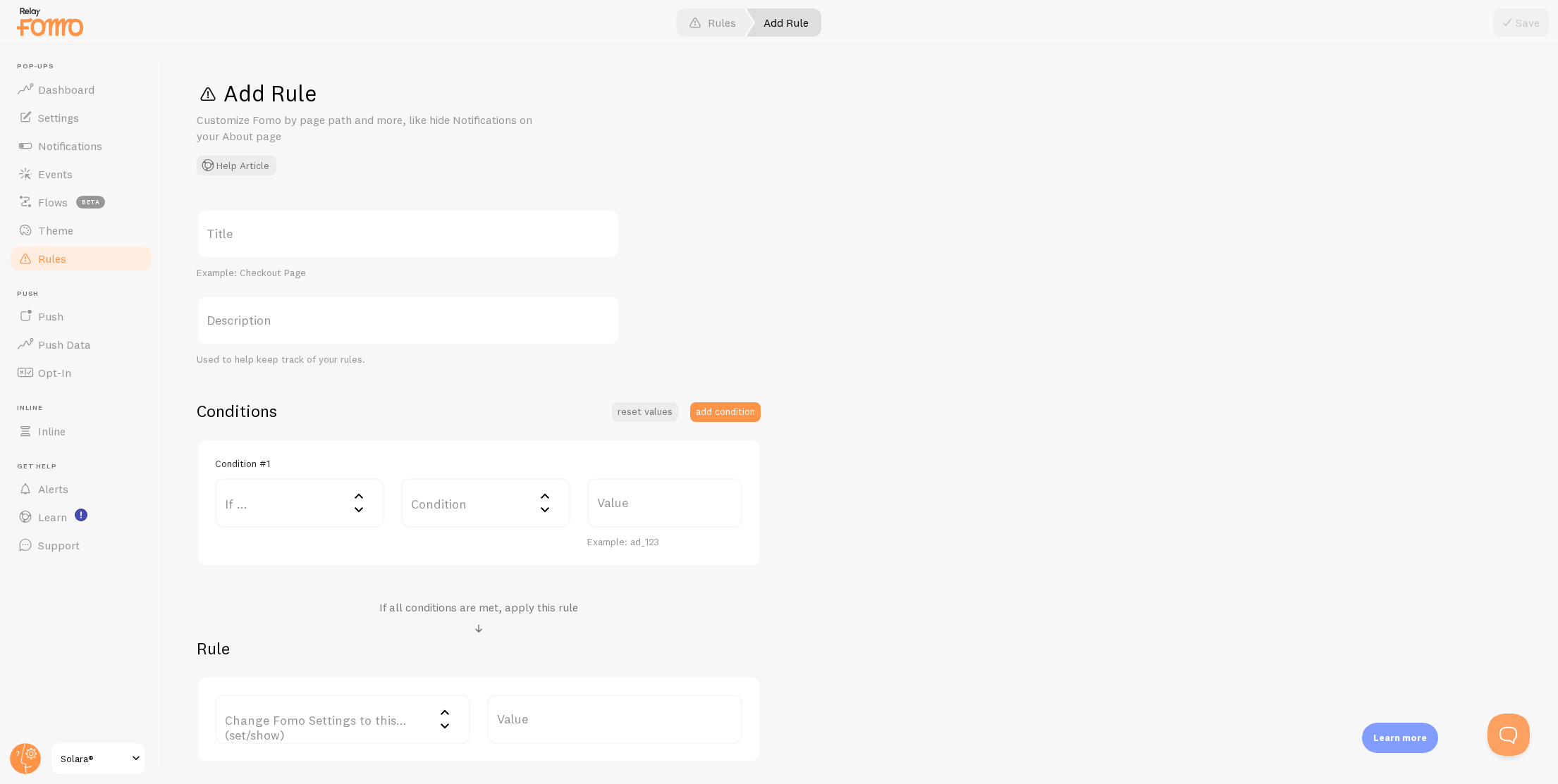
click at [314, 504] on label "If ..." at bounding box center [299, 503] width 169 height 49
click at [289, 638] on li "CSS Selector" at bounding box center [299, 647] width 166 height 25
click at [562, 495] on label "Value" at bounding box center [615, 503] width 255 height 49
click at [562, 495] on input "Value" at bounding box center [615, 503] width 255 height 49
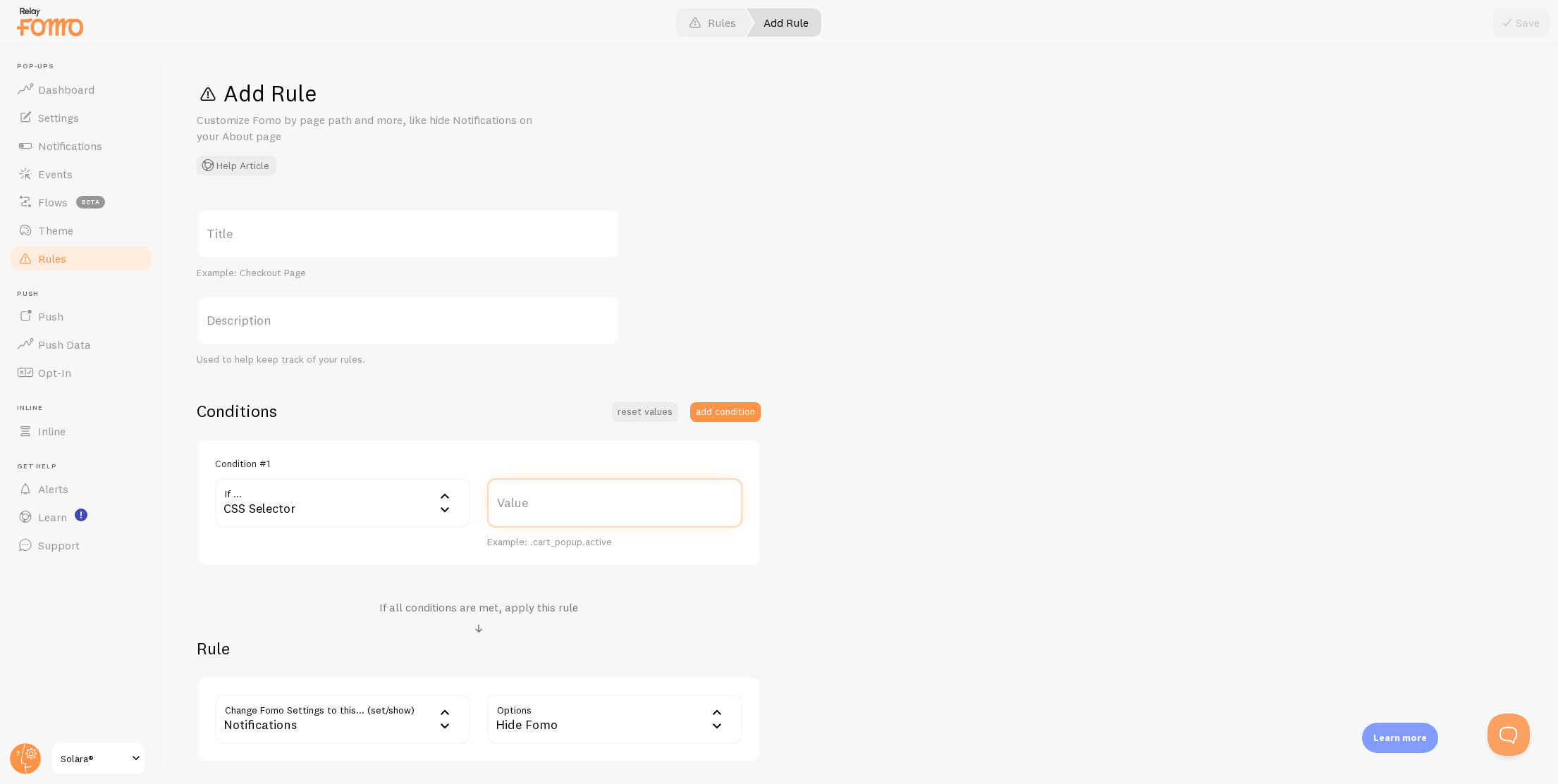
paste input "cart-drawer[open]"
type input "cart-drawer[open]"
click at [373, 232] on label "Title" at bounding box center [408, 233] width 423 height 49
click at [373, 232] on input "Title" at bounding box center [408, 233] width 423 height 49
type input "feafeaå"
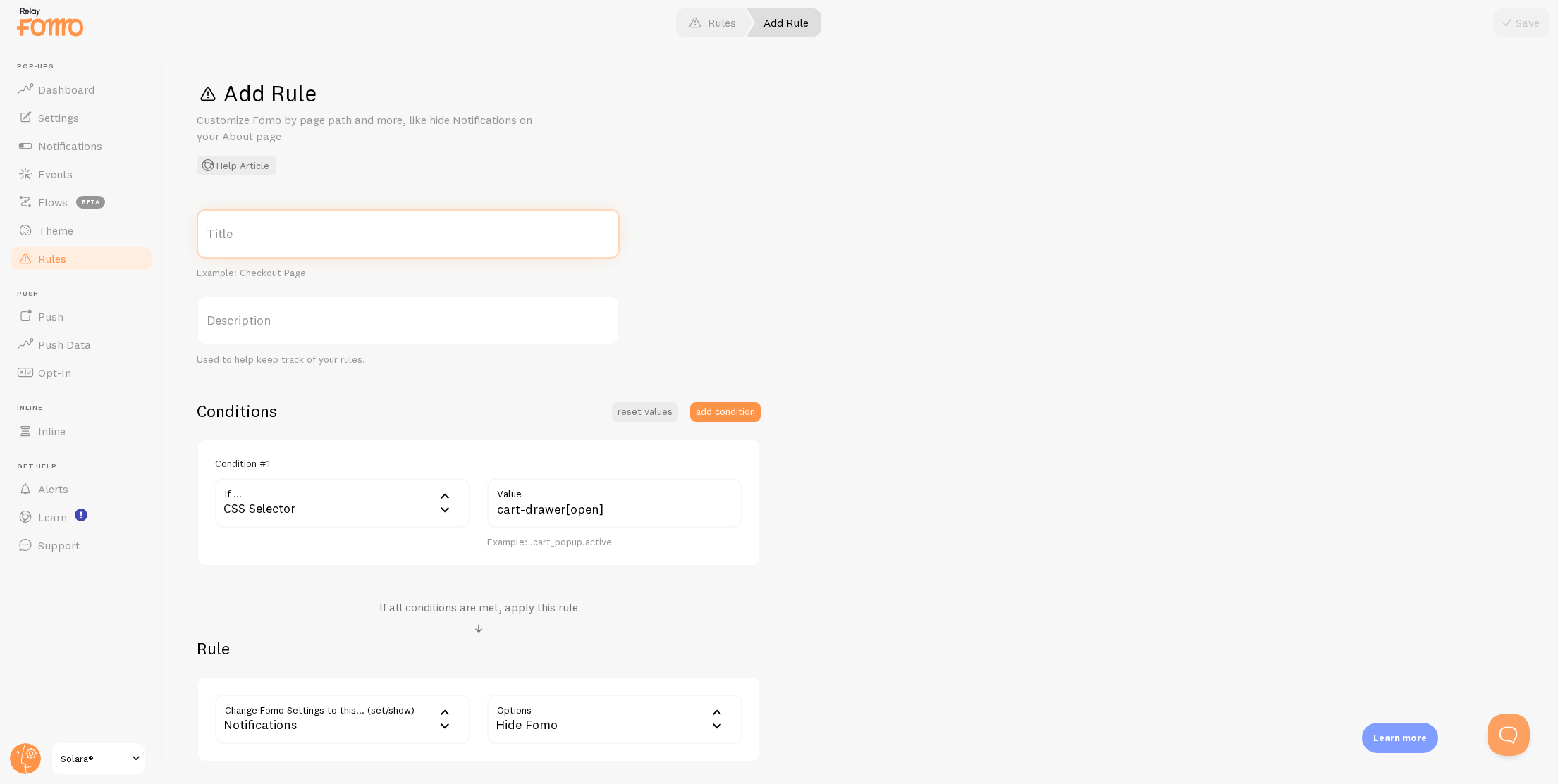
paste input "cart-drawer[open]"
type input "cart-drawer[open]"
click at [1206, 445] on div "cart-drawer[open] Title Example: Checkout Page Description Used to help keep tr…" at bounding box center [860, 486] width 1327 height 553
drag, startPoint x: 1519, startPoint y: 37, endPoint x: 1523, endPoint y: 31, distance: 7.2
click at [1519, 37] on div at bounding box center [779, 23] width 1558 height 45
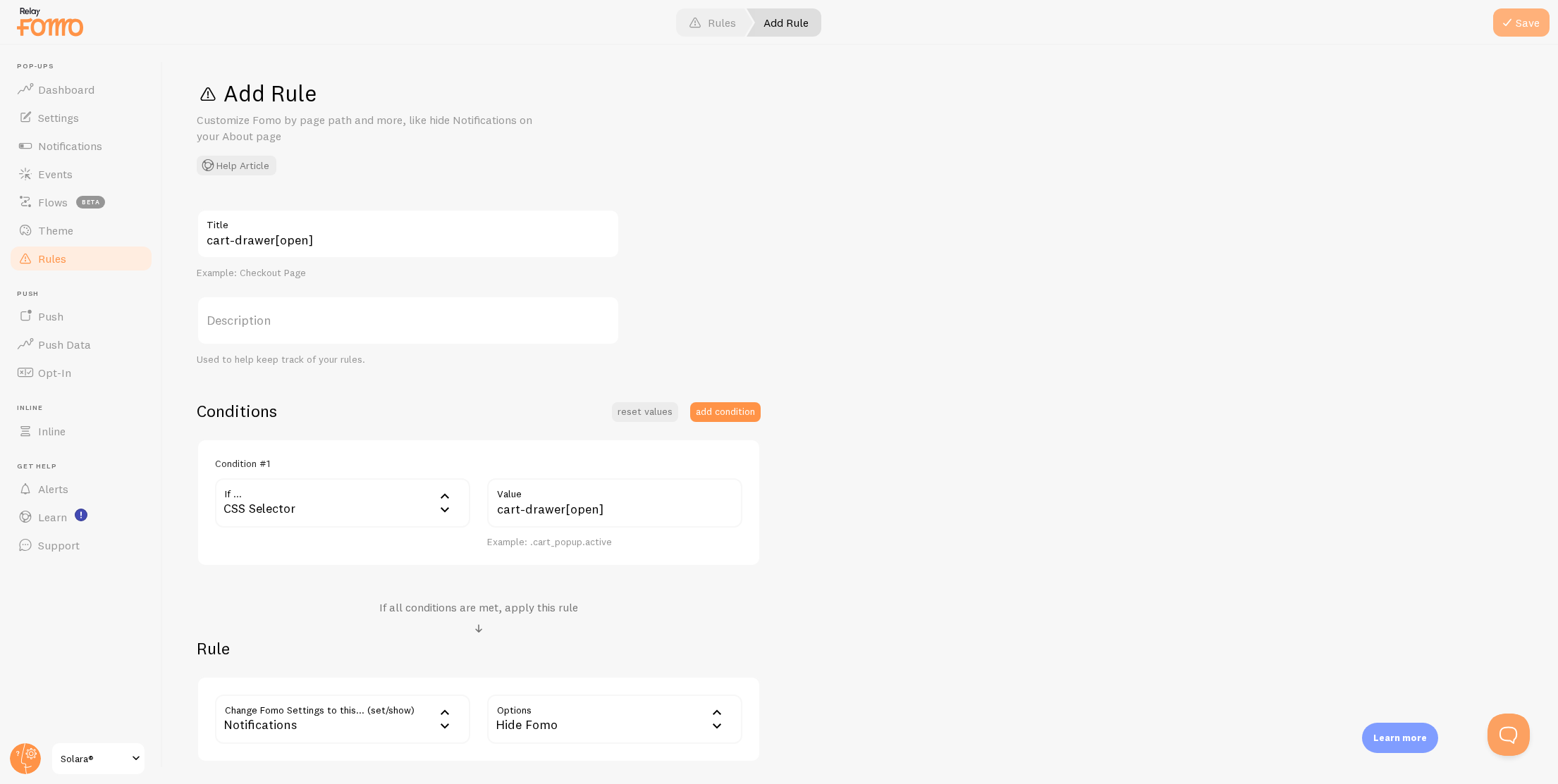
click at [1527, 20] on button "Save" at bounding box center [1521, 23] width 56 height 28
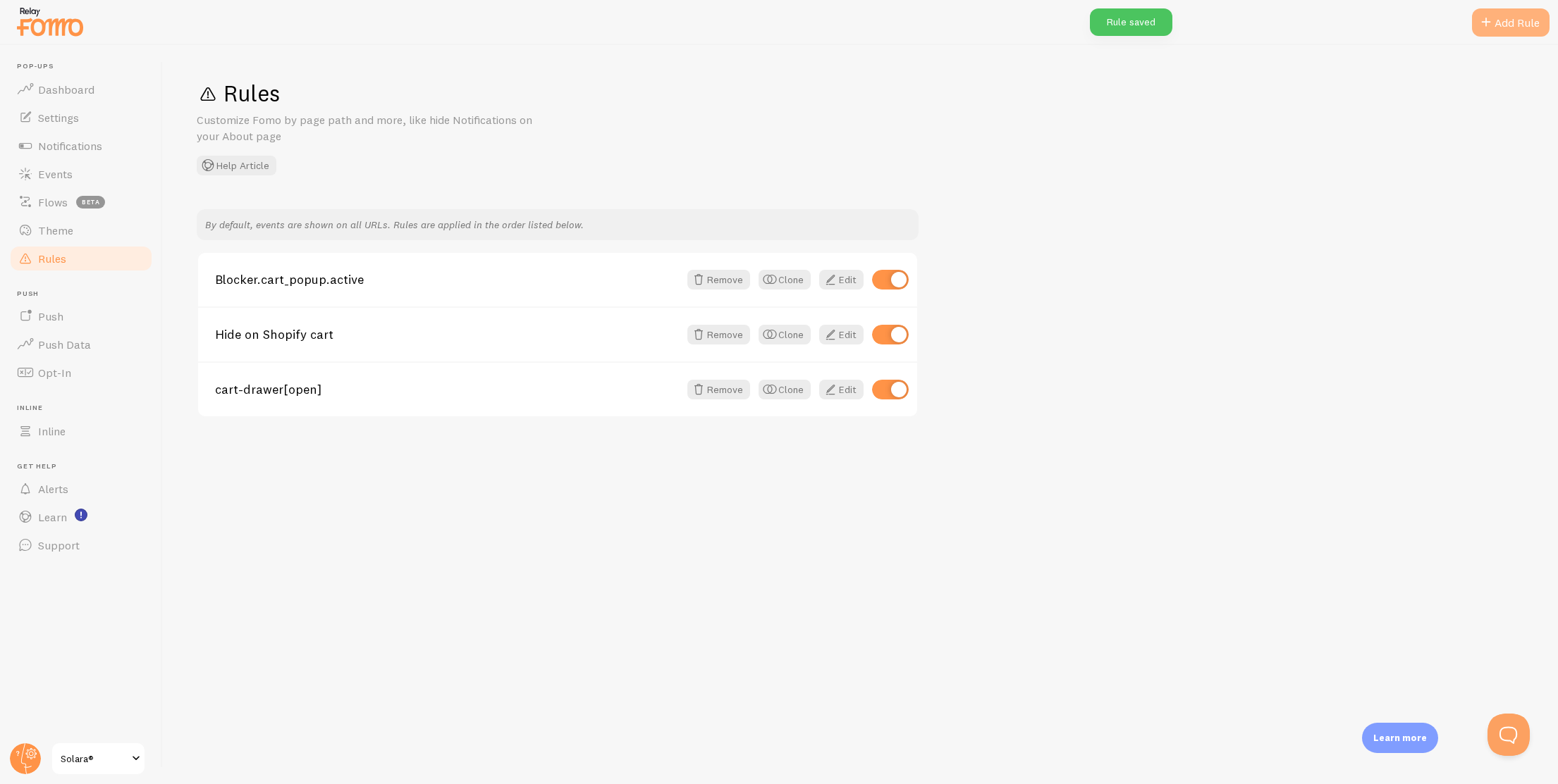
click at [1484, 31] on div "Add Rule" at bounding box center [1511, 23] width 77 height 28
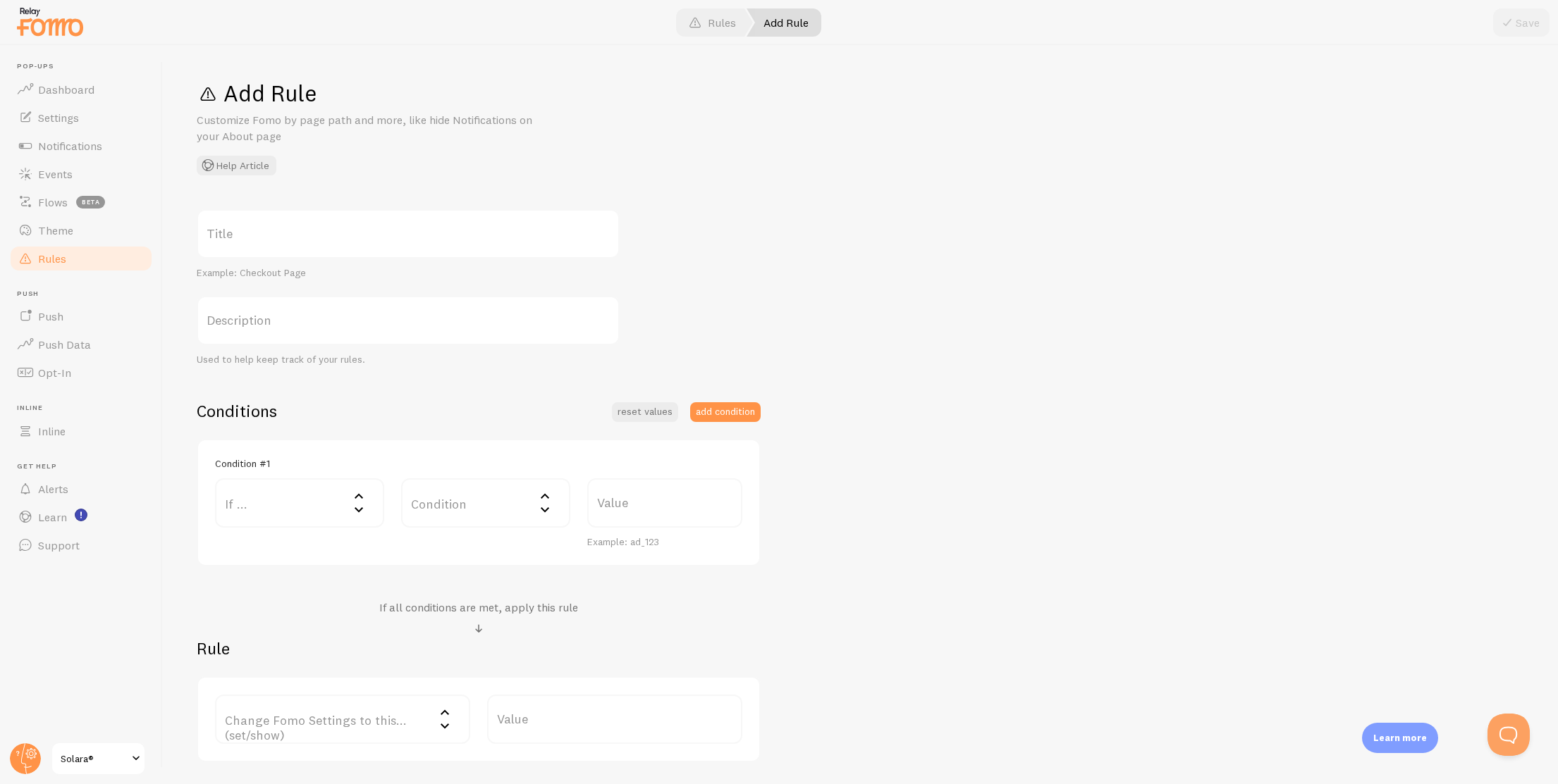
drag, startPoint x: 344, startPoint y: 239, endPoint x: 342, endPoint y: 257, distance: 18.1
click at [344, 239] on label "Title" at bounding box center [408, 233] width 423 height 49
click at [344, 239] on input "Title" at bounding box center [408, 233] width 423 height 49
paste input "#CartDrawer[open]"
type input "#CartDrawer[open]"
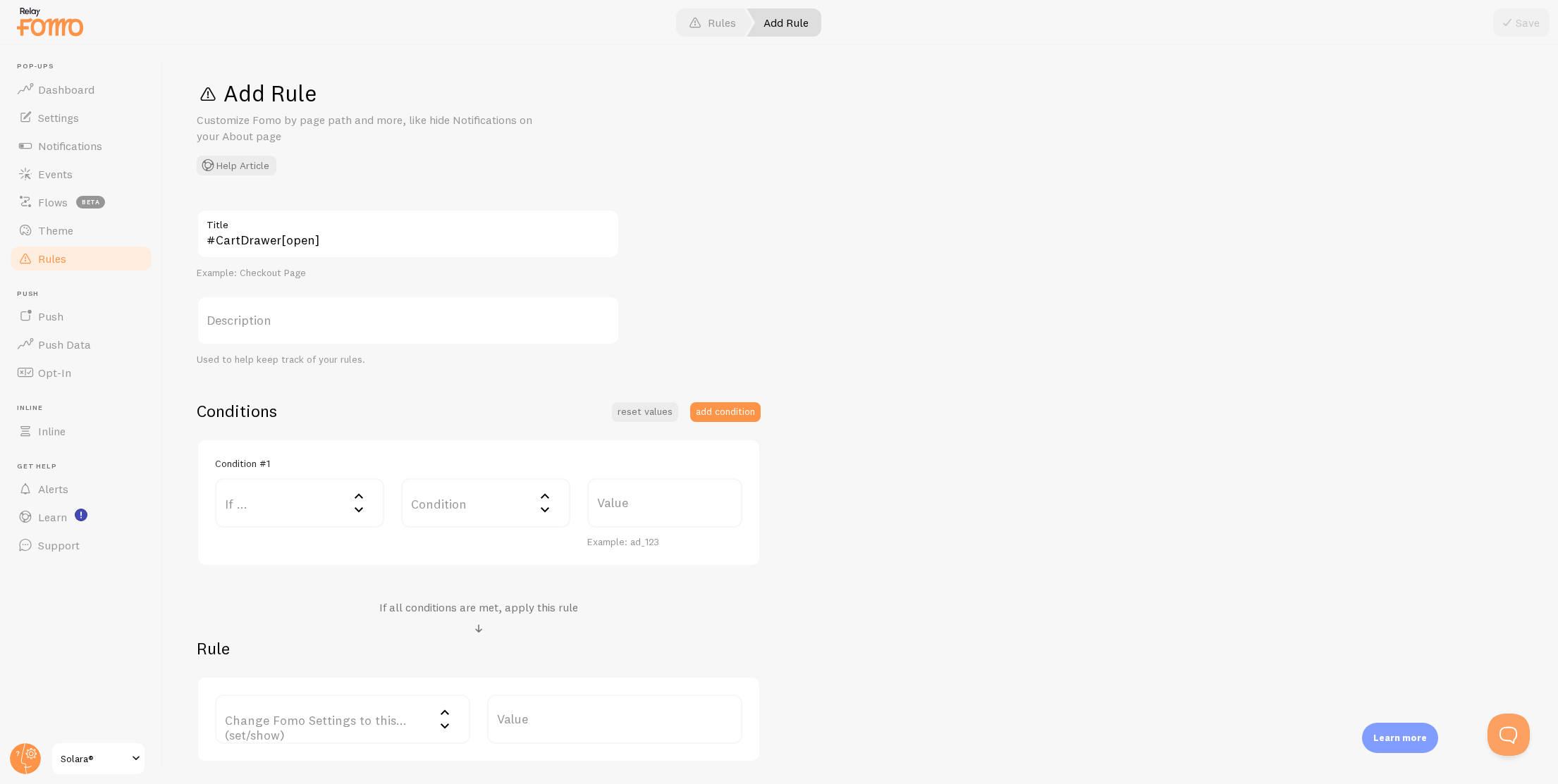
click at [270, 504] on label "If ..." at bounding box center [299, 503] width 169 height 49
click at [300, 645] on li "CSS Selector" at bounding box center [299, 647] width 166 height 25
click at [521, 515] on label "Value" at bounding box center [615, 503] width 255 height 49
click at [521, 515] on input "Value" at bounding box center [615, 503] width 255 height 49
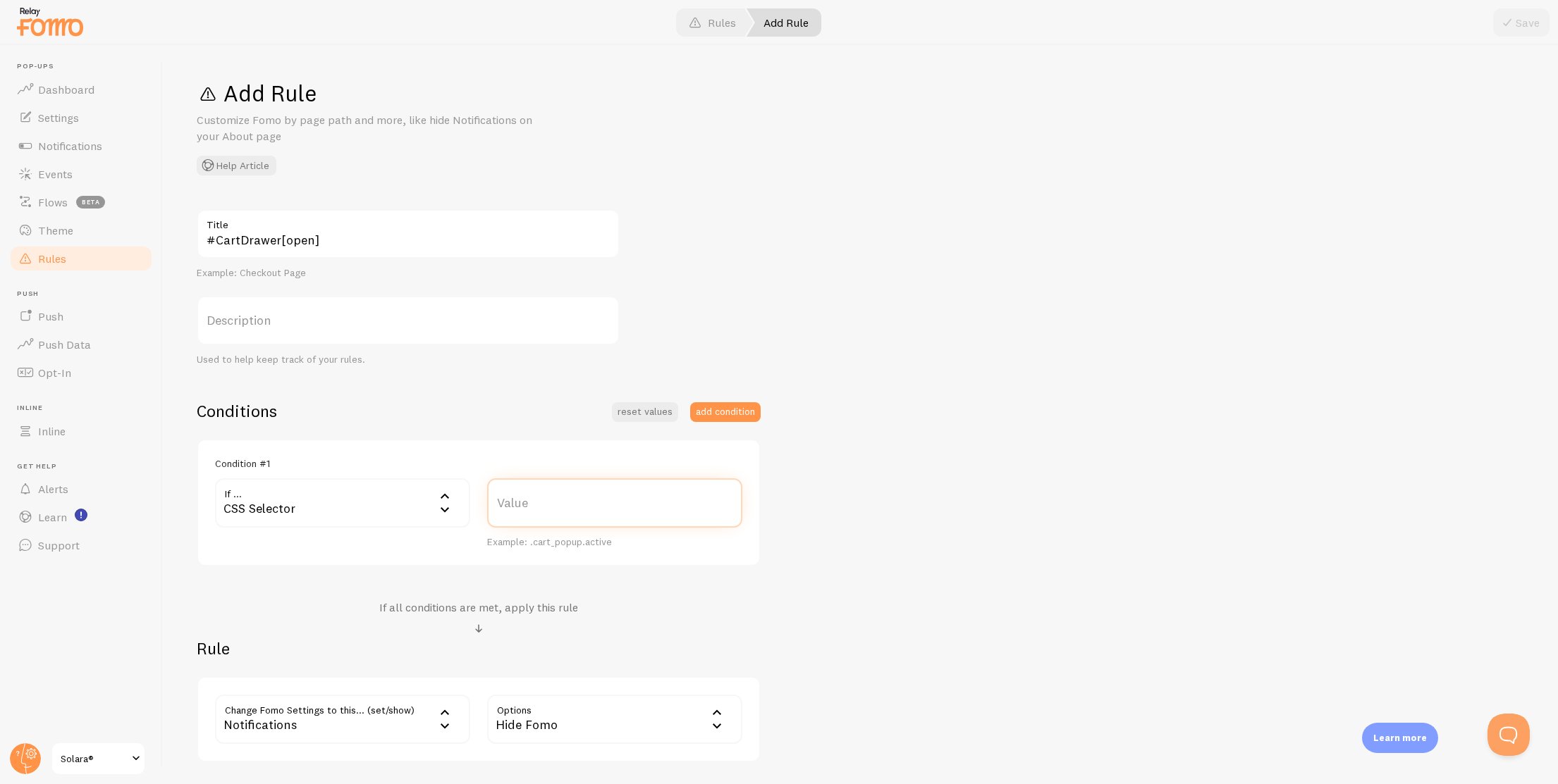
paste input "#CartDrawer[open]"
type input "#CartDrawer[open]"
click at [807, 221] on div "#CartDrawer[open] Title Example: Checkout Page Description Used to help keep tr…" at bounding box center [860, 486] width 1327 height 553
click at [1535, 23] on button "Save" at bounding box center [1521, 23] width 56 height 28
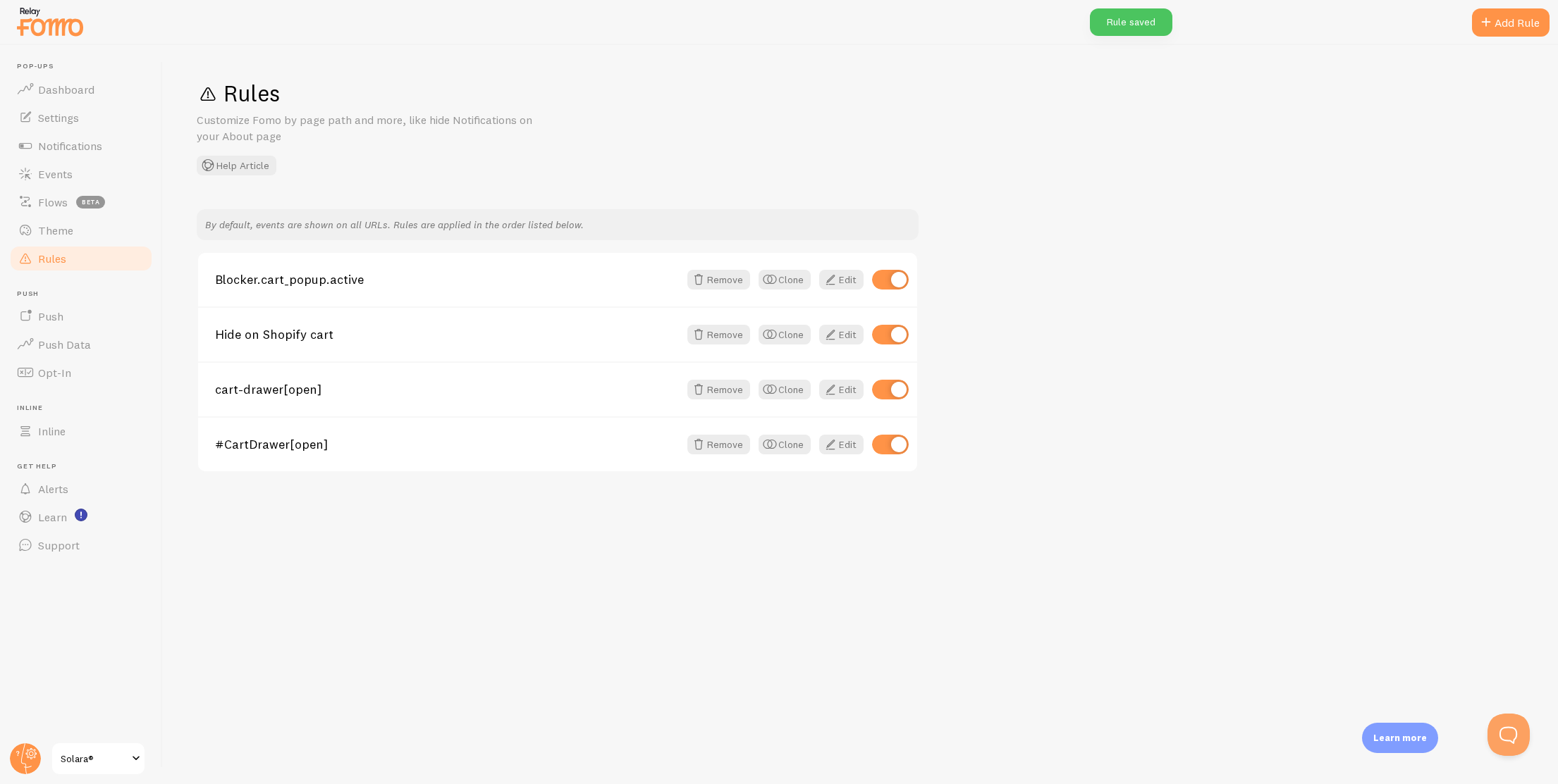
drag, startPoint x: 1490, startPoint y: 20, endPoint x: 1475, endPoint y: 29, distance: 17.5
click at [1490, 20] on span at bounding box center [1486, 23] width 17 height 17
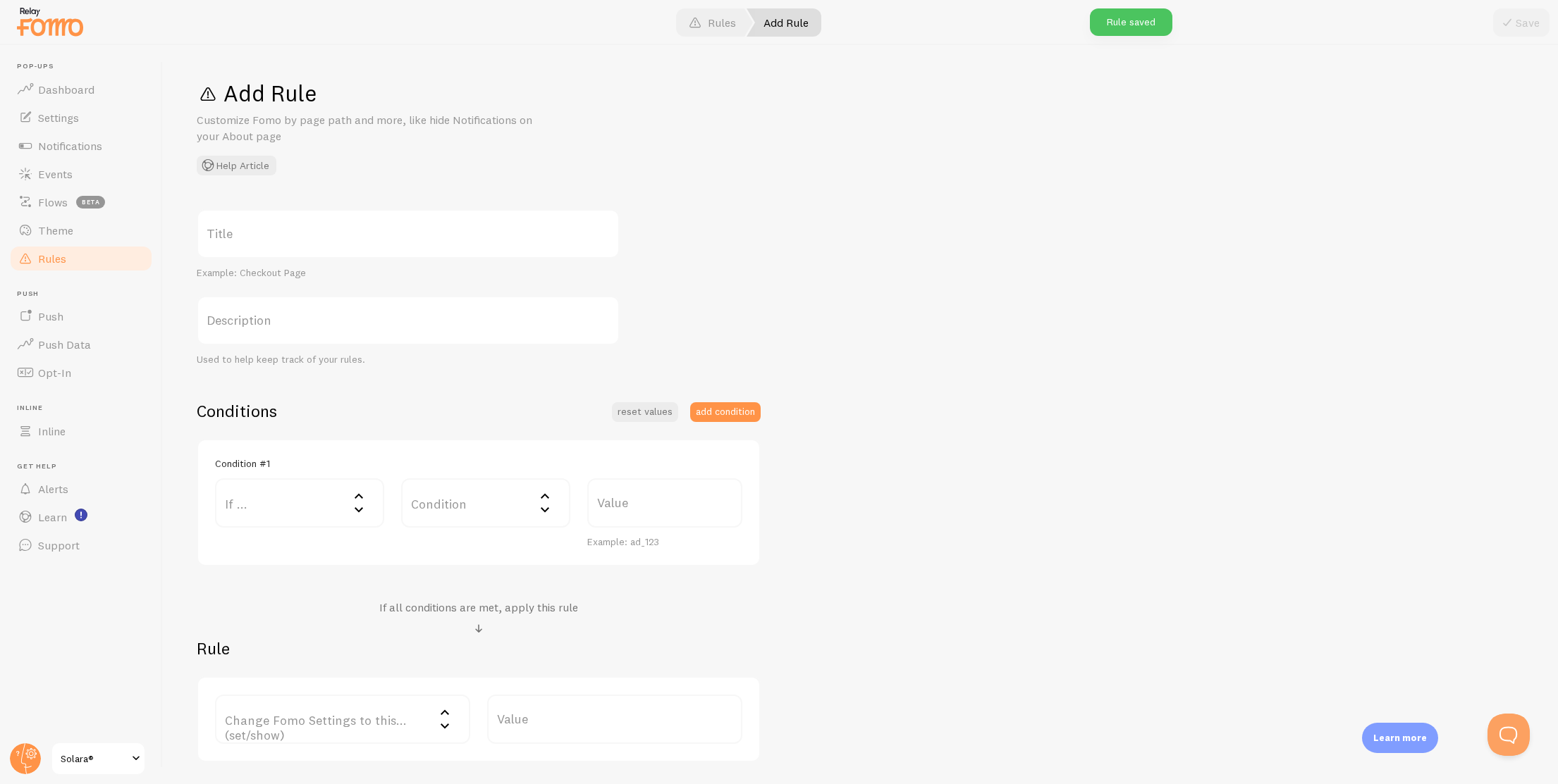
click at [373, 236] on label "Title" at bounding box center [408, 233] width 423 height 49
click at [373, 236] on input "Title" at bounding box center [408, 233] width 423 height 49
paste input ".cart-drawer.is-open"
type input ".cart-drawer.is-open"
click at [301, 509] on label "If ..." at bounding box center [299, 503] width 169 height 49
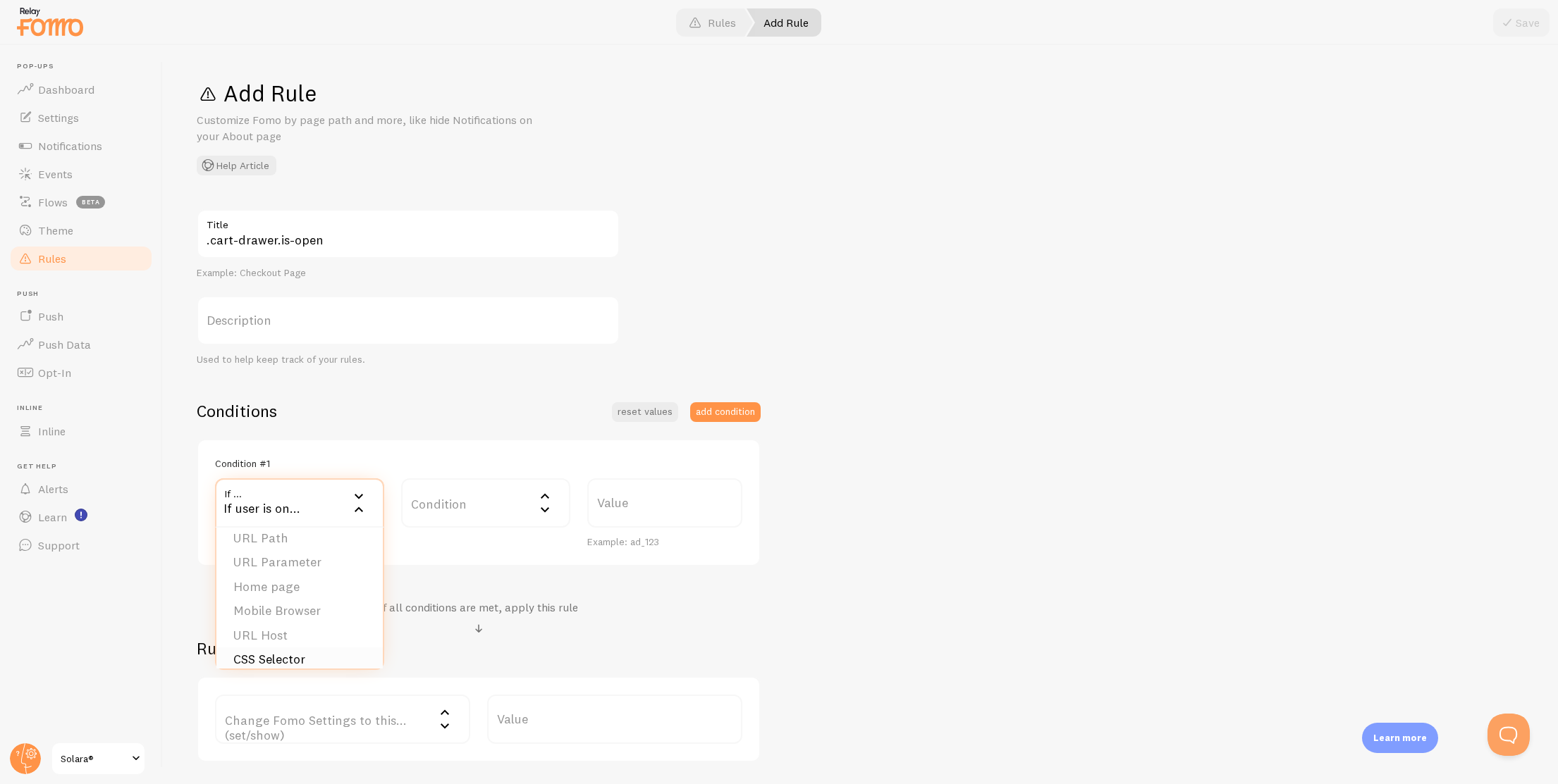
scroll to position [22, 0]
click at [290, 651] on li "CSS Selector" at bounding box center [299, 647] width 166 height 25
click at [598, 503] on label "Value" at bounding box center [615, 503] width 255 height 49
click at [598, 503] on input "Value" at bounding box center [615, 503] width 255 height 49
paste input ".cart-drawer.is-open"
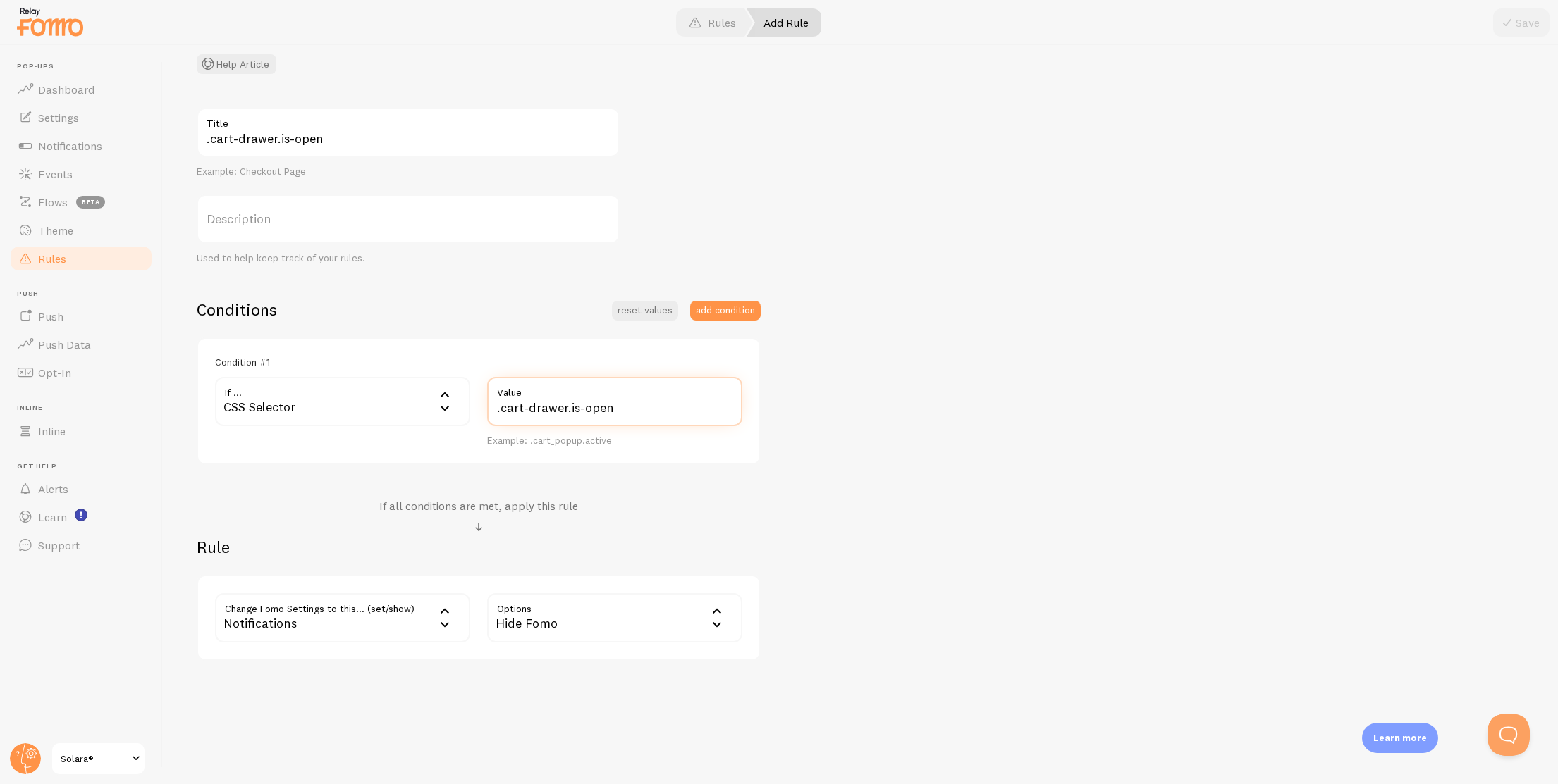
type input ".cart-drawer.is-open"
click at [1024, 470] on div ".cart-drawer.is-open Title Example: Checkout Page Description Used to help keep…" at bounding box center [860, 384] width 1327 height 553
click at [1513, 21] on span at bounding box center [1507, 23] width 17 height 17
